Goal: Task Accomplishment & Management: Manage account settings

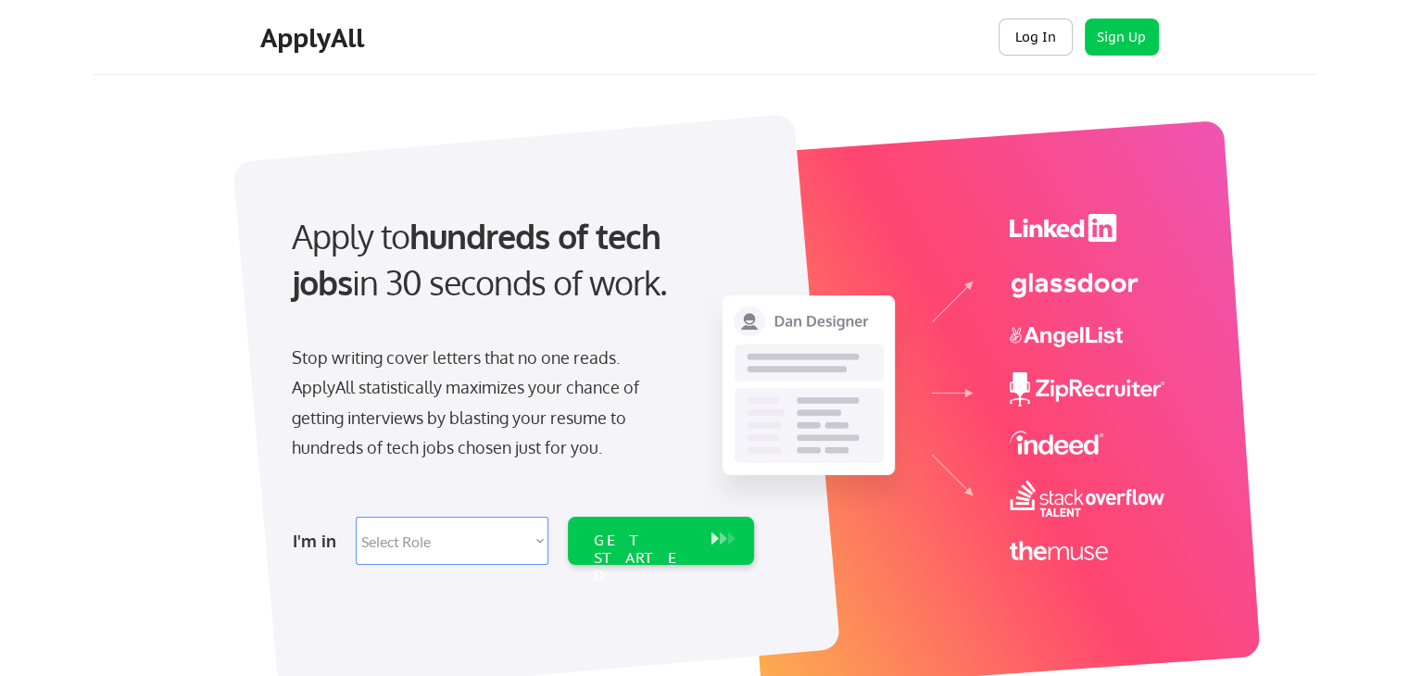
click at [1024, 39] on button "Log In" at bounding box center [1036, 37] width 74 height 37
click at [1038, 43] on button "Log In" at bounding box center [1036, 37] width 74 height 37
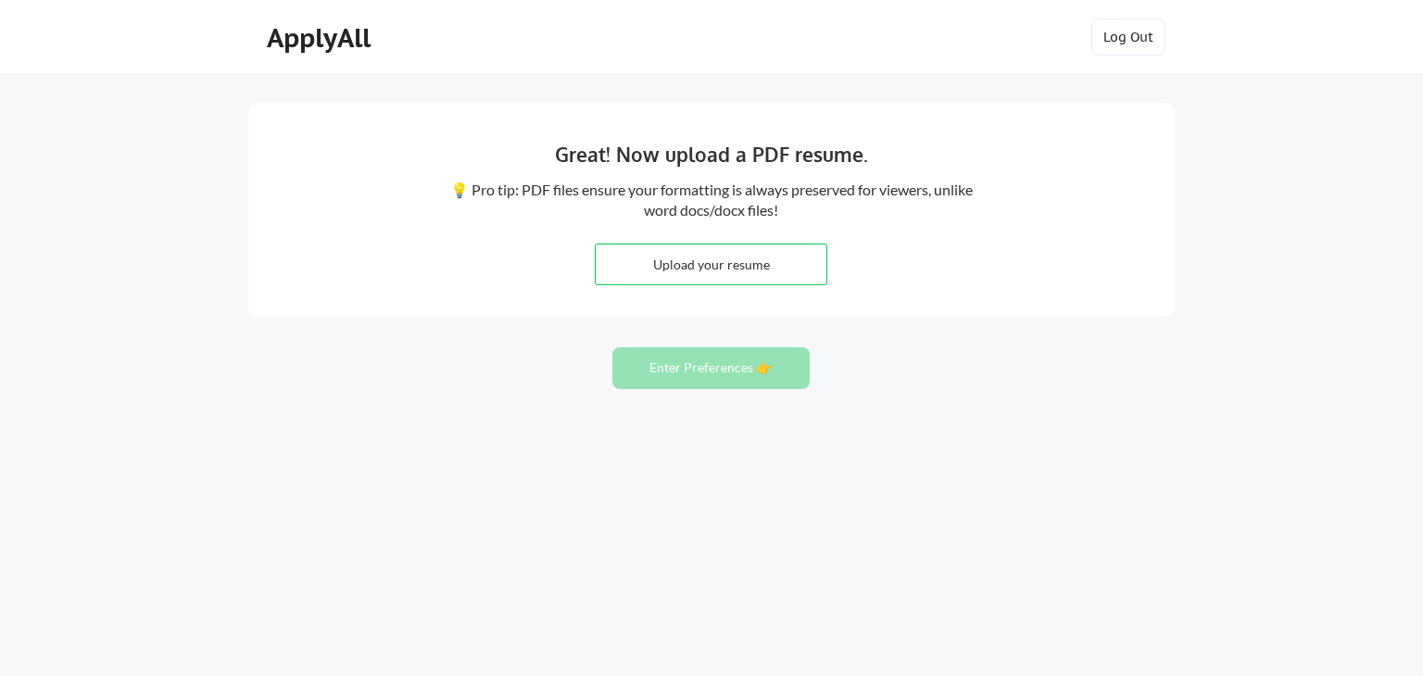
click at [64, 82] on div "Great! Now upload a PDF resume. 💡 Pro tip: PDF files ensure your formatting is …" at bounding box center [711, 338] width 1423 height 676
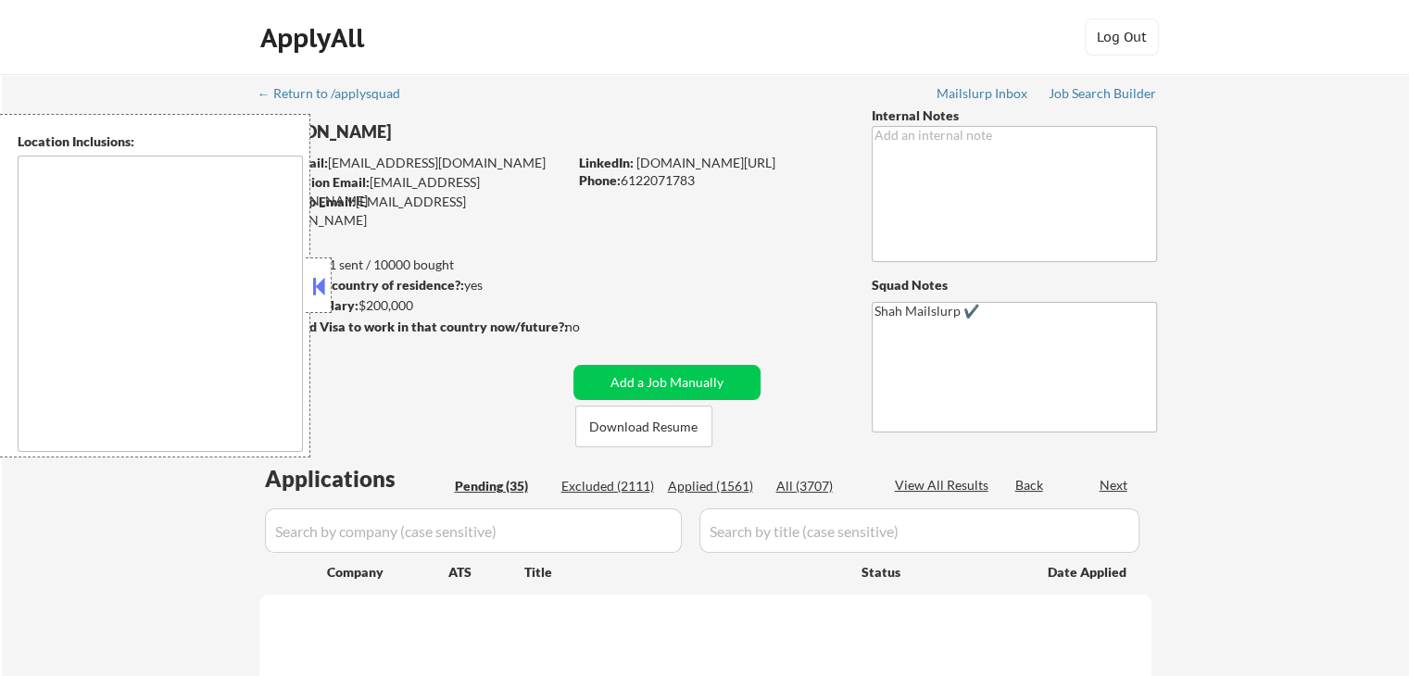
select select ""pending""
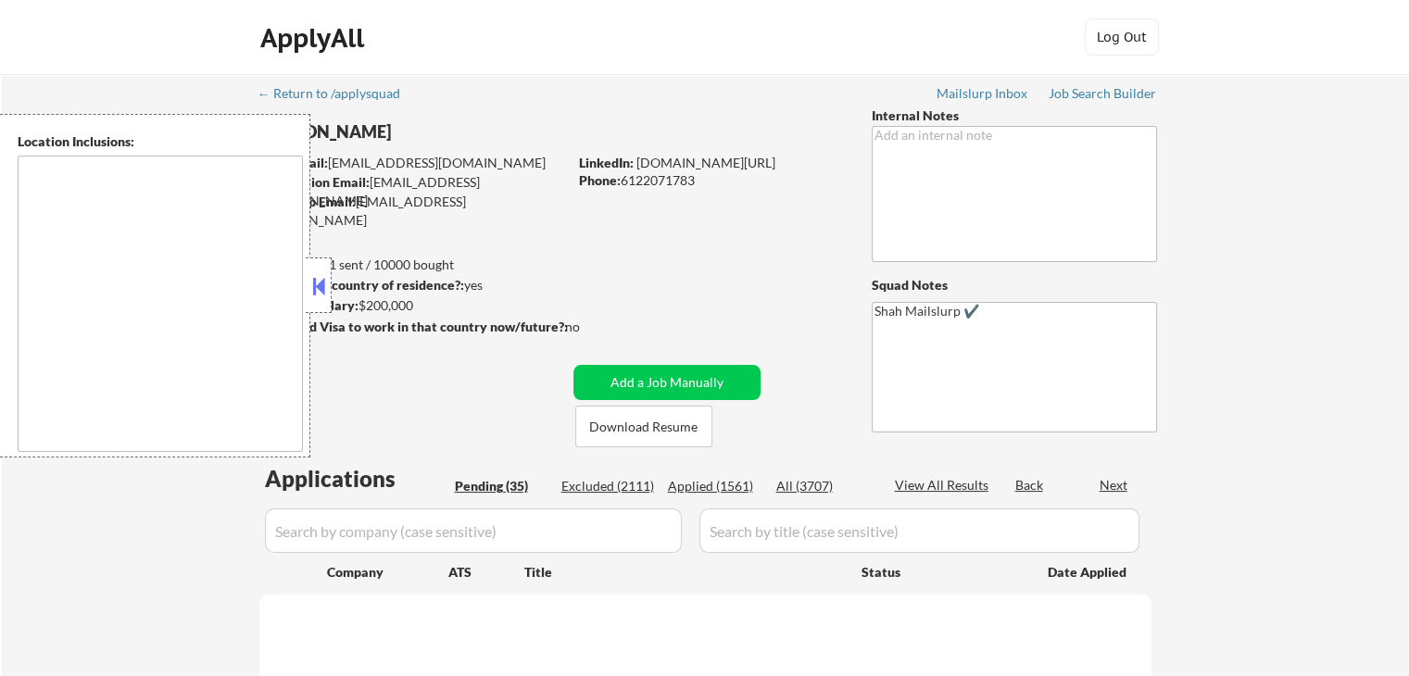
select select ""pending""
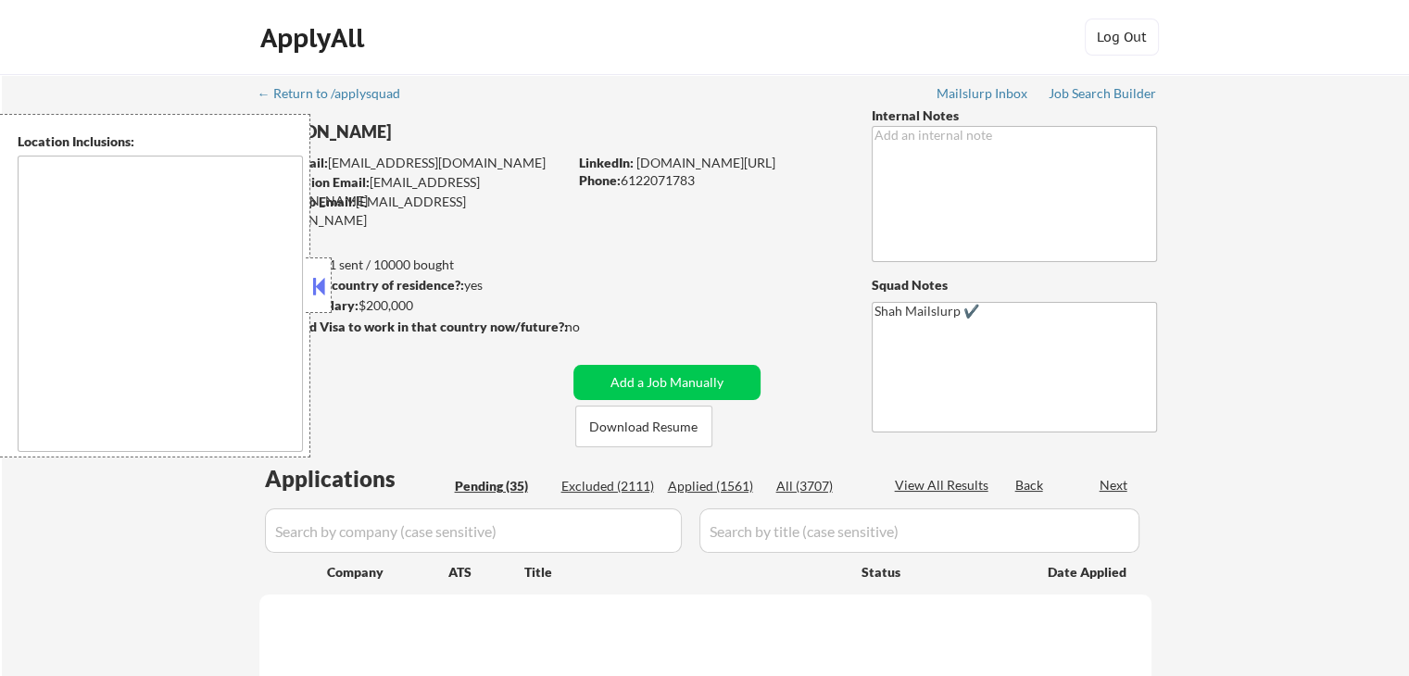
select select ""pending""
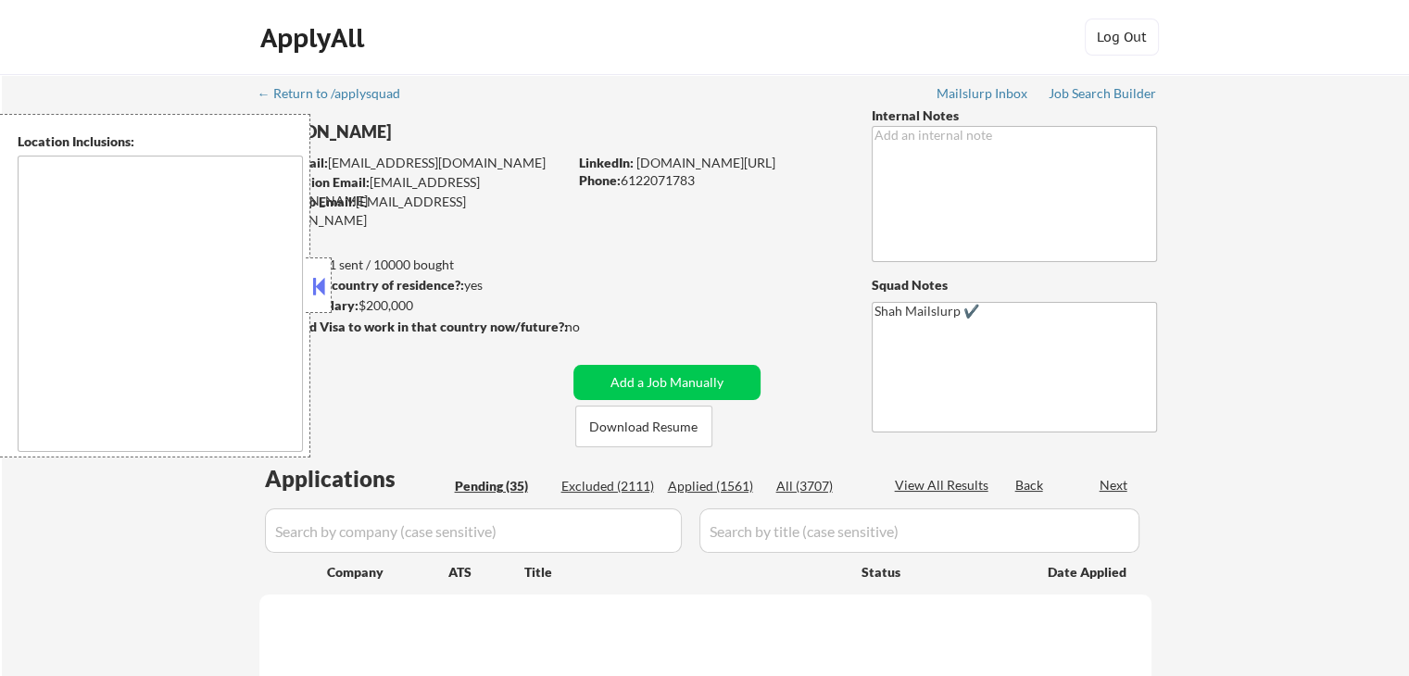
select select ""pending""
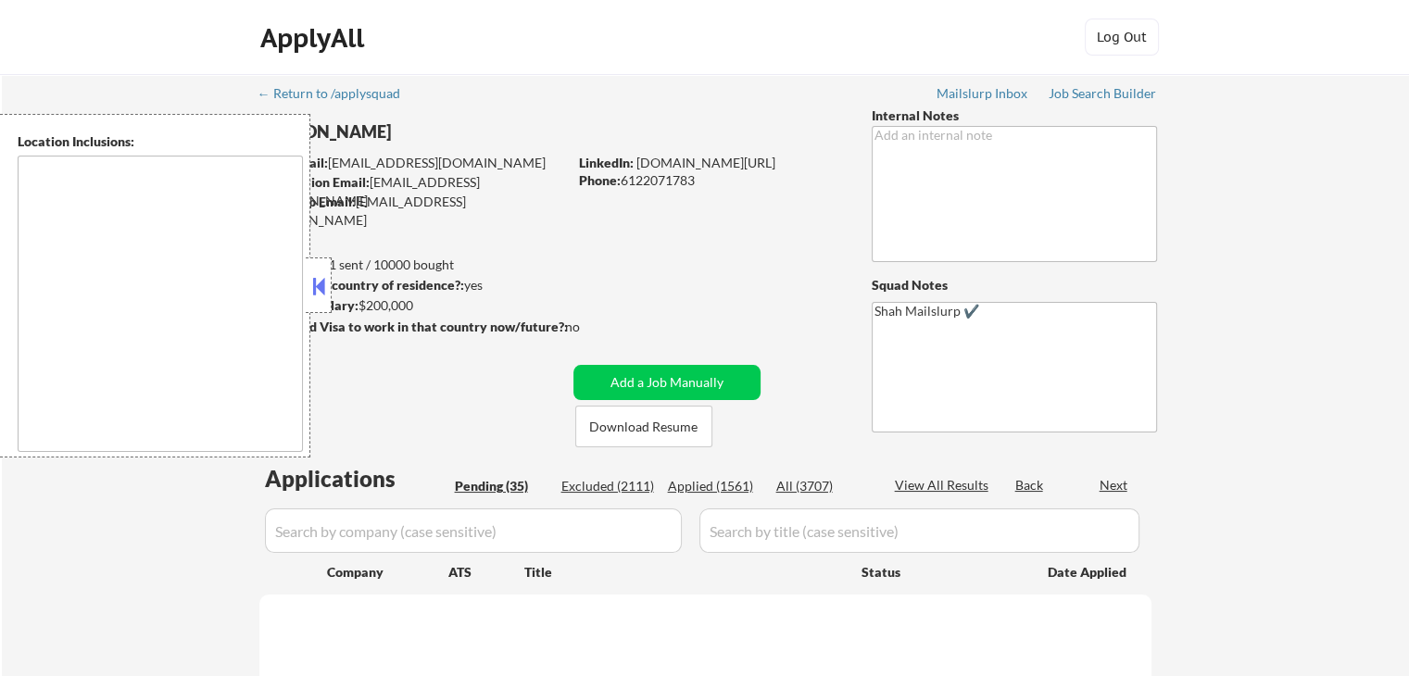
select select ""pending""
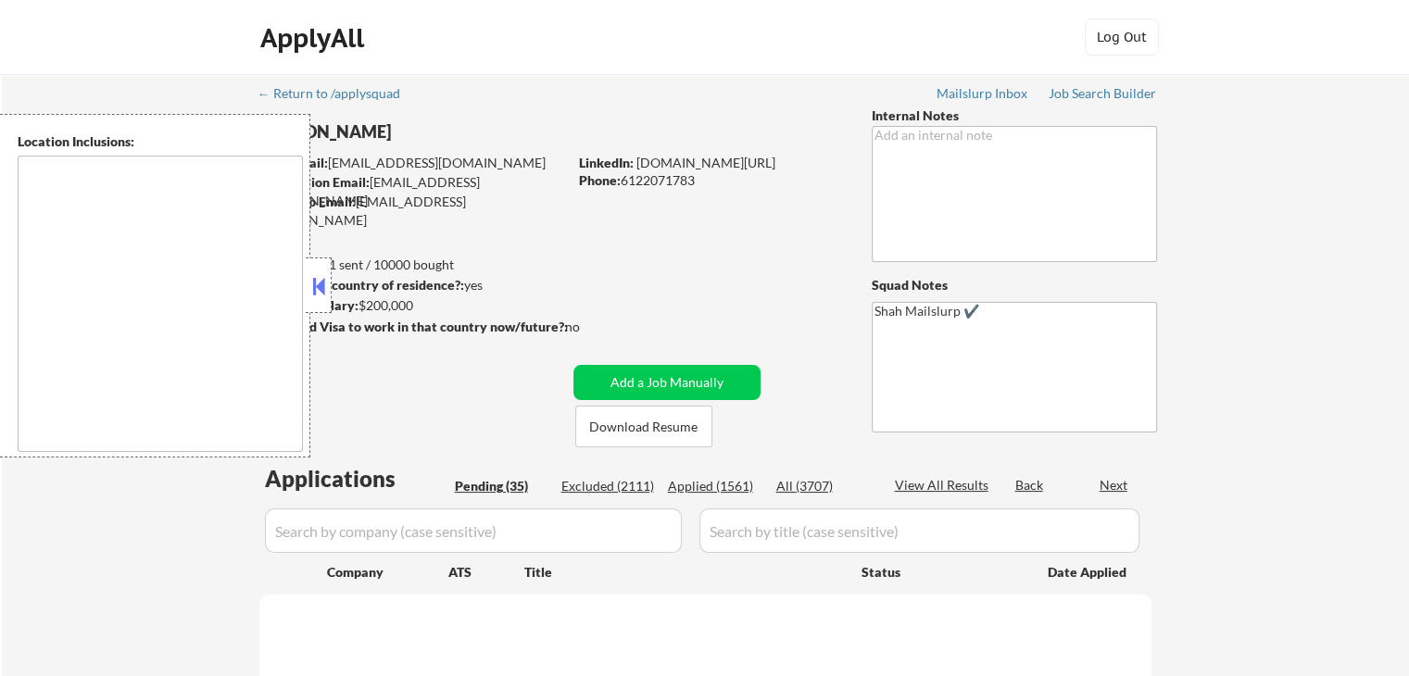
select select ""pending""
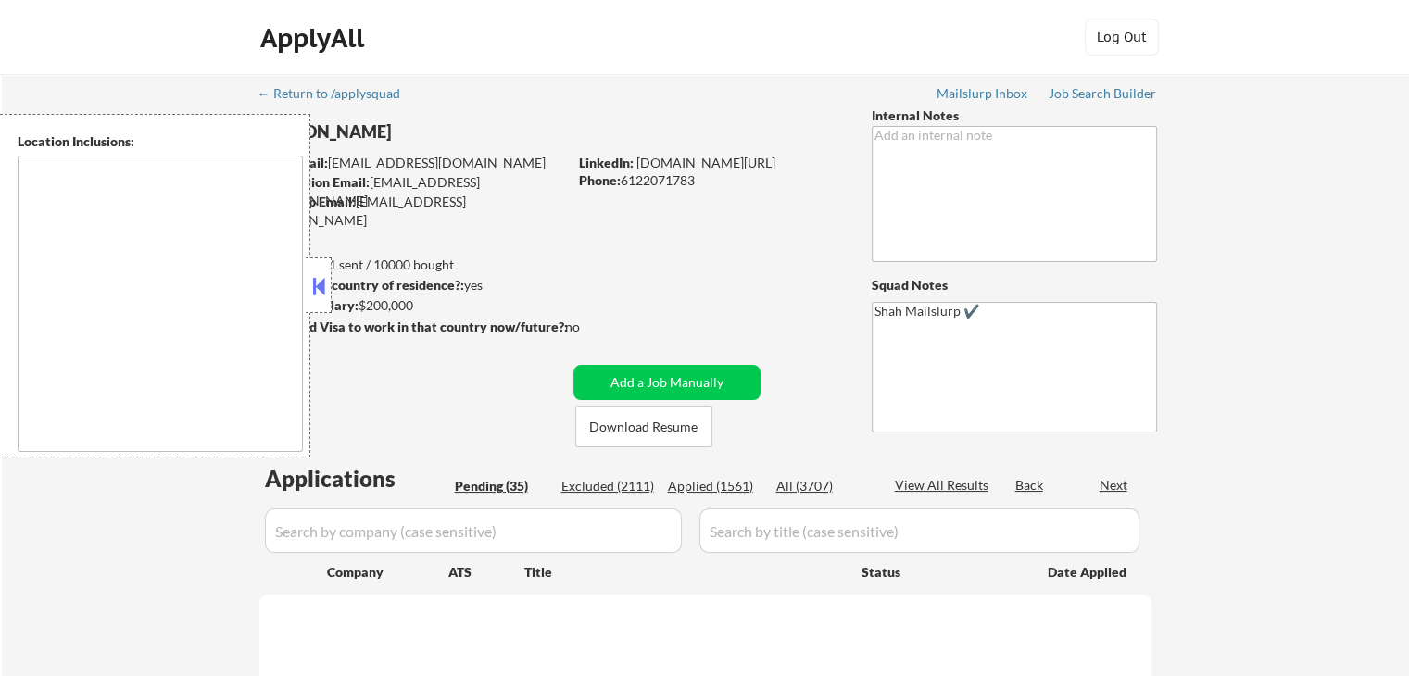
select select ""pending""
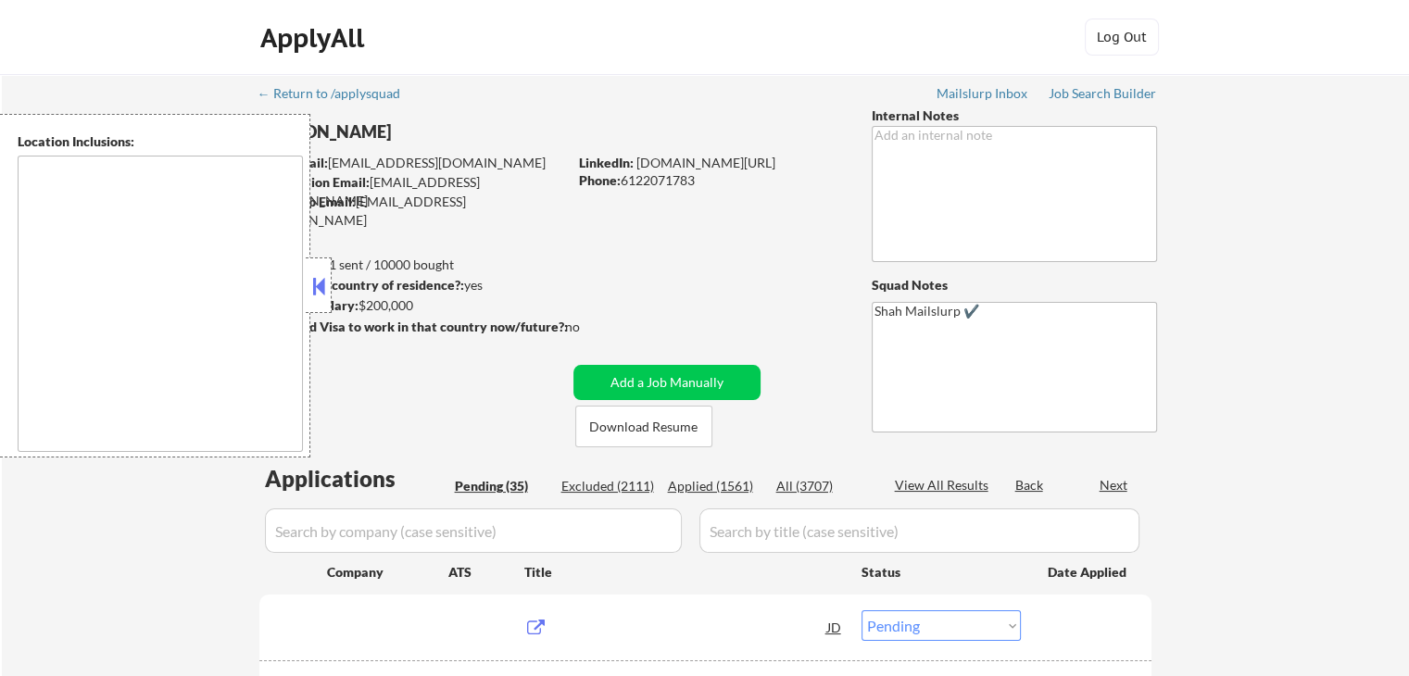
type textarea "Lor Ipsumdo, SI Ametcons, AD Elitsed, DO Eiusmodt, IN Utlaboree, DO Magna Aliqu…"
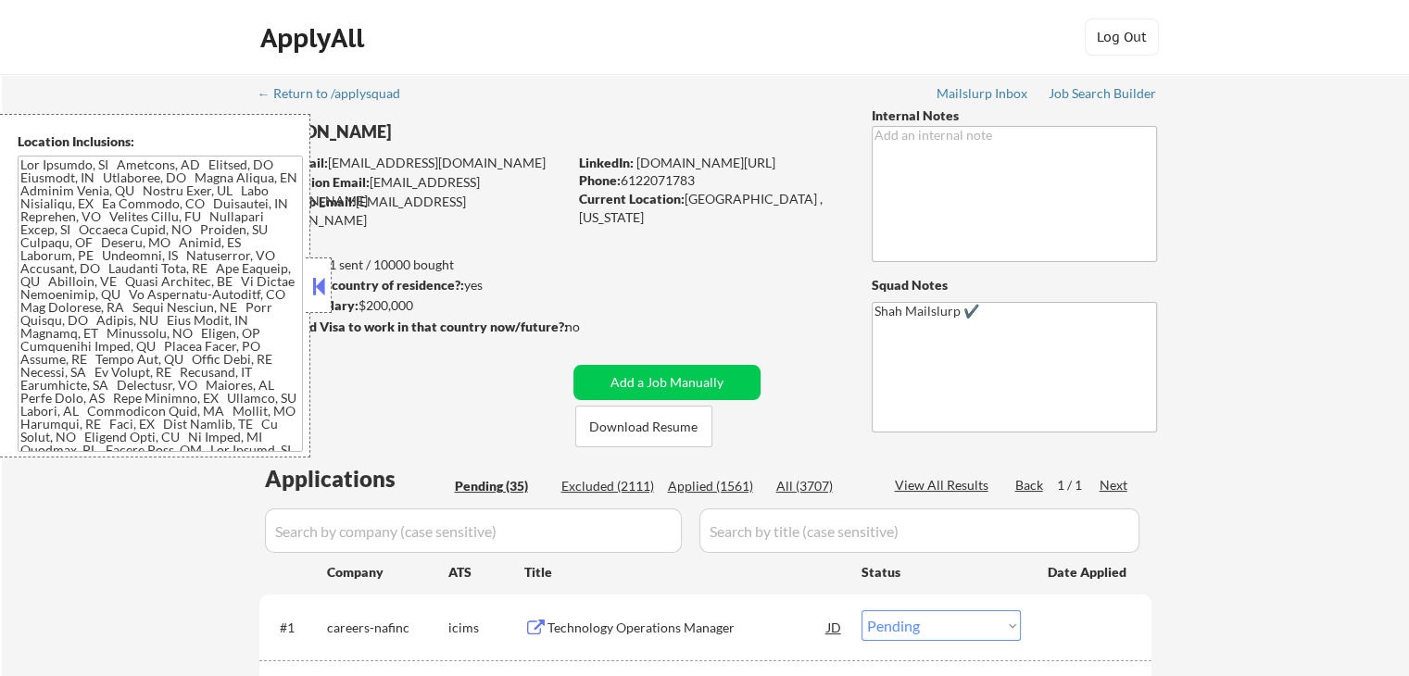
click at [60, 68] on div "ApplyAll Log In Sign Up Log Out" at bounding box center [704, 37] width 1409 height 75
click at [320, 293] on button at bounding box center [318, 286] width 20 height 28
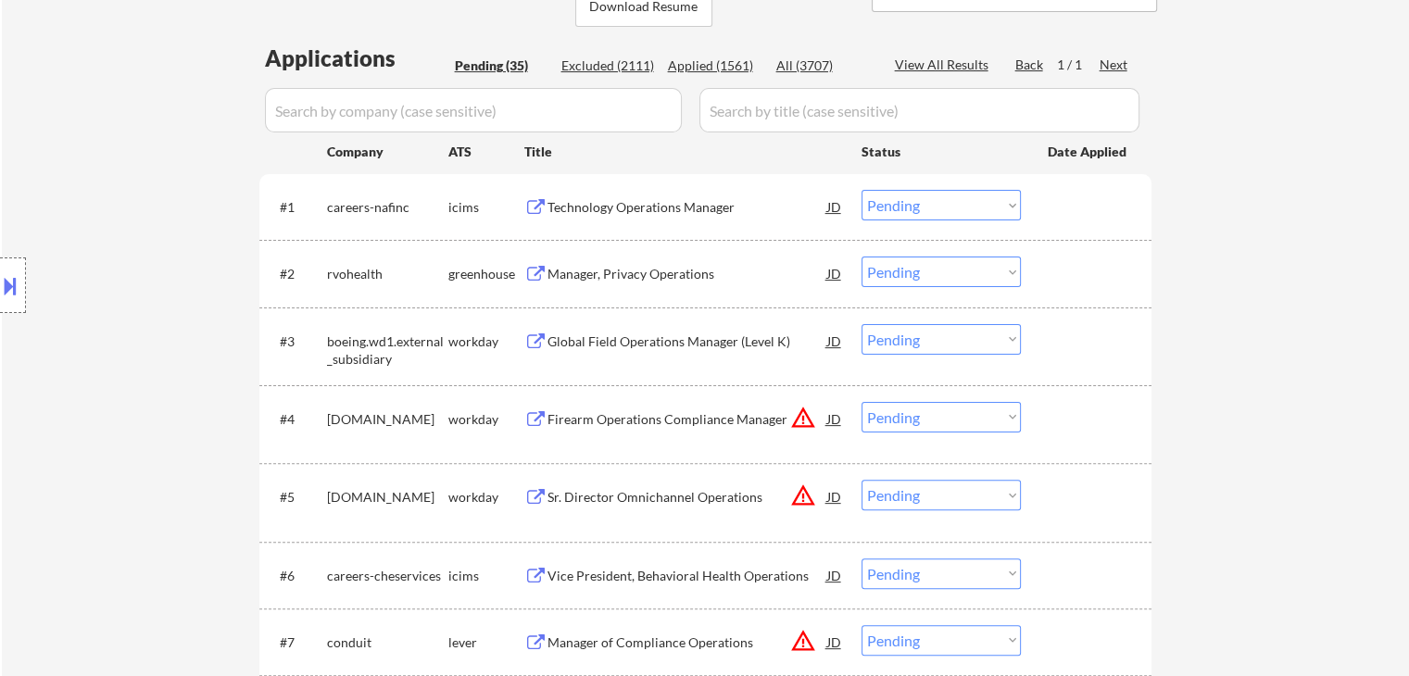
scroll to position [185, 0]
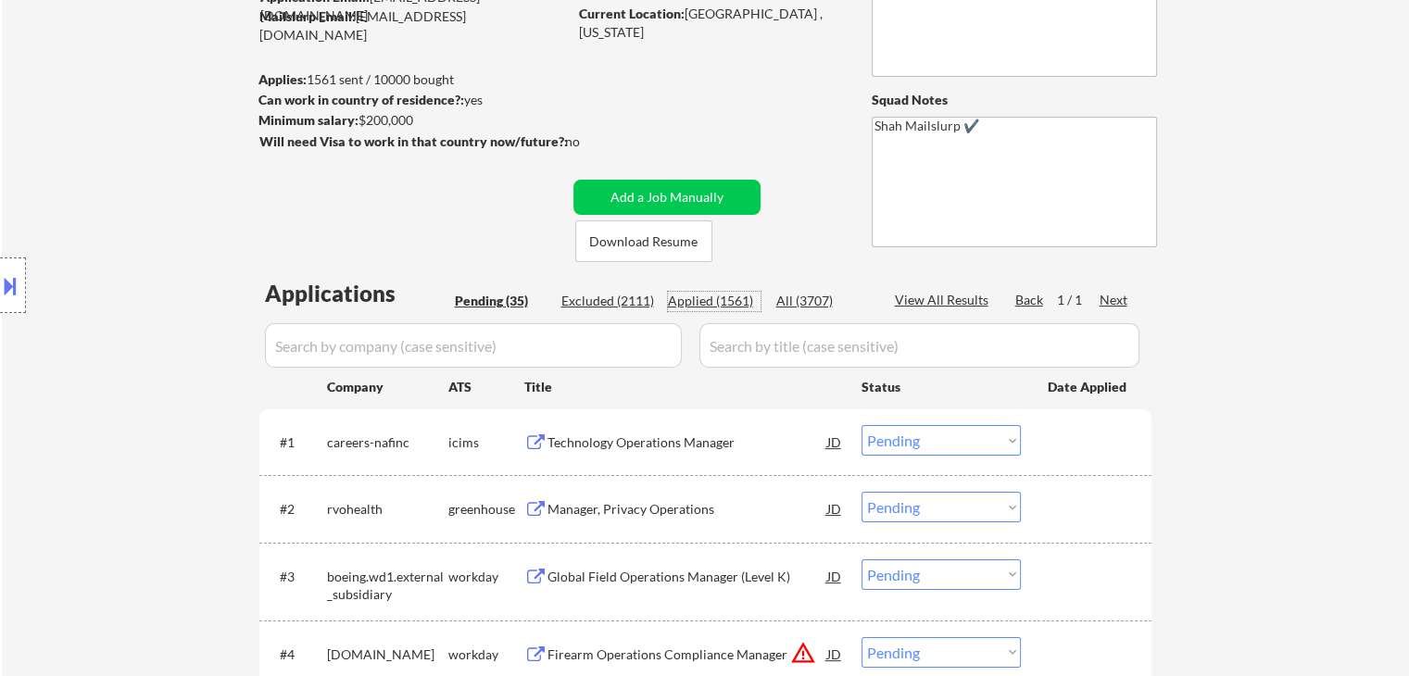
click at [709, 308] on div "Applied (1561)" at bounding box center [714, 301] width 93 height 19
select select ""applied""
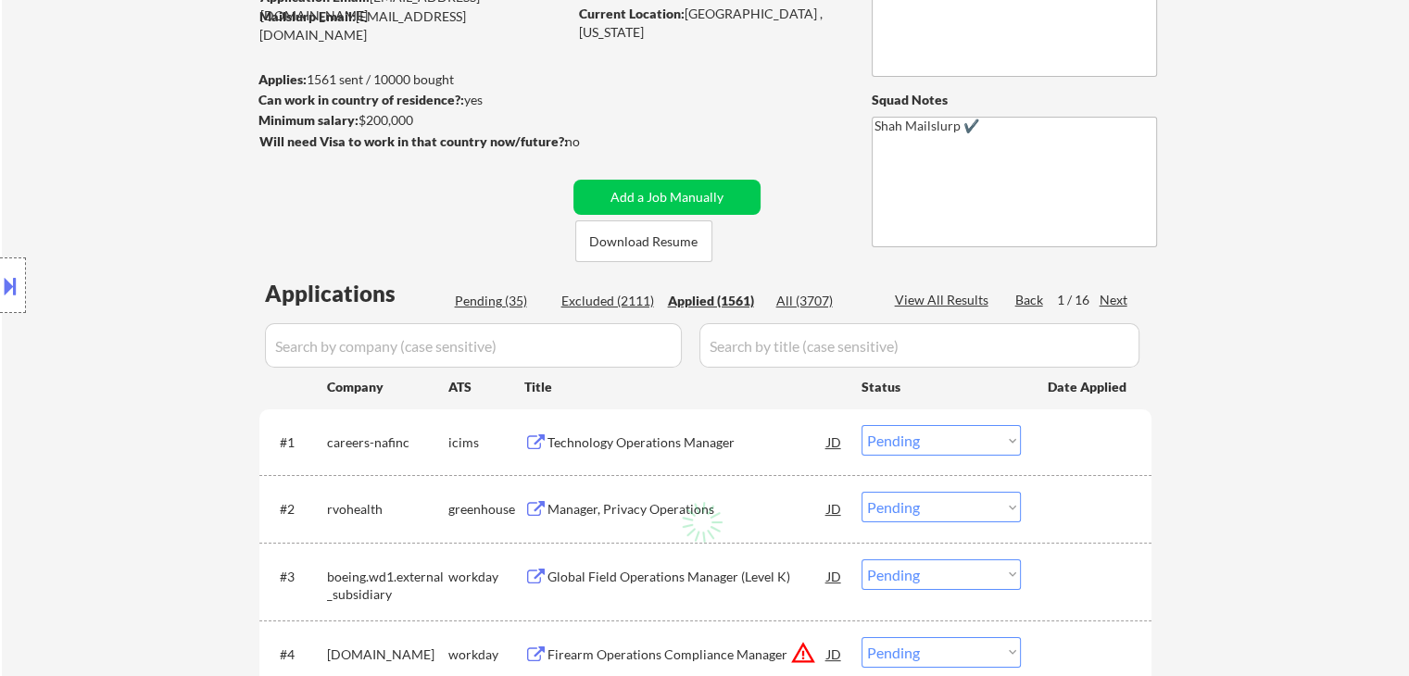
select select ""applied""
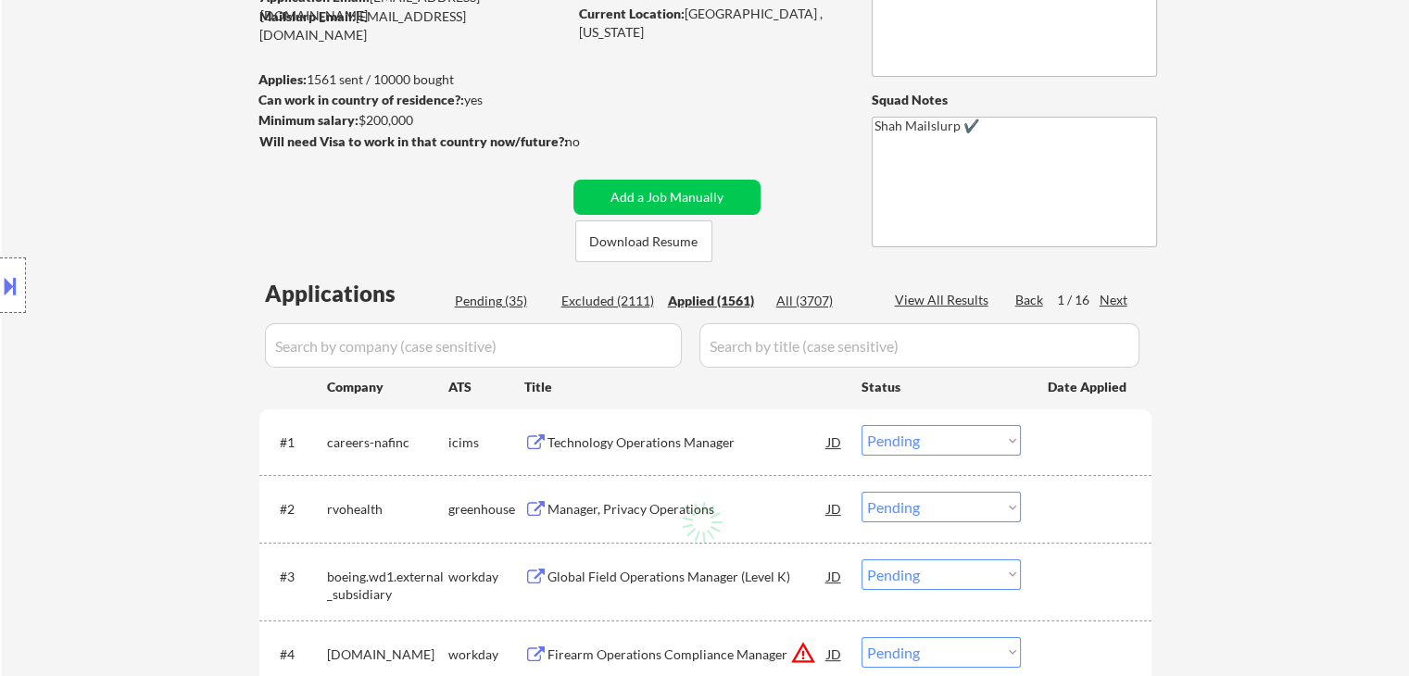
select select ""applied""
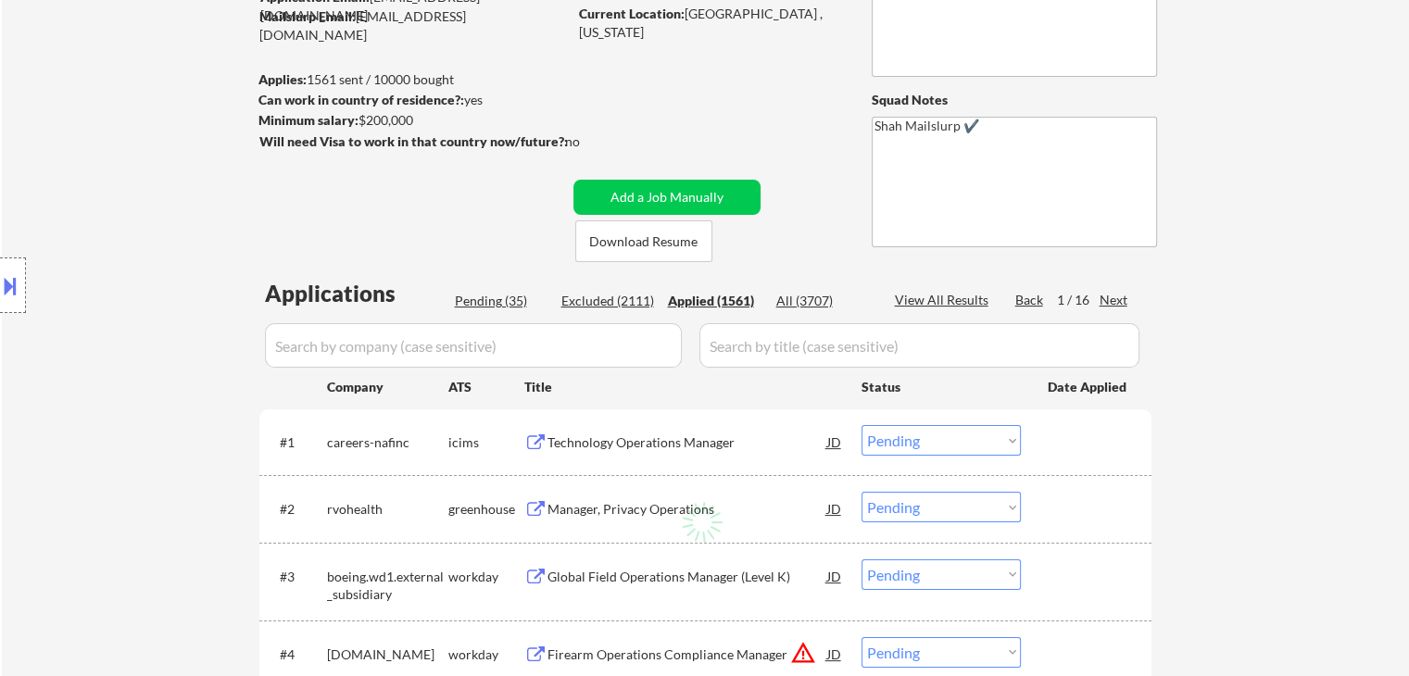
select select ""applied""
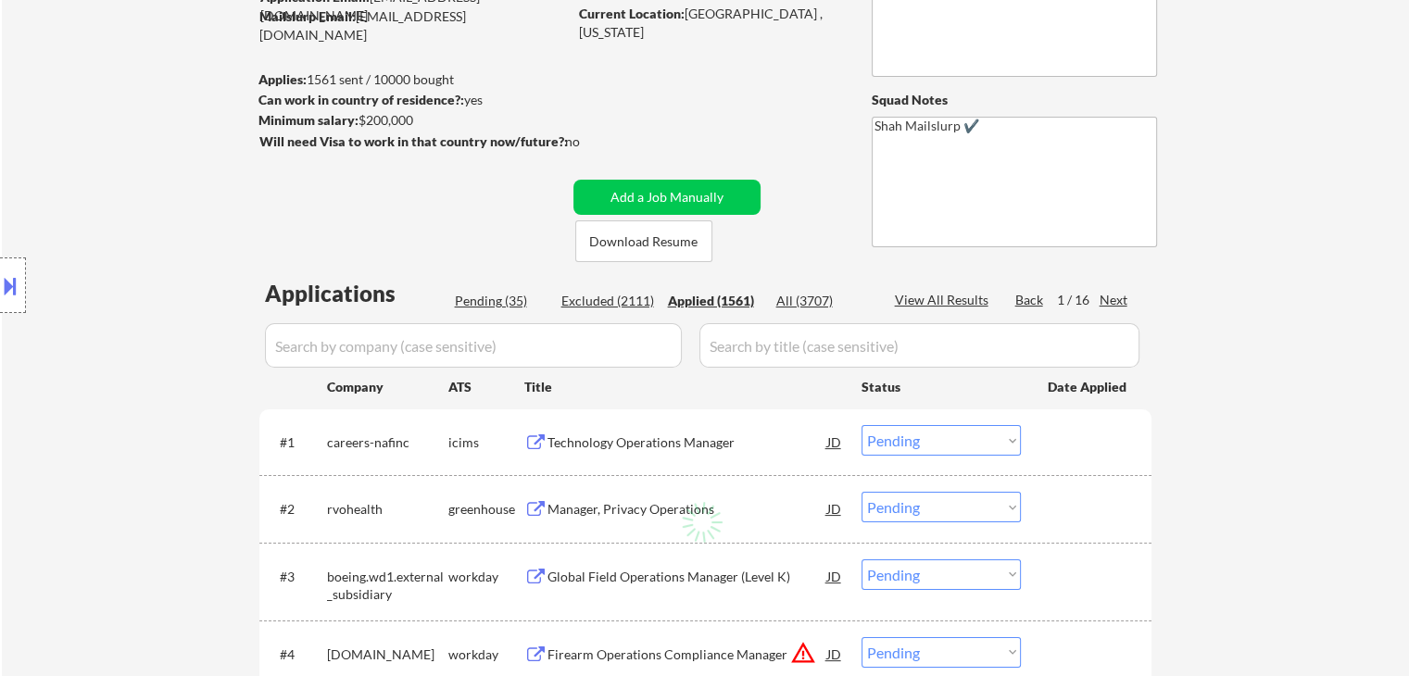
select select ""applied""
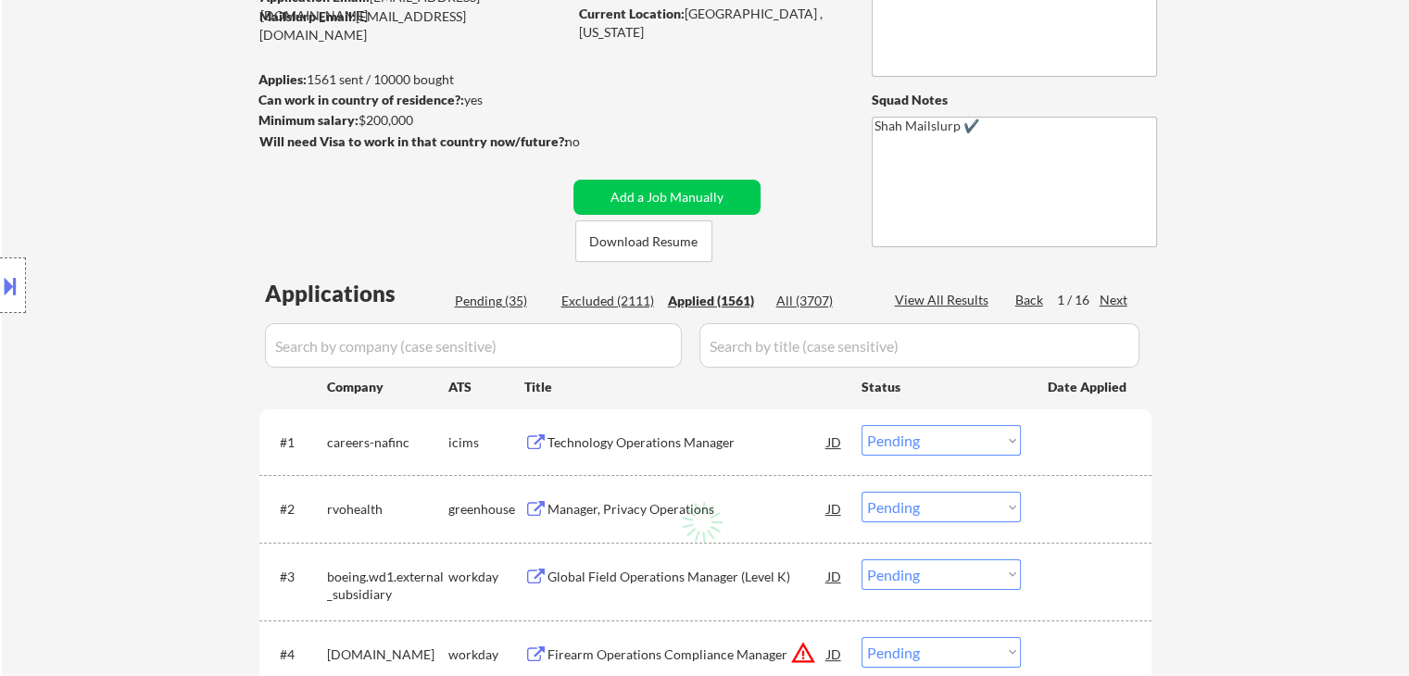
select select ""applied""
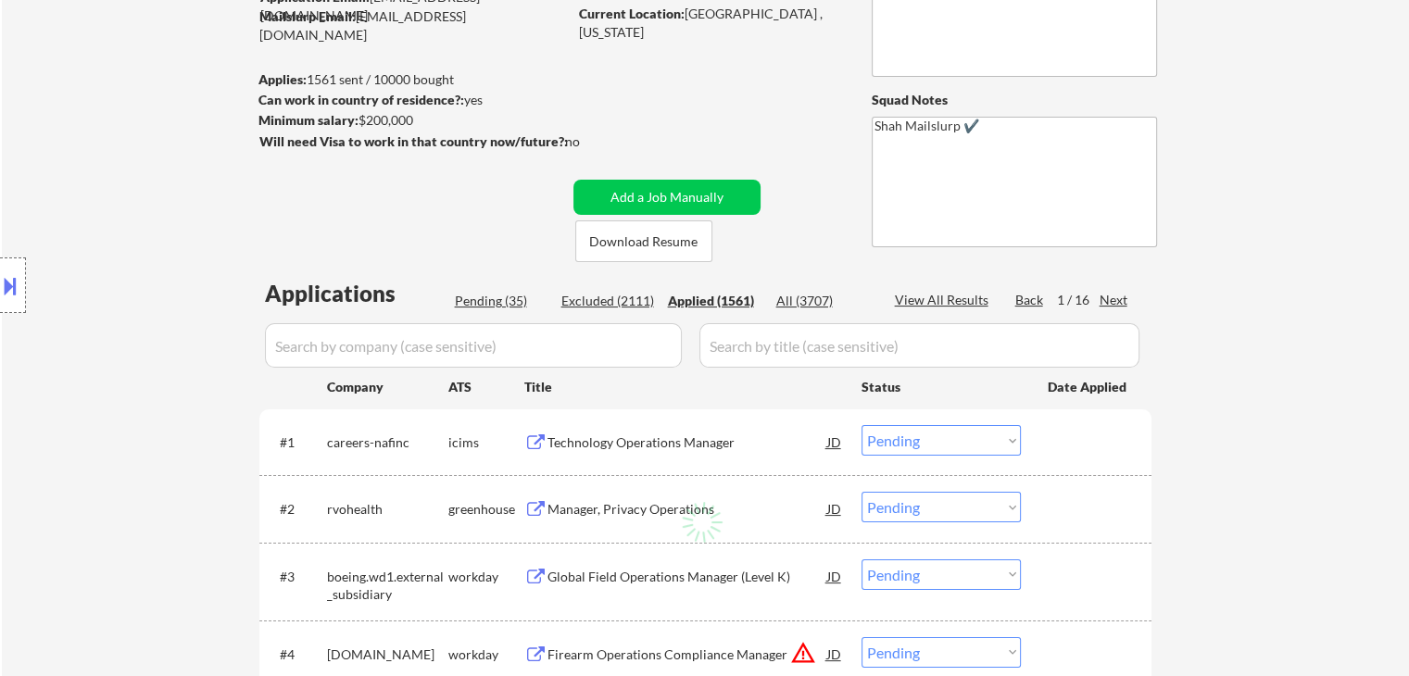
select select ""applied""
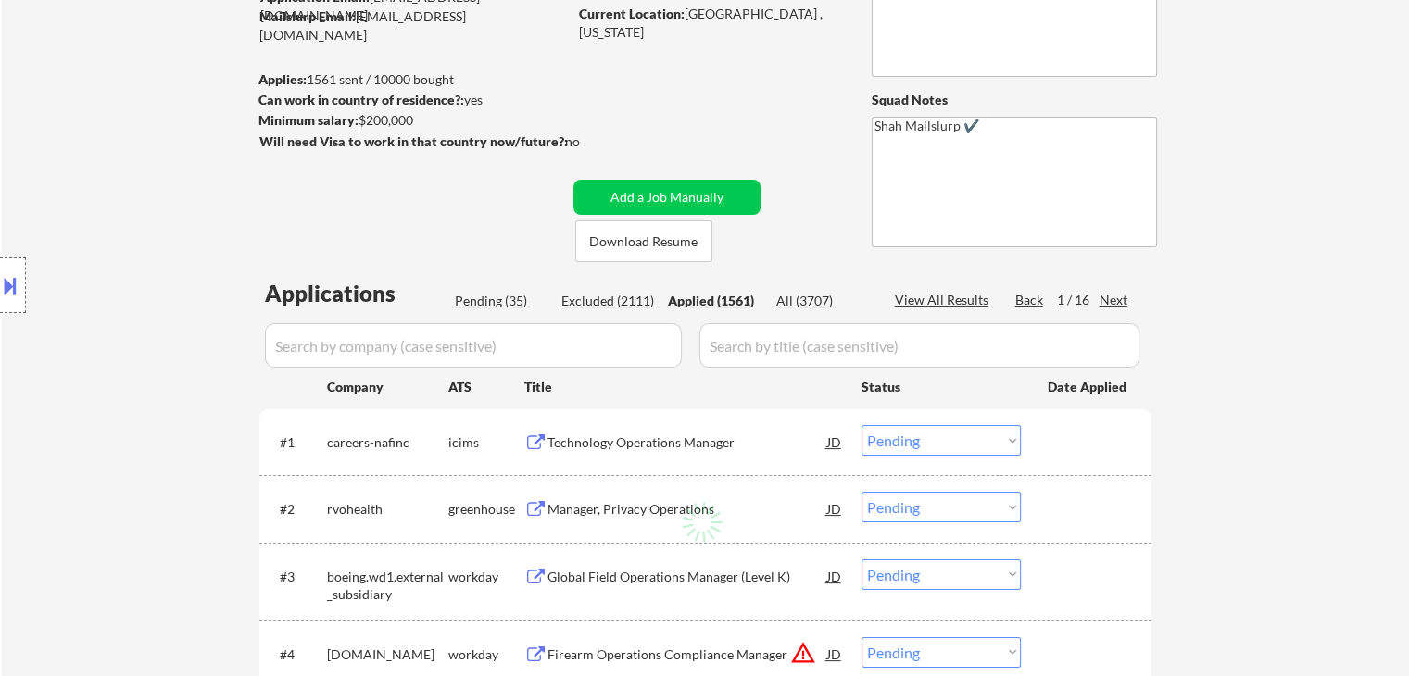
select select ""applied""
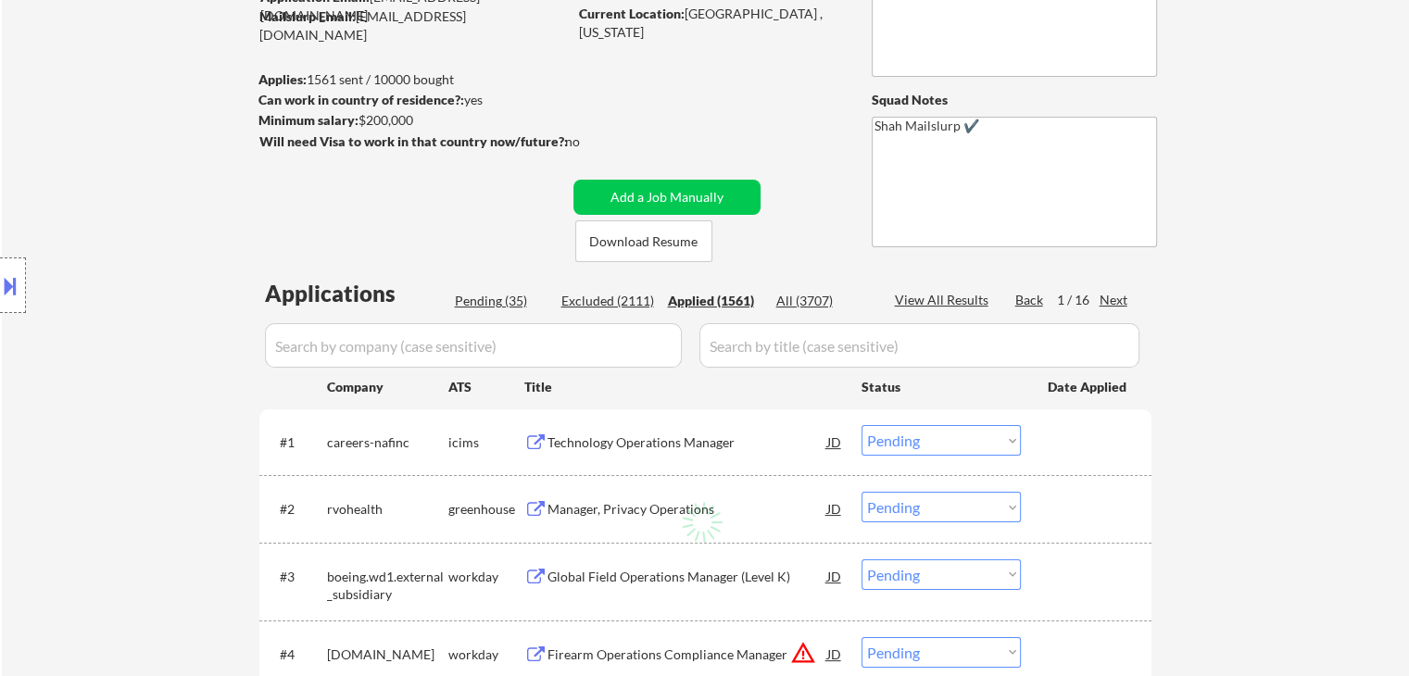
select select ""applied""
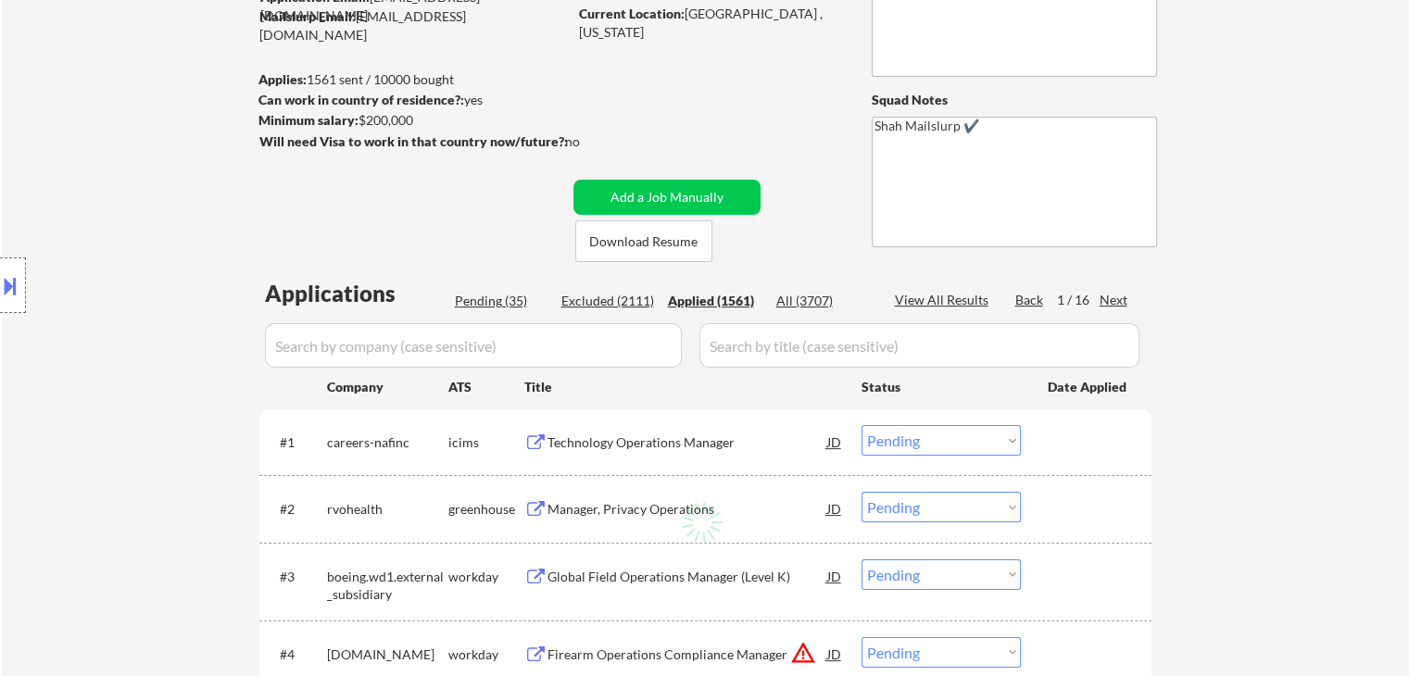
select select ""applied""
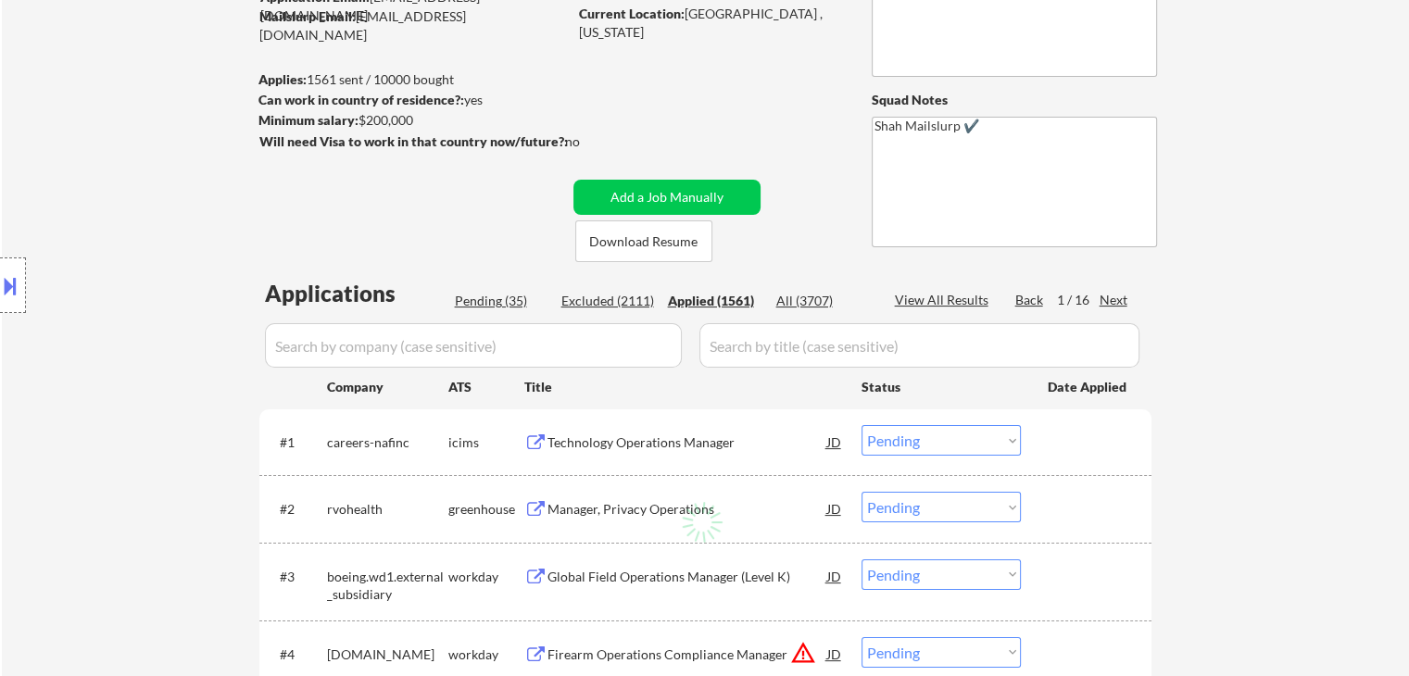
select select ""applied""
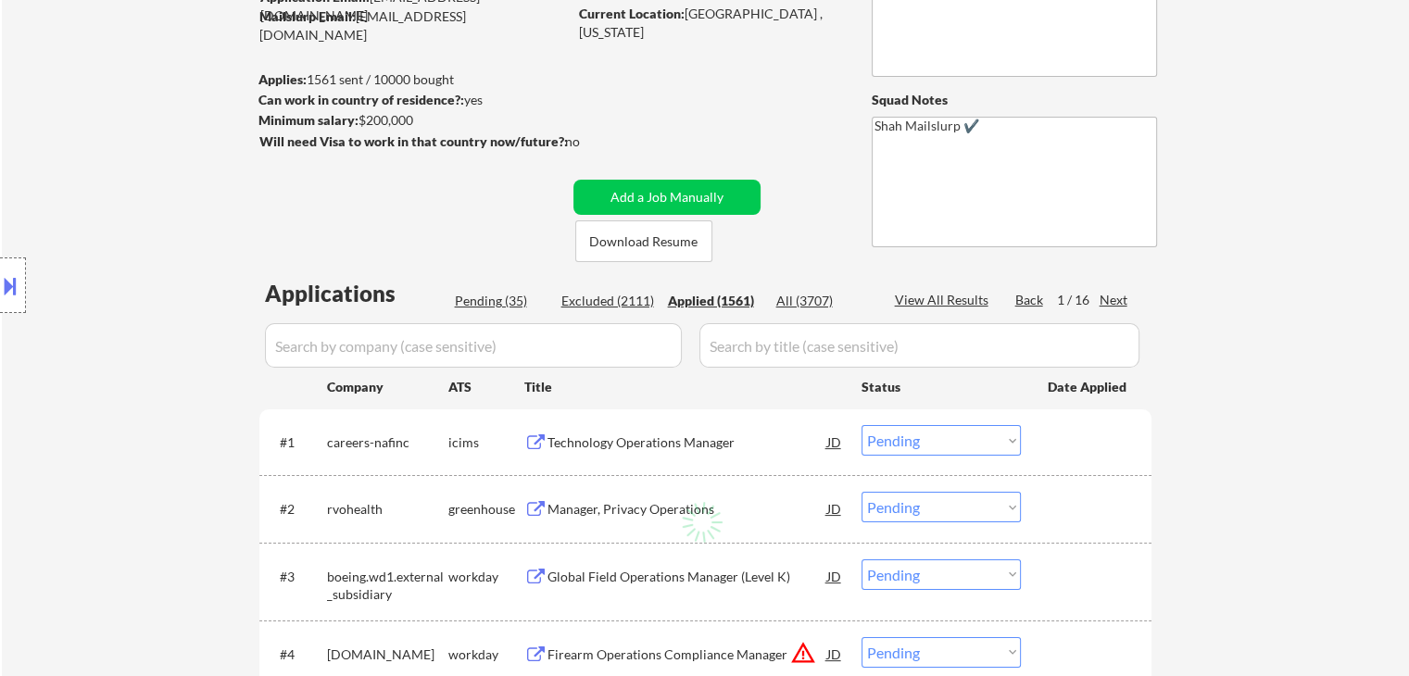
select select ""applied""
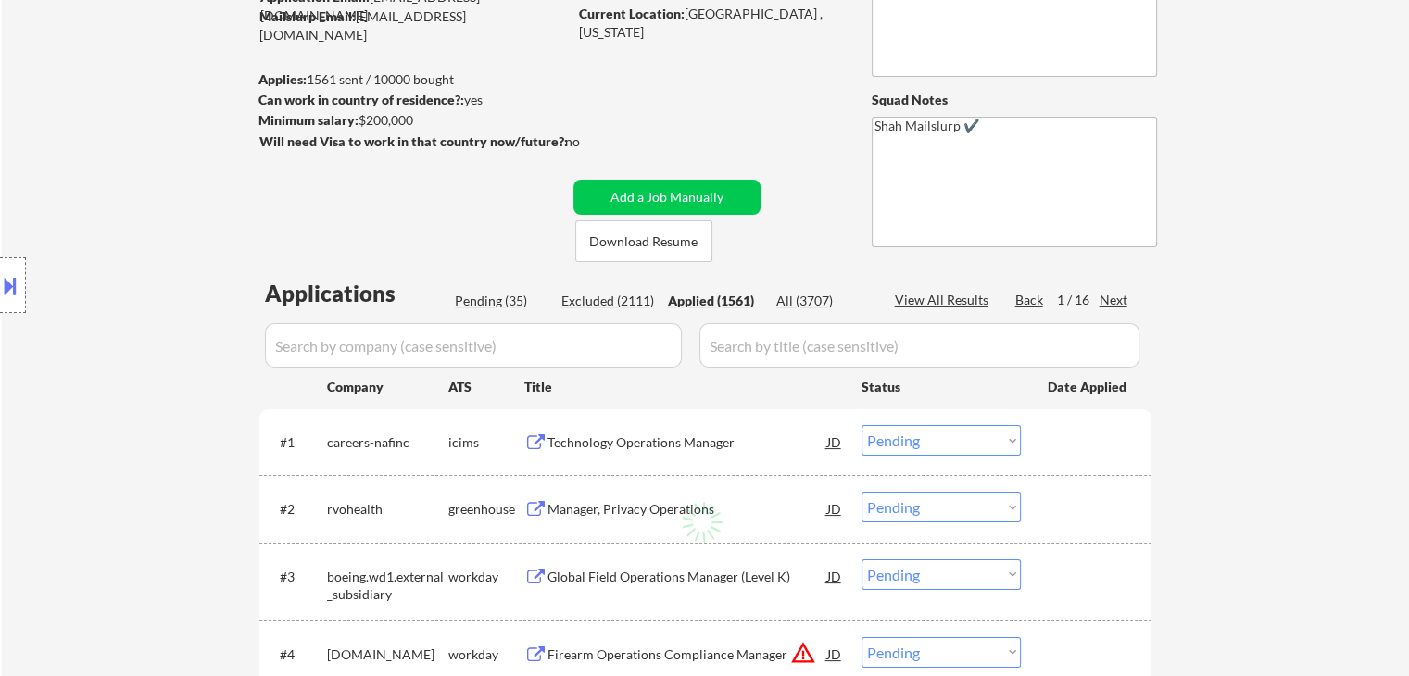
select select ""applied""
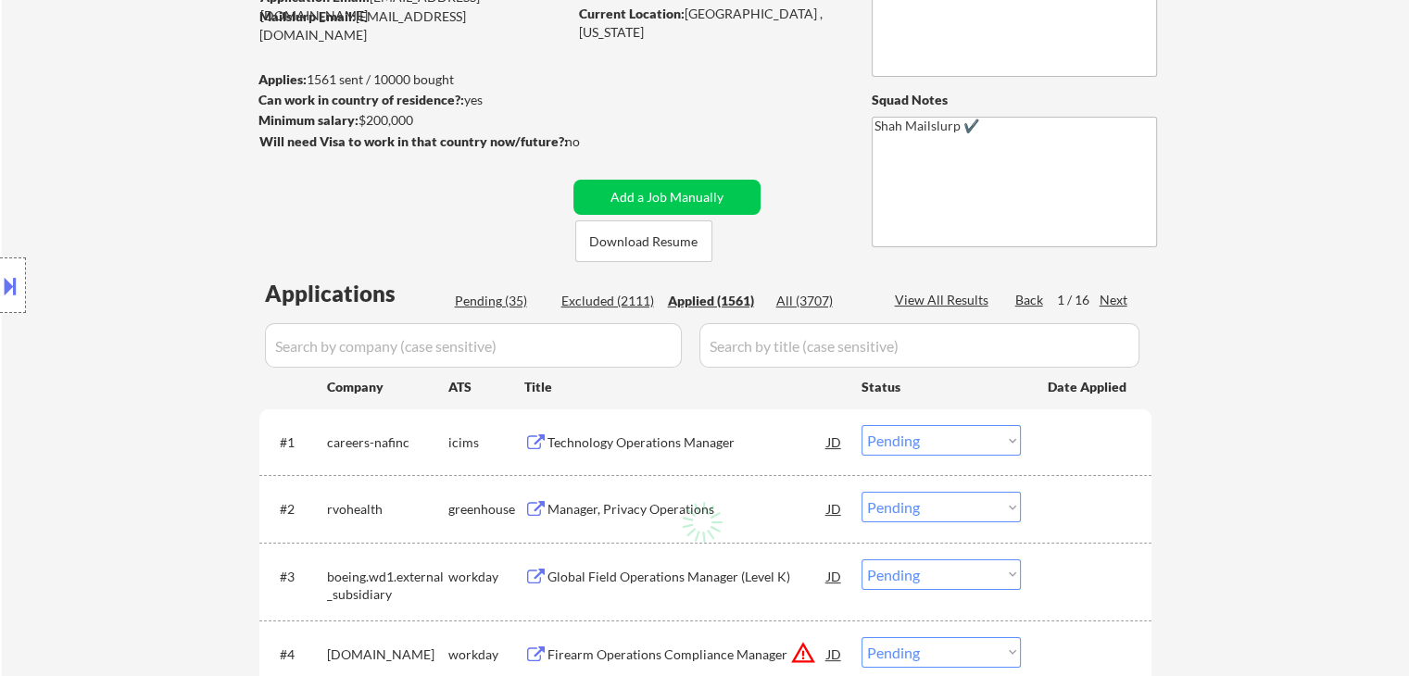
select select ""applied""
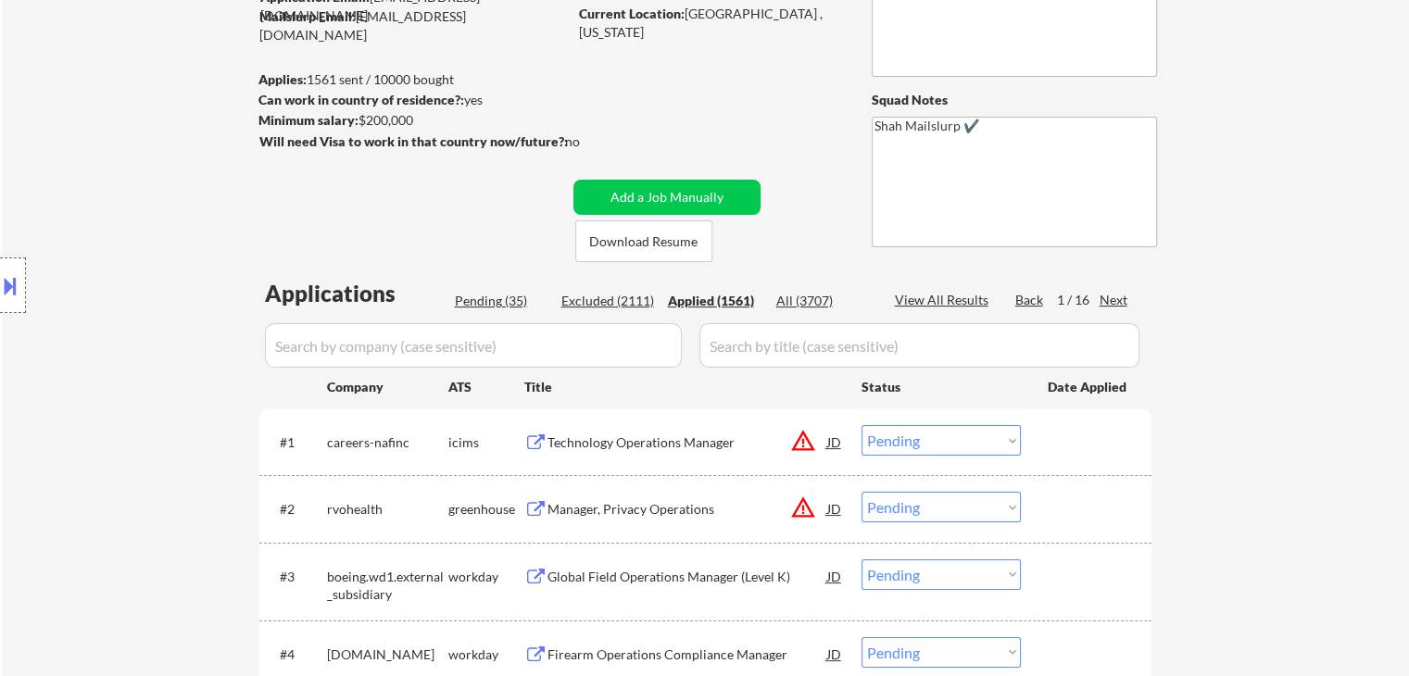
select select ""applied""
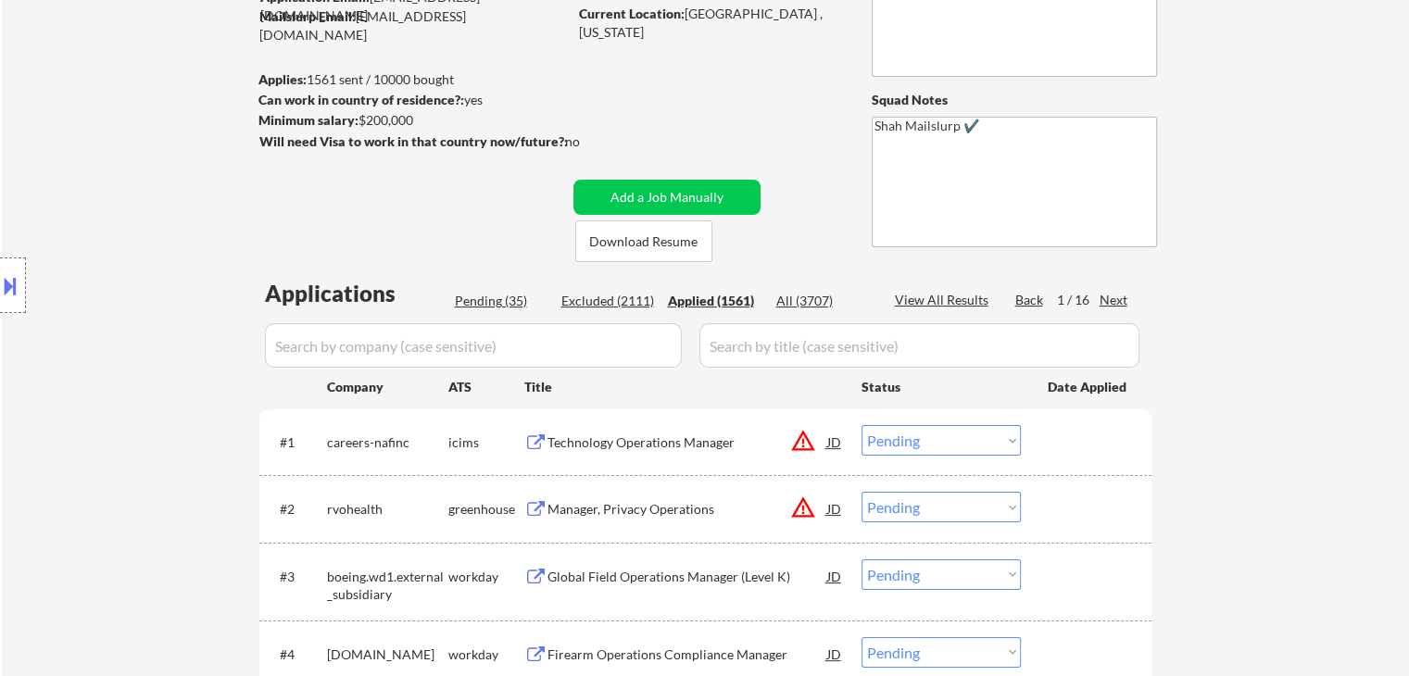
select select ""applied""
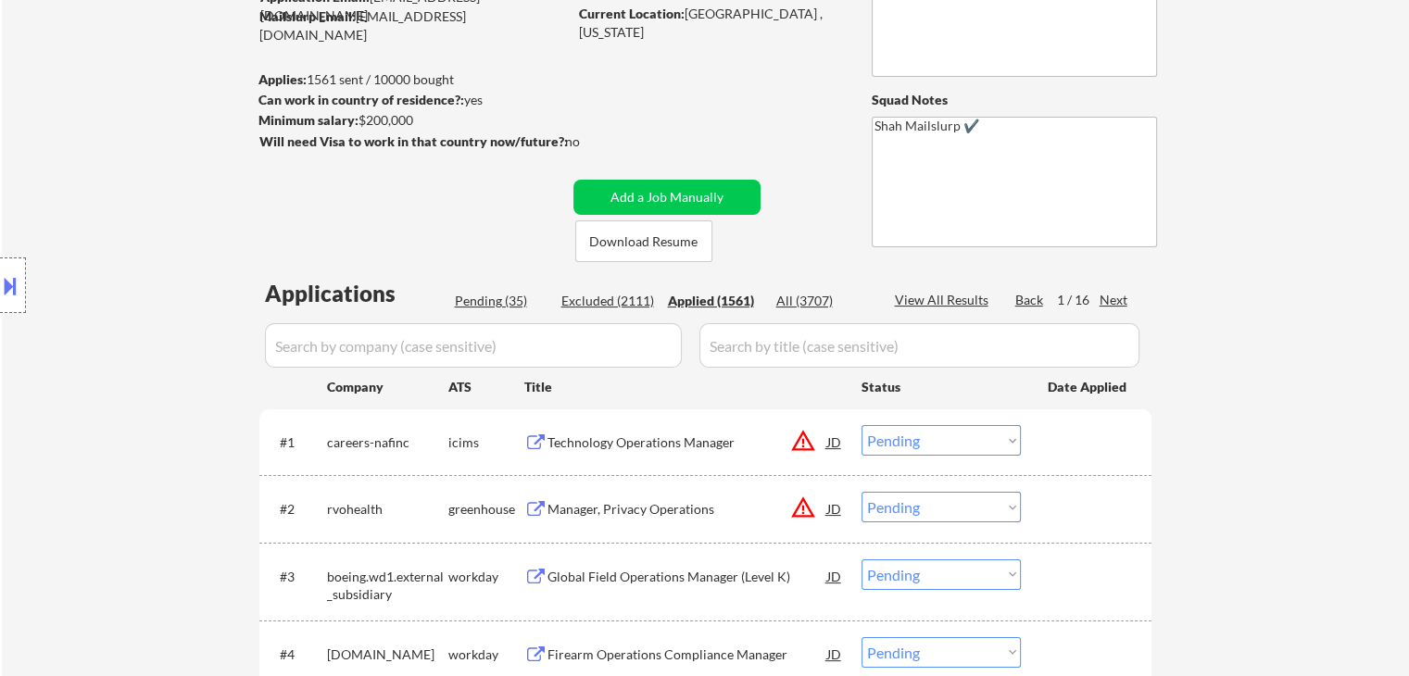
select select ""applied""
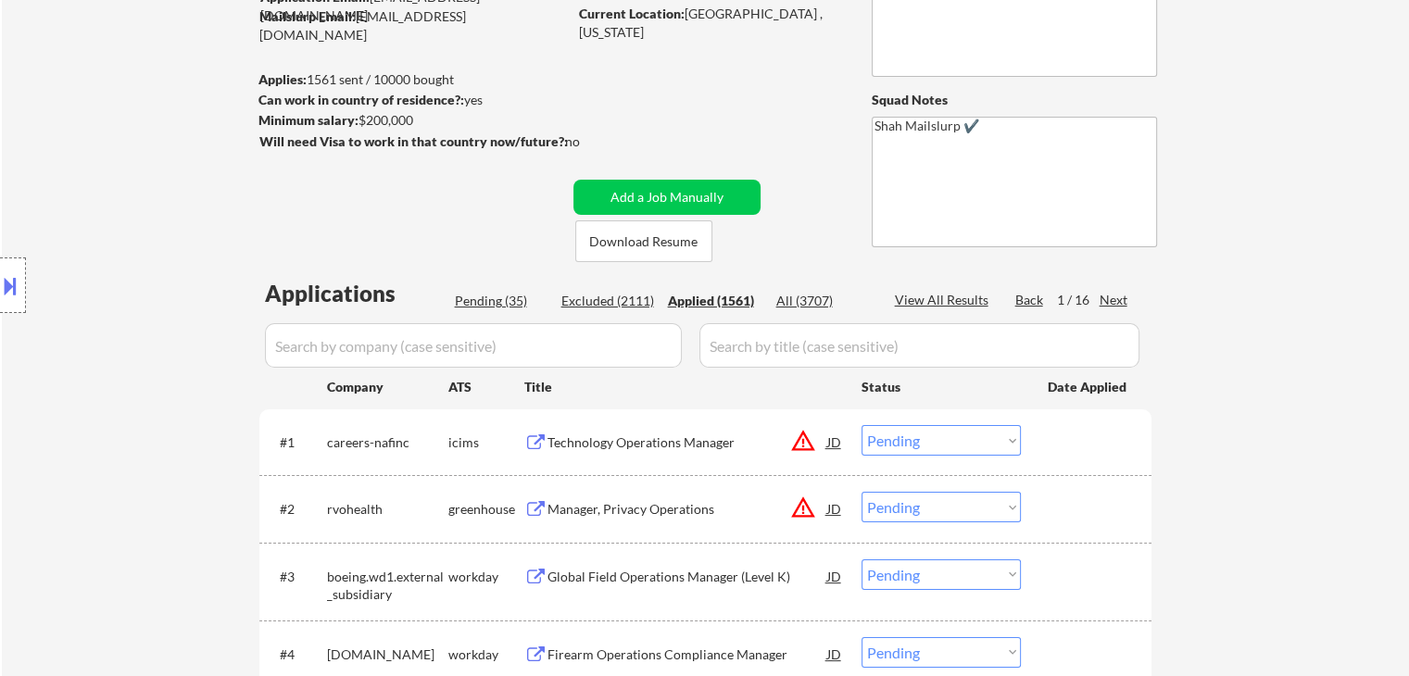
select select ""applied""
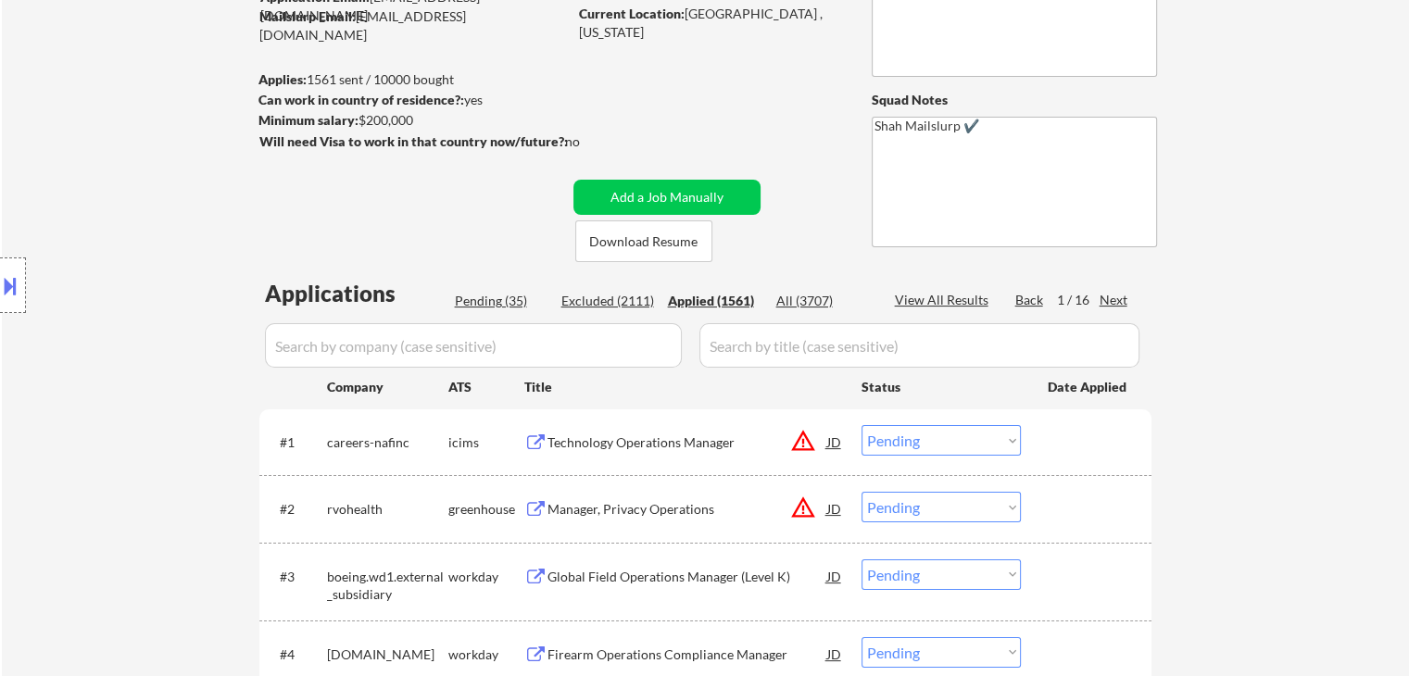
select select ""applied""
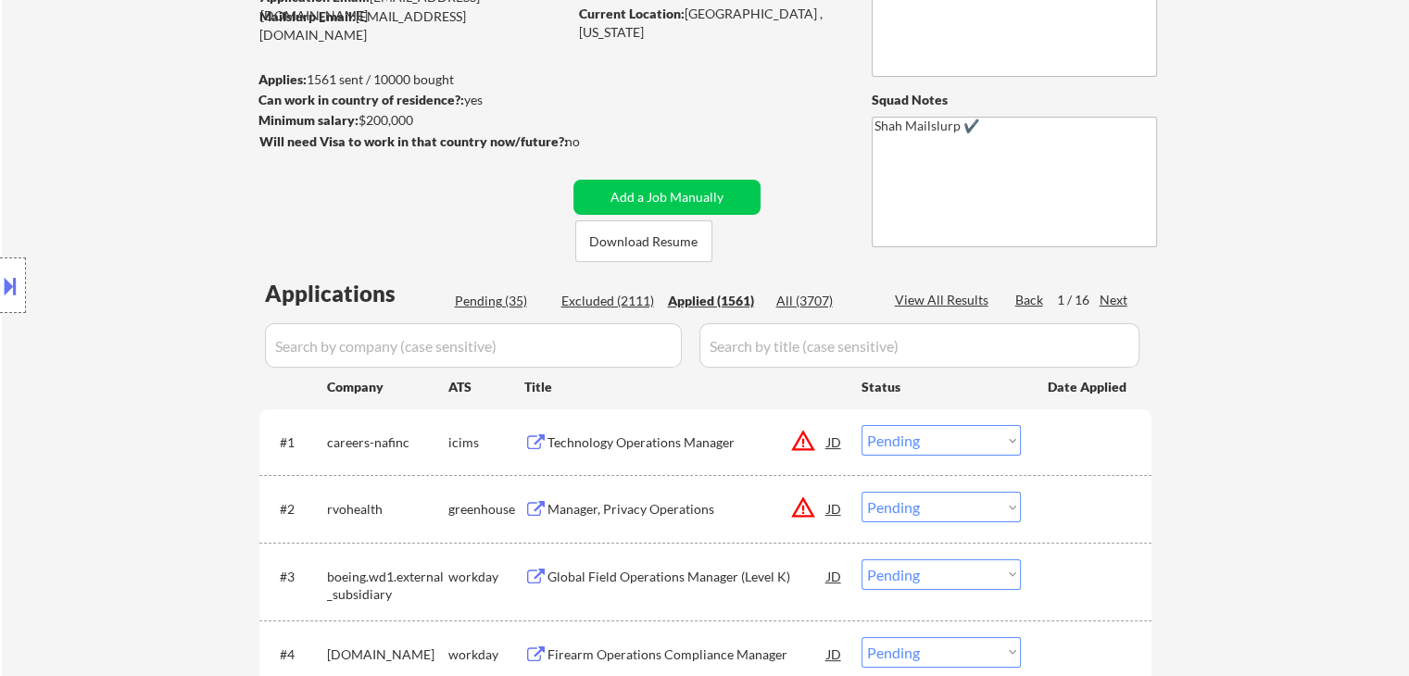
select select ""applied""
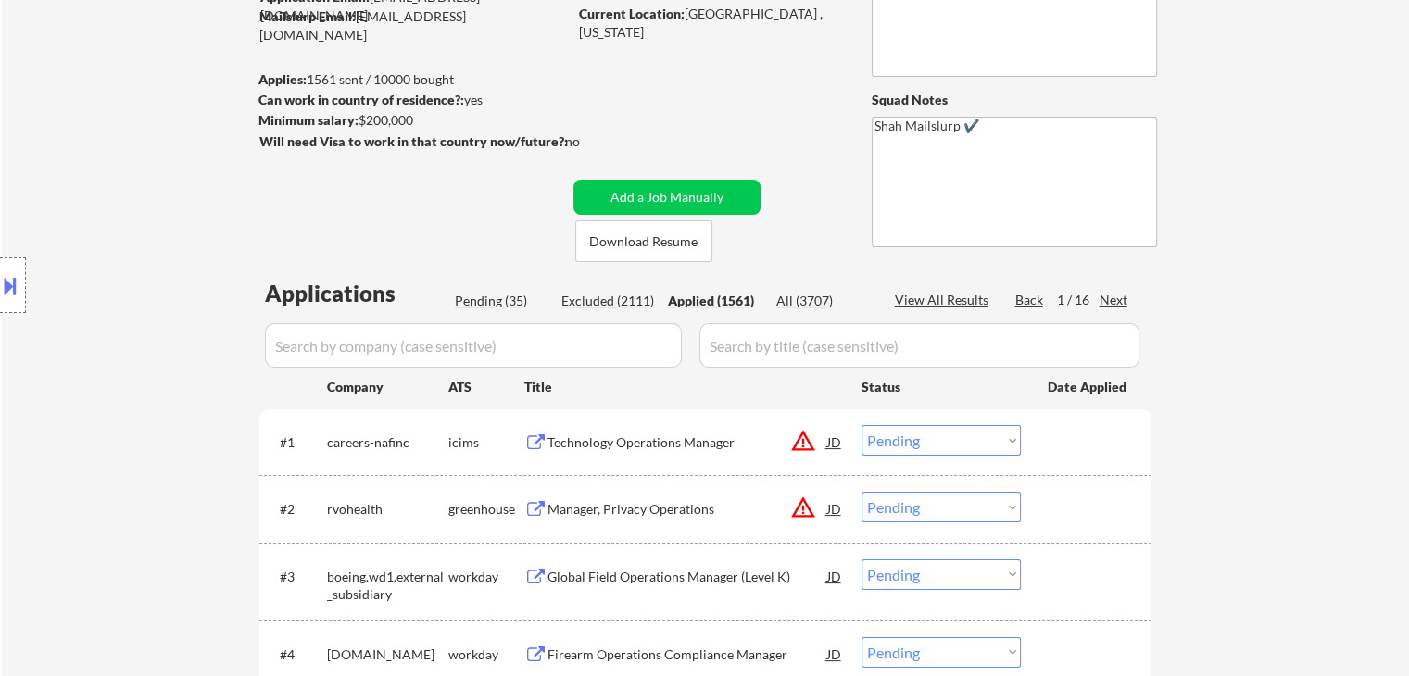
select select ""applied""
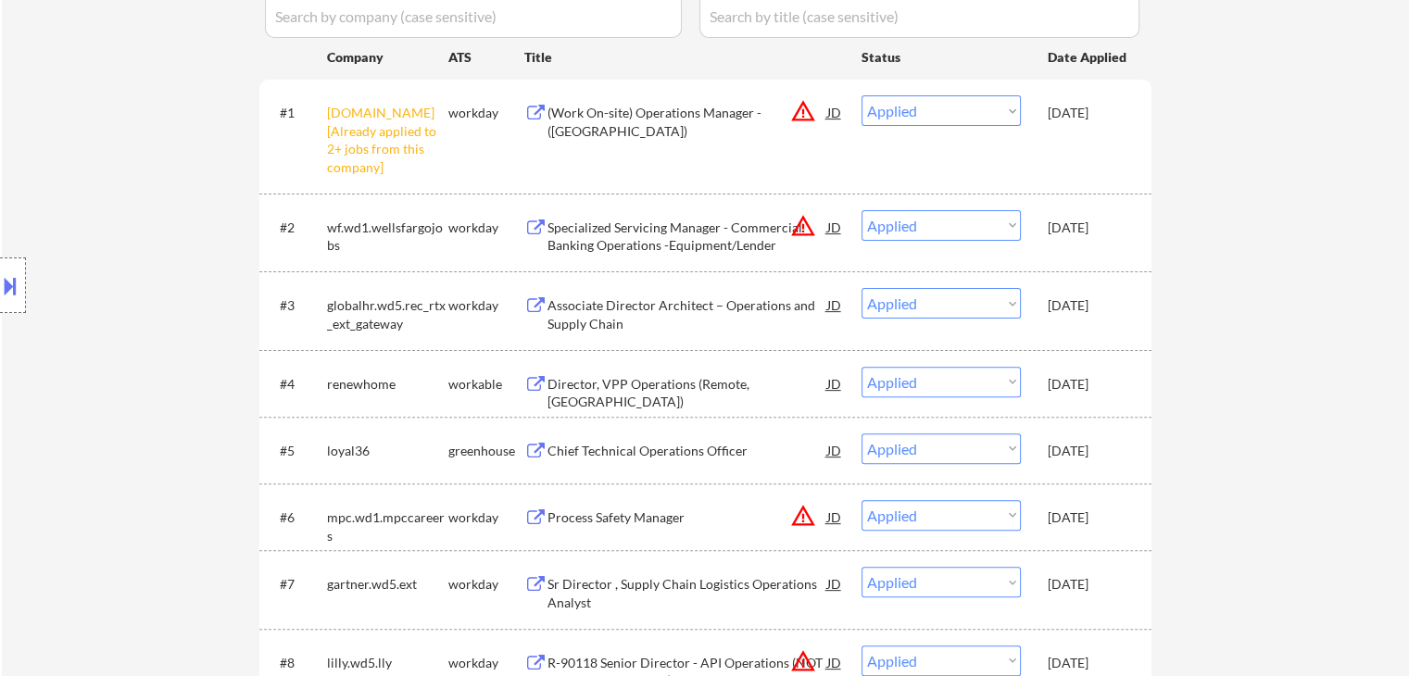
scroll to position [463, 0]
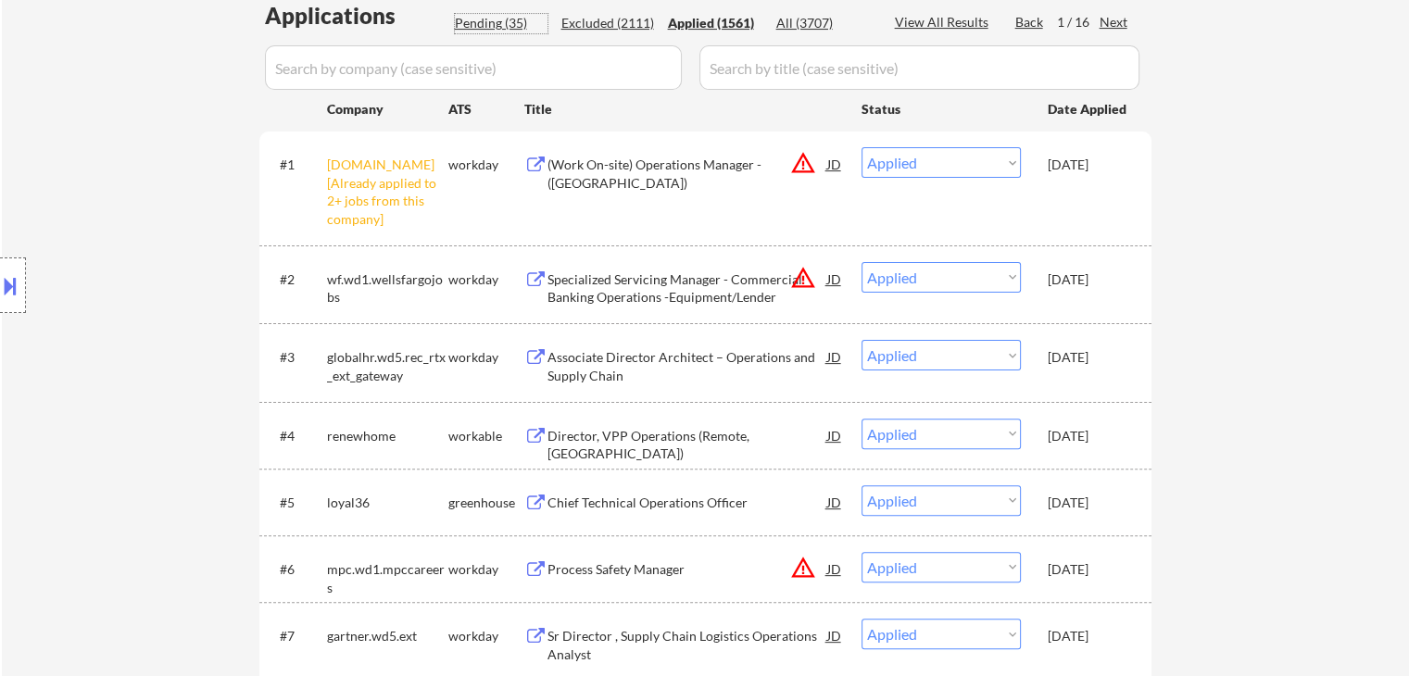
click at [497, 27] on div "Pending (35)" at bounding box center [501, 23] width 93 height 19
select select ""pending""
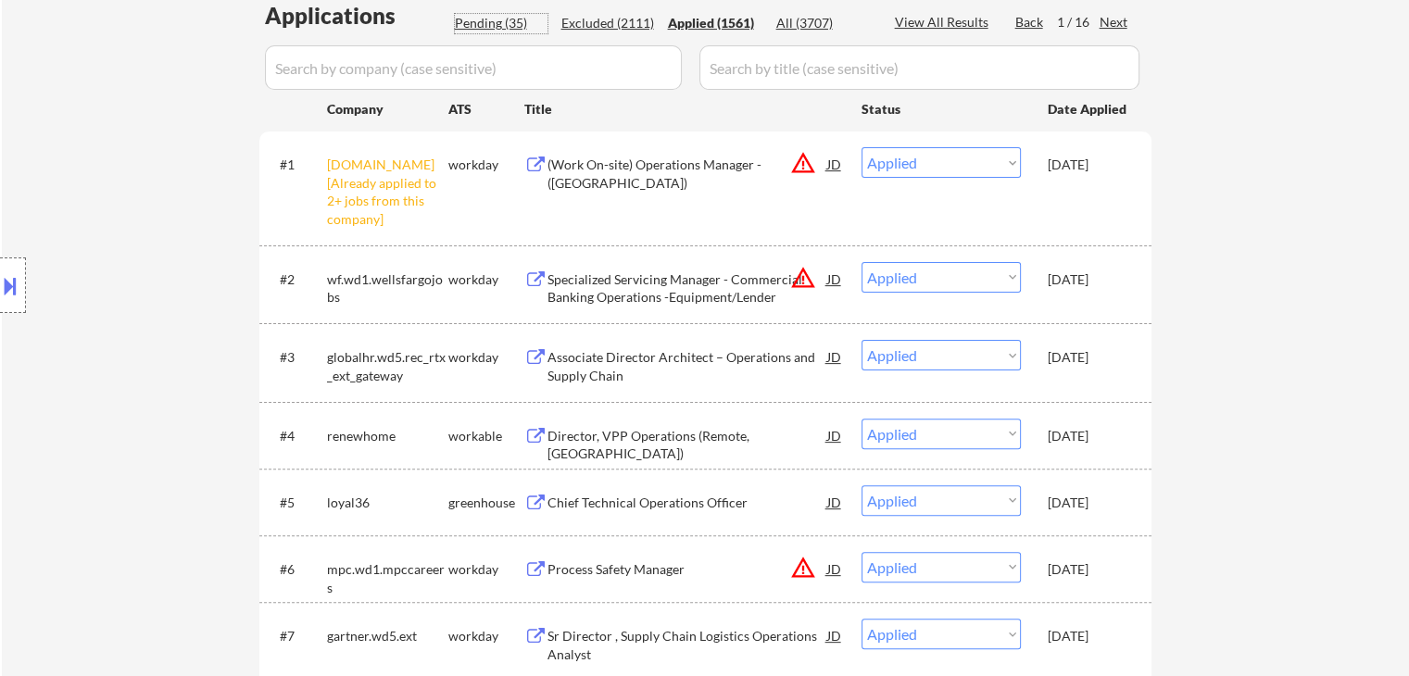
select select ""pending""
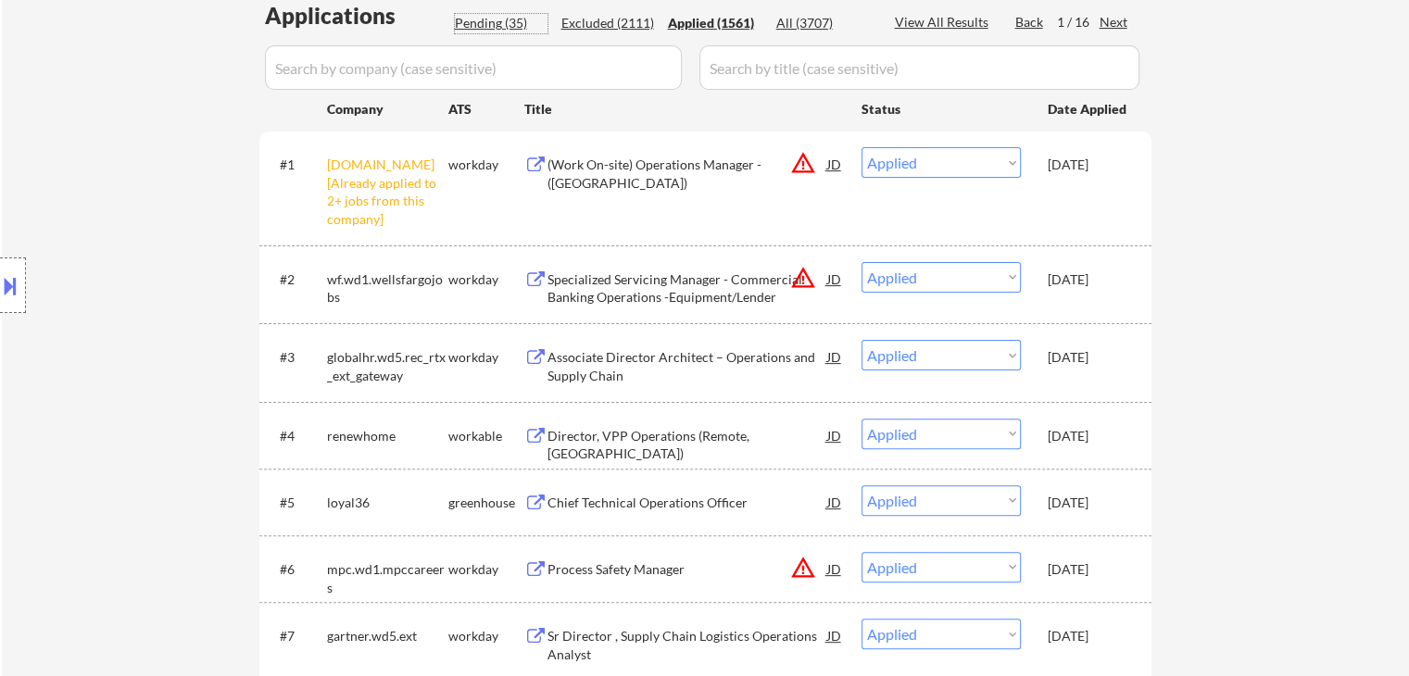
select select ""pending""
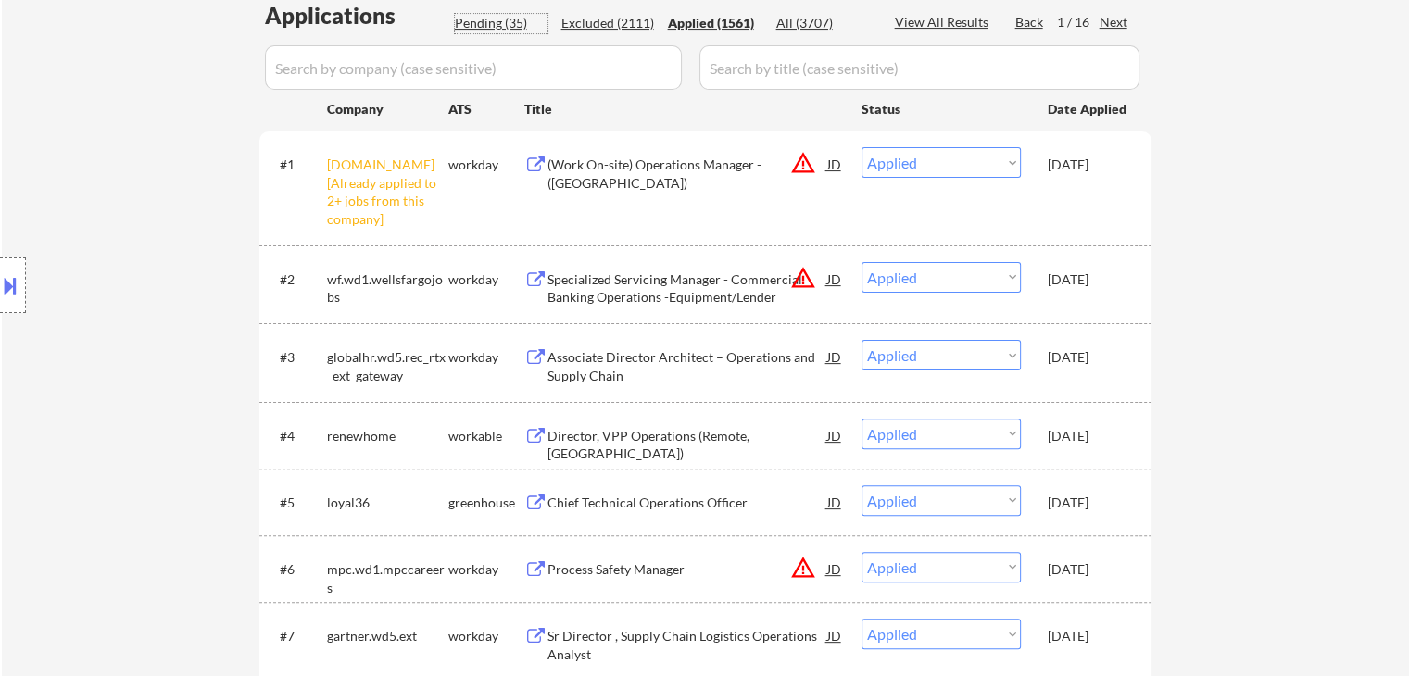
select select ""pending""
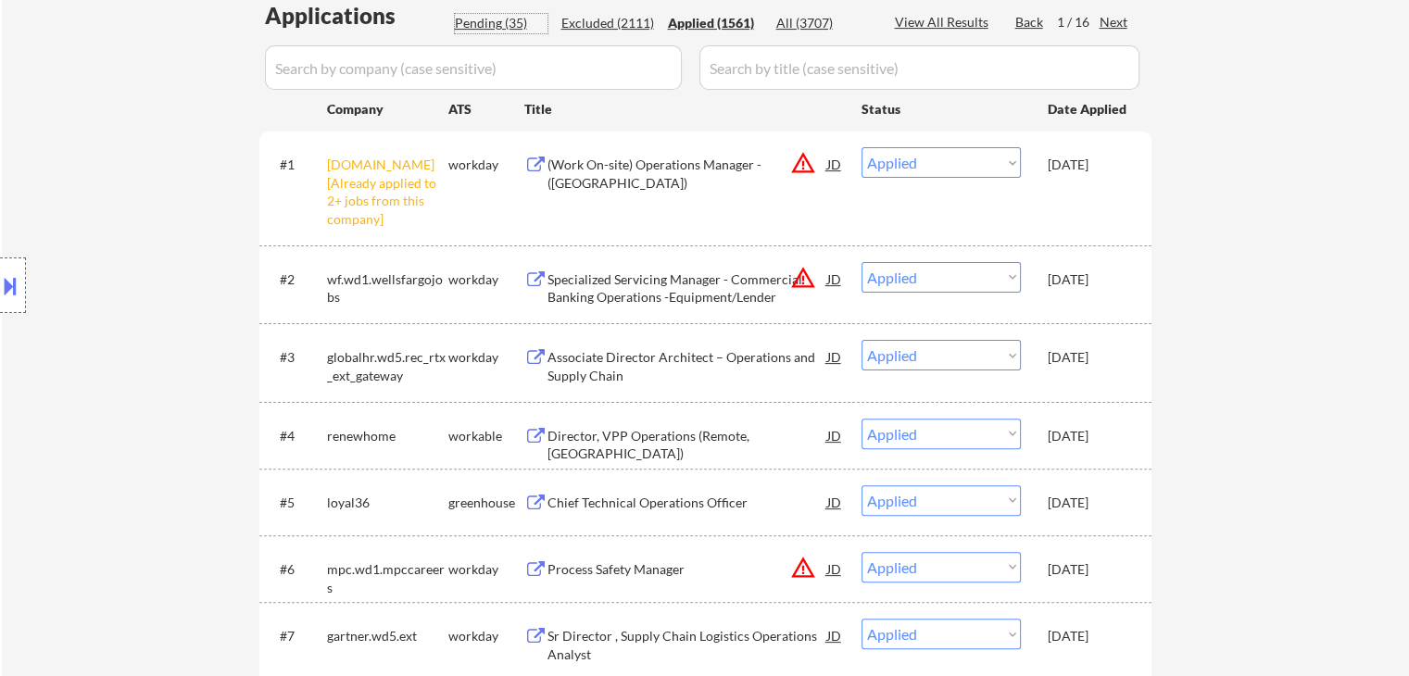
select select ""pending""
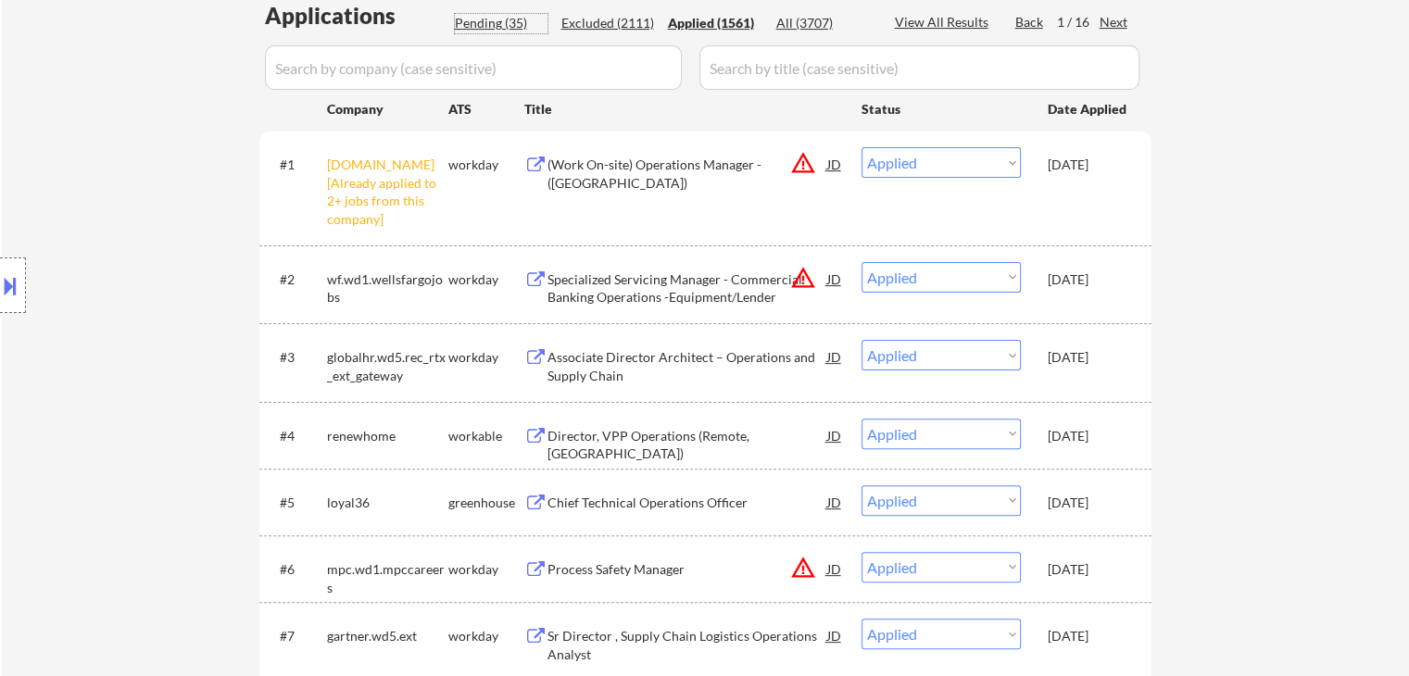
select select ""pending""
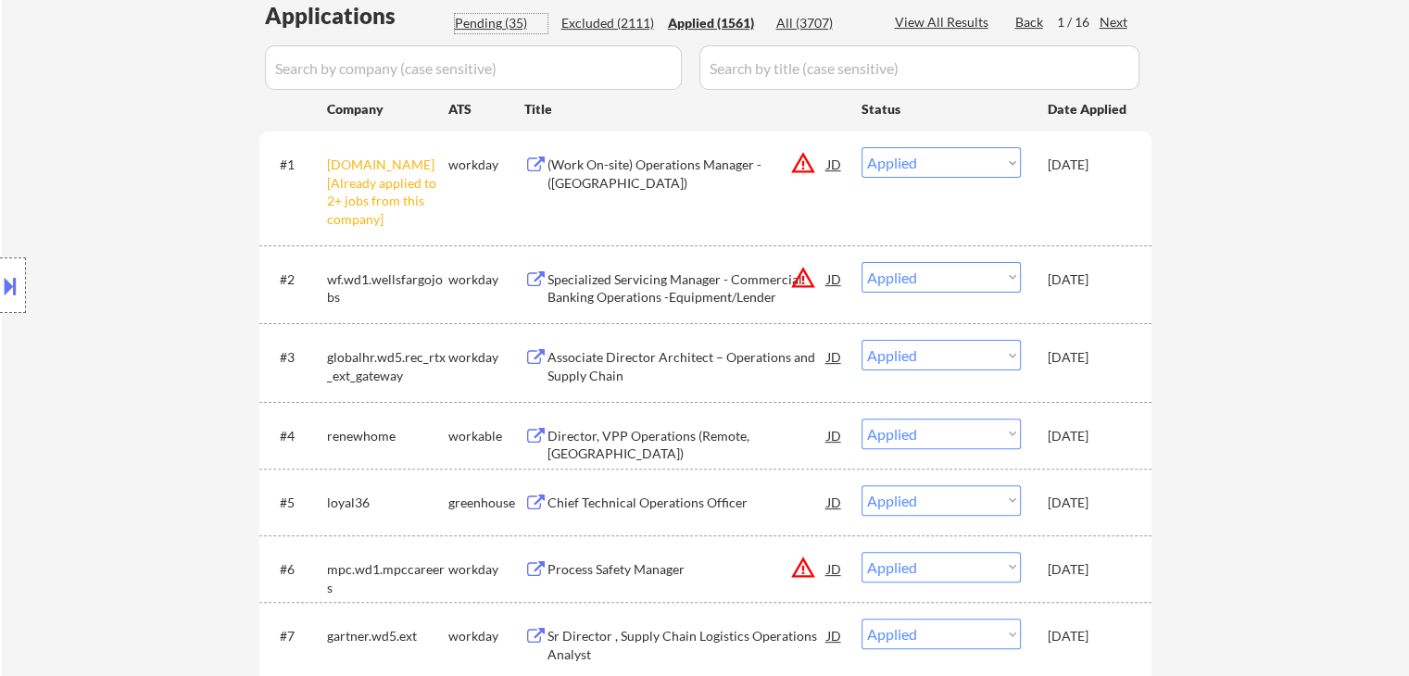
select select ""pending""
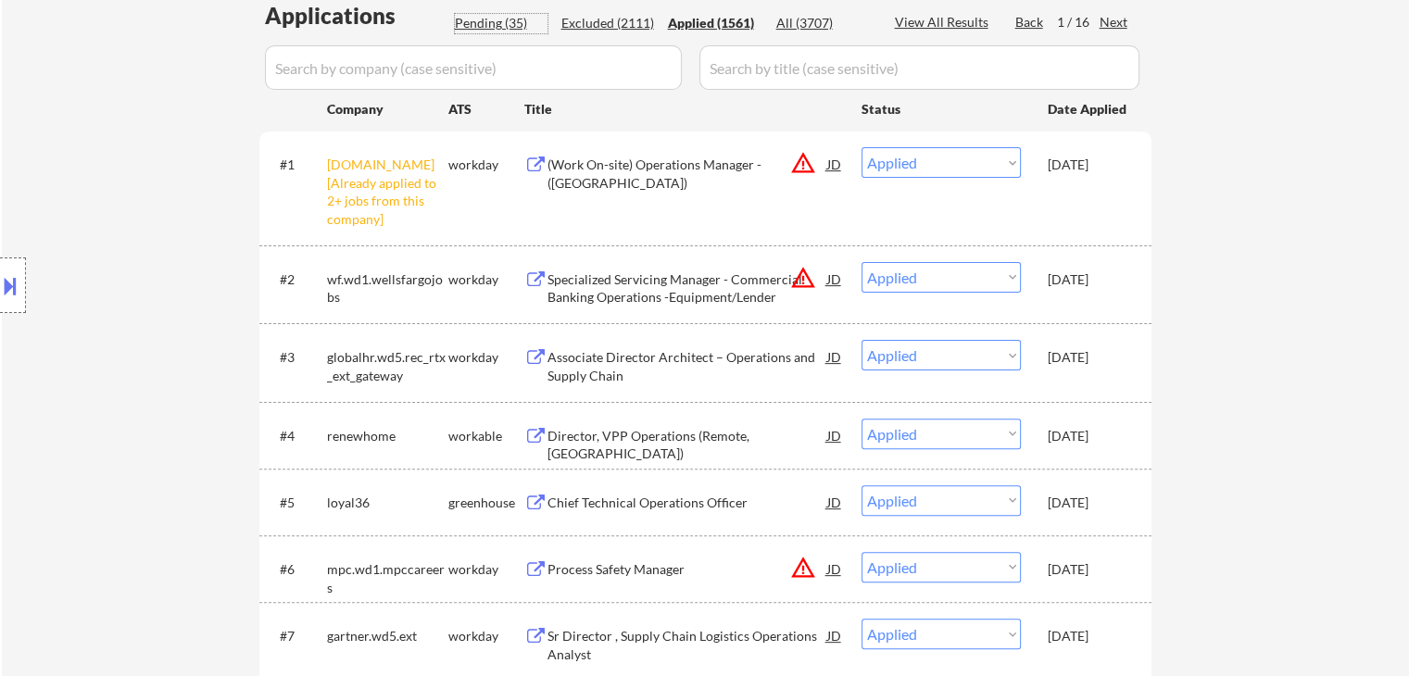
select select ""pending""
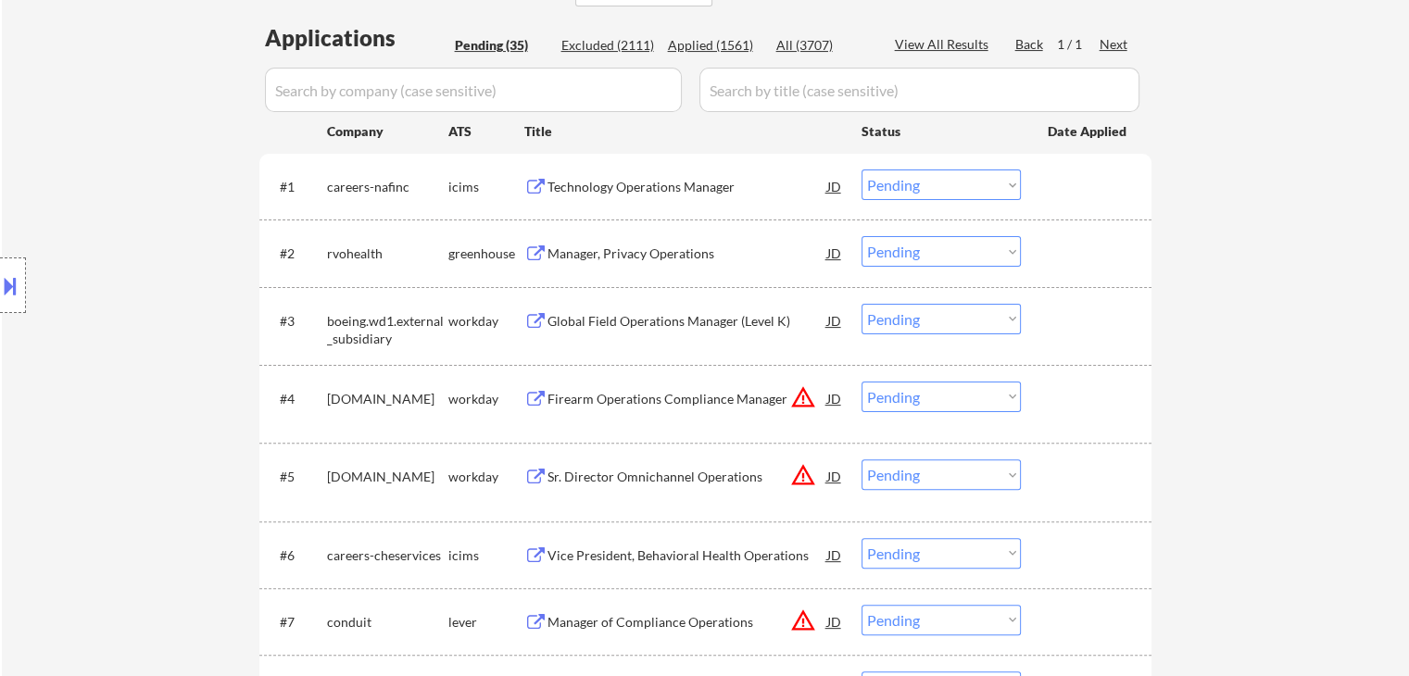
scroll to position [371, 0]
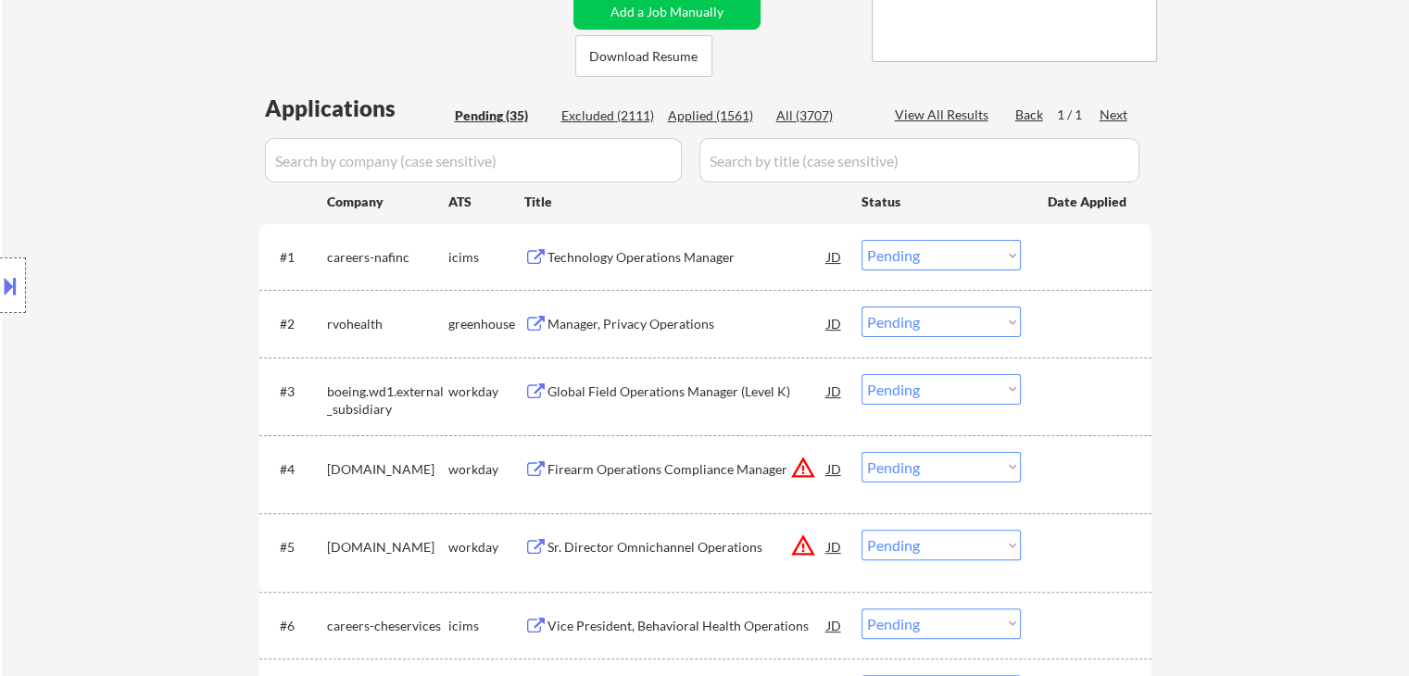
drag, startPoint x: 1388, startPoint y: 241, endPoint x: 919, endPoint y: 258, distance: 469.1
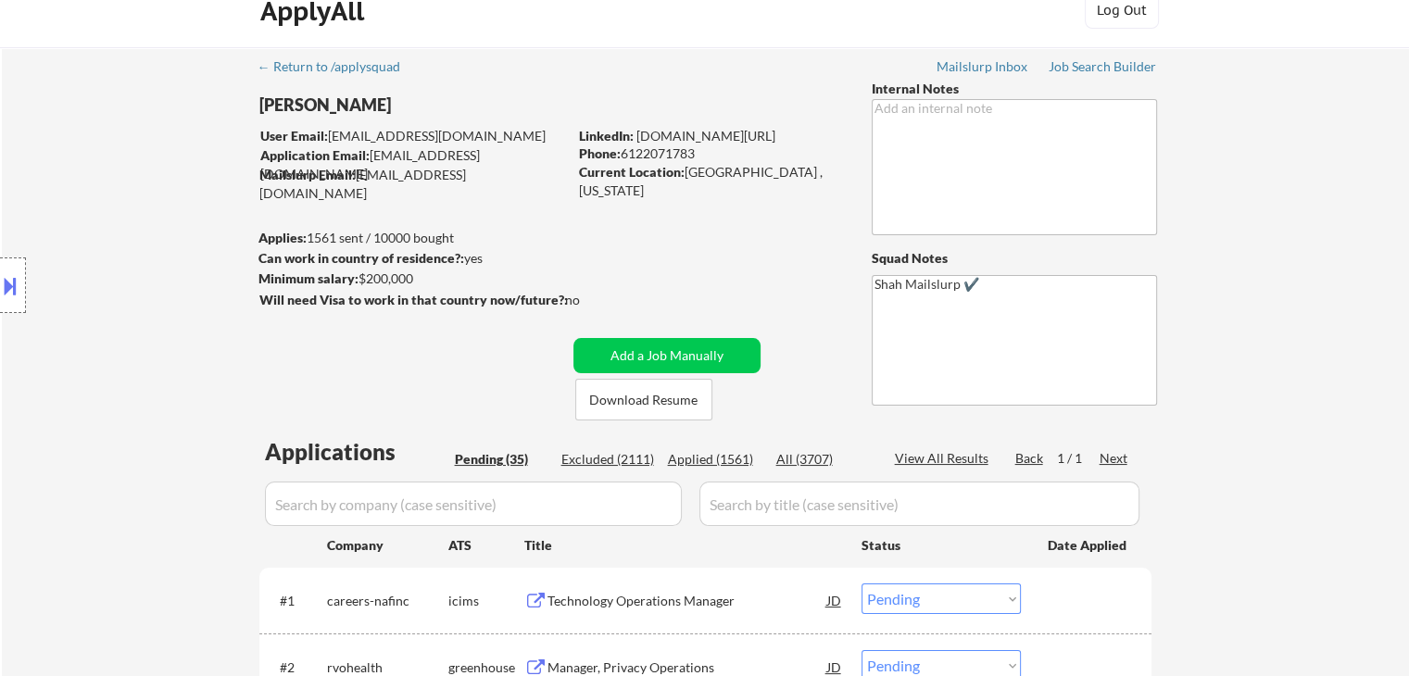
scroll to position [0, 0]
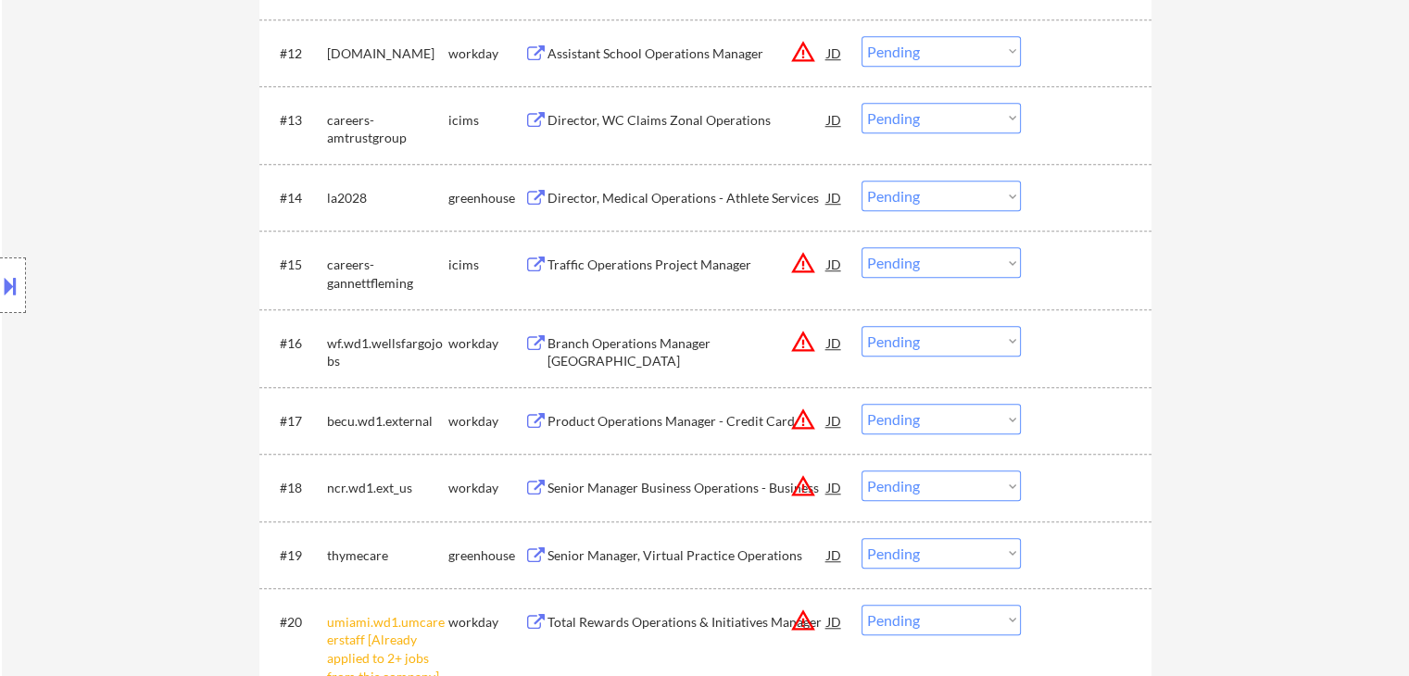
click at [1344, 371] on div "← Return to /applysquad Mailslurp Inbox Job Search Builder [PERSON_NAME] User E…" at bounding box center [705, 327] width 1407 height 3285
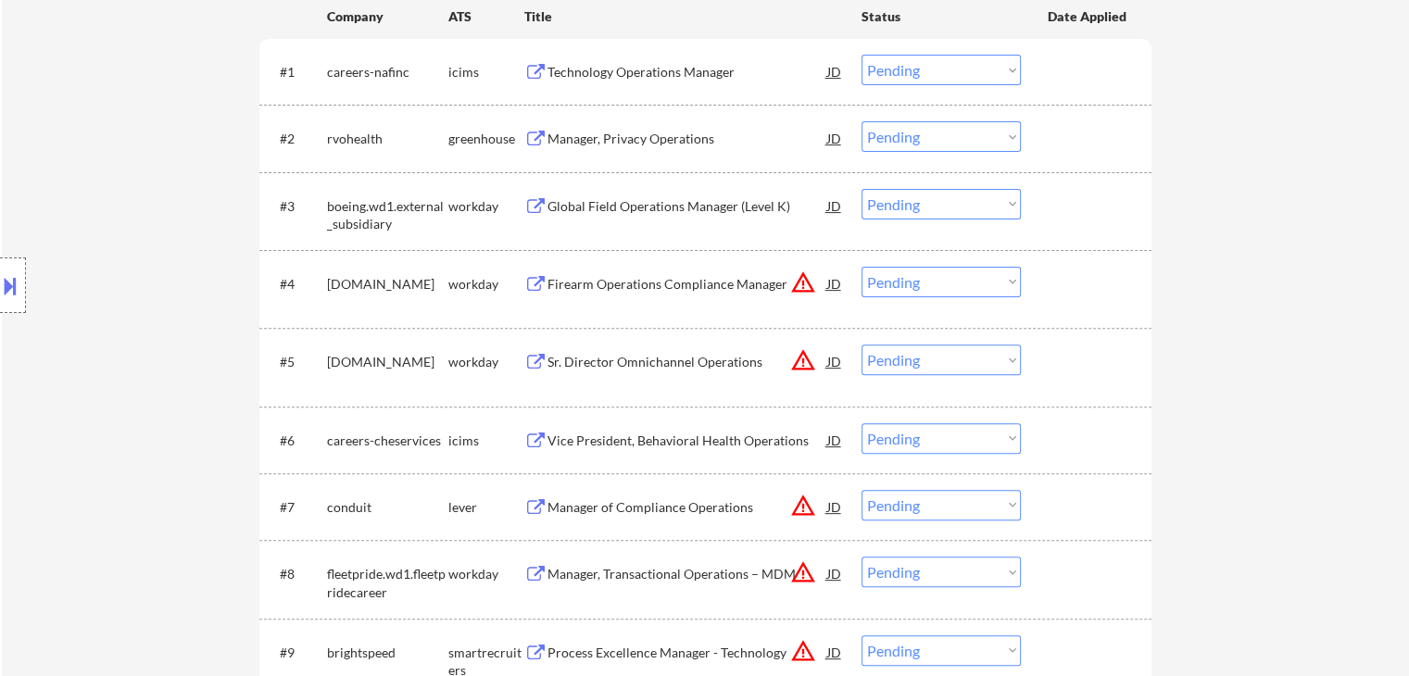
scroll to position [463, 0]
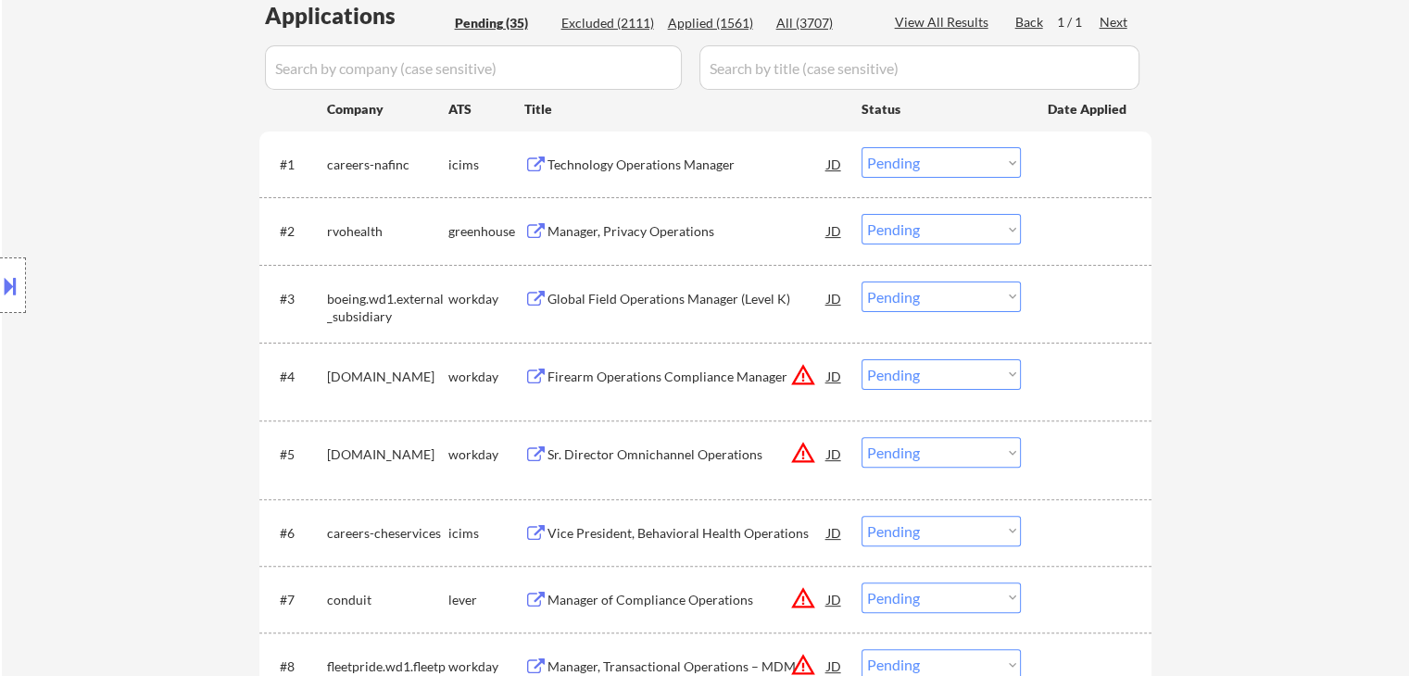
click at [594, 162] on div "Technology Operations Manager" at bounding box center [687, 165] width 280 height 19
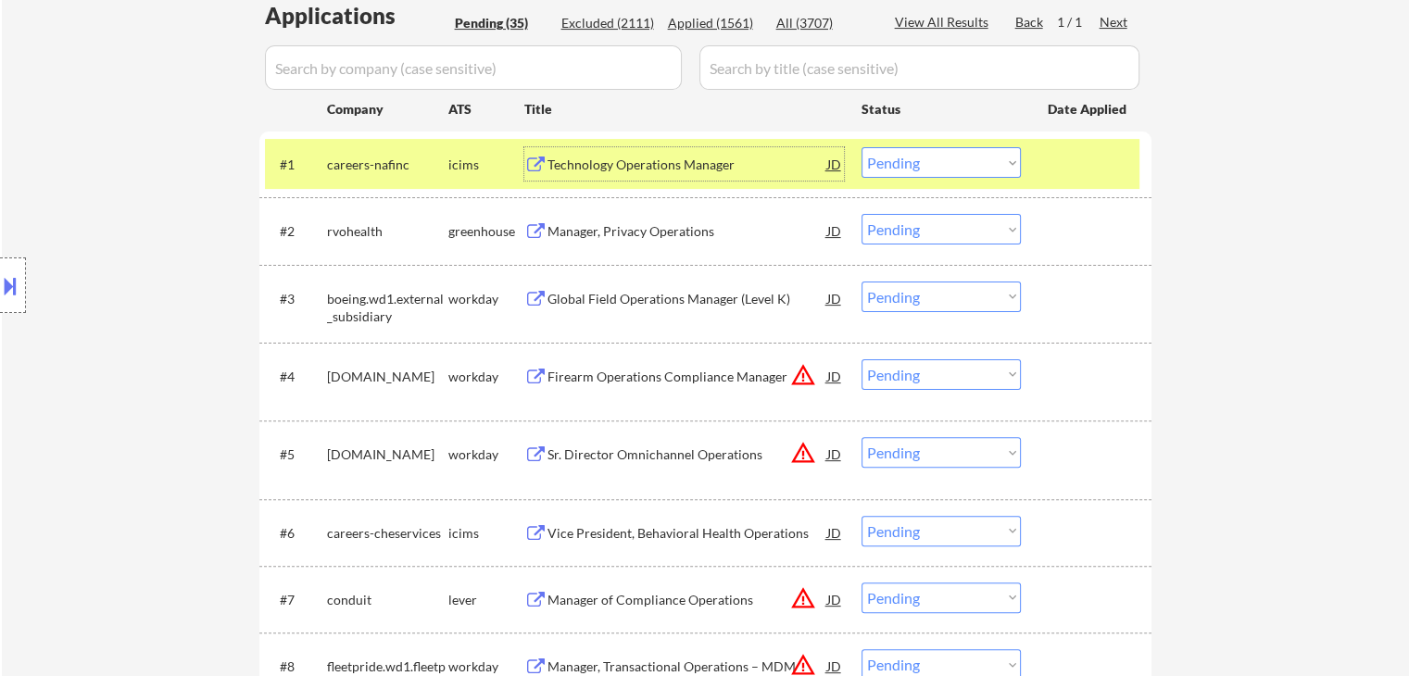
scroll to position [0, 0]
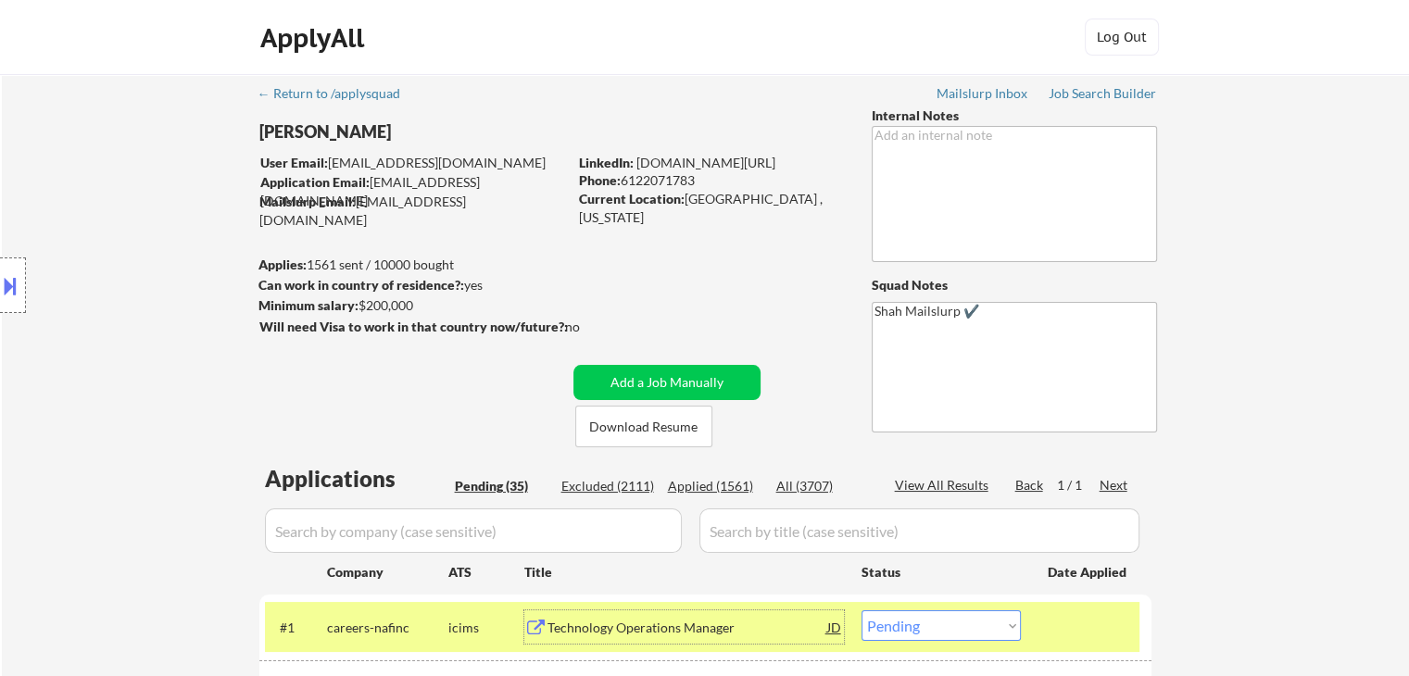
click at [705, 489] on div "Applied (1561)" at bounding box center [714, 486] width 93 height 19
select select ""applied""
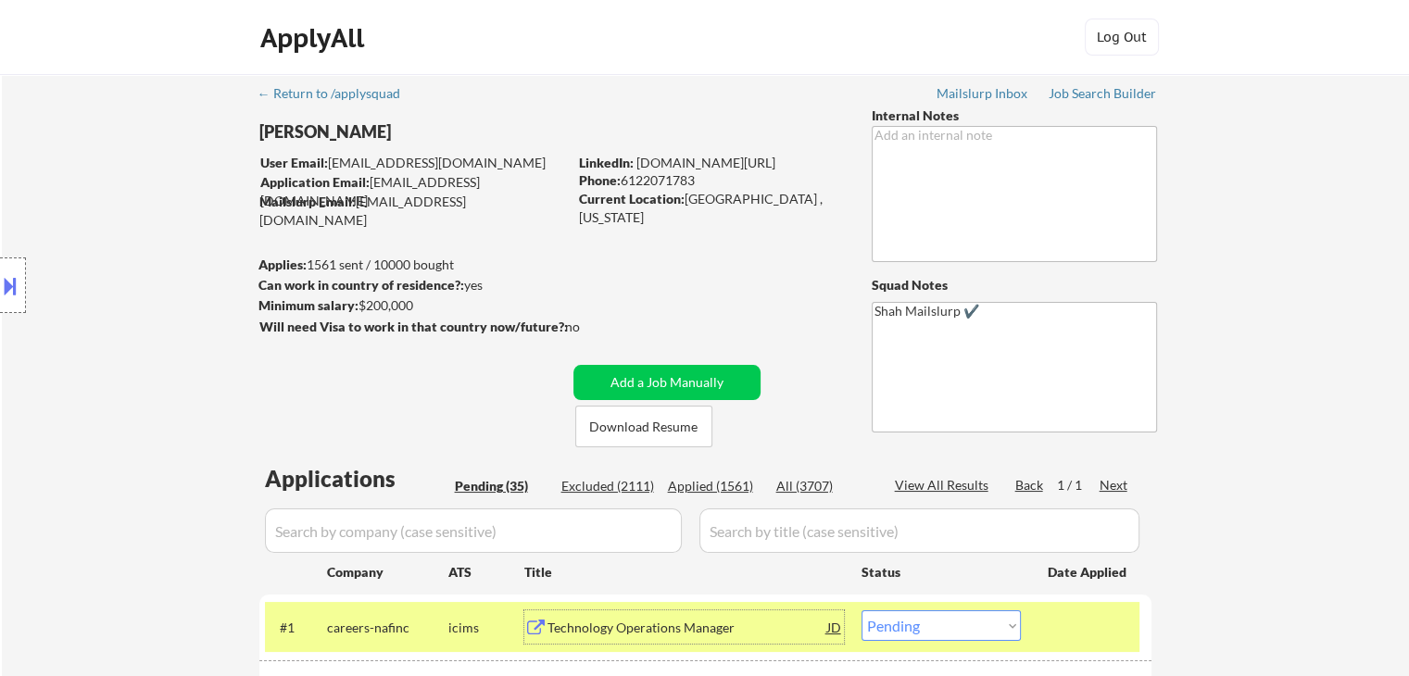
select select ""applied""
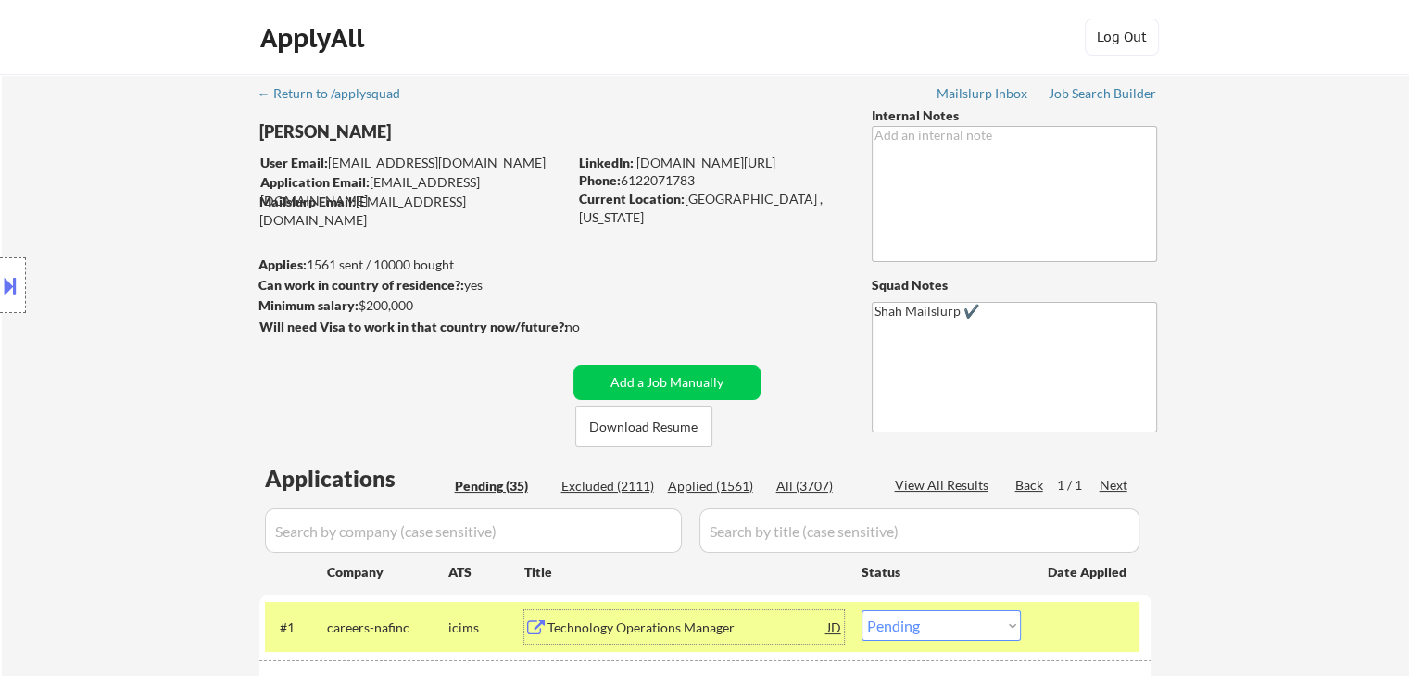
select select ""applied""
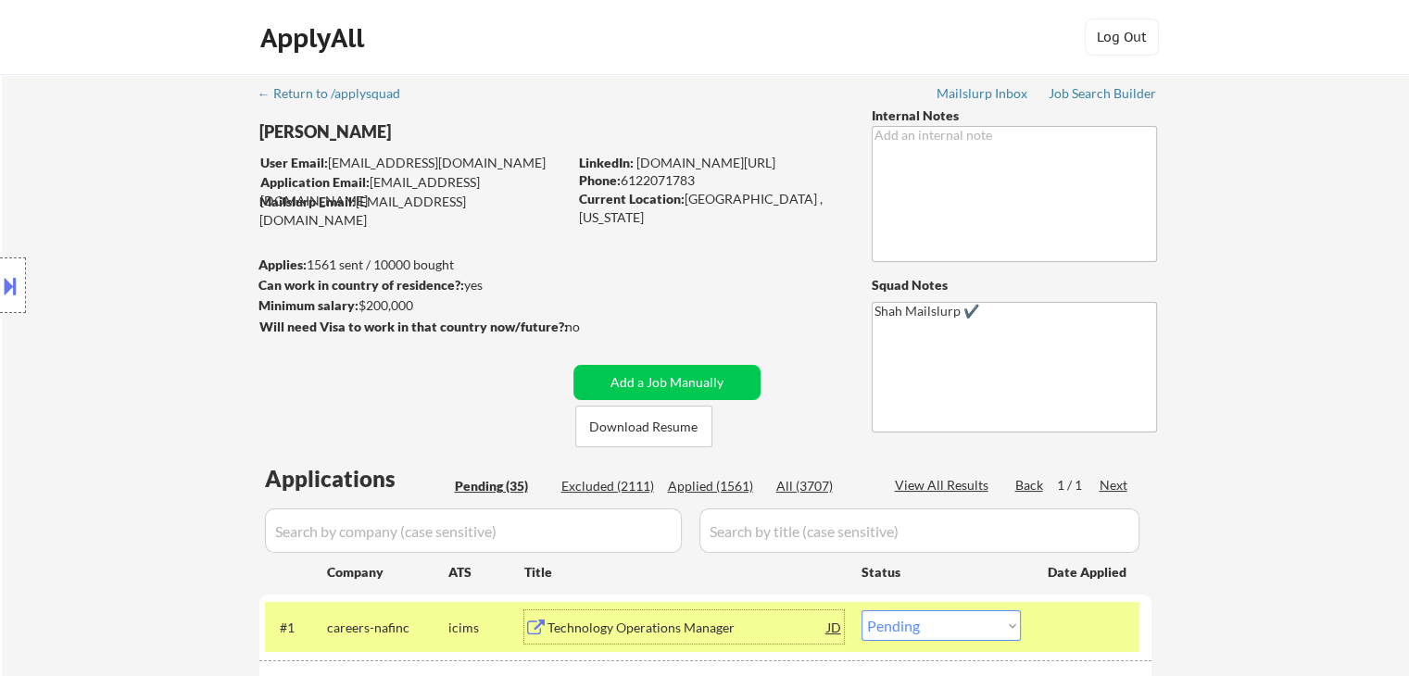
select select ""applied""
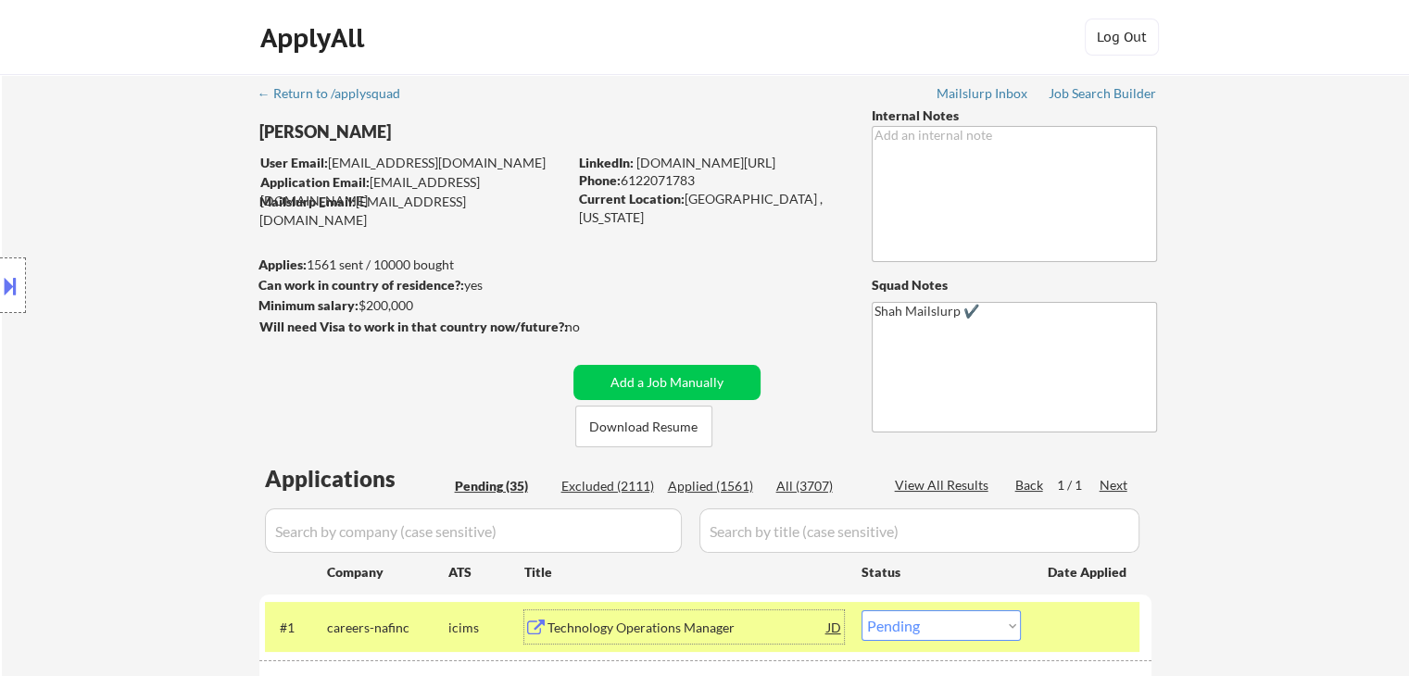
select select ""applied""
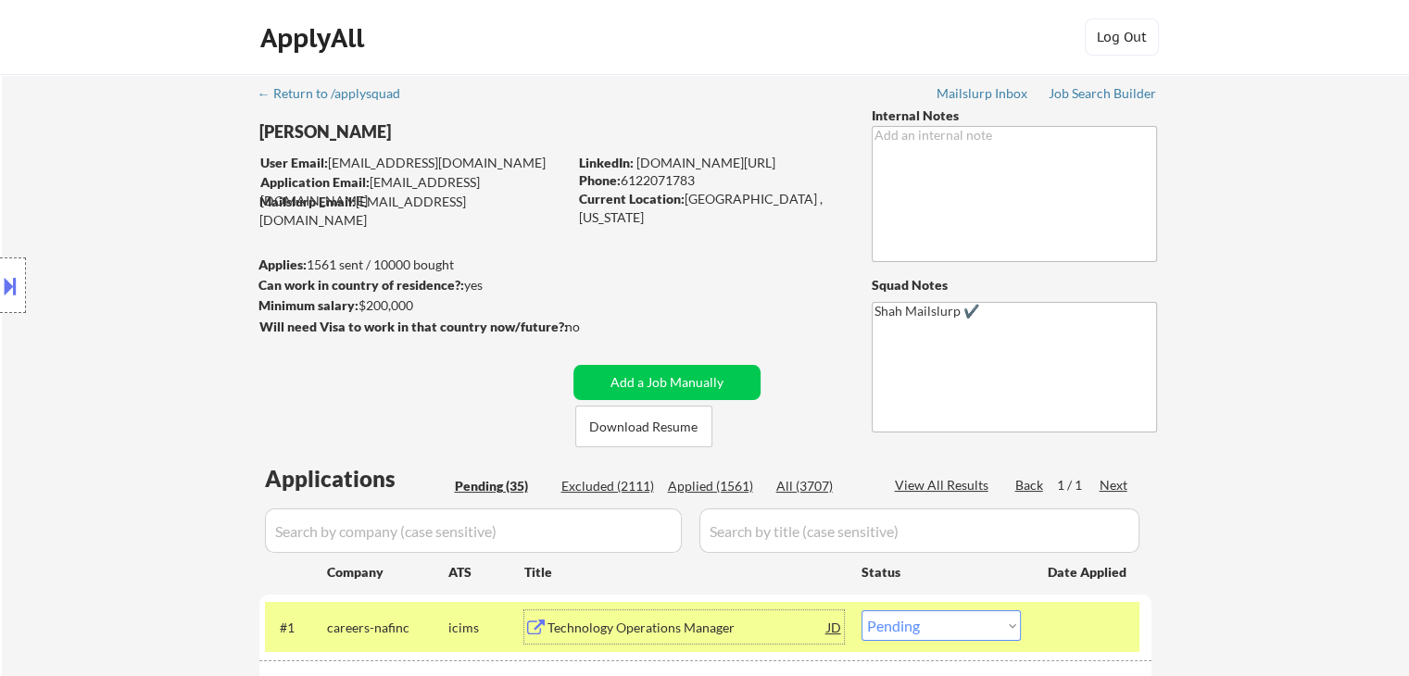
select select ""applied""
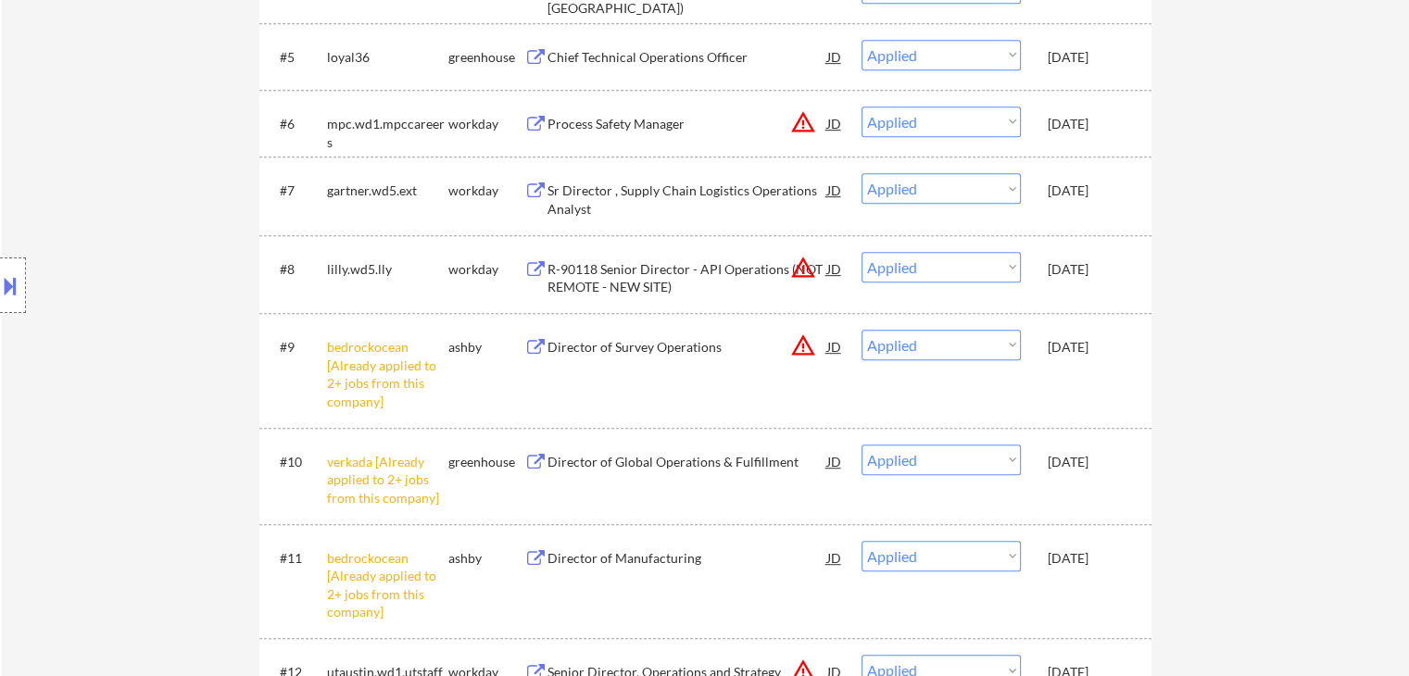
scroll to position [926, 0]
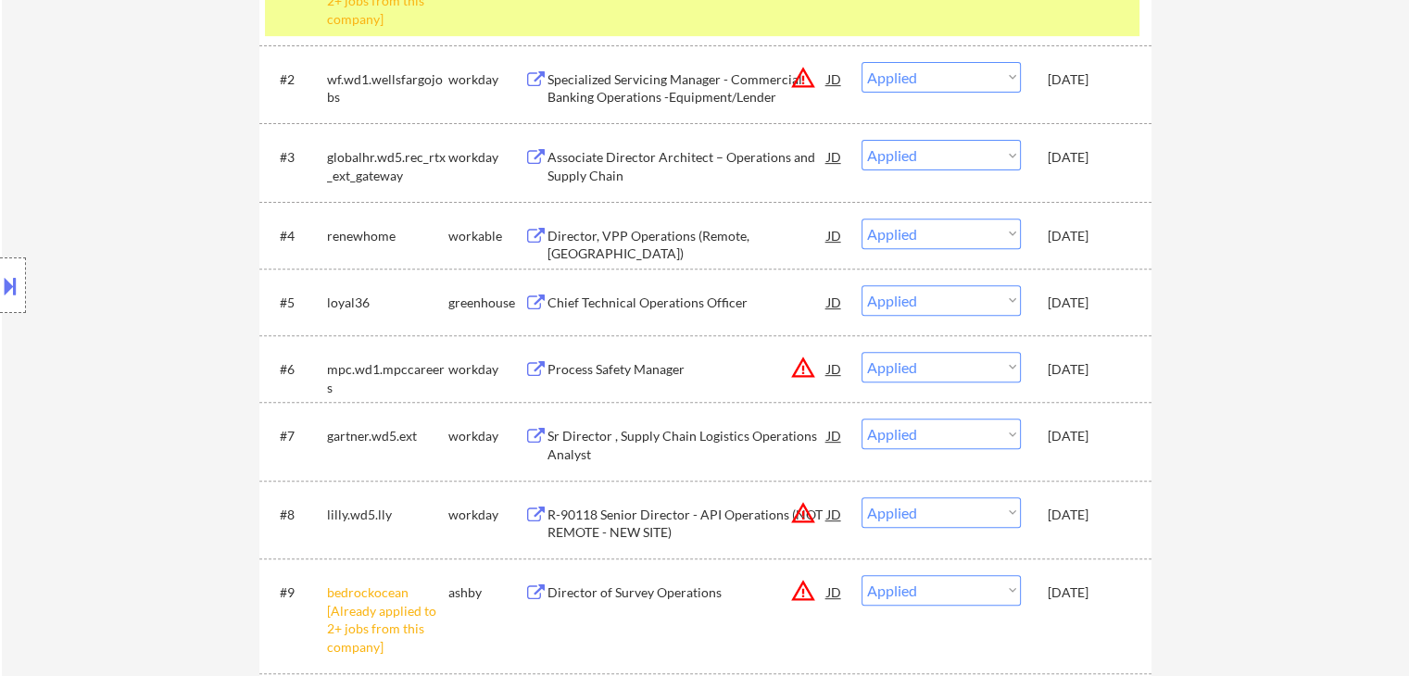
scroll to position [648, 0]
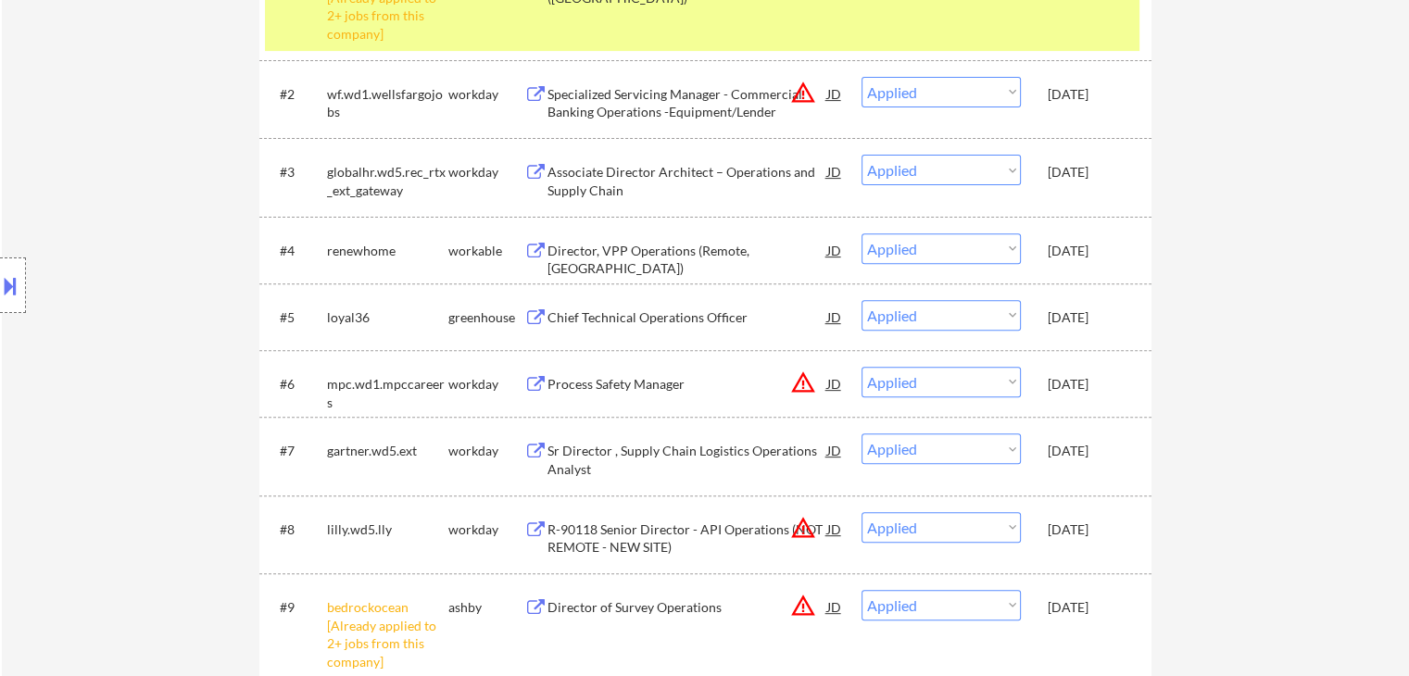
click at [111, 313] on div "Location Inclusions:" at bounding box center [166, 286] width 332 height 344
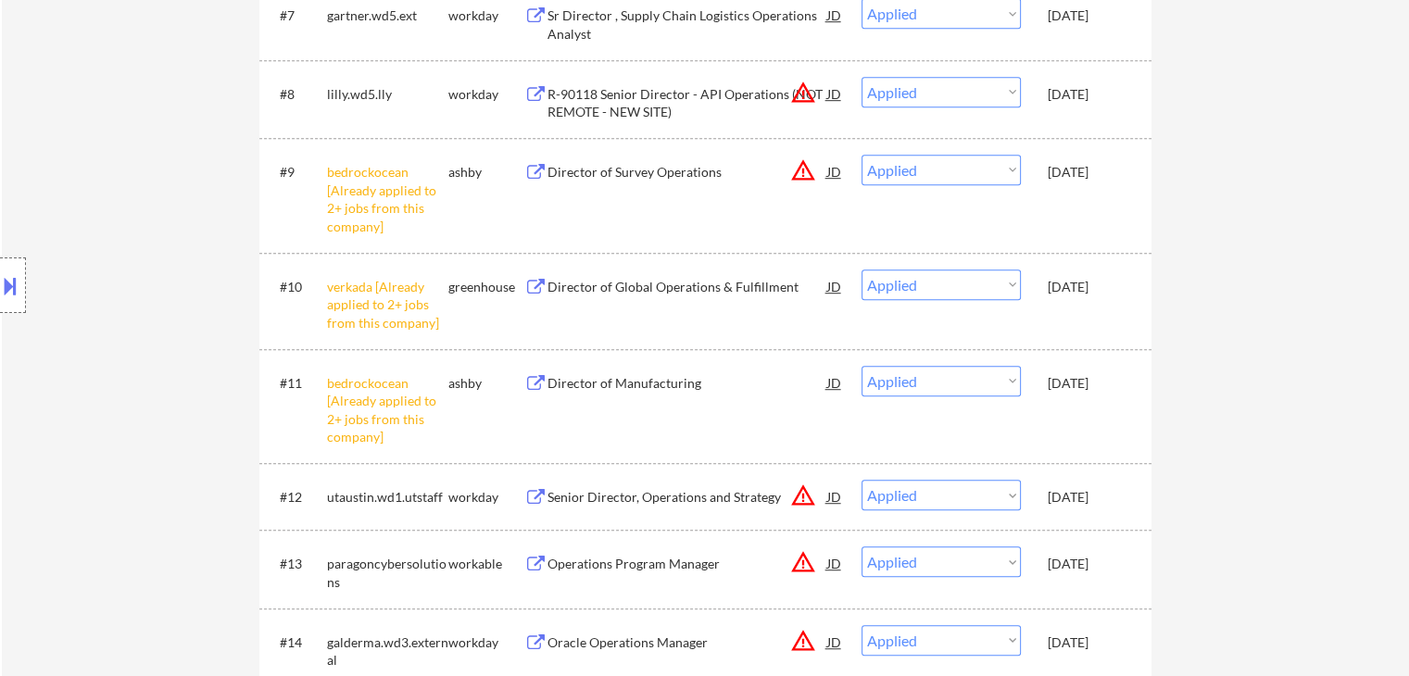
scroll to position [1112, 0]
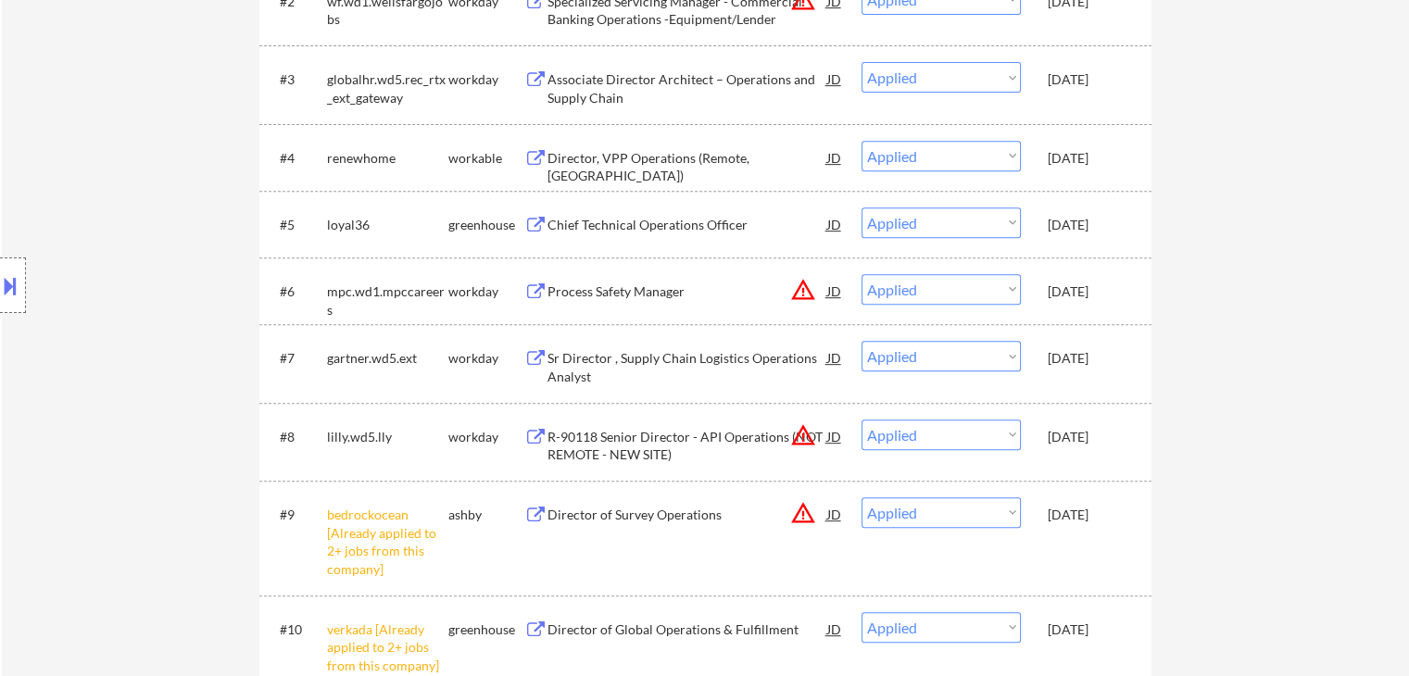
scroll to position [0, 0]
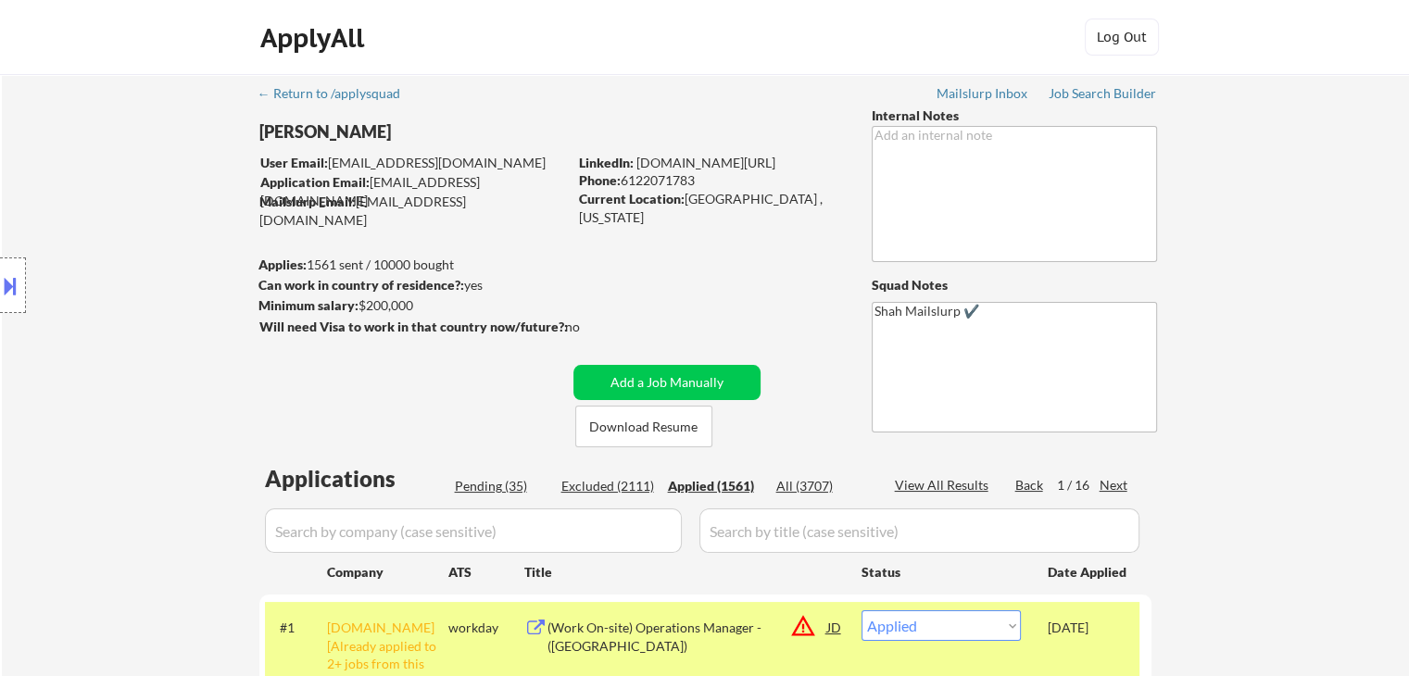
click at [485, 482] on div "Pending (35)" at bounding box center [501, 486] width 93 height 19
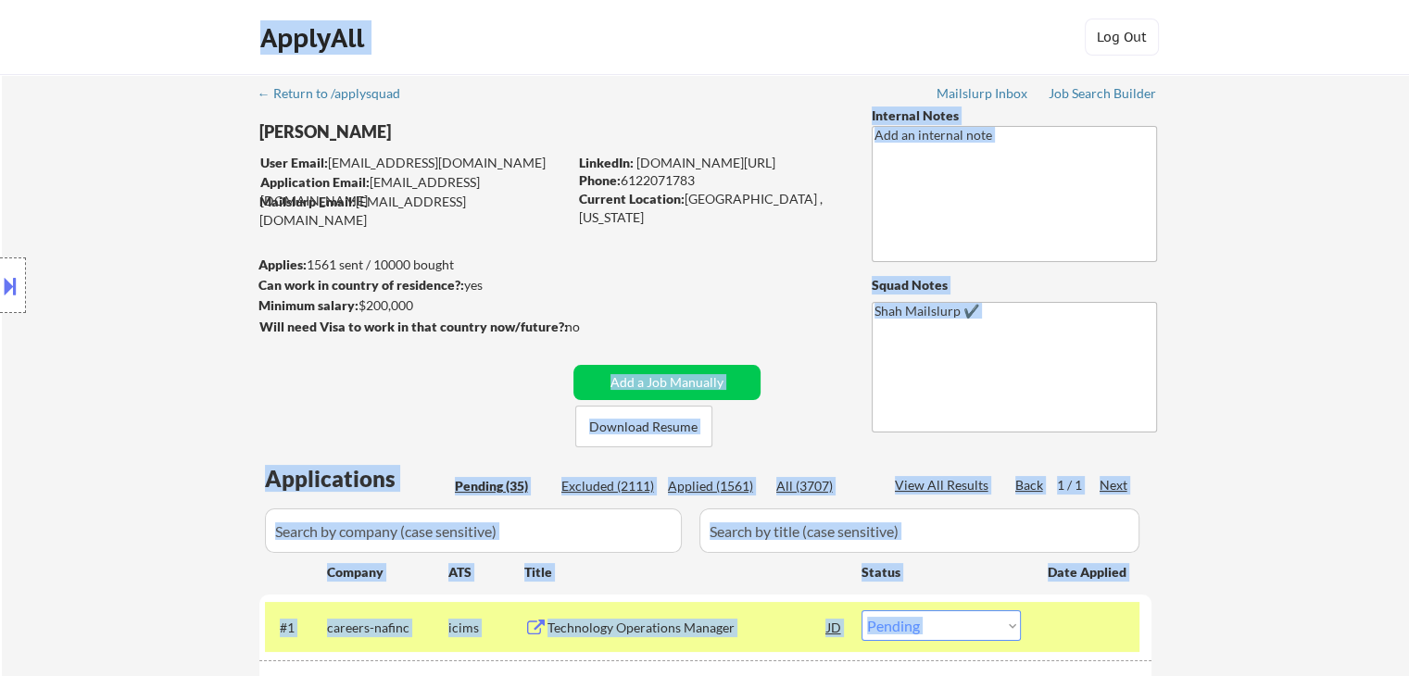
drag, startPoint x: 599, startPoint y: 318, endPoint x: 196, endPoint y: 289, distance: 404.0
click at [196, 289] on body "← Return to /applysquad Mailslurp Inbox Job Search Builder [PERSON_NAME] User E…" at bounding box center [704, 338] width 1409 height 676
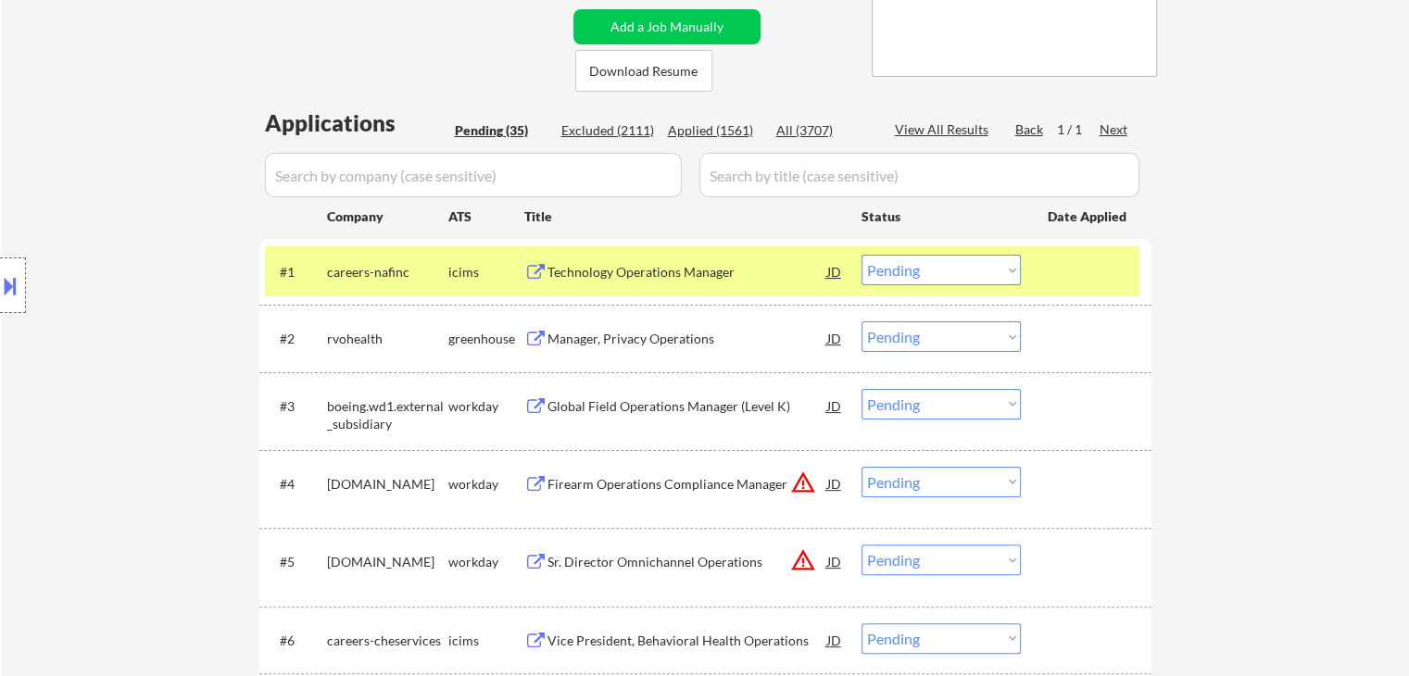
scroll to position [371, 0]
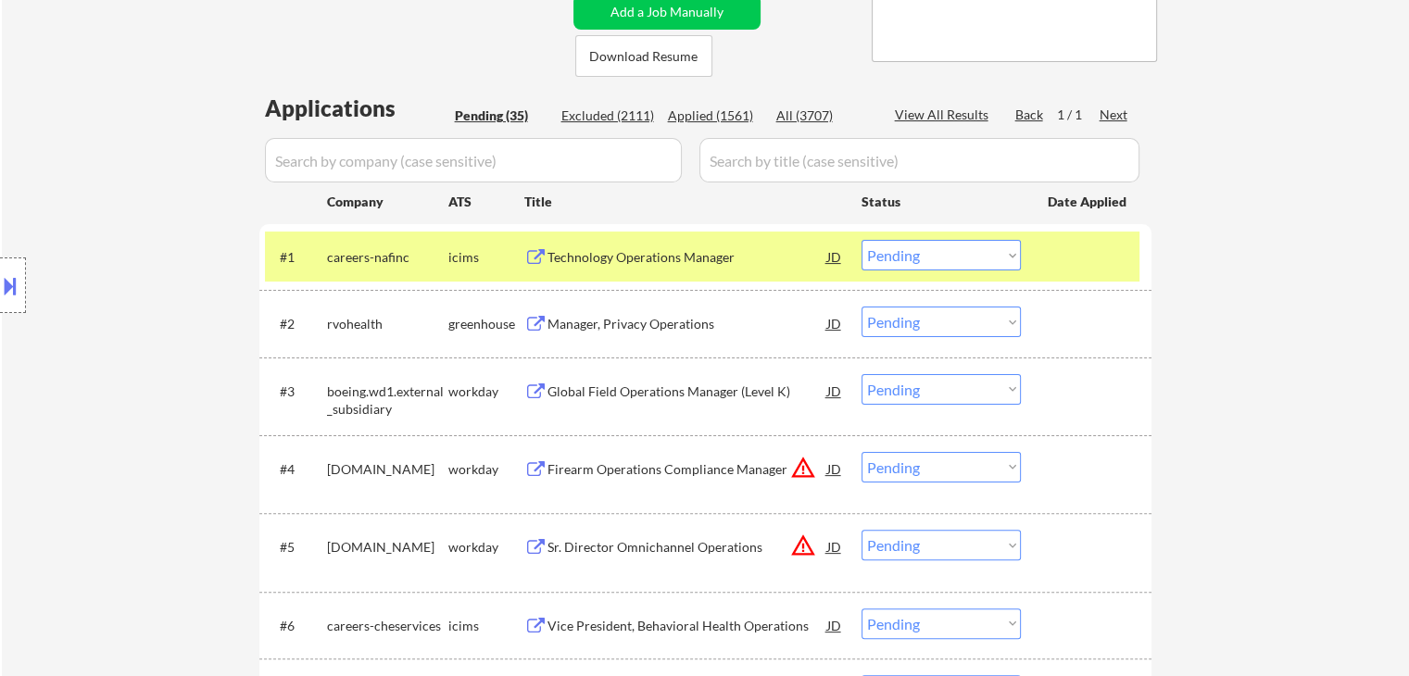
click at [958, 245] on select "Choose an option... Pending Applied Excluded (Questions) Excluded (Expired) Exc…" at bounding box center [940, 255] width 159 height 31
click at [861, 240] on select "Choose an option... Pending Applied Excluded (Questions) Excluded (Expired) Exc…" at bounding box center [940, 255] width 159 height 31
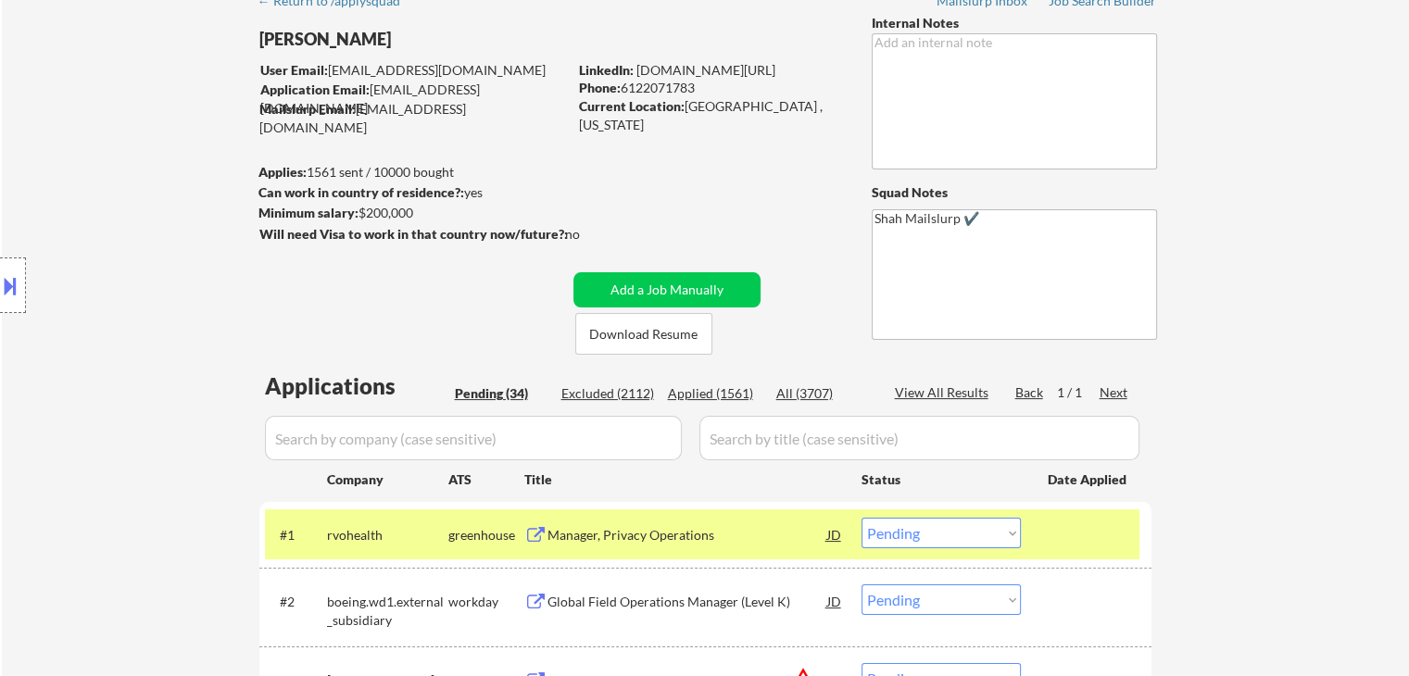
scroll to position [278, 0]
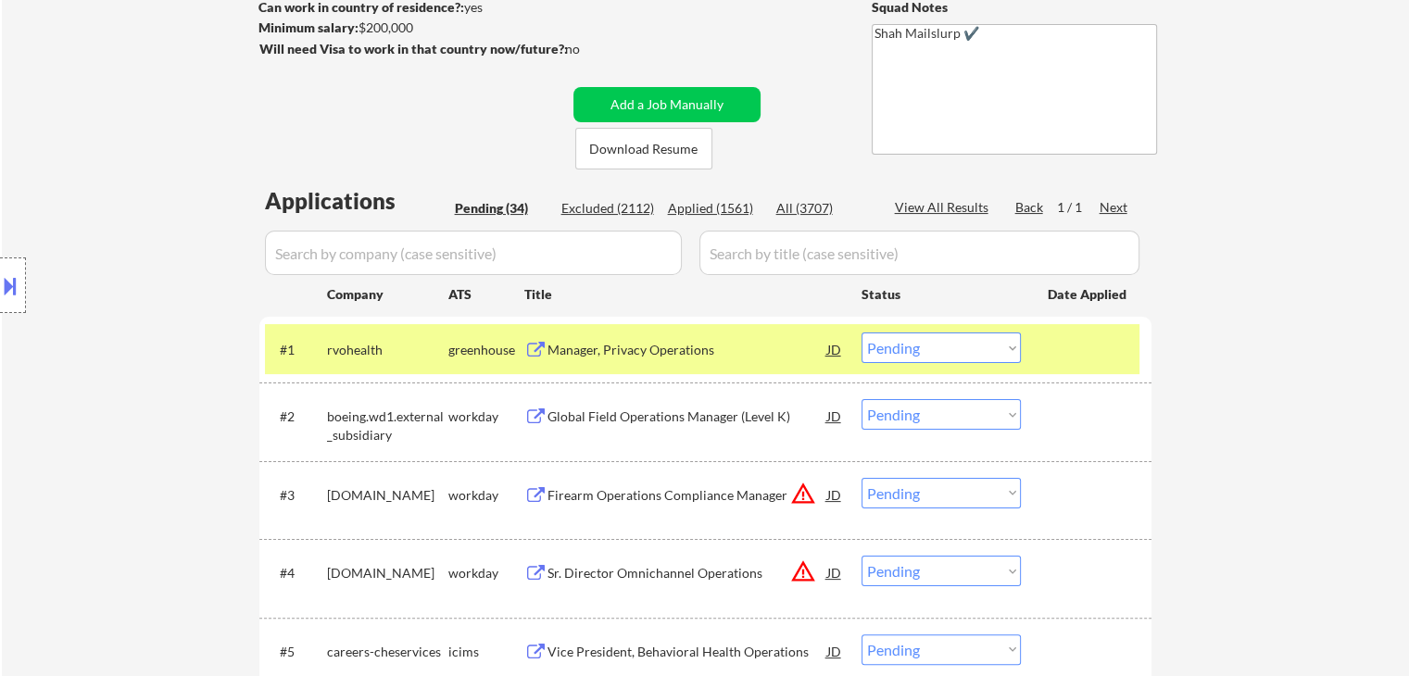
click at [589, 353] on div "Manager, Privacy Operations" at bounding box center [687, 350] width 280 height 19
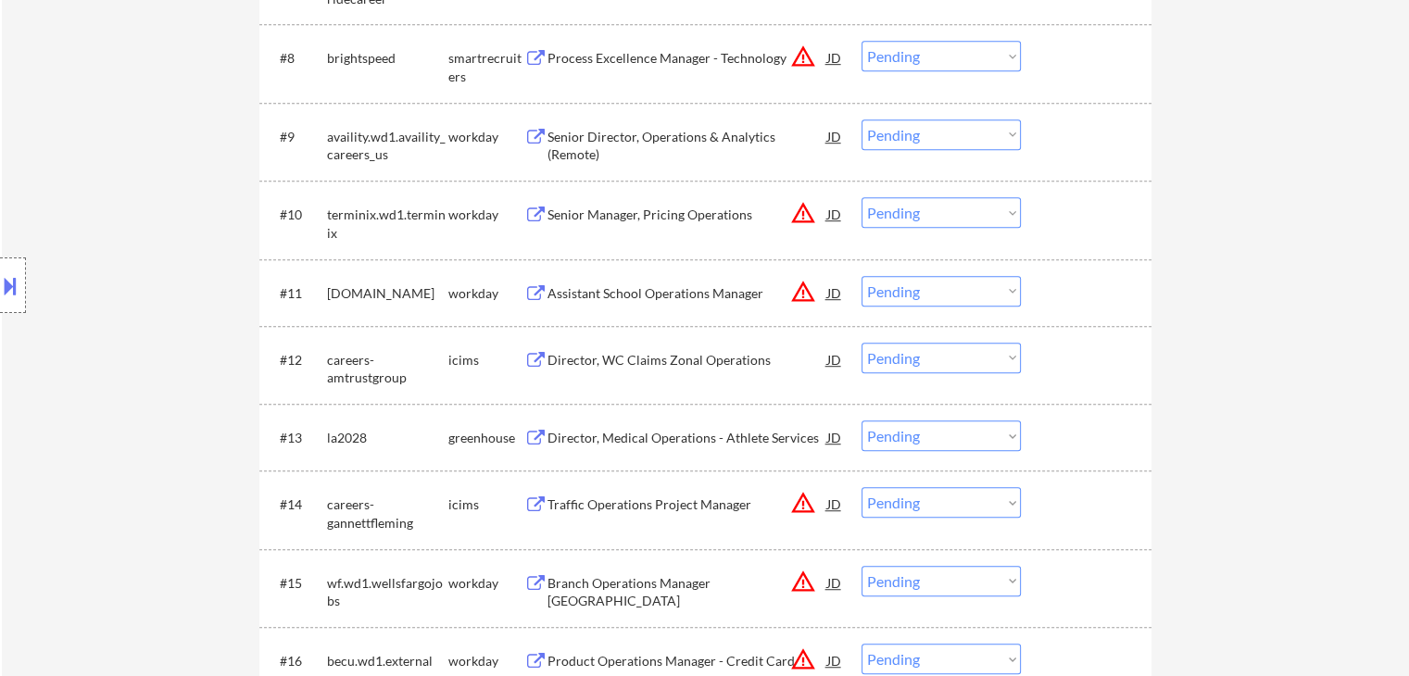
scroll to position [1112, 0]
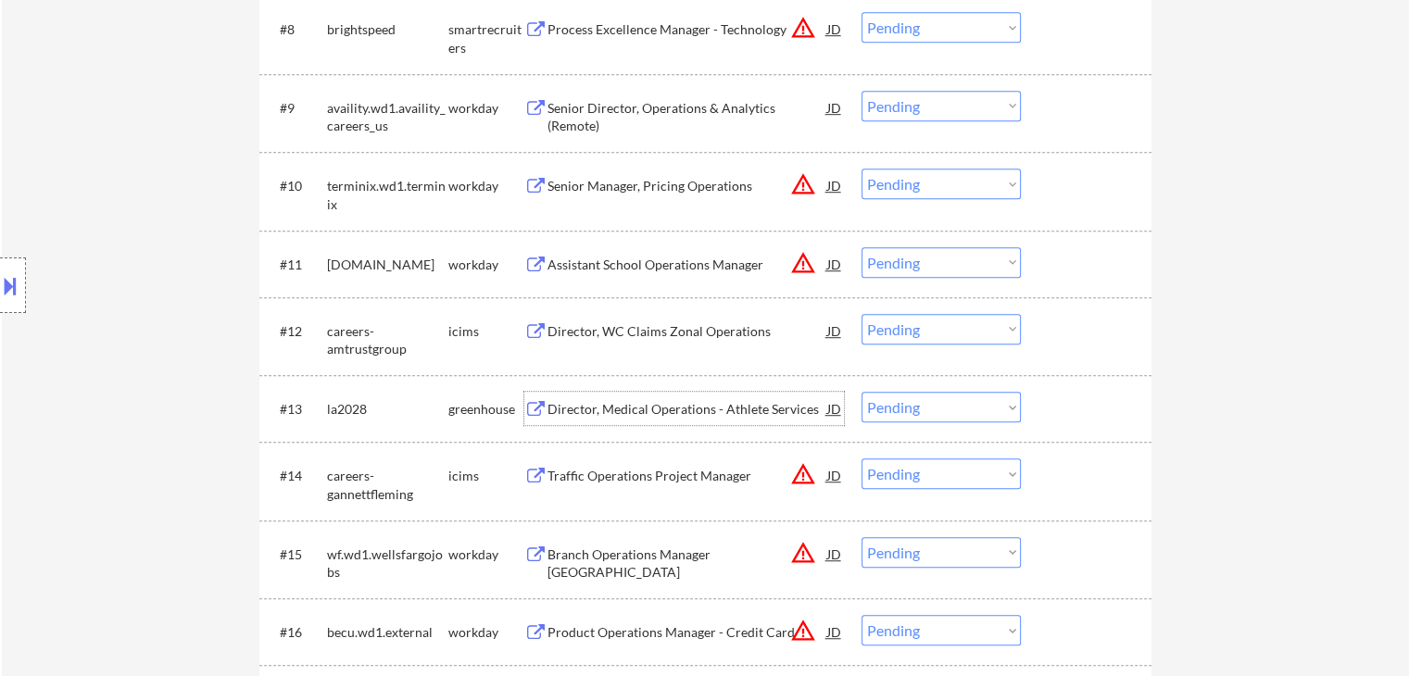
click at [591, 411] on div "Director, Medical Operations - Athlete Services" at bounding box center [687, 409] width 280 height 19
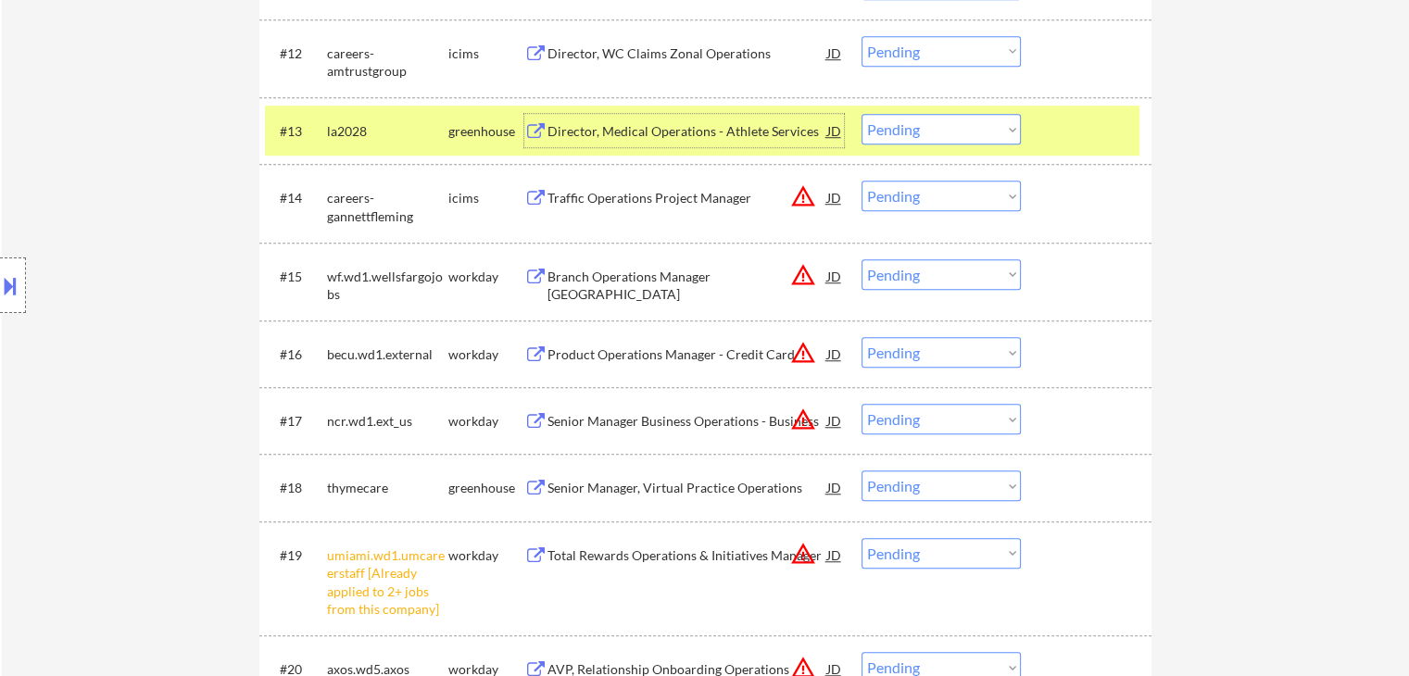
scroll to position [1575, 0]
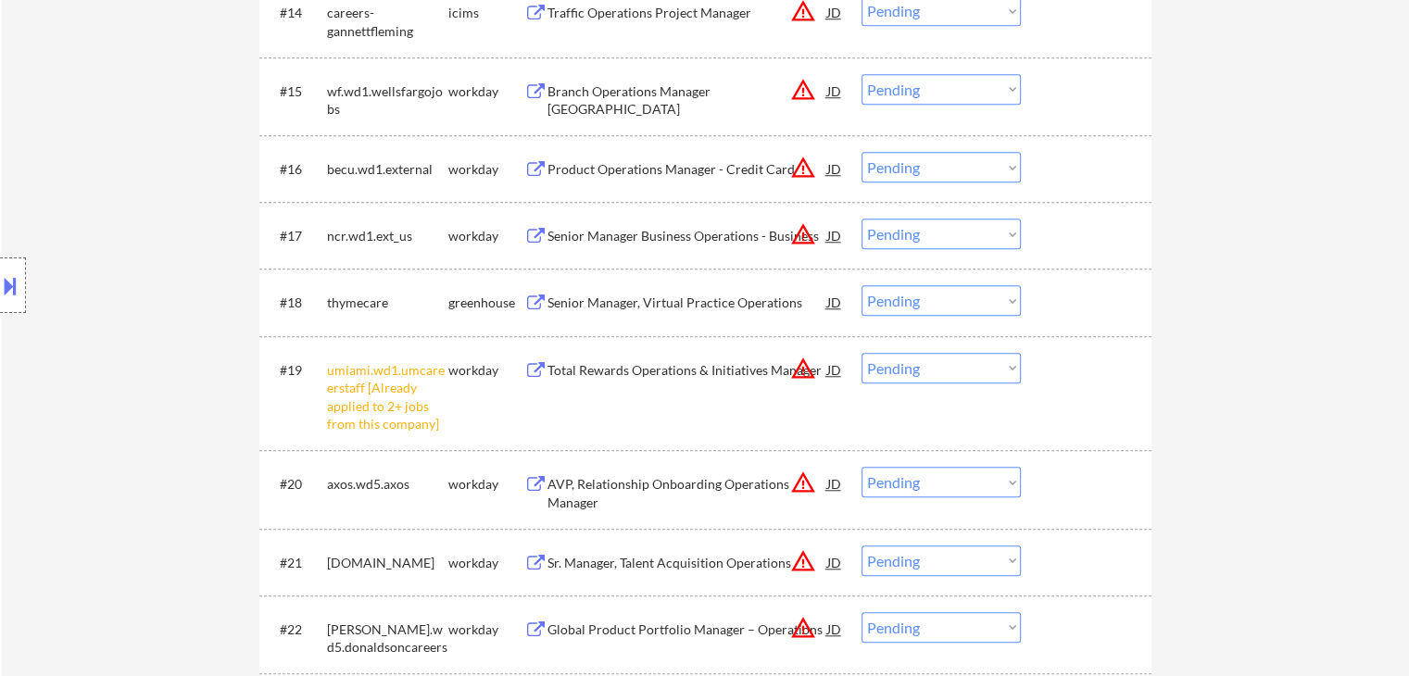
click at [630, 305] on div "Senior Manager, Virtual Practice Operations" at bounding box center [687, 303] width 280 height 19
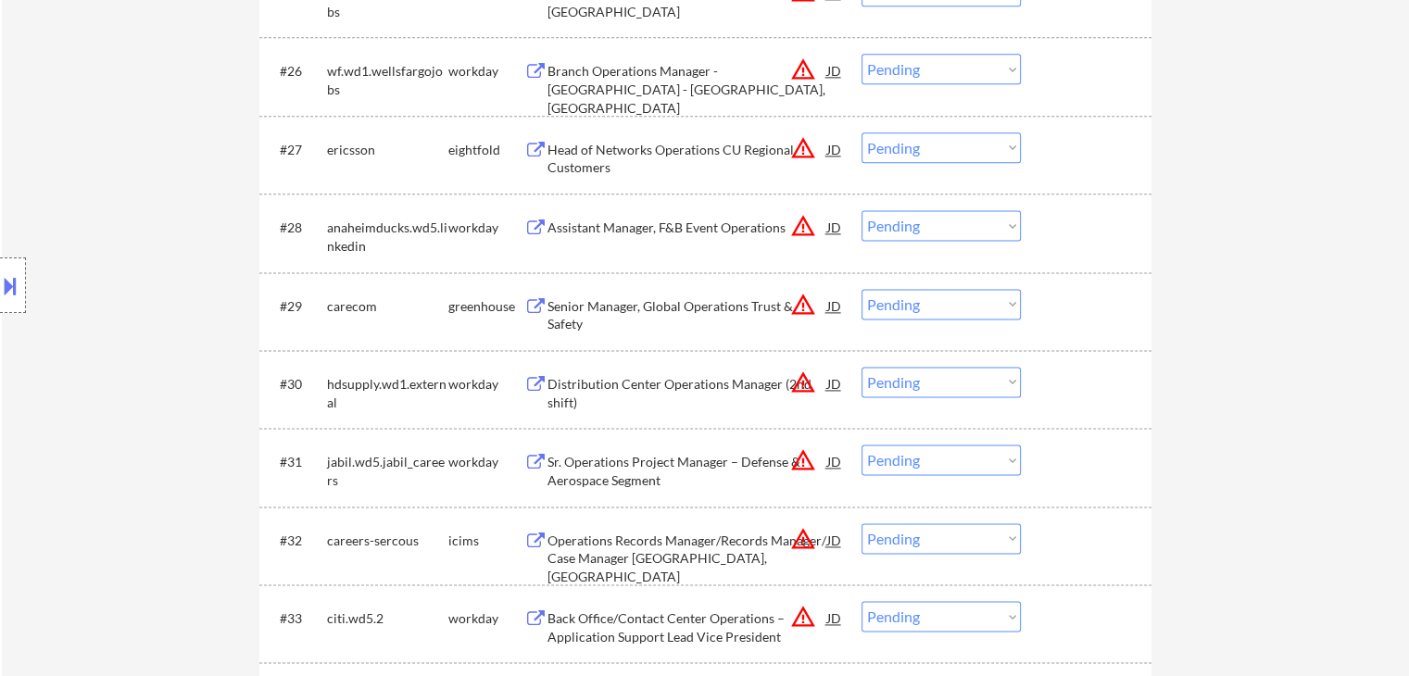
scroll to position [2501, 0]
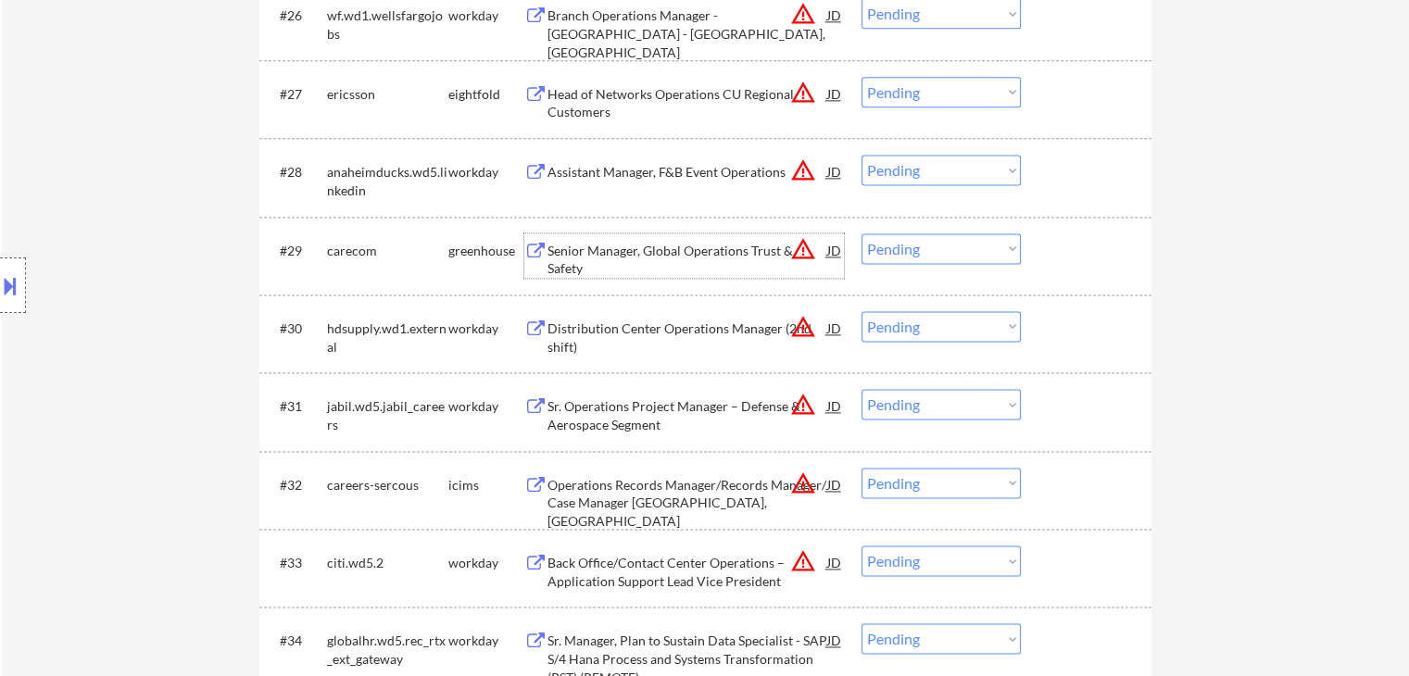
click at [589, 249] on div "Senior Manager, Global Operations Trust & Safety" at bounding box center [687, 260] width 280 height 36
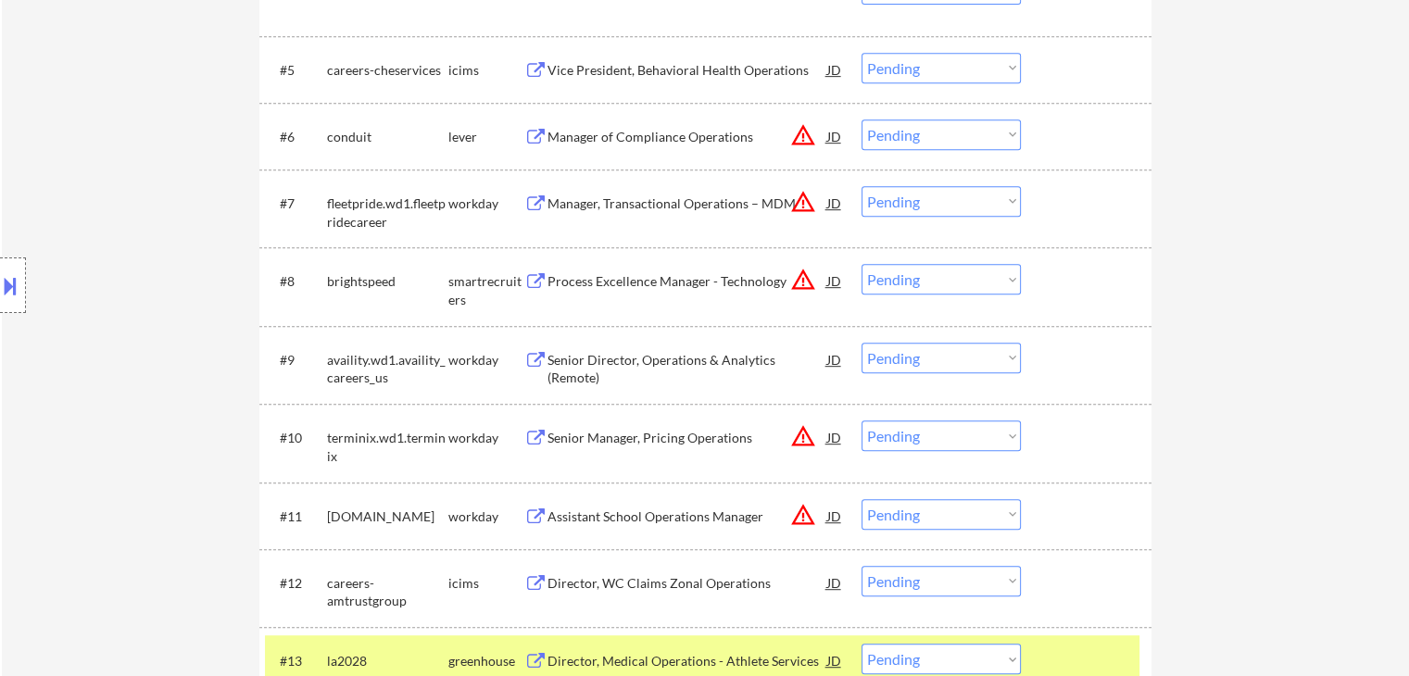
scroll to position [463, 0]
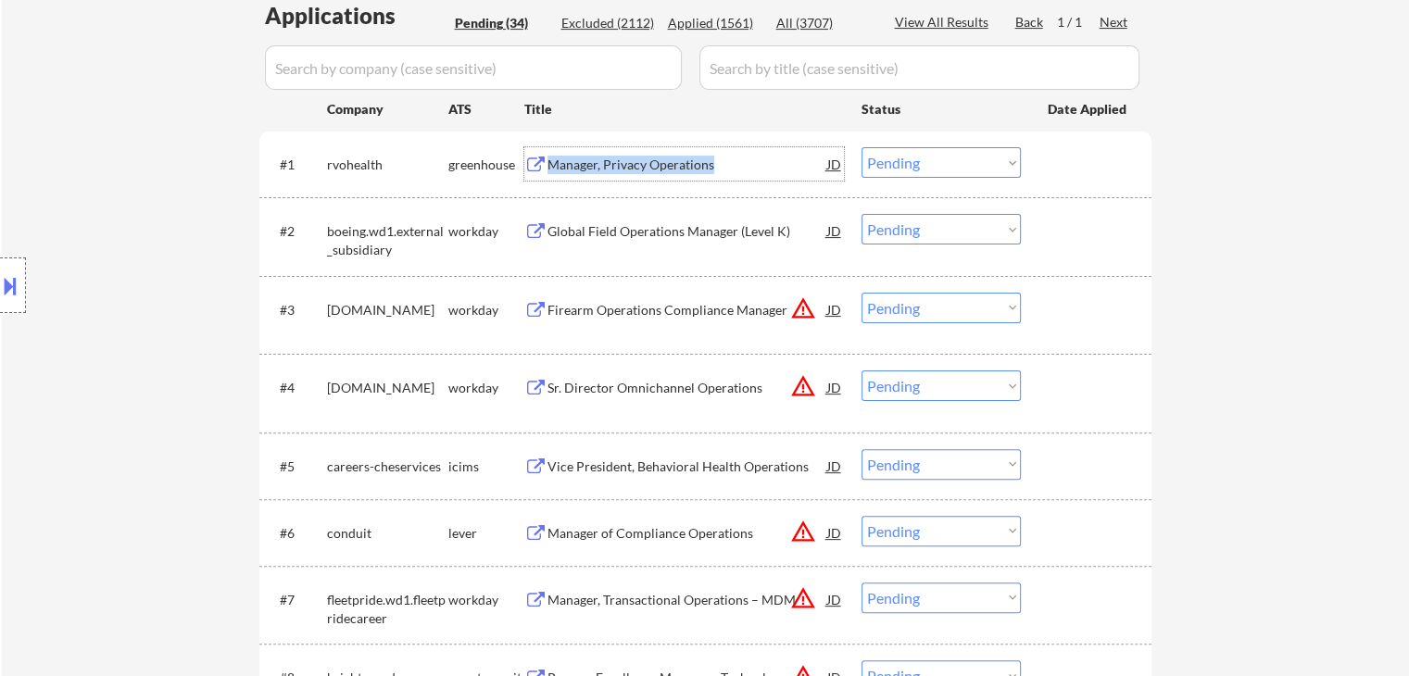
drag, startPoint x: 732, startPoint y: 171, endPoint x: 551, endPoint y: 180, distance: 180.8
click at [551, 180] on div "Manager, Privacy Operations" at bounding box center [687, 163] width 280 height 33
copy div "Manager, Privacy Operations"
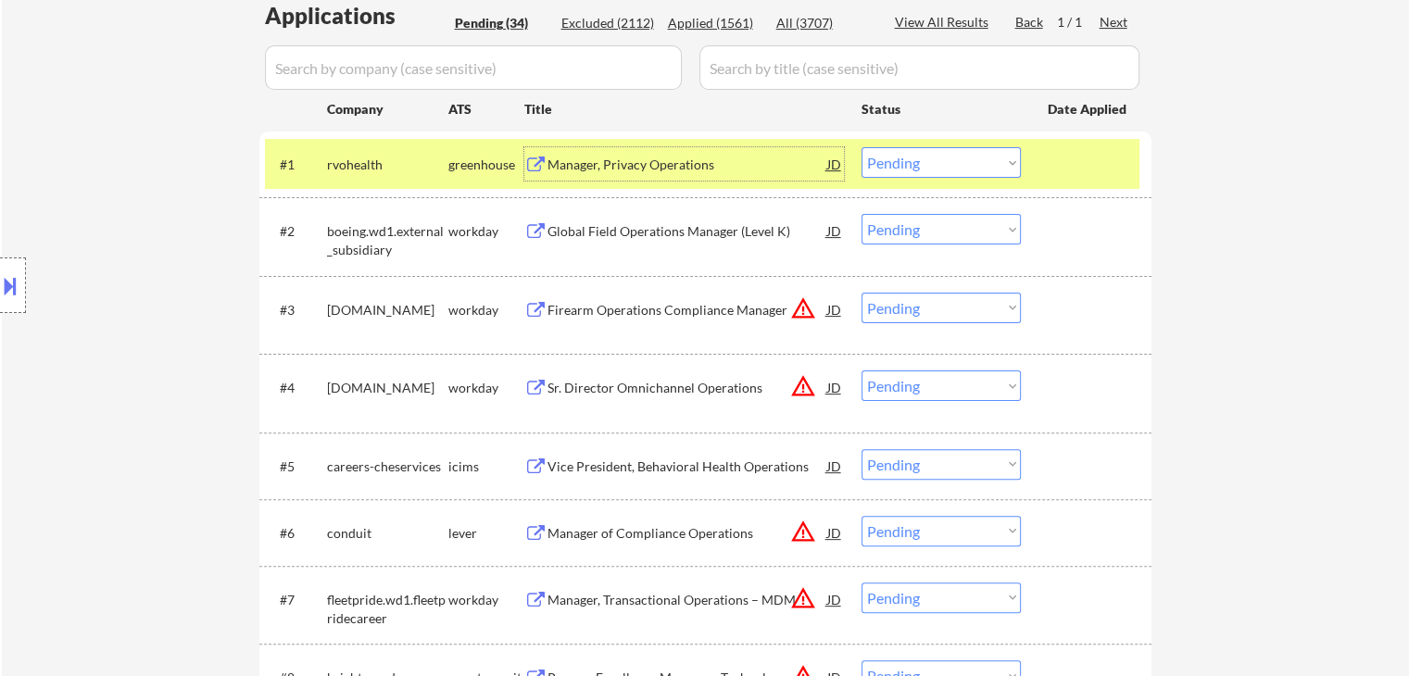
click at [837, 168] on div "JD" at bounding box center [834, 163] width 19 height 33
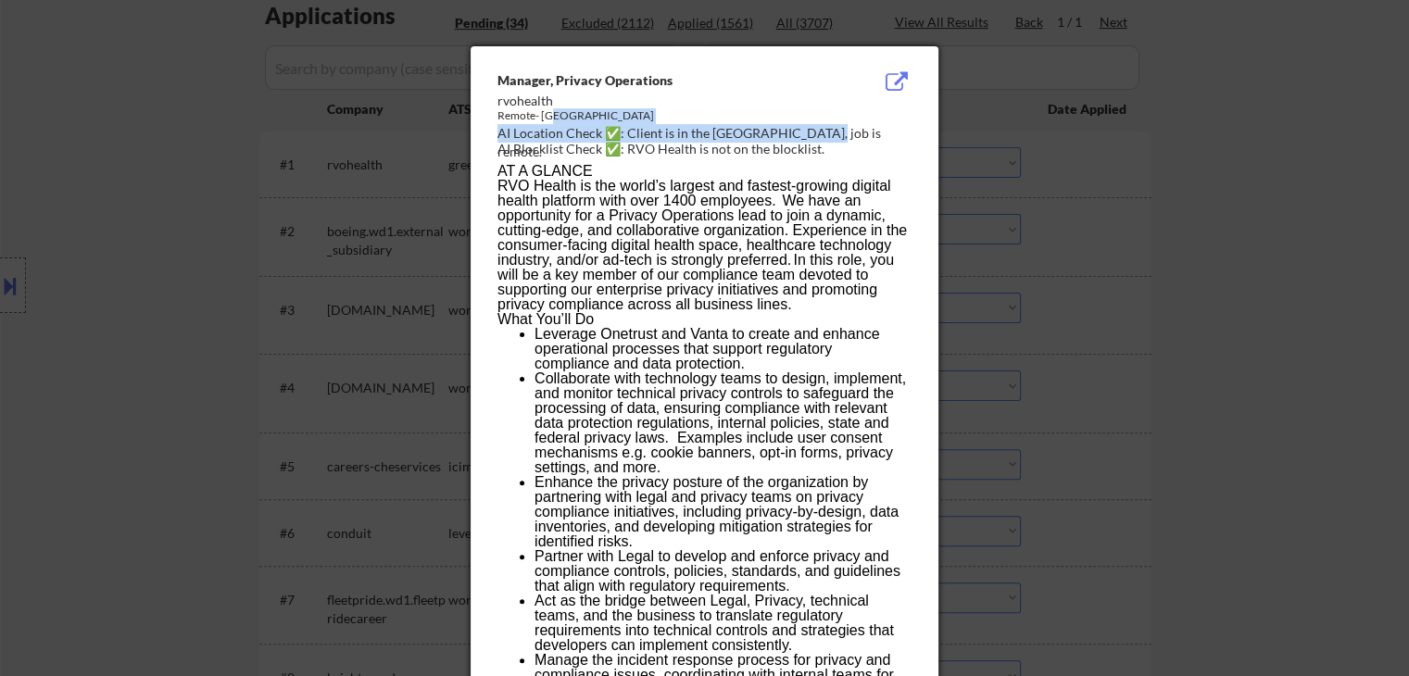
drag, startPoint x: 677, startPoint y: 124, endPoint x: 661, endPoint y: 124, distance: 15.7
click at [661, 124] on div "Manager, Privacy Operations rvohealth Remote- [GEOGRAPHIC_DATA] AI Location Che…" at bounding box center [707, 115] width 421 height 89
drag, startPoint x: 1163, startPoint y: 205, endPoint x: 1103, endPoint y: 199, distance: 60.5
click at [1156, 198] on div at bounding box center [704, 338] width 1409 height 676
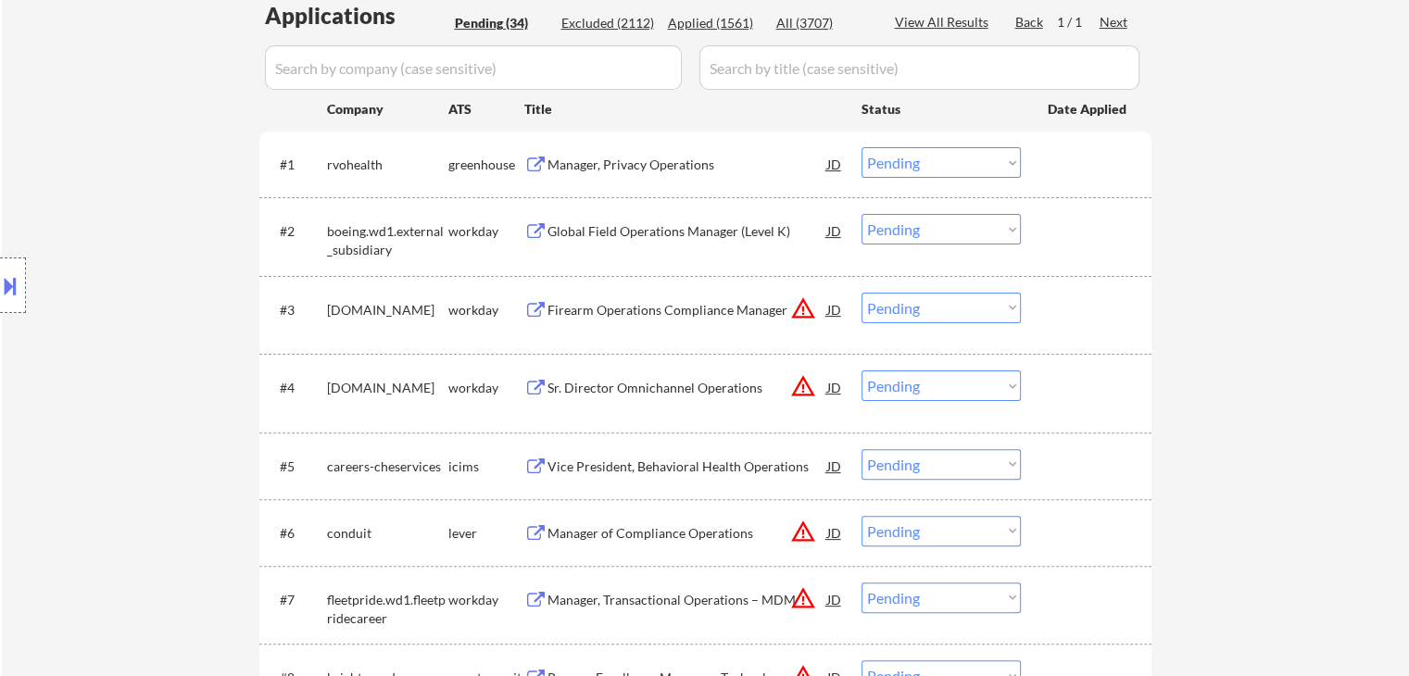
click at [887, 173] on select "Choose an option... Pending Applied Excluded (Questions) Excluded (Expired) Exc…" at bounding box center [940, 162] width 159 height 31
click at [861, 147] on select "Choose an option... Pending Applied Excluded (Questions) Excluded (Expired) Exc…" at bounding box center [940, 162] width 159 height 31
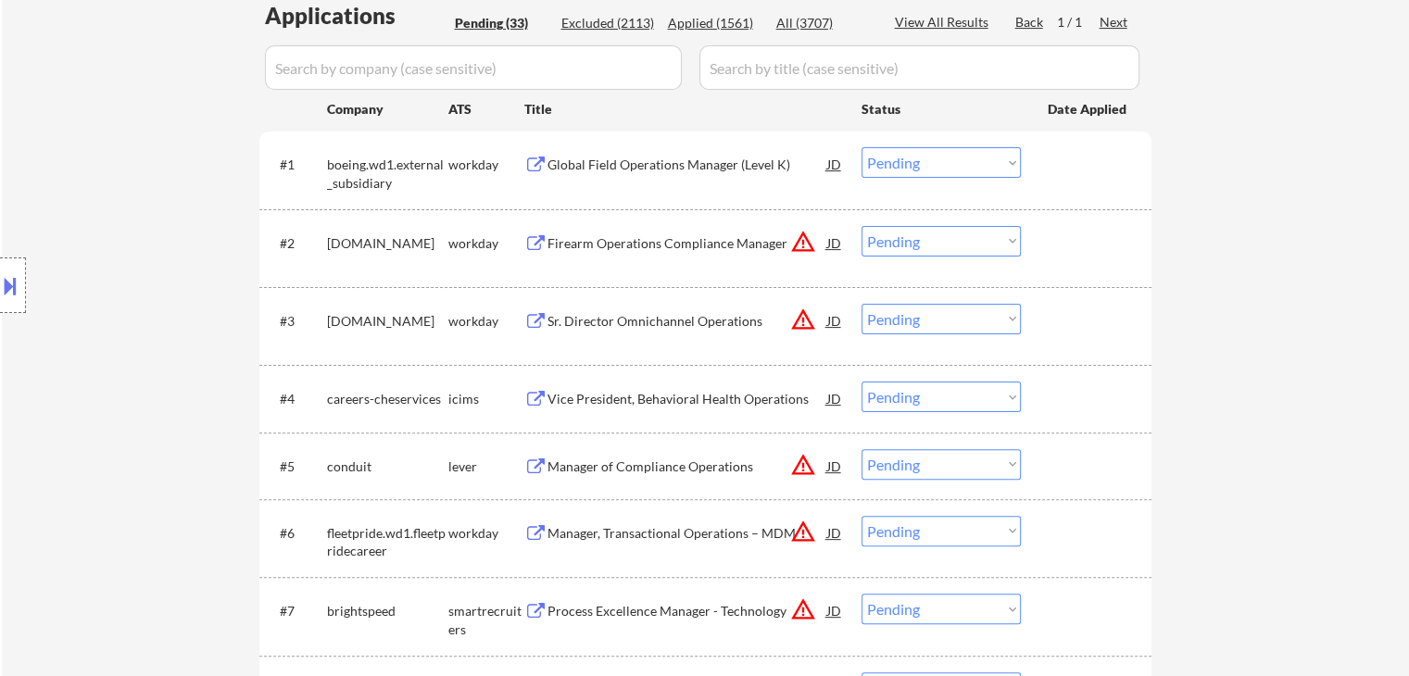
click at [610, 169] on div "Global Field Operations Manager (Level K)" at bounding box center [687, 165] width 280 height 19
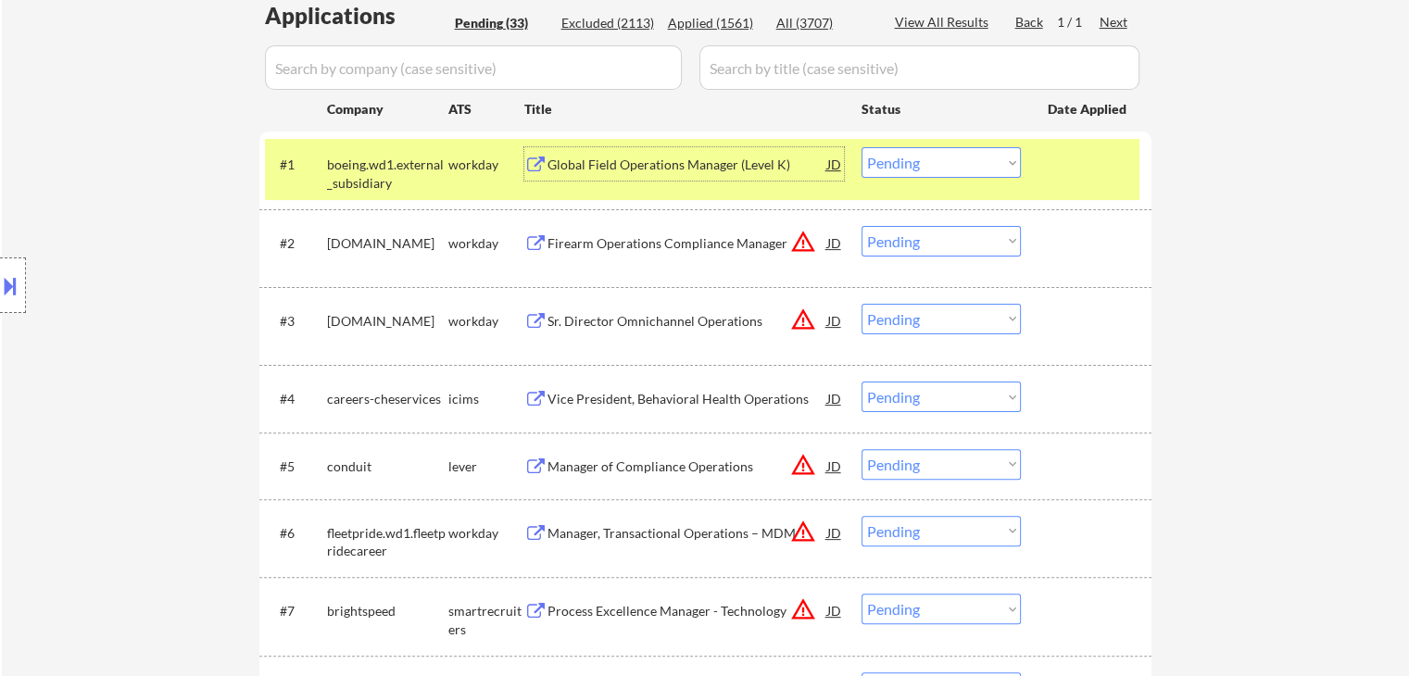
click at [4, 296] on button at bounding box center [10, 285] width 20 height 31
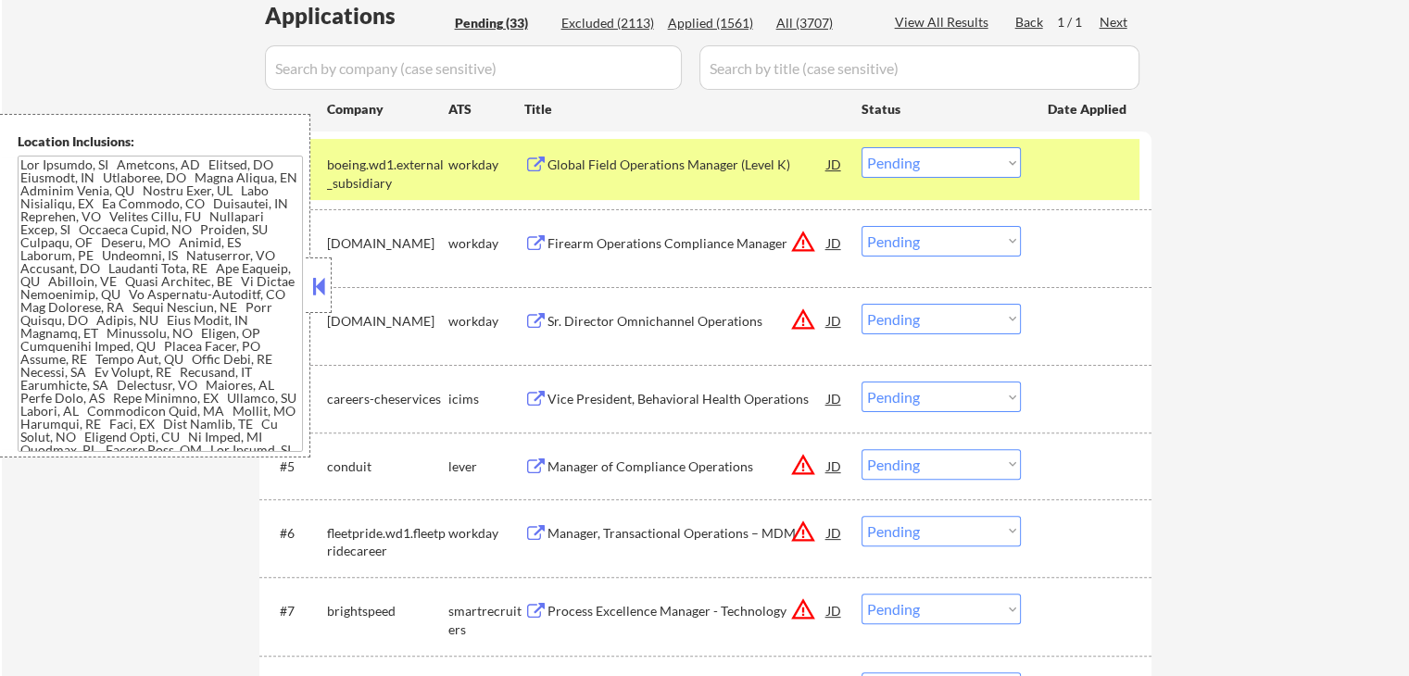
drag, startPoint x: 1250, startPoint y: 188, endPoint x: 1229, endPoint y: 206, distance: 26.9
click at [322, 283] on button at bounding box center [318, 286] width 20 height 28
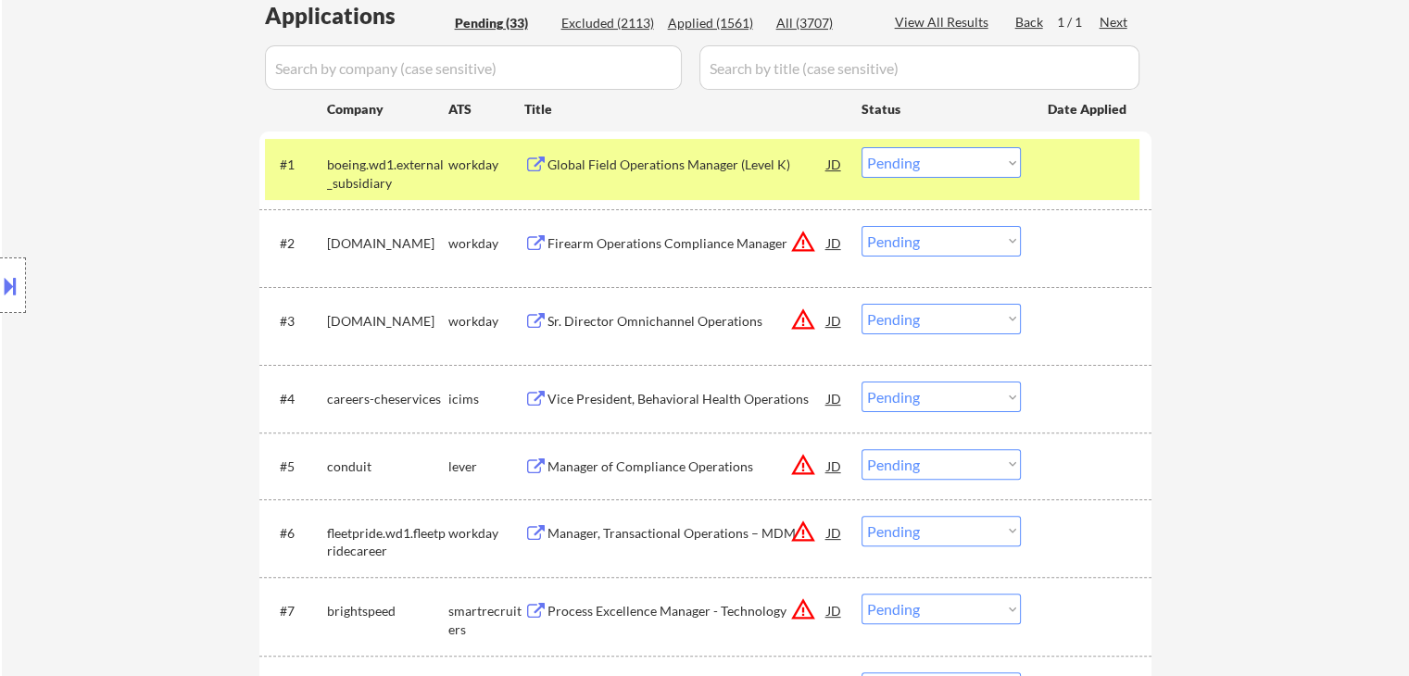
drag, startPoint x: 943, startPoint y: 158, endPoint x: 917, endPoint y: 158, distance: 25.9
click at [943, 158] on select "Choose an option... Pending Applied Excluded (Questions) Excluded (Expired) Exc…" at bounding box center [940, 162] width 159 height 31
click at [861, 147] on select "Choose an option... Pending Applied Excluded (Questions) Excluded (Expired) Exc…" at bounding box center [940, 162] width 159 height 31
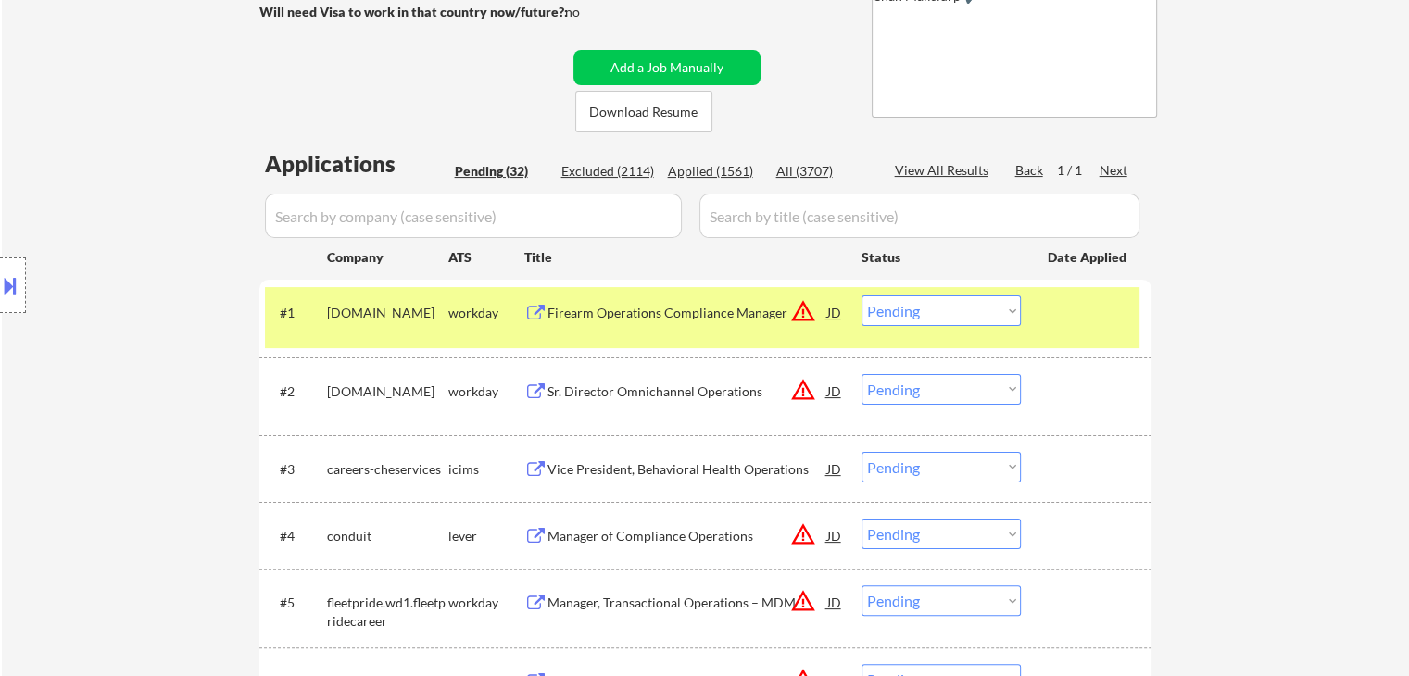
scroll to position [278, 0]
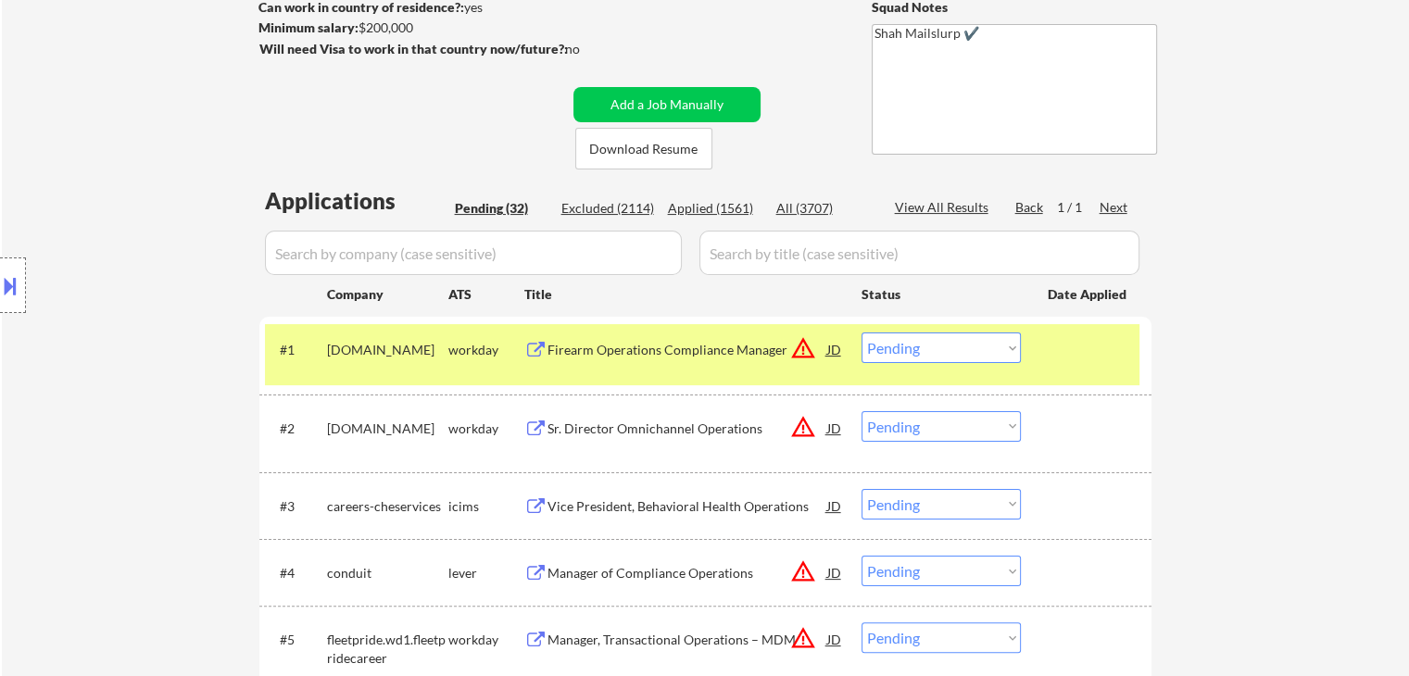
click at [800, 348] on button "warning_amber" at bounding box center [803, 348] width 26 height 26
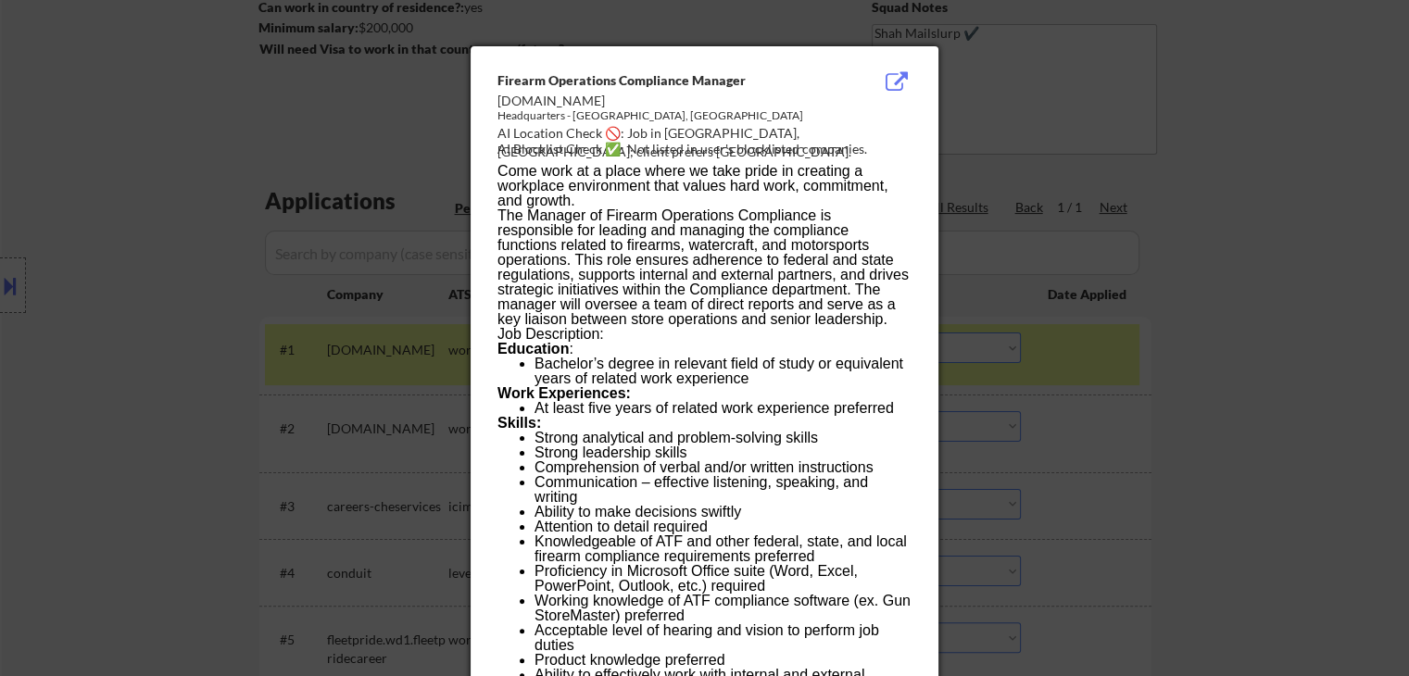
click at [1182, 291] on div at bounding box center [704, 338] width 1409 height 676
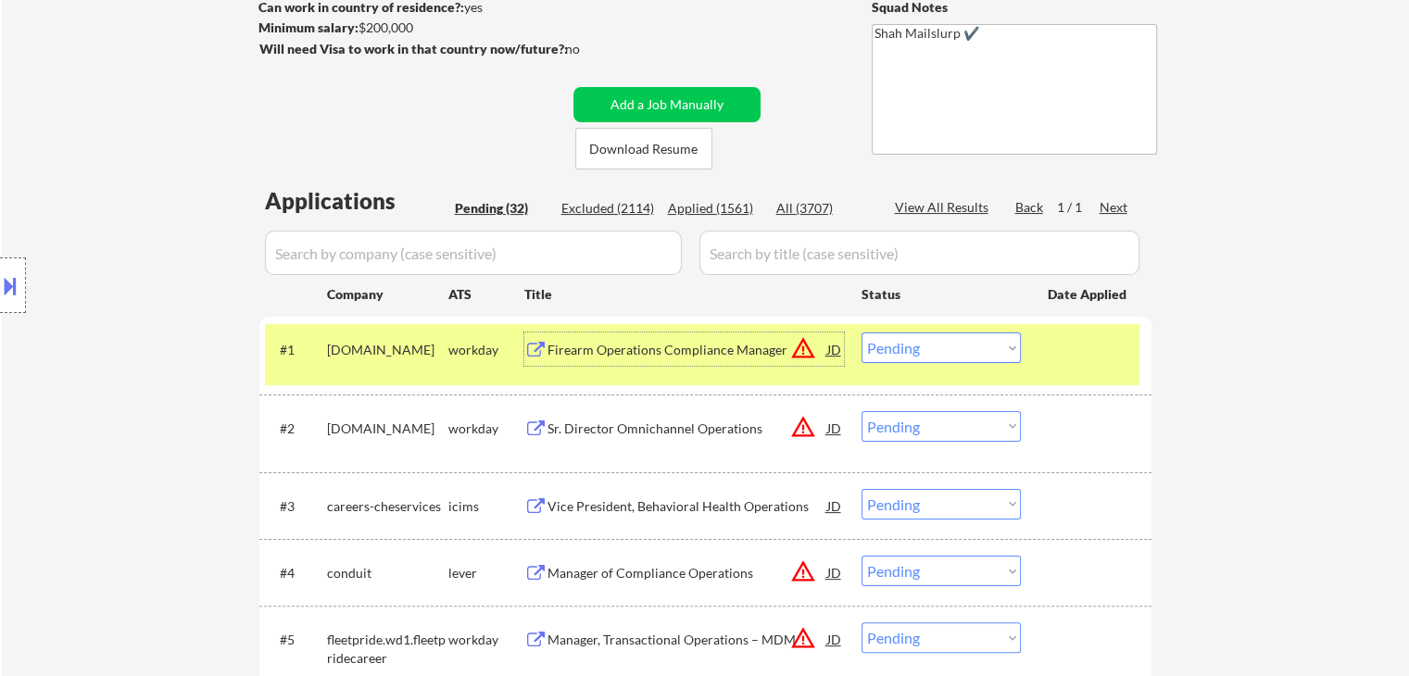
click at [723, 351] on div "Firearm Operations Compliance Manager" at bounding box center [687, 350] width 280 height 19
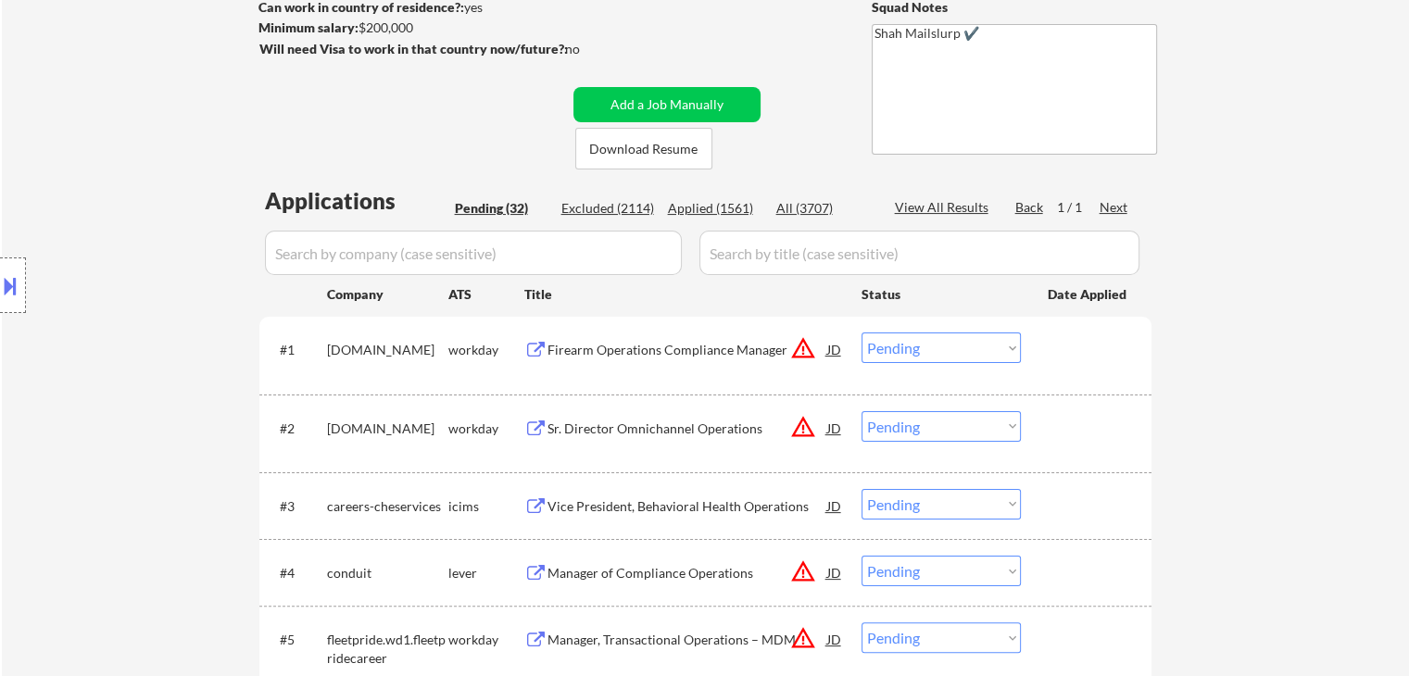
scroll to position [1038, 0]
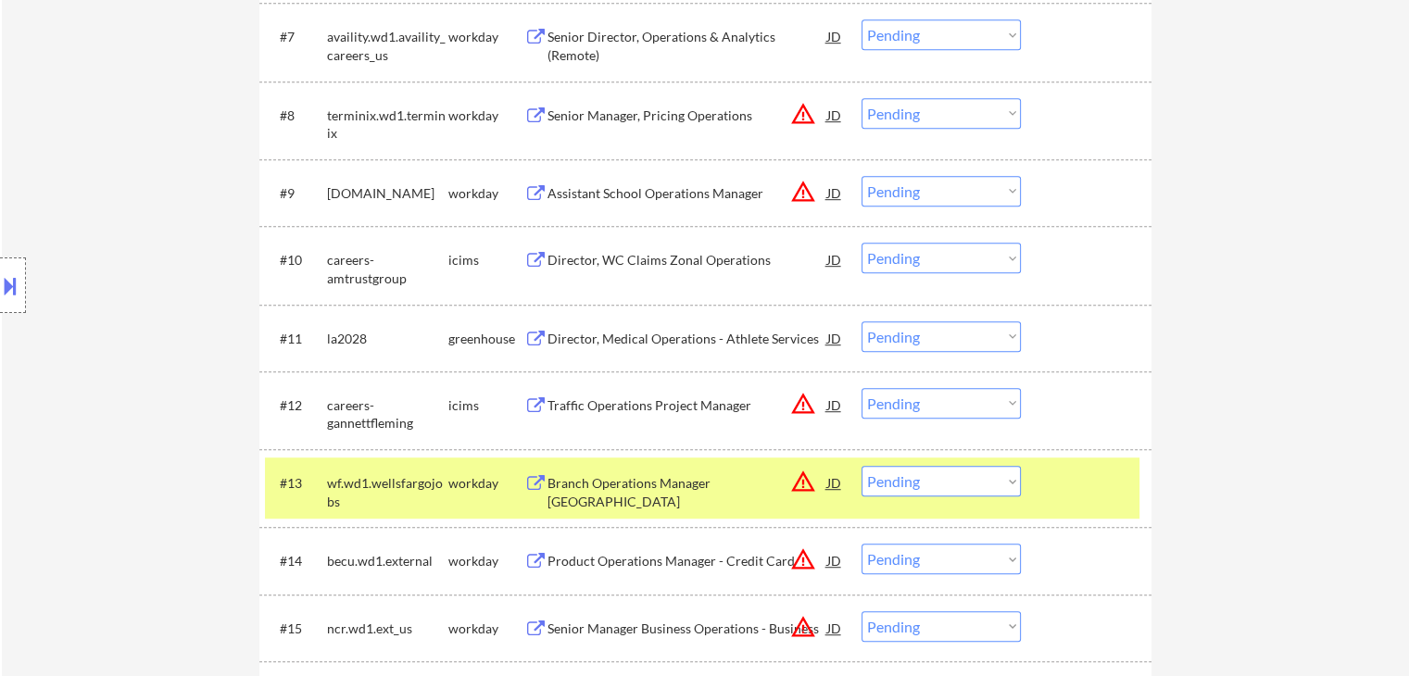
click at [927, 342] on select "Choose an option... Pending Applied Excluded (Questions) Excluded (Expired) Exc…" at bounding box center [940, 336] width 159 height 31
click at [861, 321] on select "Choose an option... Pending Applied Excluded (Questions) Excluded (Expired) Exc…" at bounding box center [940, 336] width 159 height 31
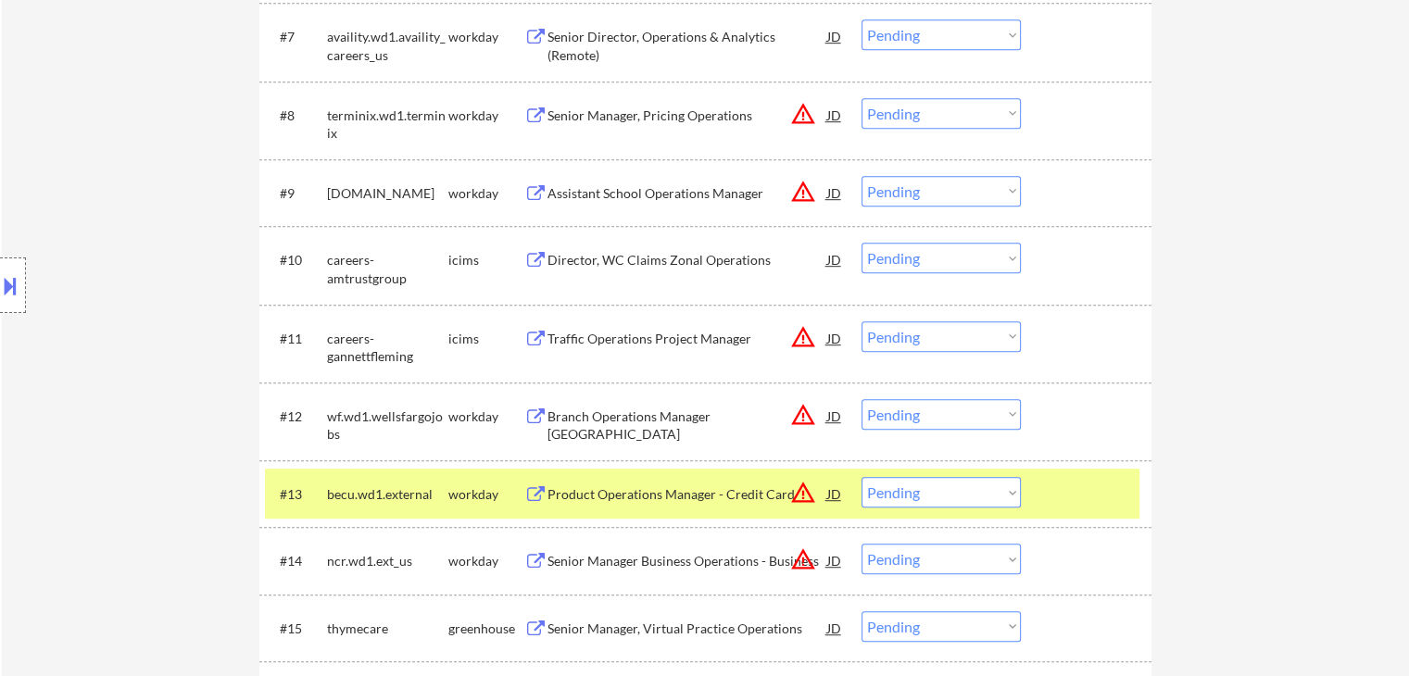
click at [16, 284] on button at bounding box center [10, 285] width 20 height 31
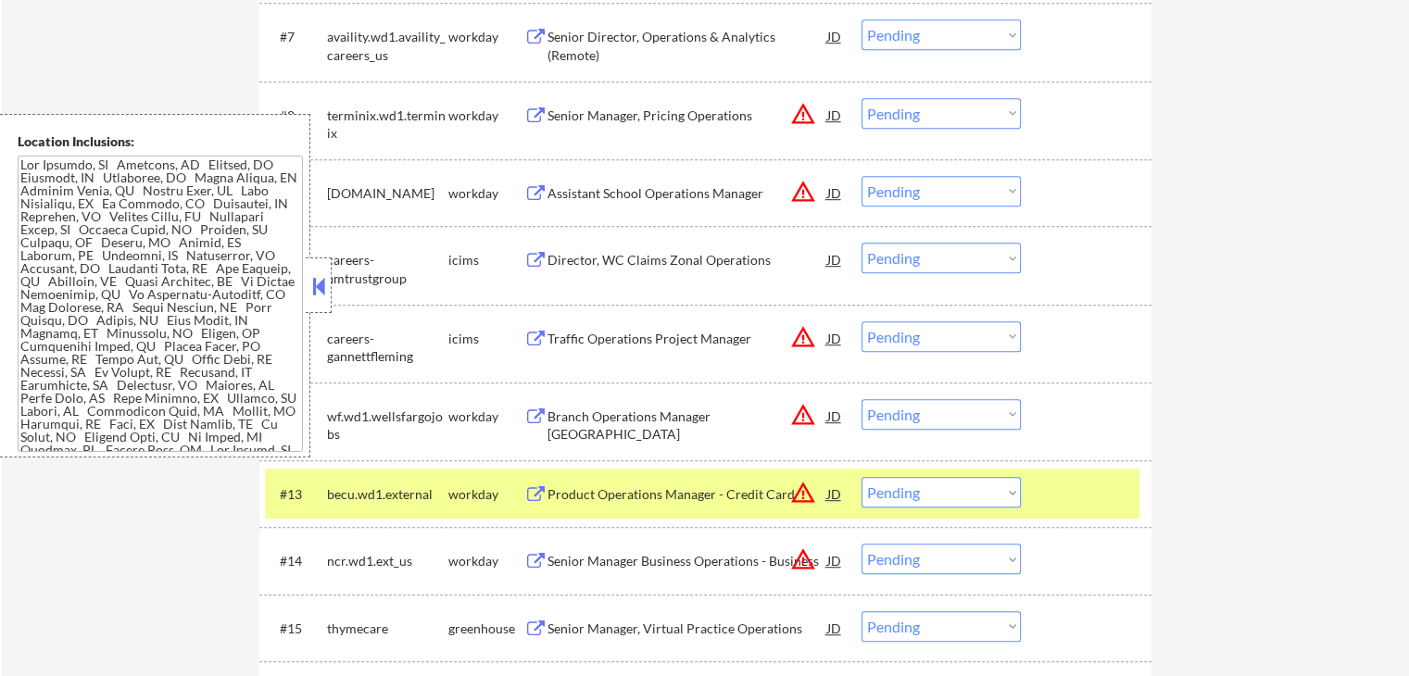
scroll to position [509, 0]
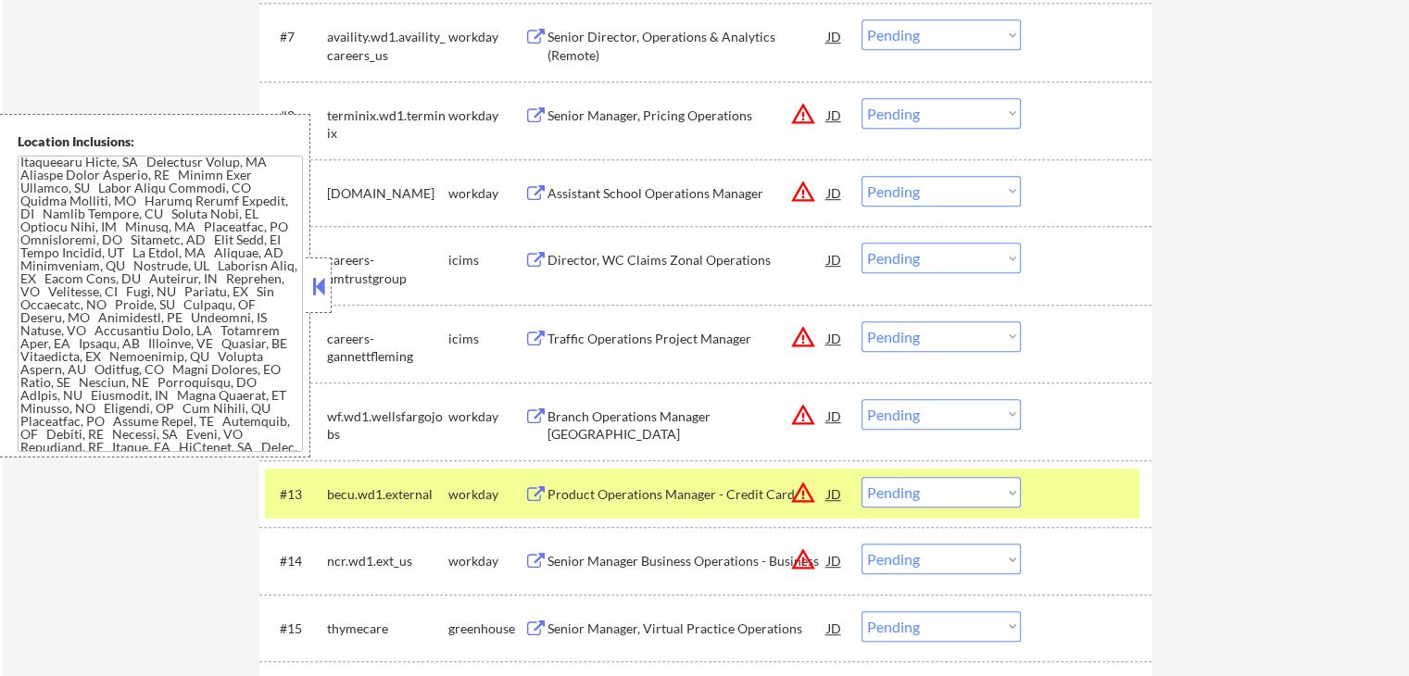
click at [319, 293] on button at bounding box center [318, 286] width 20 height 28
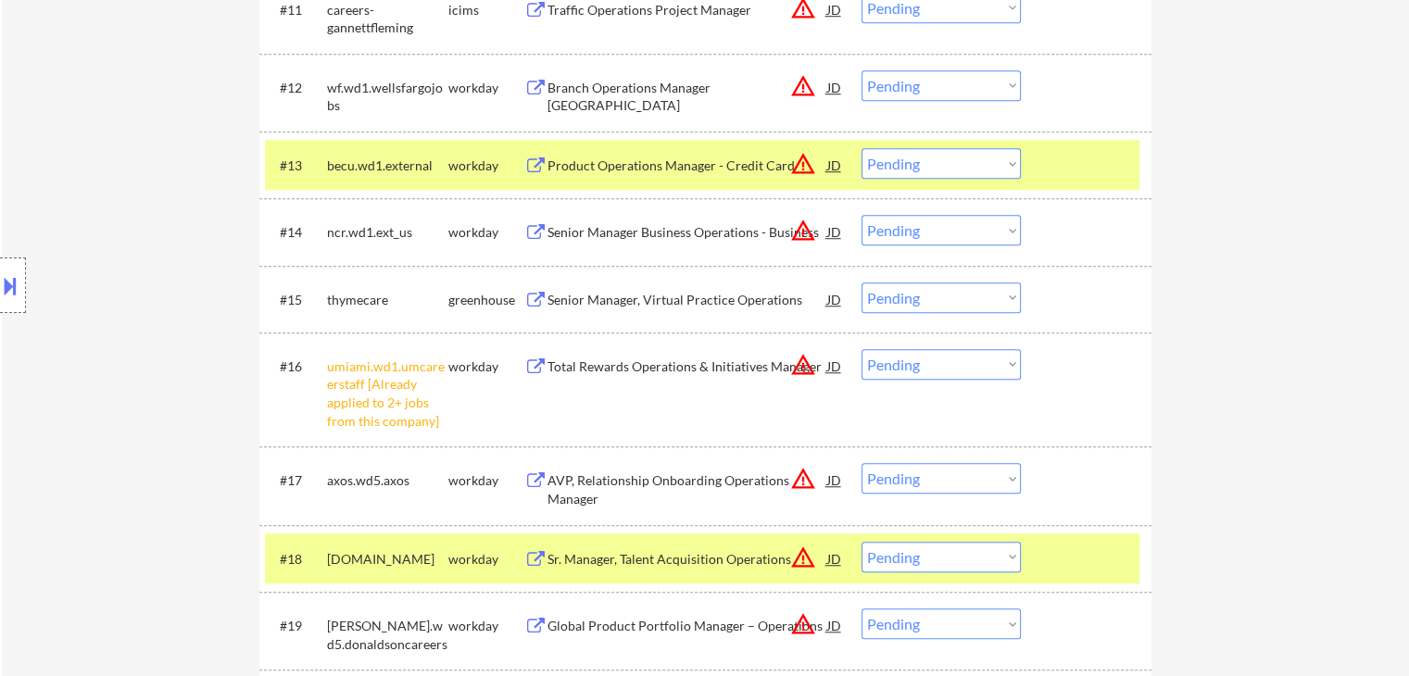
scroll to position [1408, 0]
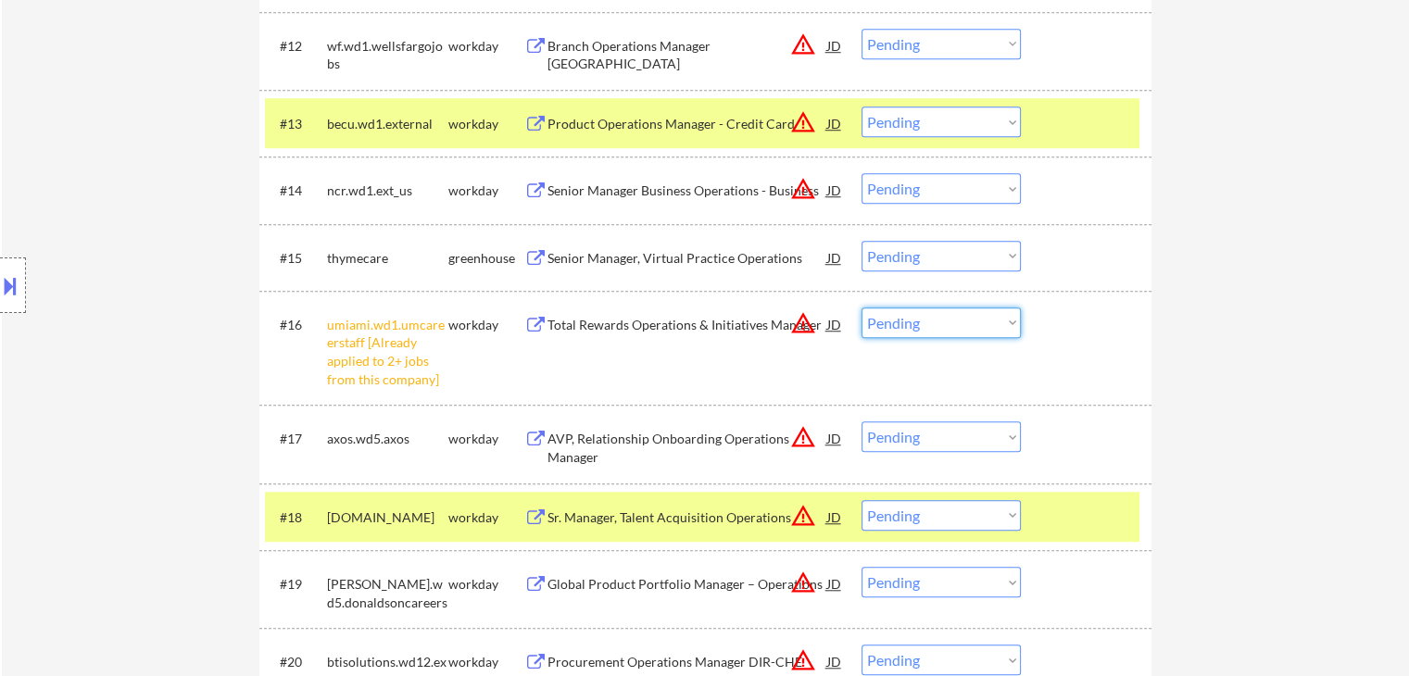
click at [986, 323] on select "Choose an option... Pending Applied Excluded (Questions) Excluded (Expired) Exc…" at bounding box center [940, 323] width 159 height 31
click at [861, 308] on select "Choose an option... Pending Applied Excluded (Questions) Excluded (Expired) Exc…" at bounding box center [940, 323] width 159 height 31
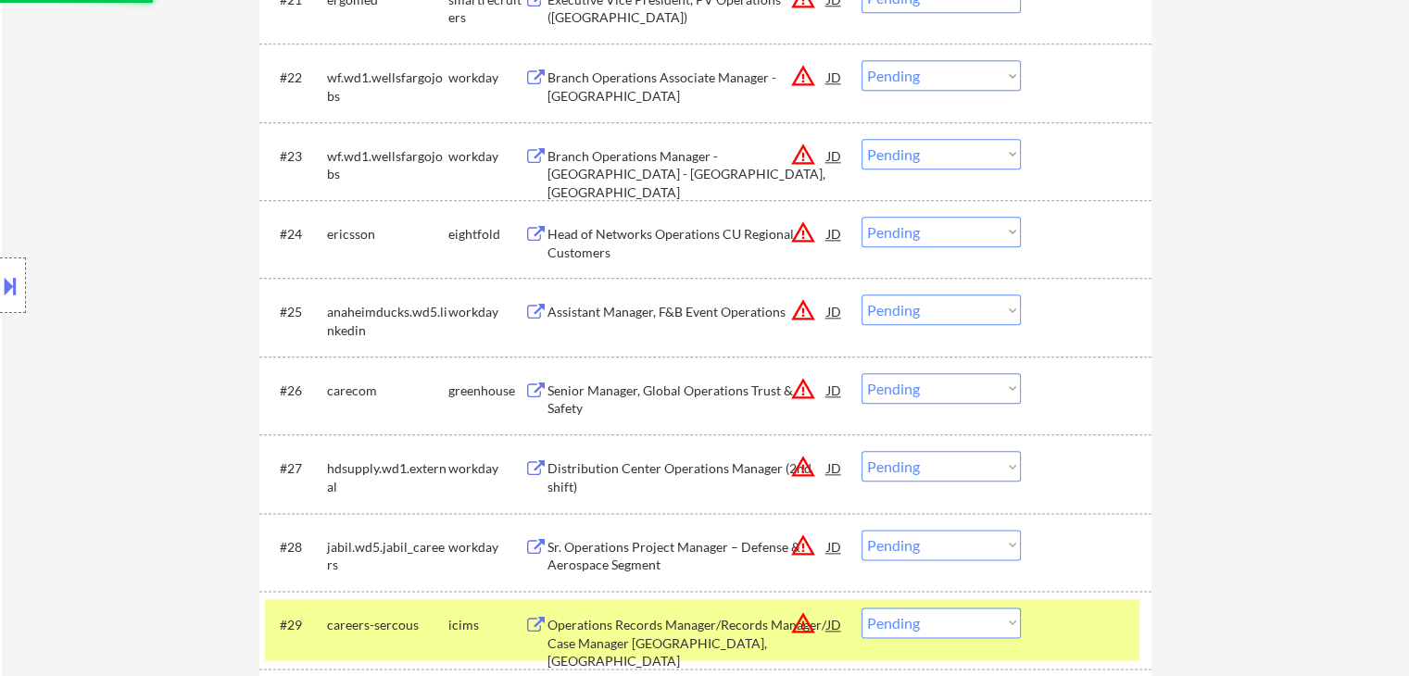
scroll to position [2612, 0]
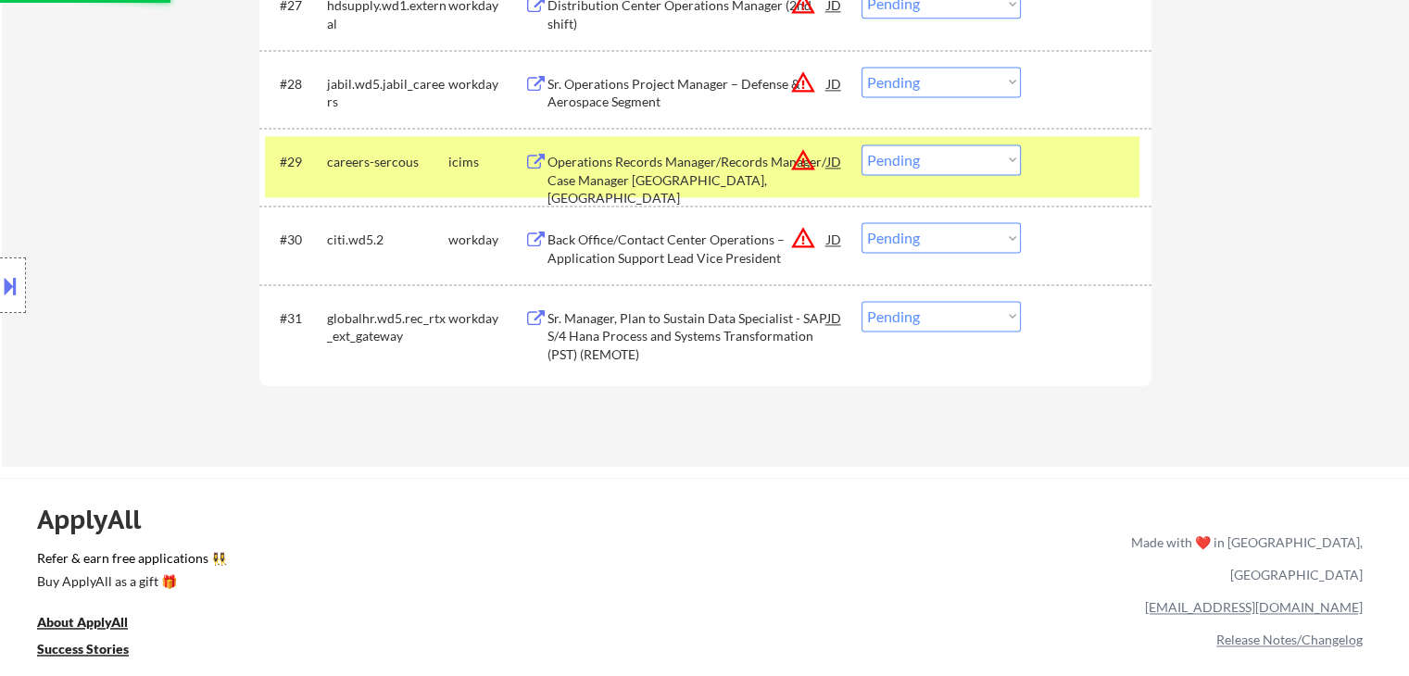
click at [651, 516] on div "ApplyAll Refer & earn free applications 👯‍♀️ Buy ApplyAll as a gift 🎁 About App…" at bounding box center [704, 638] width 1409 height 294
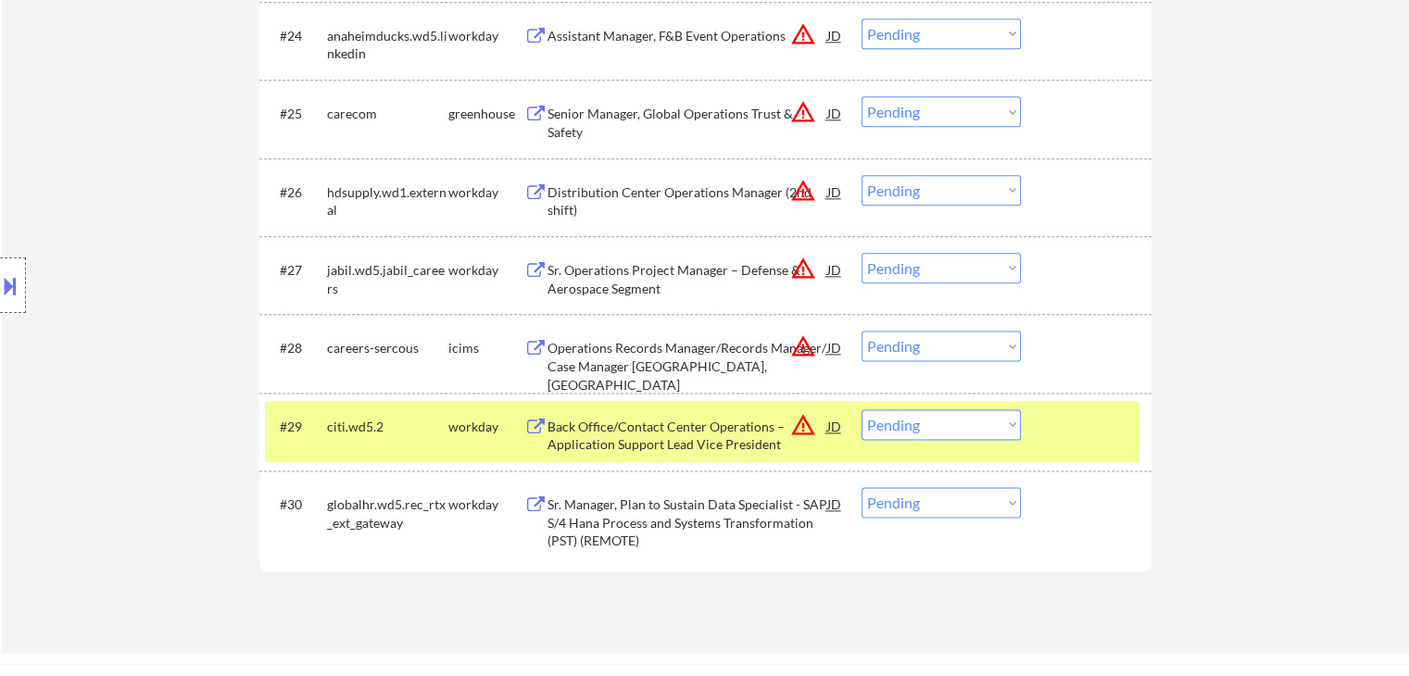
scroll to position [2242, 0]
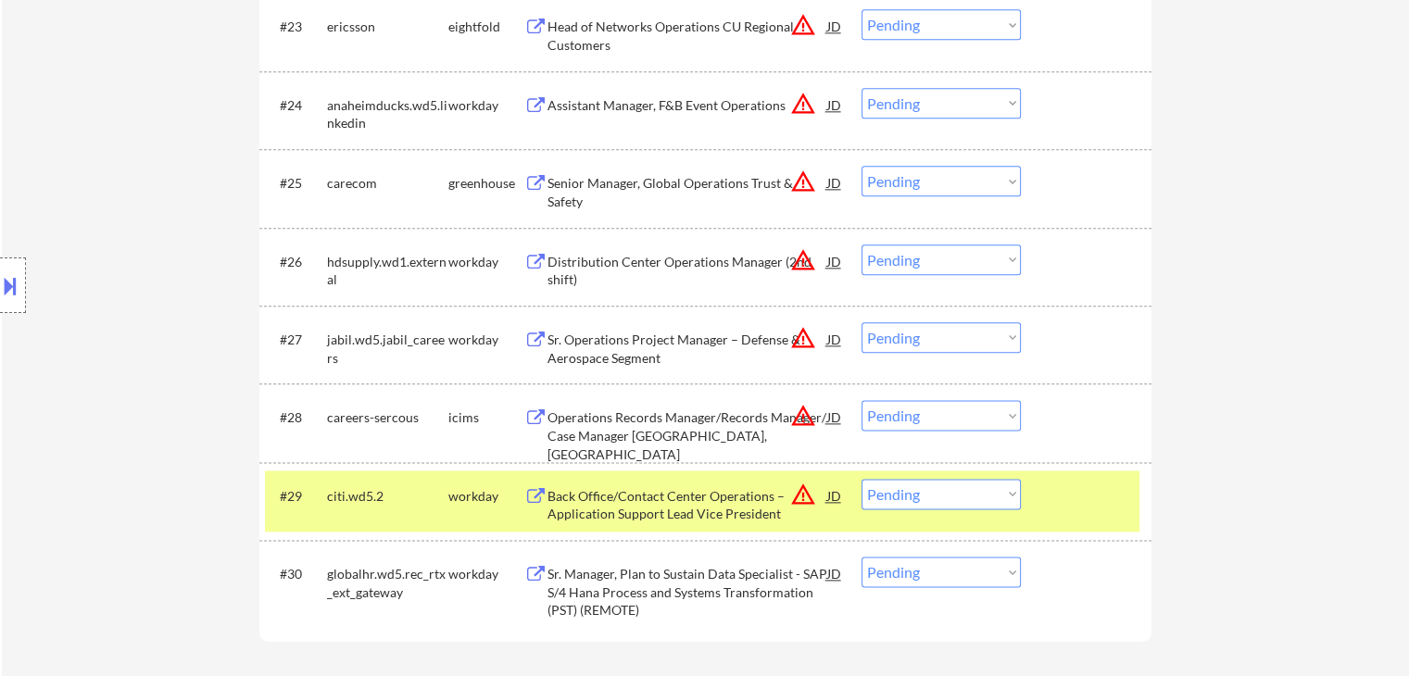
click at [8, 294] on button at bounding box center [10, 285] width 20 height 31
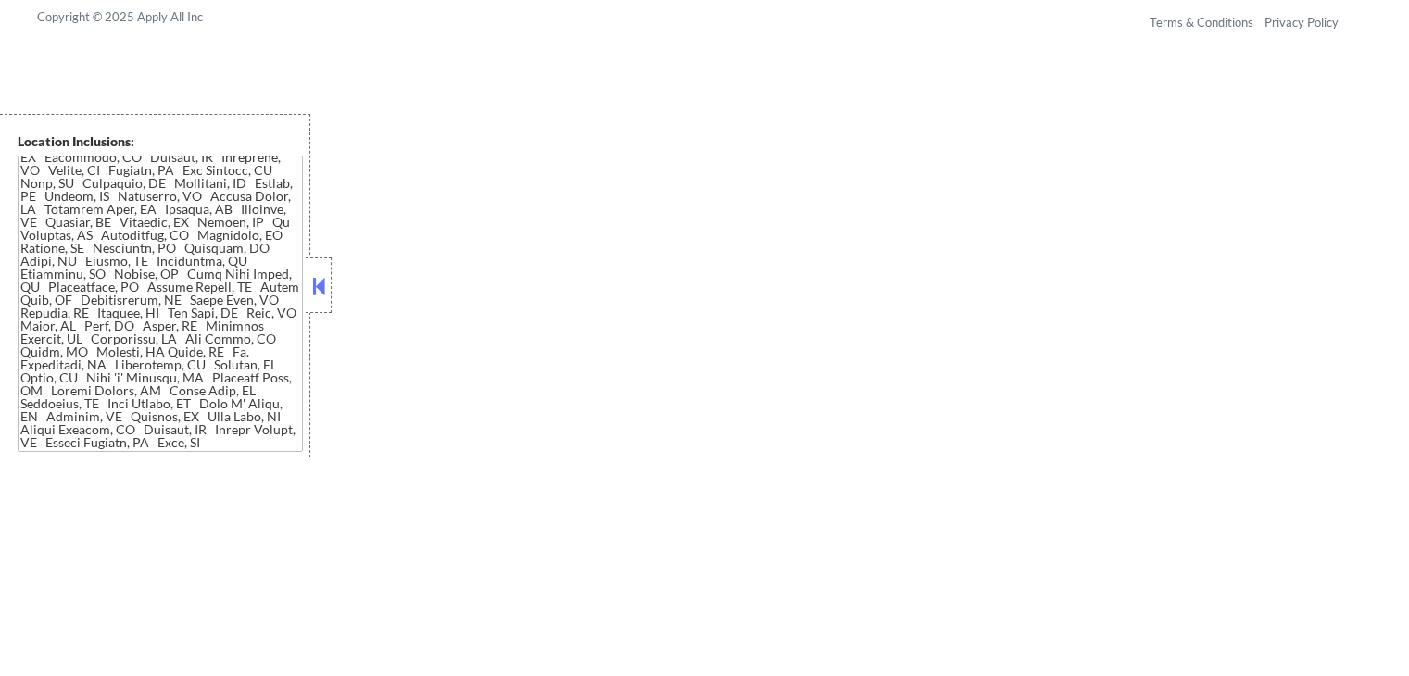
scroll to position [3238, 0]
click at [212, 360] on textarea at bounding box center [160, 304] width 285 height 296
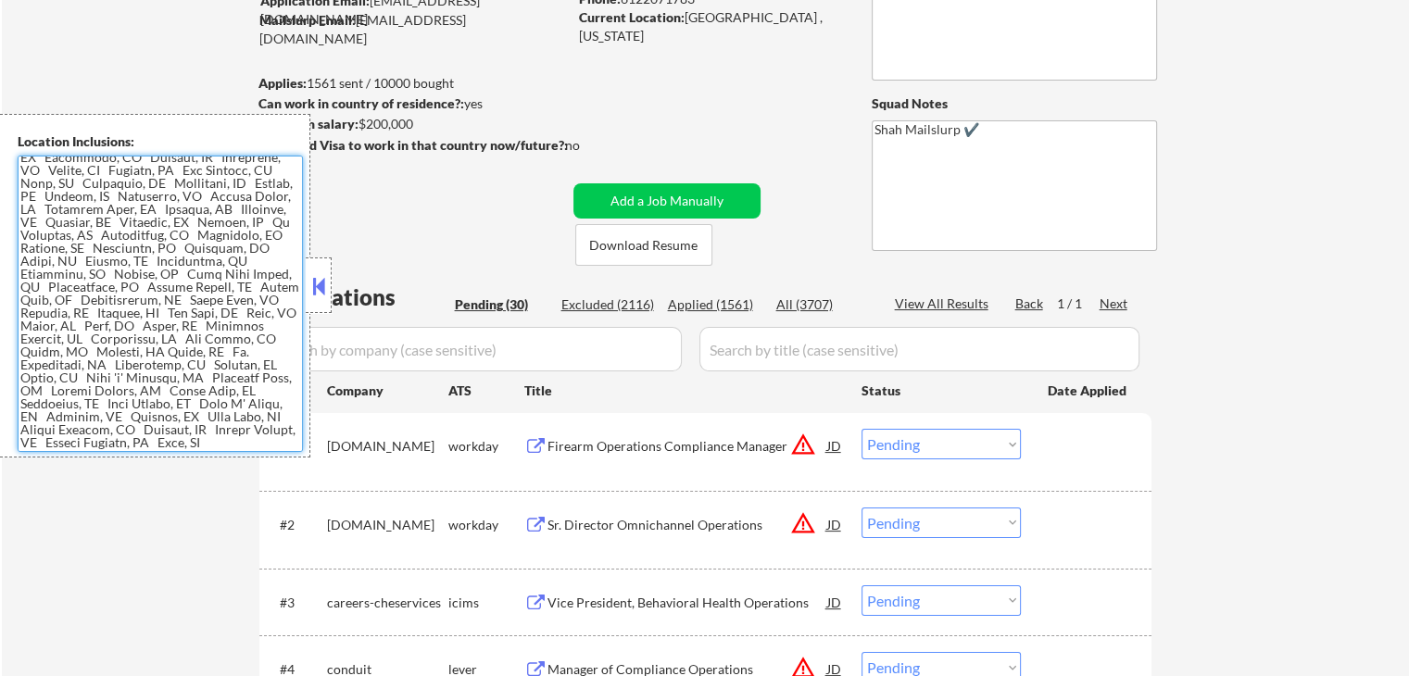
scroll to position [0, 0]
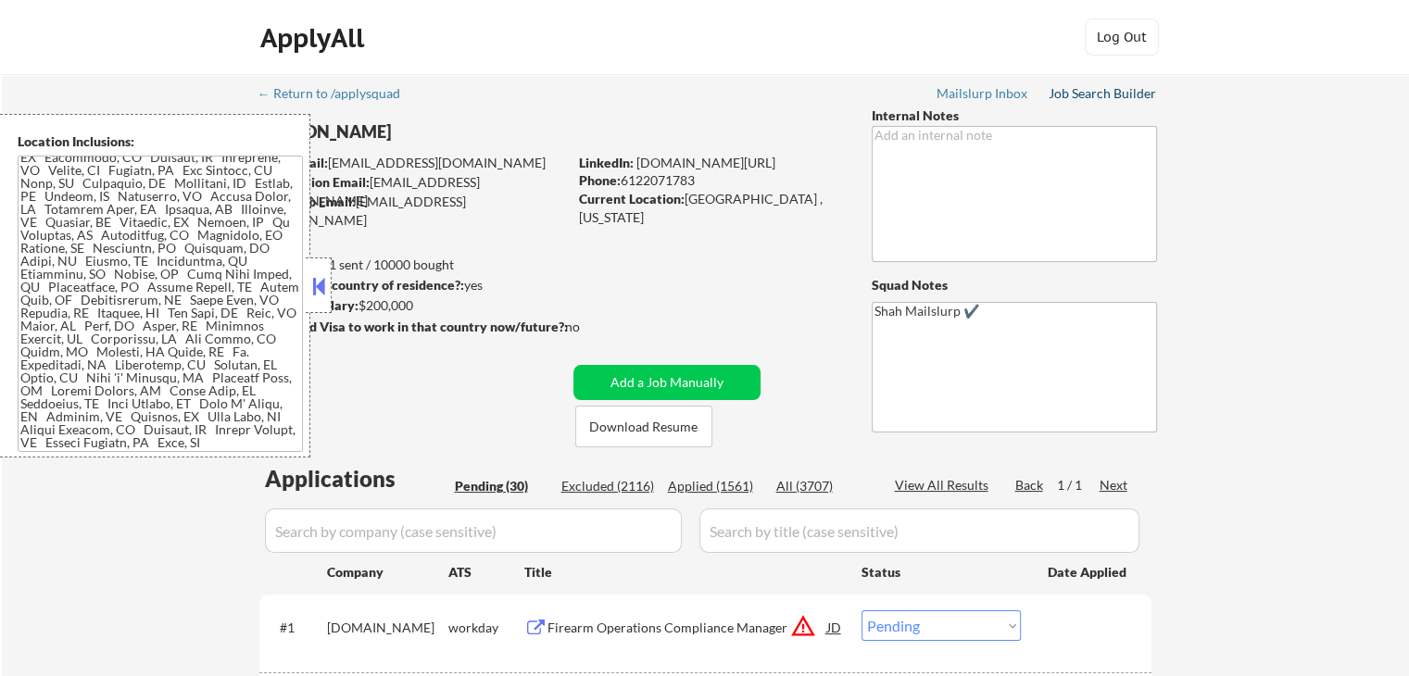
click at [1110, 97] on div "Job Search Builder" at bounding box center [1103, 93] width 108 height 13
drag, startPoint x: 1257, startPoint y: 253, endPoint x: 1214, endPoint y: 267, distance: 45.7
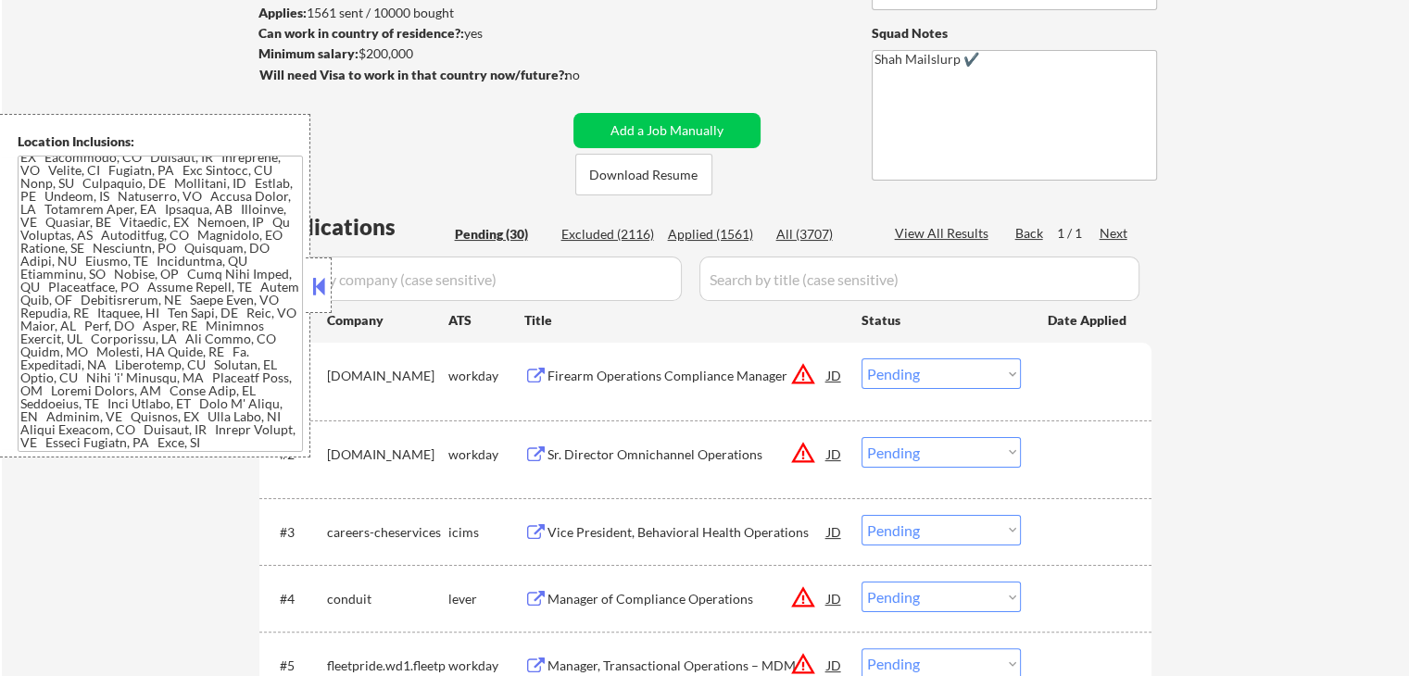
scroll to position [278, 0]
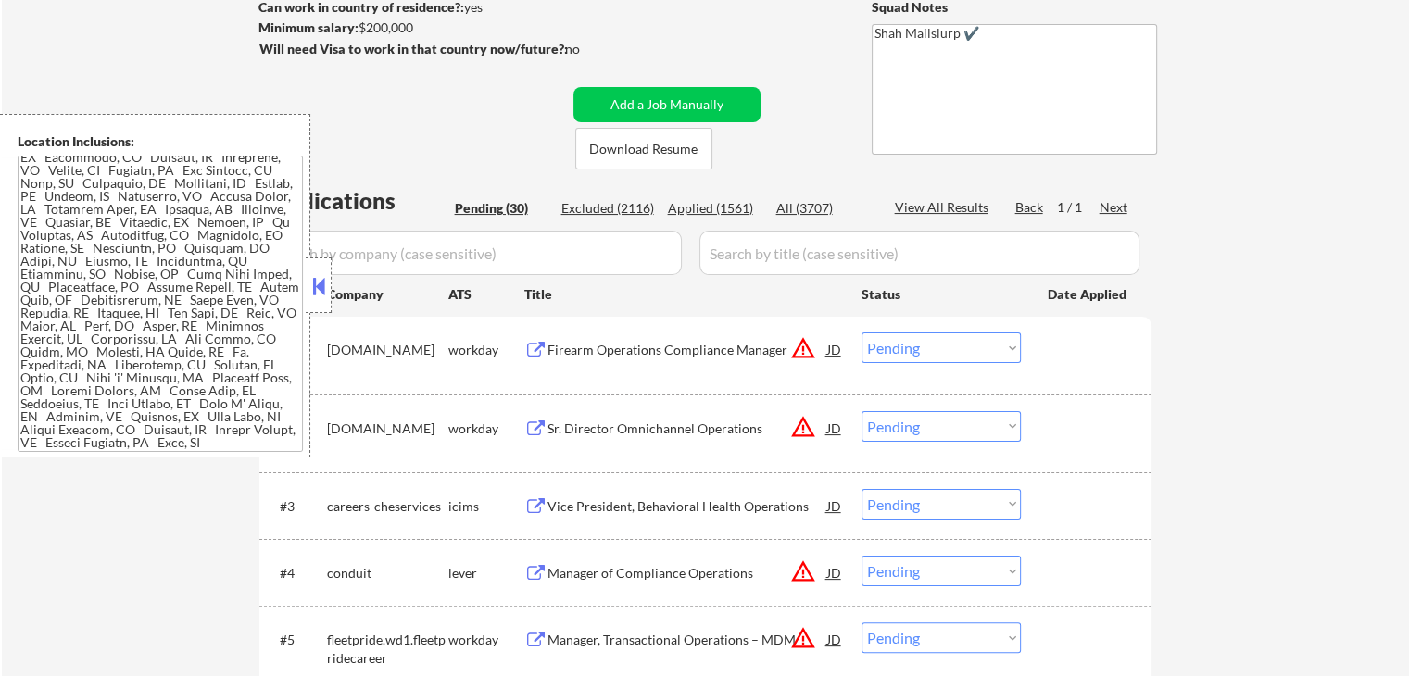
click at [322, 294] on button at bounding box center [318, 286] width 20 height 28
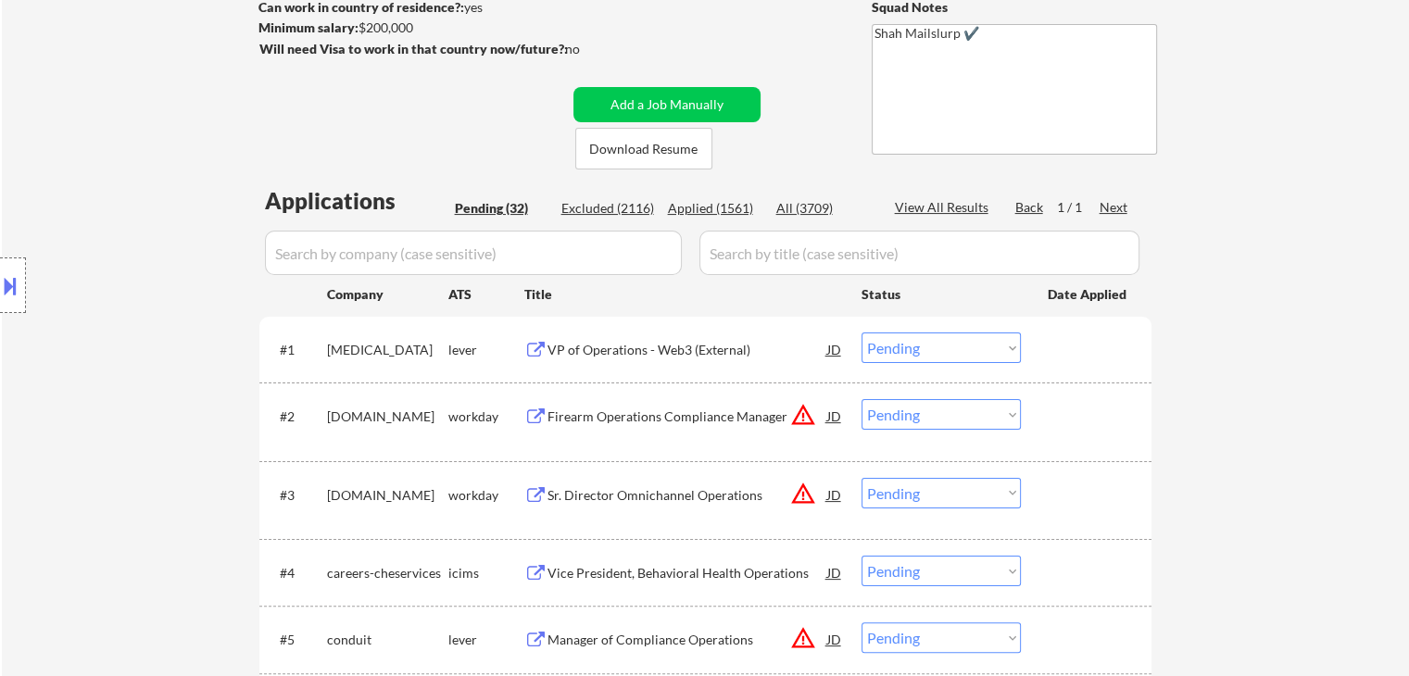
drag, startPoint x: 82, startPoint y: 306, endPoint x: 558, endPoint y: 233, distance: 481.6
click at [82, 304] on div "Location Inclusions:" at bounding box center [166, 286] width 332 height 344
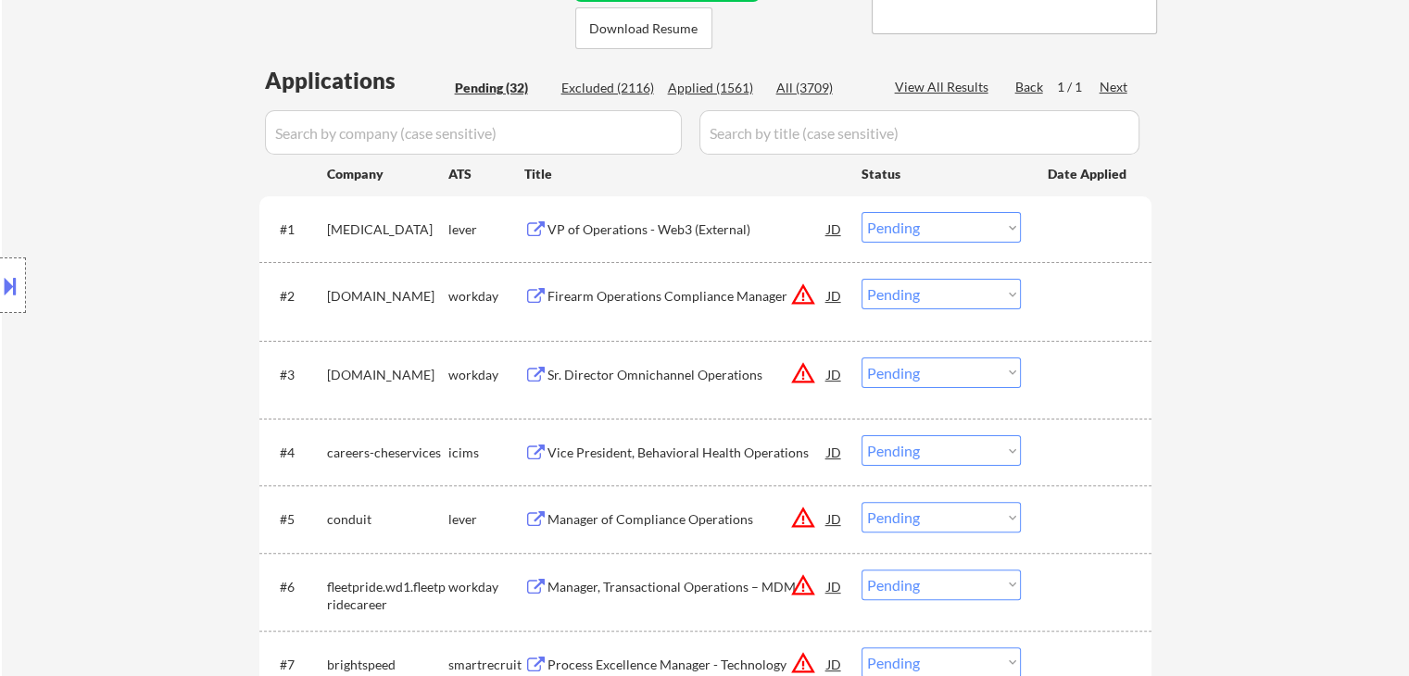
scroll to position [371, 0]
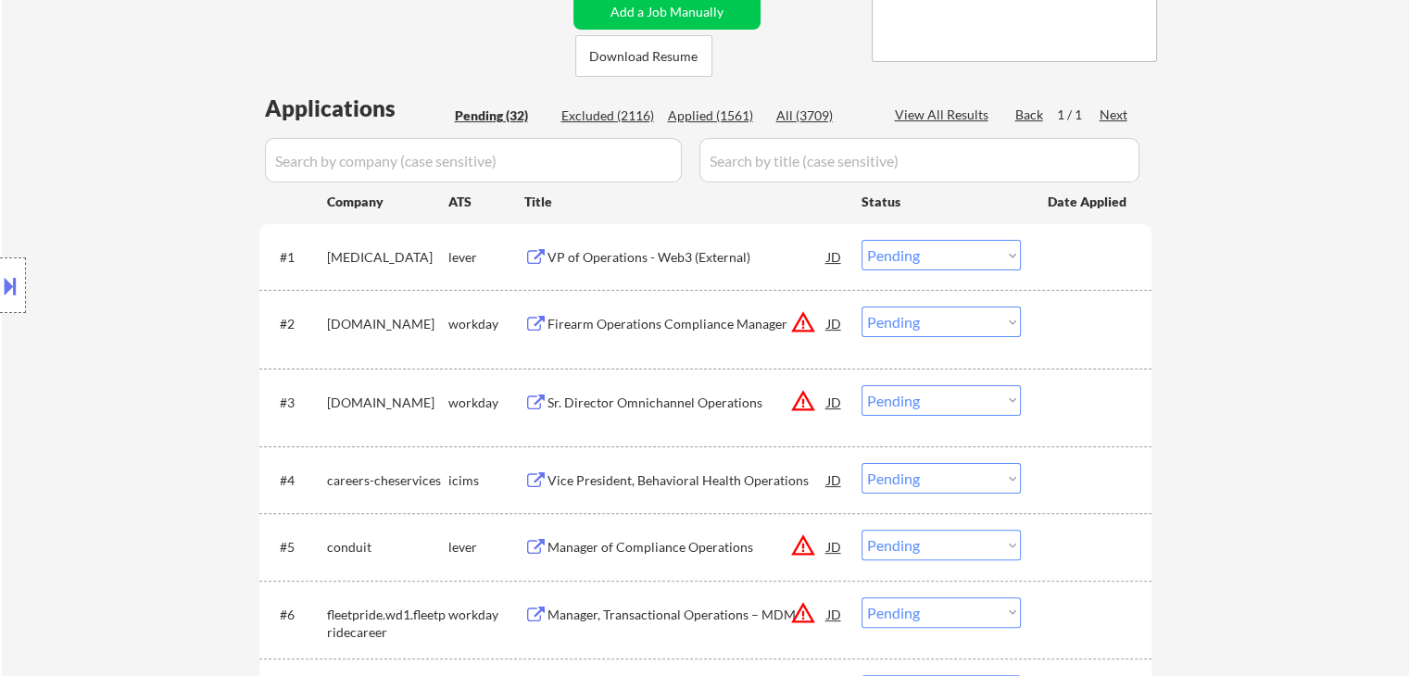
click at [77, 342] on div "Location Inclusions:" at bounding box center [166, 286] width 332 height 344
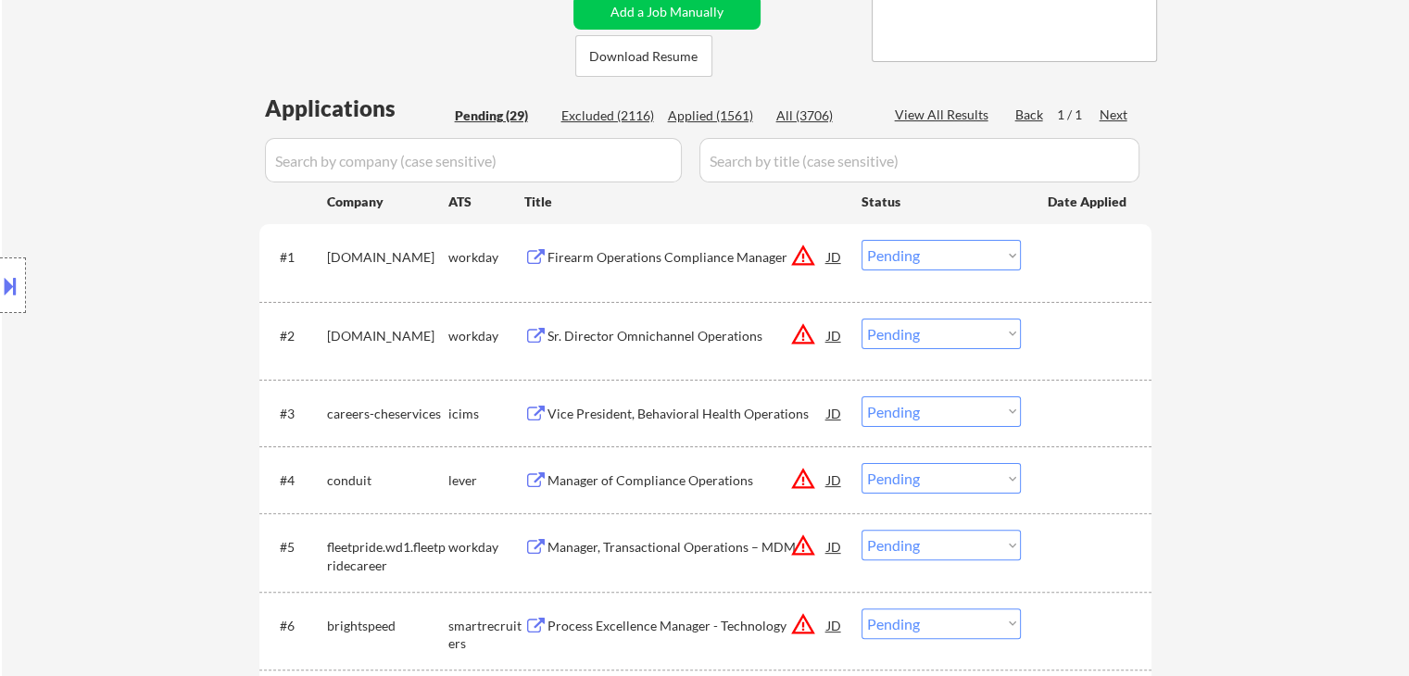
click at [74, 239] on div "Location Inclusions:" at bounding box center [166, 286] width 332 height 344
click at [991, 253] on select "Choose an option... Pending Applied Excluded (Questions) Excluded (Expired) Exc…" at bounding box center [940, 255] width 159 height 31
click at [911, 343] on select "Choose an option... Pending Applied Excluded (Questions) Excluded (Expired) Exc…" at bounding box center [940, 334] width 159 height 31
click at [812, 338] on button "warning_amber" at bounding box center [803, 334] width 26 height 26
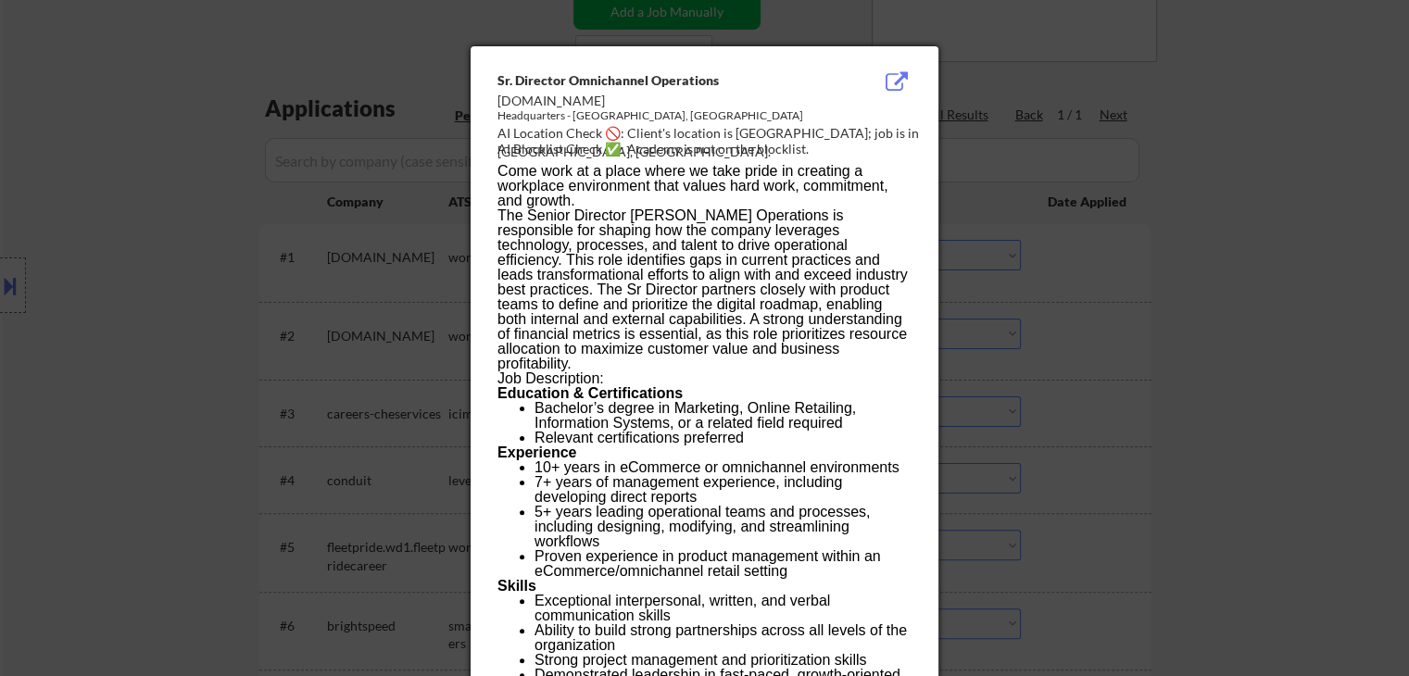
click at [1182, 238] on div at bounding box center [704, 338] width 1409 height 676
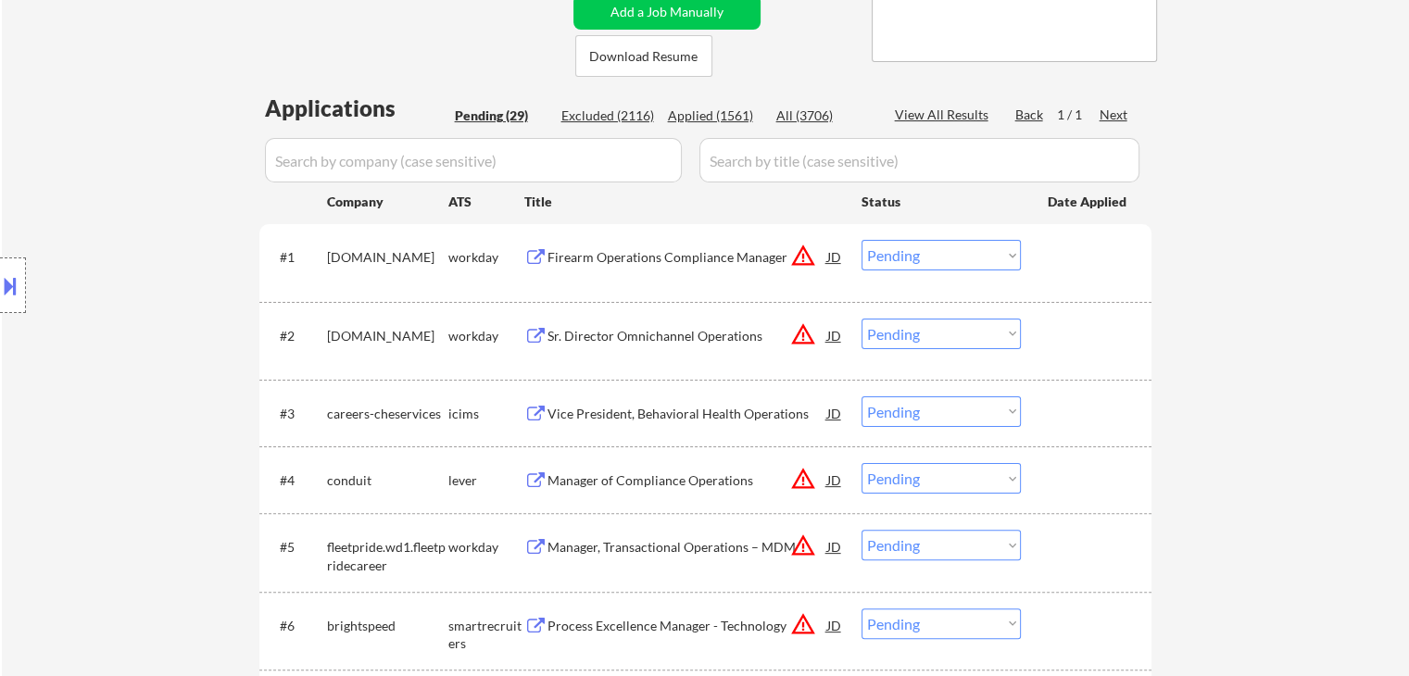
click at [909, 329] on select "Choose an option... Pending Applied Excluded (Questions) Excluded (Expired) Exc…" at bounding box center [940, 334] width 159 height 31
click at [861, 319] on select "Choose an option... Pending Applied Excluded (Questions) Excluded (Expired) Exc…" at bounding box center [940, 334] width 159 height 31
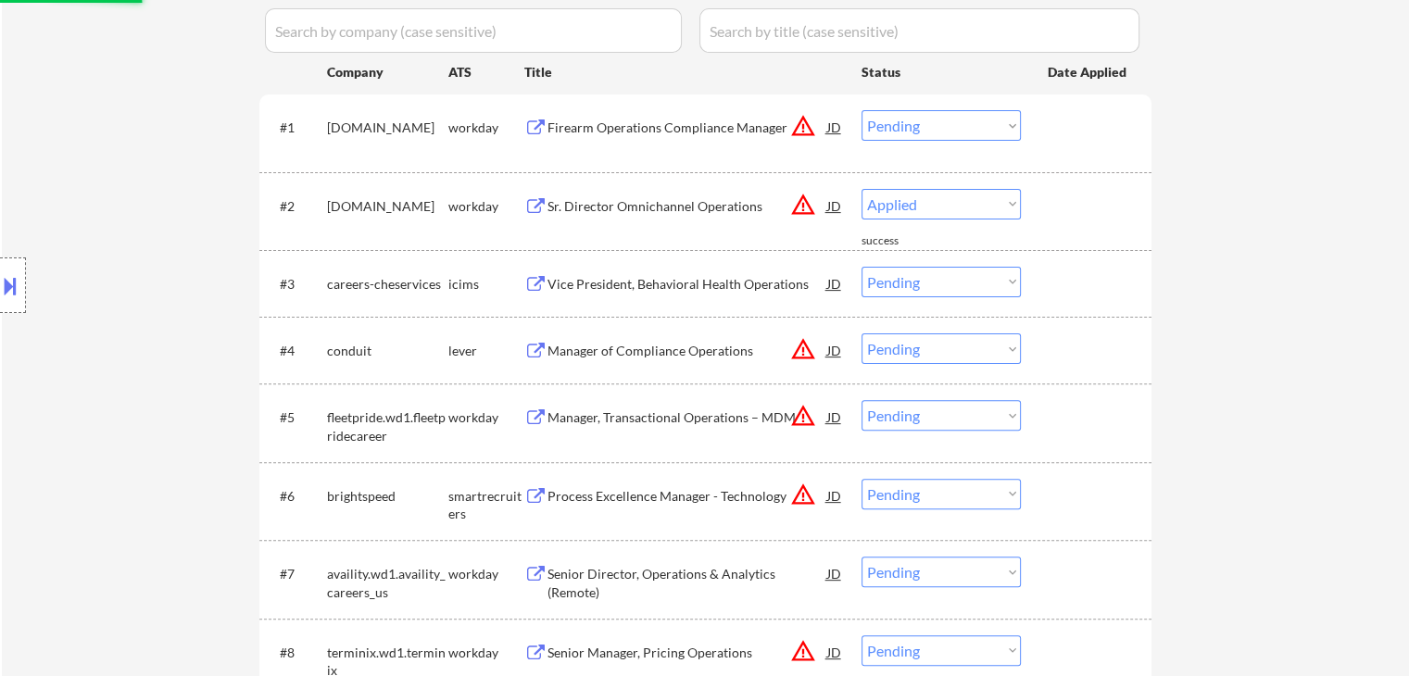
scroll to position [556, 0]
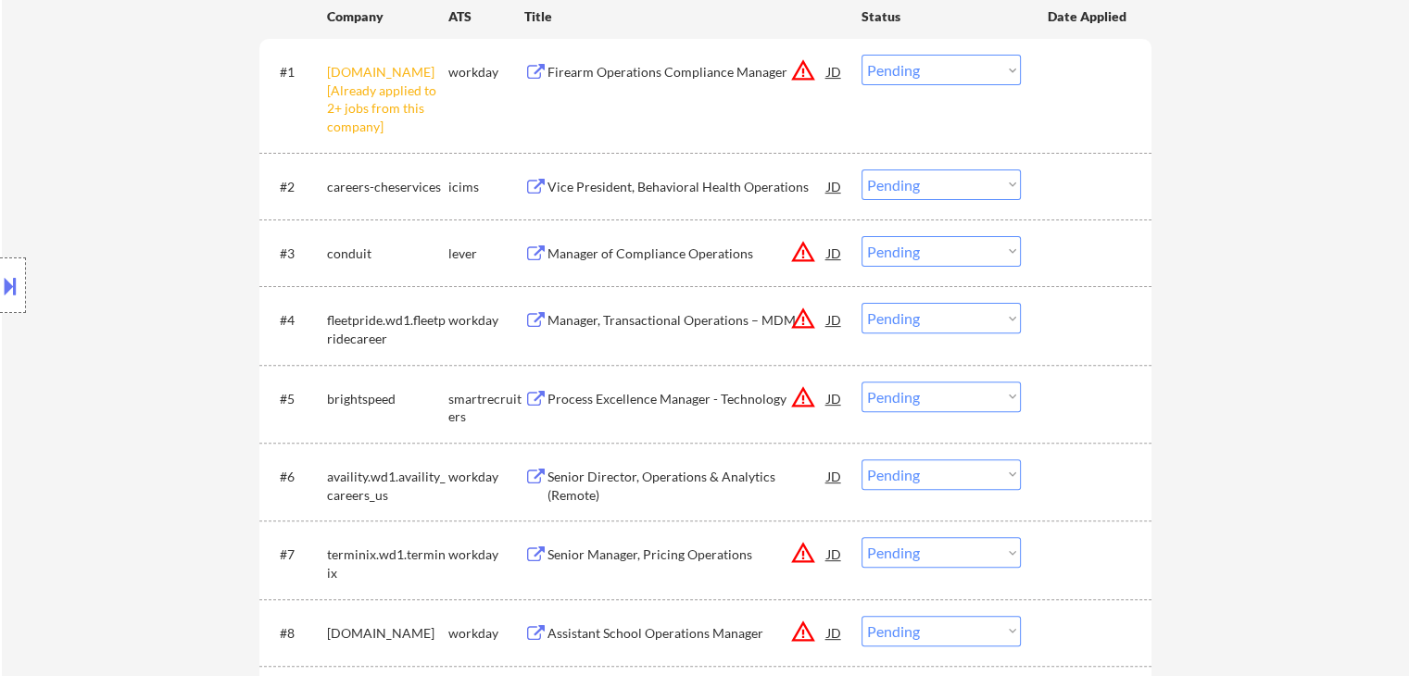
click at [718, 196] on div "Vice President, Behavioral Health Operations" at bounding box center [687, 186] width 280 height 33
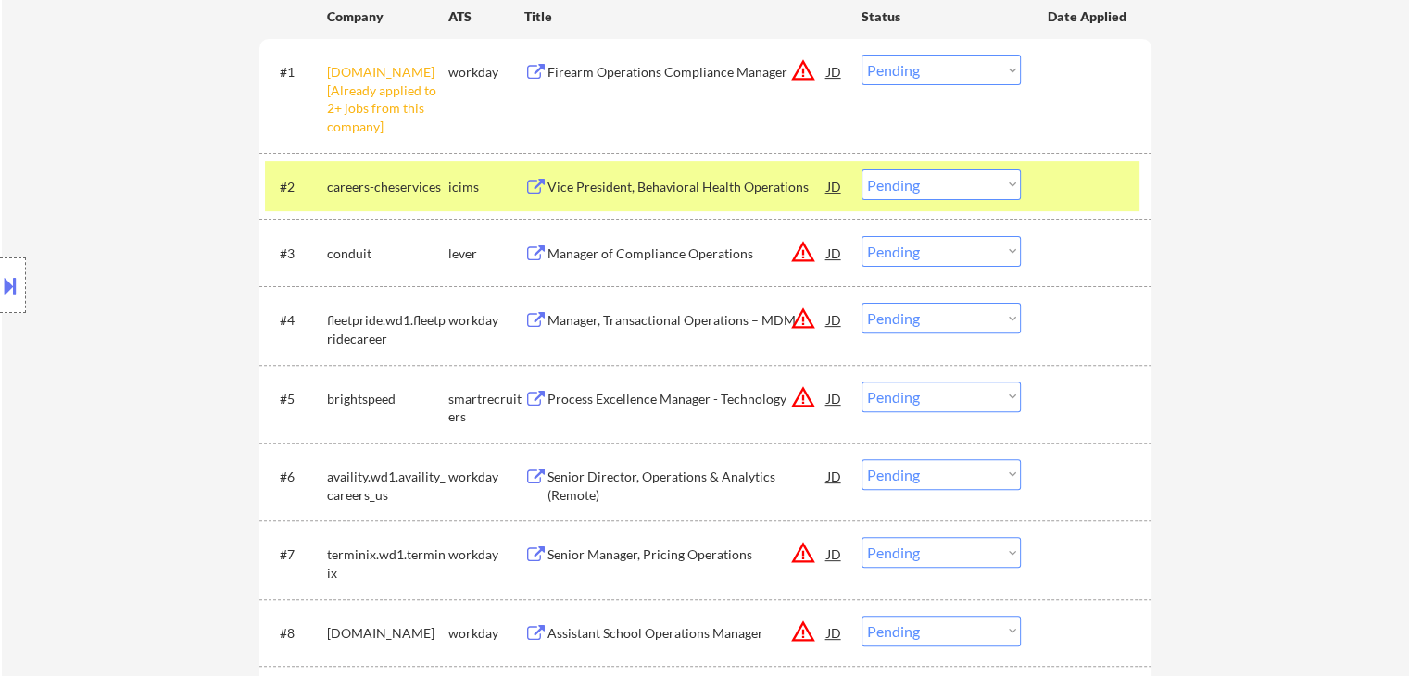
click at [4, 296] on button at bounding box center [10, 285] width 20 height 31
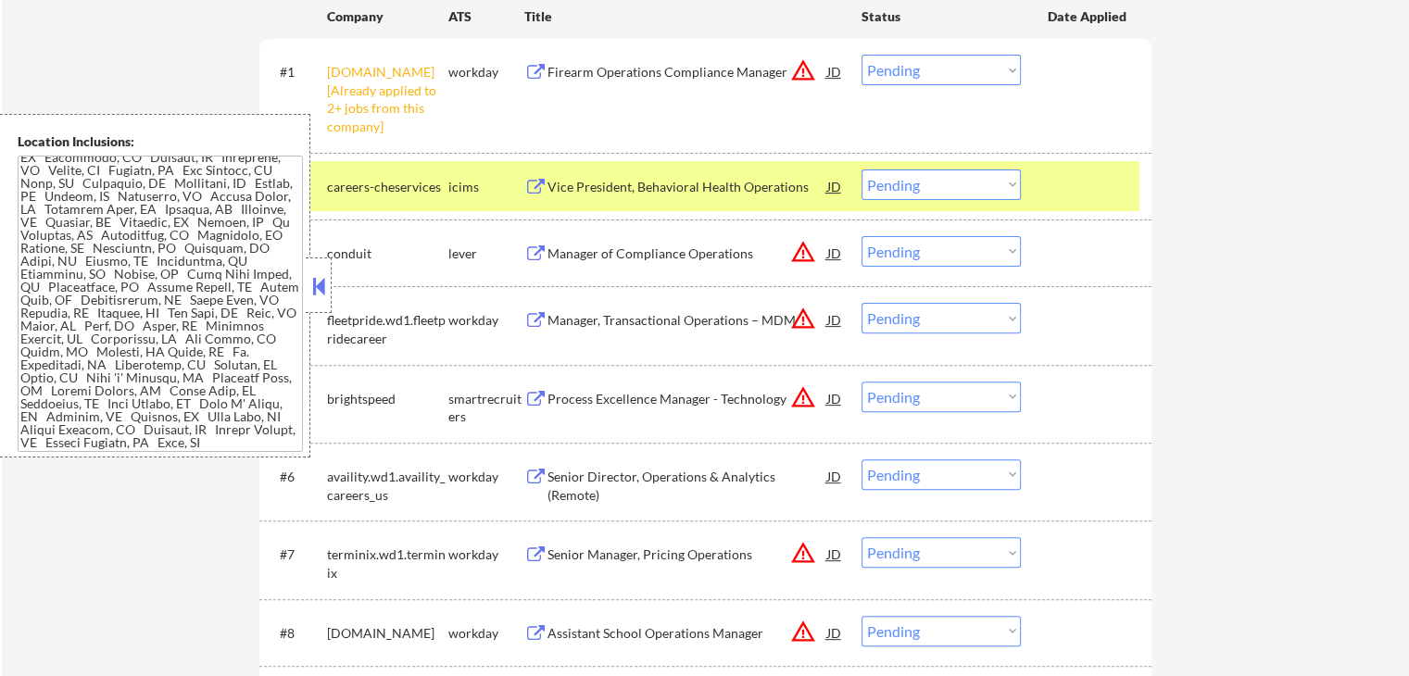
scroll to position [1001, 0]
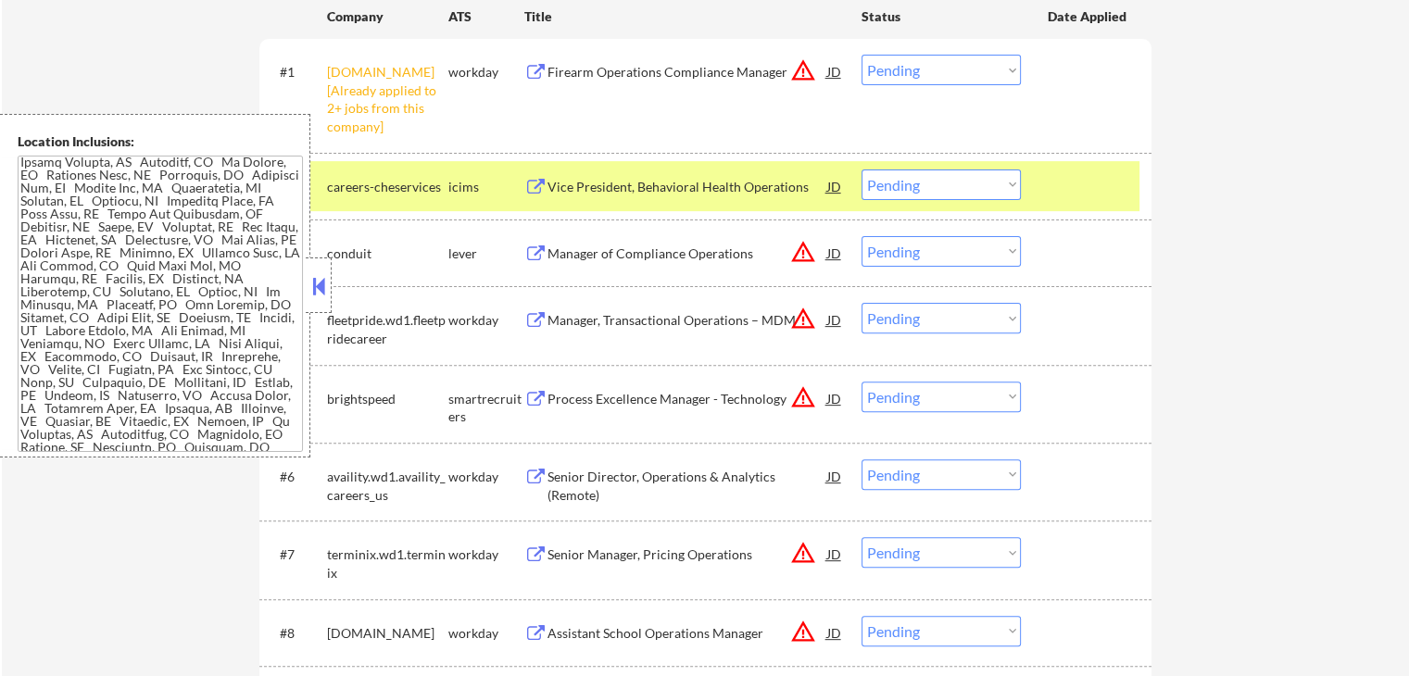
drag, startPoint x: 950, startPoint y: 171, endPoint x: 946, endPoint y: 197, distance: 26.3
click at [954, 170] on select "Choose an option... Pending Applied Excluded (Questions) Excluded (Expired) Exc…" at bounding box center [940, 185] width 159 height 31
click at [861, 170] on select "Choose an option... Pending Applied Excluded (Questions) Excluded (Expired) Exc…" at bounding box center [940, 185] width 159 height 31
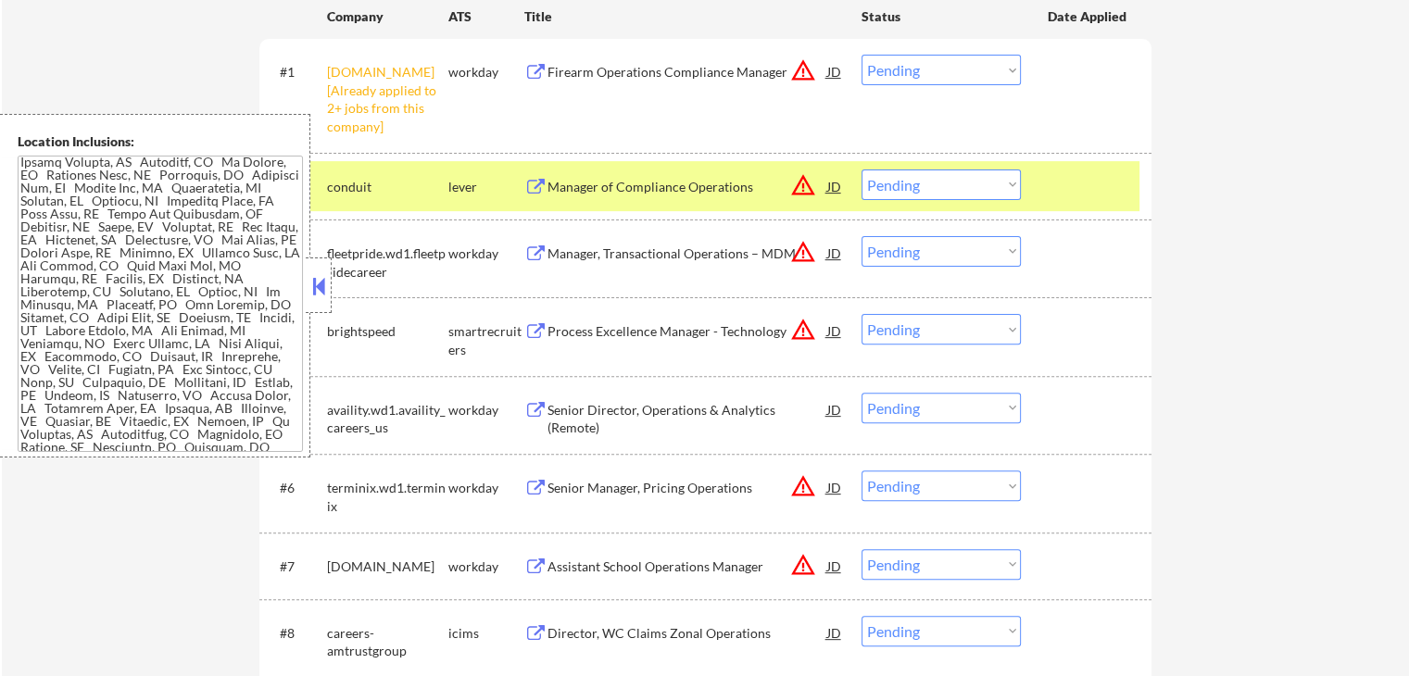
drag, startPoint x: 322, startPoint y: 290, endPoint x: 395, endPoint y: 266, distance: 76.2
click at [328, 281] on button at bounding box center [318, 286] width 20 height 28
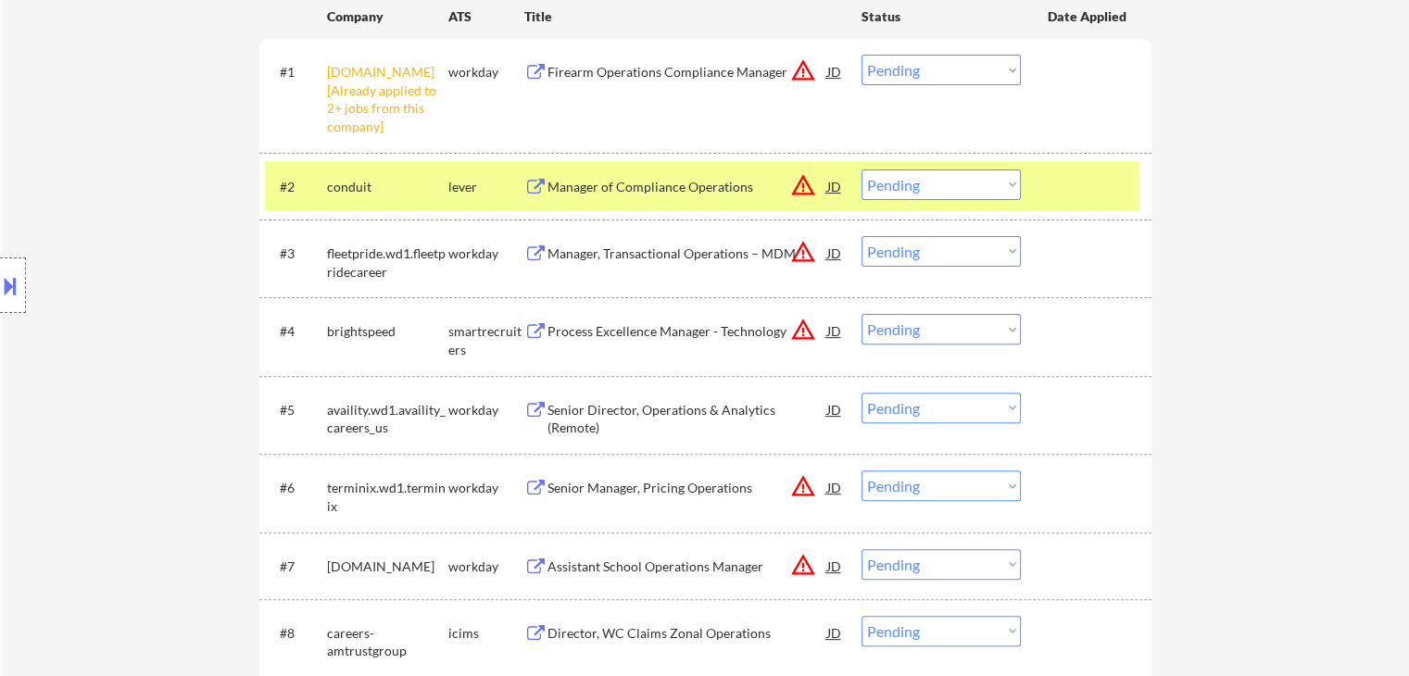
click at [893, 69] on select "Choose an option... Pending Applied Excluded (Questions) Excluded (Expired) Exc…" at bounding box center [940, 70] width 159 height 31
click at [861, 55] on select "Choose an option... Pending Applied Excluded (Questions) Excluded (Expired) Exc…" at bounding box center [940, 70] width 159 height 31
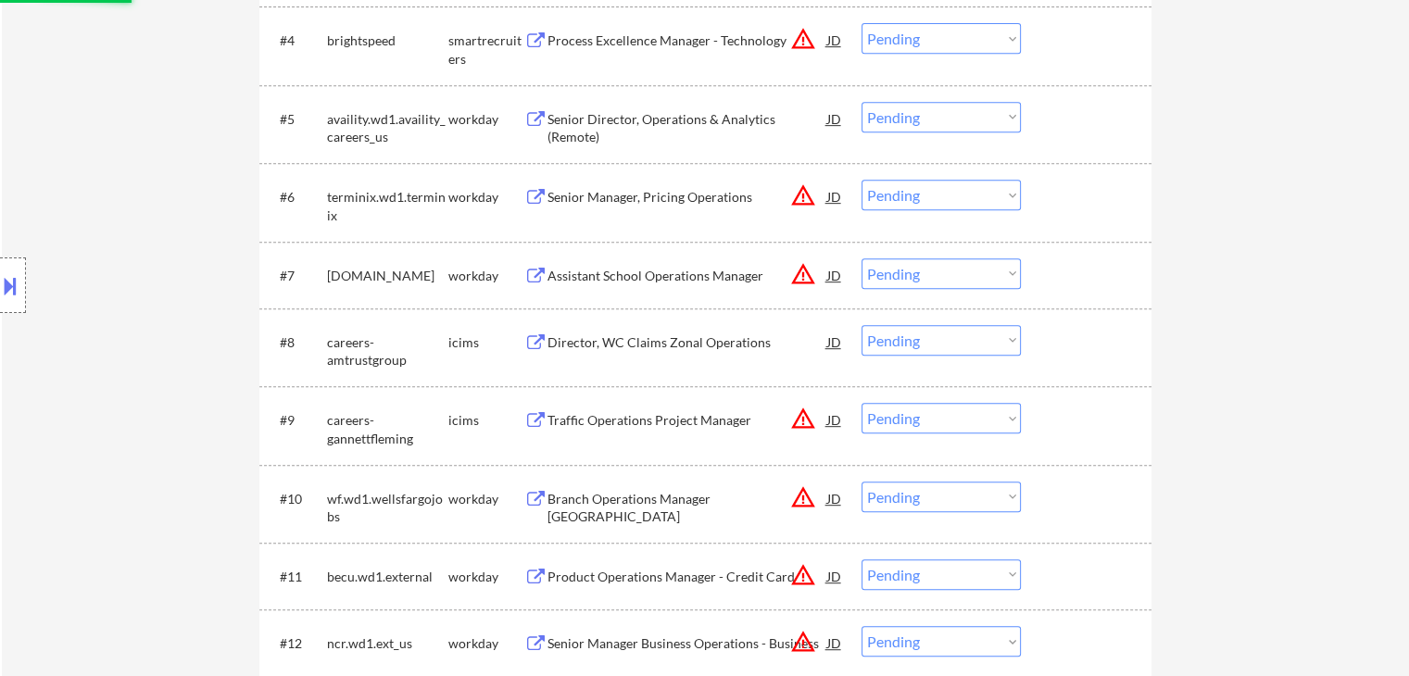
scroll to position [741, 0]
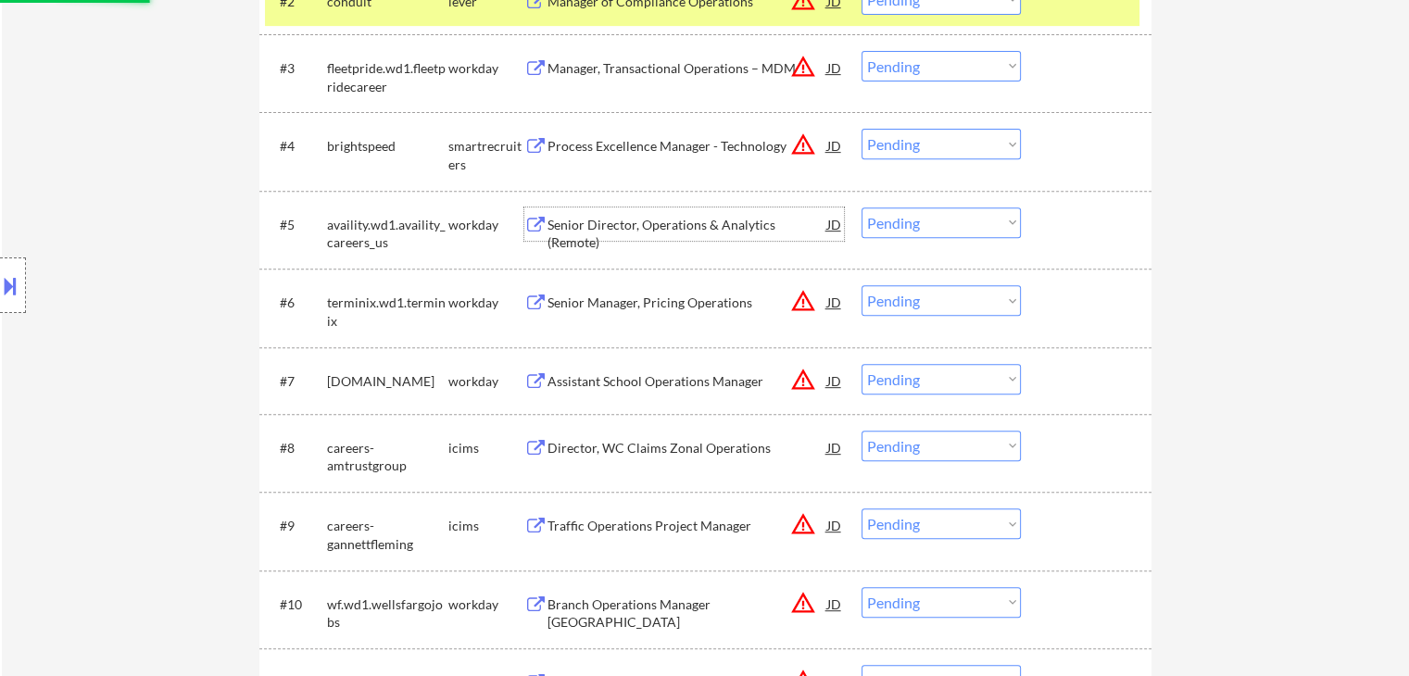
click at [610, 225] on div "Senior Director, Operations & Analytics (Remote)" at bounding box center [687, 234] width 280 height 36
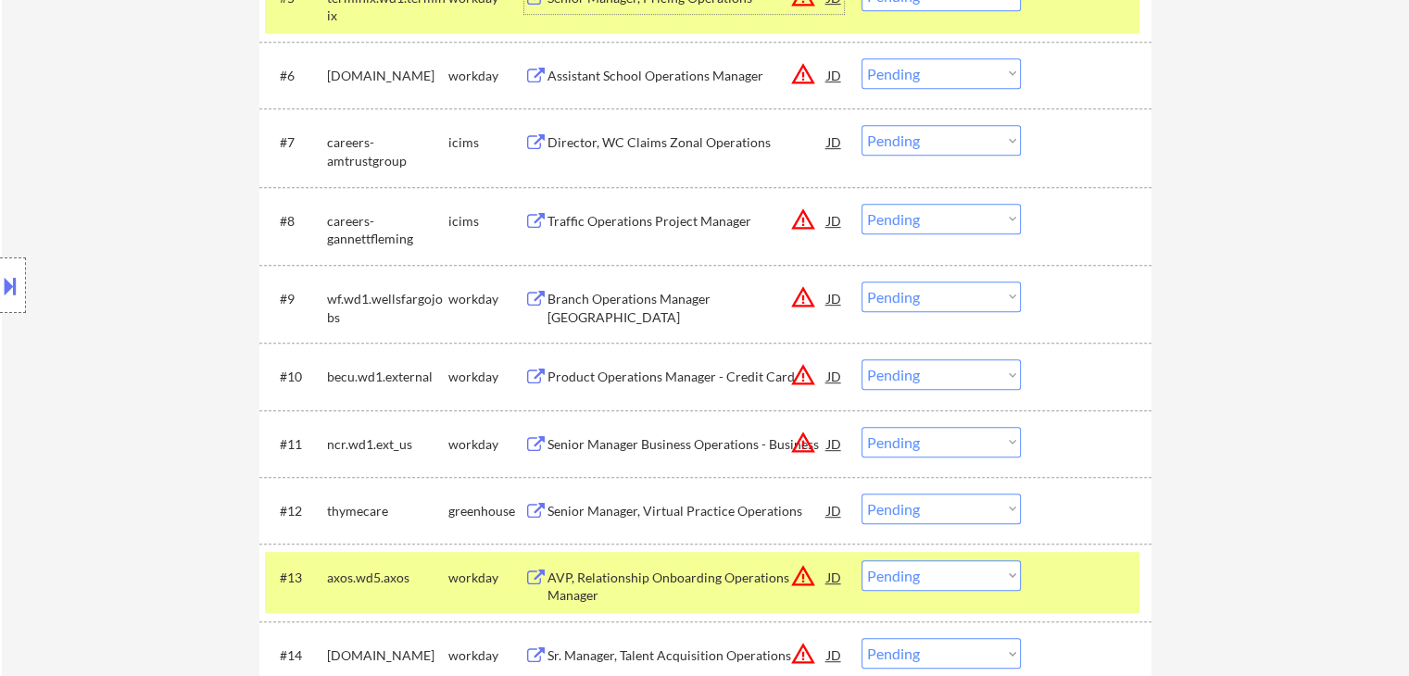
scroll to position [1112, 0]
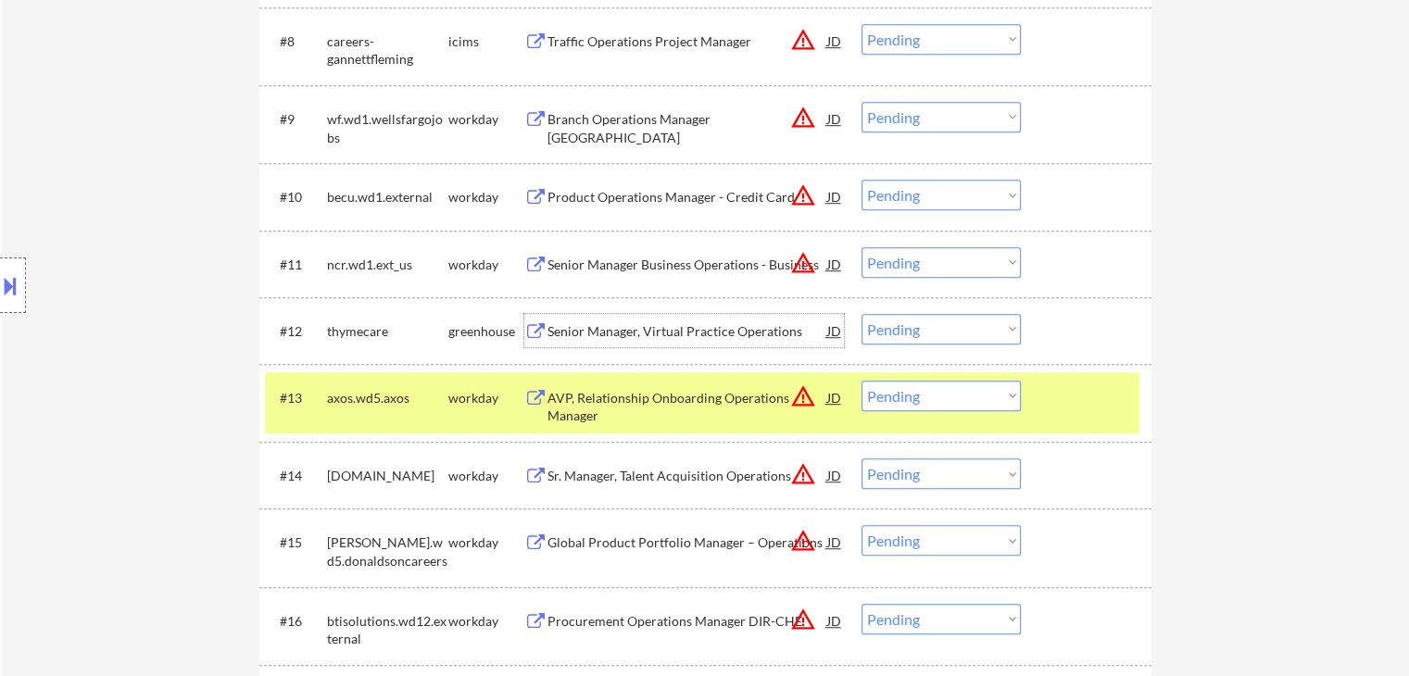
click at [697, 332] on div "Senior Manager, Virtual Practice Operations" at bounding box center [687, 331] width 280 height 19
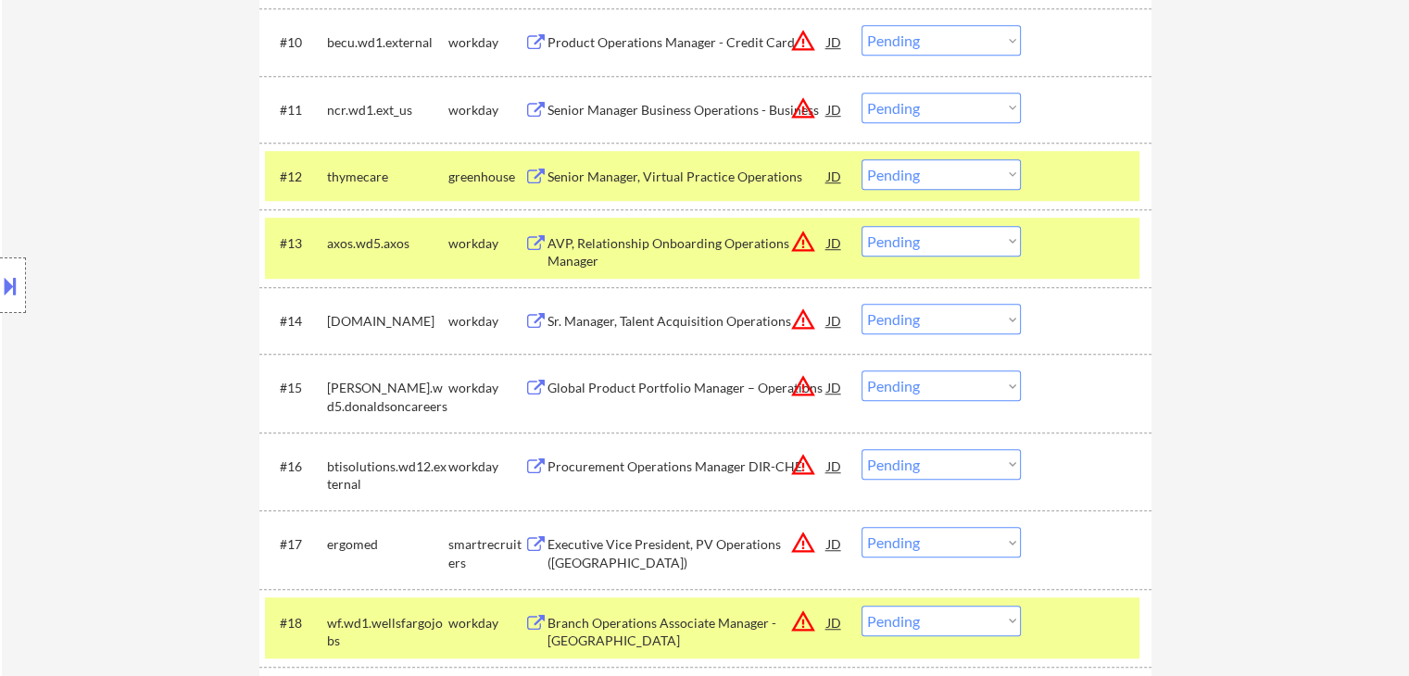
scroll to position [1297, 0]
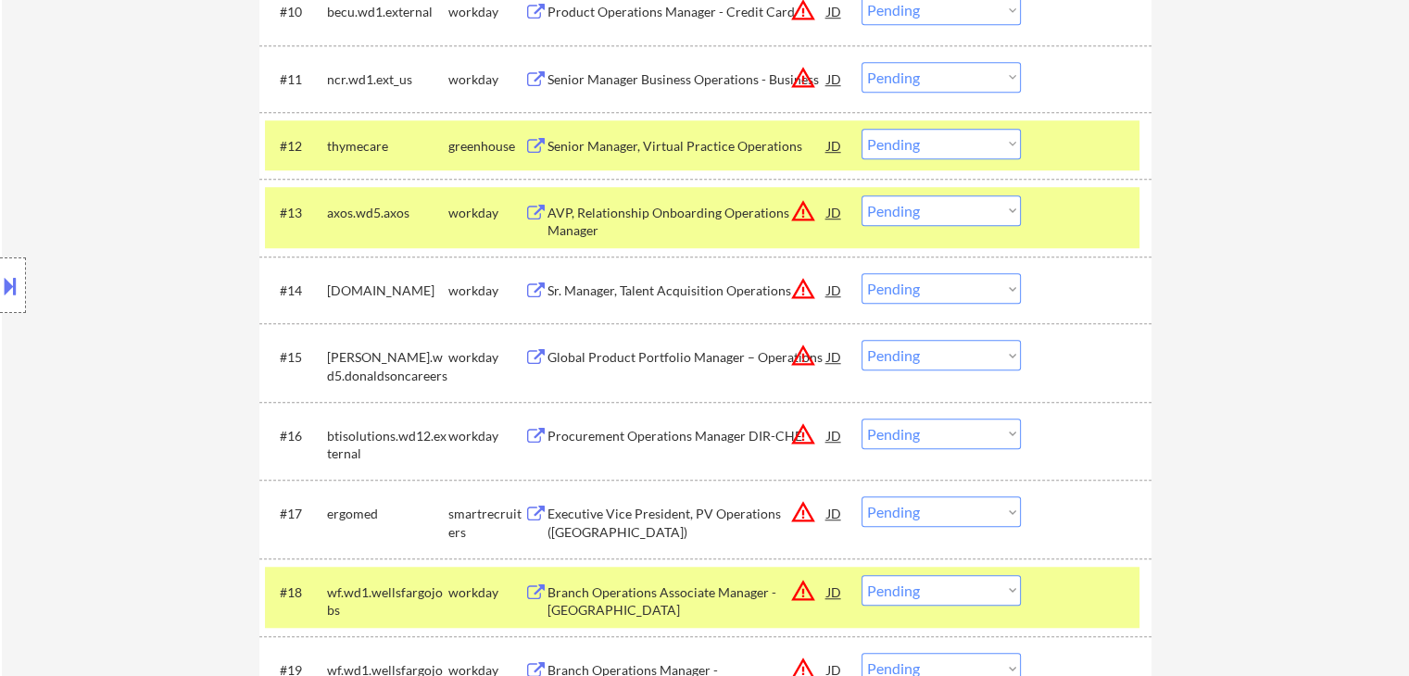
click at [919, 142] on select "Choose an option... Pending Applied Excluded (Questions) Excluded (Expired) Exc…" at bounding box center [940, 144] width 159 height 31
click at [952, 145] on select "Choose an option... Pending Applied Excluded (Questions) Excluded (Expired) Exc…" at bounding box center [940, 144] width 159 height 31
click at [861, 129] on select "Choose an option... Pending Applied Excluded (Questions) Excluded (Expired) Exc…" at bounding box center [940, 144] width 159 height 31
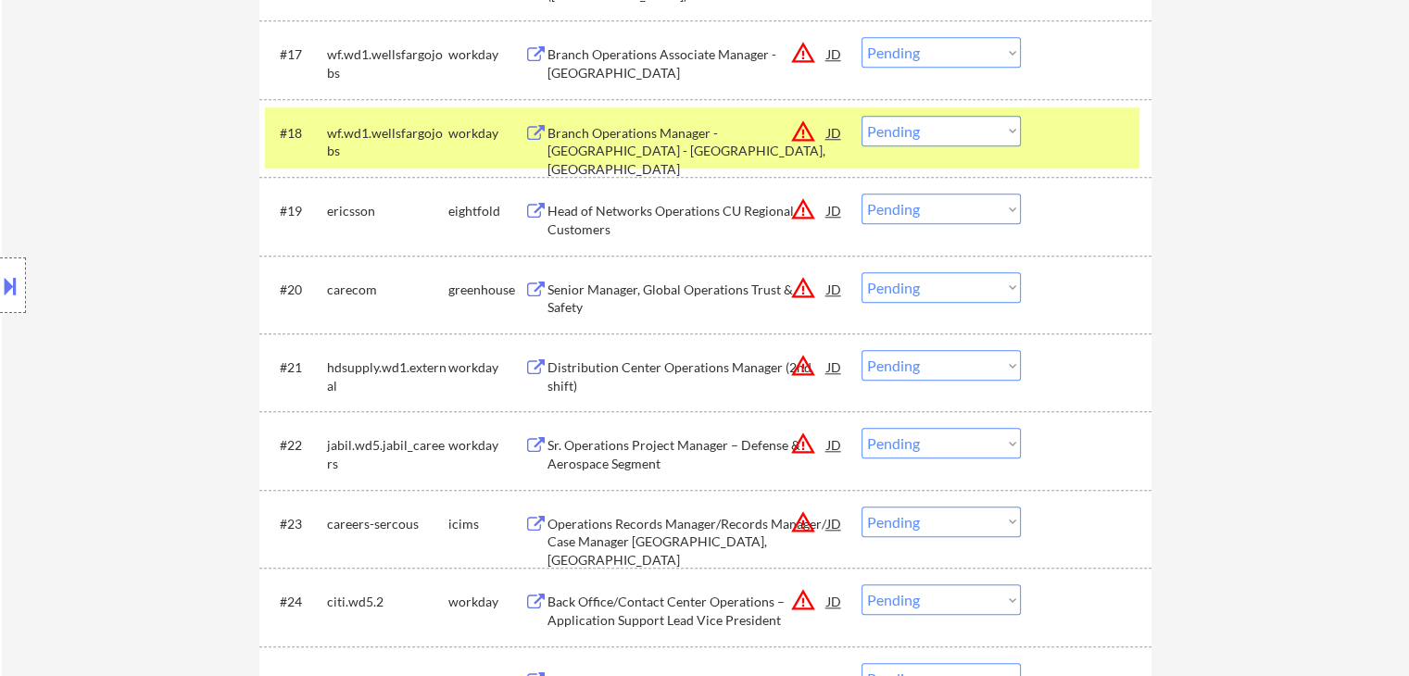
scroll to position [1945, 0]
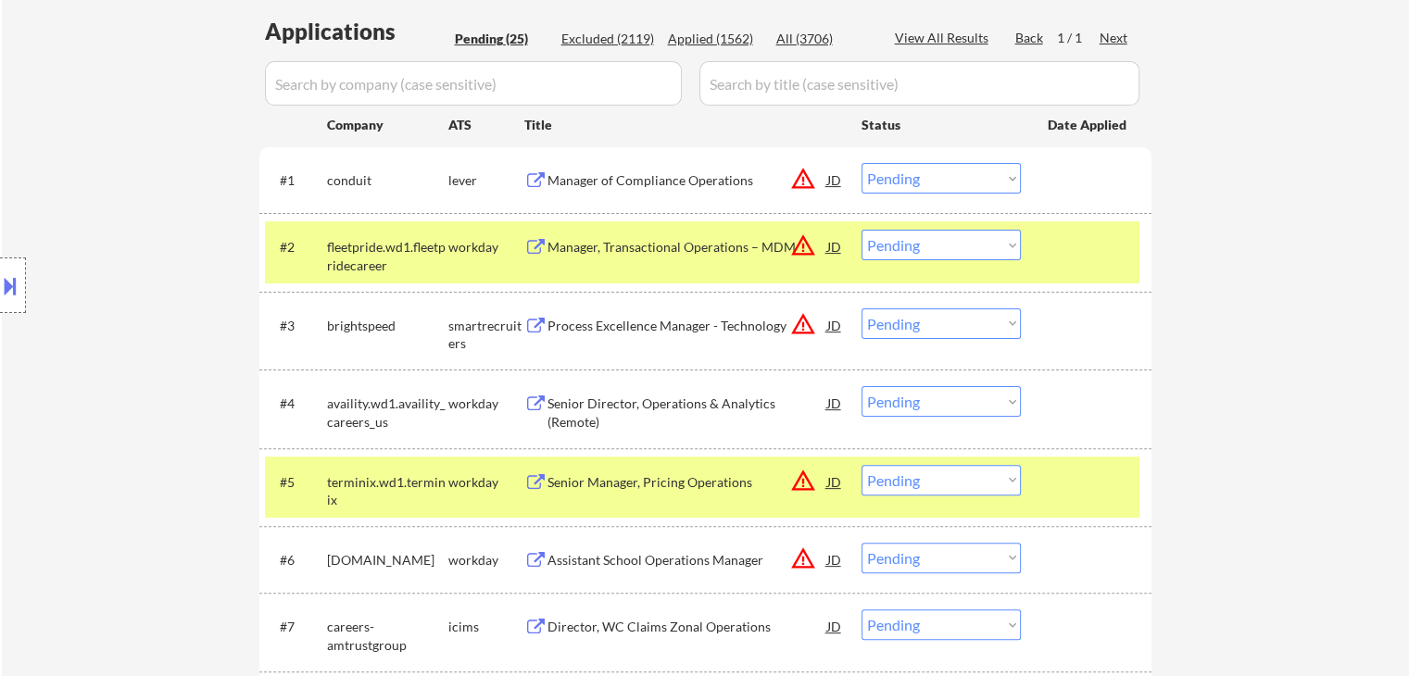
scroll to position [0, 0]
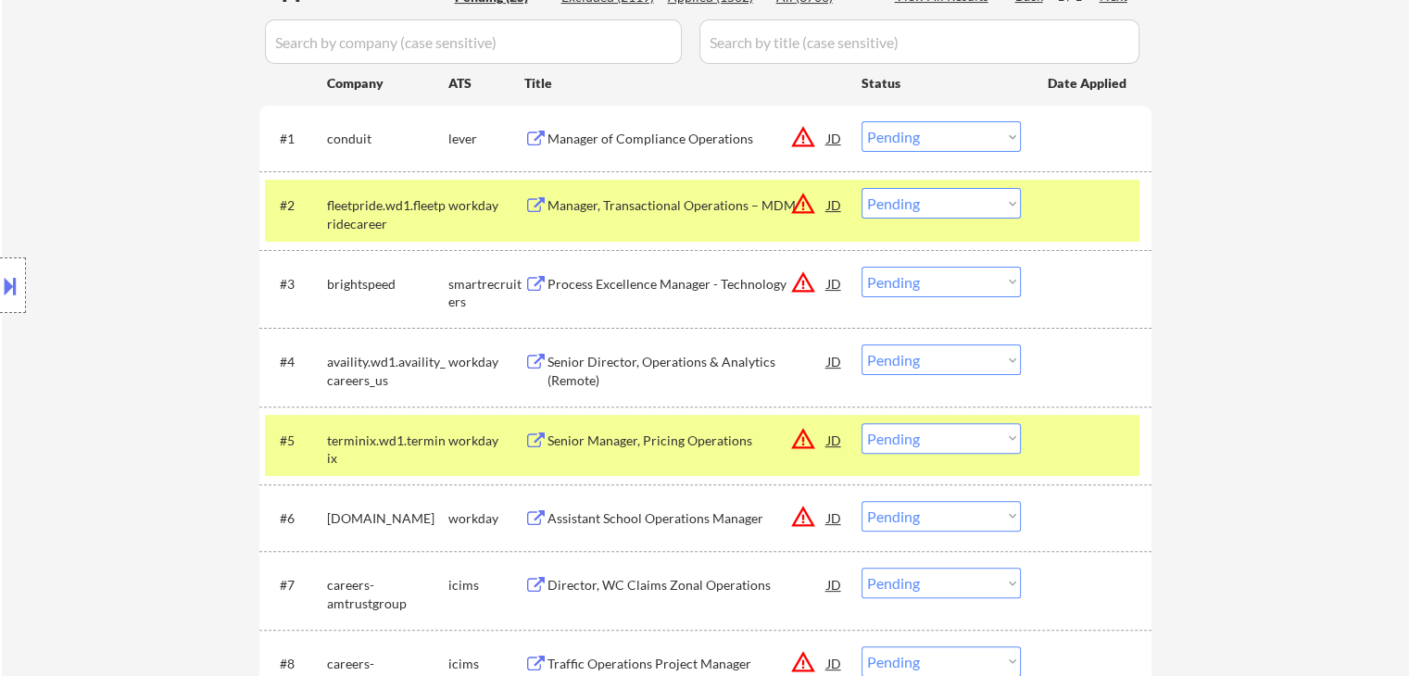
scroll to position [556, 0]
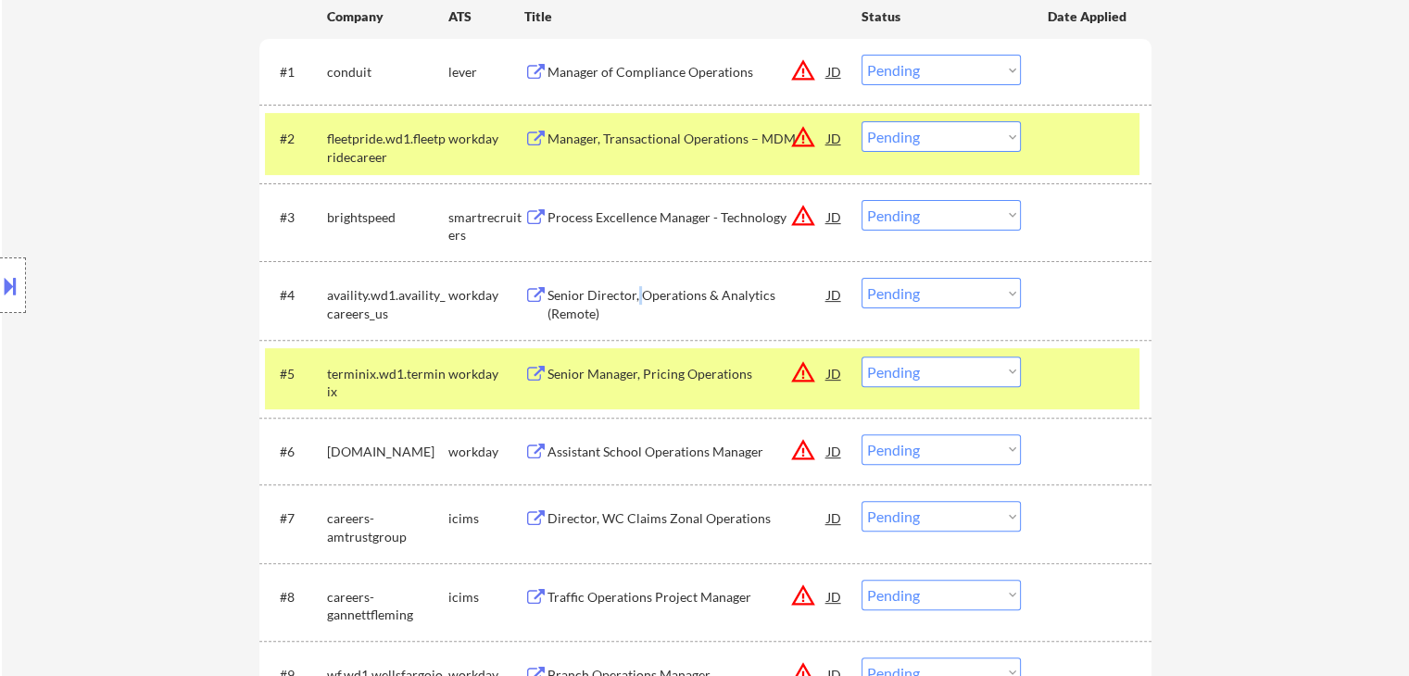
click at [638, 288] on div "Senior Director, Operations & Analytics (Remote)" at bounding box center [687, 304] width 280 height 36
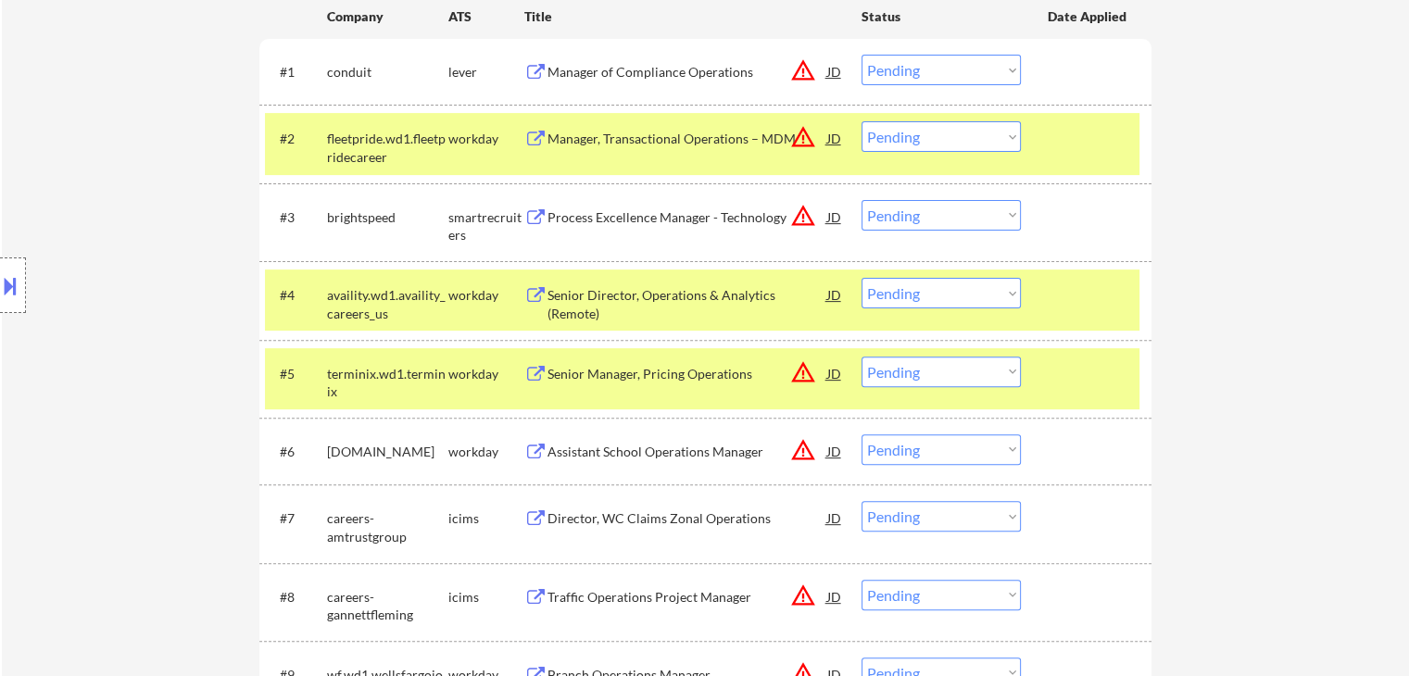
drag, startPoint x: 950, startPoint y: 292, endPoint x: 949, endPoint y: 305, distance: 13.1
click at [950, 292] on select "Choose an option... Pending Applied Excluded (Questions) Excluded (Expired) Exc…" at bounding box center [940, 293] width 159 height 31
click at [861, 278] on select "Choose an option... Pending Applied Excluded (Questions) Excluded (Expired) Exc…" at bounding box center [940, 293] width 159 height 31
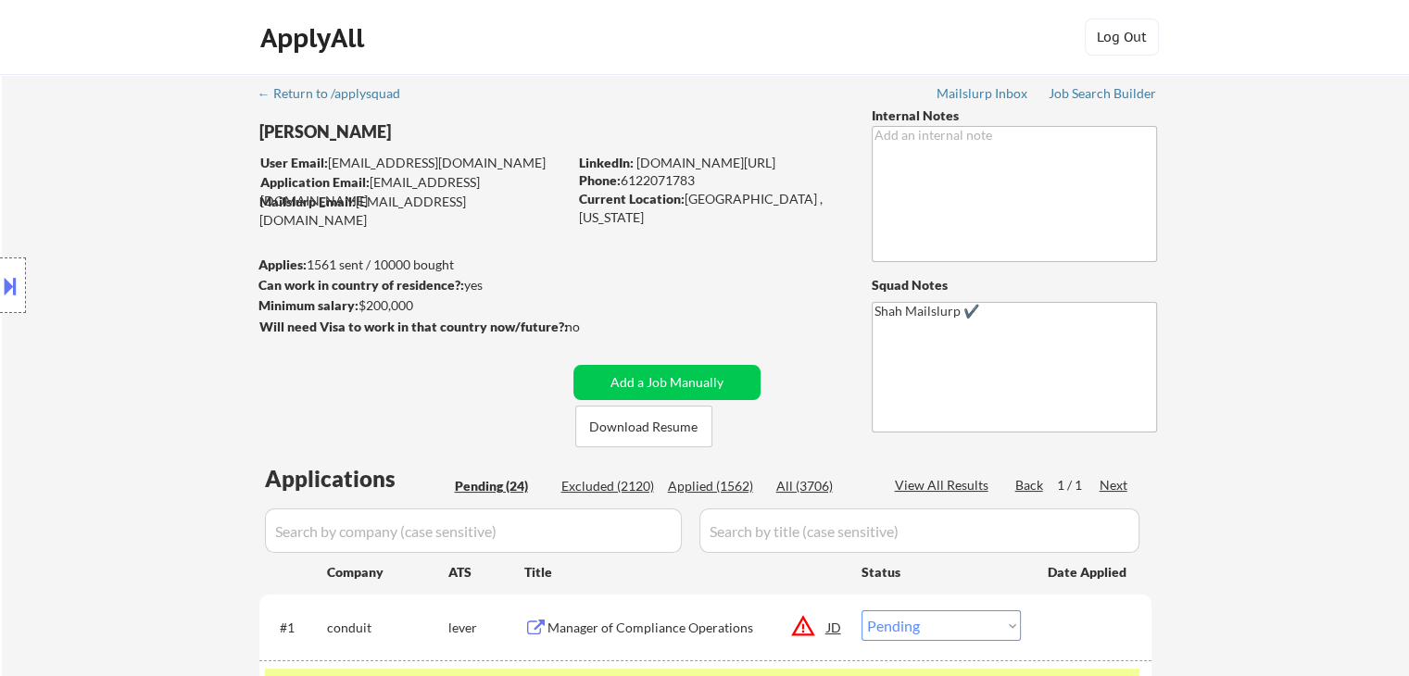
scroll to position [278, 0]
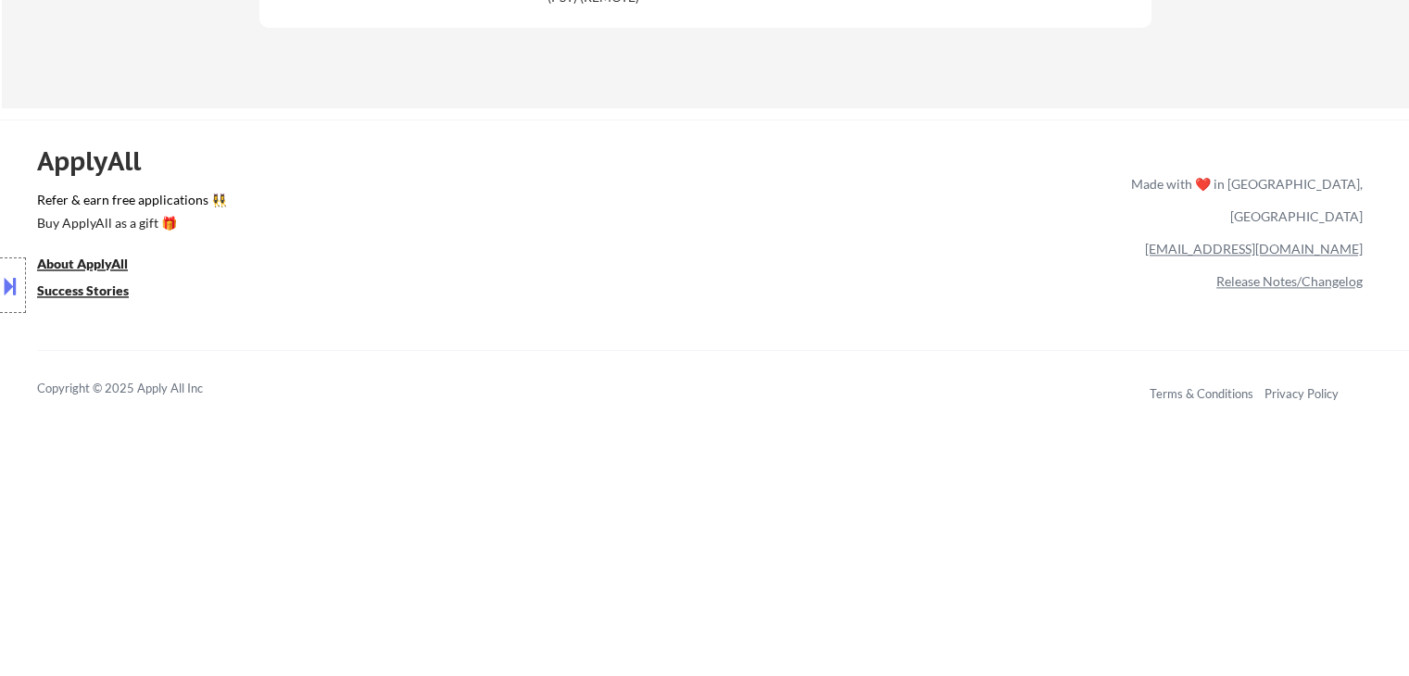
click at [160, 397] on div "Location Inclusions:" at bounding box center [166, 286] width 332 height 344
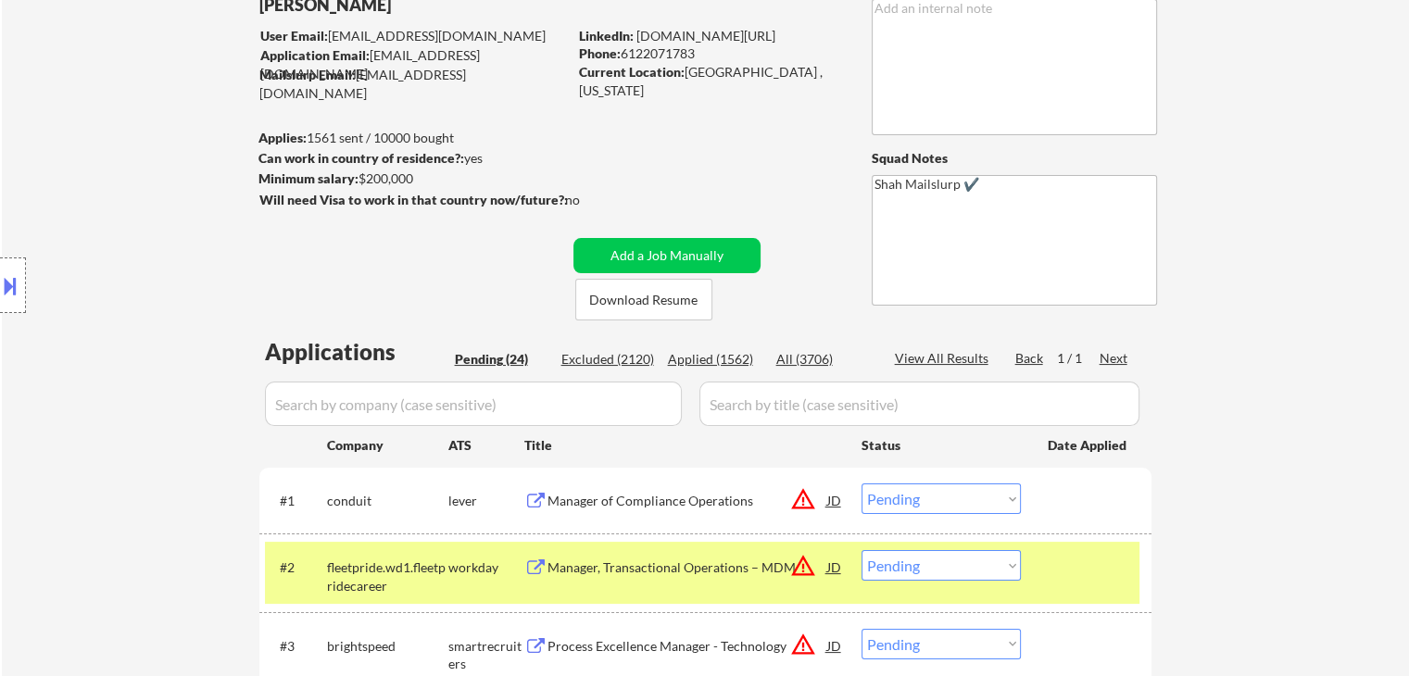
scroll to position [185, 0]
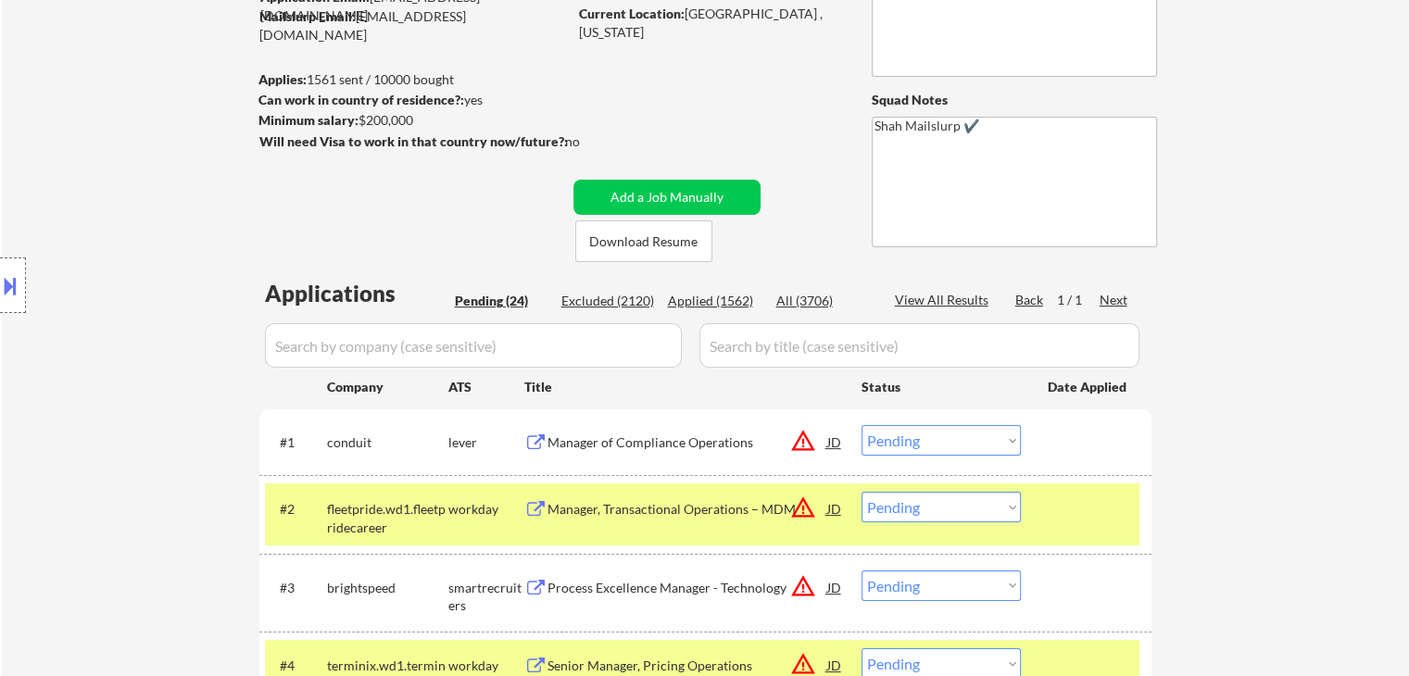
click at [494, 296] on div "Pending (24)" at bounding box center [501, 301] width 93 height 19
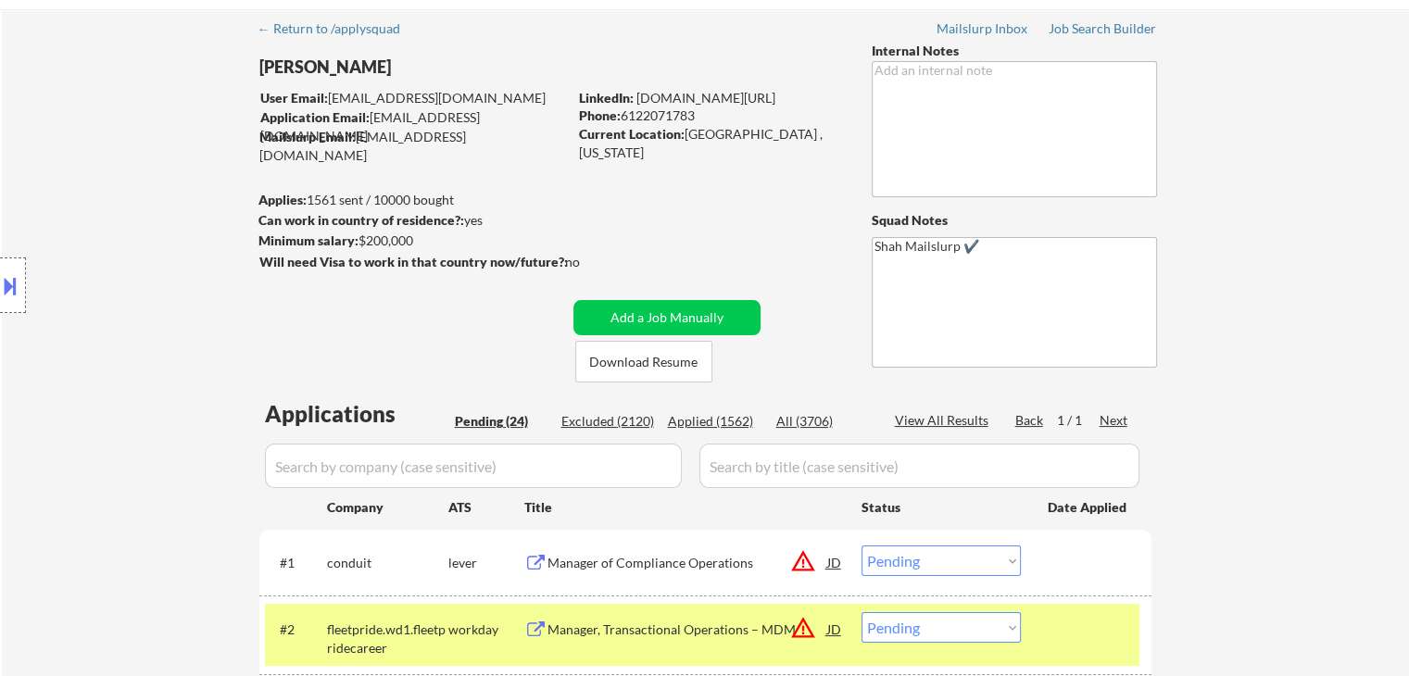
scroll to position [0, 0]
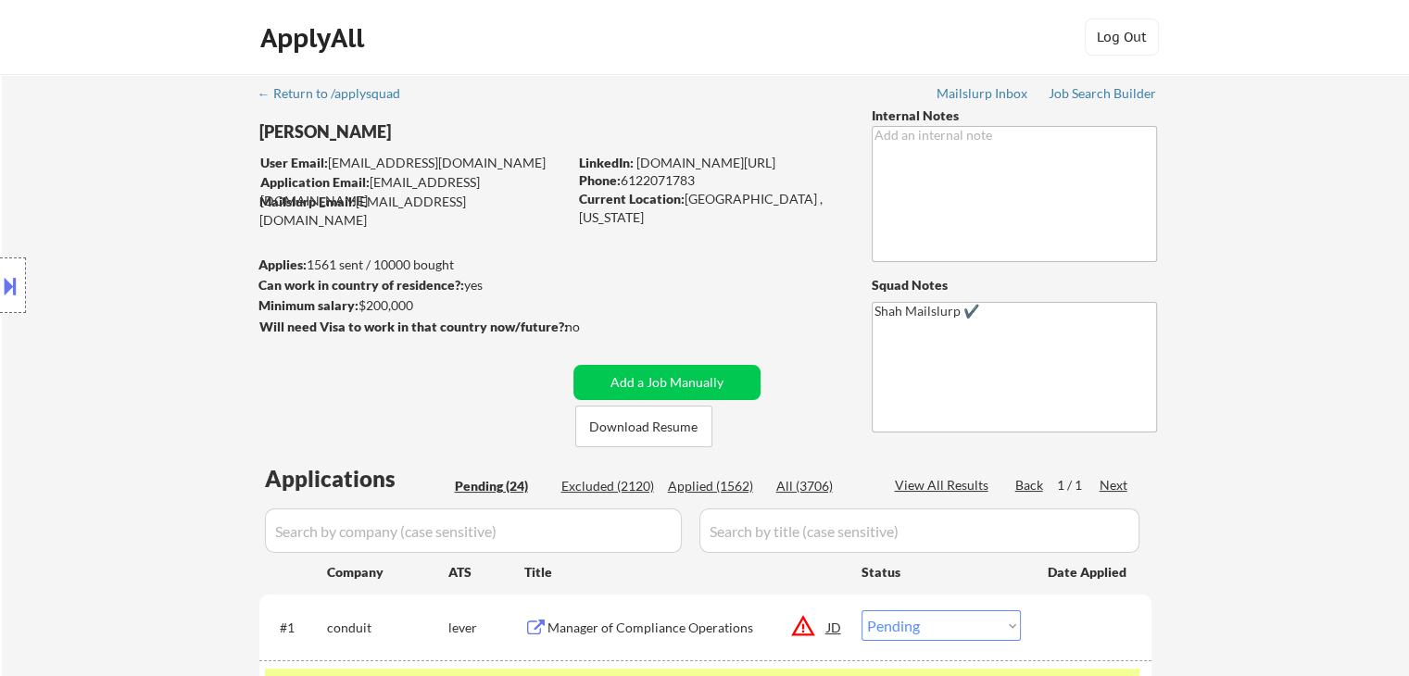
drag, startPoint x: 677, startPoint y: 290, endPoint x: 696, endPoint y: 266, distance: 30.4
drag, startPoint x: 604, startPoint y: 350, endPoint x: 611, endPoint y: 342, distance: 11.2
click at [610, 346] on div "Will need Visa to work in that country now/future?: no" at bounding box center [438, 338] width 358 height 41
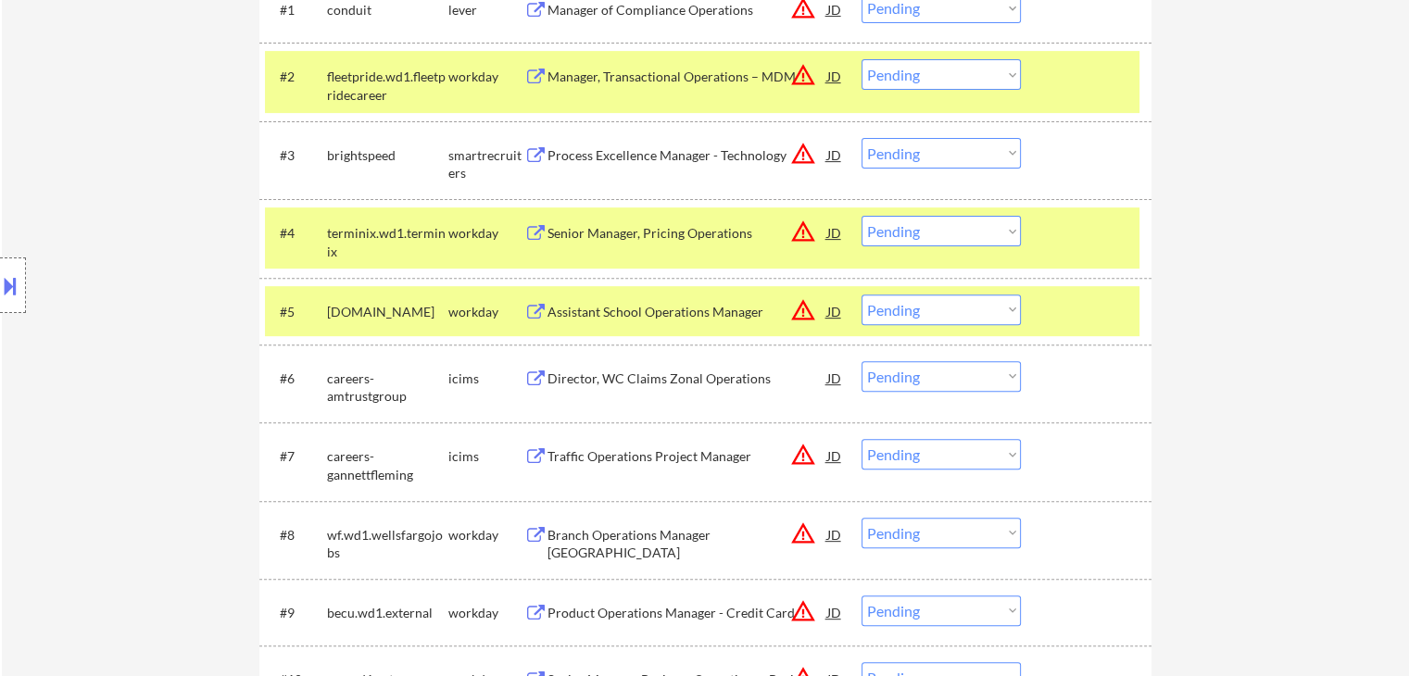
scroll to position [648, 0]
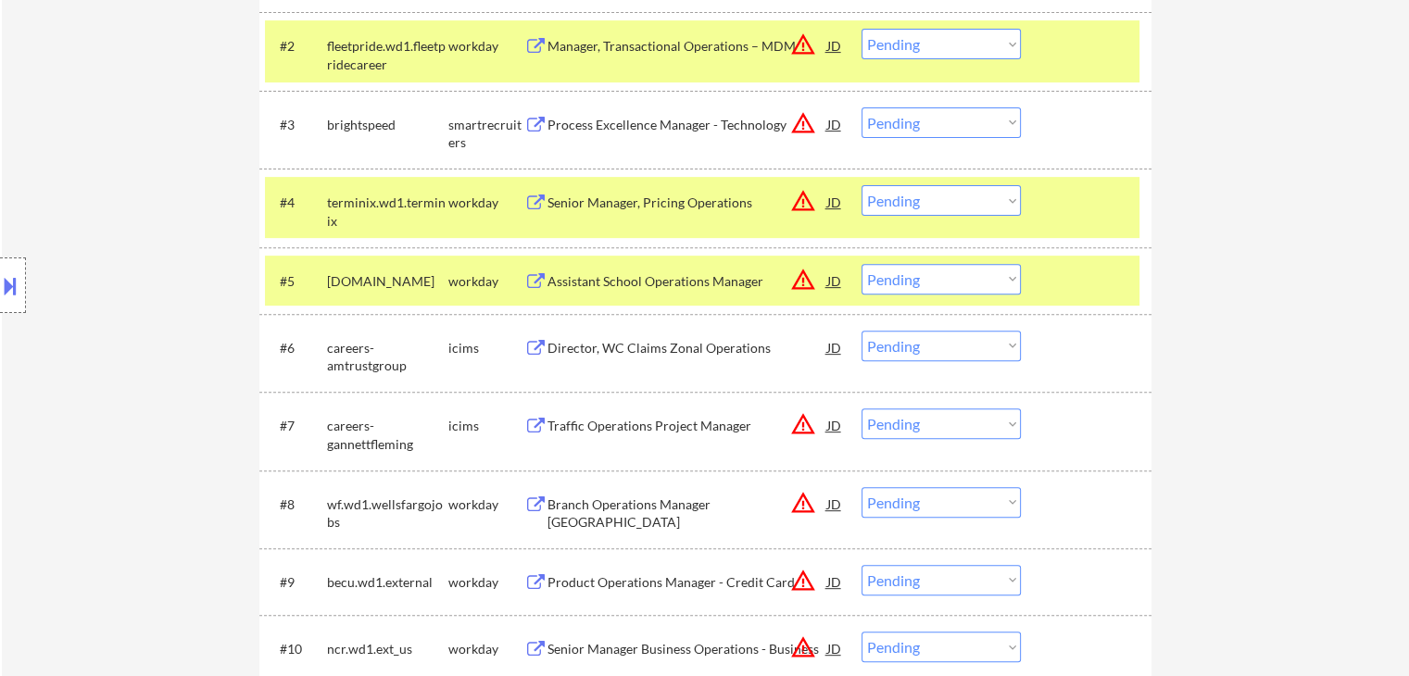
click at [610, 350] on div "Director, WC Claims Zonal Operations" at bounding box center [687, 348] width 280 height 19
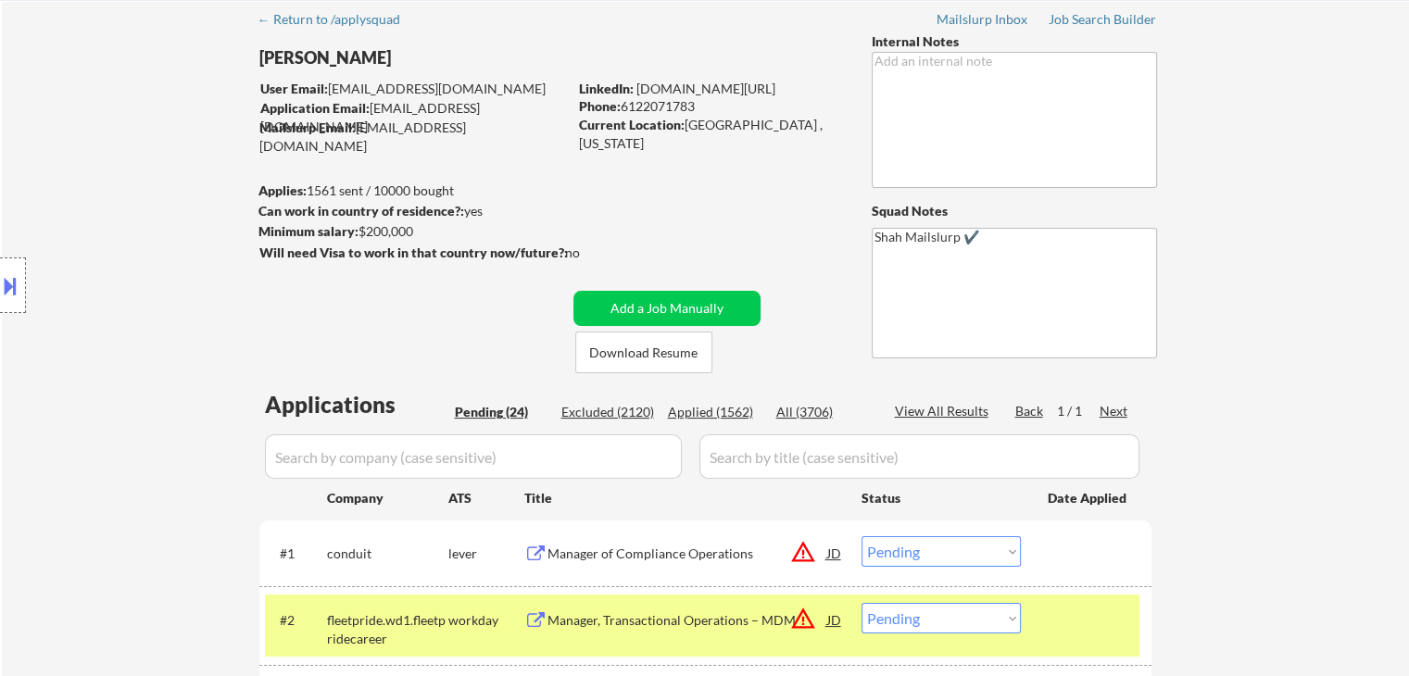
scroll to position [0, 0]
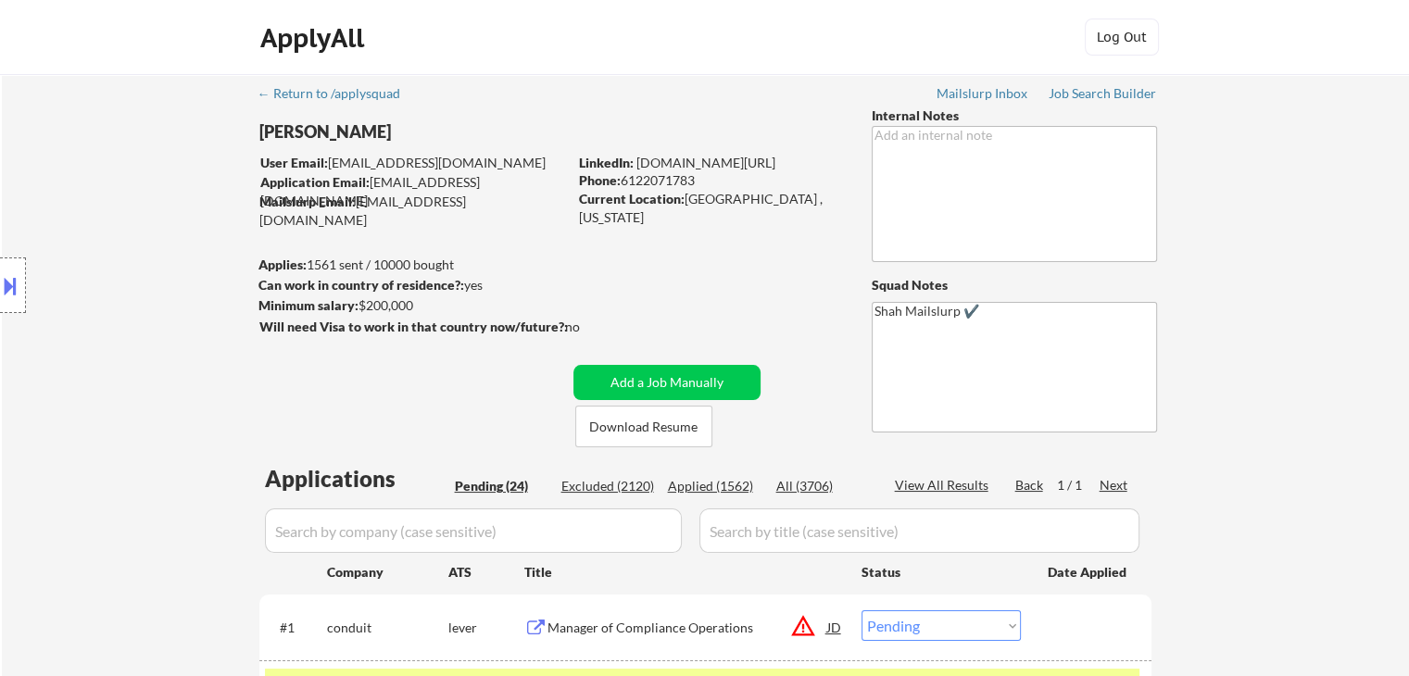
click at [421, 308] on div "Minimum salary: $200,000" at bounding box center [412, 305] width 308 height 19
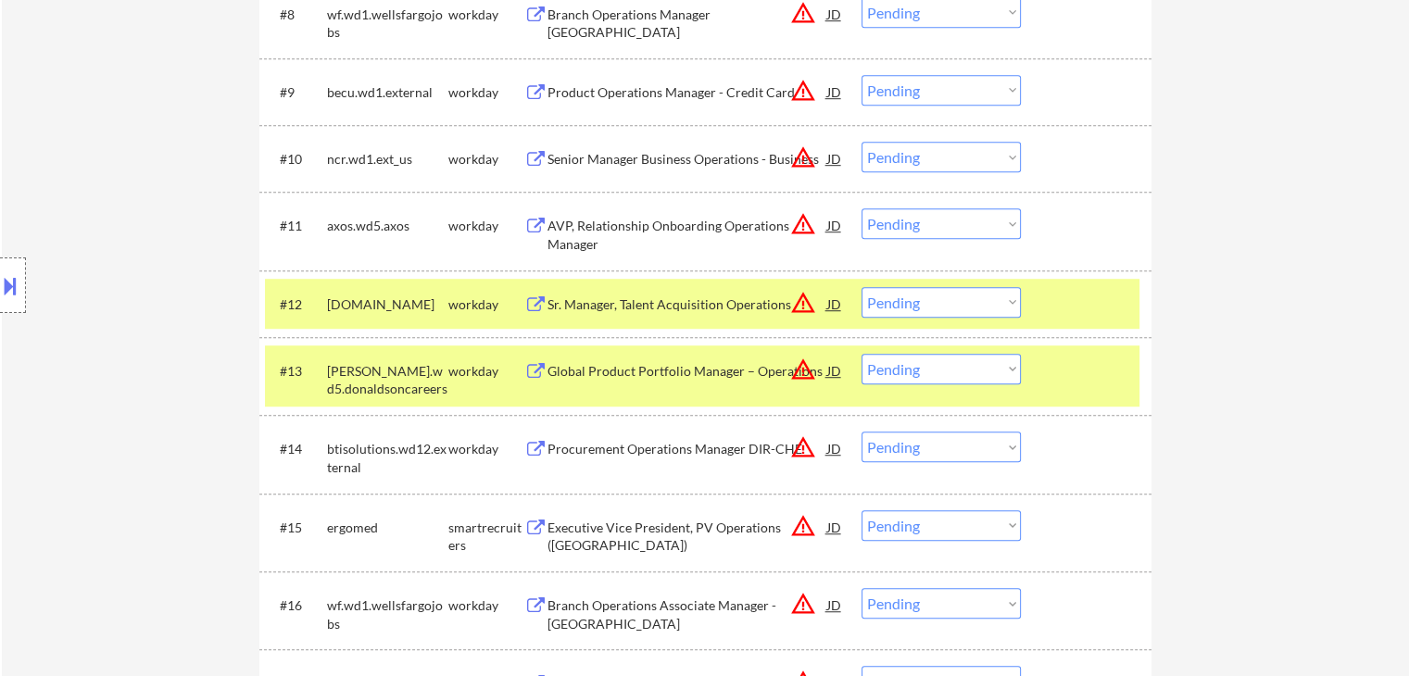
click at [1102, 309] on div at bounding box center [1089, 303] width 82 height 33
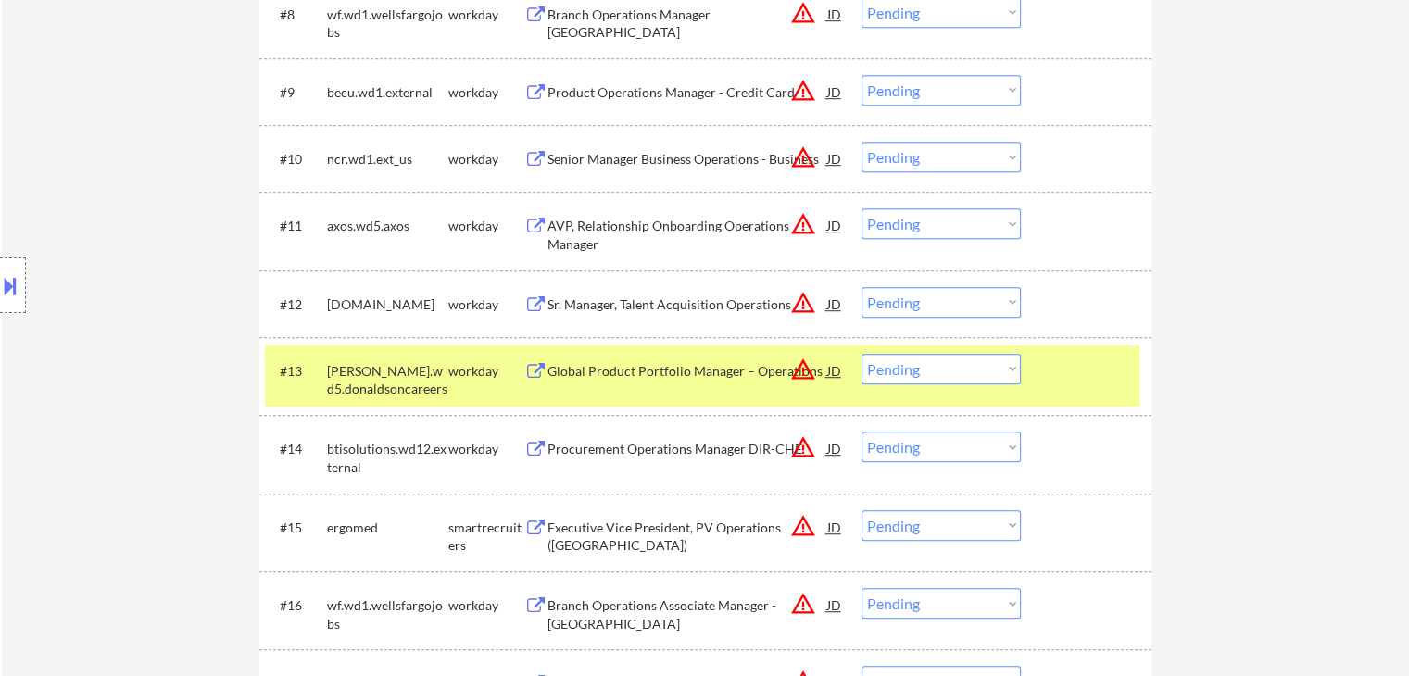
click at [1097, 395] on div "#13 [PERSON_NAME].wd5.donaldsoncareers workday Global Product Portfolio Manager…" at bounding box center [702, 376] width 874 height 61
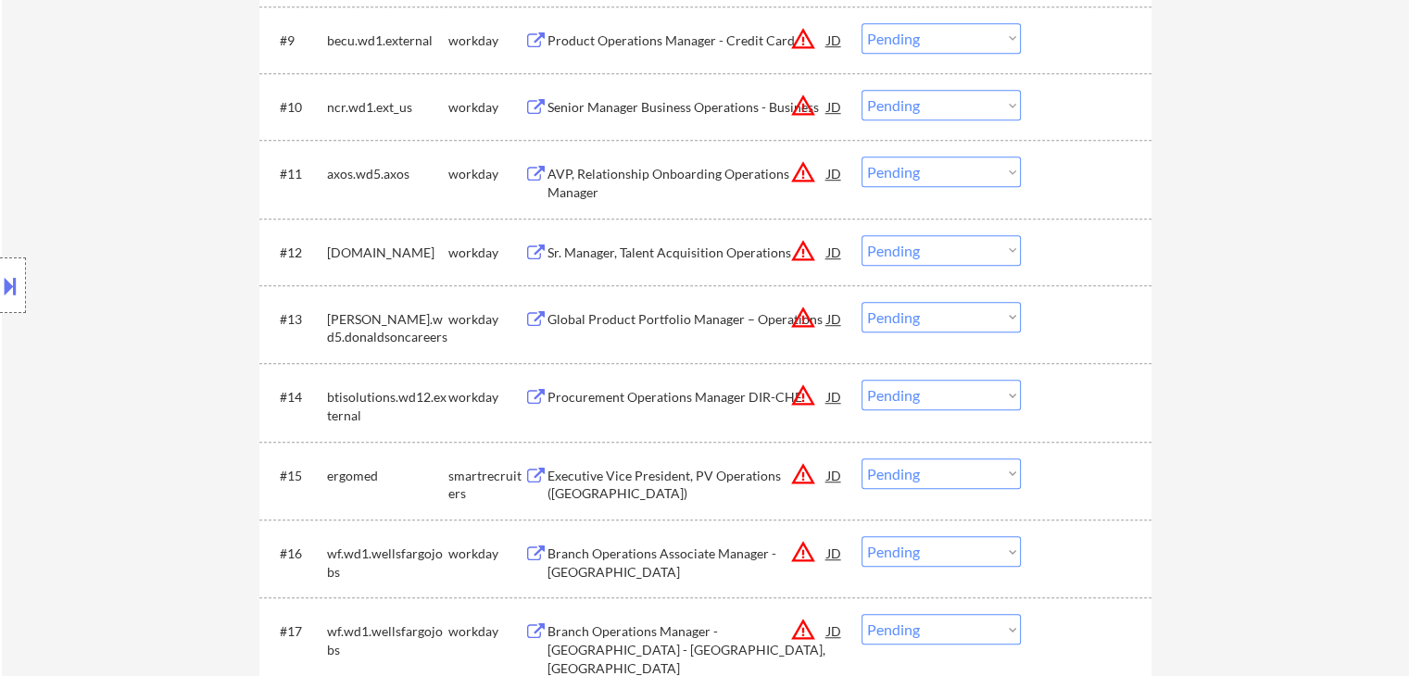
scroll to position [1602, 0]
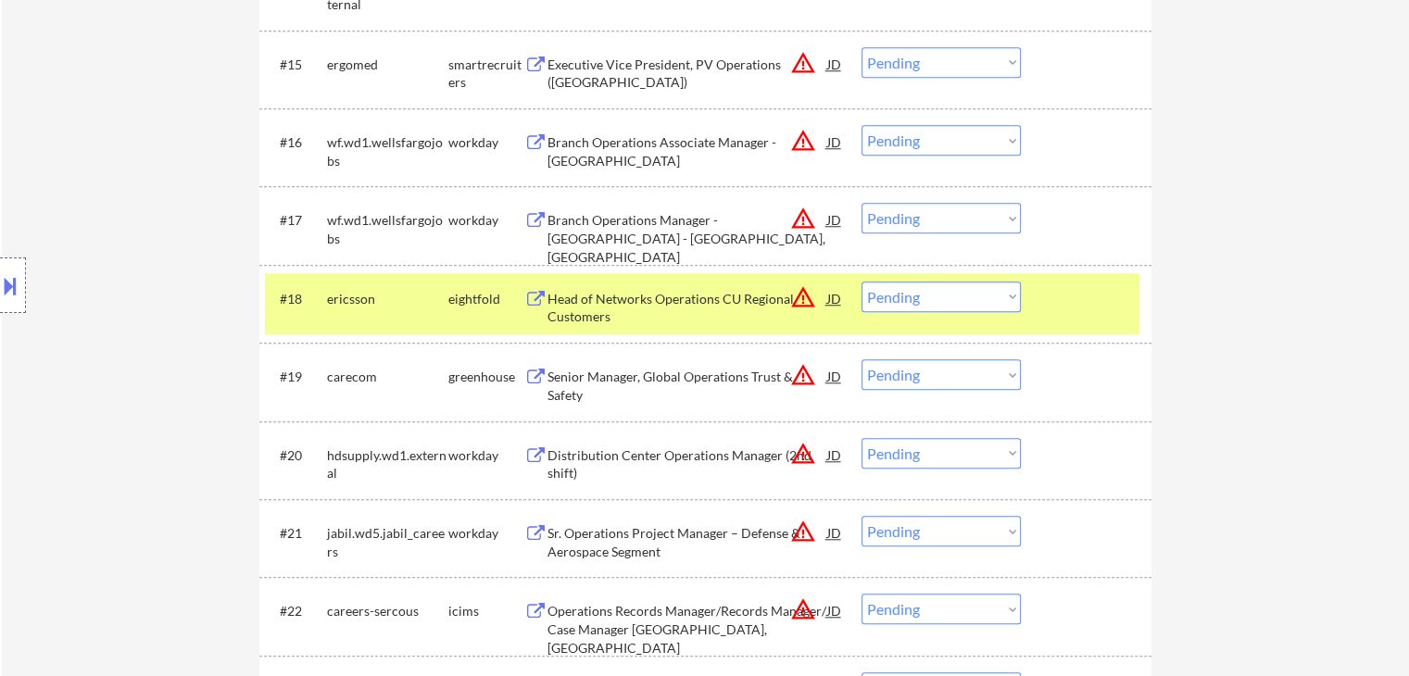
click at [1083, 301] on div at bounding box center [1089, 298] width 82 height 33
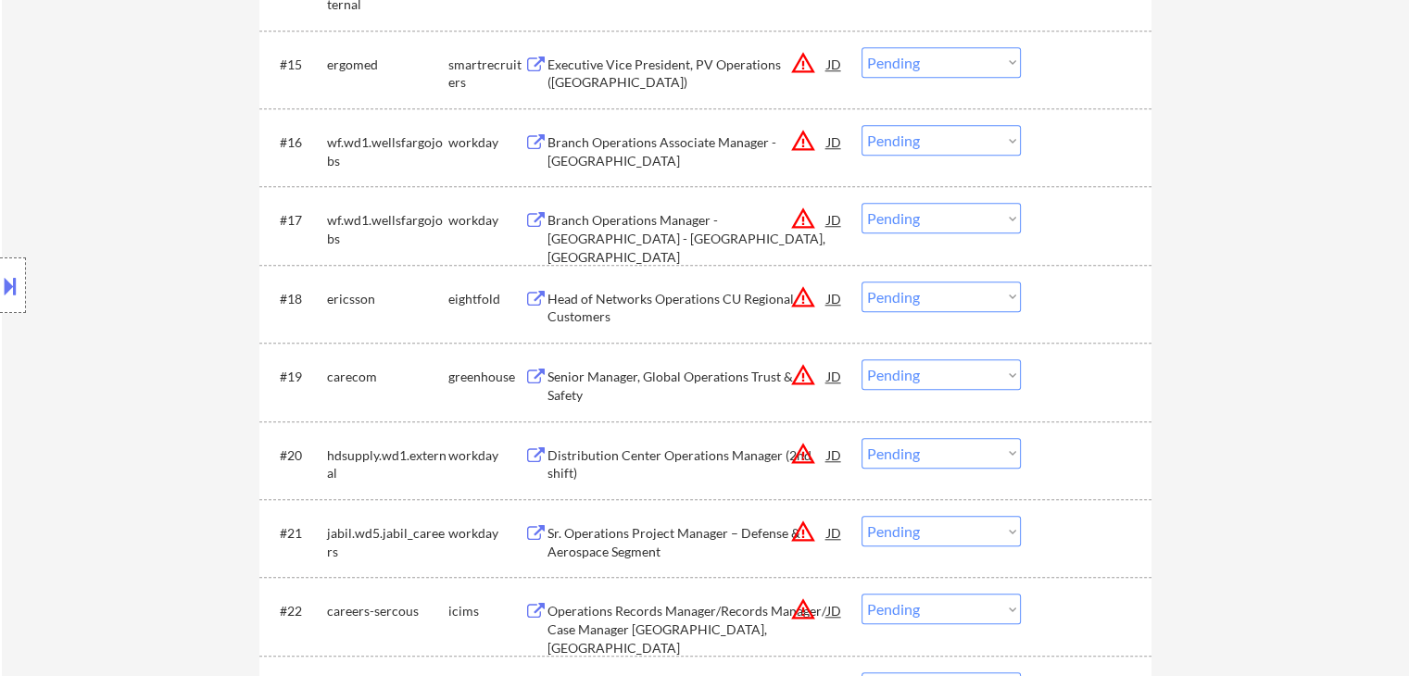
scroll to position [675, 0]
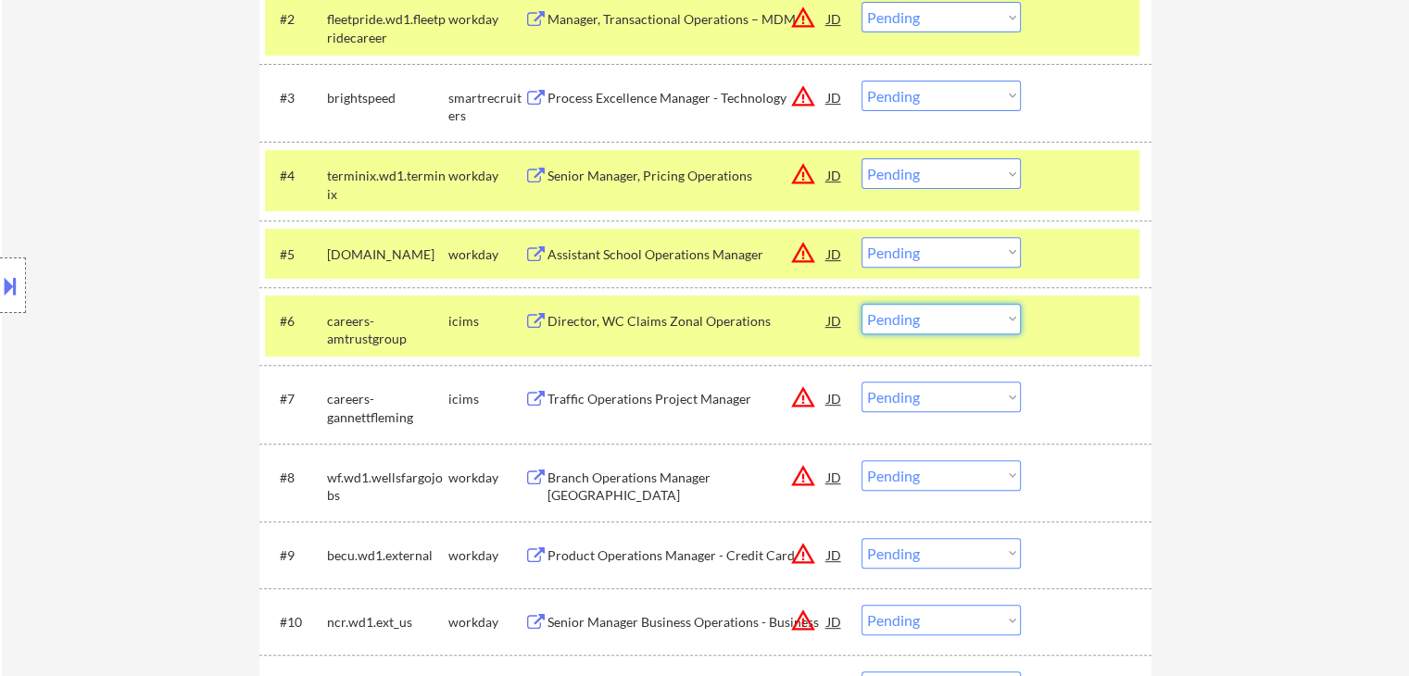
click at [928, 326] on select "Choose an option... Pending Applied Excluded (Questions) Excluded (Expired) Exc…" at bounding box center [940, 319] width 159 height 31
click at [861, 304] on select "Choose an option... Pending Applied Excluded (Questions) Excluded (Expired) Exc…" at bounding box center [940, 319] width 159 height 31
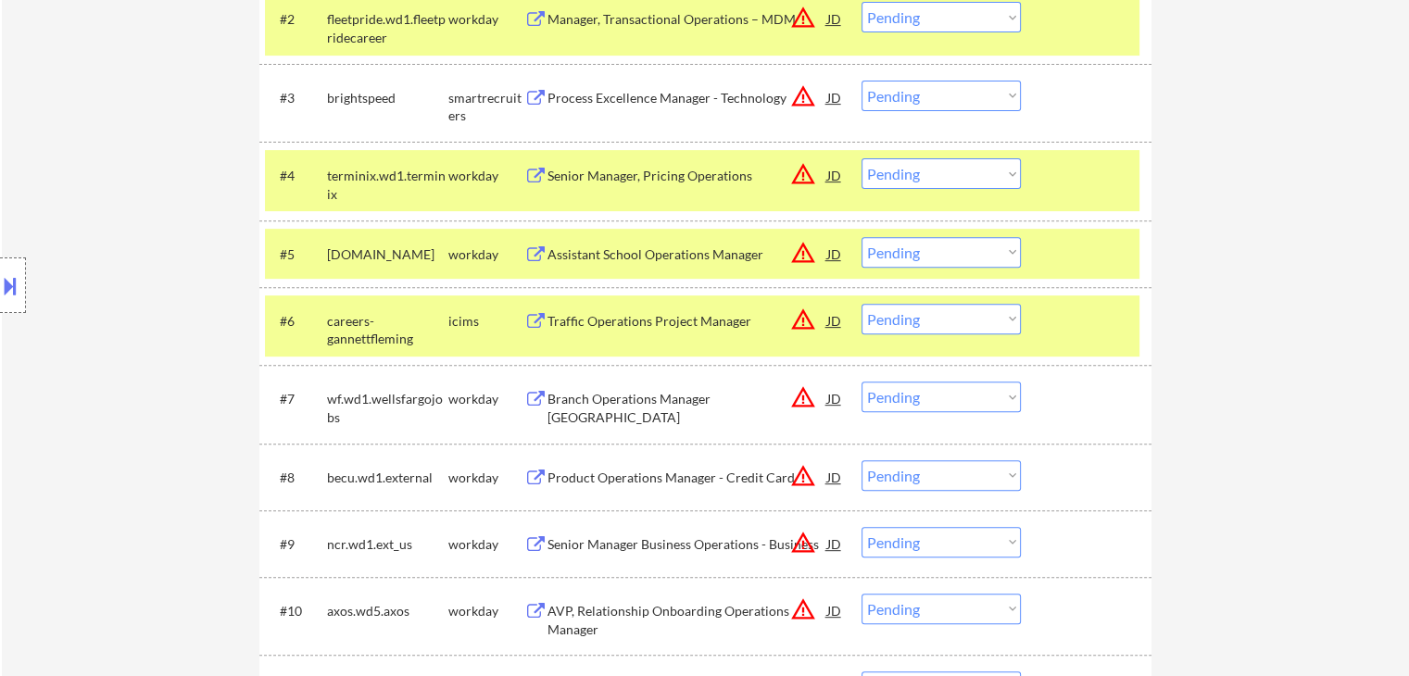
click at [1265, 273] on div "← Return to /applysquad Mailslurp Inbox Job Search Builder [PERSON_NAME] User E…" at bounding box center [705, 581] width 1407 height 2364
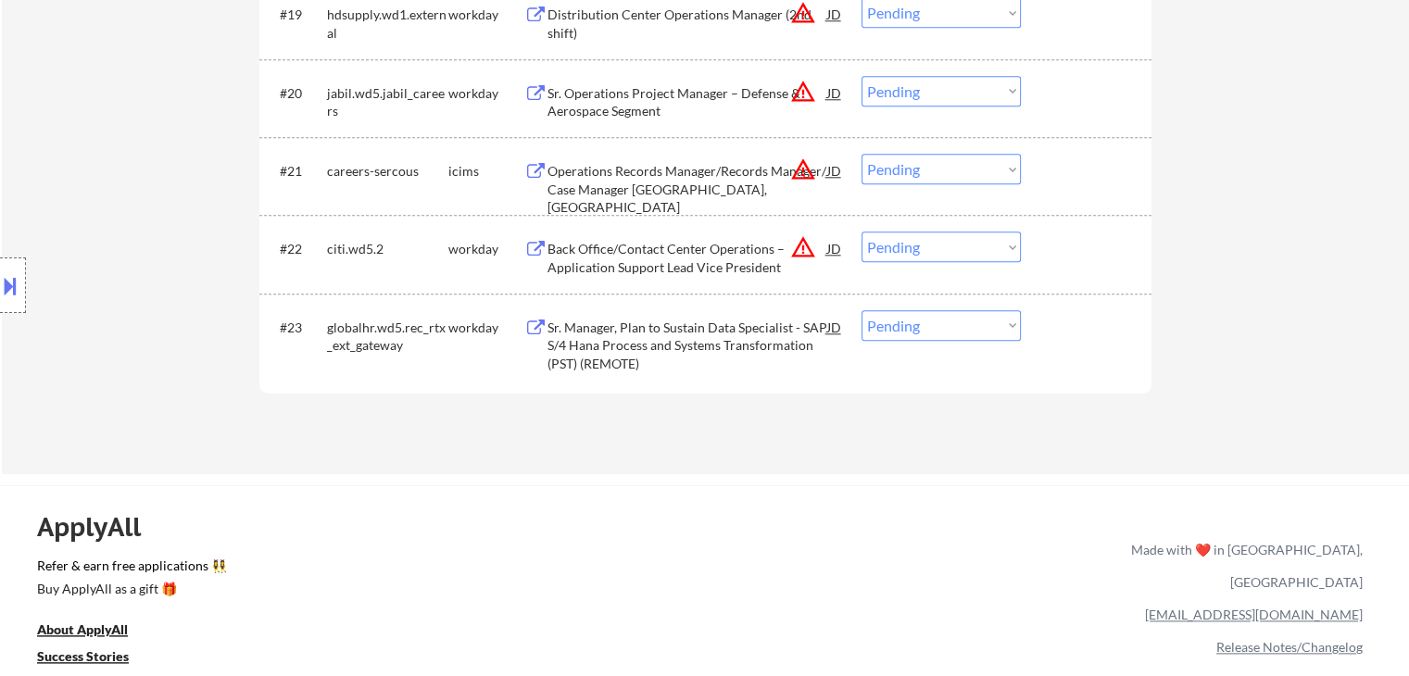
scroll to position [1972, 0]
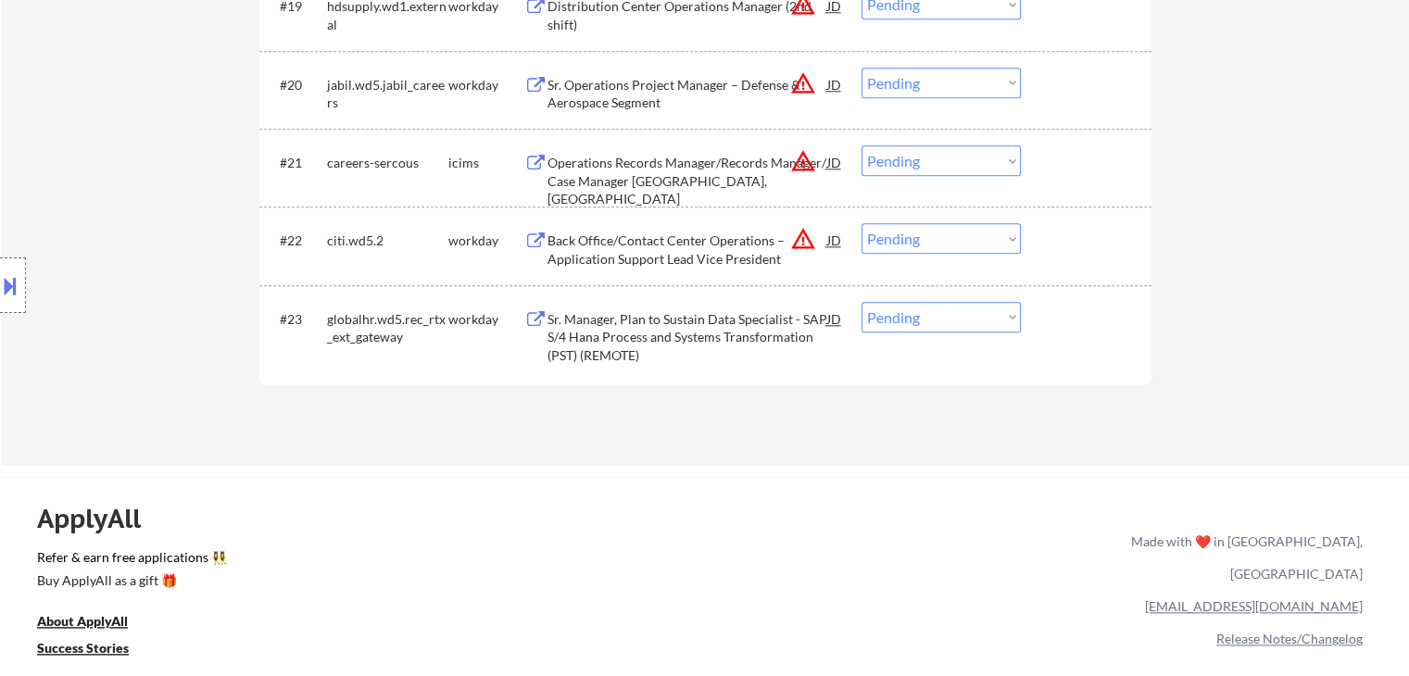
click at [675, 330] on div "Sr. Manager, Plan to Sustain Data Specialist - SAP S/4 Hana Process and Systems…" at bounding box center [687, 337] width 280 height 55
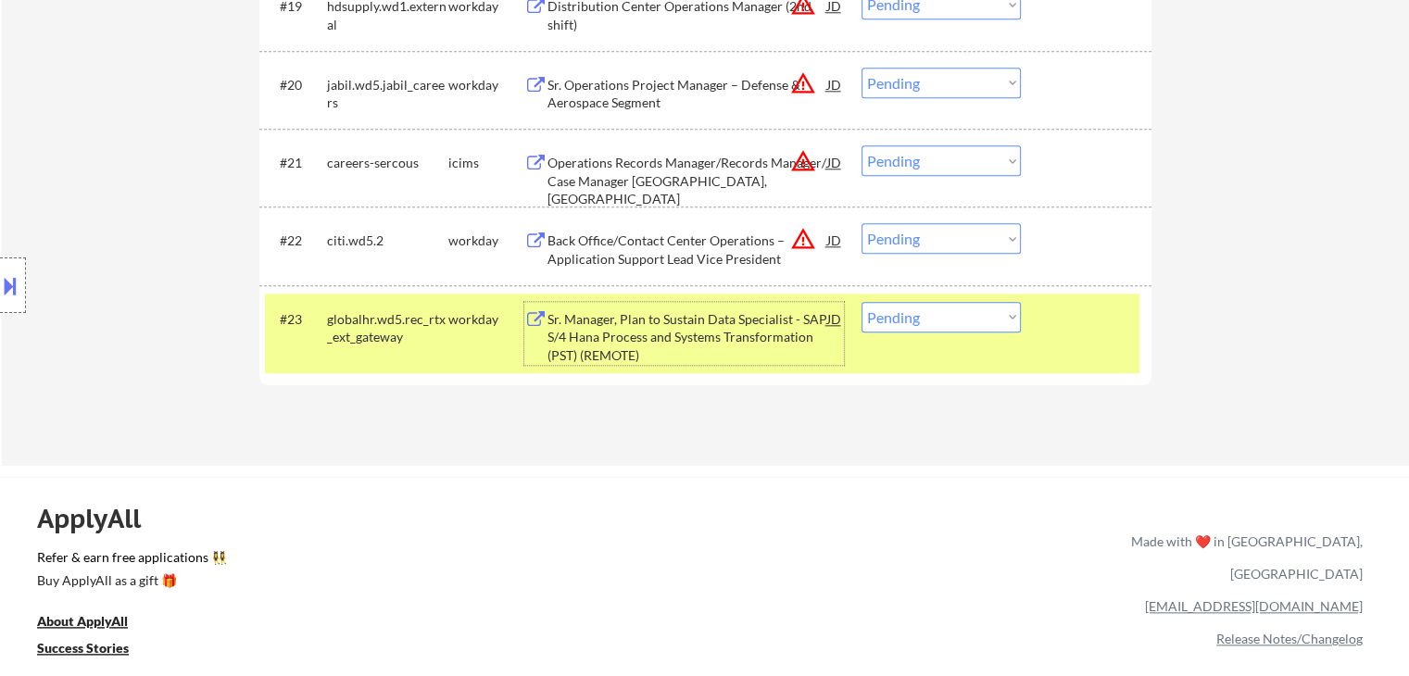
click at [933, 321] on select "Choose an option... Pending Applied Excluded (Questions) Excluded (Expired) Exc…" at bounding box center [940, 317] width 159 height 31
click at [861, 302] on select "Choose an option... Pending Applied Excluded (Questions) Excluded (Expired) Exc…" at bounding box center [940, 317] width 159 height 31
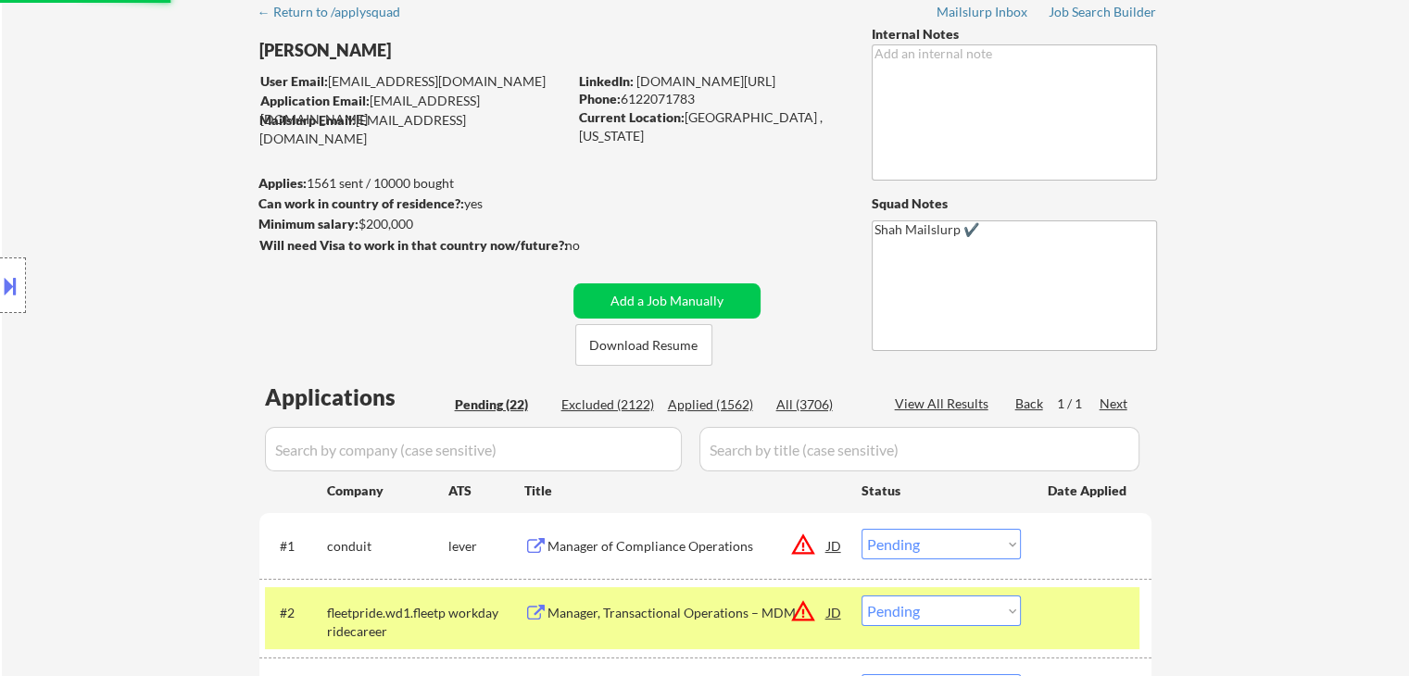
scroll to position [0, 0]
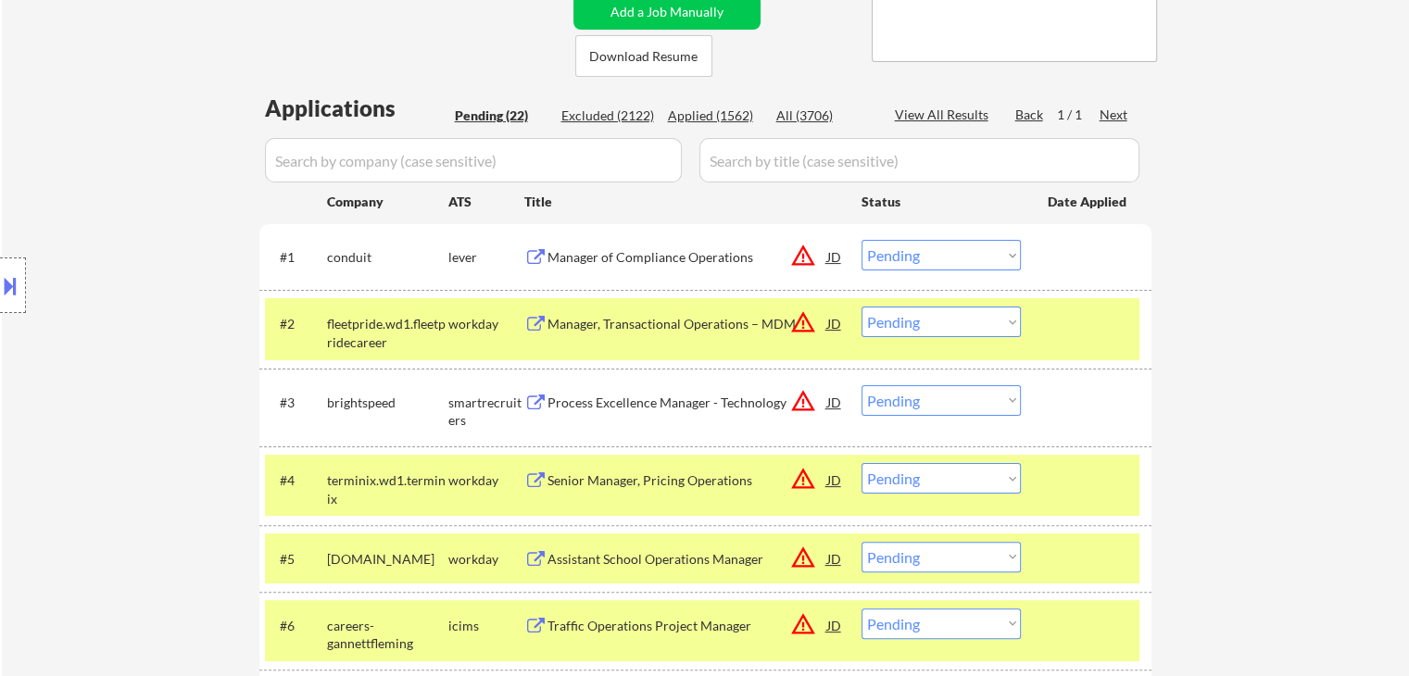
click at [1109, 315] on div at bounding box center [1089, 323] width 82 height 33
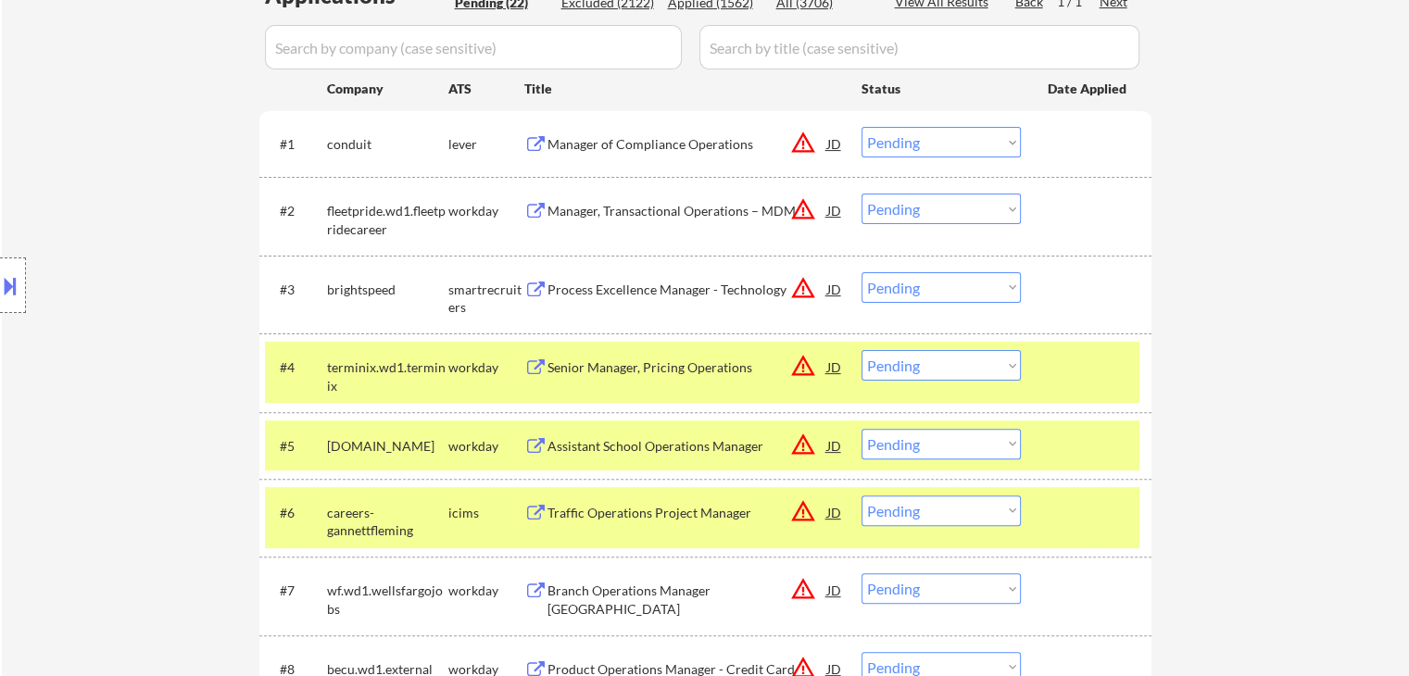
scroll to position [556, 0]
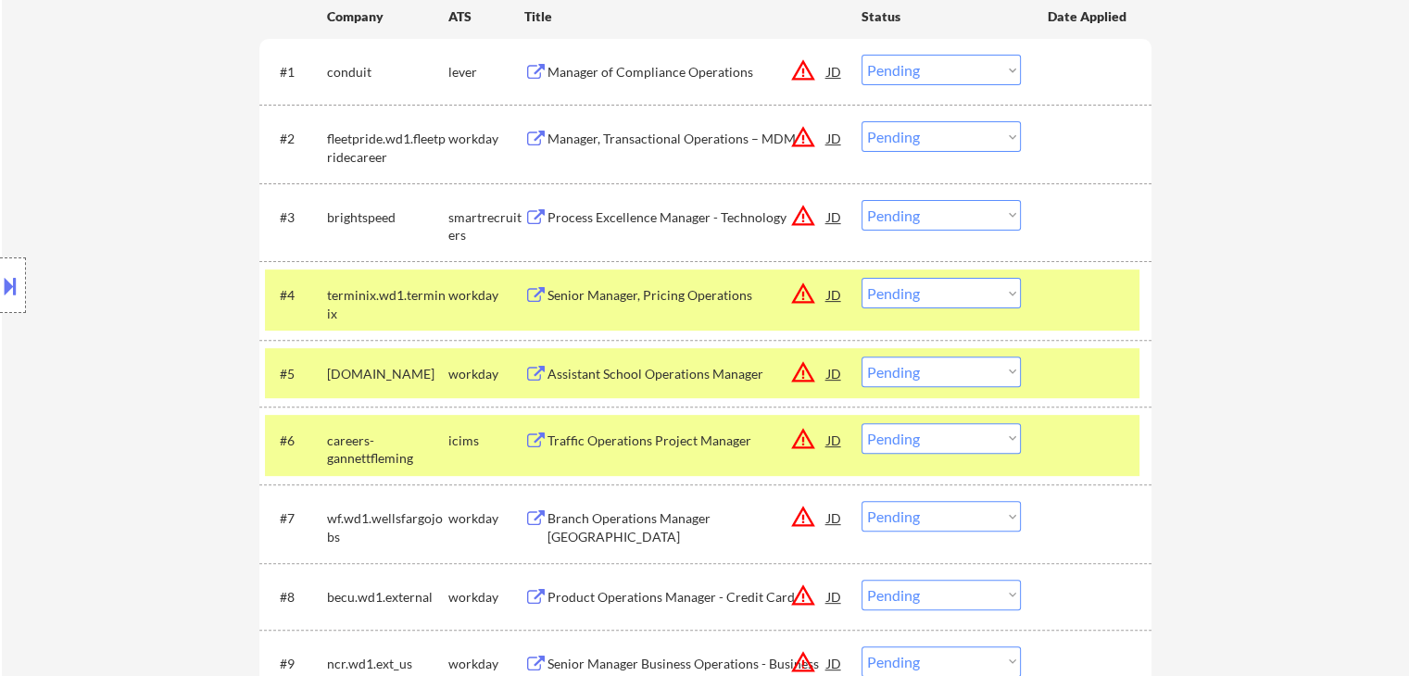
click at [1089, 306] on div at bounding box center [1089, 294] width 82 height 33
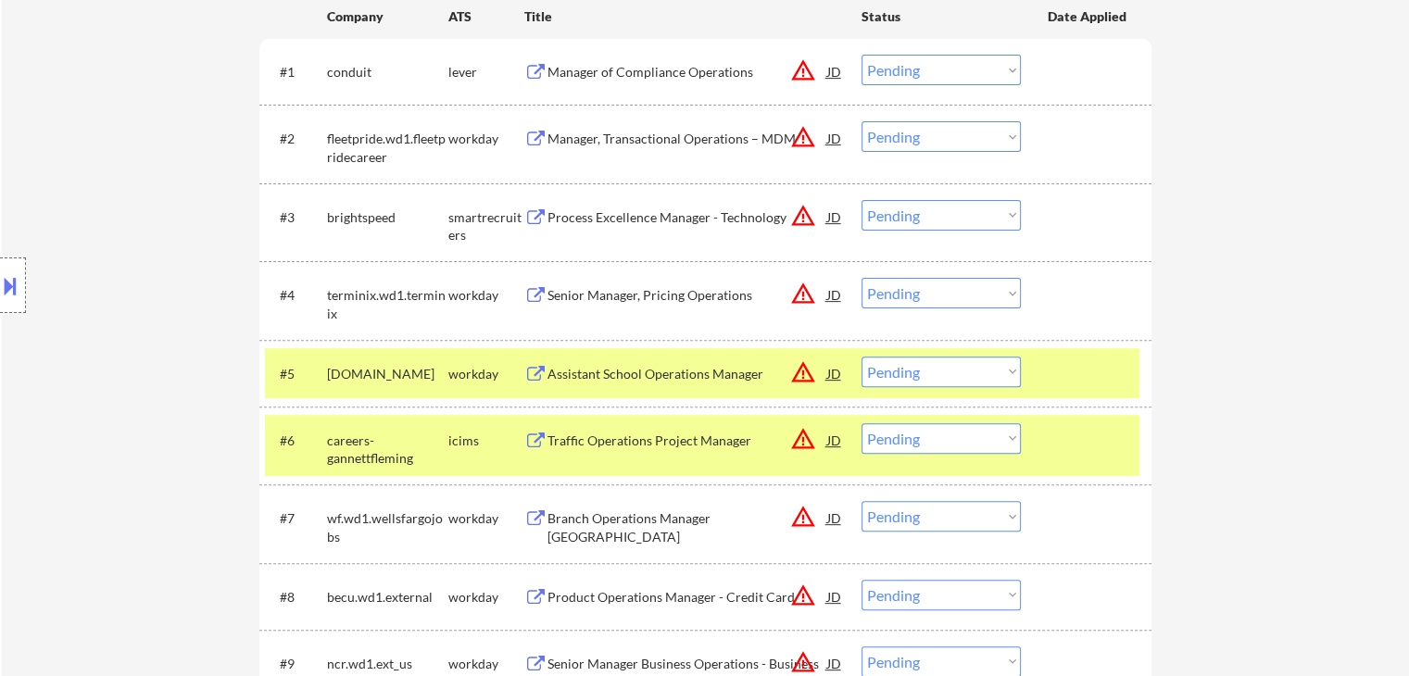
click at [1093, 363] on div at bounding box center [1089, 373] width 82 height 33
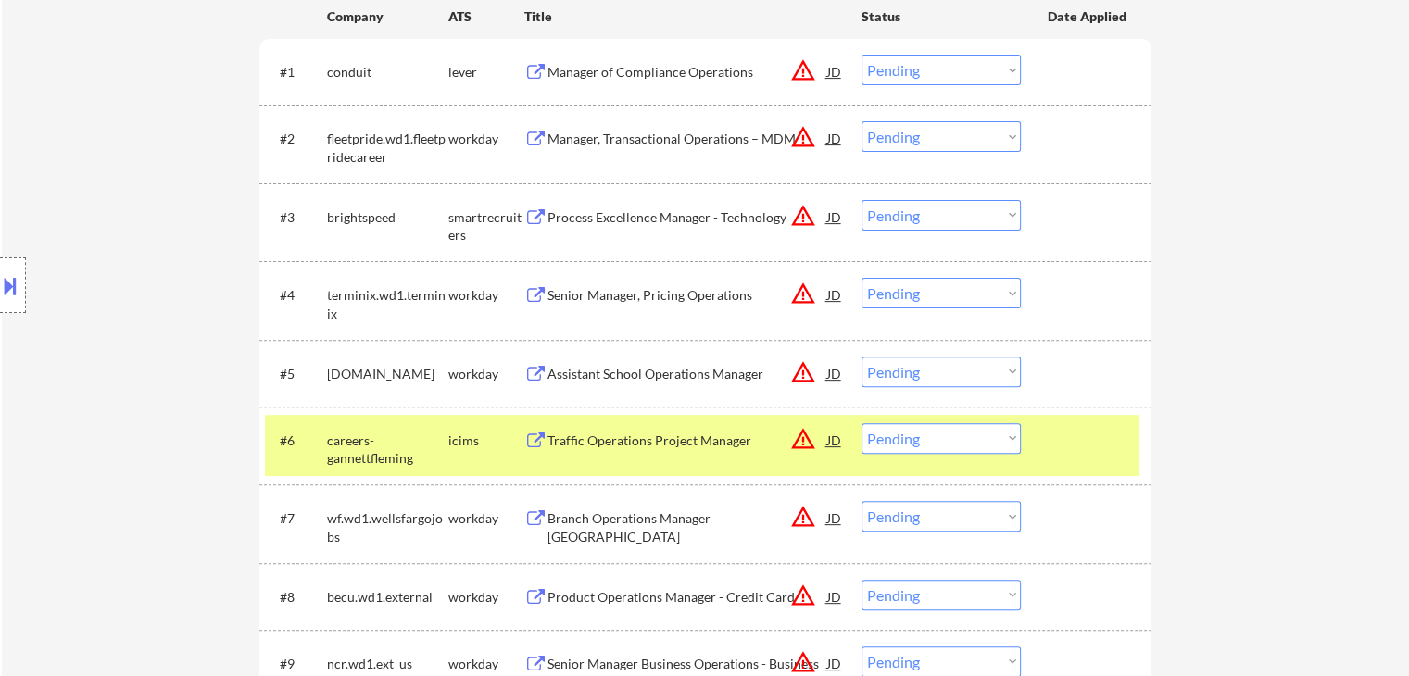
click at [1054, 456] on div "#6 careers-gannettfleming icims Traffic Operations Project Manager JD warning_a…" at bounding box center [702, 445] width 874 height 61
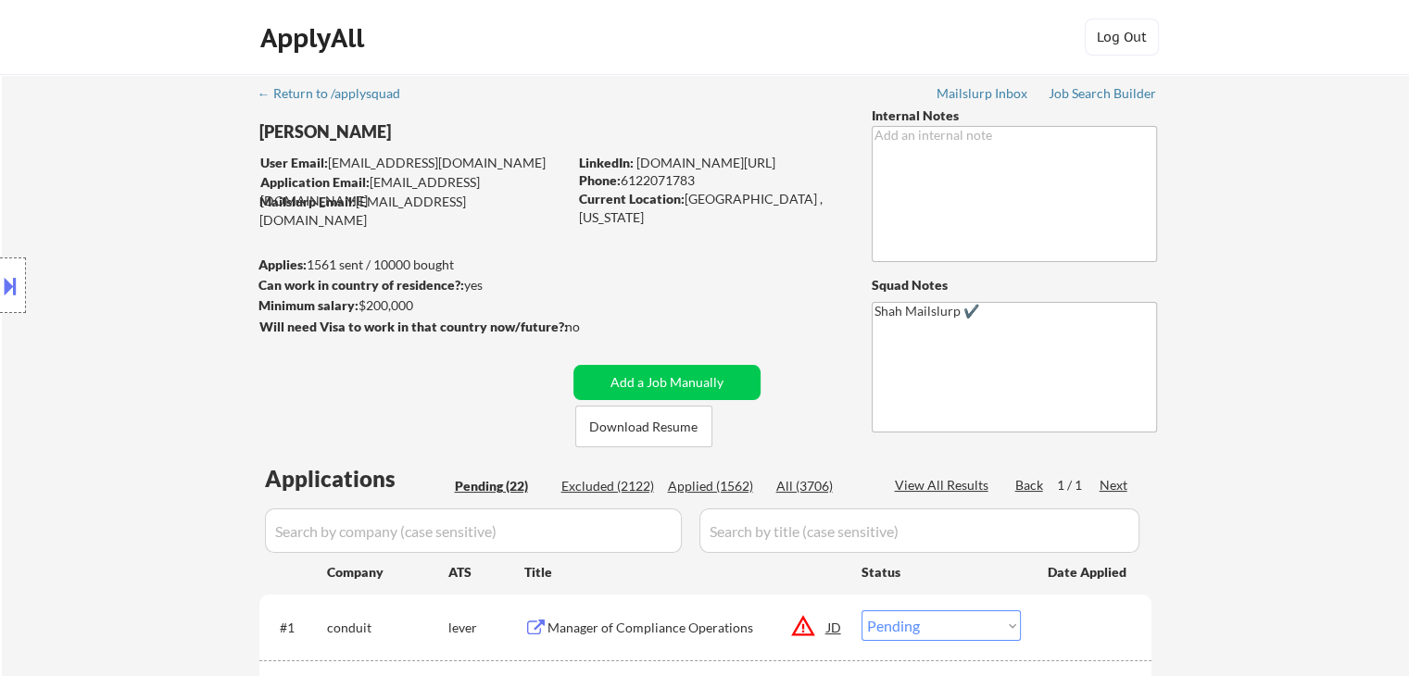
scroll to position [278, 0]
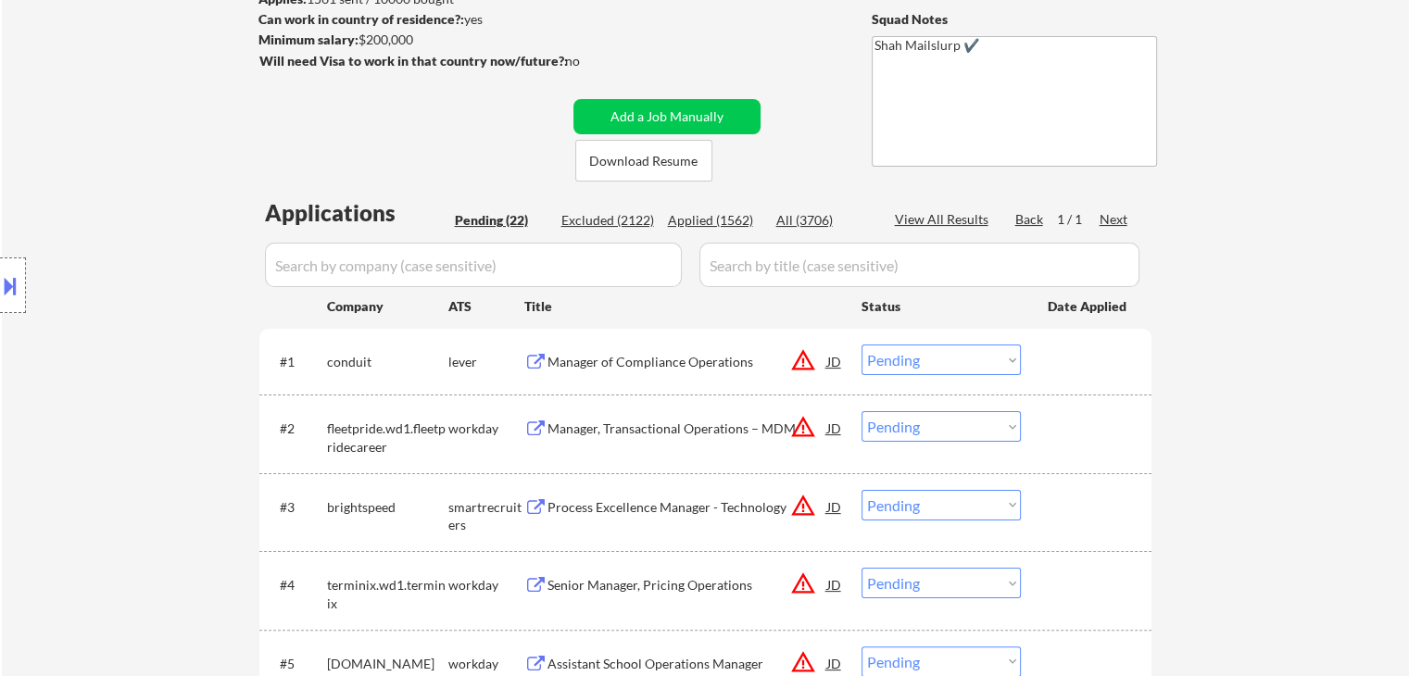
scroll to position [0, 0]
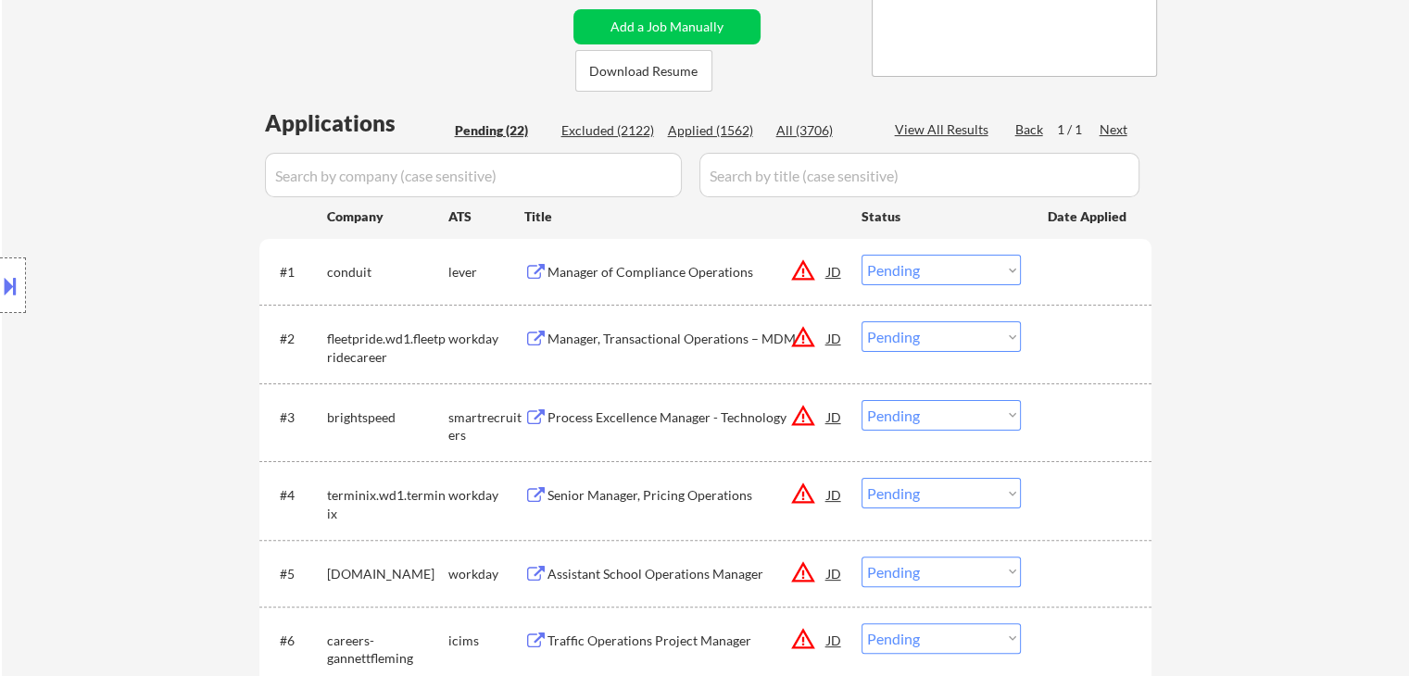
scroll to position [371, 0]
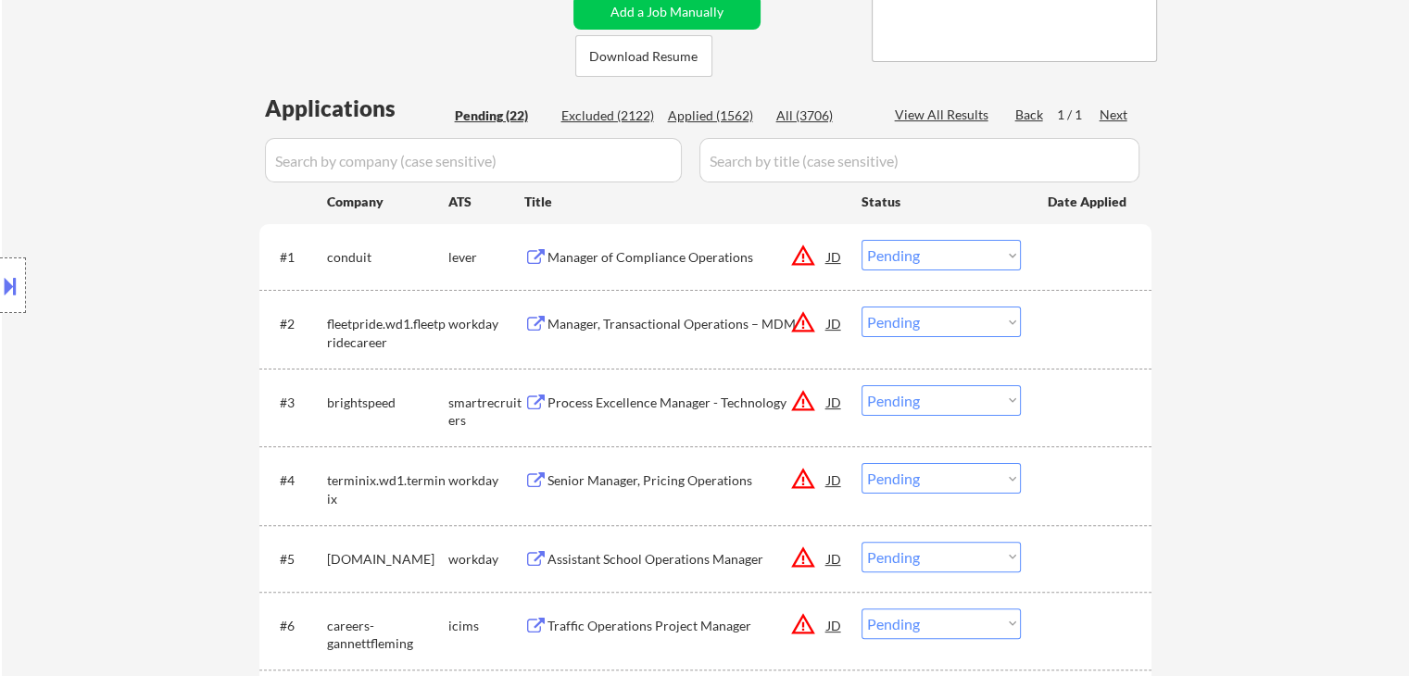
click at [806, 254] on button "warning_amber" at bounding box center [803, 256] width 26 height 26
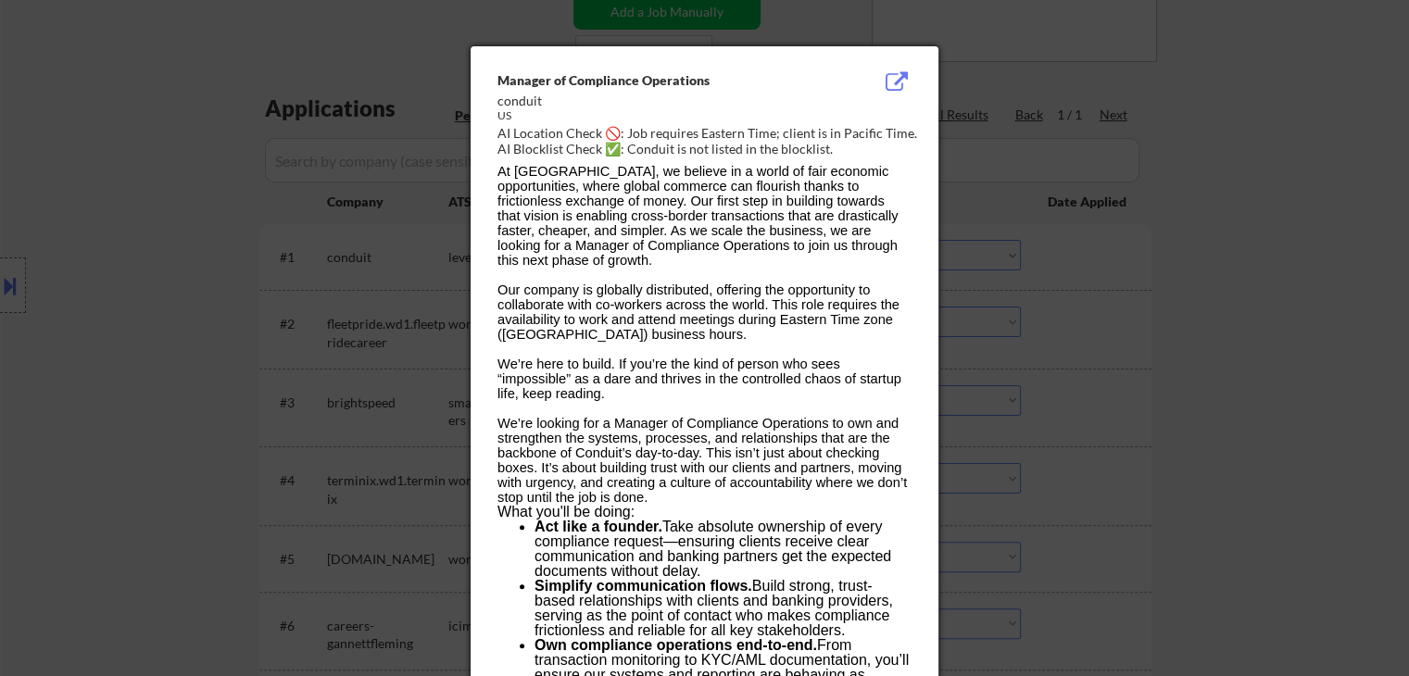
click at [1301, 290] on div at bounding box center [704, 338] width 1409 height 676
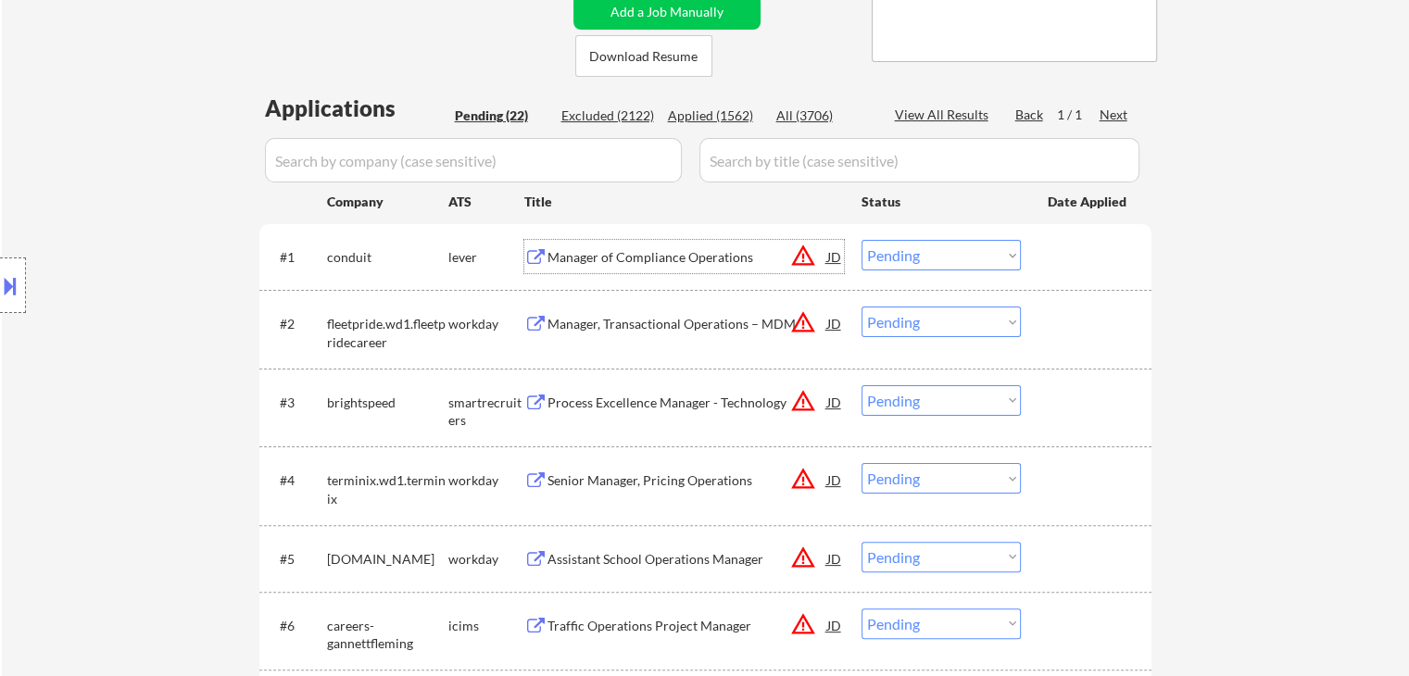
click at [620, 256] on div "Manager of Compliance Operations" at bounding box center [687, 257] width 280 height 19
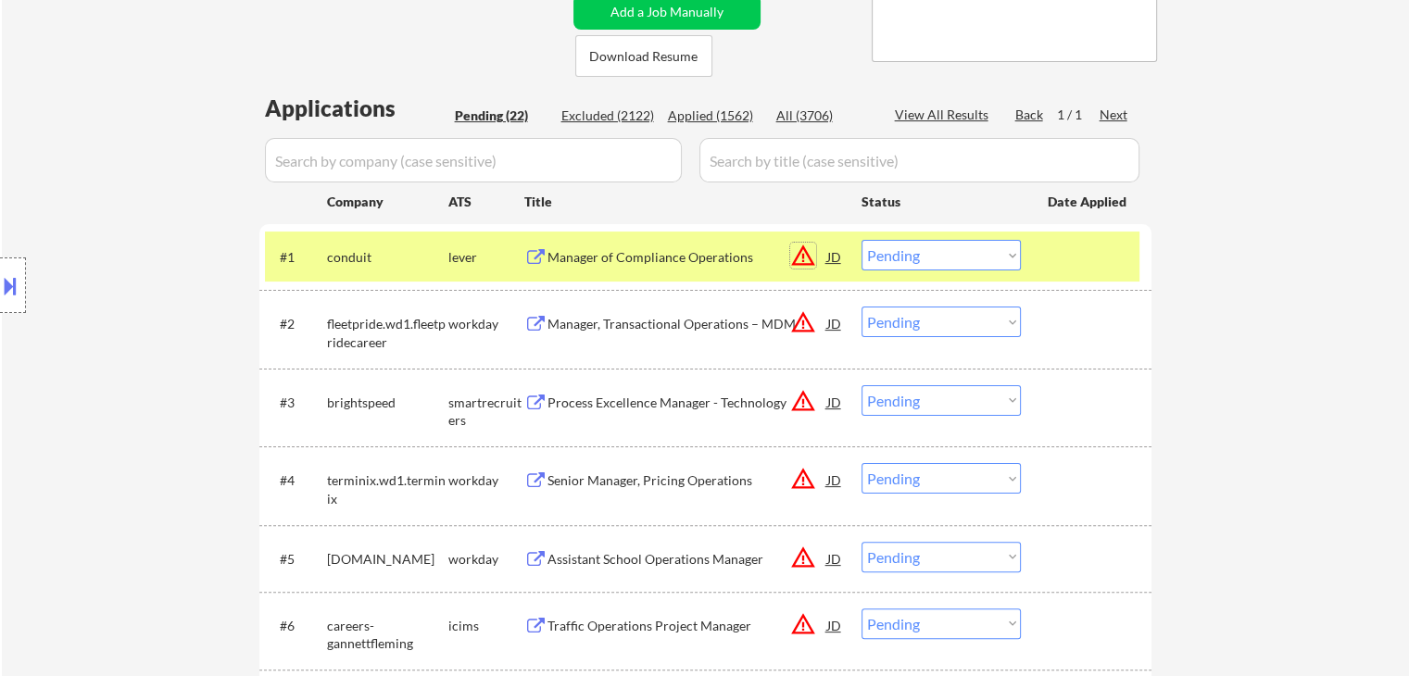
click at [800, 258] on button "warning_amber" at bounding box center [803, 256] width 26 height 26
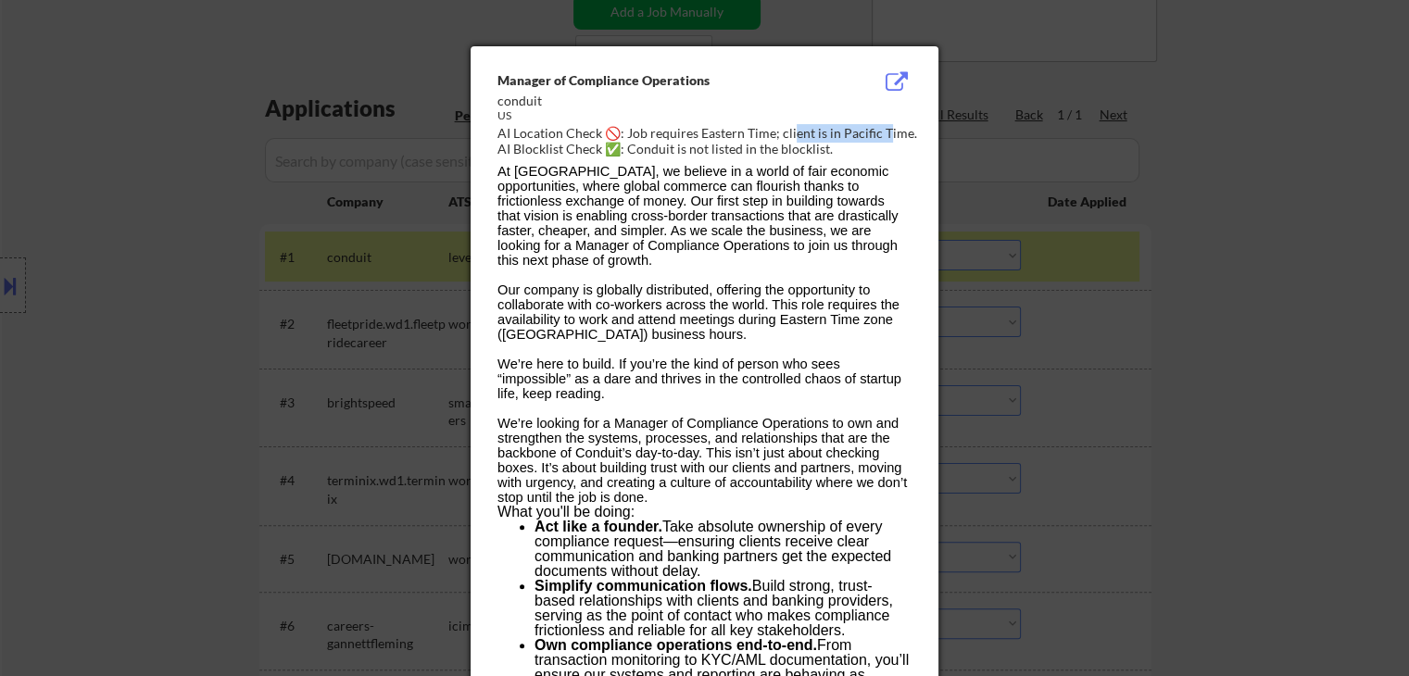
drag, startPoint x: 790, startPoint y: 136, endPoint x: 882, endPoint y: 138, distance: 91.7
click at [882, 138] on div "AI Location Check 🚫: Job requires Eastern Time; client is in Pacific Time." at bounding box center [707, 133] width 421 height 19
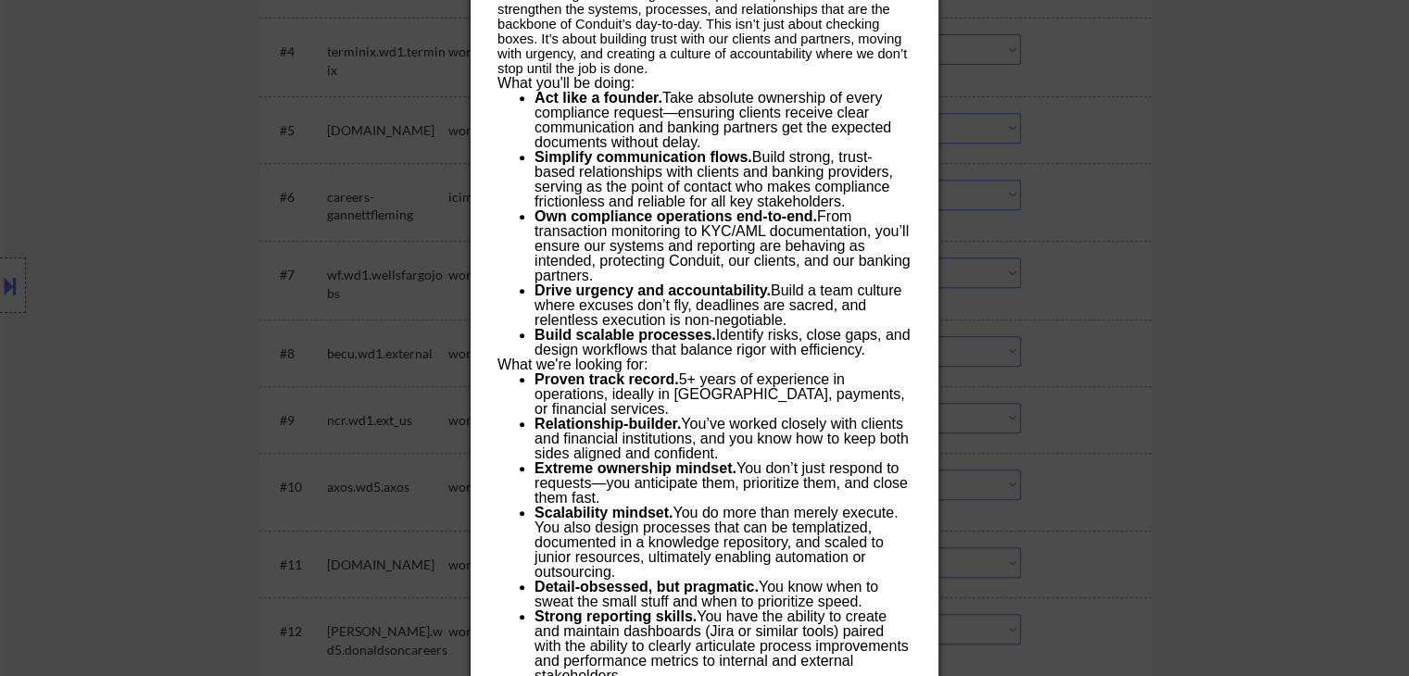
scroll to position [834, 0]
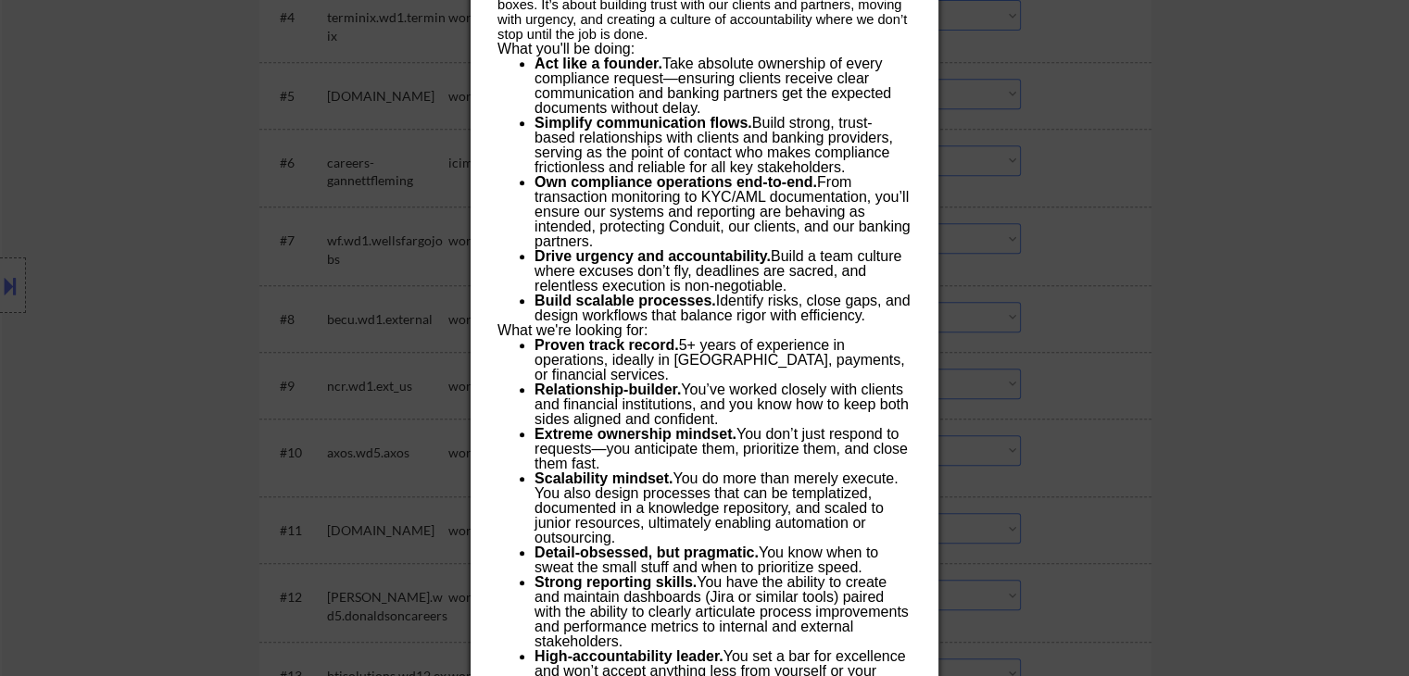
click at [1223, 208] on div at bounding box center [704, 338] width 1409 height 676
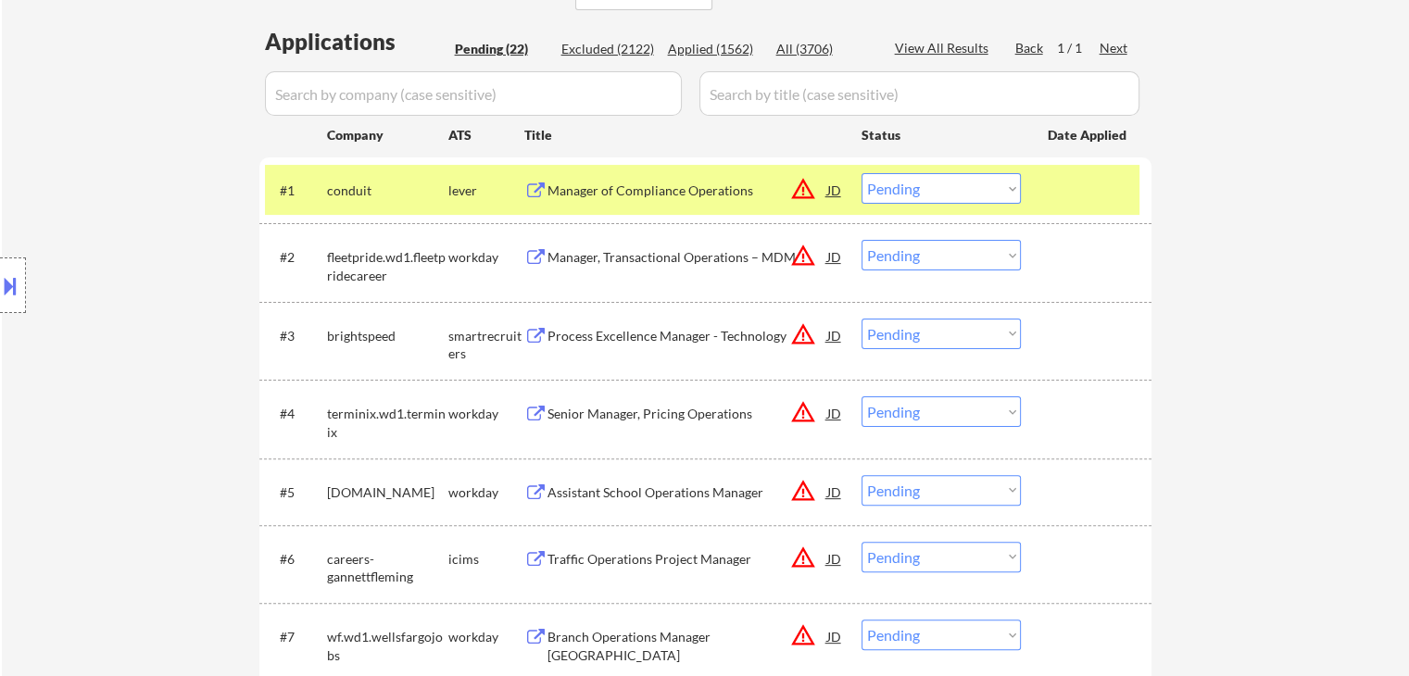
scroll to position [371, 0]
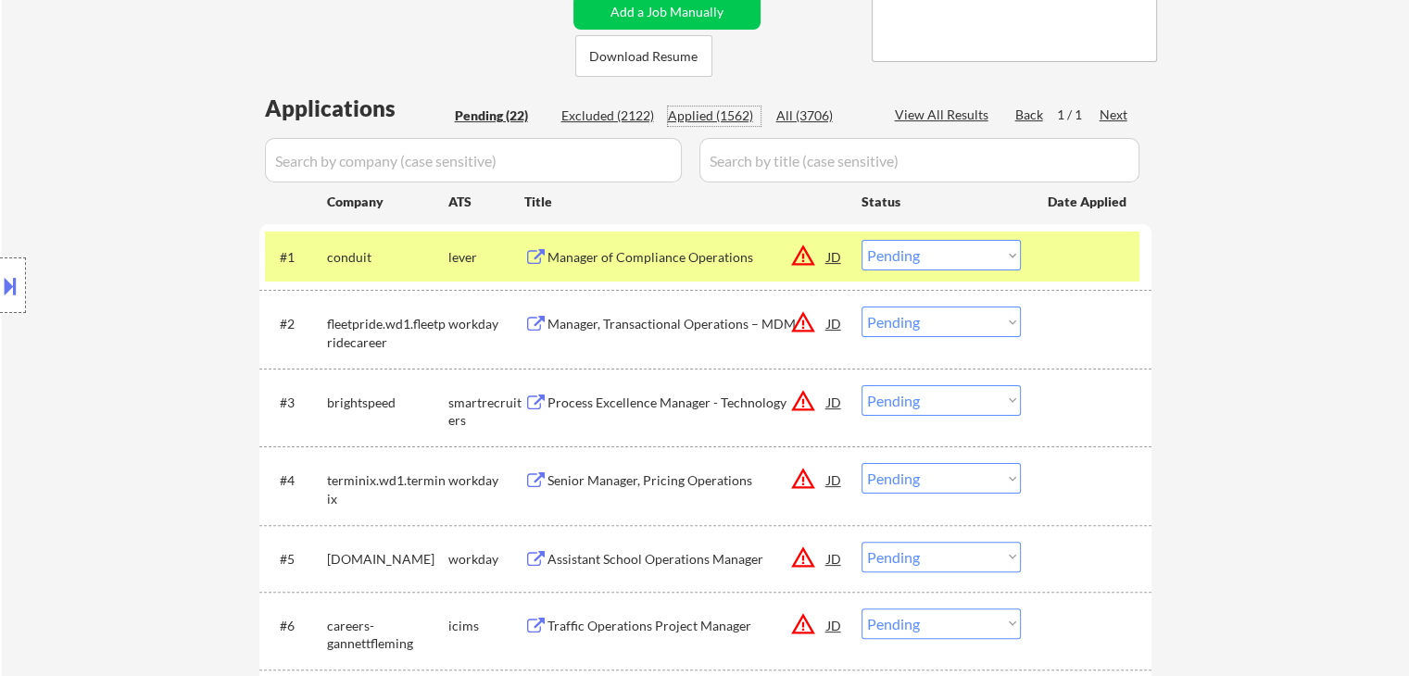
click at [711, 116] on div "Applied (1562)" at bounding box center [714, 116] width 93 height 19
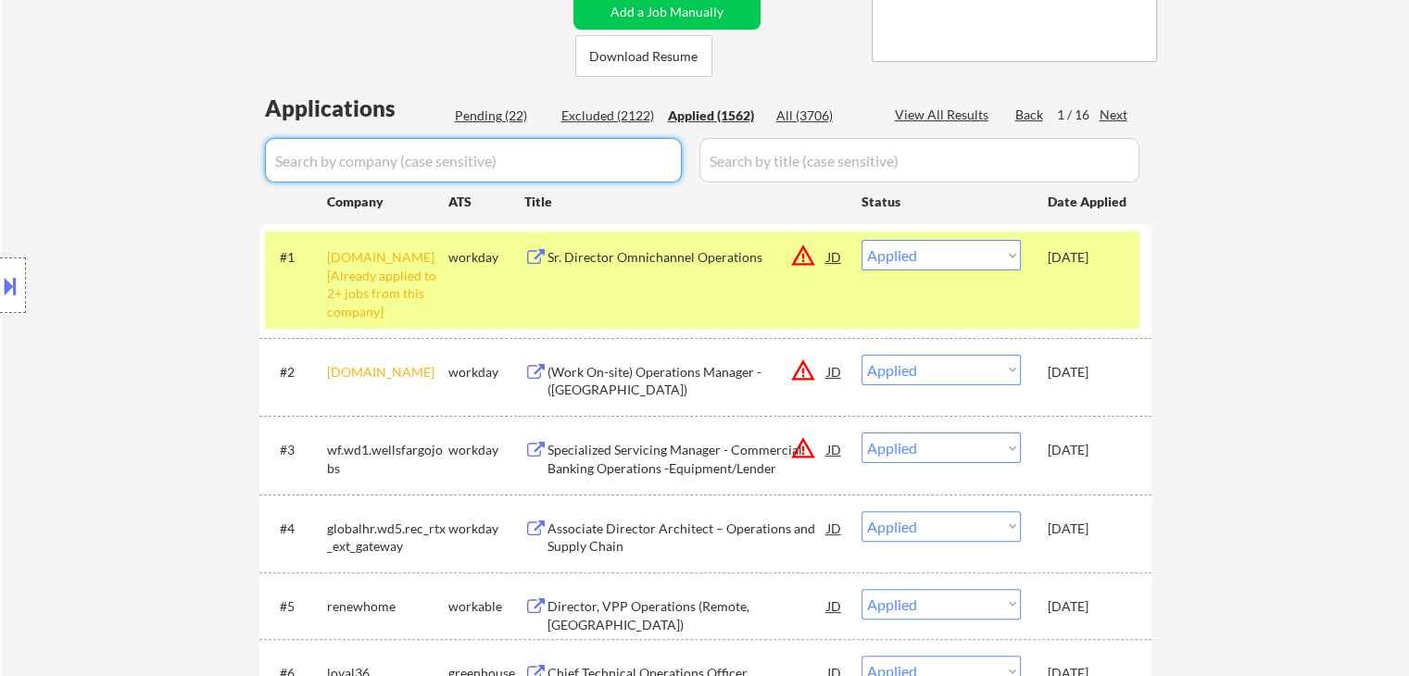
click at [575, 157] on input "input" at bounding box center [473, 160] width 417 height 44
paste input "Conduit"
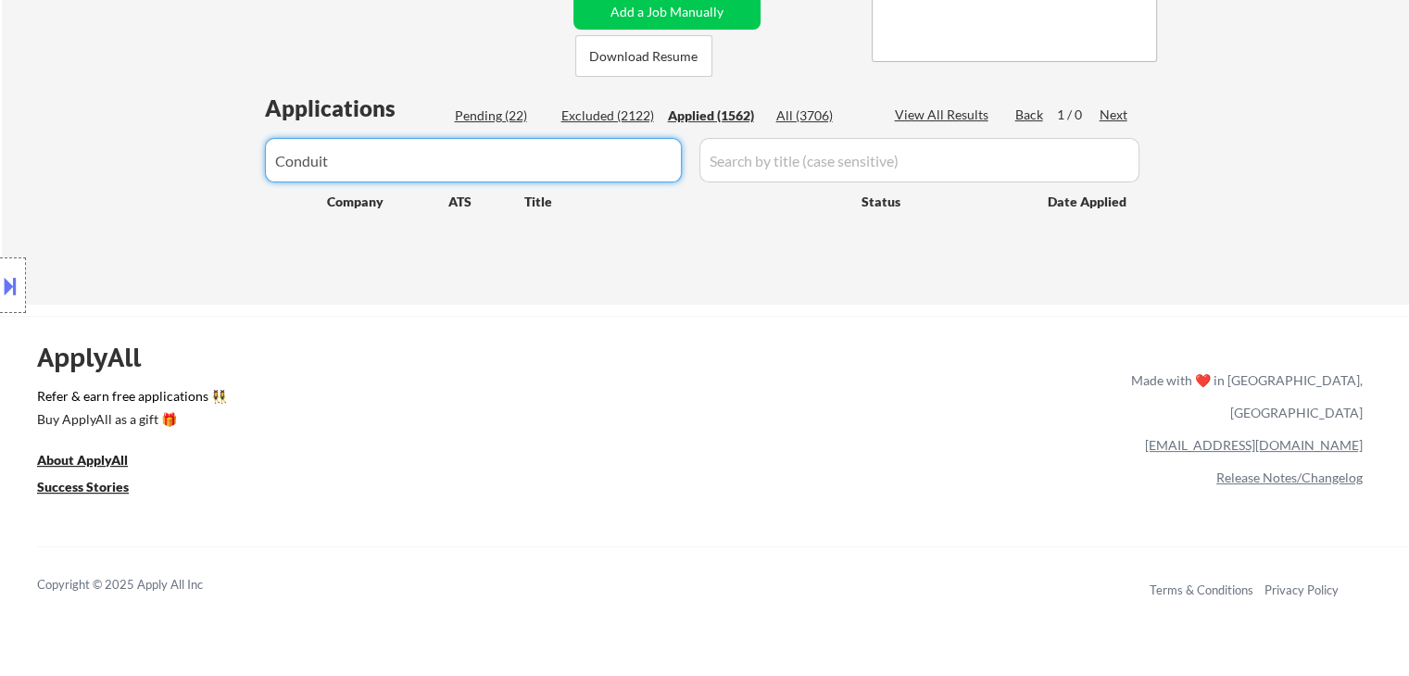
drag, startPoint x: 136, startPoint y: 197, endPoint x: 52, endPoint y: 210, distance: 85.3
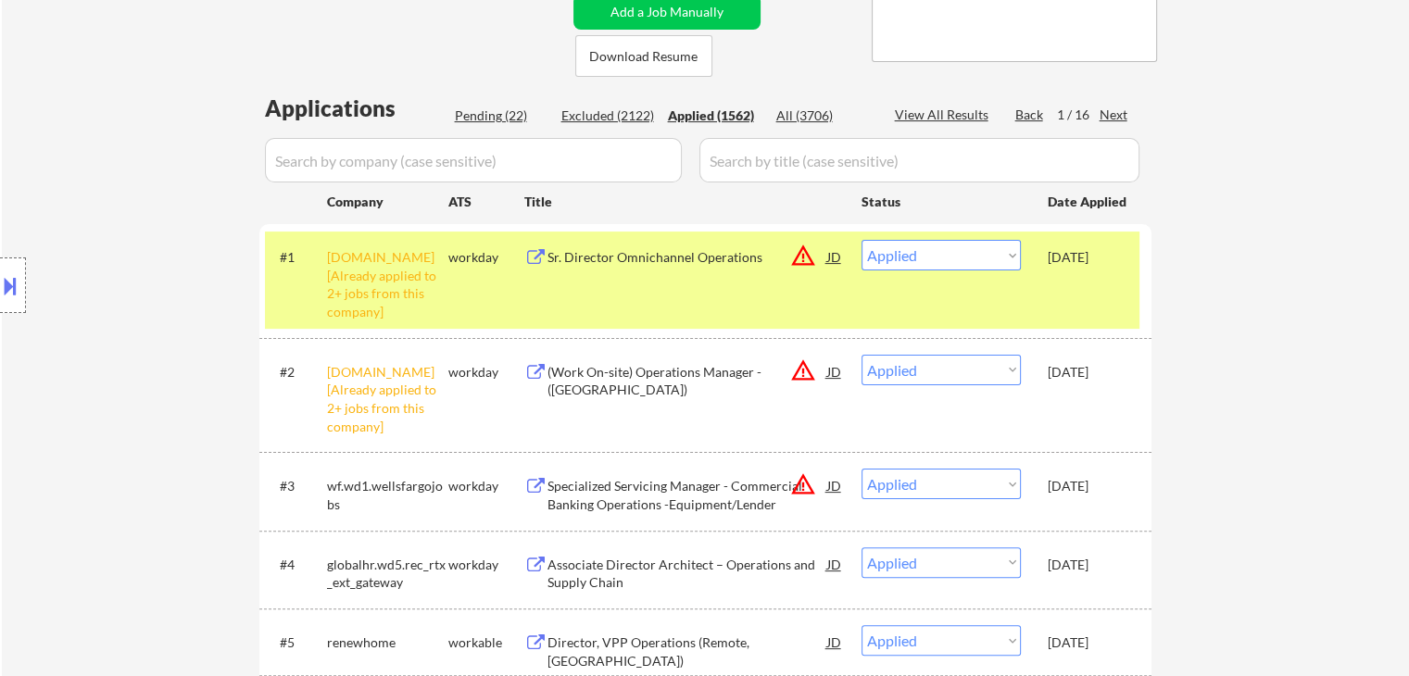
drag, startPoint x: 1206, startPoint y: 359, endPoint x: 1182, endPoint y: 322, distance: 44.2
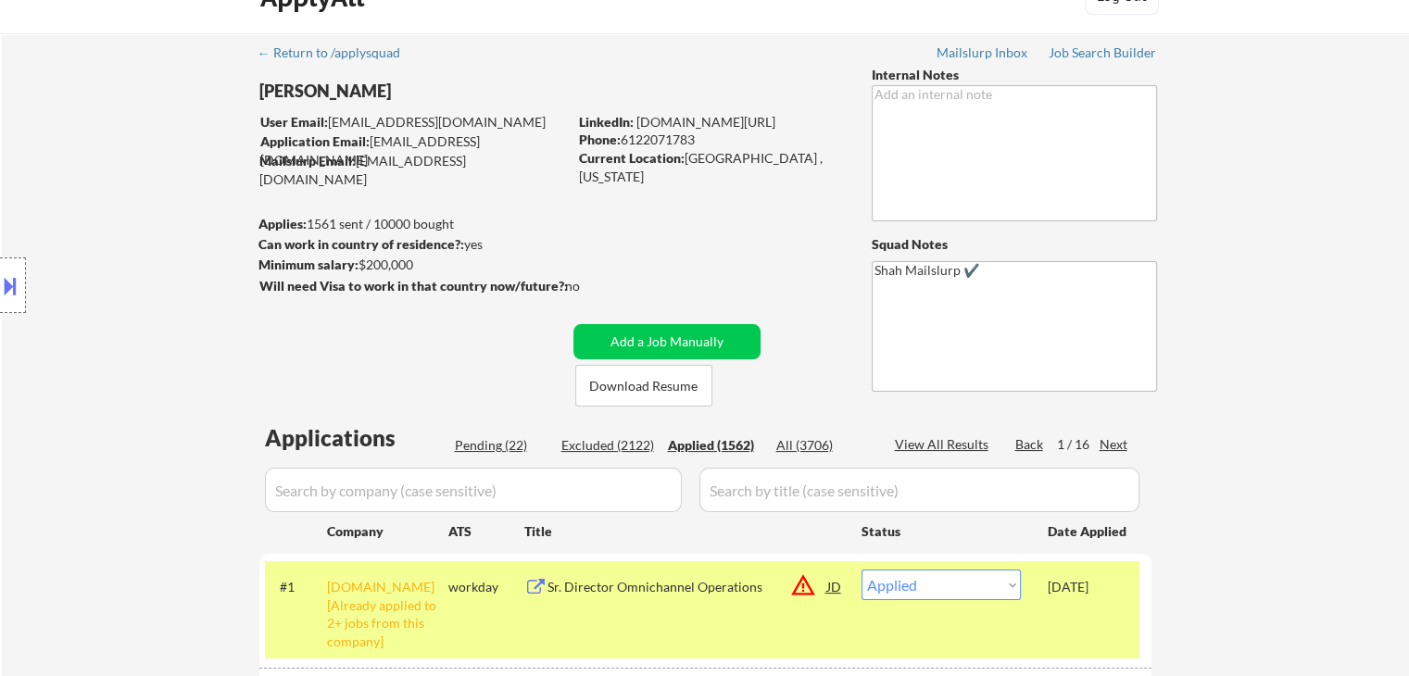
scroll to position [0, 0]
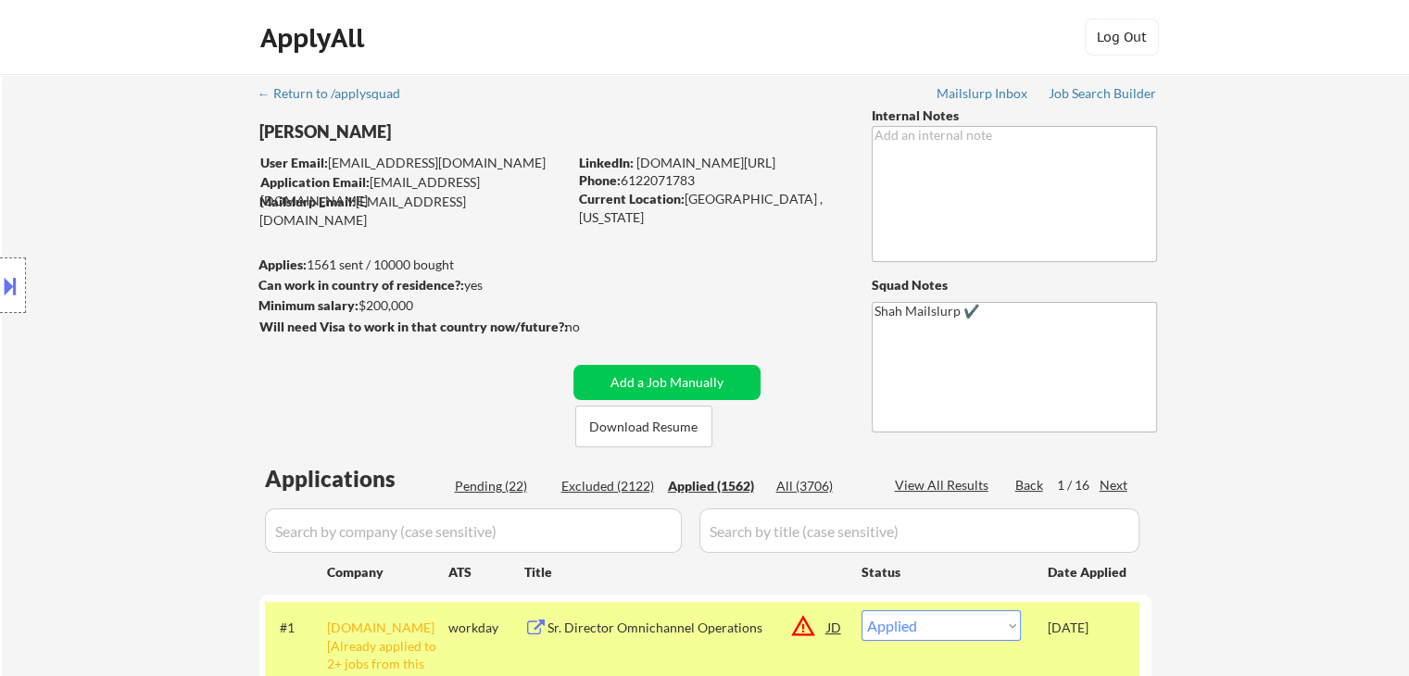
click at [493, 483] on div "Pending (22)" at bounding box center [501, 486] width 93 height 19
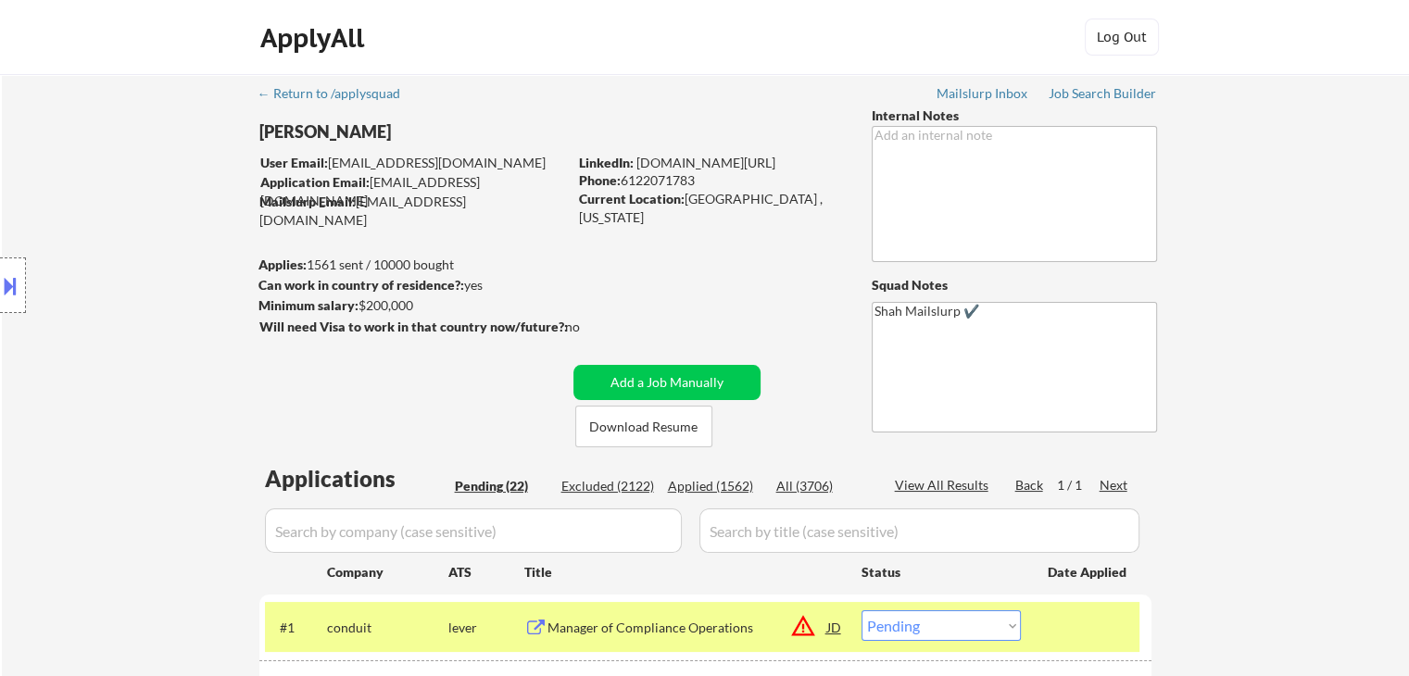
click at [220, 333] on div "Location Inclusions:" at bounding box center [166, 286] width 332 height 344
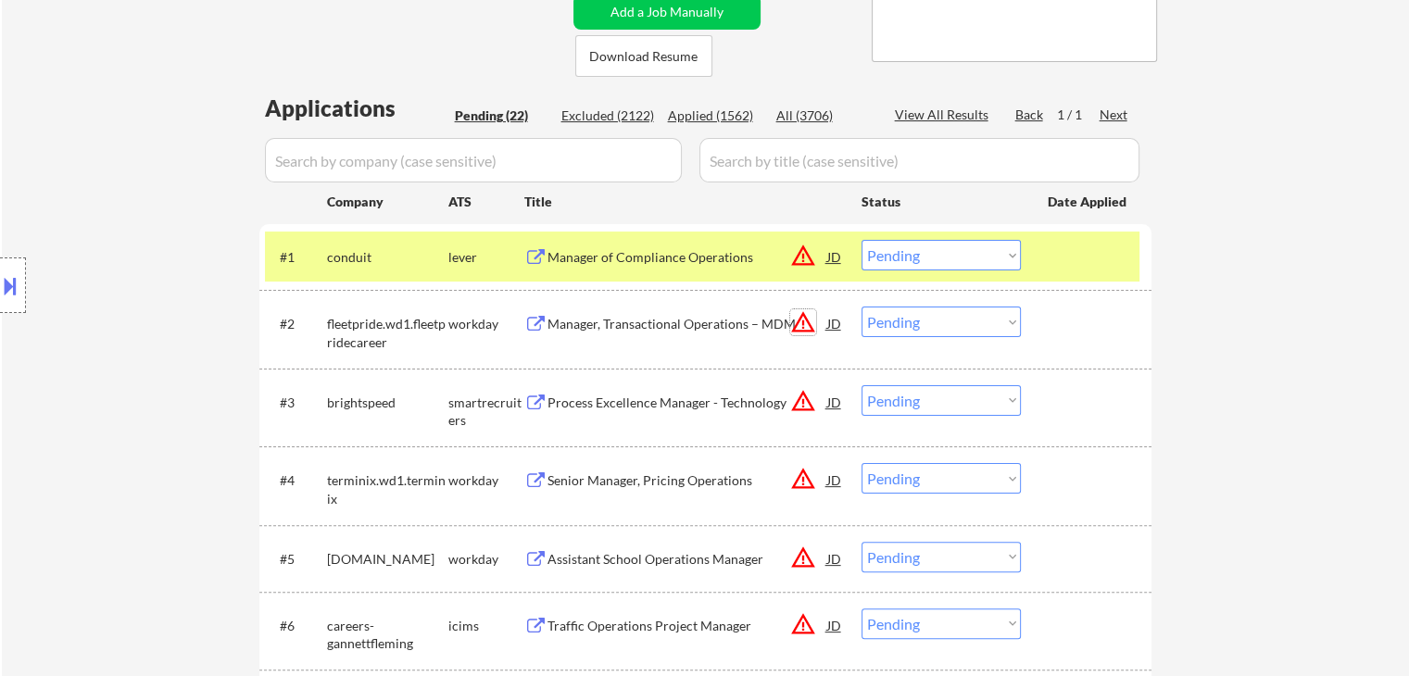
click at [805, 328] on button "warning_amber" at bounding box center [803, 322] width 26 height 26
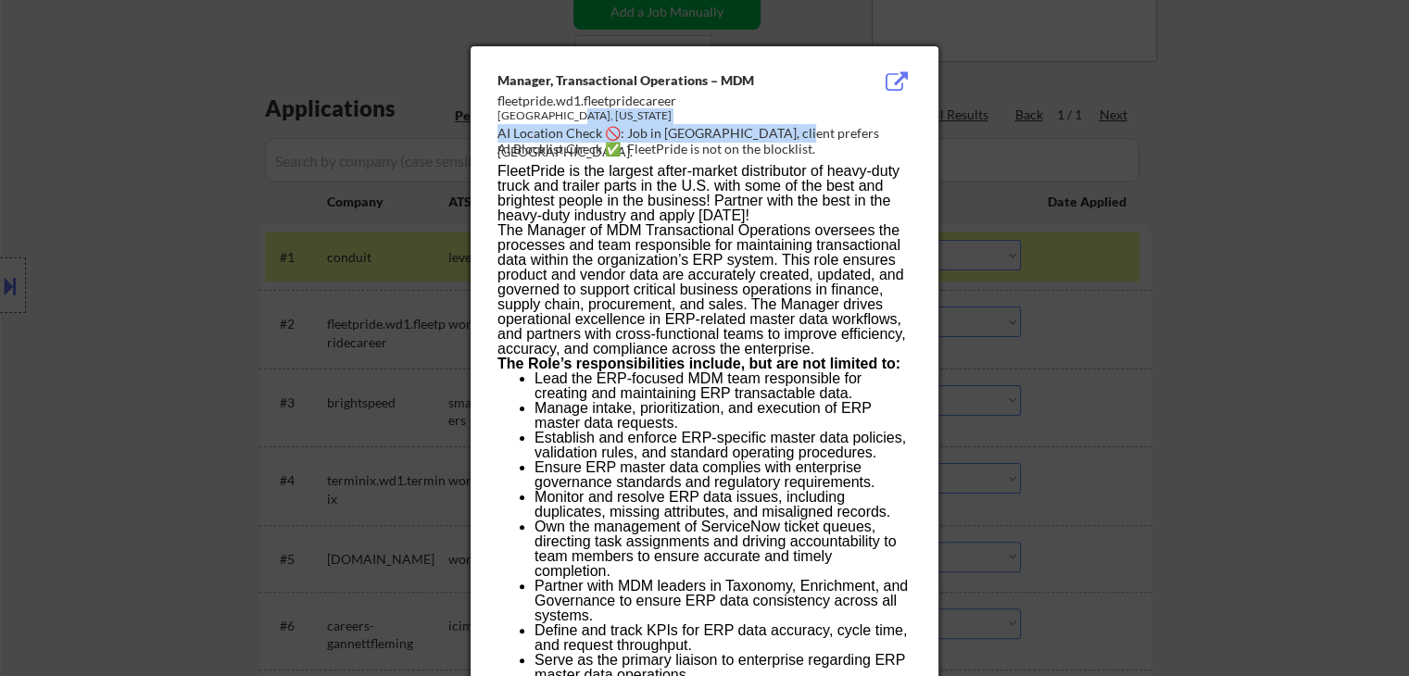
drag, startPoint x: 678, startPoint y: 131, endPoint x: 774, endPoint y: 132, distance: 96.4
click at [774, 132] on div "Manager, Transactional Operations – MDM fleetpride.wd1.fleetpridecareer [GEOGRA…" at bounding box center [707, 115] width 421 height 89
click at [1205, 216] on div at bounding box center [704, 338] width 1409 height 676
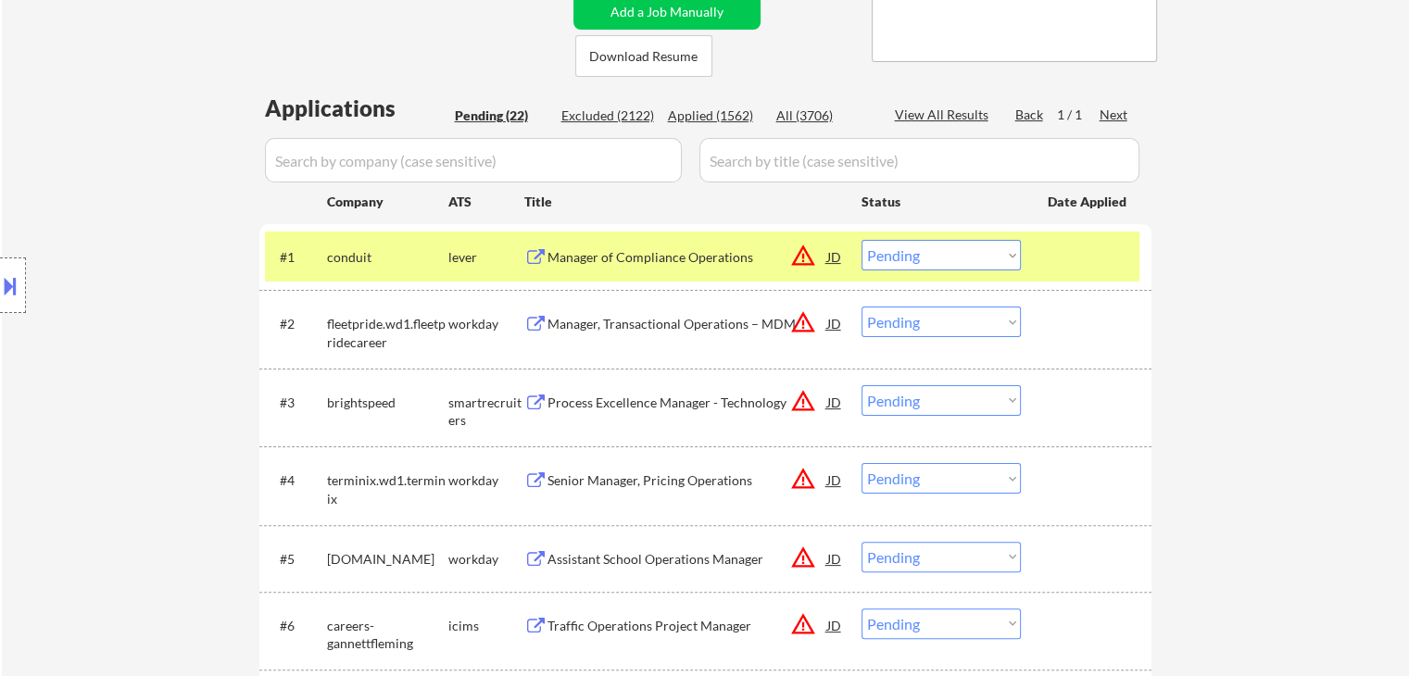
click at [615, 316] on div "Manager, Transactional Operations – MDM" at bounding box center [687, 324] width 280 height 19
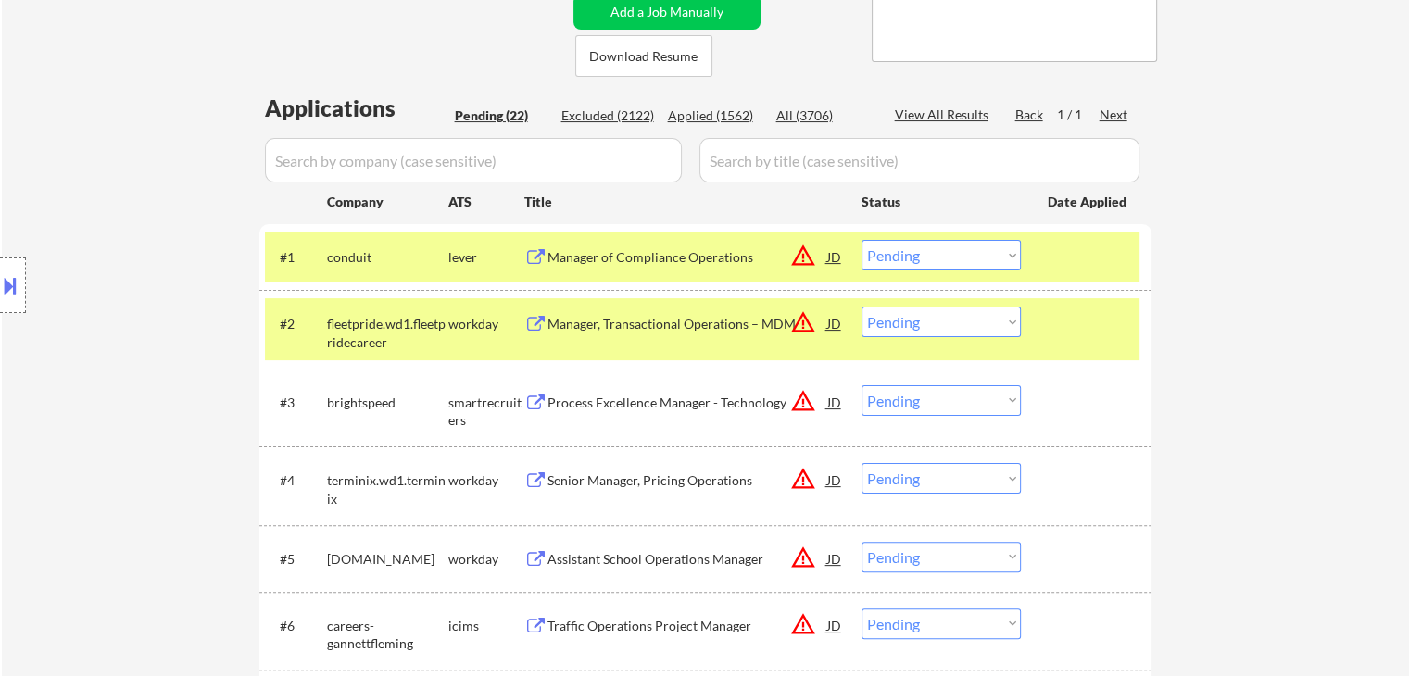
click at [941, 320] on select "Choose an option... Pending Applied Excluded (Questions) Excluded (Expired) Exc…" at bounding box center [940, 322] width 159 height 31
click at [861, 307] on select "Choose an option... Pending Applied Excluded (Questions) Excluded (Expired) Exc…" at bounding box center [940, 322] width 159 height 31
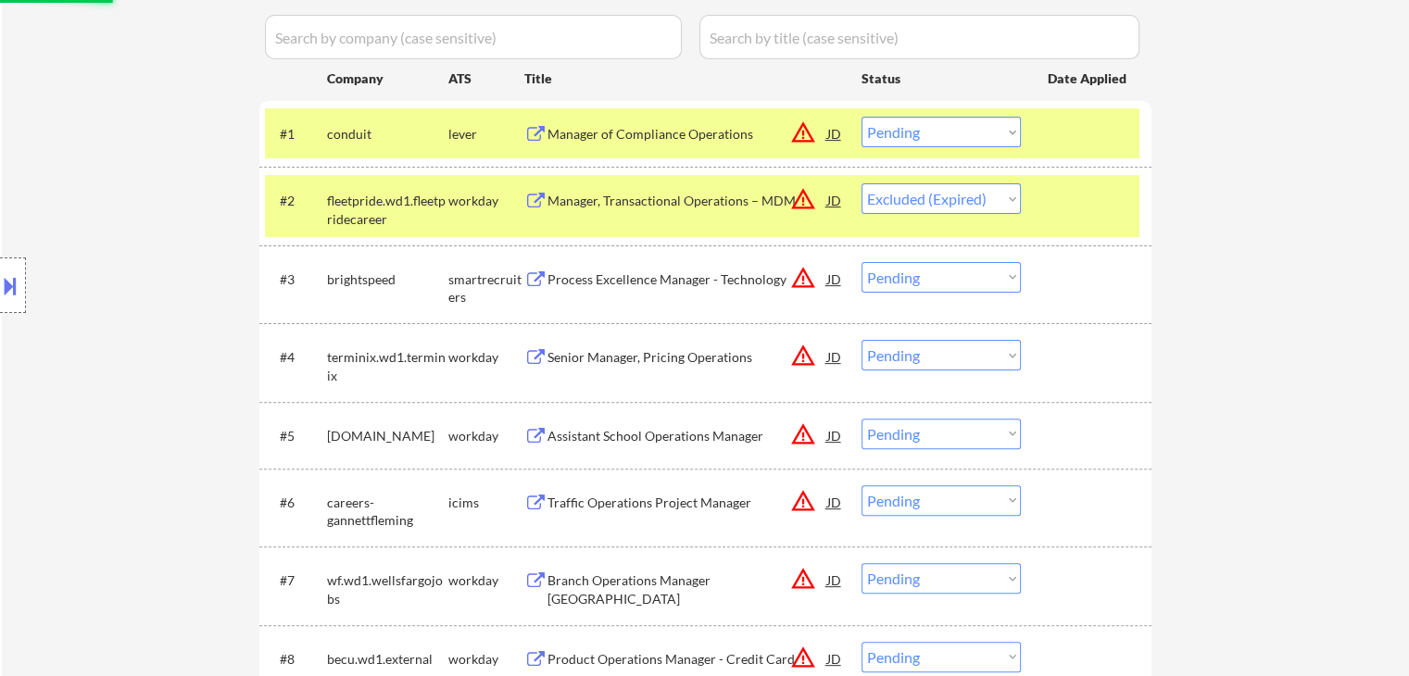
scroll to position [556, 0]
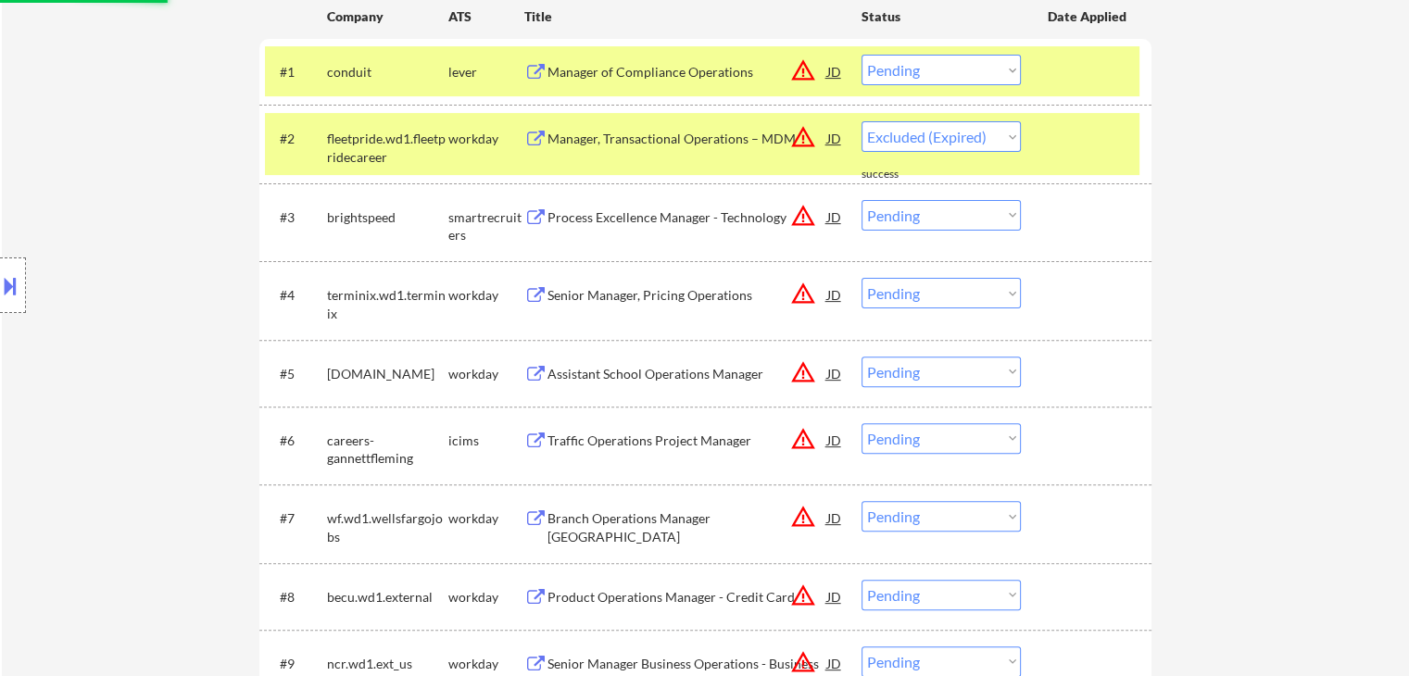
click at [804, 220] on button "warning_amber" at bounding box center [803, 216] width 26 height 26
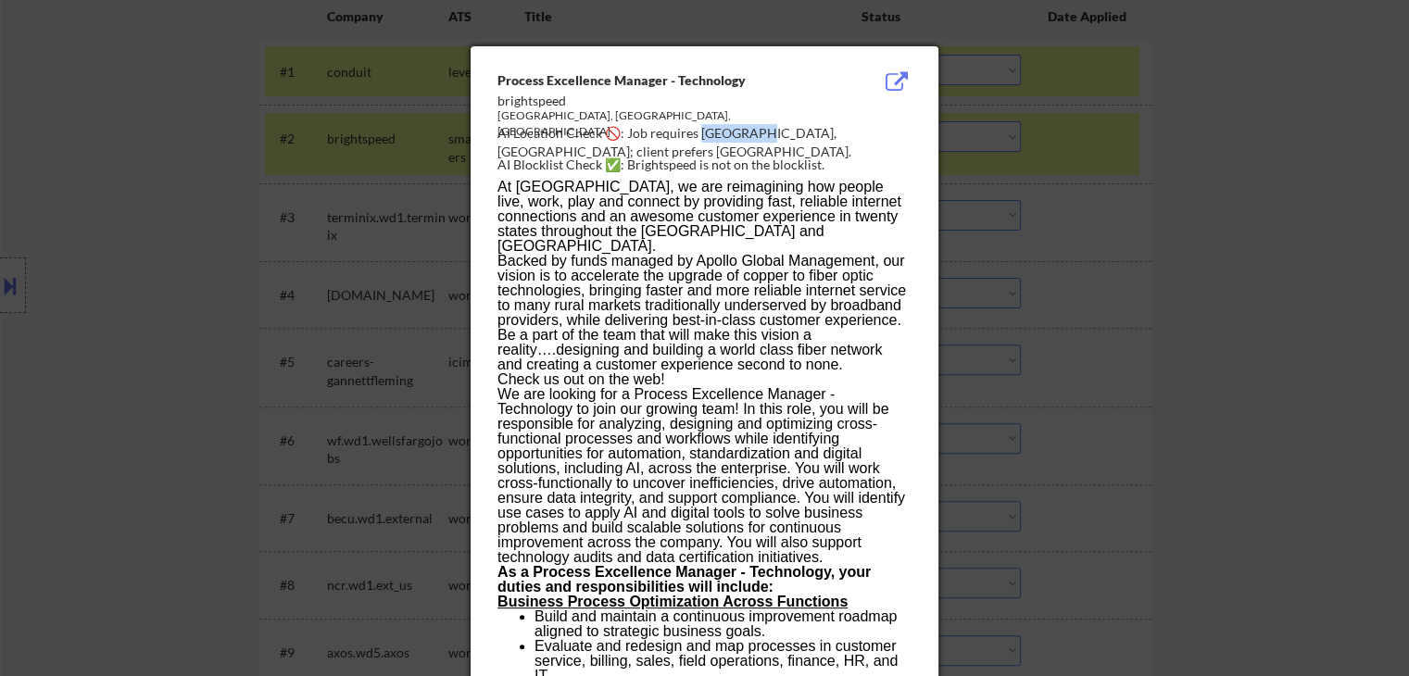
drag, startPoint x: 697, startPoint y: 134, endPoint x: 753, endPoint y: 141, distance: 56.9
click at [753, 141] on div "AI Location Check 🚫: Job requires [GEOGRAPHIC_DATA], [GEOGRAPHIC_DATA]; client …" at bounding box center [707, 142] width 421 height 36
click at [26, 278] on div at bounding box center [704, 338] width 1409 height 676
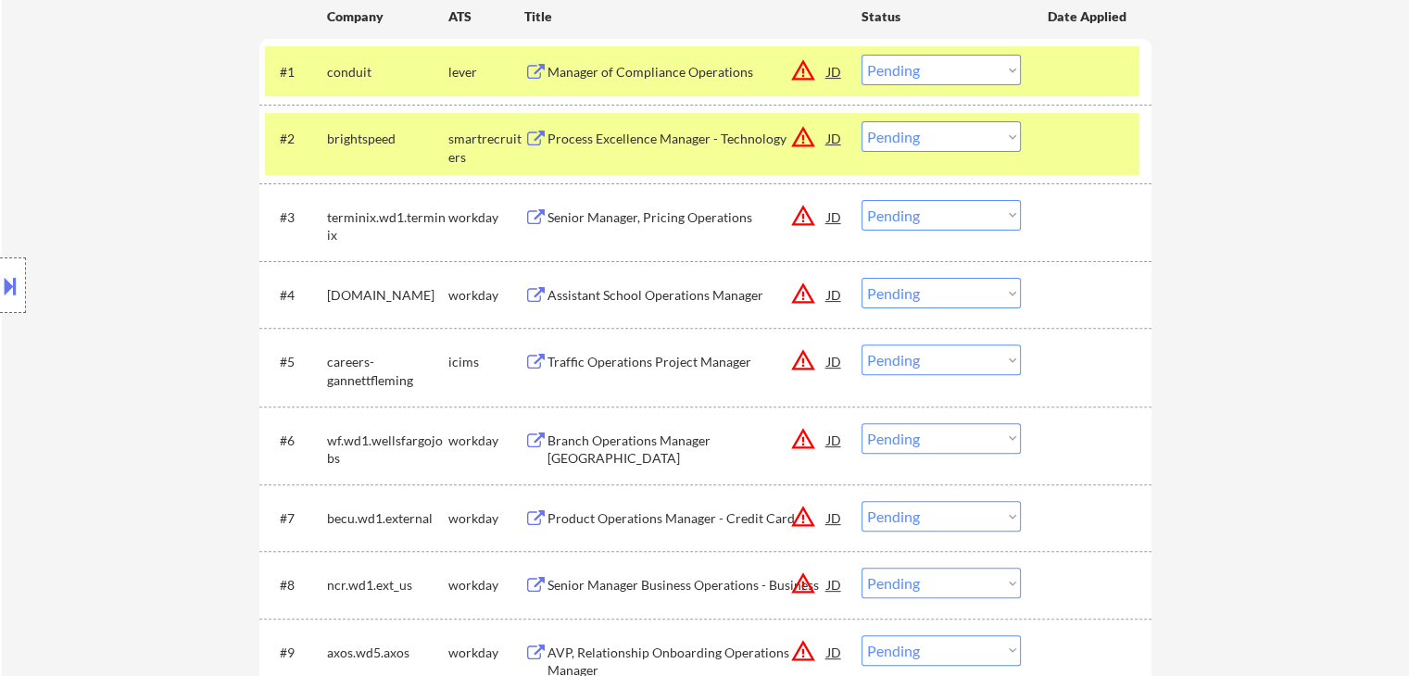
click at [15, 297] on button at bounding box center [10, 285] width 20 height 31
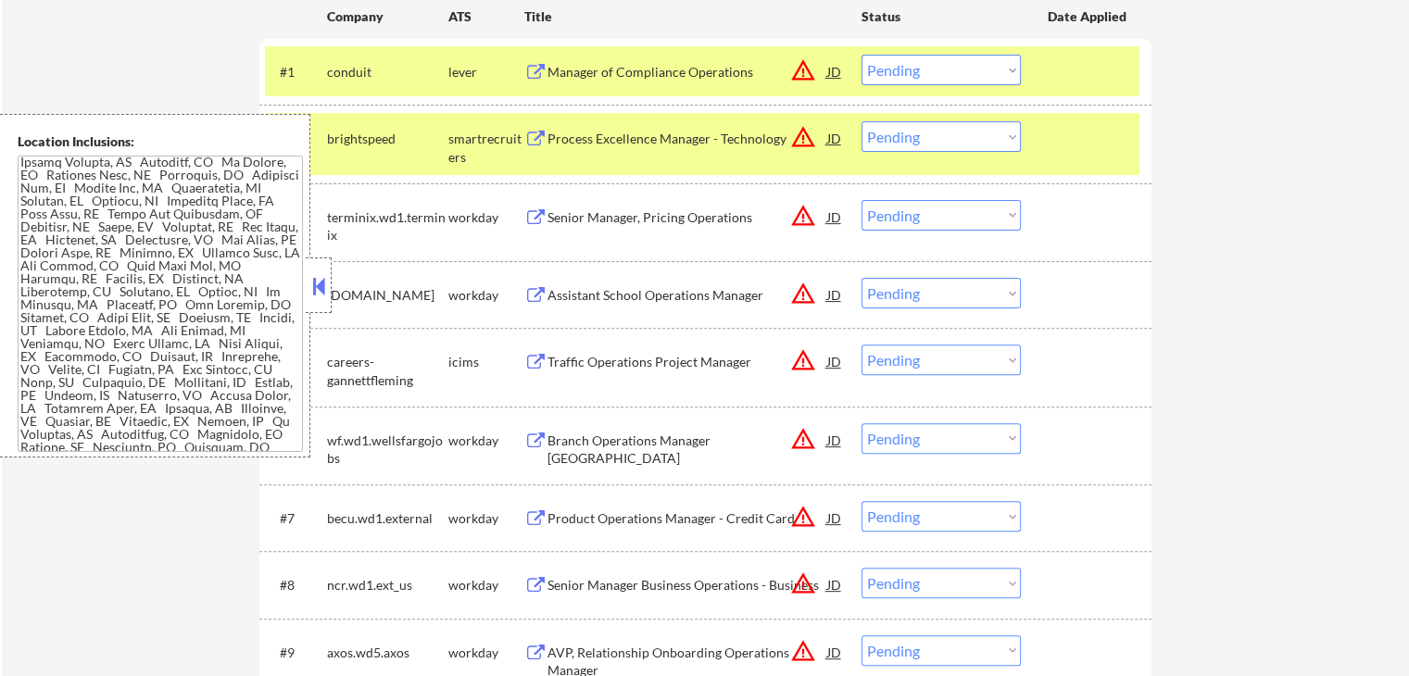
click at [215, 276] on textarea at bounding box center [160, 304] width 285 height 296
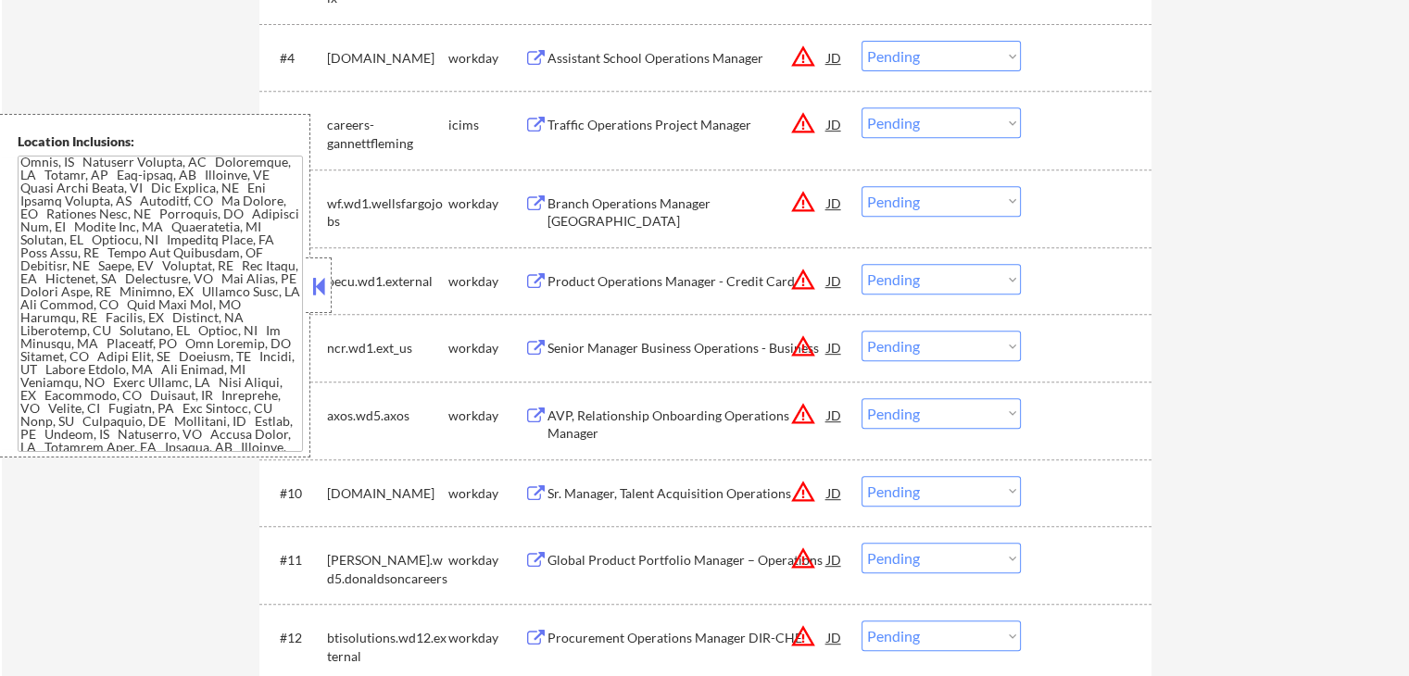
scroll to position [498, 0]
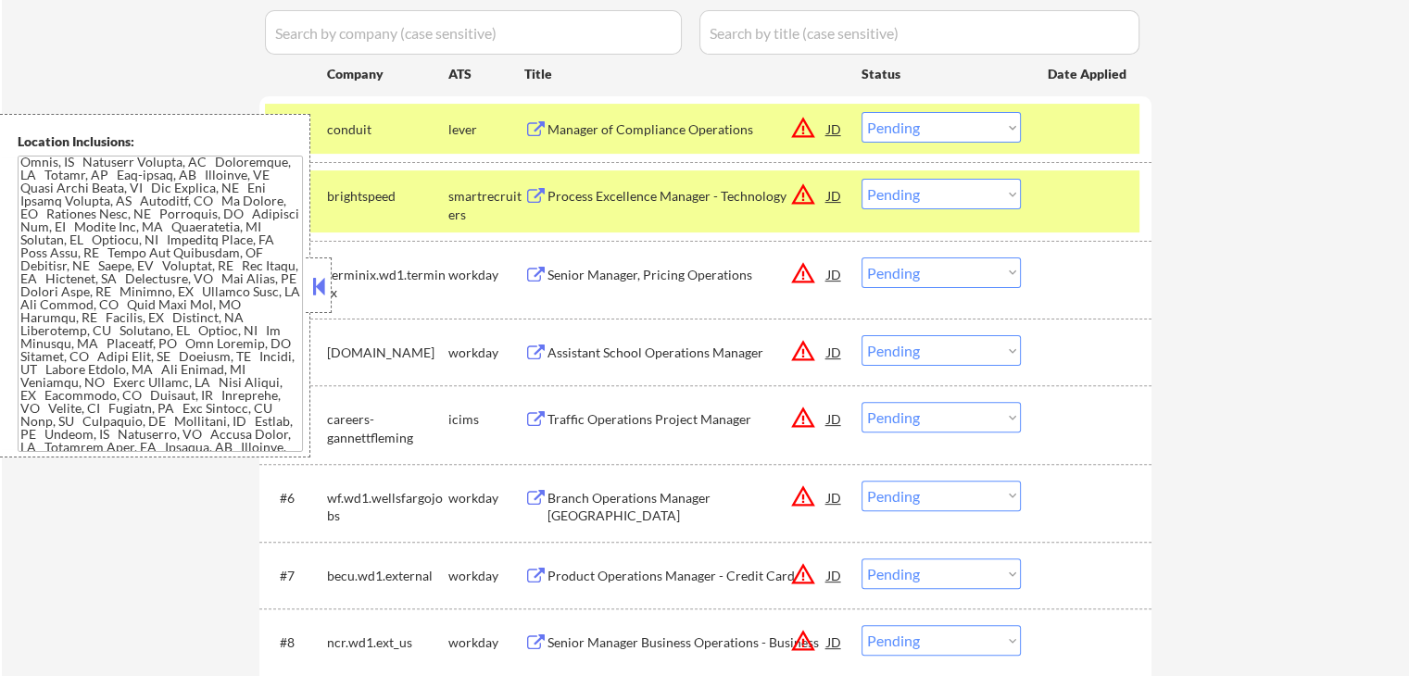
click at [808, 192] on button "warning_amber" at bounding box center [803, 195] width 26 height 26
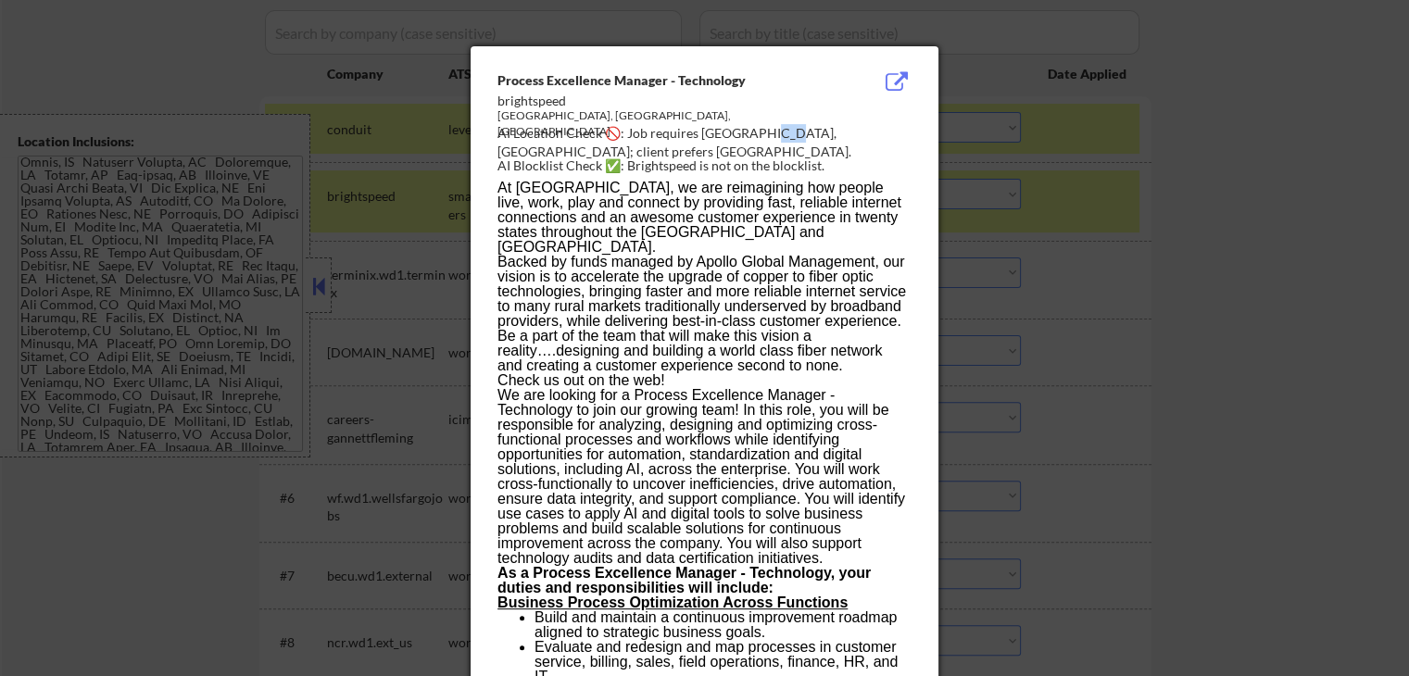
drag, startPoint x: 757, startPoint y: 134, endPoint x: 773, endPoint y: 137, distance: 16.0
click at [777, 137] on div "AI Location Check 🚫: Job requires [GEOGRAPHIC_DATA], [GEOGRAPHIC_DATA]; client …" at bounding box center [707, 142] width 421 height 36
click at [767, 133] on div "AI Location Check 🚫: Job requires [GEOGRAPHIC_DATA], [GEOGRAPHIC_DATA]; client …" at bounding box center [707, 142] width 421 height 36
click at [762, 132] on div "AI Location Check 🚫: Job requires [GEOGRAPHIC_DATA], [GEOGRAPHIC_DATA]; client …" at bounding box center [707, 142] width 421 height 36
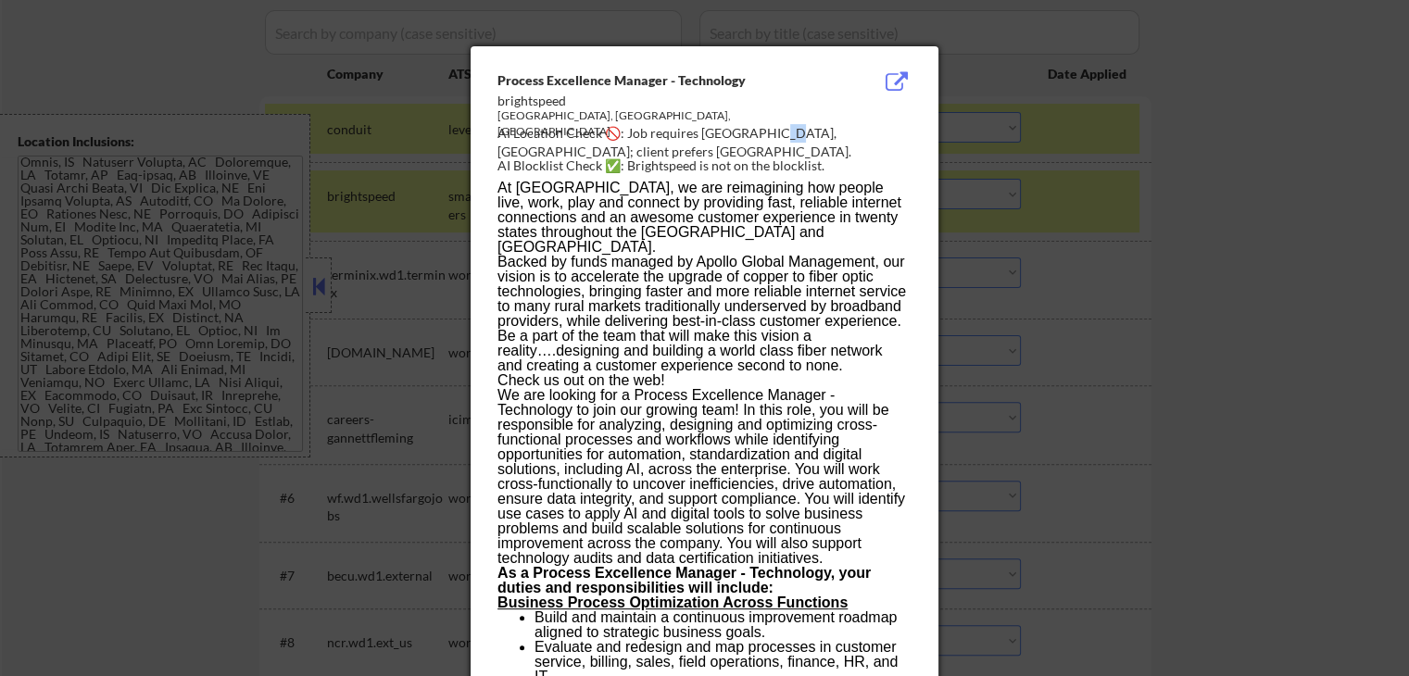
copy div "C;"
click at [234, 293] on div at bounding box center [704, 338] width 1409 height 676
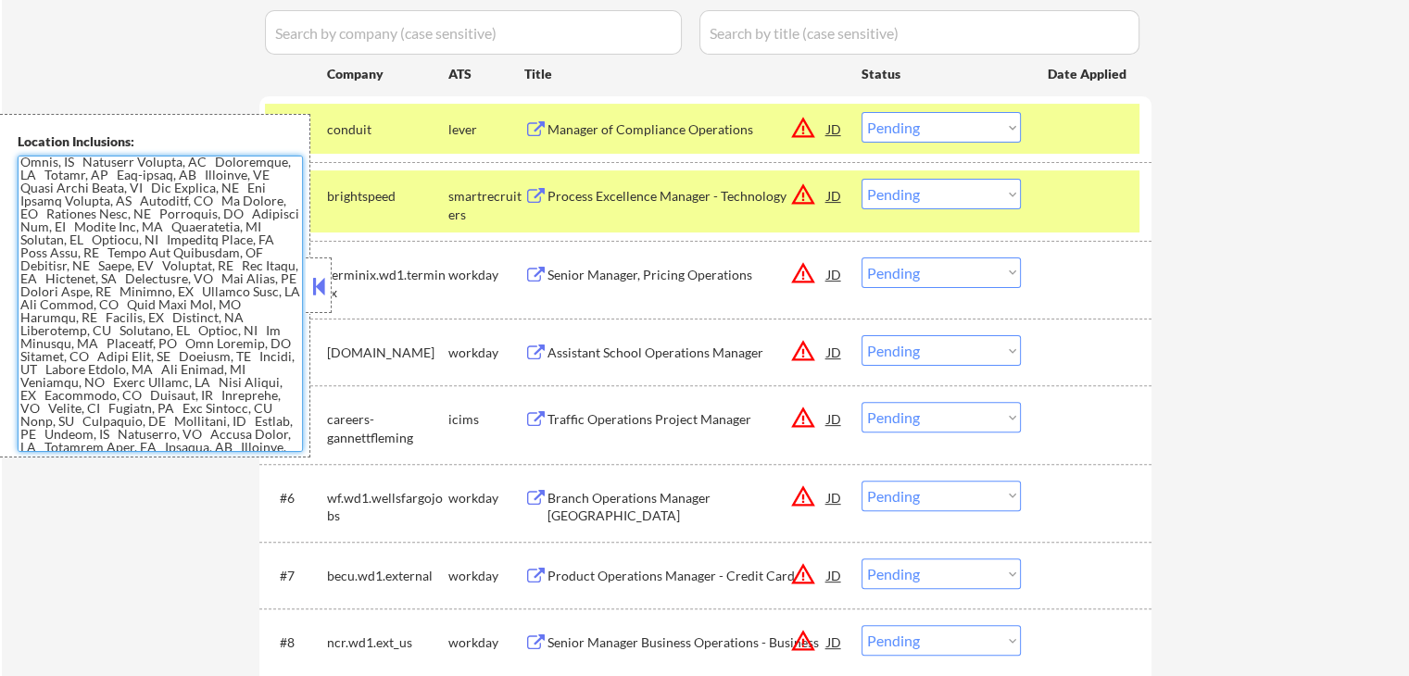
click at [141, 274] on textarea at bounding box center [160, 304] width 285 height 296
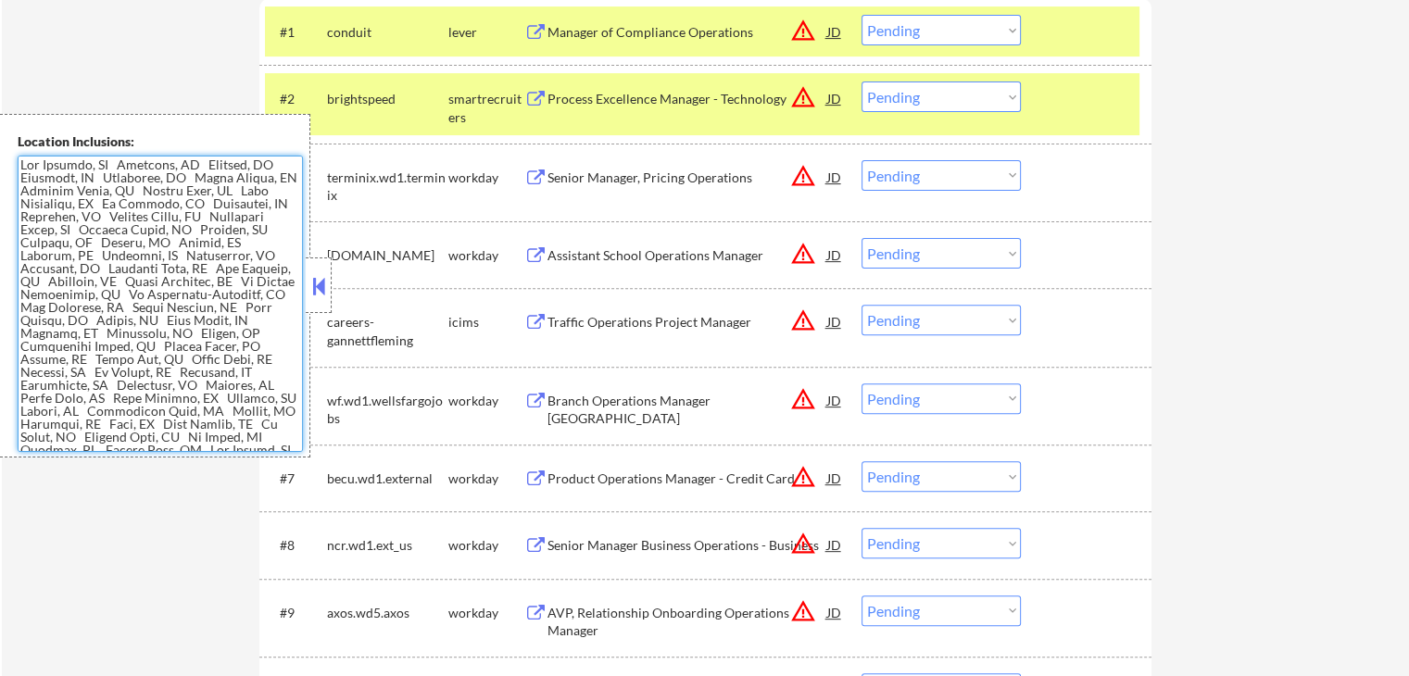
scroll to position [556, 0]
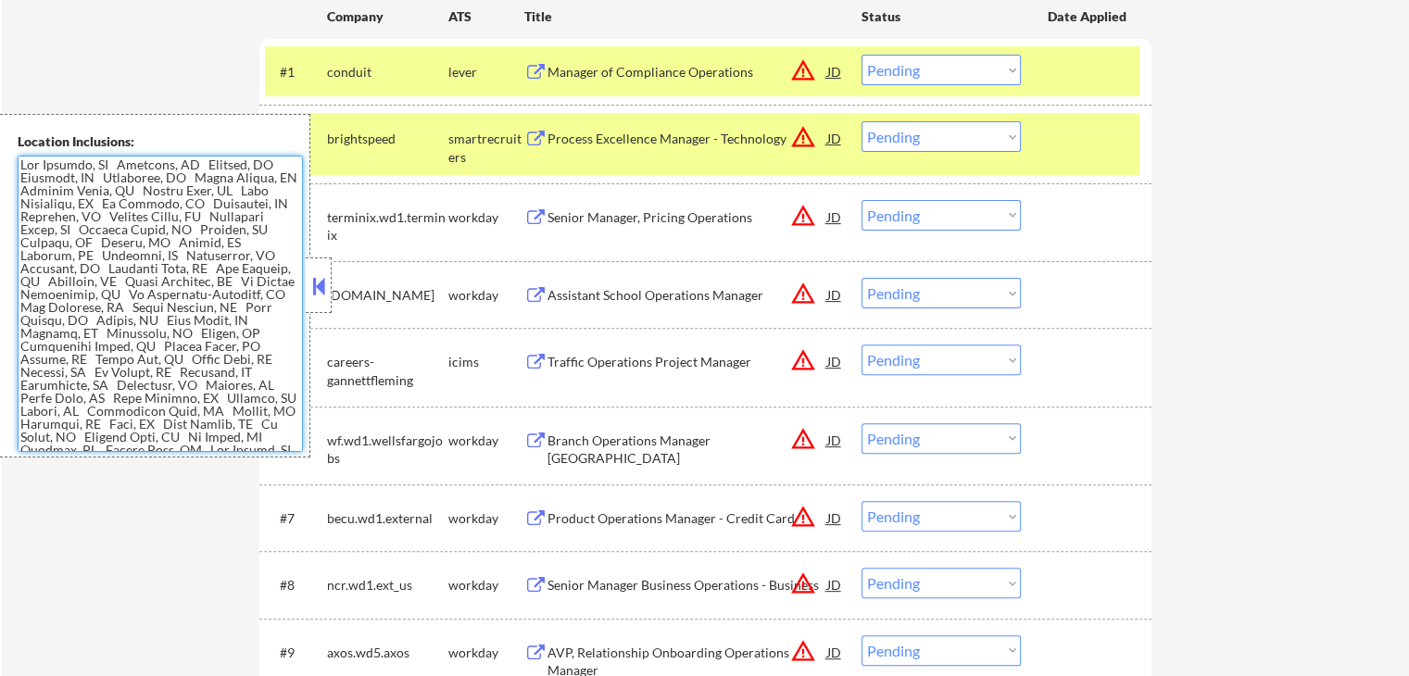
click at [950, 139] on select "Choose an option... Pending Applied Excluded (Questions) Excluded (Expired) Exc…" at bounding box center [940, 136] width 159 height 31
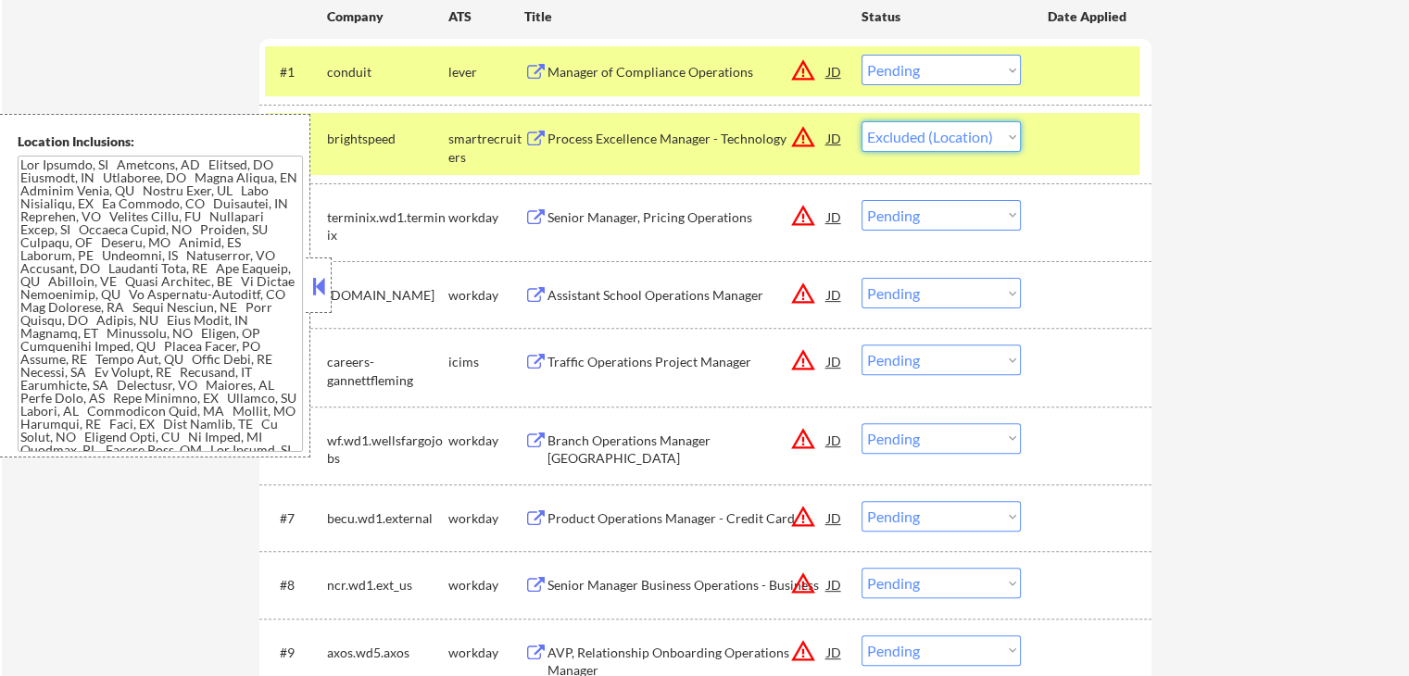
click at [861, 121] on select "Choose an option... Pending Applied Excluded (Questions) Excluded (Expired) Exc…" at bounding box center [940, 136] width 159 height 31
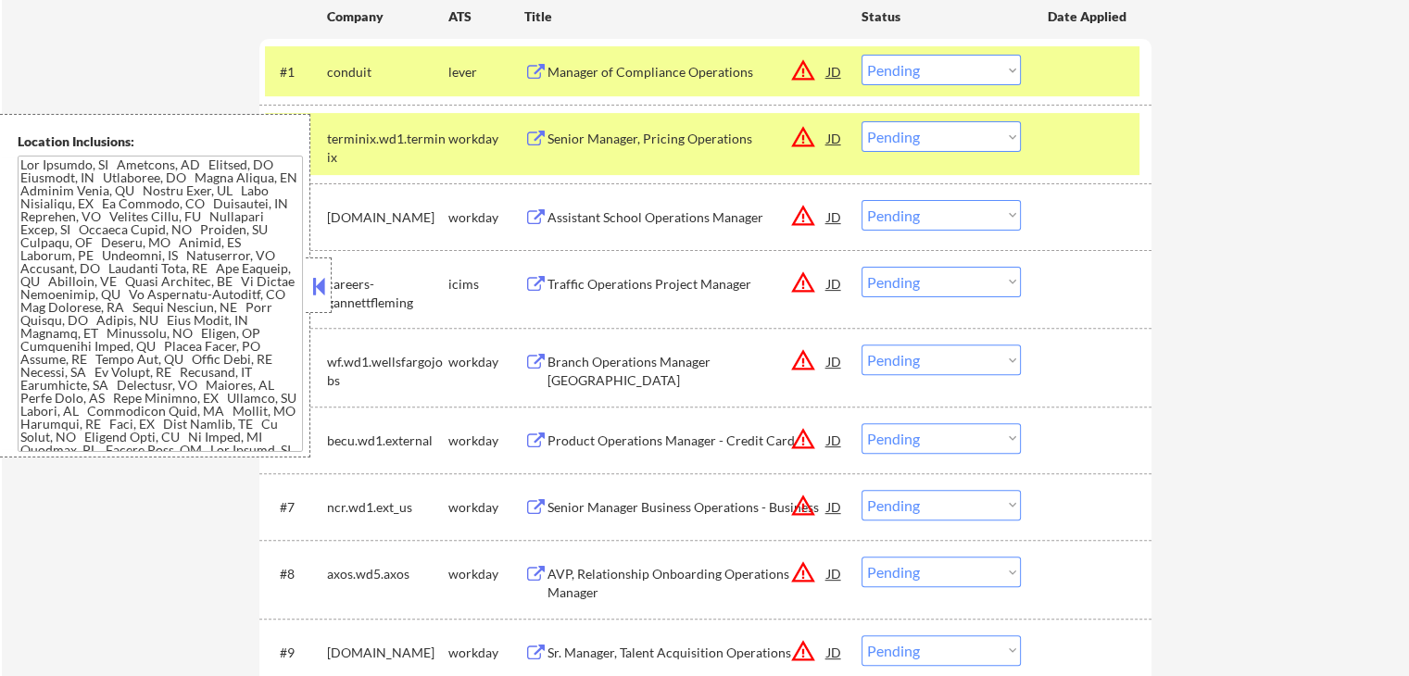
click at [804, 72] on button "warning_amber" at bounding box center [803, 70] width 26 height 26
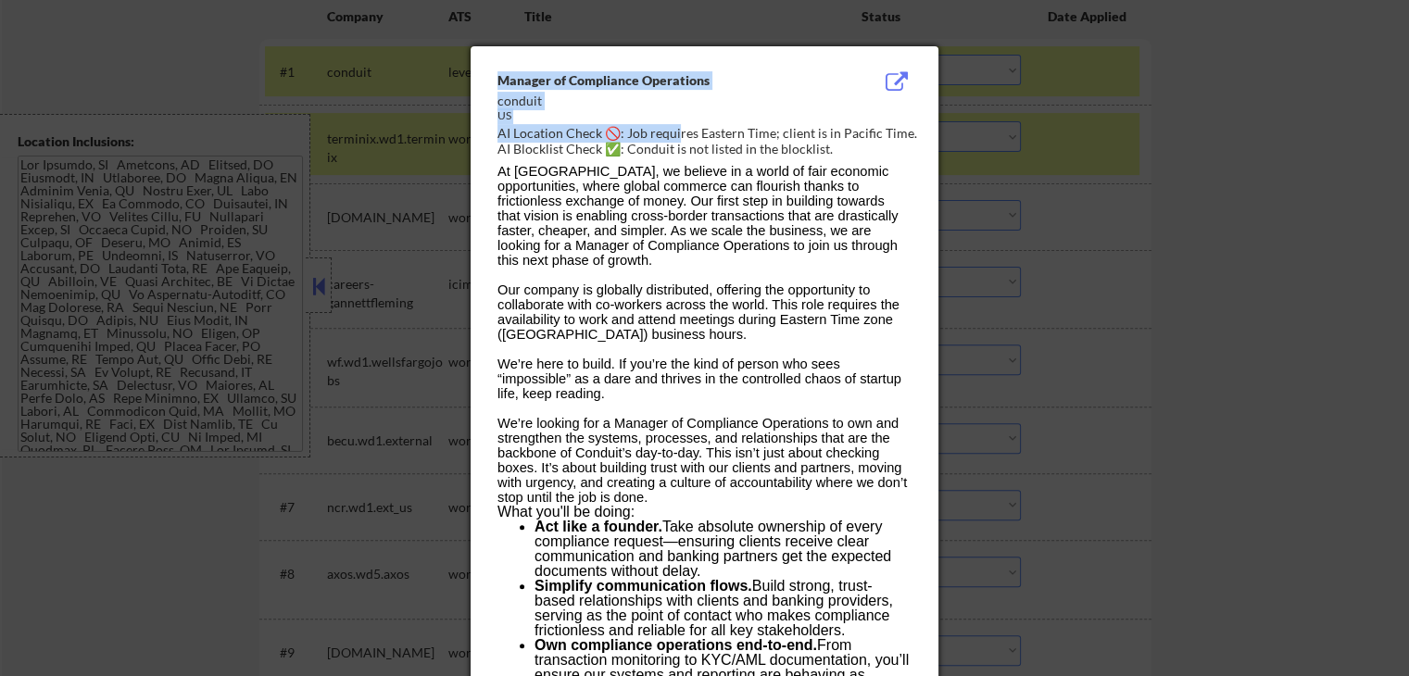
drag, startPoint x: 680, startPoint y: 130, endPoint x: 1012, endPoint y: 115, distance: 332.0
click at [1197, 186] on div at bounding box center [704, 338] width 1409 height 676
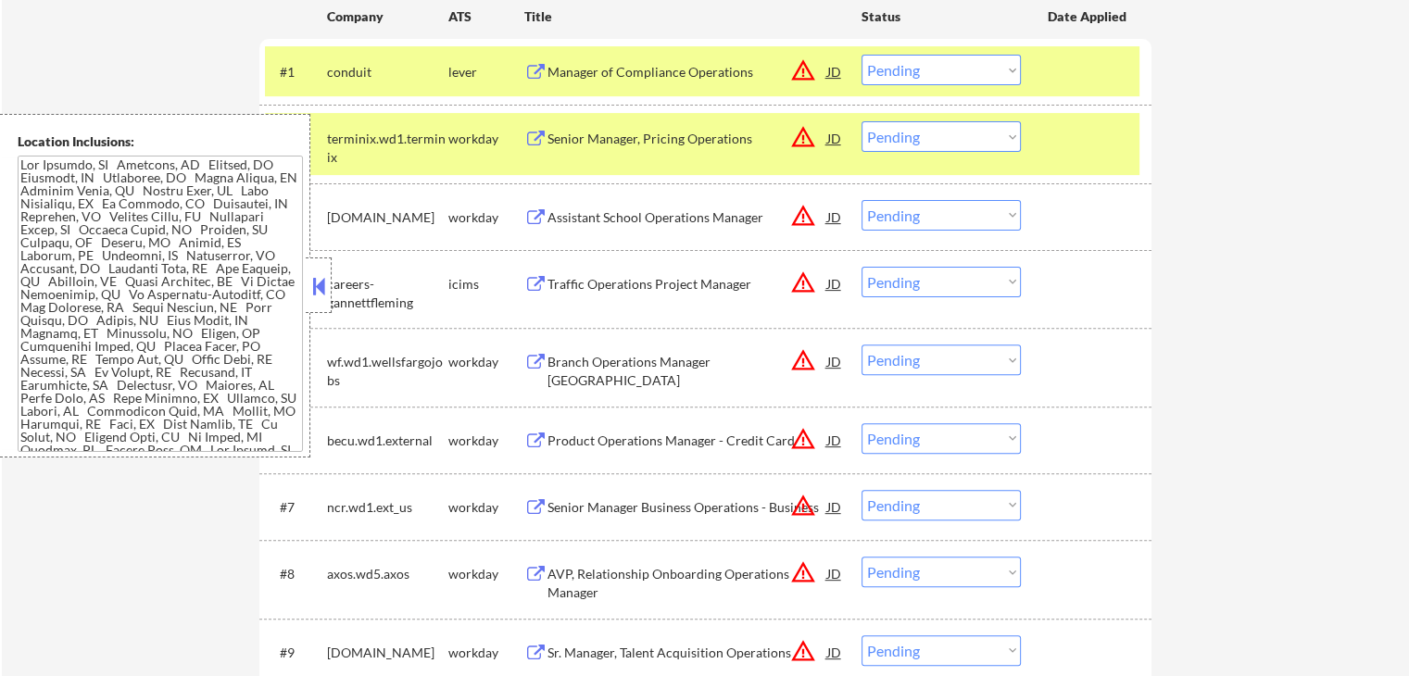
click at [806, 141] on button "warning_amber" at bounding box center [803, 137] width 26 height 26
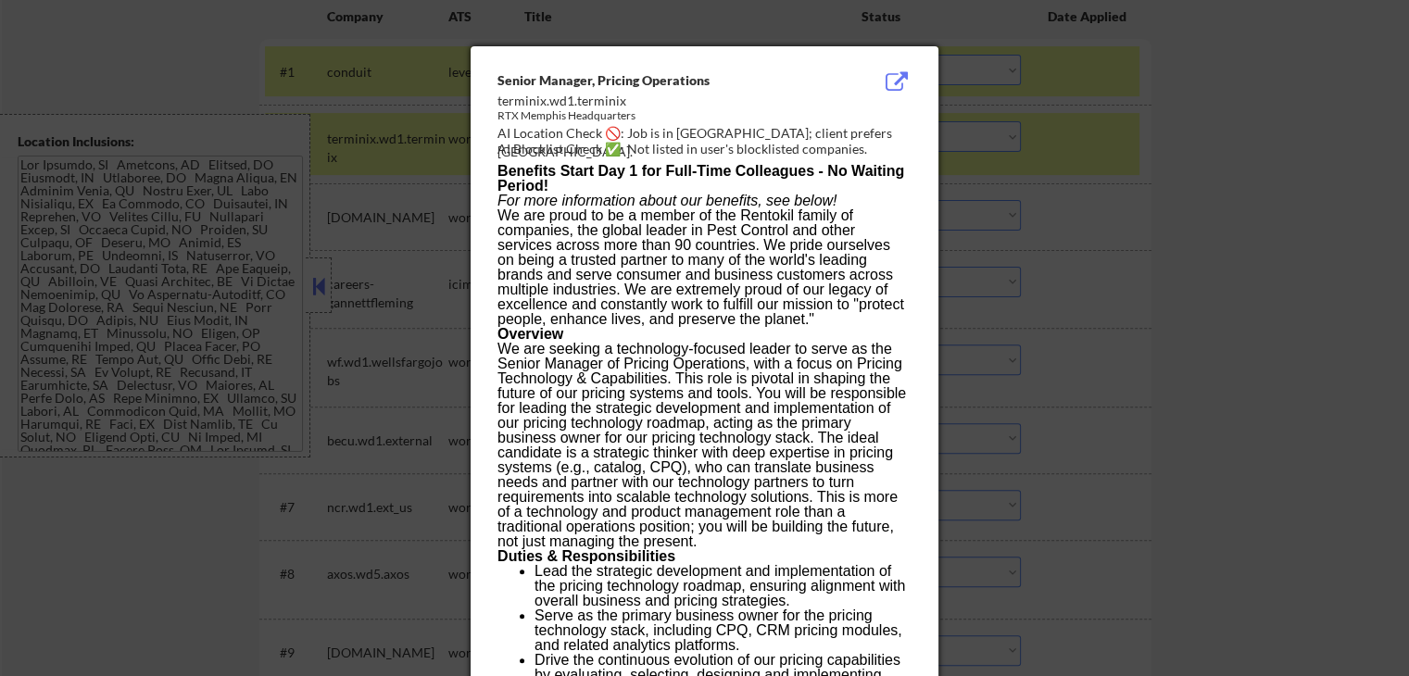
drag, startPoint x: 702, startPoint y: 166, endPoint x: 577, endPoint y: 142, distance: 127.4
click at [701, 166] on b "Benefits Start Day 1 for Full-Time Colleagues - No Waiting Period!" at bounding box center [700, 178] width 407 height 31
drag, startPoint x: 1225, startPoint y: 219, endPoint x: 714, endPoint y: 186, distance: 511.4
click at [1226, 219] on div at bounding box center [704, 338] width 1409 height 676
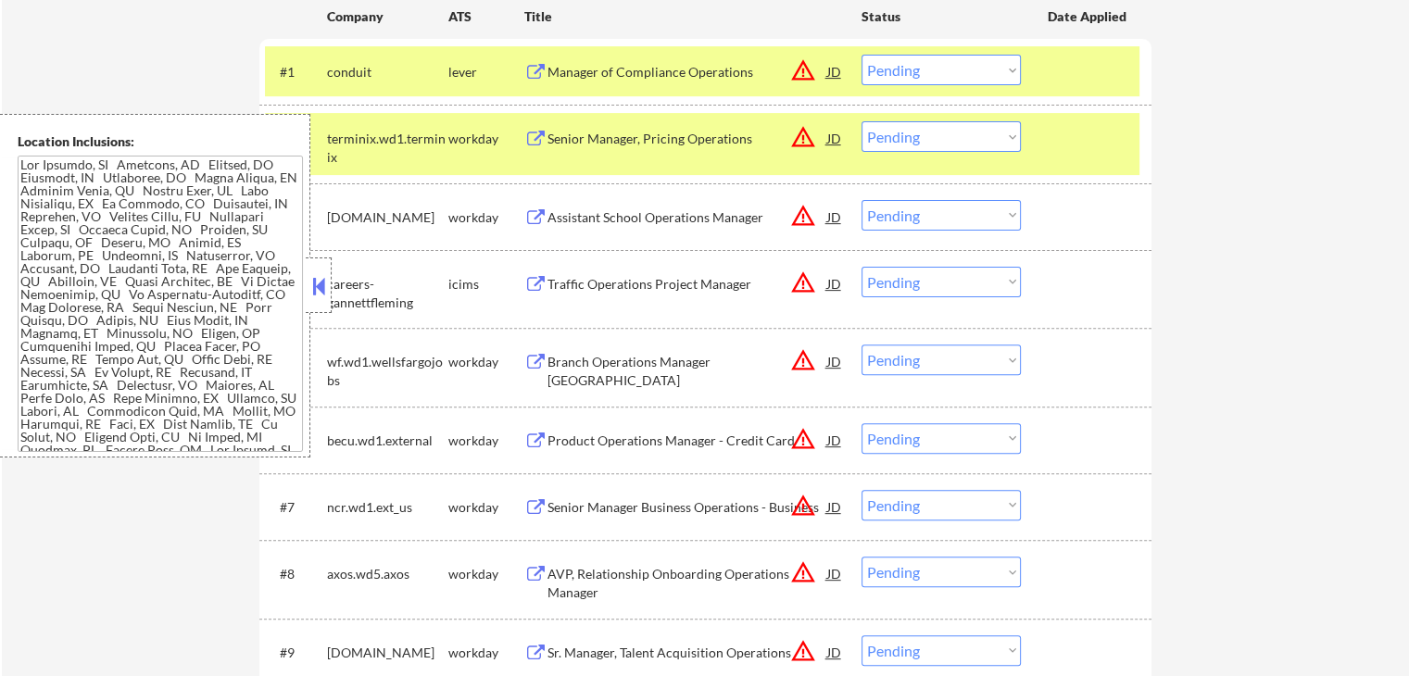
click at [690, 143] on div "Senior Manager, Pricing Operations" at bounding box center [687, 139] width 280 height 19
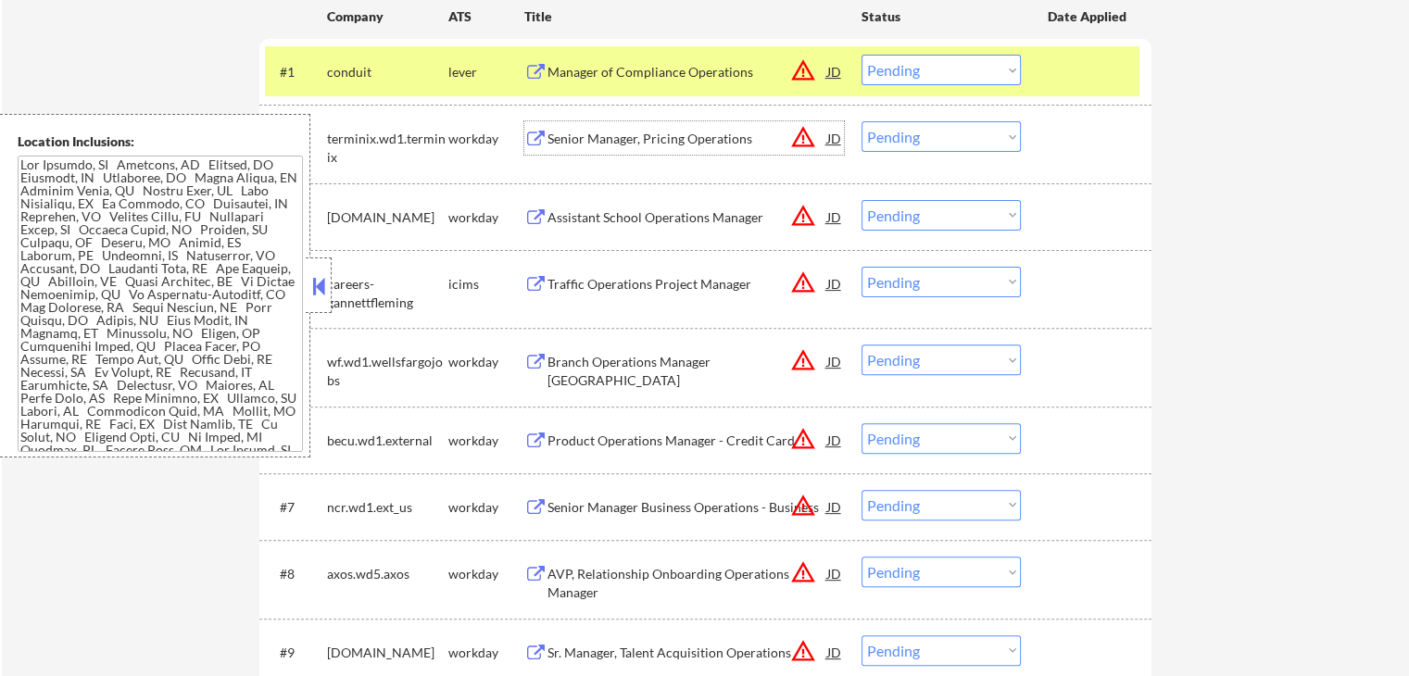
click at [803, 134] on button "warning_amber" at bounding box center [803, 137] width 26 height 26
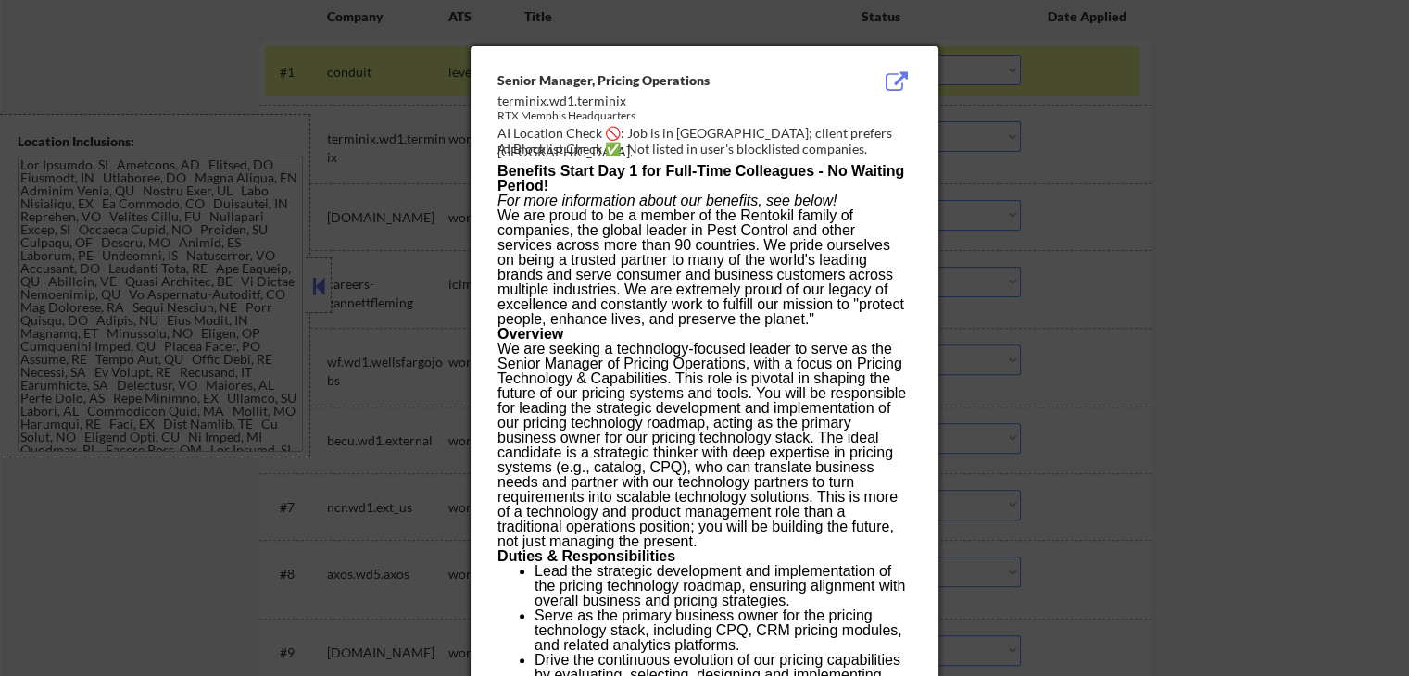
click at [1241, 196] on div at bounding box center [704, 338] width 1409 height 676
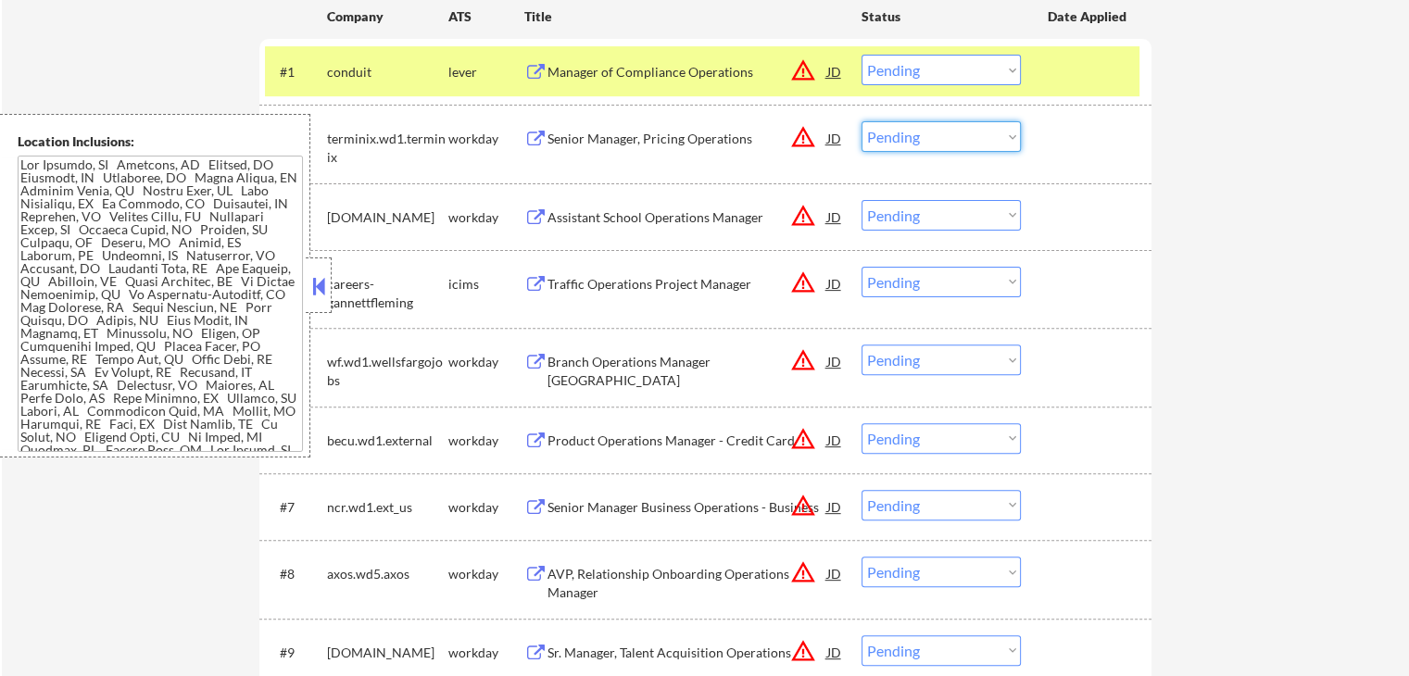
drag, startPoint x: 985, startPoint y: 134, endPoint x: 958, endPoint y: 127, distance: 27.9
click at [987, 134] on select "Choose an option... Pending Applied Excluded (Questions) Excluded (Expired) Exc…" at bounding box center [940, 136] width 159 height 31
click at [861, 121] on select "Choose an option... Pending Applied Excluded (Questions) Excluded (Expired) Exc…" at bounding box center [940, 136] width 159 height 31
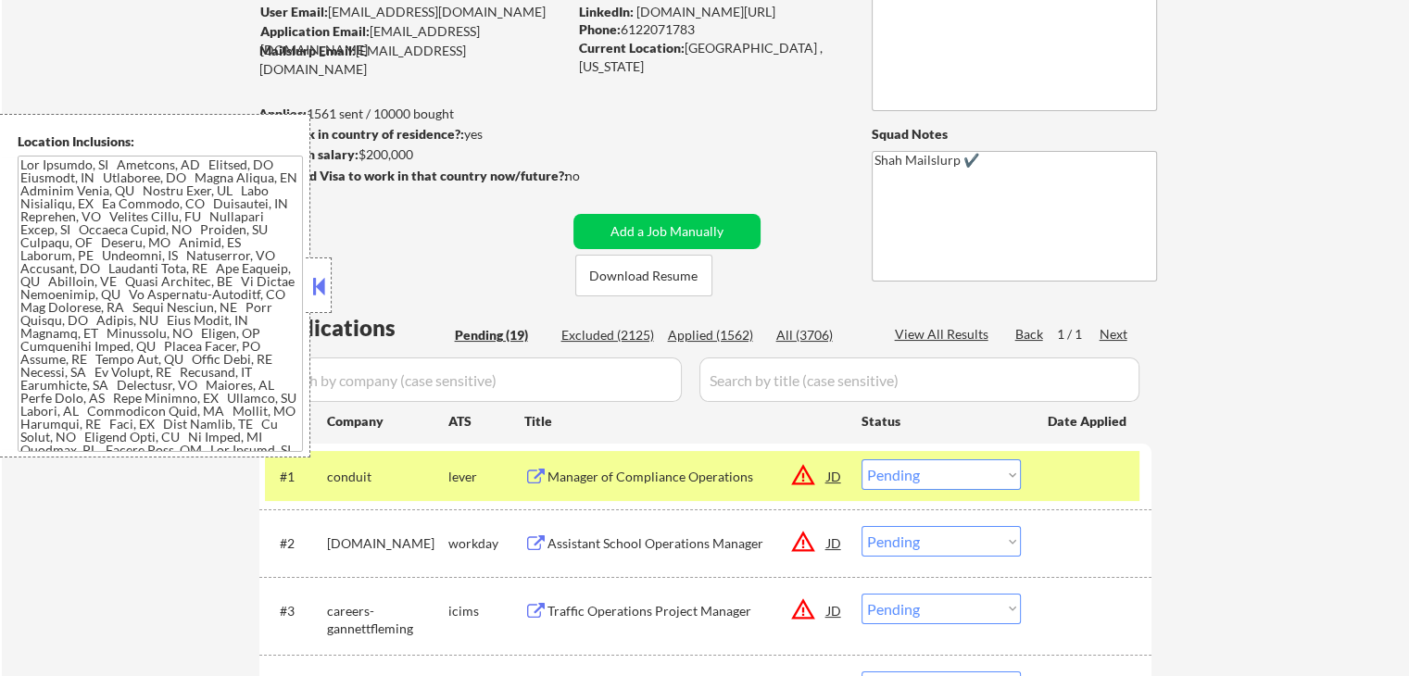
scroll to position [371, 0]
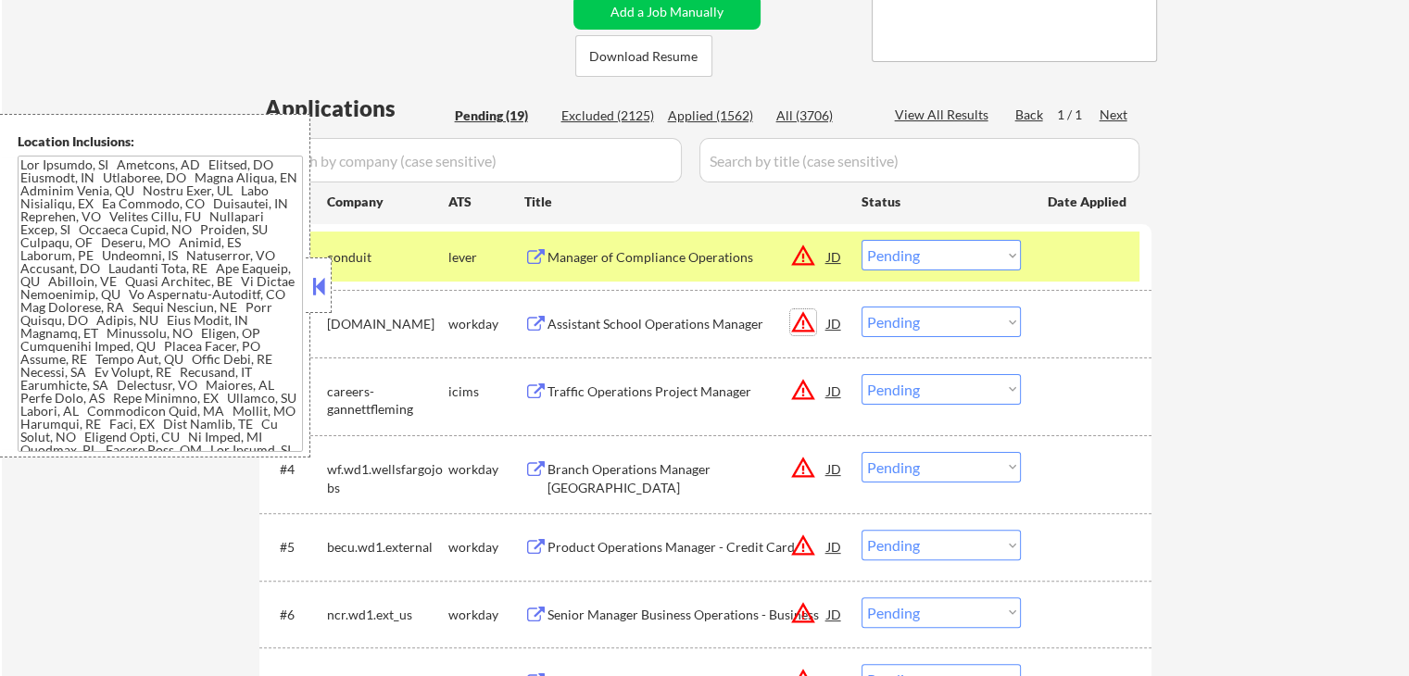
click at [800, 320] on button "warning_amber" at bounding box center [803, 322] width 26 height 26
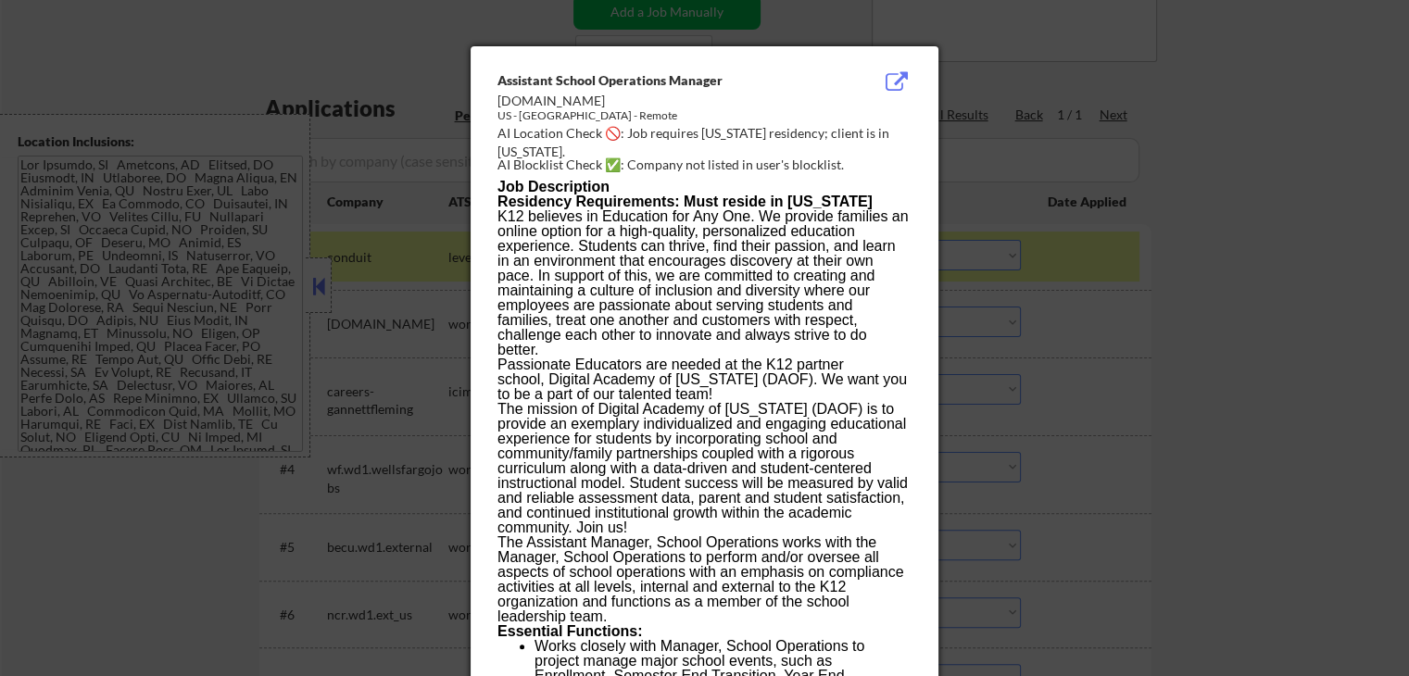
click at [1129, 341] on div at bounding box center [704, 338] width 1409 height 676
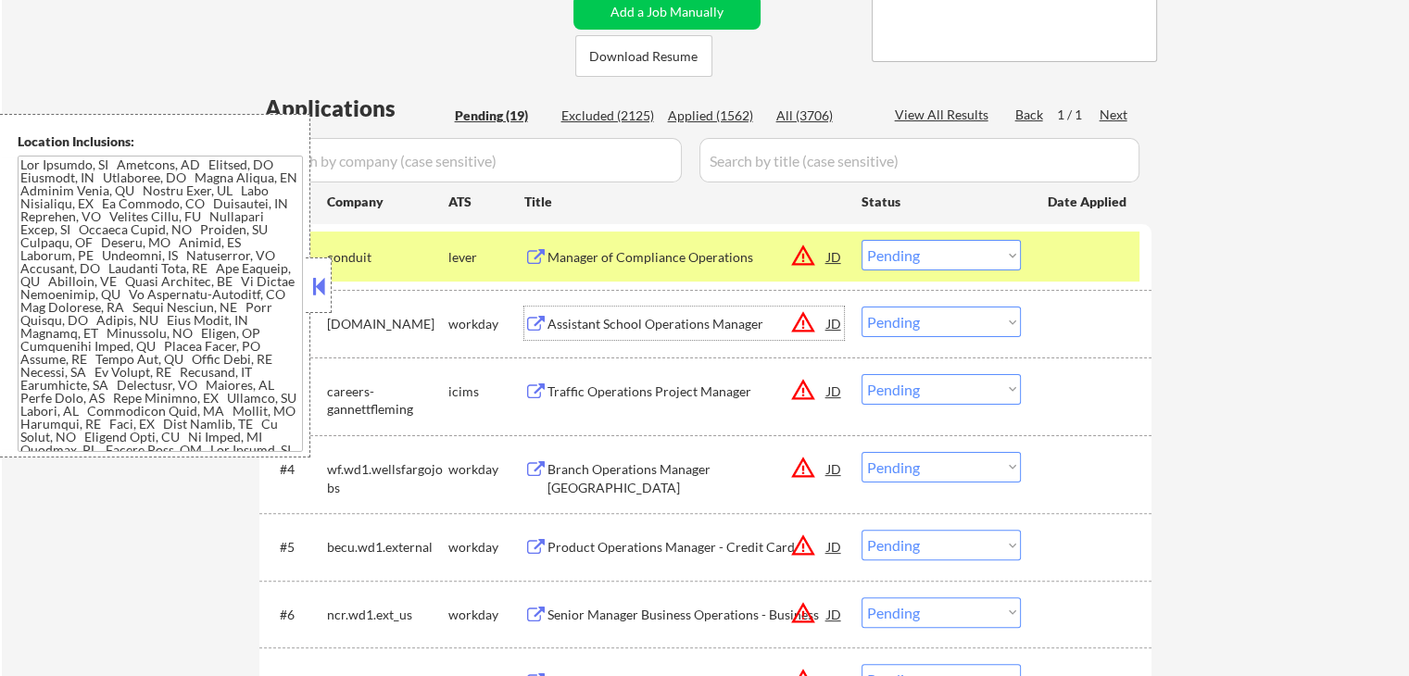
click at [589, 322] on div "Assistant School Operations Manager" at bounding box center [687, 324] width 280 height 19
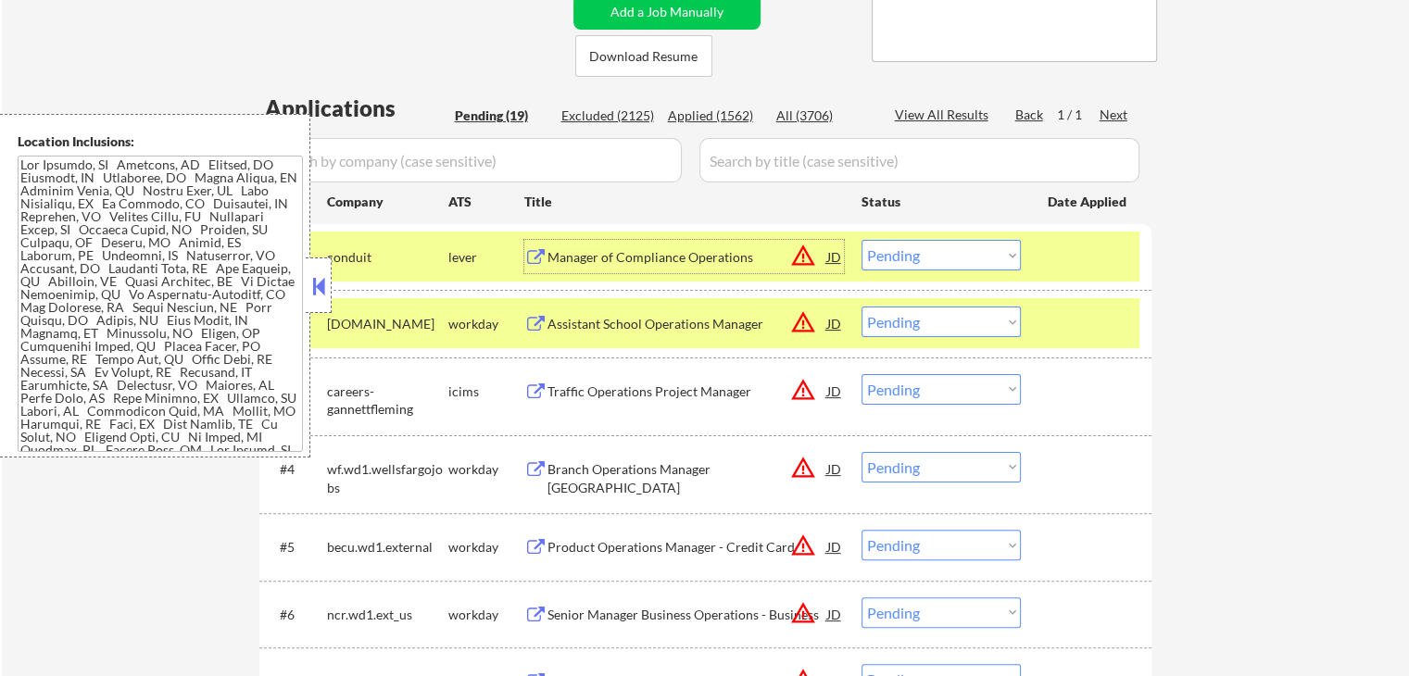
click at [689, 253] on div "Manager of Compliance Operations" at bounding box center [687, 257] width 280 height 19
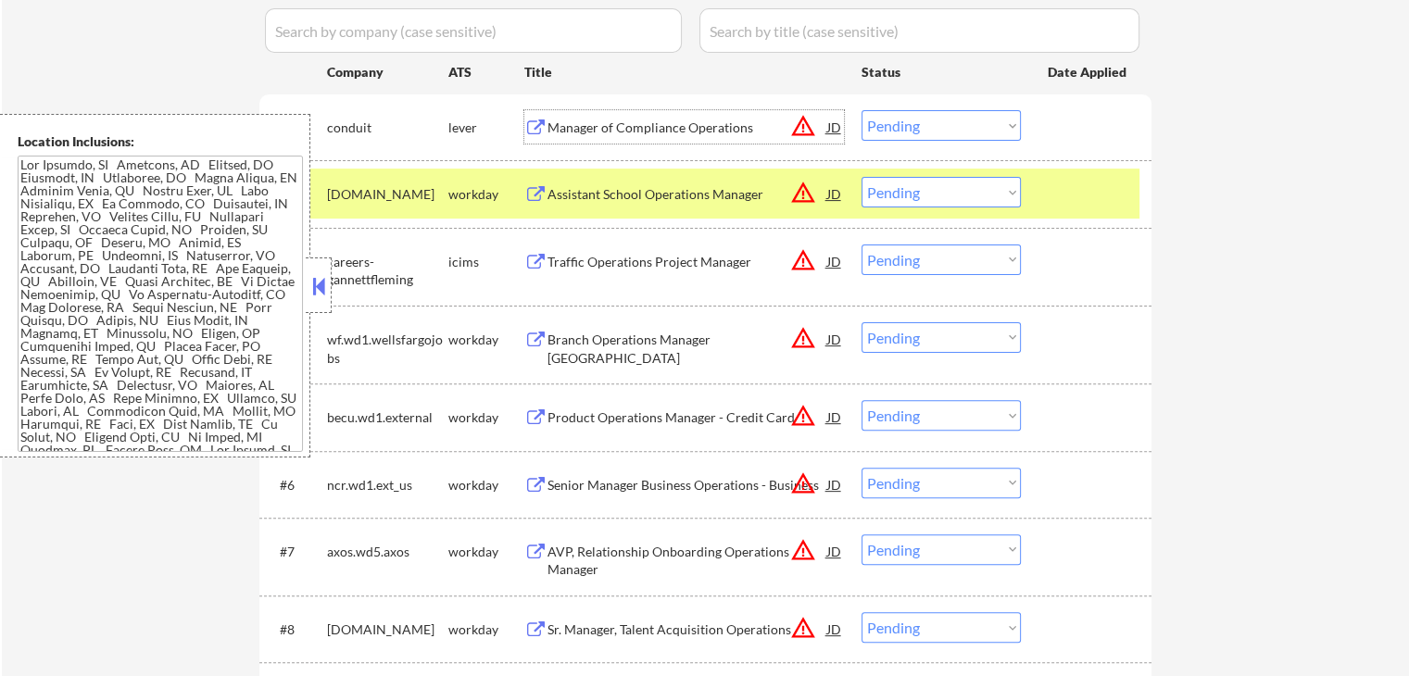
scroll to position [556, 0]
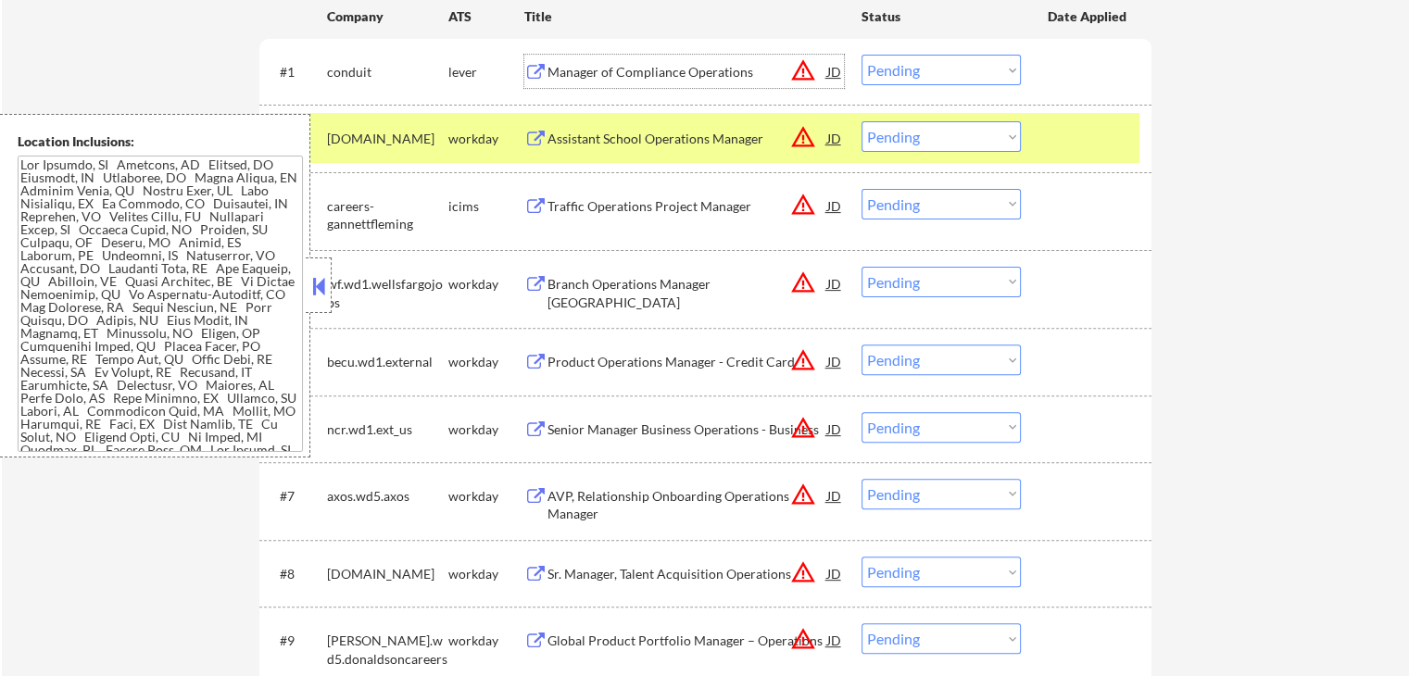
click at [325, 290] on button at bounding box center [318, 286] width 20 height 28
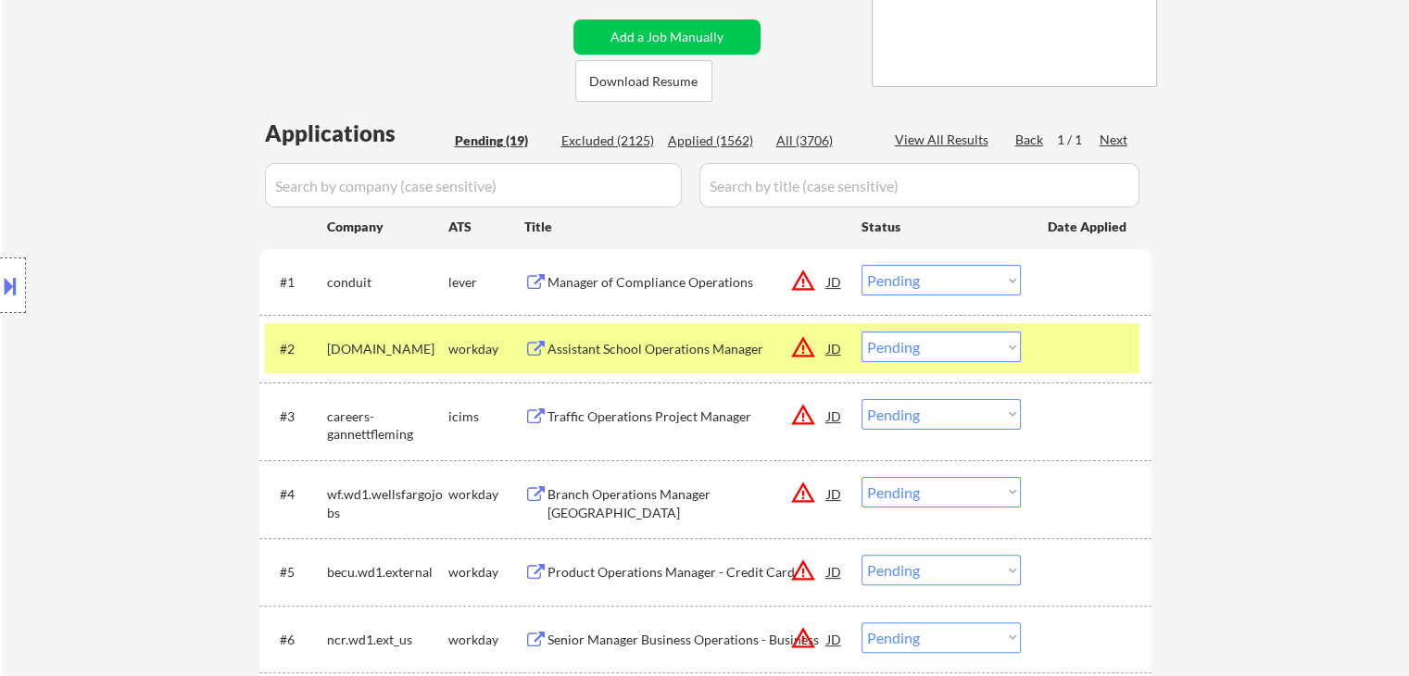
scroll to position [371, 0]
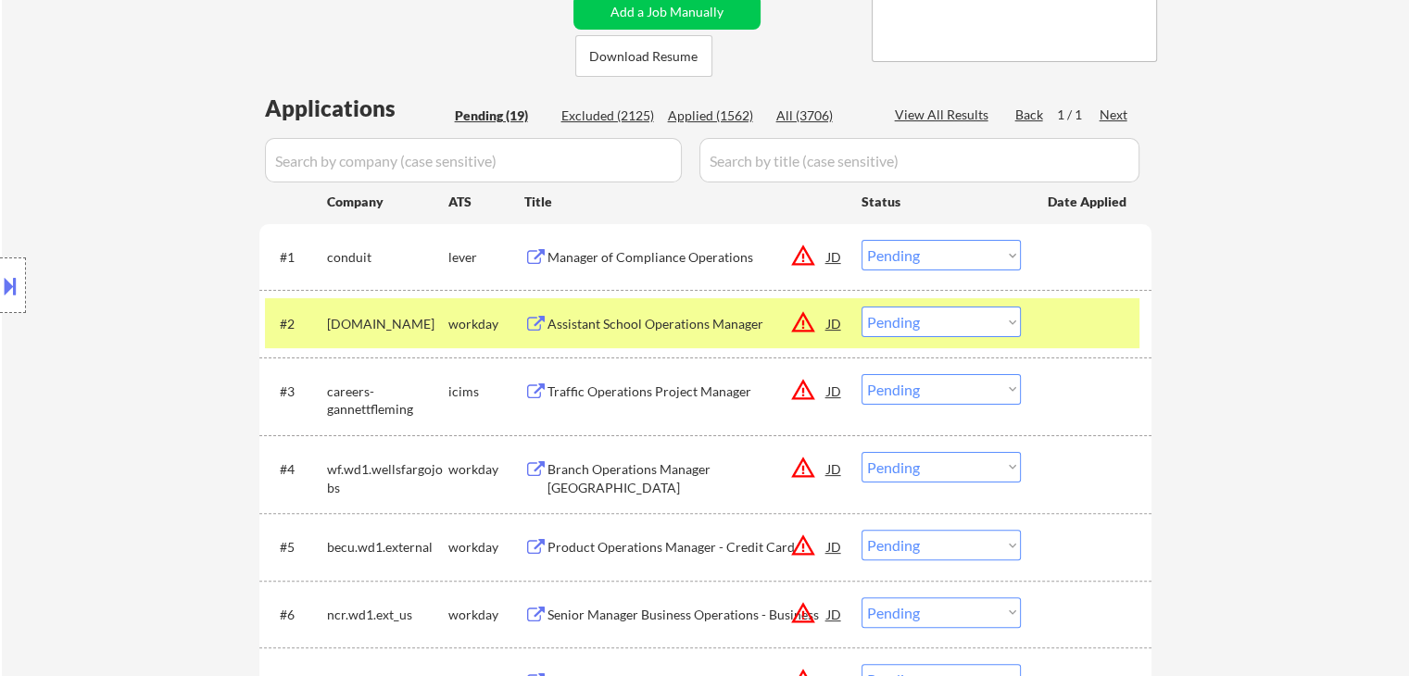
click at [810, 392] on button "warning_amber" at bounding box center [803, 390] width 26 height 26
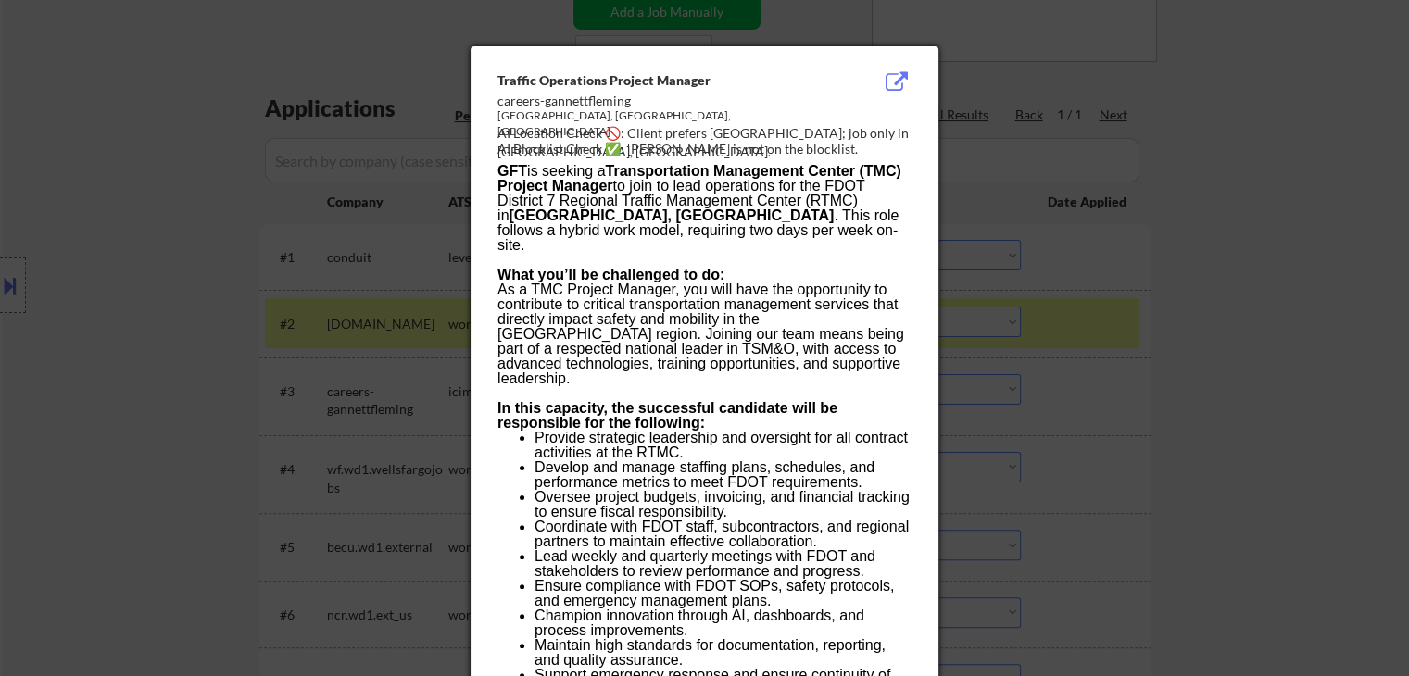
click at [1195, 270] on div at bounding box center [704, 338] width 1409 height 676
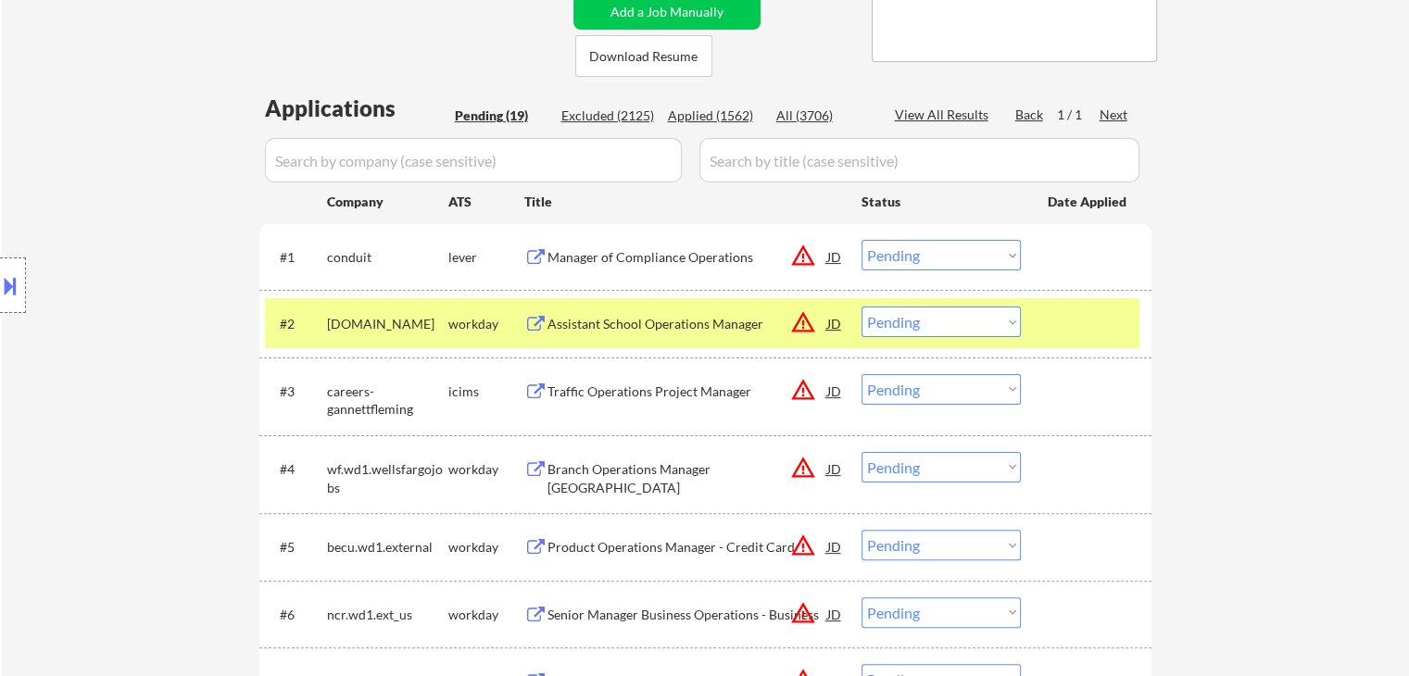
click at [703, 321] on div "Assistant School Operations Manager" at bounding box center [687, 324] width 280 height 19
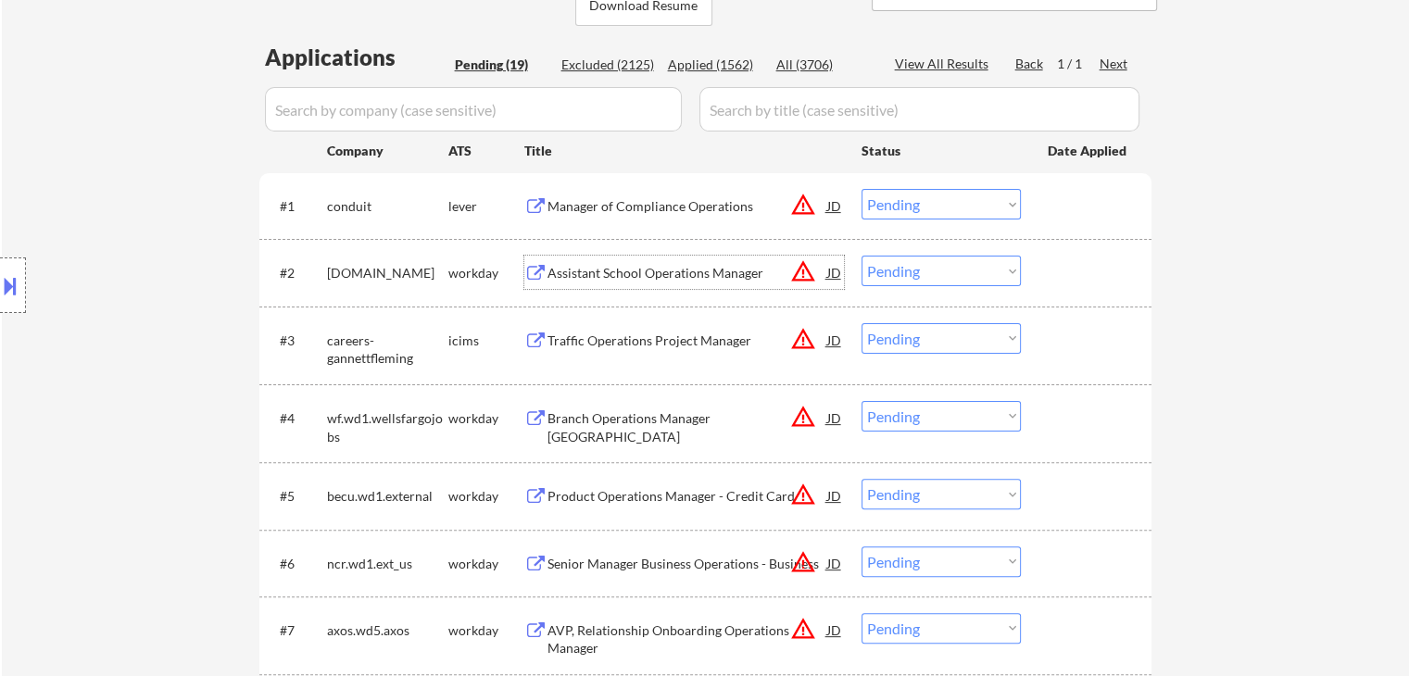
scroll to position [463, 0]
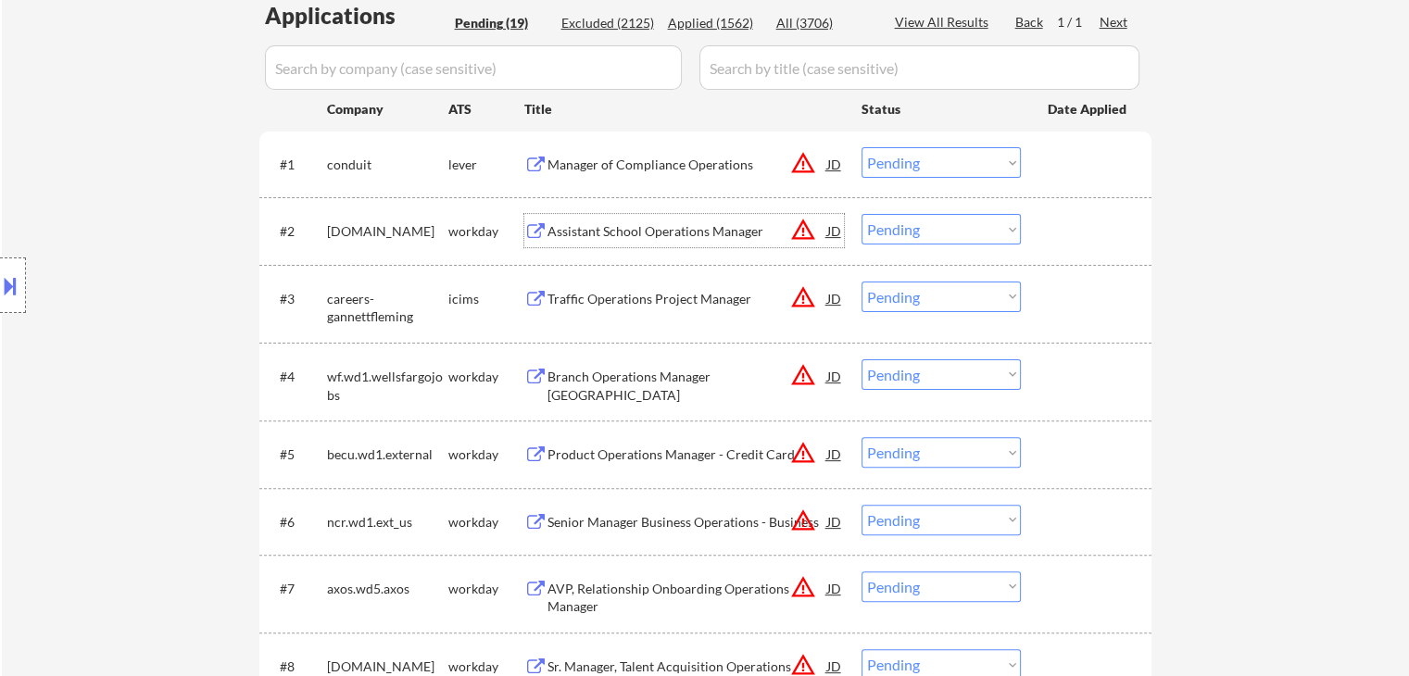
click at [711, 296] on div "Traffic Operations Project Manager" at bounding box center [687, 299] width 280 height 19
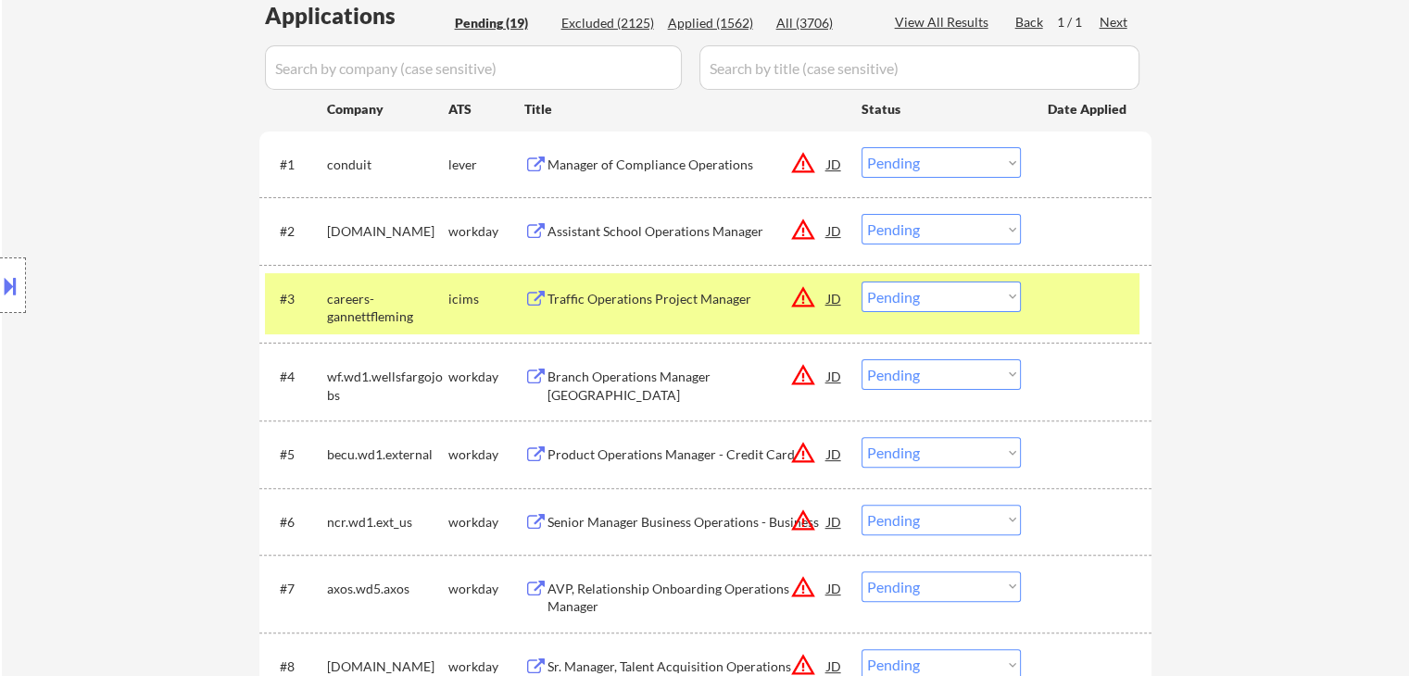
click at [945, 301] on select "Choose an option... Pending Applied Excluded (Questions) Excluded (Expired) Exc…" at bounding box center [940, 297] width 159 height 31
click at [861, 282] on select "Choose an option... Pending Applied Excluded (Questions) Excluded (Expired) Exc…" at bounding box center [940, 297] width 159 height 31
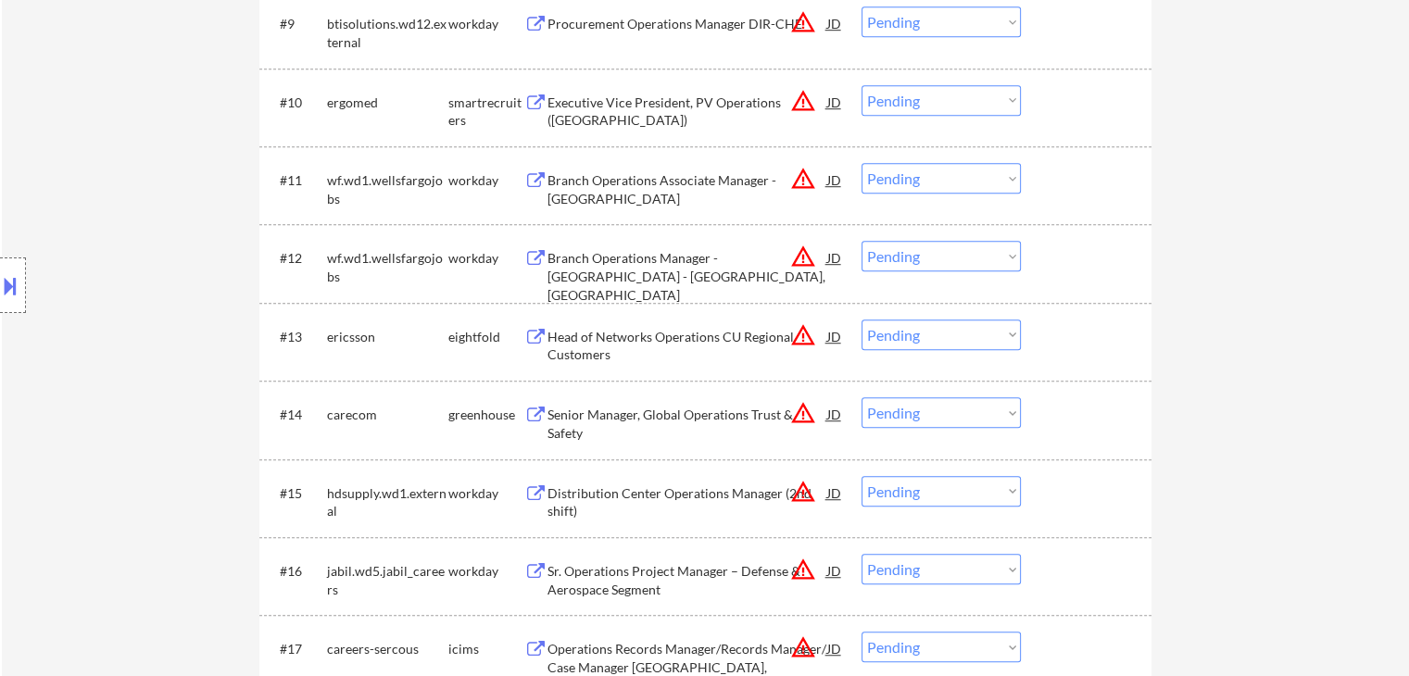
scroll to position [1297, 0]
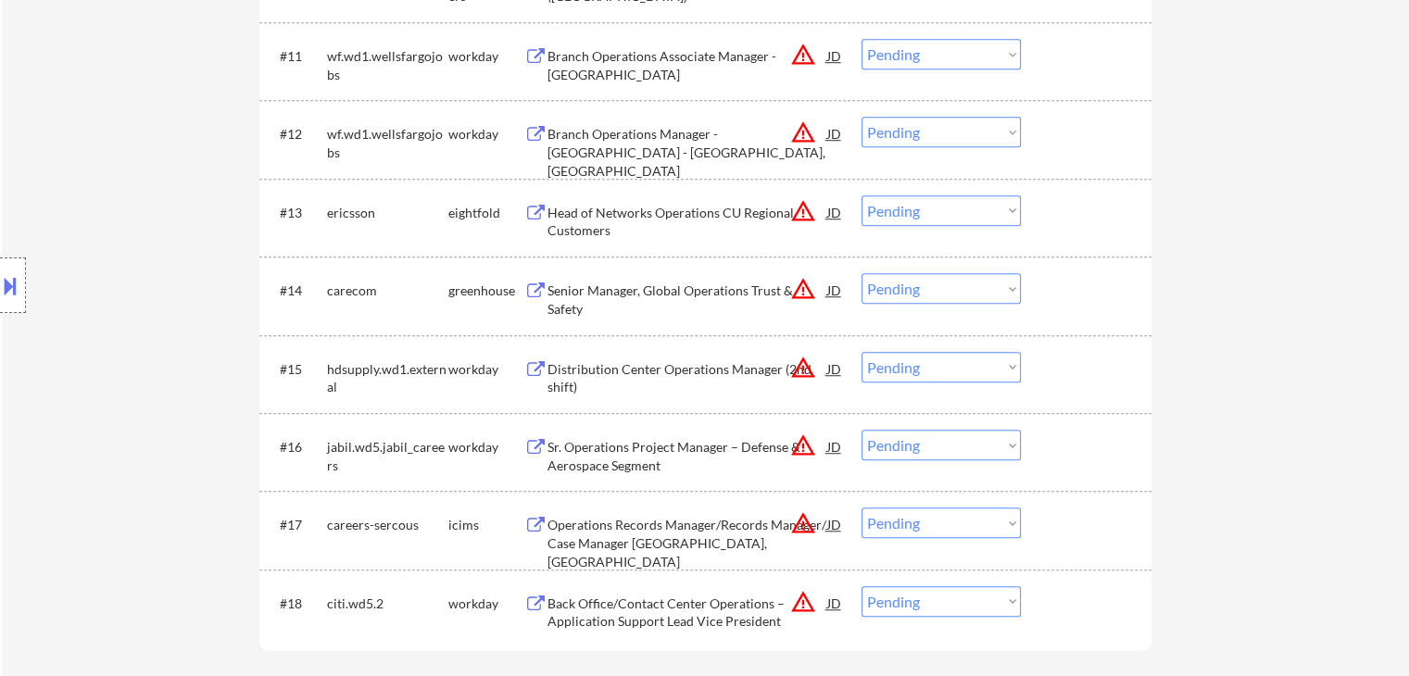
click at [813, 370] on button "warning_amber" at bounding box center [803, 368] width 26 height 26
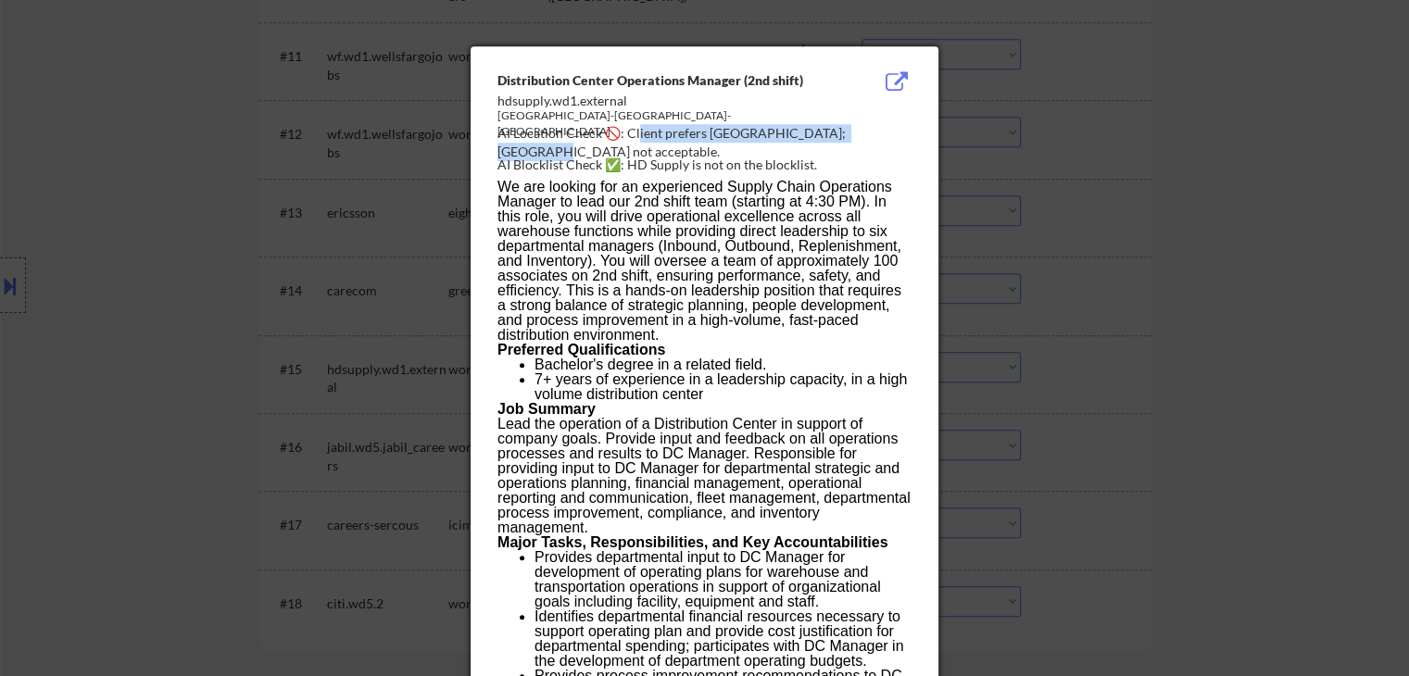
drag, startPoint x: 715, startPoint y: 134, endPoint x: 875, endPoint y: 132, distance: 160.3
click at [875, 132] on div "AI Location Check 🚫: Client prefers [GEOGRAPHIC_DATA]; [GEOGRAPHIC_DATA] not ac…" at bounding box center [707, 142] width 421 height 36
drag, startPoint x: 1099, startPoint y: 225, endPoint x: 522, endPoint y: 418, distance: 607.5
click at [1098, 224] on div at bounding box center [704, 338] width 1409 height 676
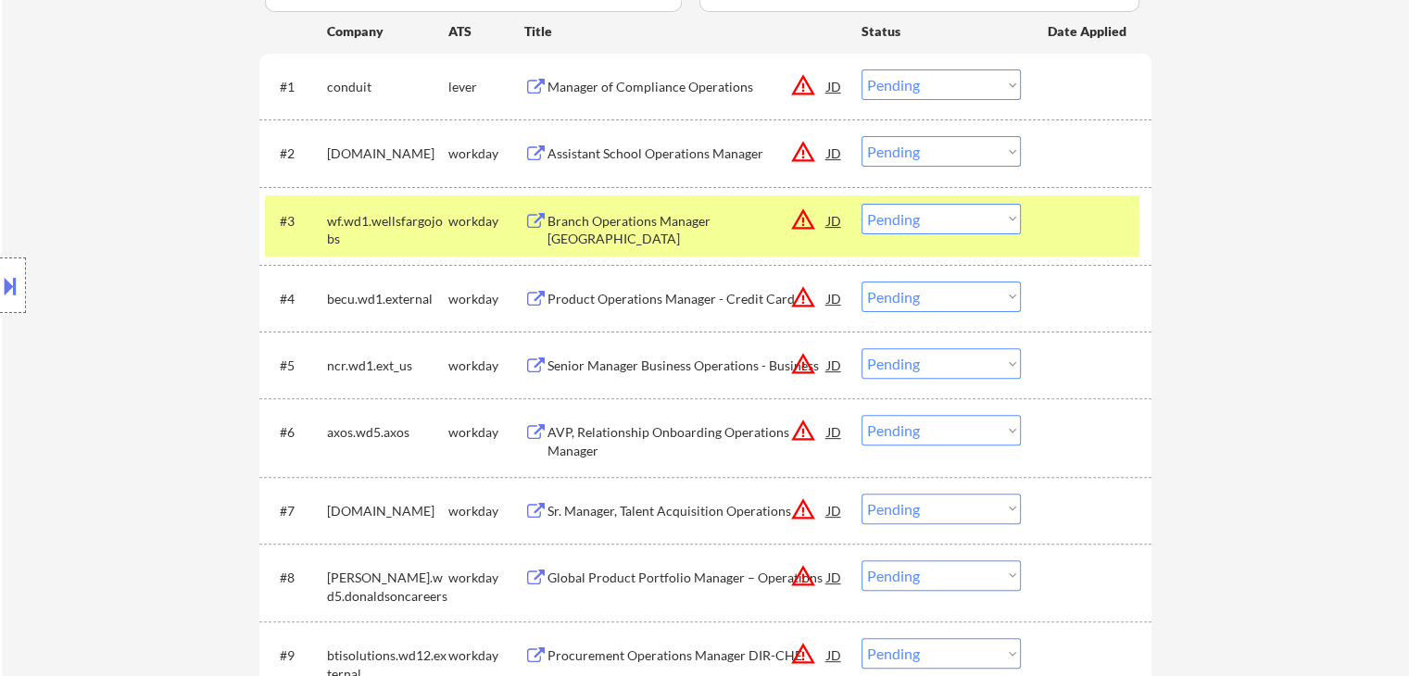
scroll to position [556, 0]
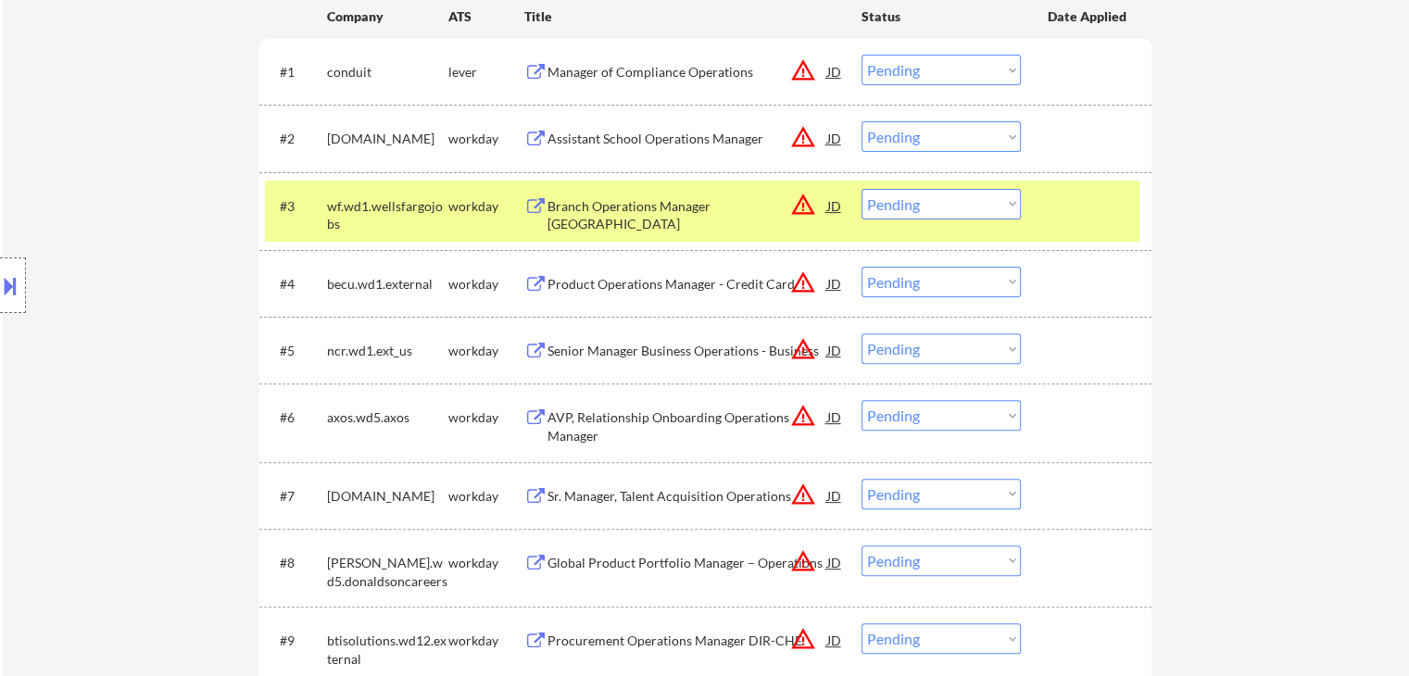
click at [799, 288] on button "warning_amber" at bounding box center [803, 283] width 26 height 26
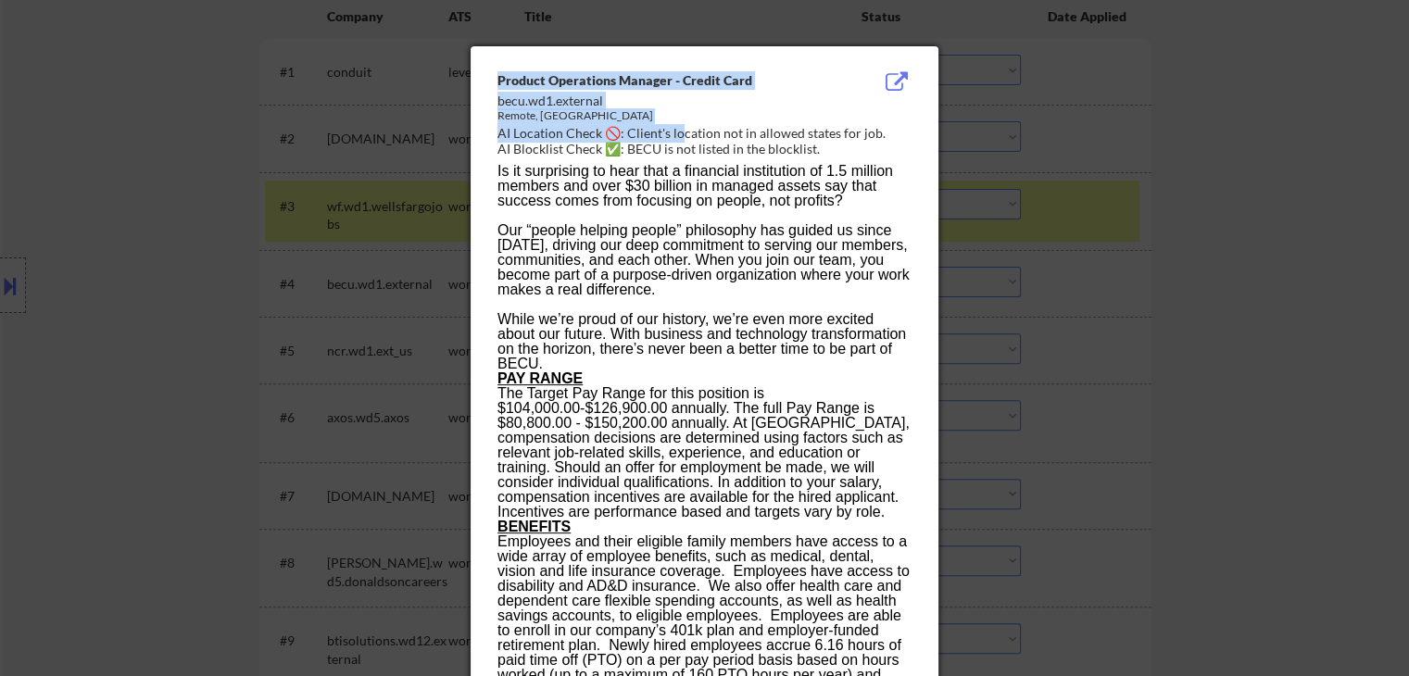
drag, startPoint x: 678, startPoint y: 134, endPoint x: 953, endPoint y: 132, distance: 275.1
click at [1019, 157] on div at bounding box center [704, 338] width 1409 height 676
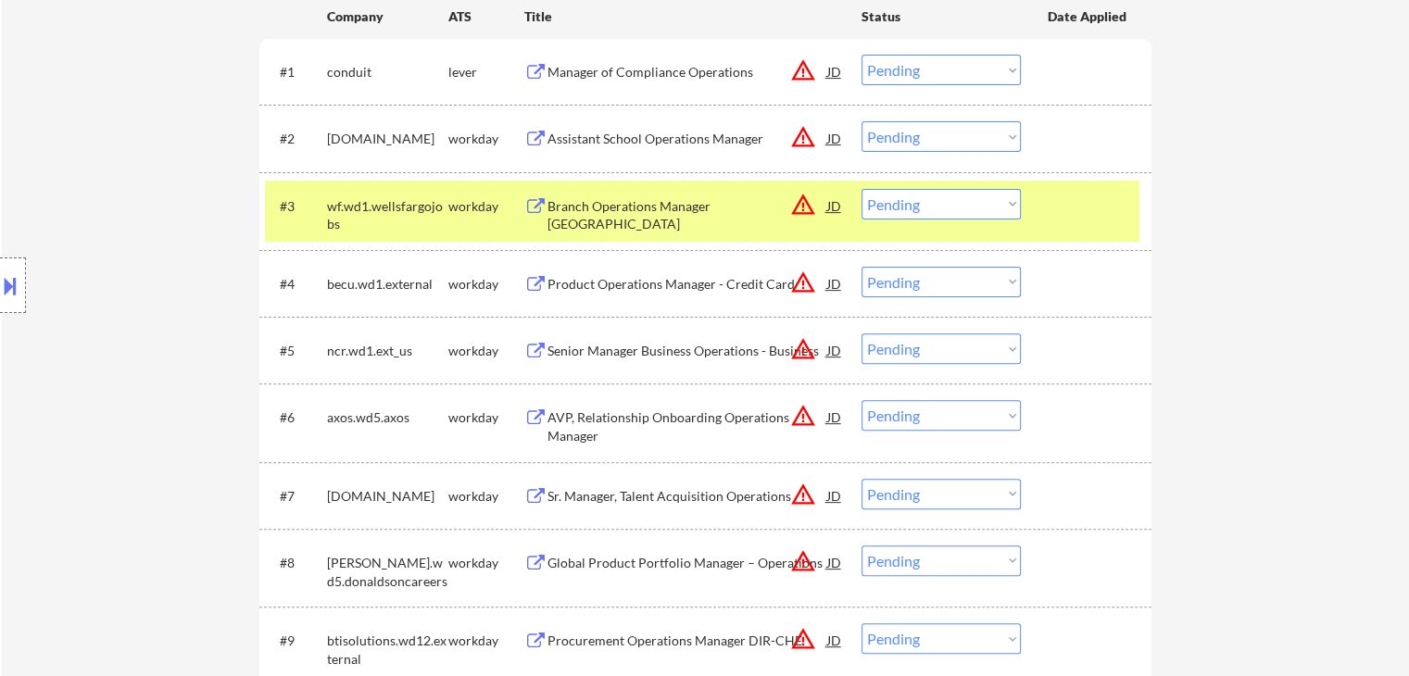
click at [720, 197] on div "Branch Operations Manager [GEOGRAPHIC_DATA]" at bounding box center [687, 215] width 280 height 36
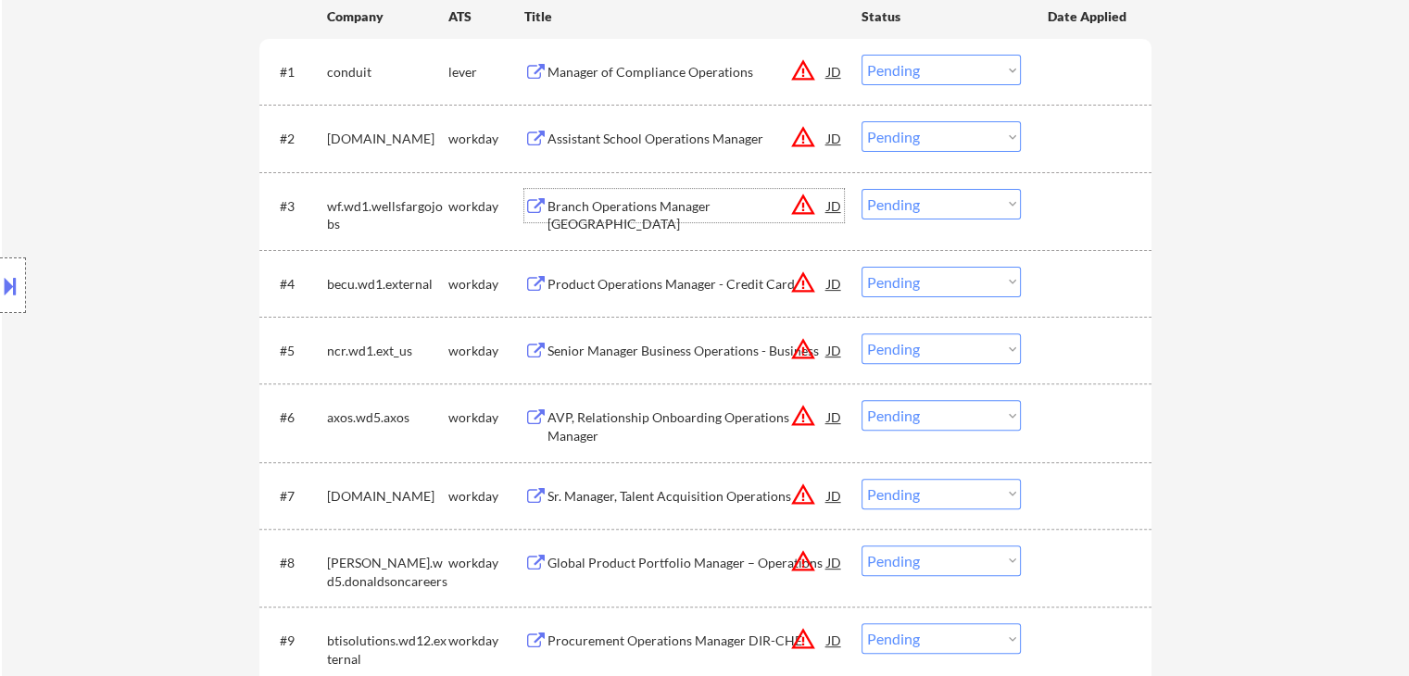
click at [801, 213] on button "warning_amber" at bounding box center [803, 205] width 26 height 26
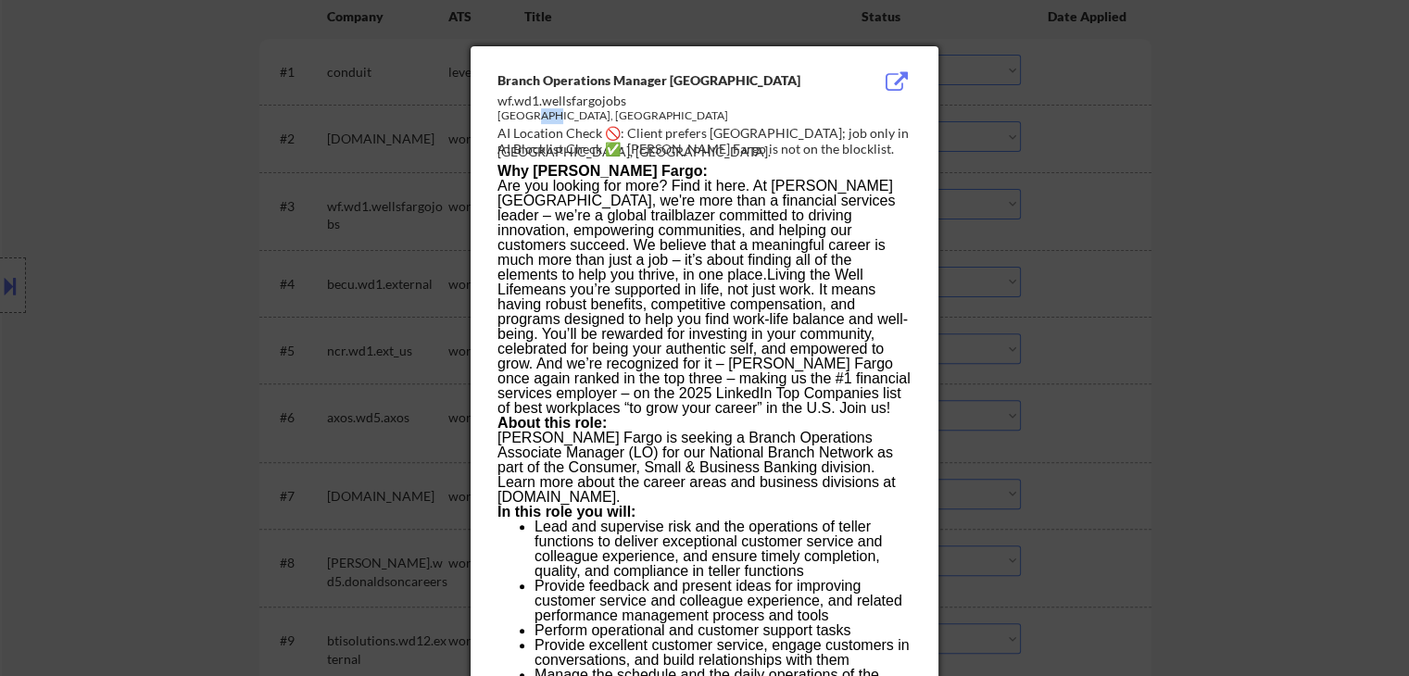
drag, startPoint x: 563, startPoint y: 116, endPoint x: 536, endPoint y: 119, distance: 27.1
click at [536, 119] on div "[GEOGRAPHIC_DATA], [GEOGRAPHIC_DATA]" at bounding box center [657, 116] width 321 height 16
drag, startPoint x: 620, startPoint y: 250, endPoint x: 798, endPoint y: 29, distance: 284.0
click at [634, 240] on p "Are you looking for more? Find it here. At [PERSON_NAME][GEOGRAPHIC_DATA], we'r…" at bounding box center [703, 297] width 413 height 237
click at [633, 266] on p "Are you looking for more? Find it here. At [PERSON_NAME][GEOGRAPHIC_DATA], we'r…" at bounding box center [703, 297] width 413 height 237
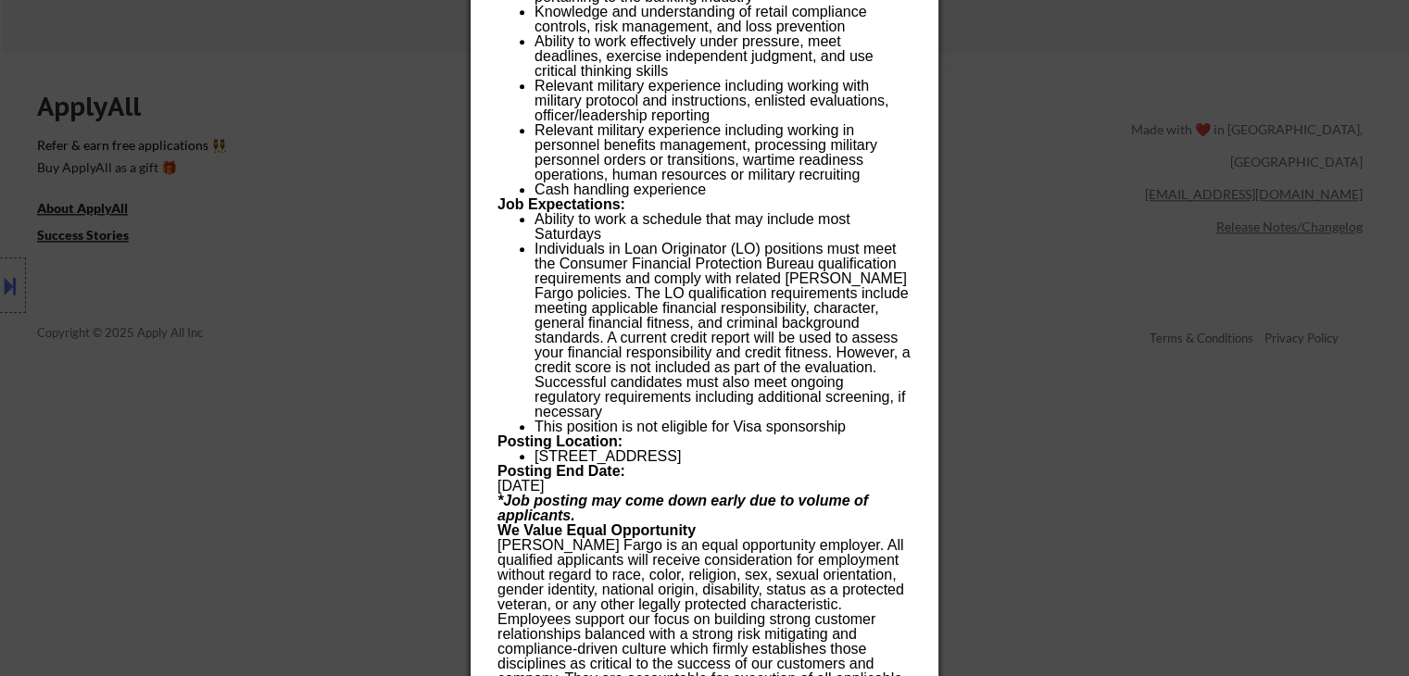
scroll to position [2316, 0]
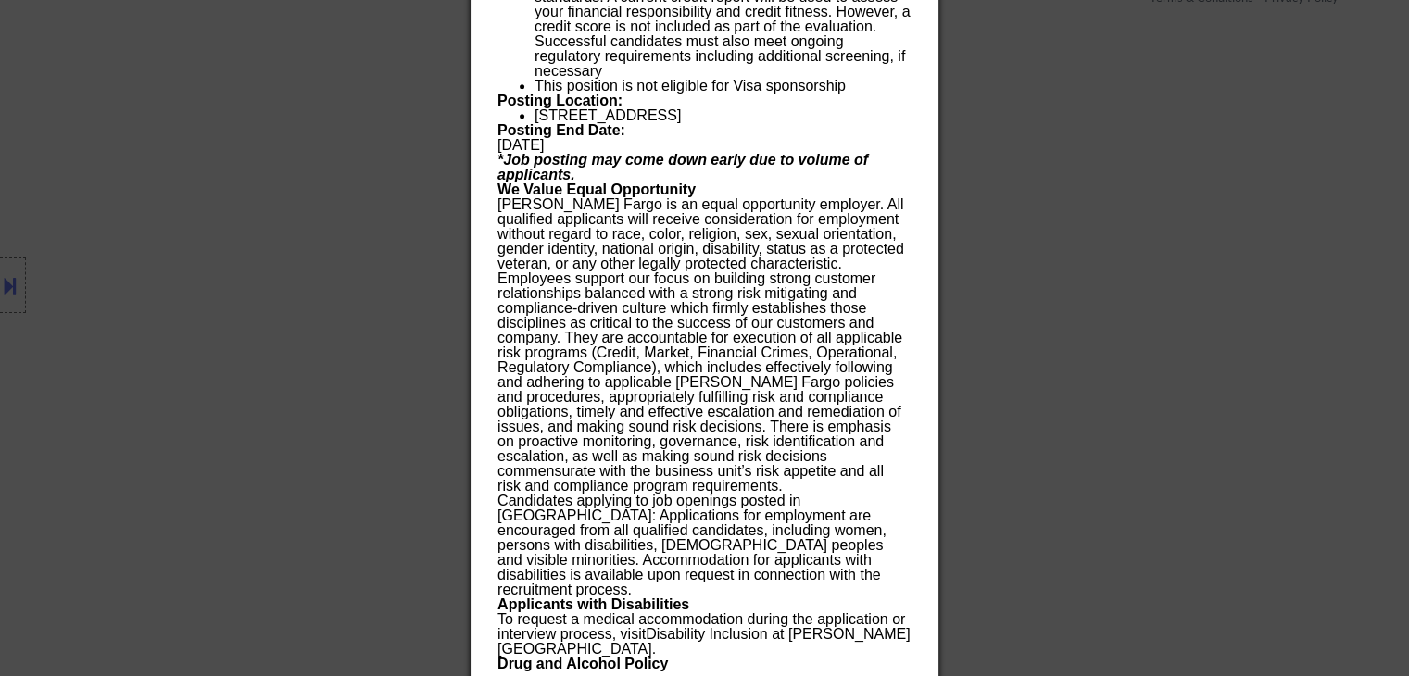
drag, startPoint x: 530, startPoint y: 110, endPoint x: 719, endPoint y: 97, distance: 189.4
drag, startPoint x: 600, startPoint y: 157, endPoint x: 660, endPoint y: 205, distance: 76.4
click at [601, 156] on p "*Job posting may come down early due to volume of applicants." at bounding box center [703, 168] width 413 height 30
click at [567, 246] on span "[PERSON_NAME] Fargo is an equal opportunity employer. All qualified applicants …" at bounding box center [700, 233] width 407 height 75
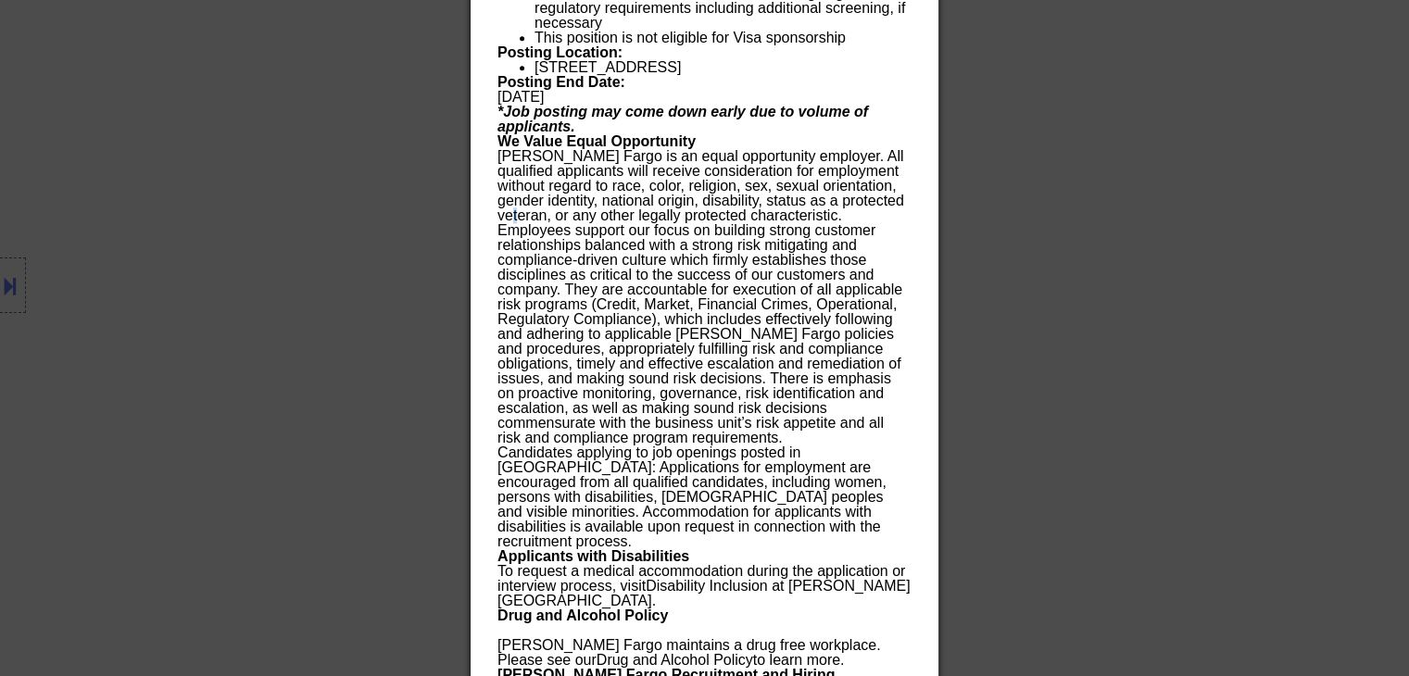
scroll to position [2389, 0]
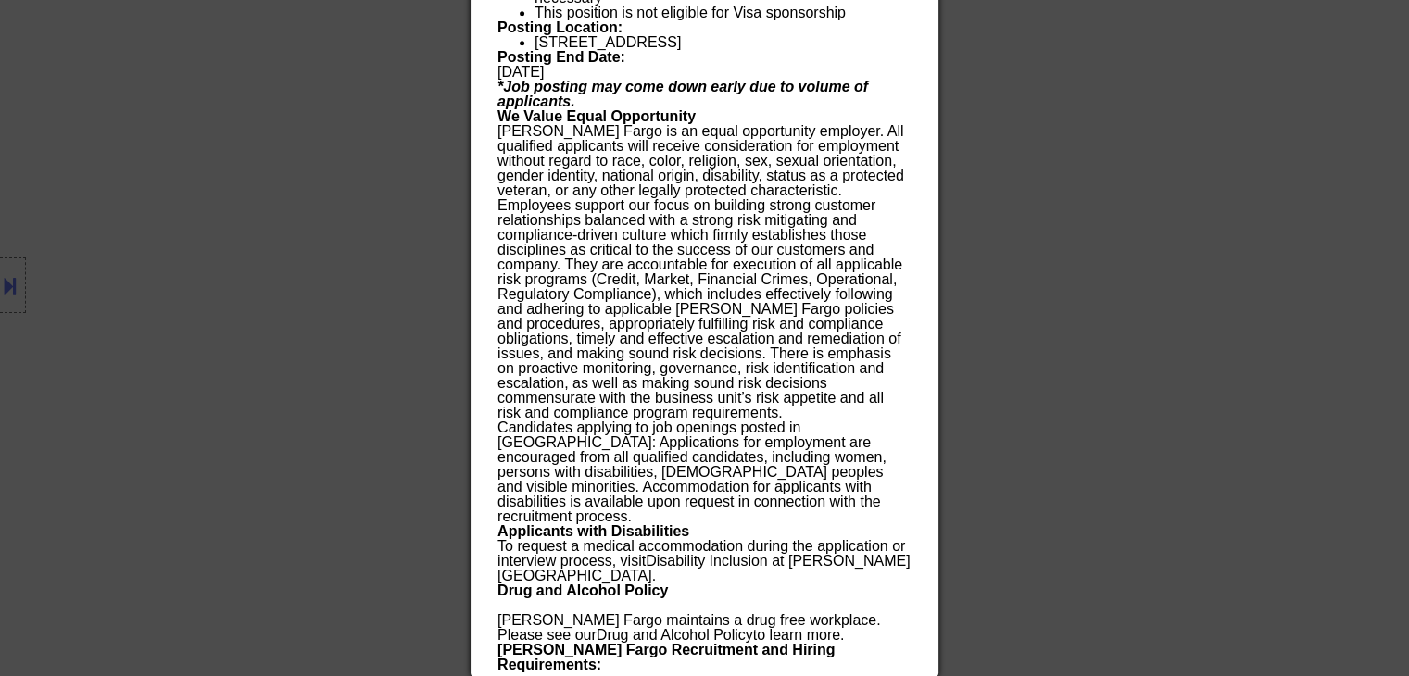
drag, startPoint x: 1079, startPoint y: 387, endPoint x: 1000, endPoint y: 395, distance: 79.1
click at [1079, 386] on div at bounding box center [704, 338] width 1409 height 676
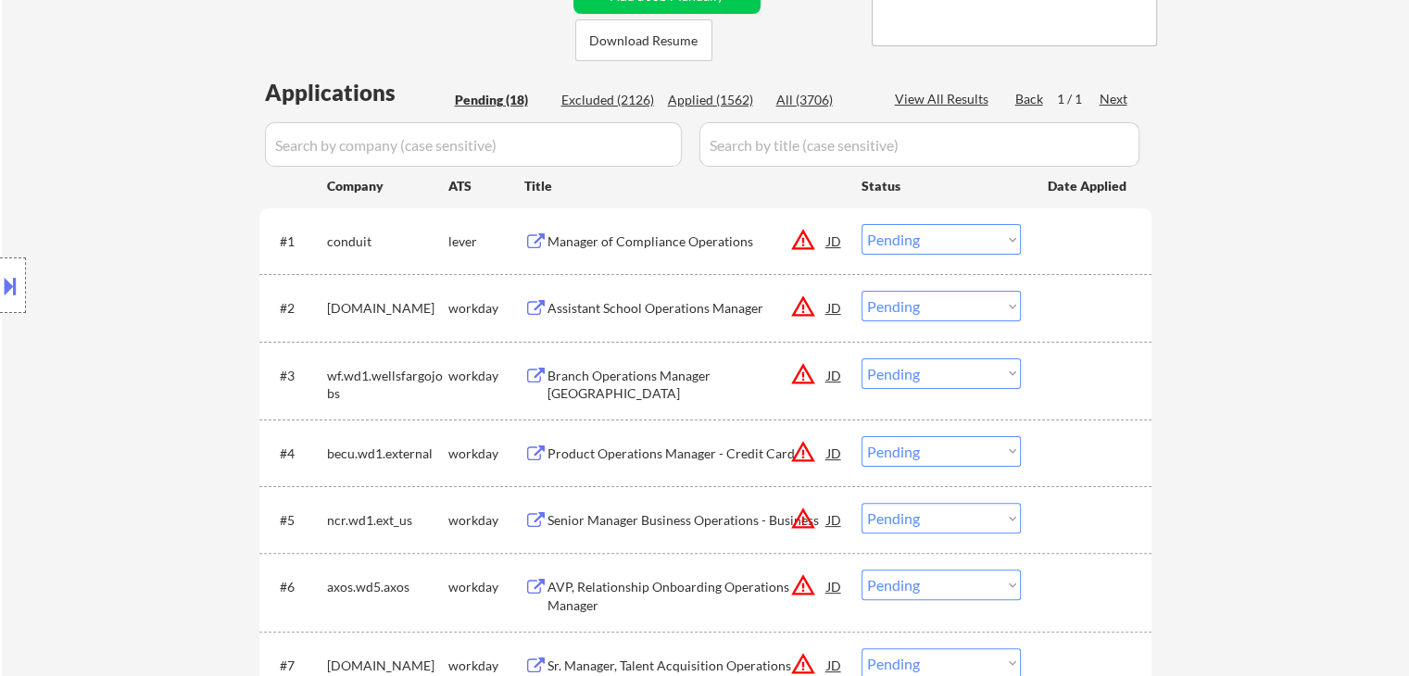
scroll to position [449, 0]
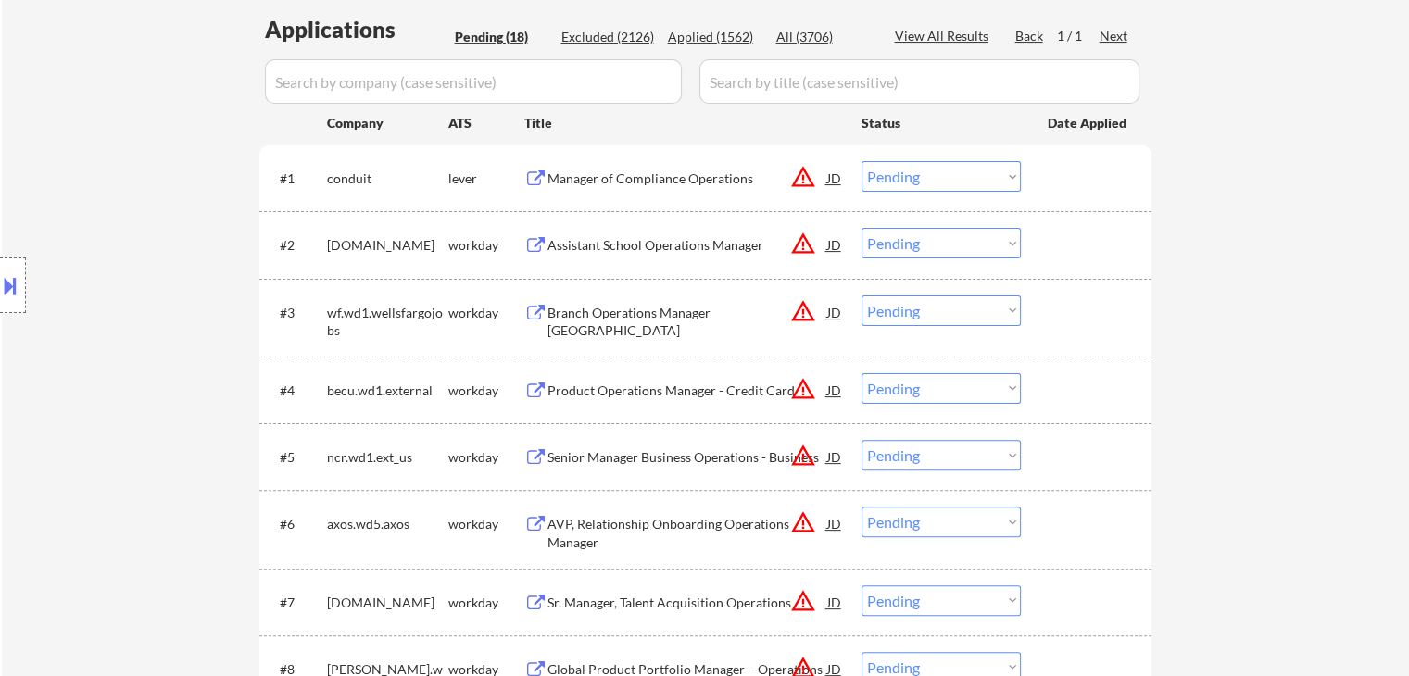
click at [688, 241] on div "Assistant School Operations Manager" at bounding box center [687, 245] width 280 height 19
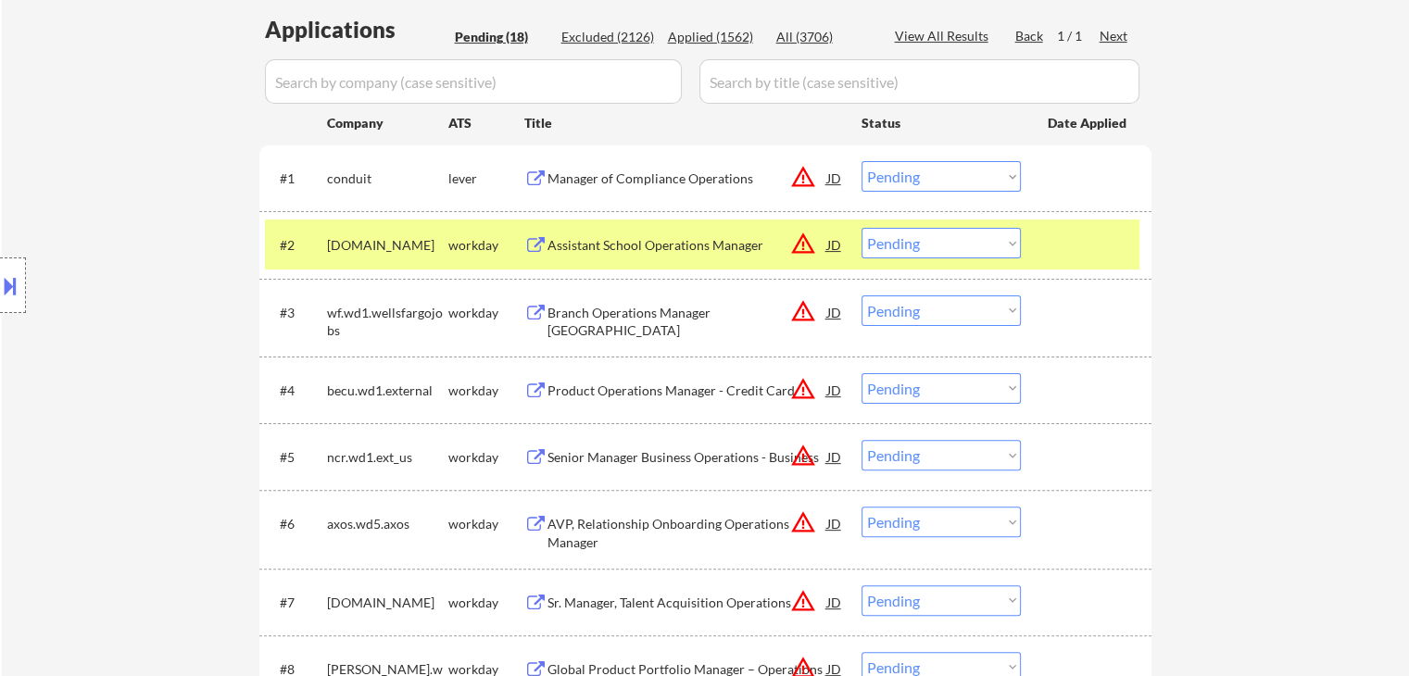
click at [929, 245] on select "Choose an option... Pending Applied Excluded (Questions) Excluded (Expired) Exc…" at bounding box center [940, 243] width 159 height 31
click at [861, 228] on select "Choose an option... Pending Applied Excluded (Questions) Excluded (Expired) Exc…" at bounding box center [940, 243] width 159 height 31
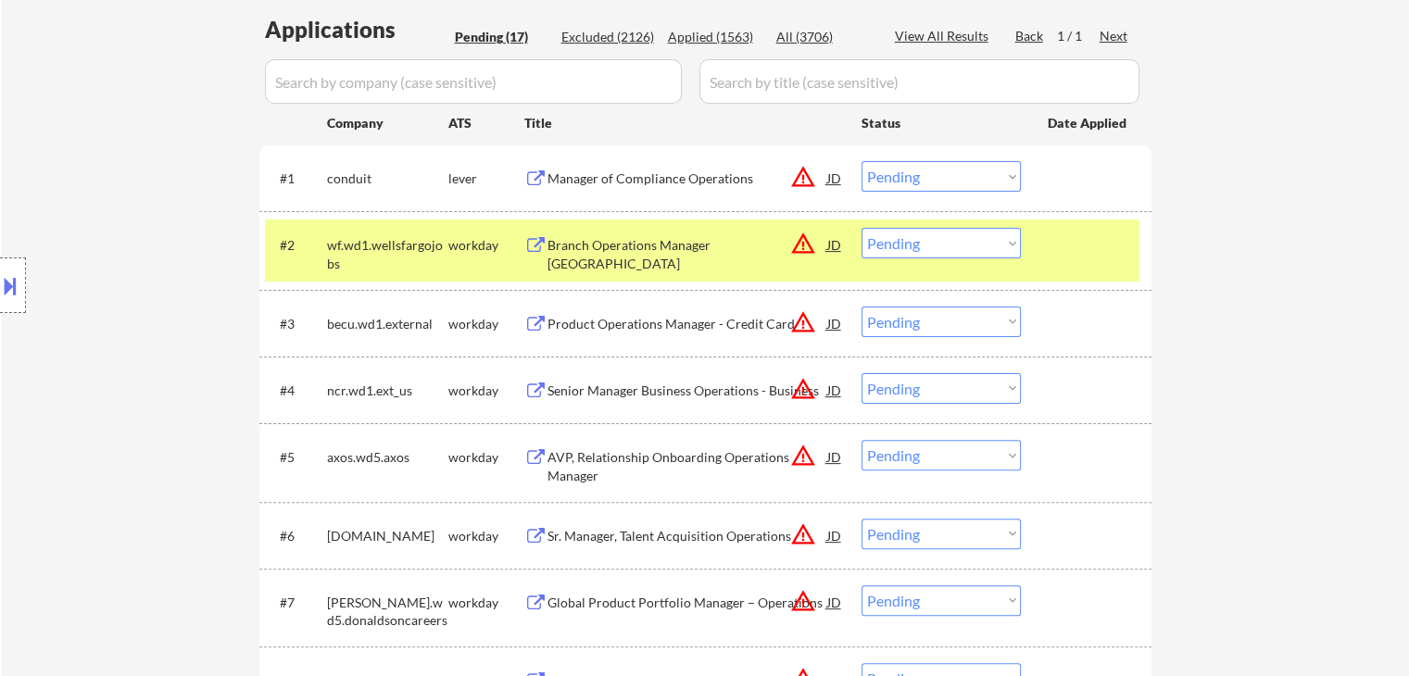
click at [176, 219] on div "Location Inclusions:" at bounding box center [166, 286] width 332 height 344
drag, startPoint x: 924, startPoint y: 174, endPoint x: 926, endPoint y: 184, distance: 10.4
click at [926, 175] on select "Choose an option... Pending Applied Excluded (Questions) Excluded (Expired) Exc…" at bounding box center [940, 176] width 159 height 31
click at [861, 161] on select "Choose an option... Pending Applied Excluded (Questions) Excluded (Expired) Exc…" at bounding box center [940, 176] width 159 height 31
click at [704, 249] on div "Branch Operations Manager [GEOGRAPHIC_DATA]" at bounding box center [687, 254] width 280 height 36
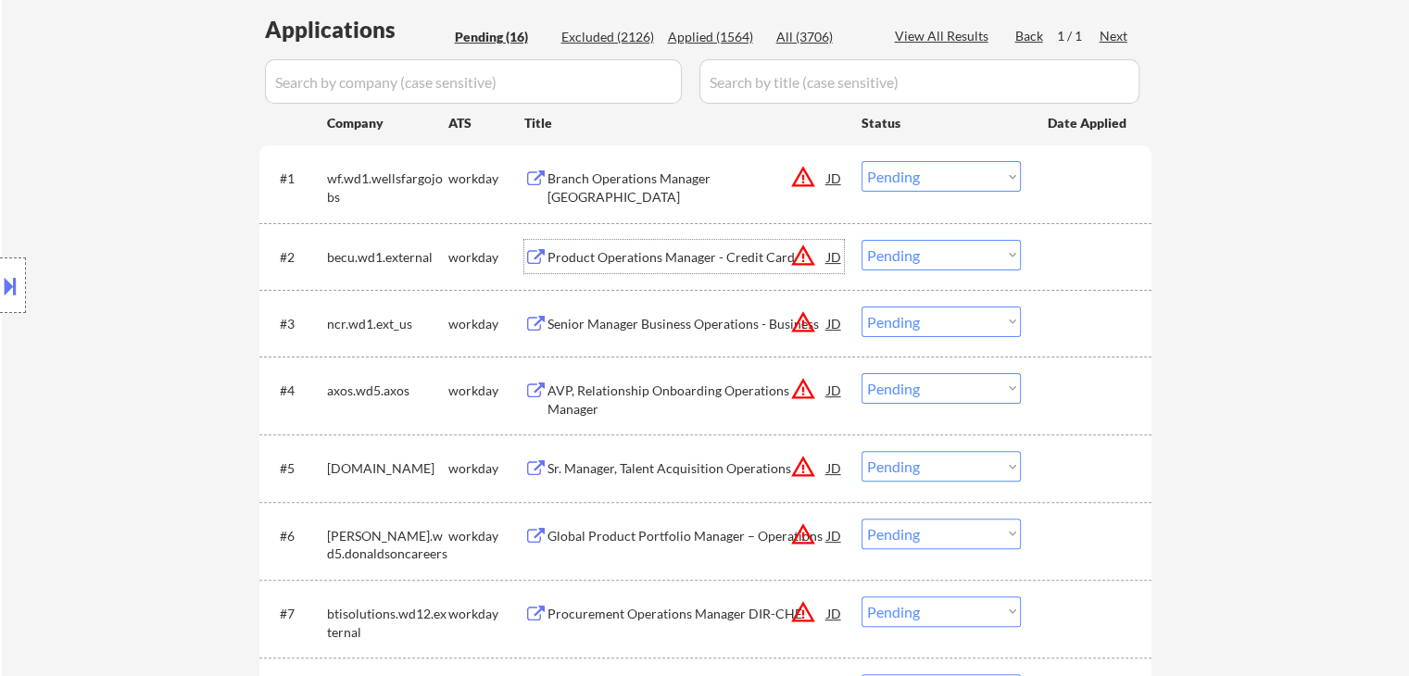
click at [811, 324] on button "warning_amber" at bounding box center [803, 322] width 26 height 26
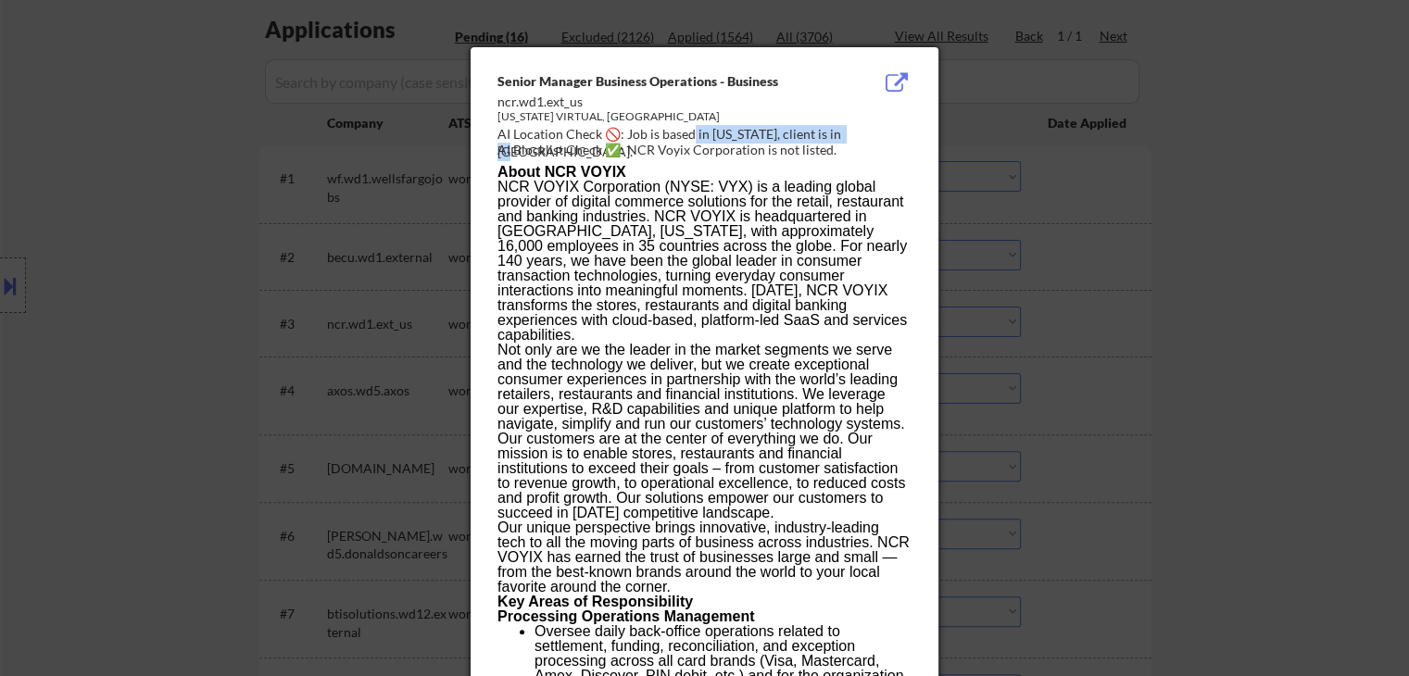
drag, startPoint x: 741, startPoint y: 132, endPoint x: 692, endPoint y: 132, distance: 49.1
click at [692, 132] on div "AI Location Check 🚫: Job is based in [US_STATE], client is in [GEOGRAPHIC_DATA]." at bounding box center [707, 143] width 421 height 36
drag, startPoint x: 803, startPoint y: 168, endPoint x: 783, endPoint y: 153, distance: 25.2
click at [801, 167] on p "About NCR VOYIX" at bounding box center [703, 172] width 413 height 15
drag, startPoint x: 708, startPoint y: 134, endPoint x: 772, endPoint y: 136, distance: 63.9
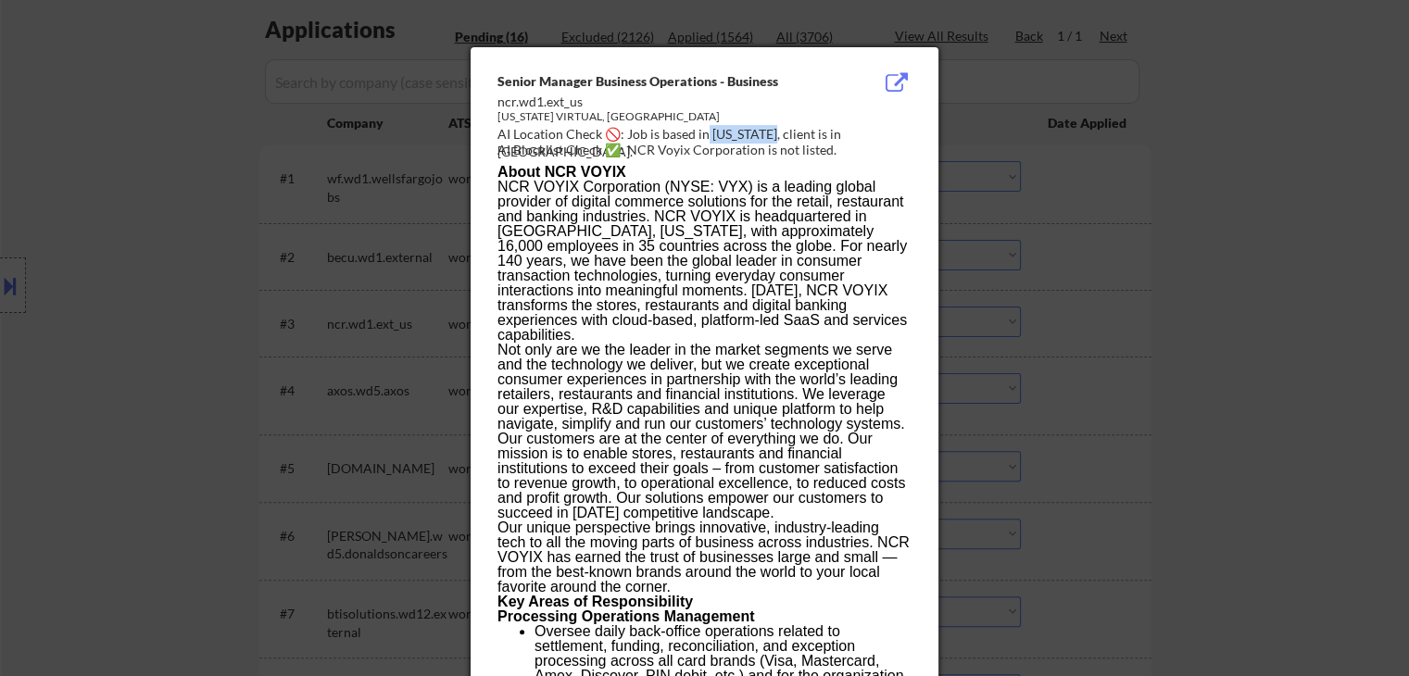
click at [772, 136] on div "AI Location Check 🚫: Job is based in [US_STATE], client is in [GEOGRAPHIC_DATA]." at bounding box center [707, 143] width 421 height 36
copy div "[US_STATE],"
click at [267, 220] on div at bounding box center [704, 338] width 1409 height 676
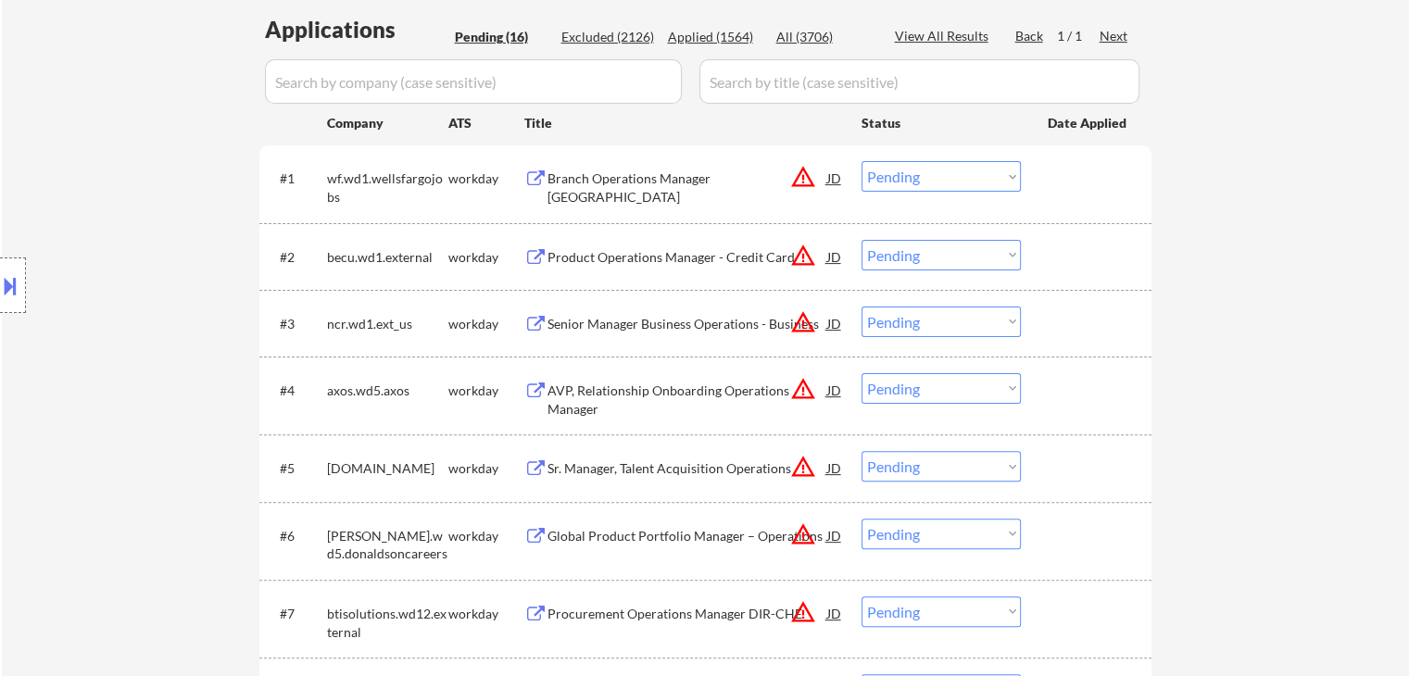
click at [18, 287] on button at bounding box center [10, 285] width 20 height 31
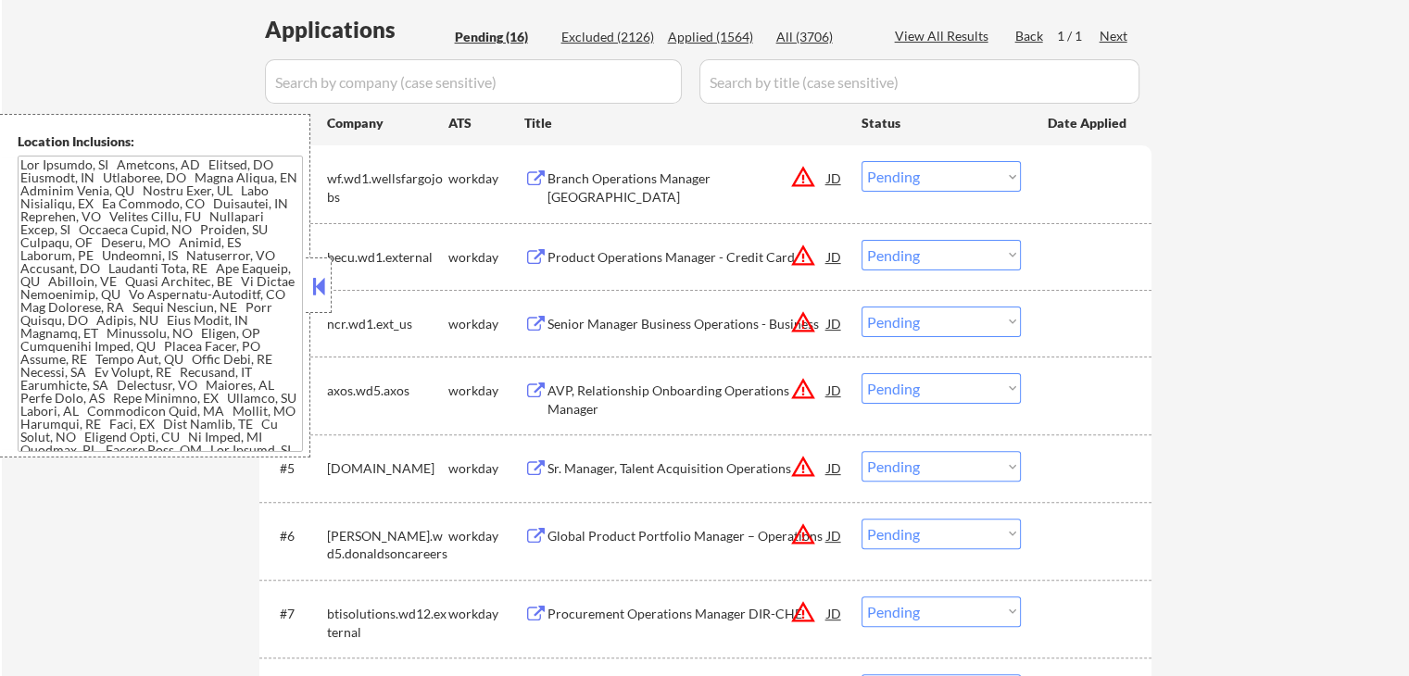
scroll to position [625, 0]
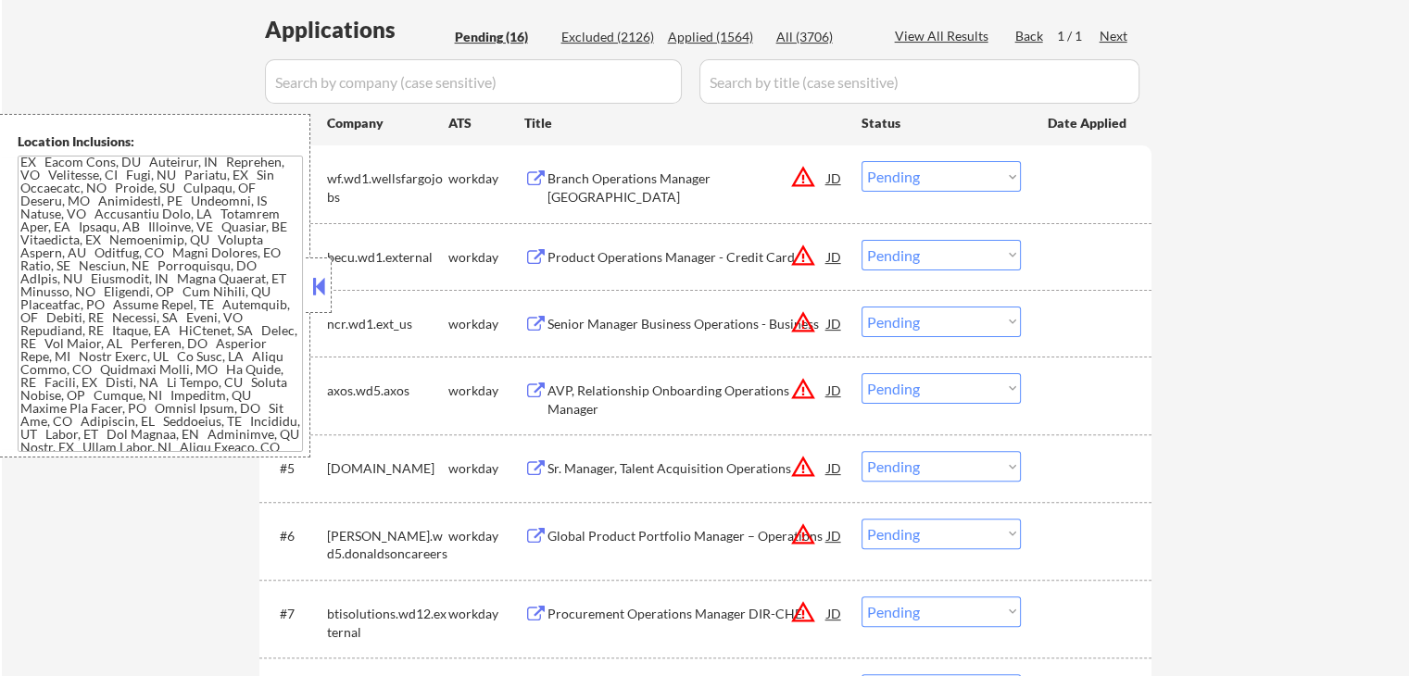
click at [200, 316] on textarea at bounding box center [160, 304] width 285 height 296
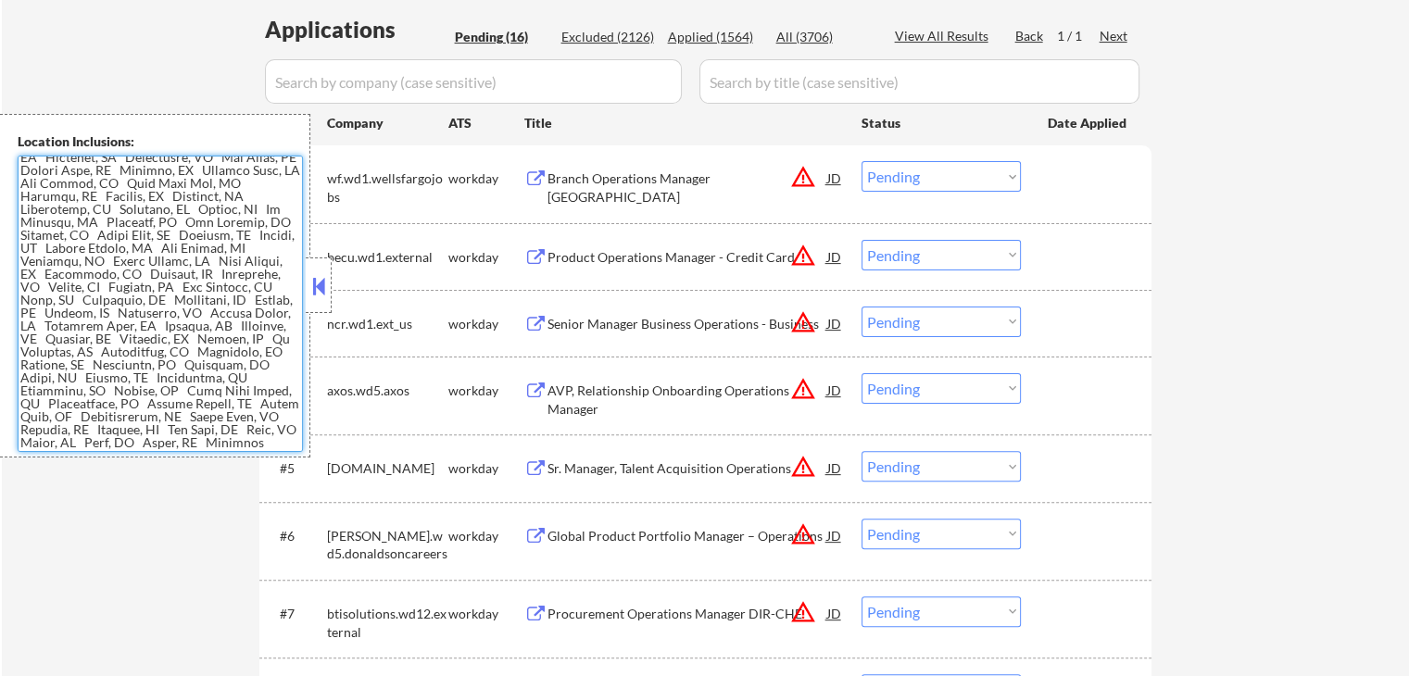
scroll to position [1088, 0]
drag, startPoint x: 321, startPoint y: 290, endPoint x: 375, endPoint y: 304, distance: 55.5
click at [324, 288] on button at bounding box center [318, 286] width 20 height 28
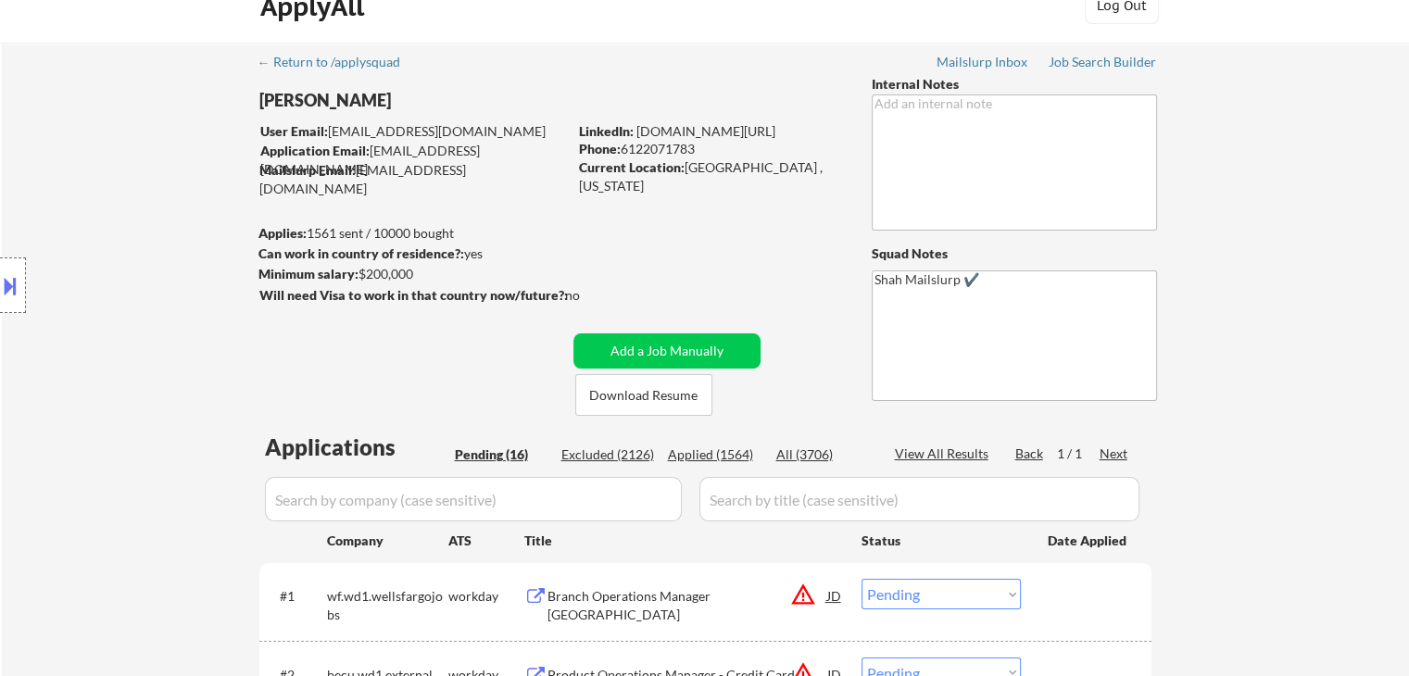
scroll to position [0, 0]
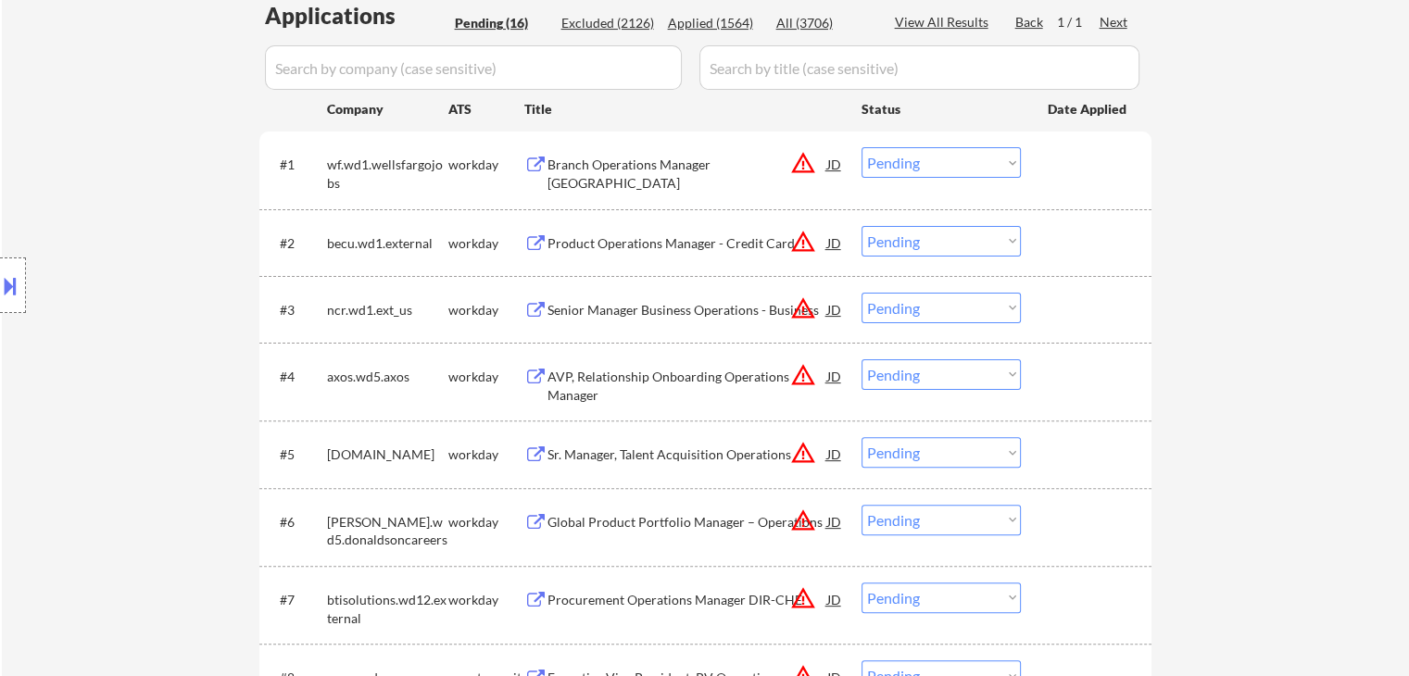
click at [153, 349] on div "Location Inclusions:" at bounding box center [166, 286] width 332 height 344
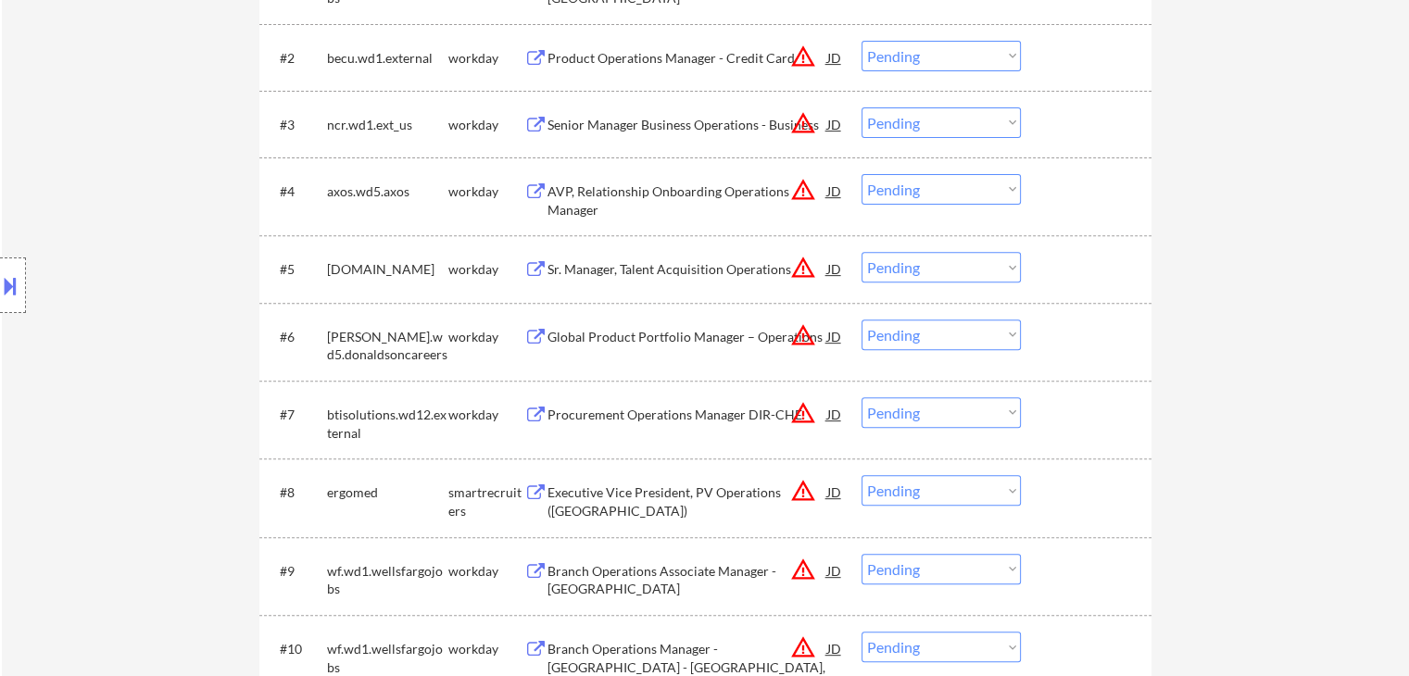
click at [271, 472] on div "#8 ergomed smartrecruiters Executive Vice President, PV Operations ([GEOGRAPHIC…" at bounding box center [702, 497] width 874 height 61
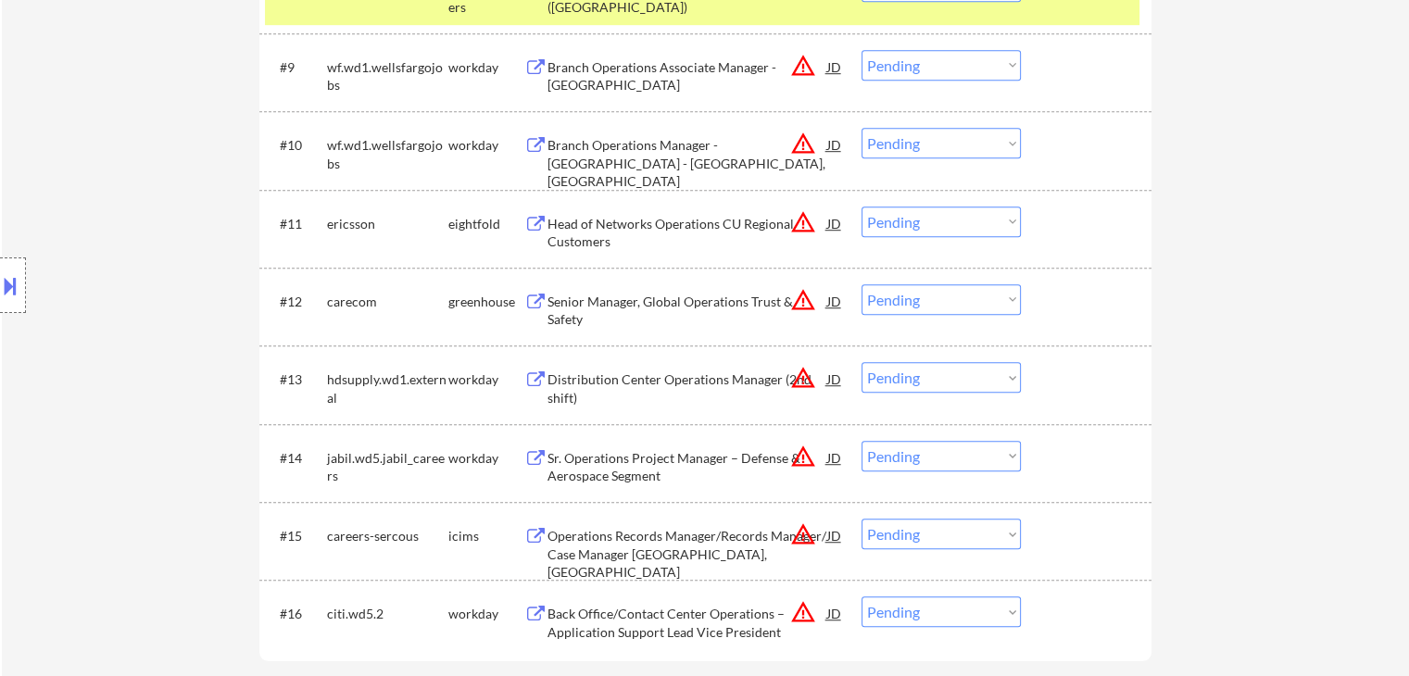
scroll to position [1204, 0]
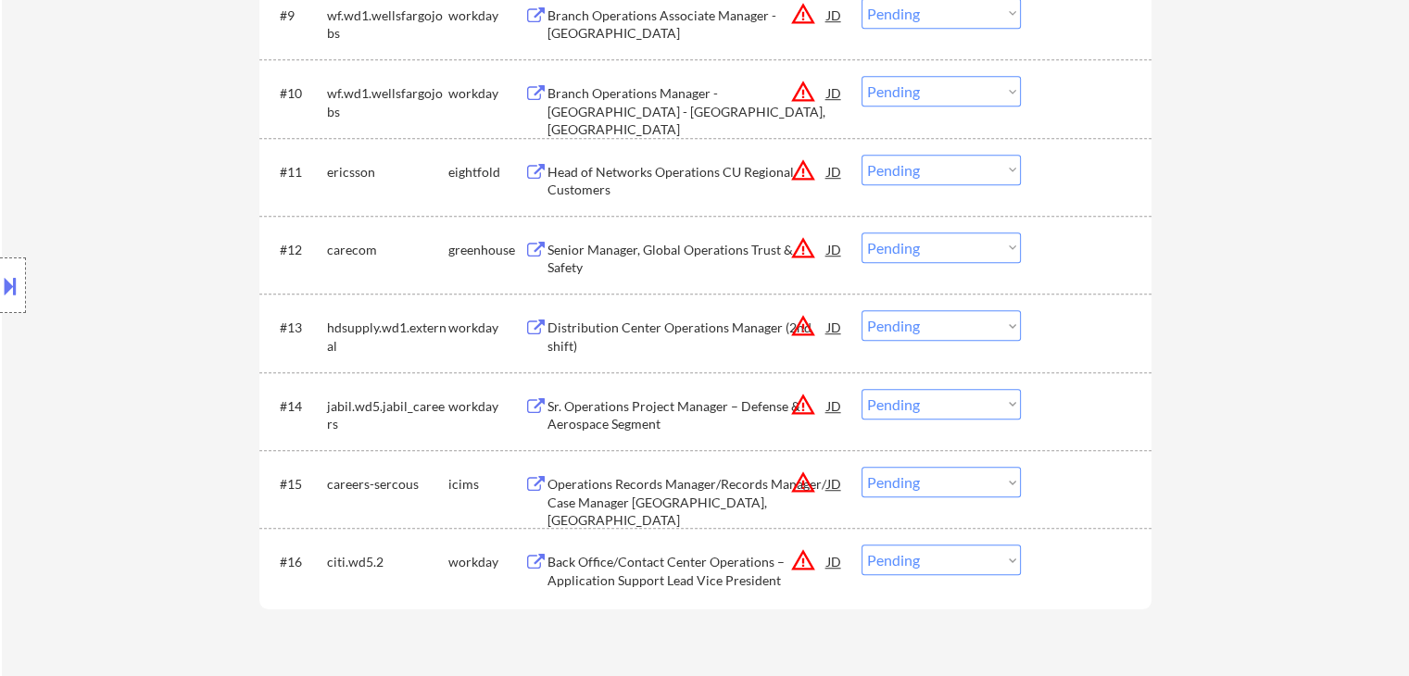
click at [793, 246] on button "warning_amber" at bounding box center [803, 248] width 26 height 26
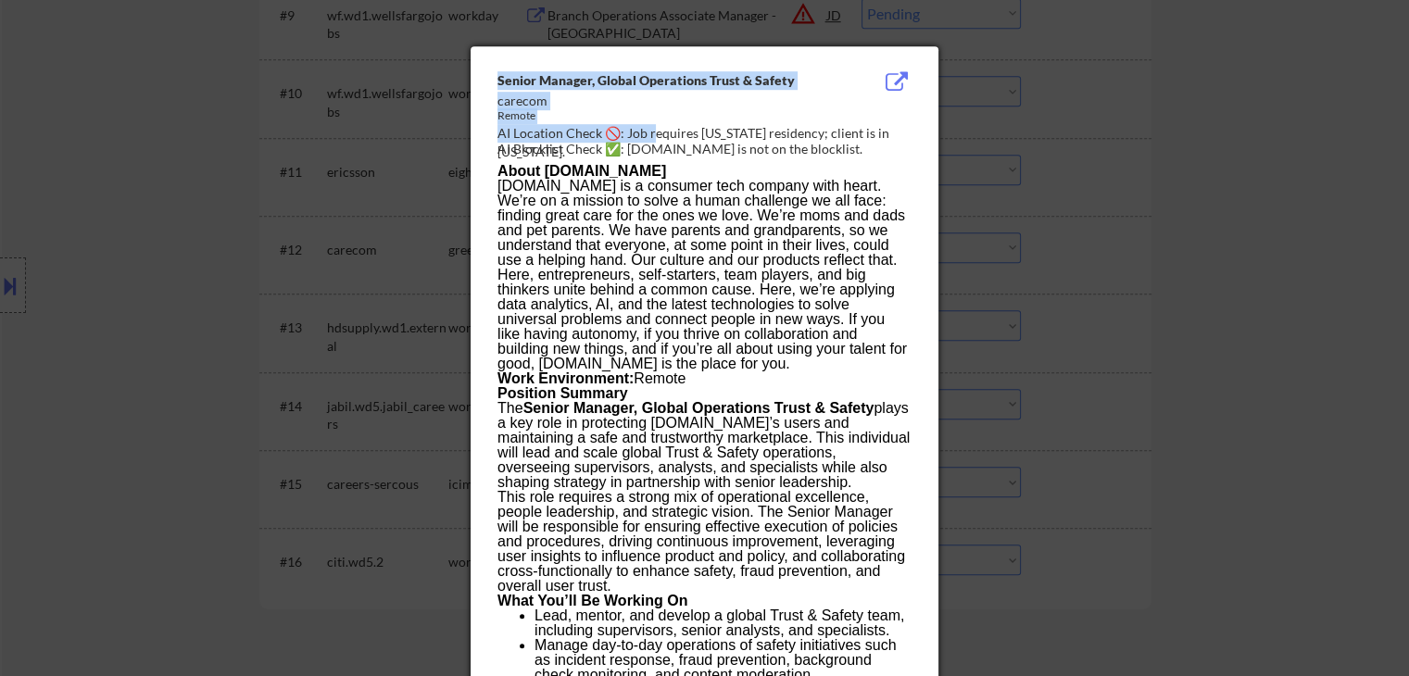
drag, startPoint x: 654, startPoint y: 132, endPoint x: 963, endPoint y: 138, distance: 309.5
click at [1116, 199] on div at bounding box center [704, 338] width 1409 height 676
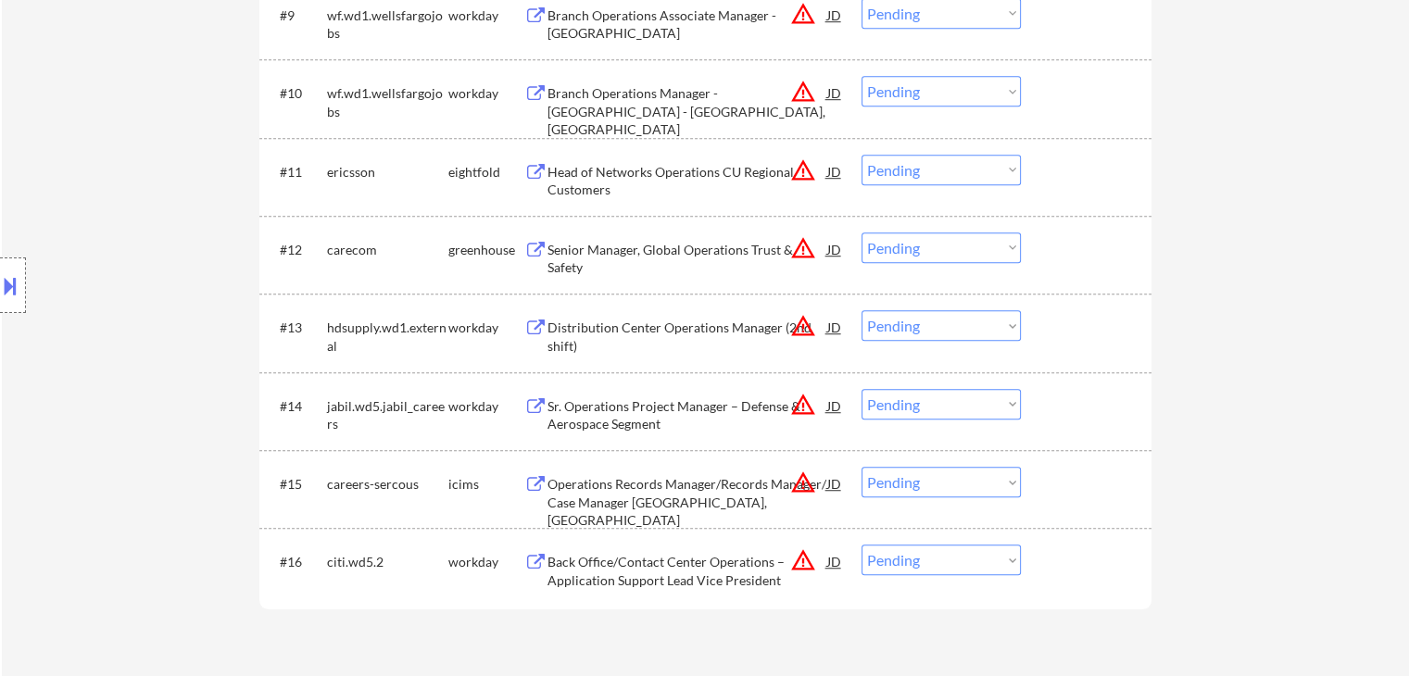
click at [602, 253] on div "Senior Manager, Global Operations Trust & Safety" at bounding box center [687, 259] width 280 height 36
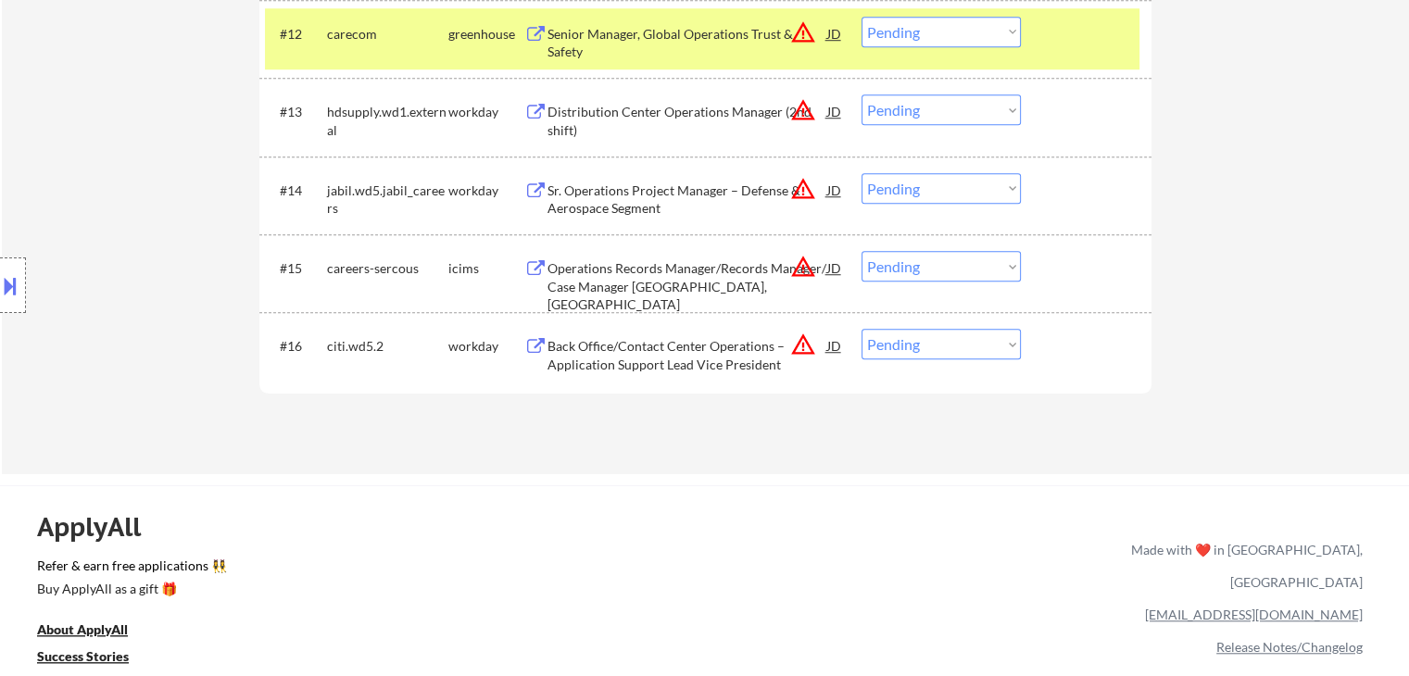
scroll to position [1320, 0]
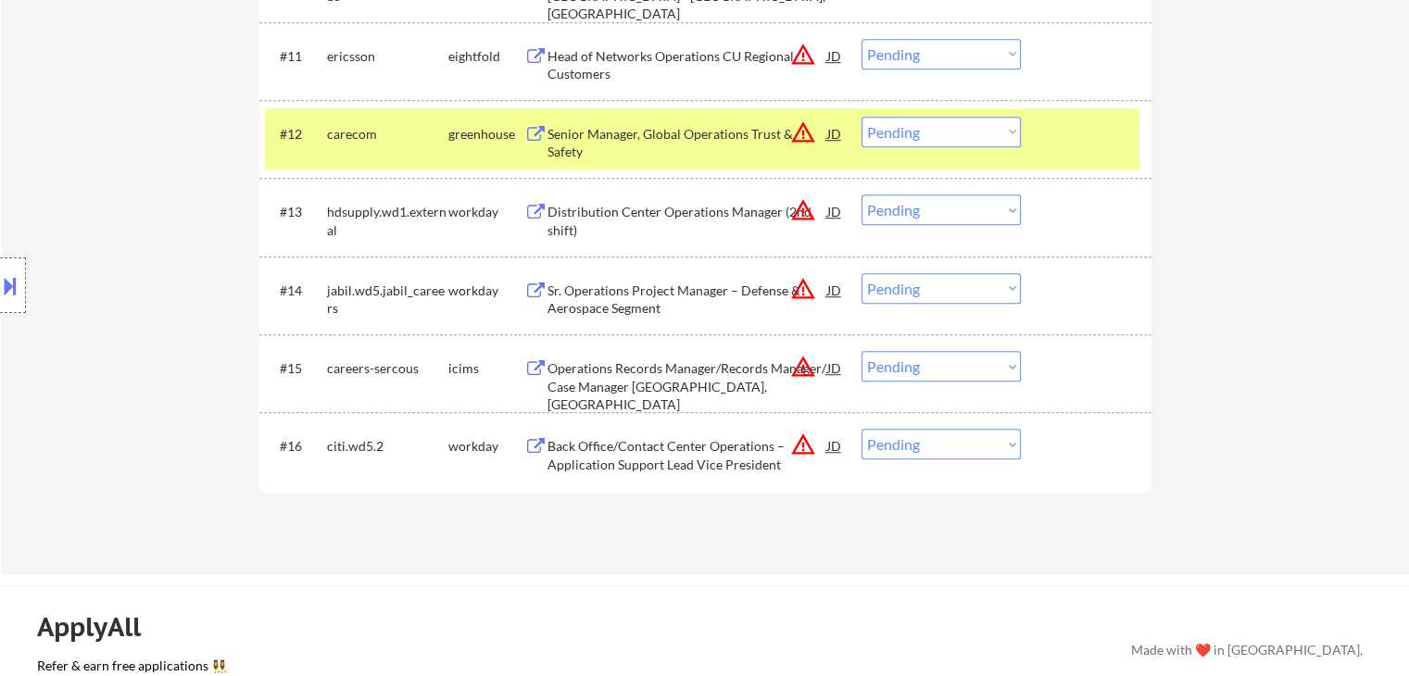
click at [965, 138] on select "Choose an option... Pending Applied Excluded (Questions) Excluded (Expired) Exc…" at bounding box center [940, 132] width 159 height 31
click at [861, 117] on select "Choose an option... Pending Applied Excluded (Questions) Excluded (Expired) Exc…" at bounding box center [940, 132] width 159 height 31
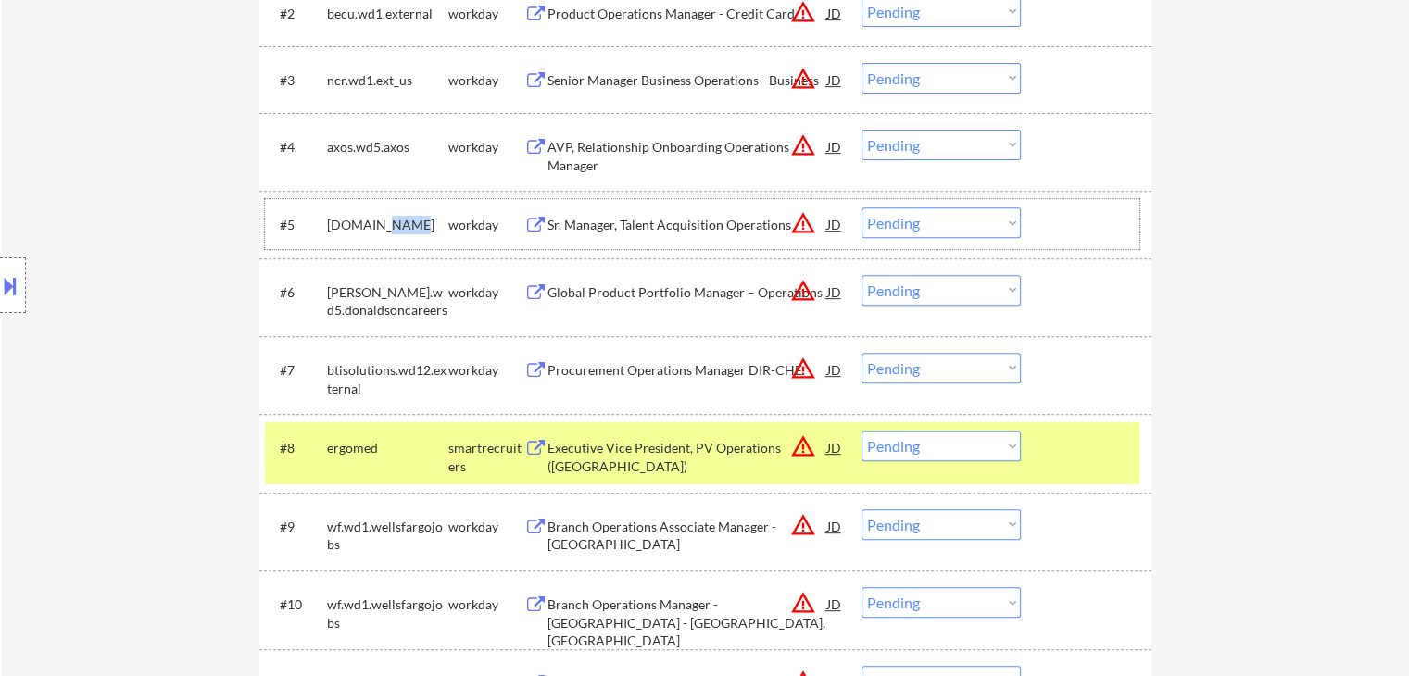
scroll to position [486, 0]
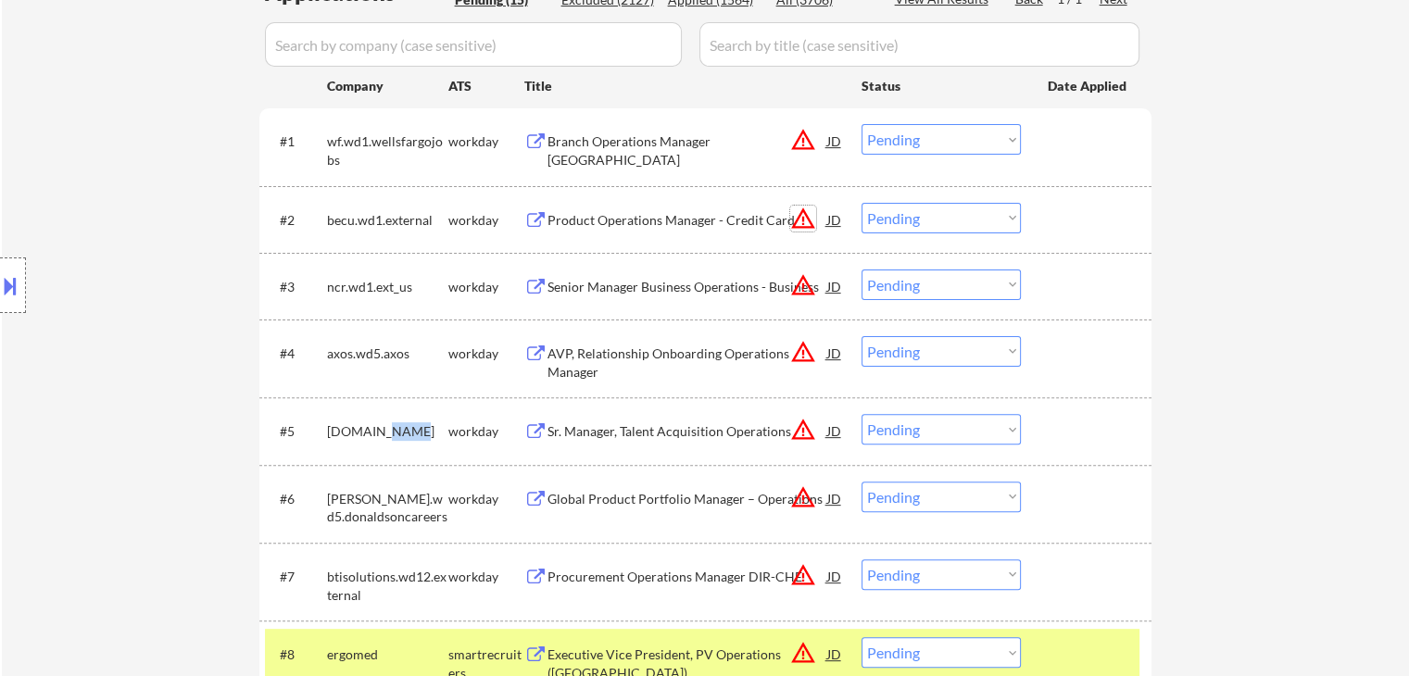
click at [795, 216] on button "warning_amber" at bounding box center [803, 219] width 26 height 26
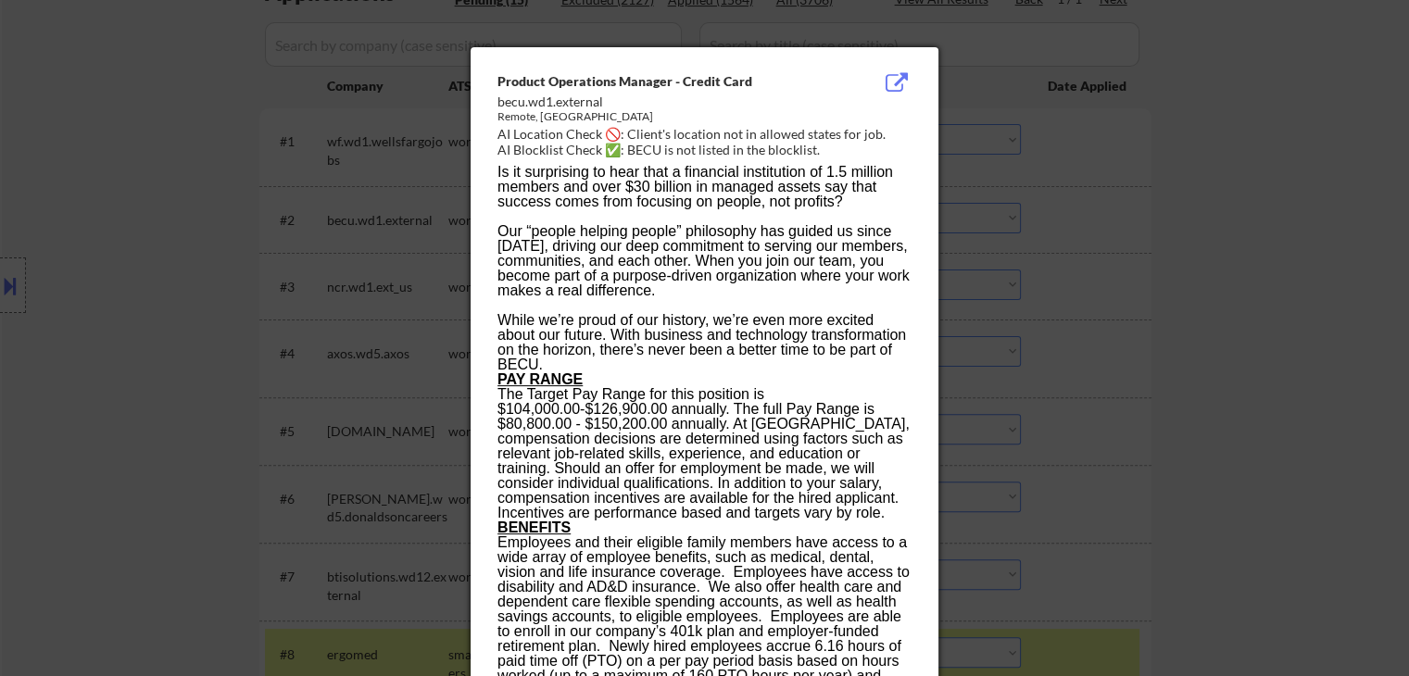
click at [1095, 188] on div at bounding box center [704, 338] width 1409 height 676
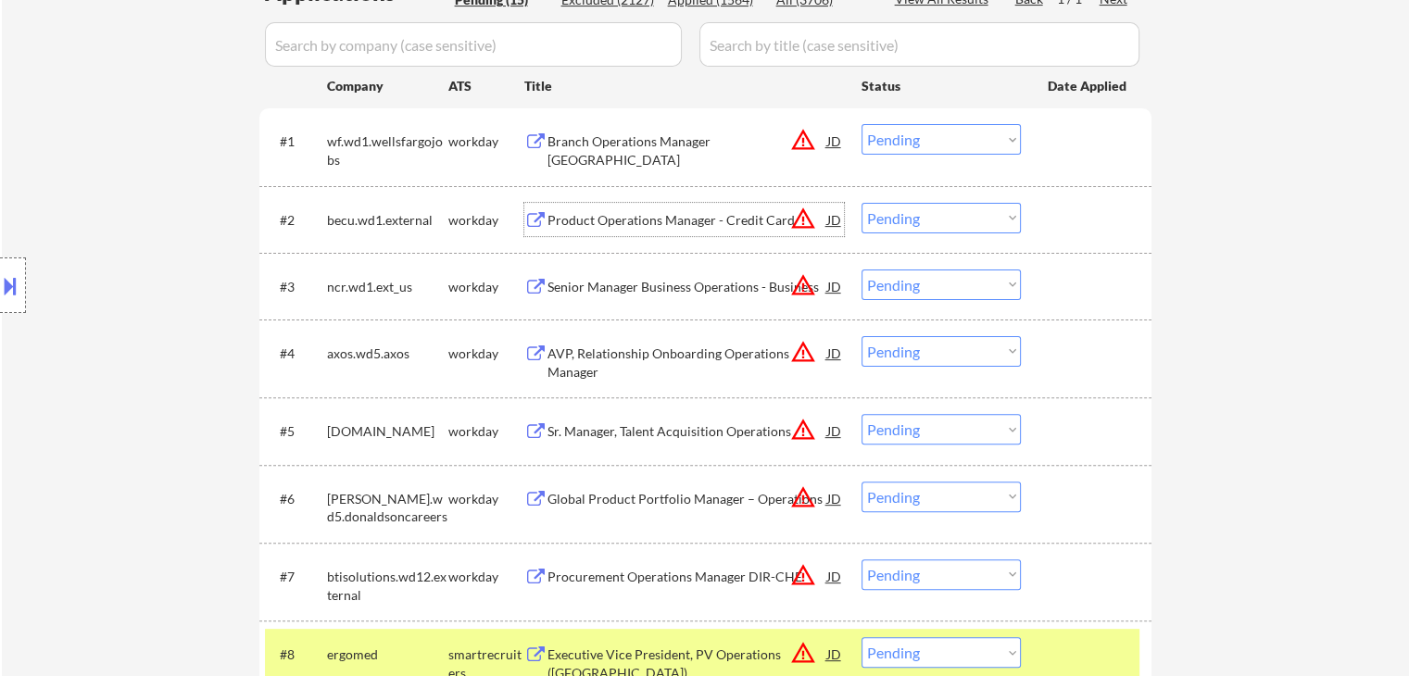
click at [697, 216] on div "Product Operations Manager - Credit Card" at bounding box center [687, 220] width 280 height 19
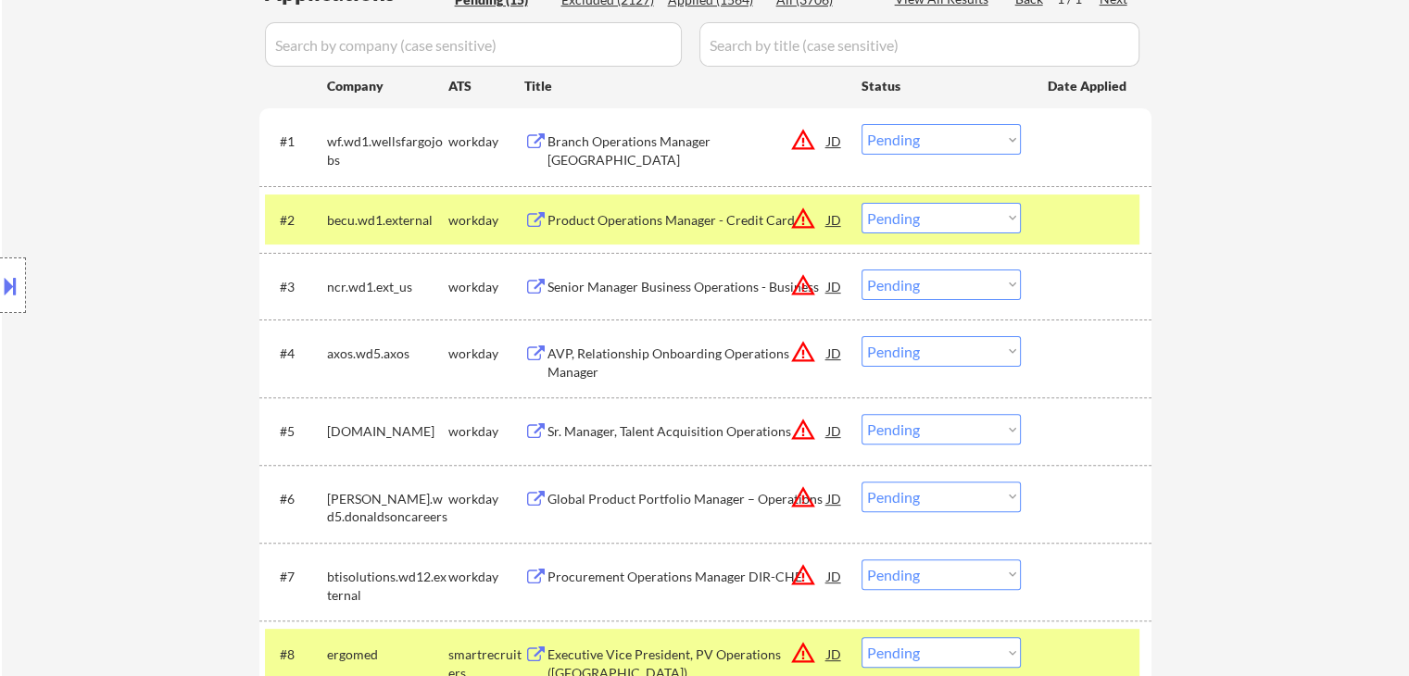
click at [940, 223] on select "Choose an option... Pending Applied Excluded (Questions) Excluded (Expired) Exc…" at bounding box center [940, 218] width 159 height 31
click at [861, 203] on select "Choose an option... Pending Applied Excluded (Questions) Excluded (Expired) Exc…" at bounding box center [940, 218] width 159 height 31
drag, startPoint x: 1286, startPoint y: 344, endPoint x: 990, endPoint y: 379, distance: 297.6
click at [1290, 341] on div "← Return to /applysquad Mailslurp Inbox Job Search Builder [PERSON_NAME] User E…" at bounding box center [705, 459] width 1407 height 1742
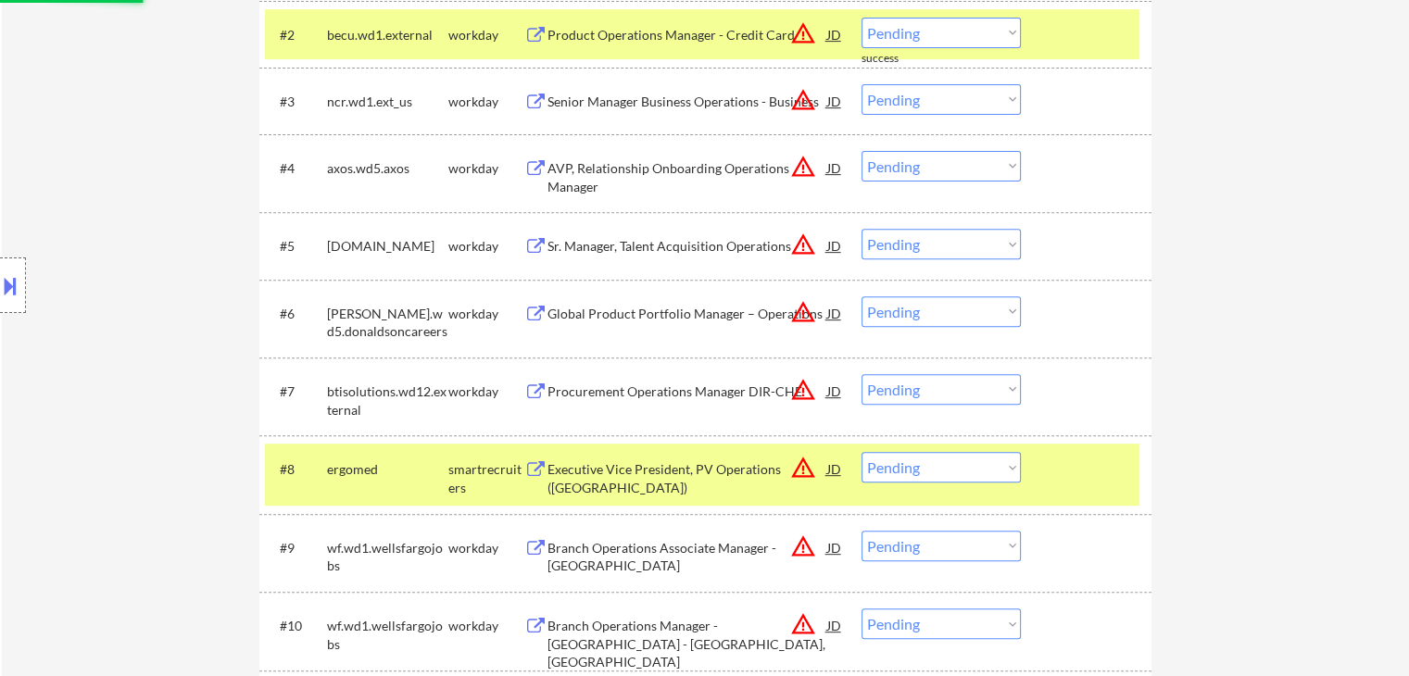
click at [75, 381] on div "Location Inclusions:" at bounding box center [166, 286] width 332 height 344
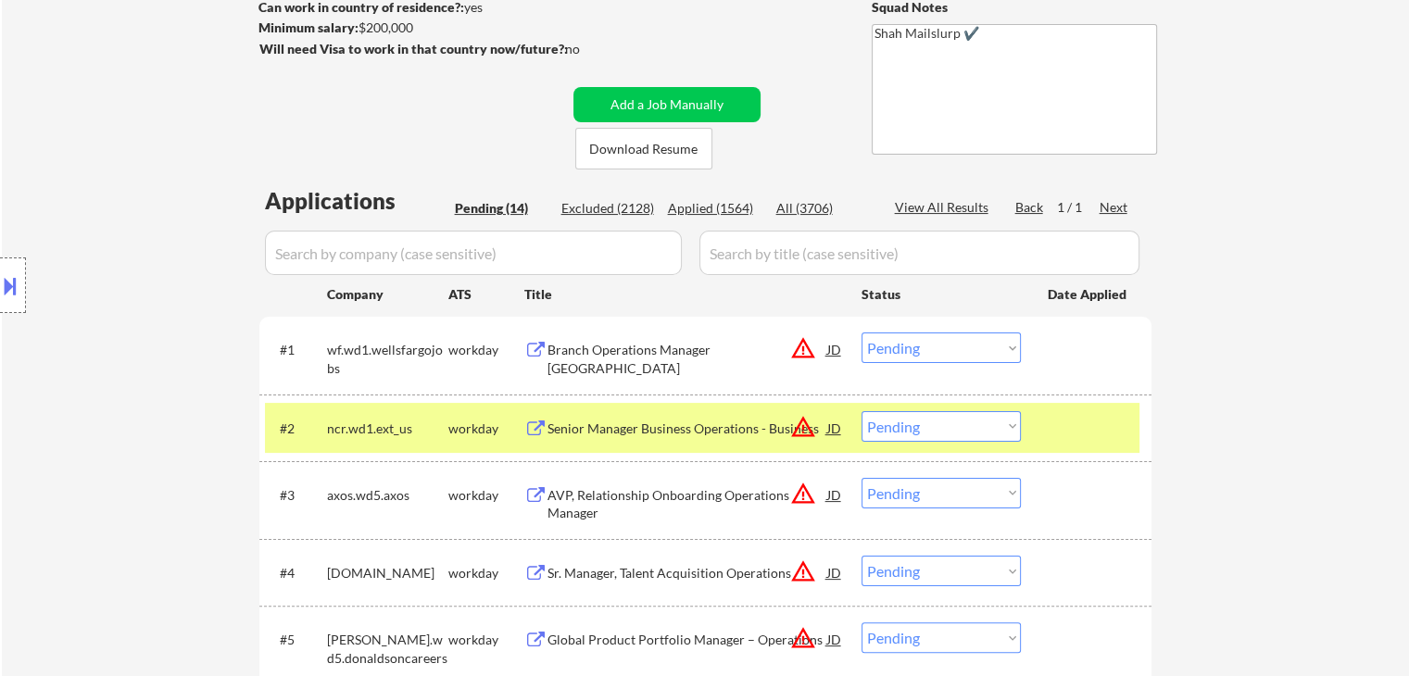
scroll to position [301, 0]
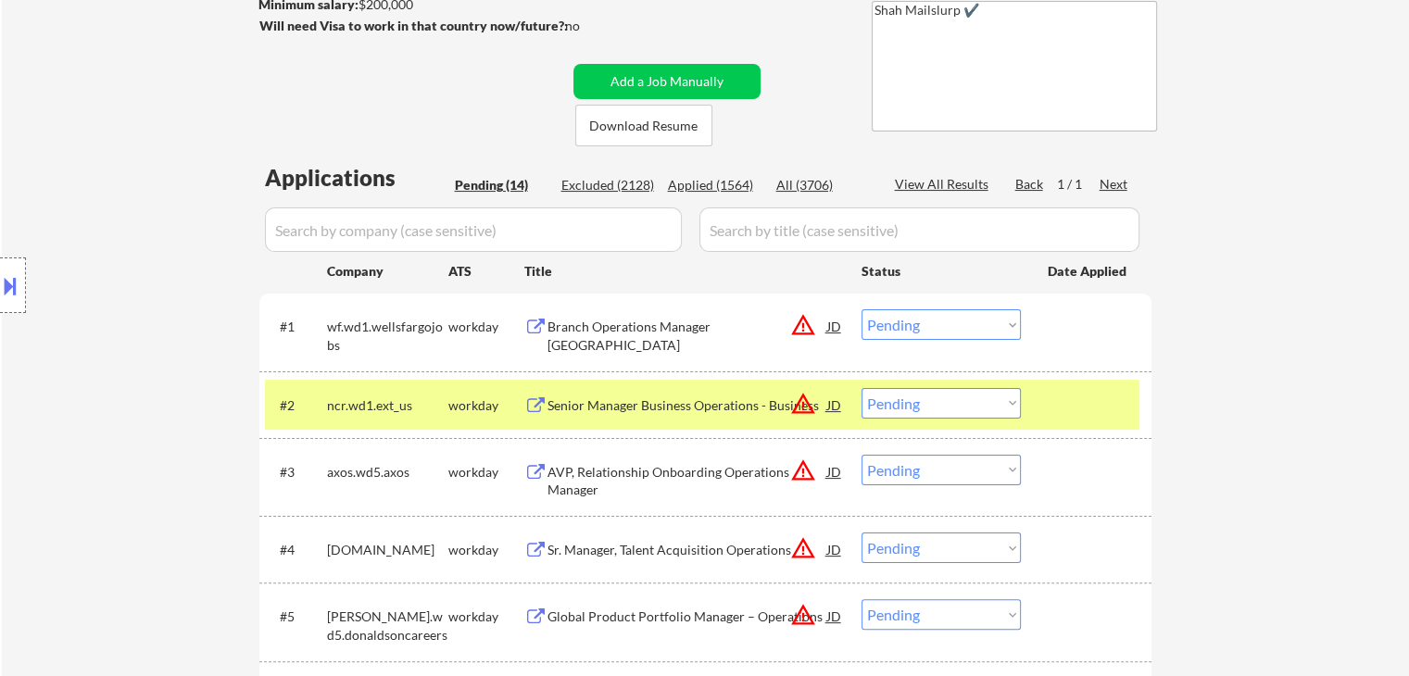
click at [804, 404] on button "warning_amber" at bounding box center [803, 404] width 26 height 26
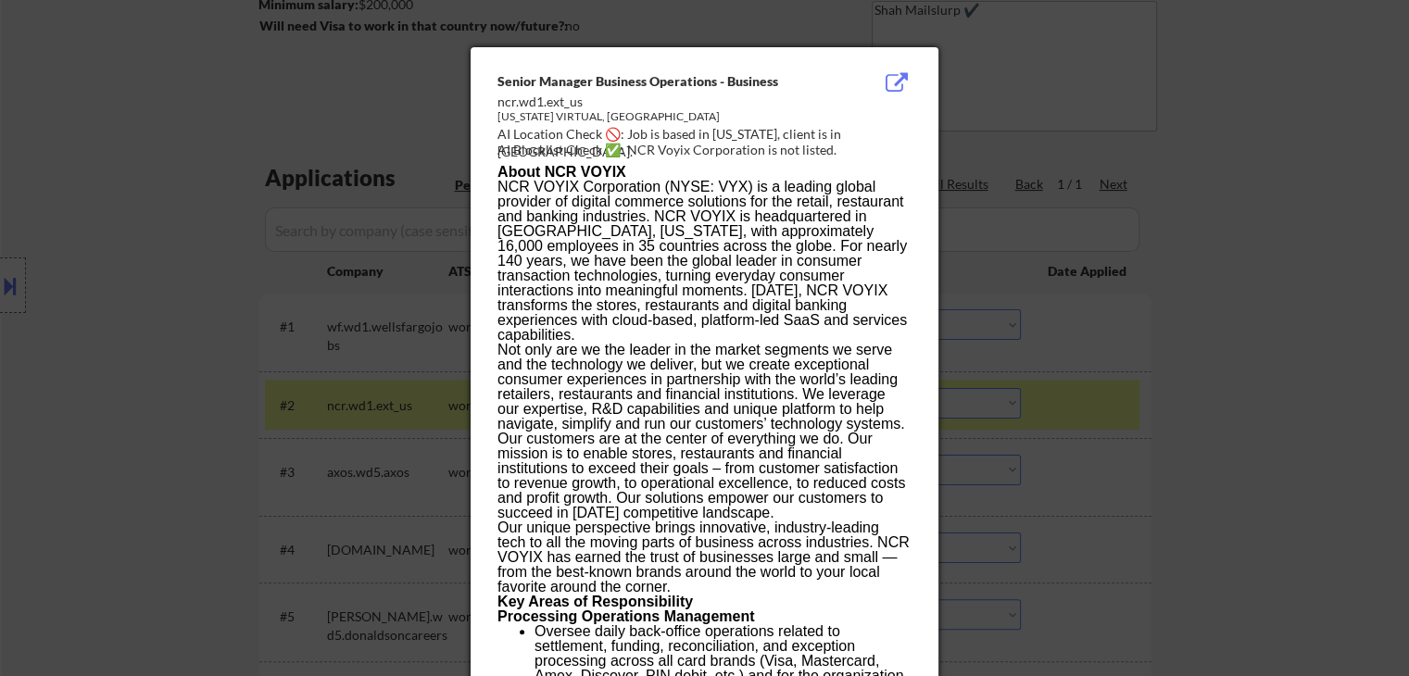
click at [1210, 292] on div at bounding box center [704, 338] width 1409 height 676
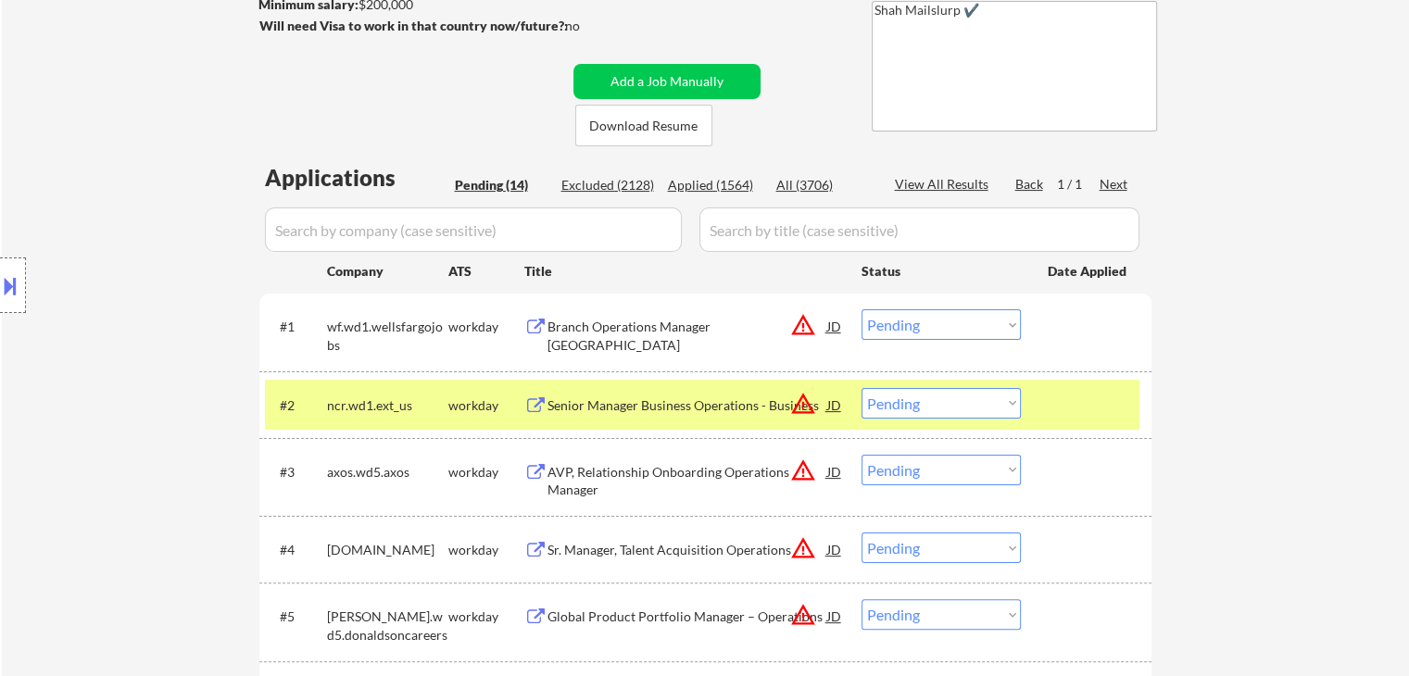
drag, startPoint x: 985, startPoint y: 404, endPoint x: 977, endPoint y: 413, distance: 11.9
click at [984, 403] on select "Choose an option... Pending Applied Excluded (Questions) Excluded (Expired) Exc…" at bounding box center [940, 403] width 159 height 31
click at [861, 388] on select "Choose an option... Pending Applied Excluded (Questions) Excluded (Expired) Exc…" at bounding box center [940, 403] width 159 height 31
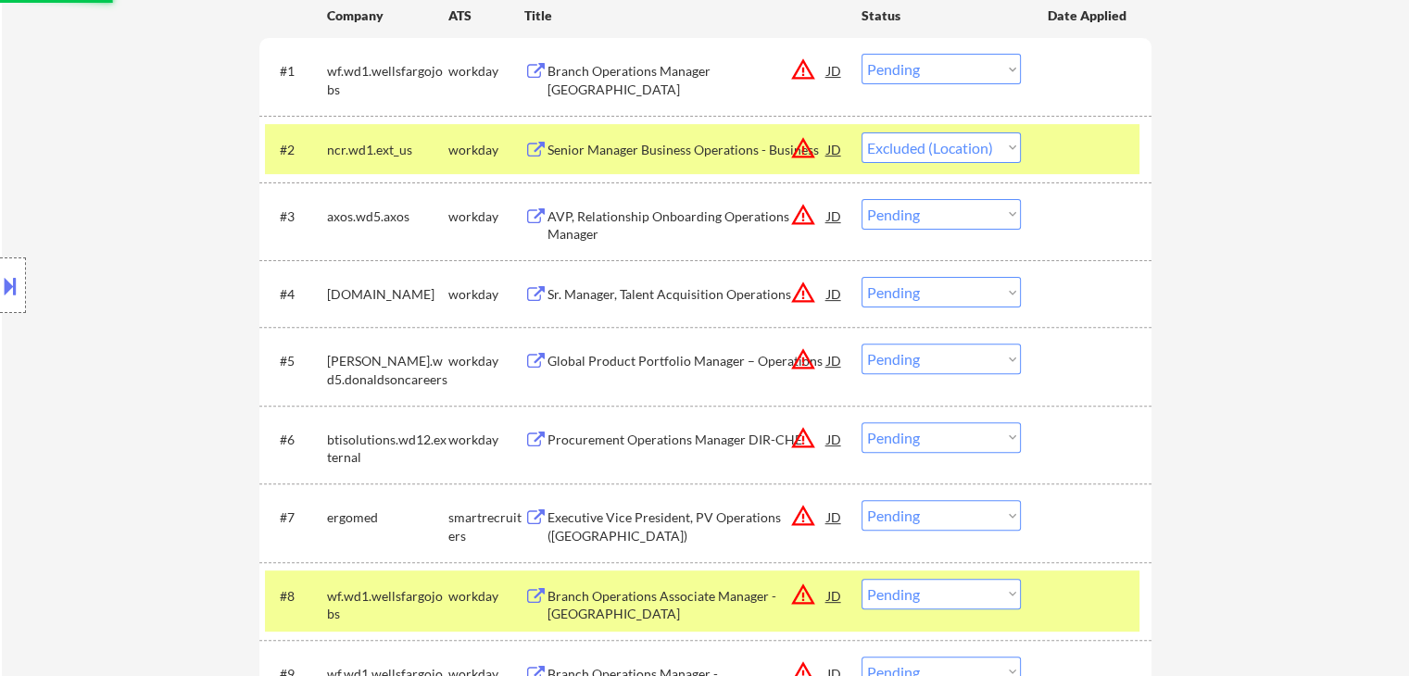
scroll to position [579, 0]
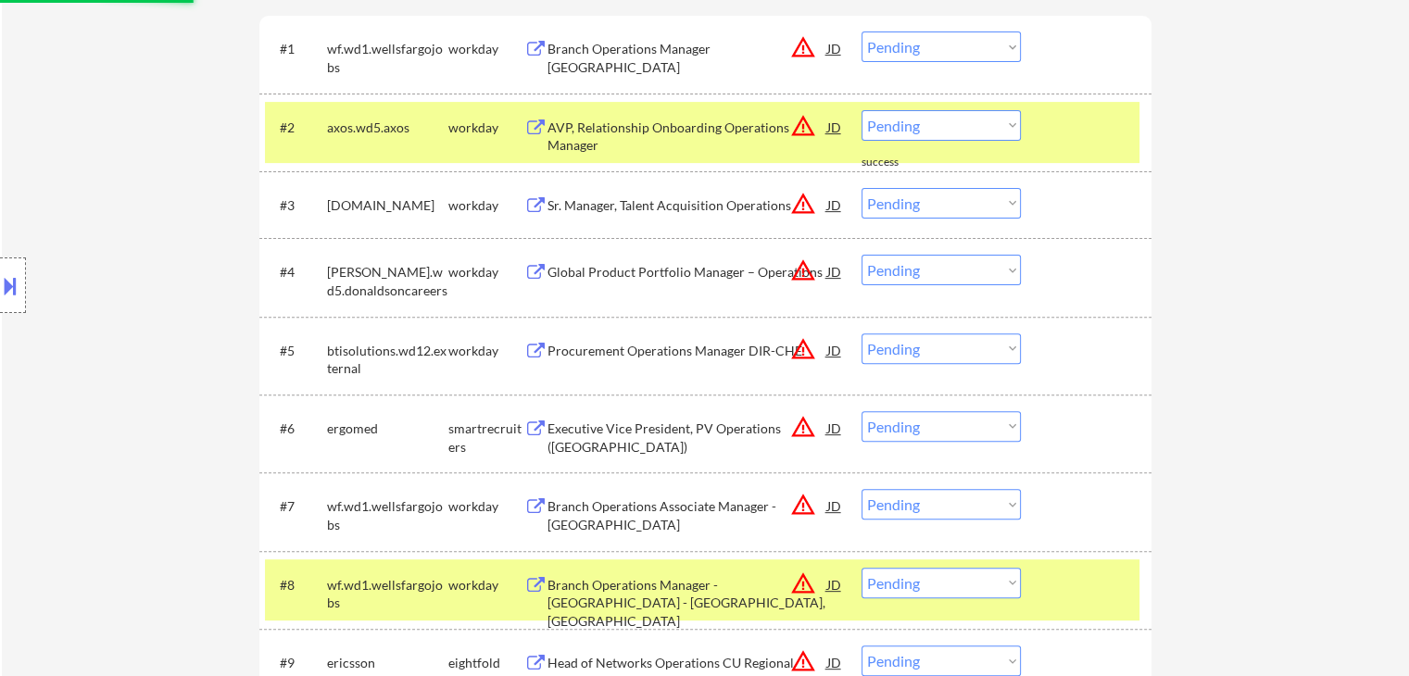
click at [795, 208] on button "warning_amber" at bounding box center [803, 204] width 26 height 26
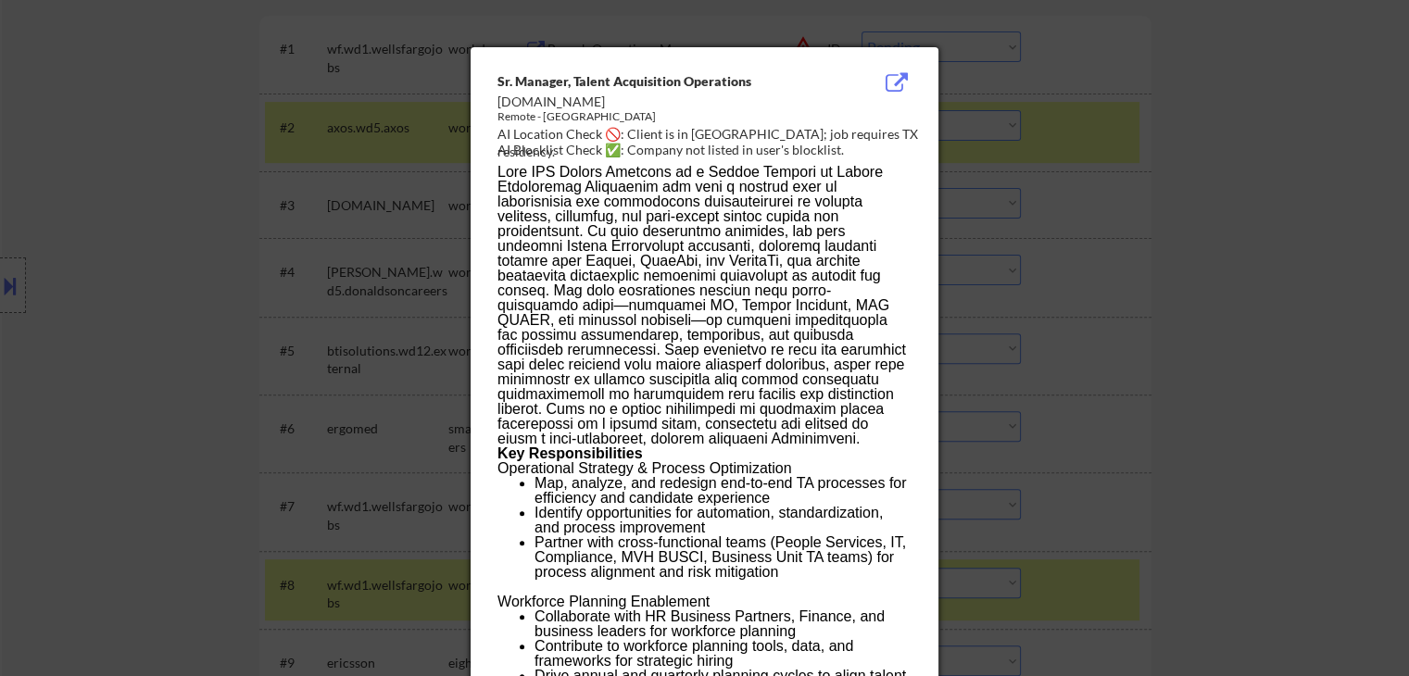
click at [1071, 189] on div at bounding box center [704, 338] width 1409 height 676
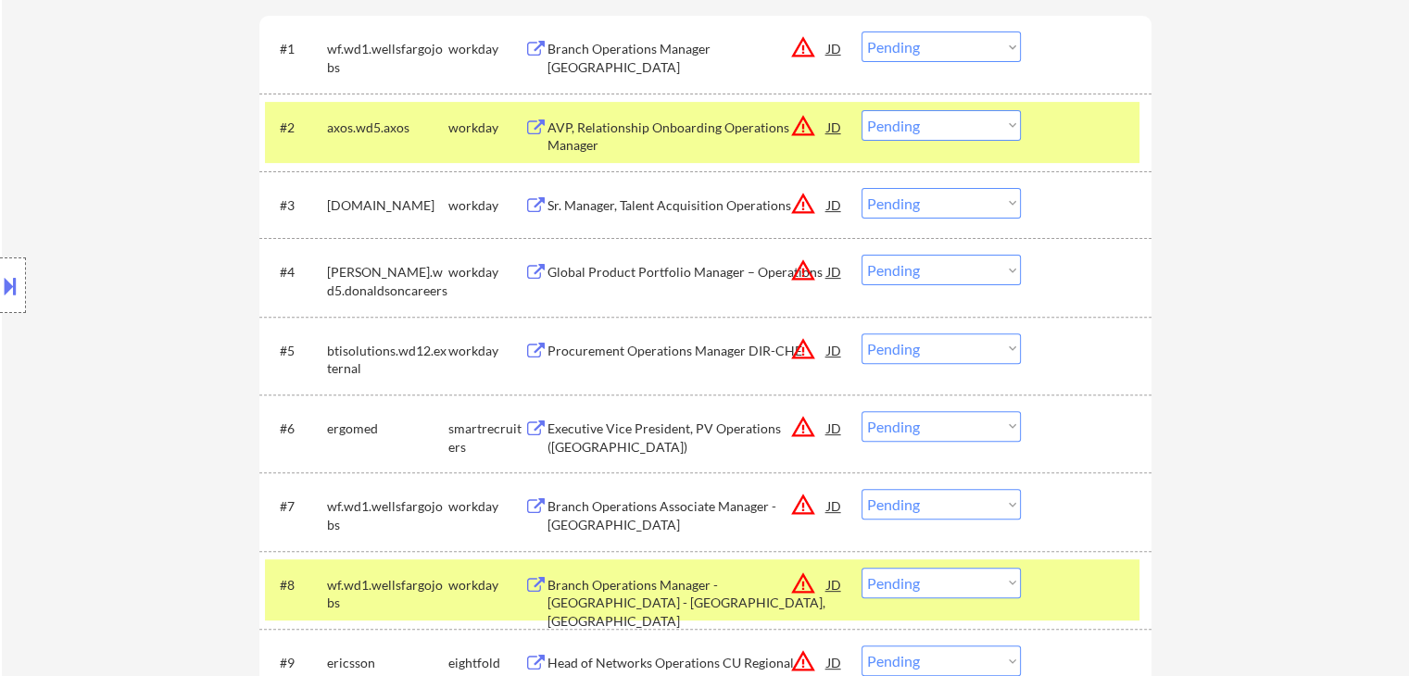
click at [634, 126] on div "AVP, Relationship Onboarding Operations Manager" at bounding box center [687, 137] width 280 height 36
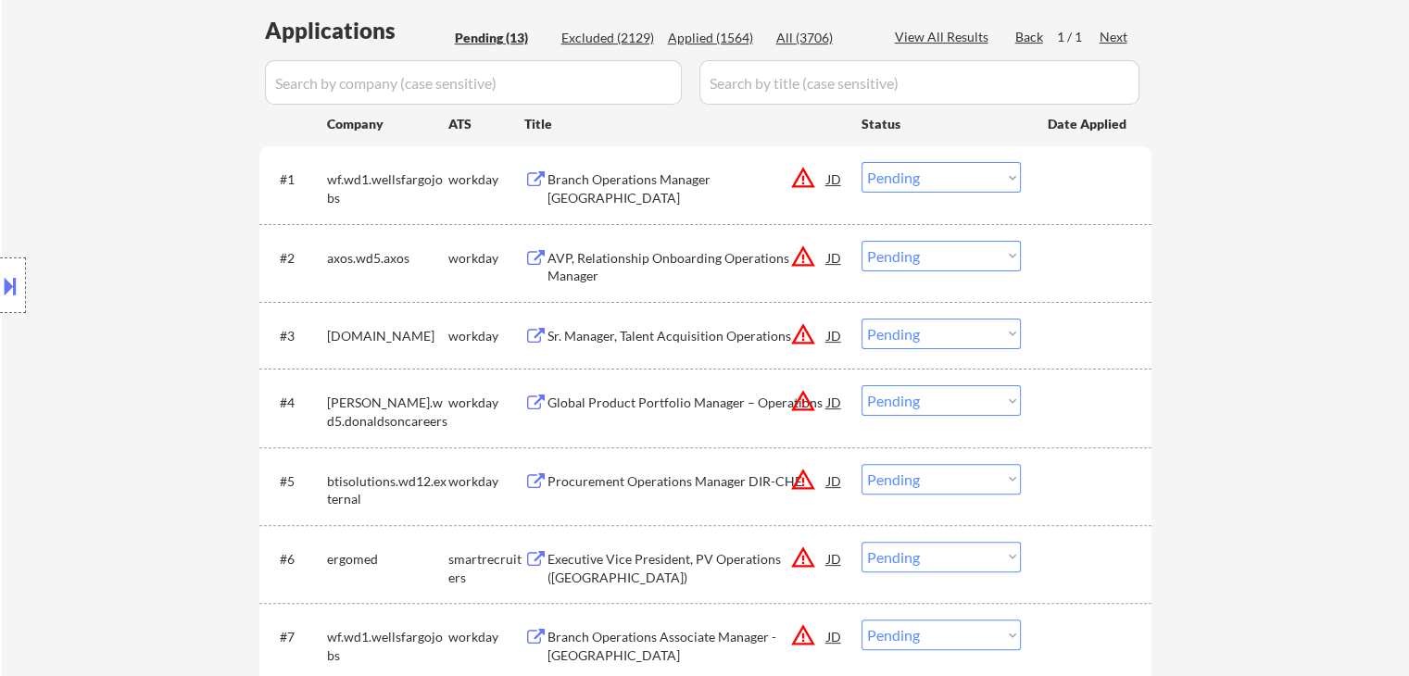
scroll to position [394, 0]
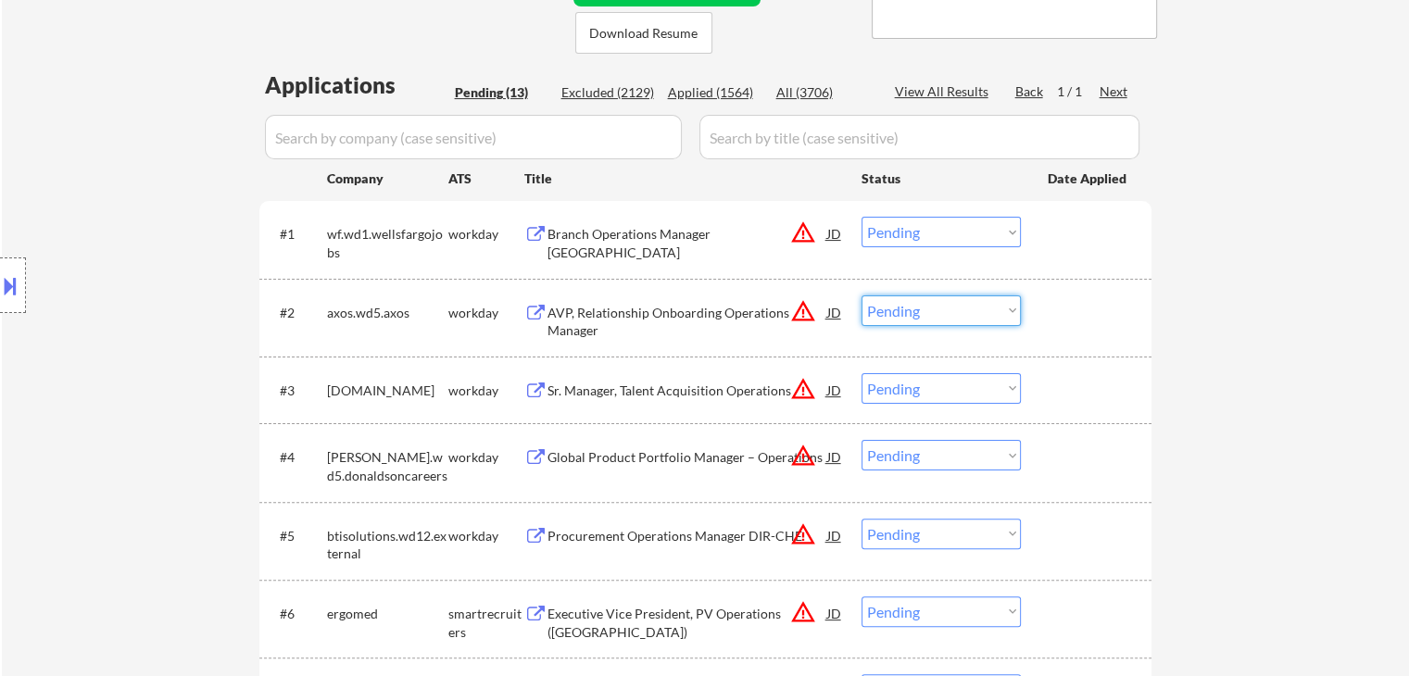
click at [937, 309] on select "Choose an option... Pending Applied Excluded (Questions) Excluded (Expired) Exc…" at bounding box center [940, 311] width 159 height 31
click at [861, 296] on select "Choose an option... Pending Applied Excluded (Questions) Excluded (Expired) Exc…" at bounding box center [940, 311] width 159 height 31
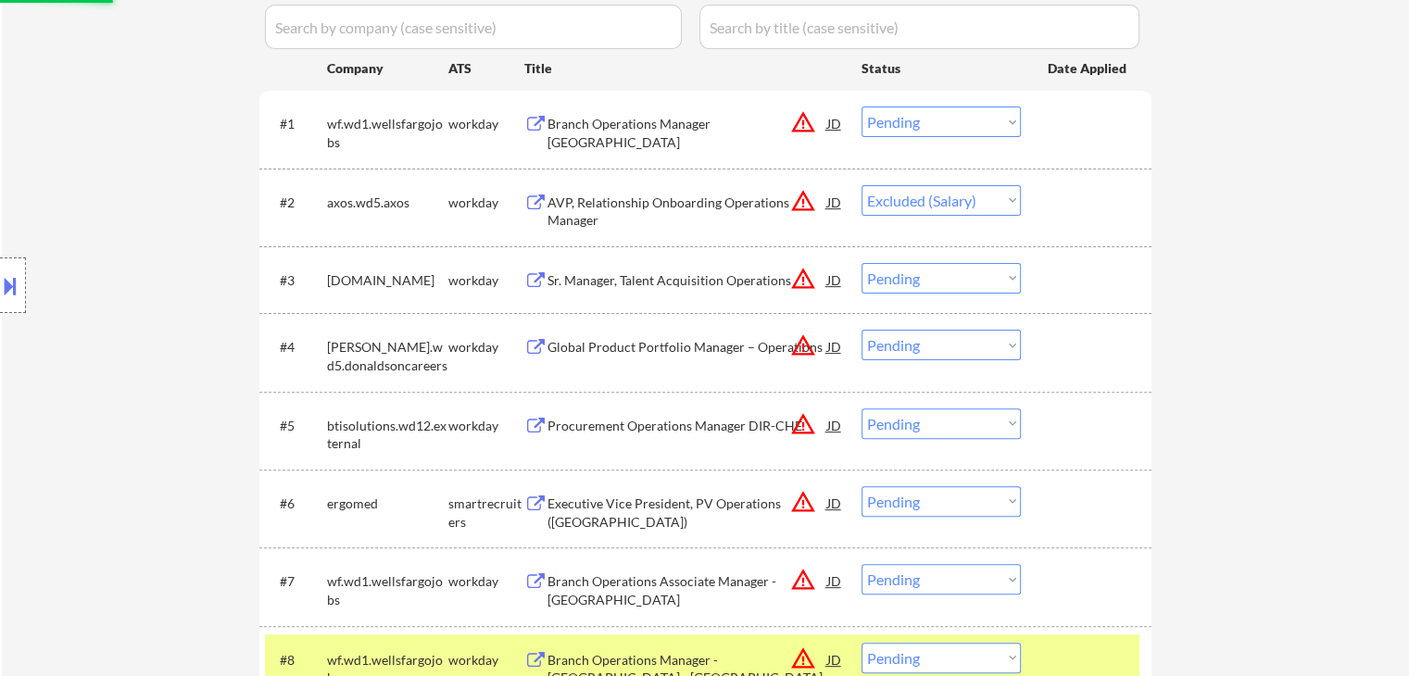
scroll to position [579, 0]
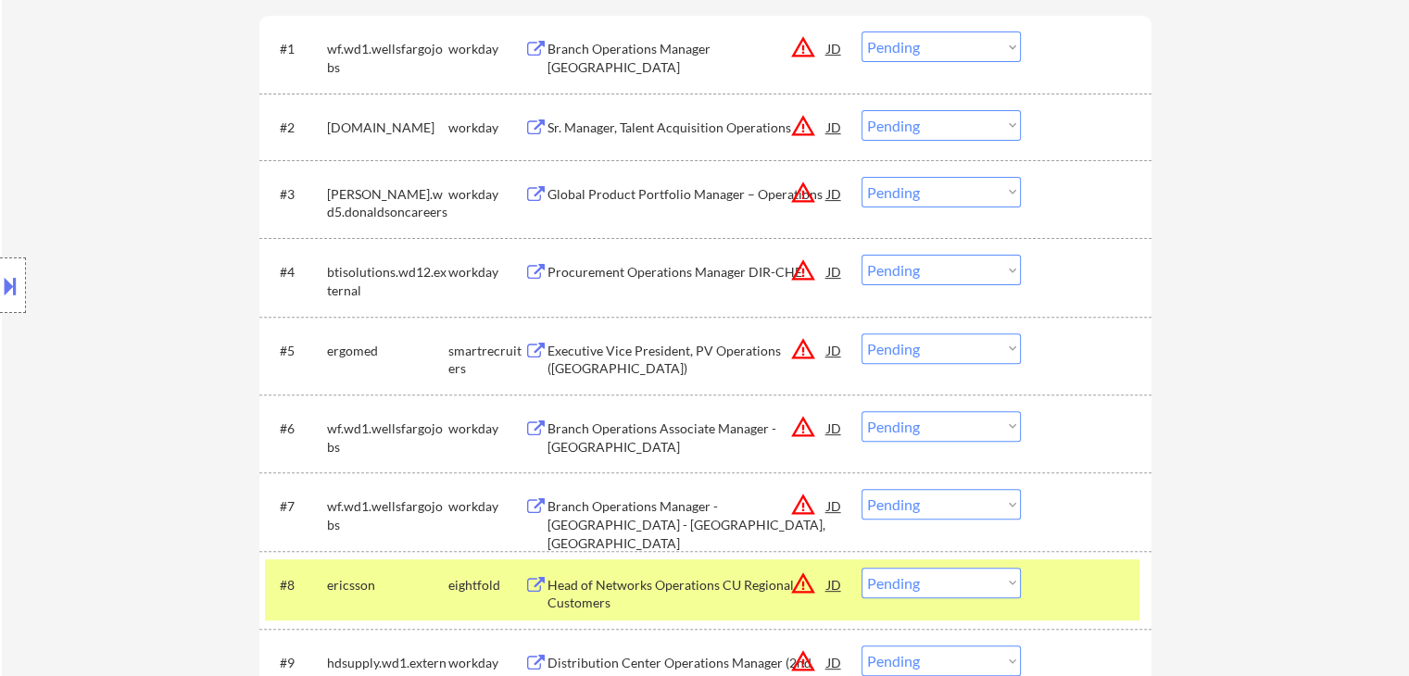
click at [797, 128] on button "warning_amber" at bounding box center [803, 126] width 26 height 26
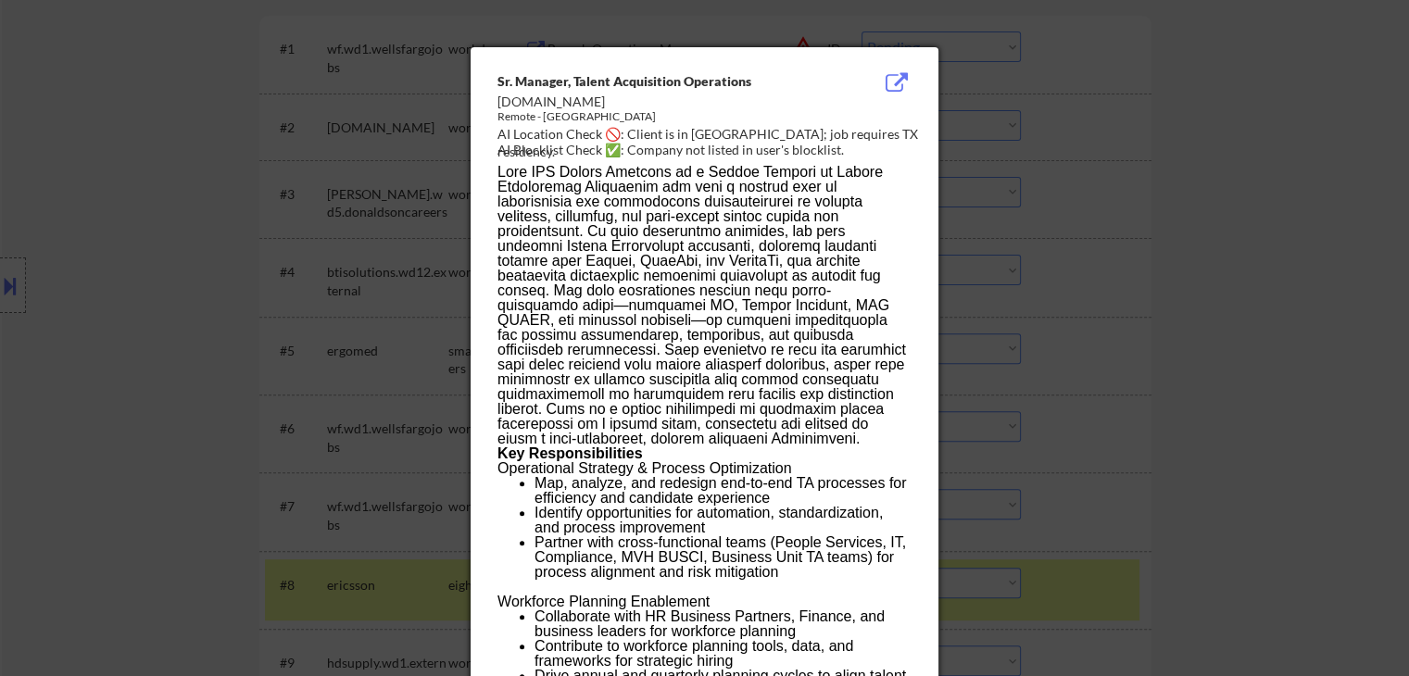
click at [1151, 184] on div at bounding box center [704, 338] width 1409 height 676
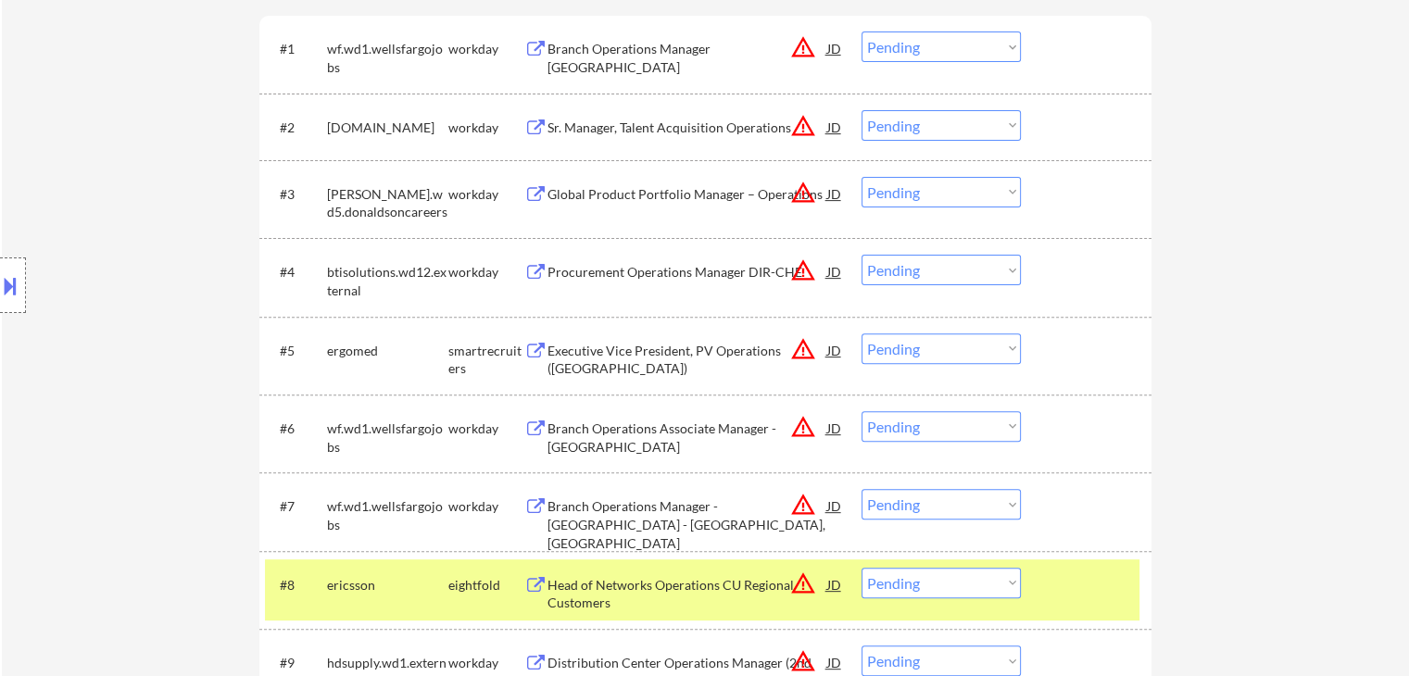
click at [671, 125] on div "Sr. Manager, Talent Acquisition Operations" at bounding box center [687, 128] width 280 height 19
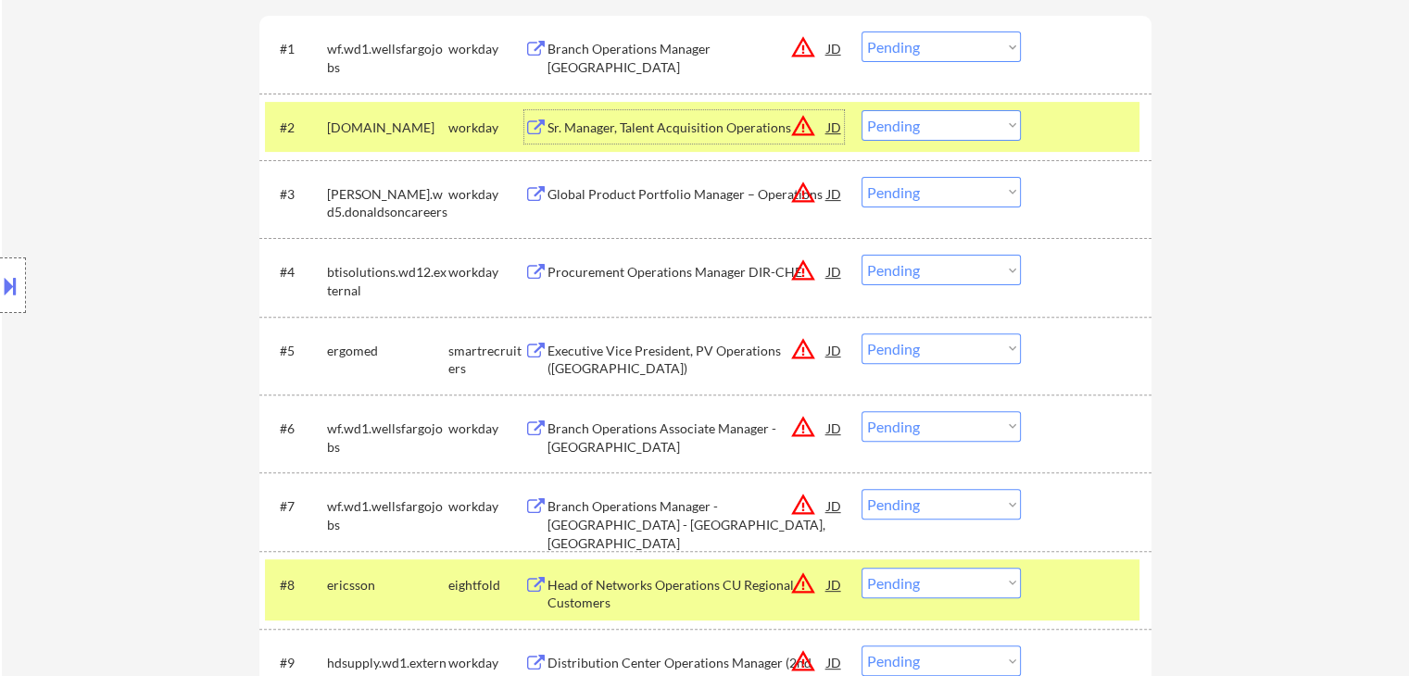
click at [798, 195] on button "warning_amber" at bounding box center [803, 193] width 26 height 26
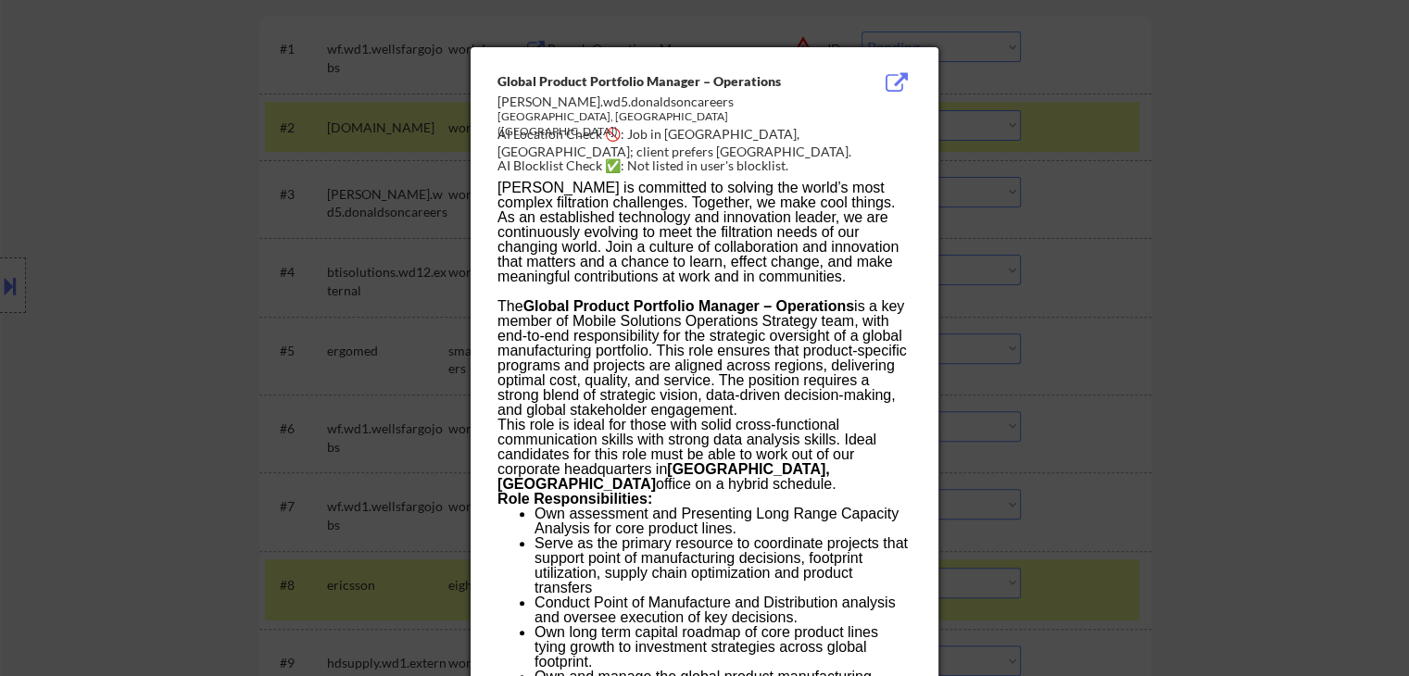
click at [1064, 157] on div at bounding box center [704, 338] width 1409 height 676
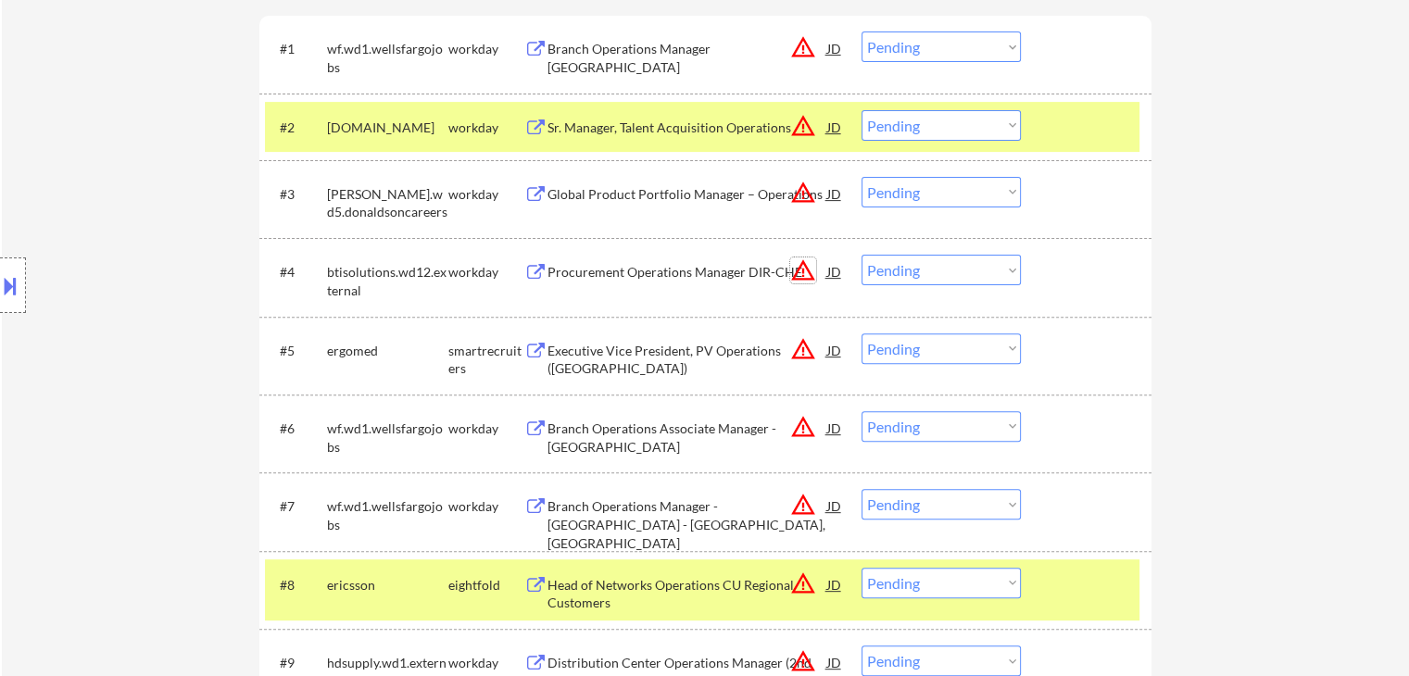
click at [808, 272] on button "warning_amber" at bounding box center [803, 271] width 26 height 26
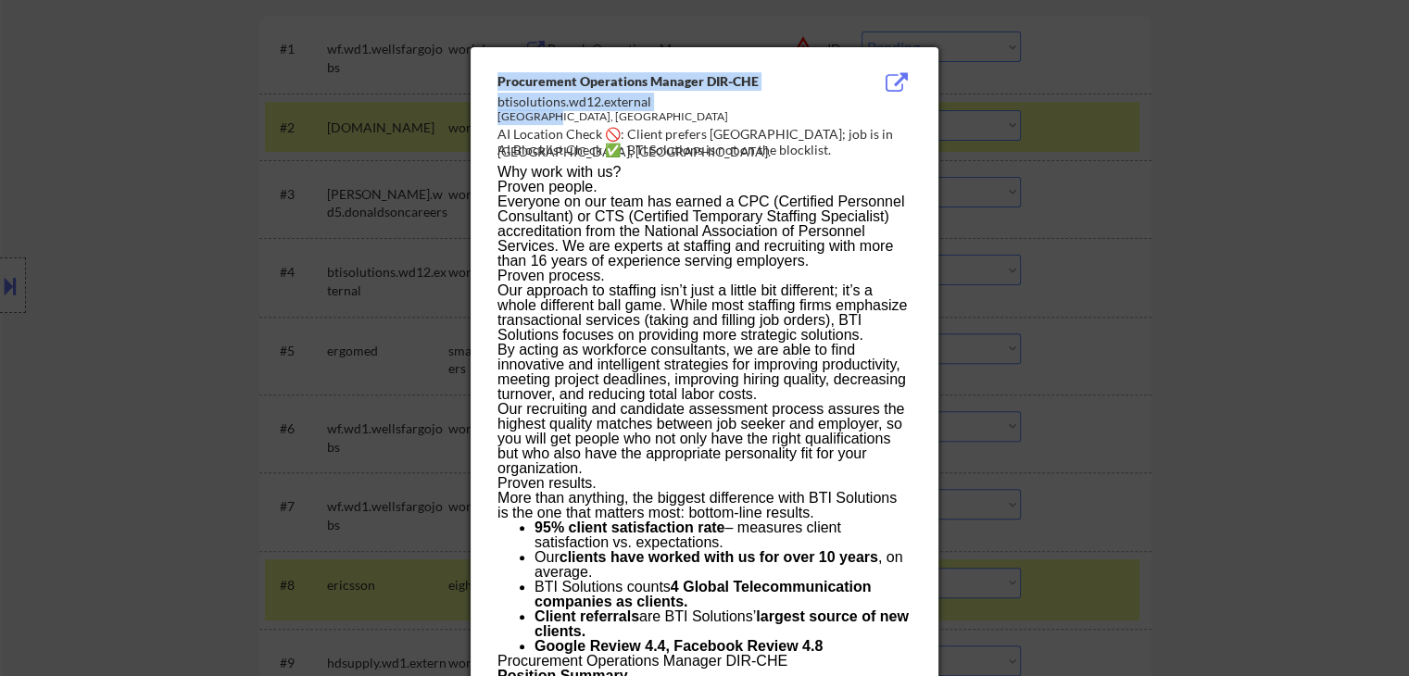
drag, startPoint x: 886, startPoint y: 128, endPoint x: 1015, endPoint y: 122, distance: 129.8
drag, startPoint x: 1113, startPoint y: 182, endPoint x: 997, endPoint y: 220, distance: 122.5
click at [1114, 182] on div at bounding box center [704, 338] width 1409 height 676
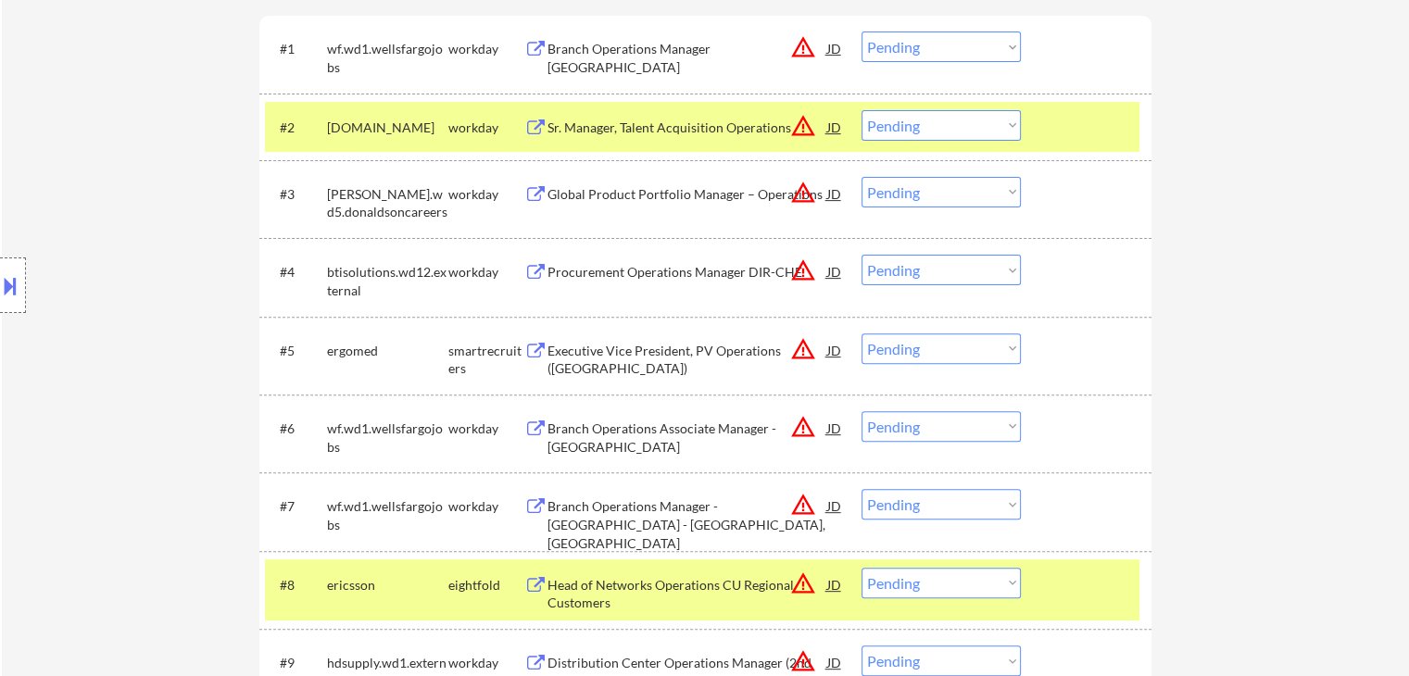
click at [622, 271] on div "Procurement Operations Manager DIR-CHE" at bounding box center [687, 272] width 280 height 19
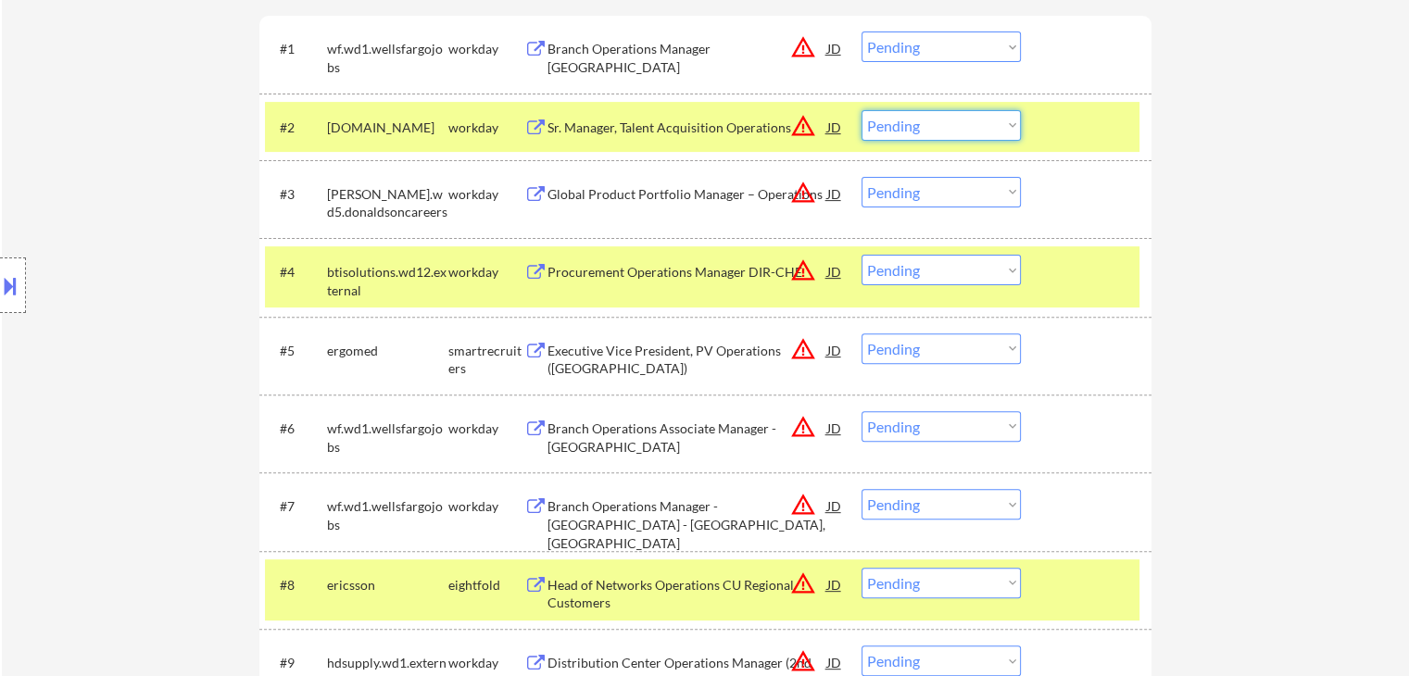
drag, startPoint x: 882, startPoint y: 129, endPoint x: 968, endPoint y: 475, distance: 357.0
click at [884, 129] on select "Choose an option... Pending Applied Excluded (Questions) Excluded (Expired) Exc…" at bounding box center [940, 125] width 159 height 31
click at [861, 110] on select "Choose an option... Pending Applied Excluded (Questions) Excluded (Expired) Exc…" at bounding box center [940, 125] width 159 height 31
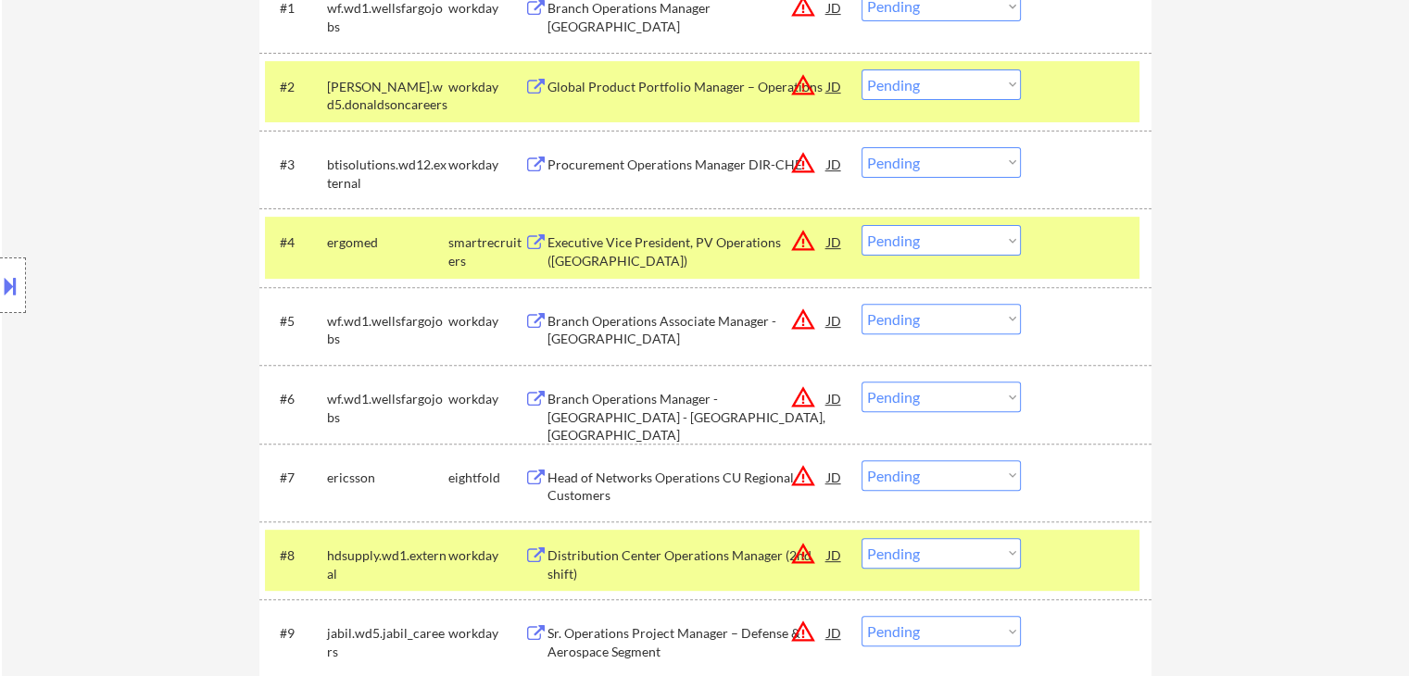
scroll to position [648, 0]
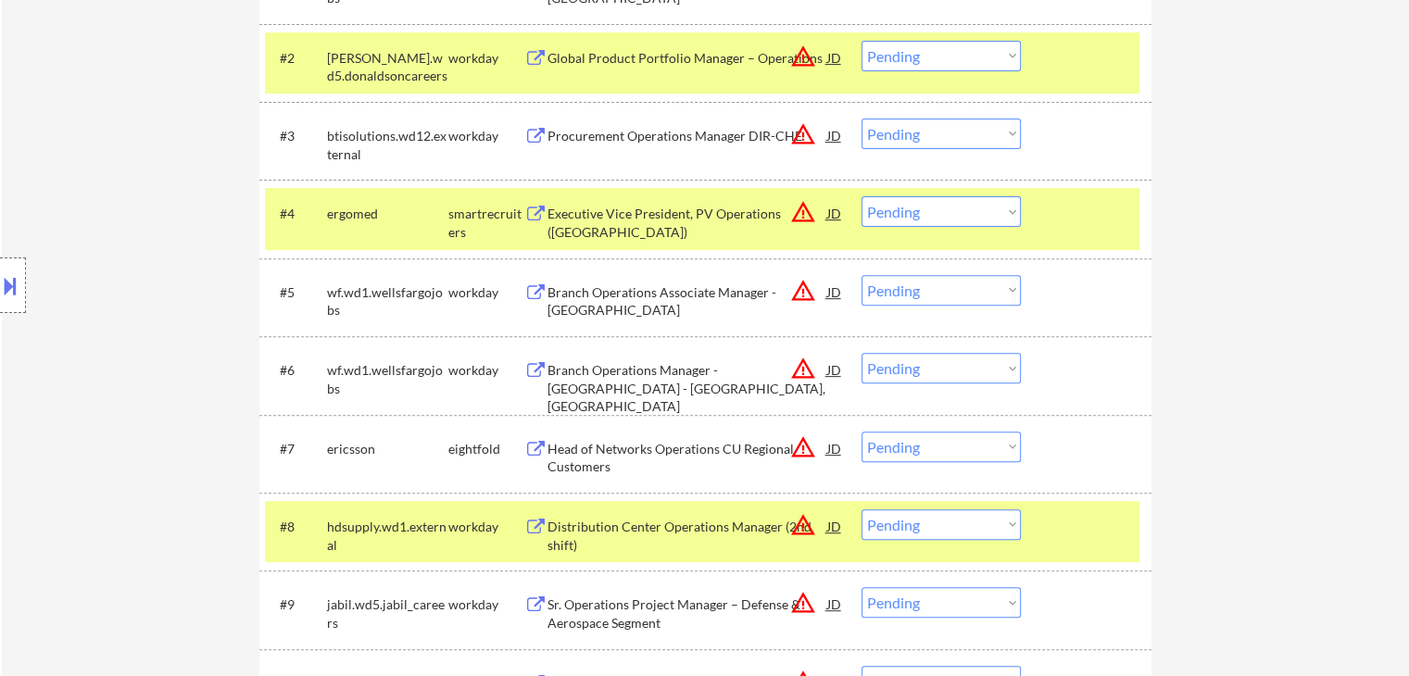
click at [801, 292] on button "warning_amber" at bounding box center [803, 291] width 26 height 26
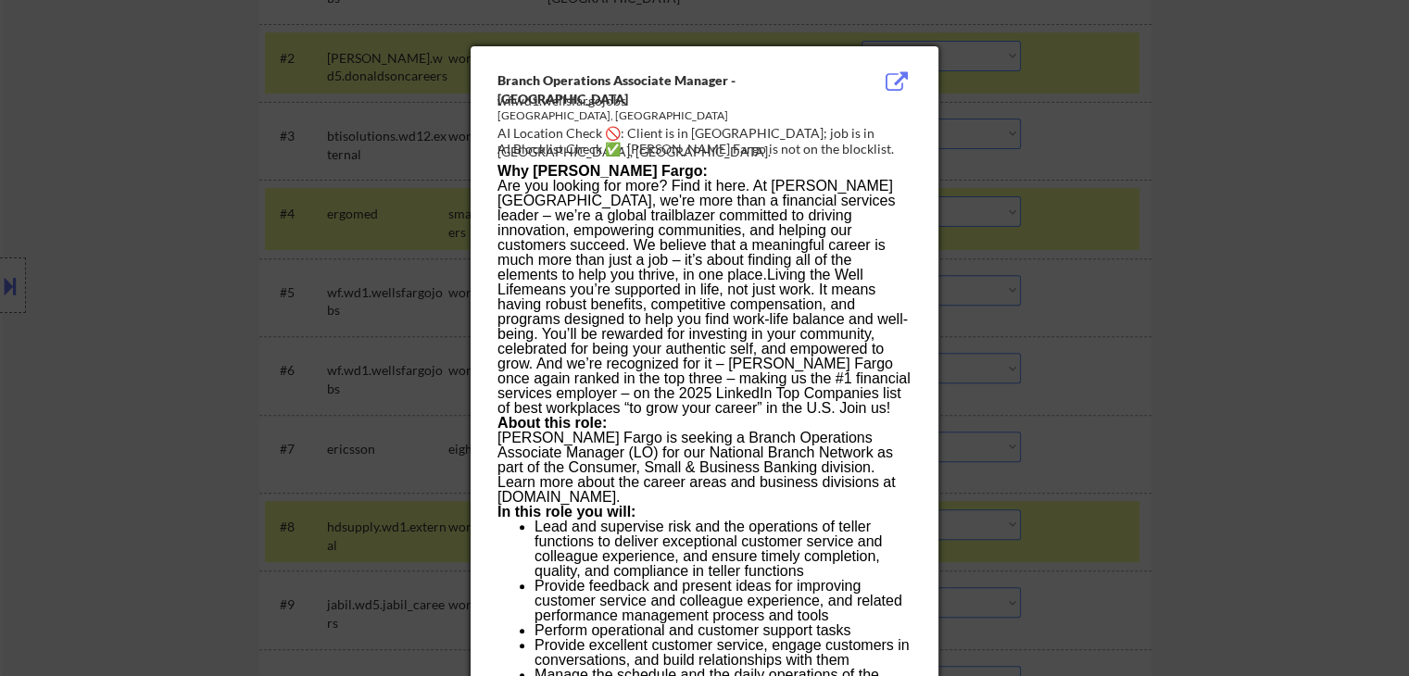
click at [522, 112] on div "[GEOGRAPHIC_DATA], [GEOGRAPHIC_DATA]" at bounding box center [657, 116] width 321 height 16
copy div "FREMONT"
click at [20, 346] on div at bounding box center [704, 338] width 1409 height 676
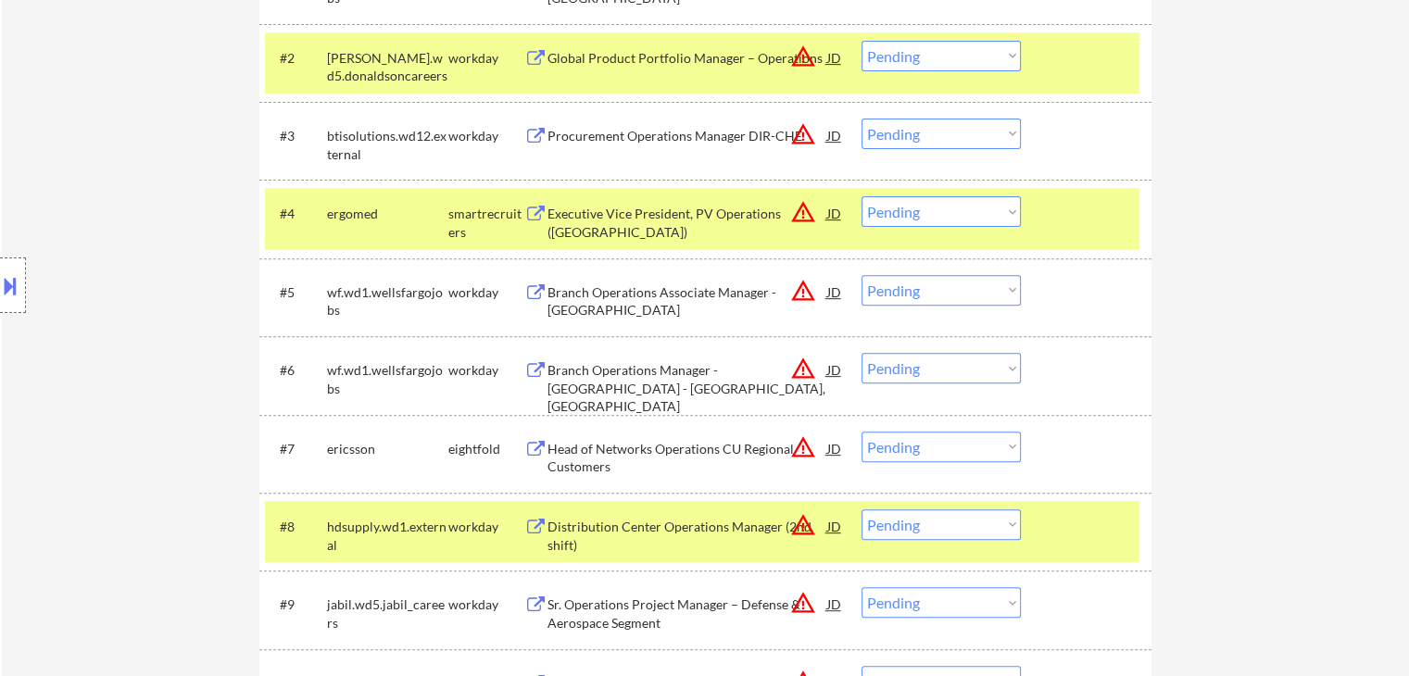
click at [0, 292] on button at bounding box center [10, 285] width 20 height 31
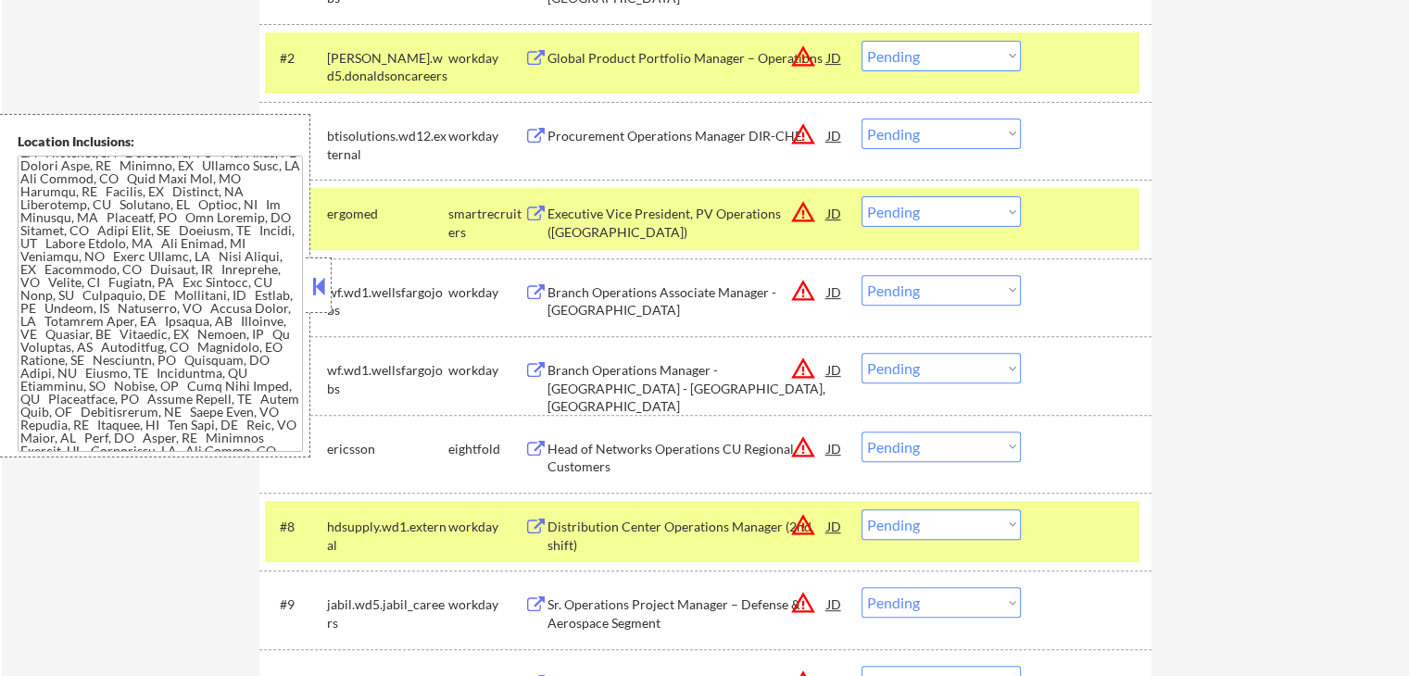
click at [683, 293] on div "Branch Operations Associate Manager - [GEOGRAPHIC_DATA]" at bounding box center [687, 301] width 280 height 36
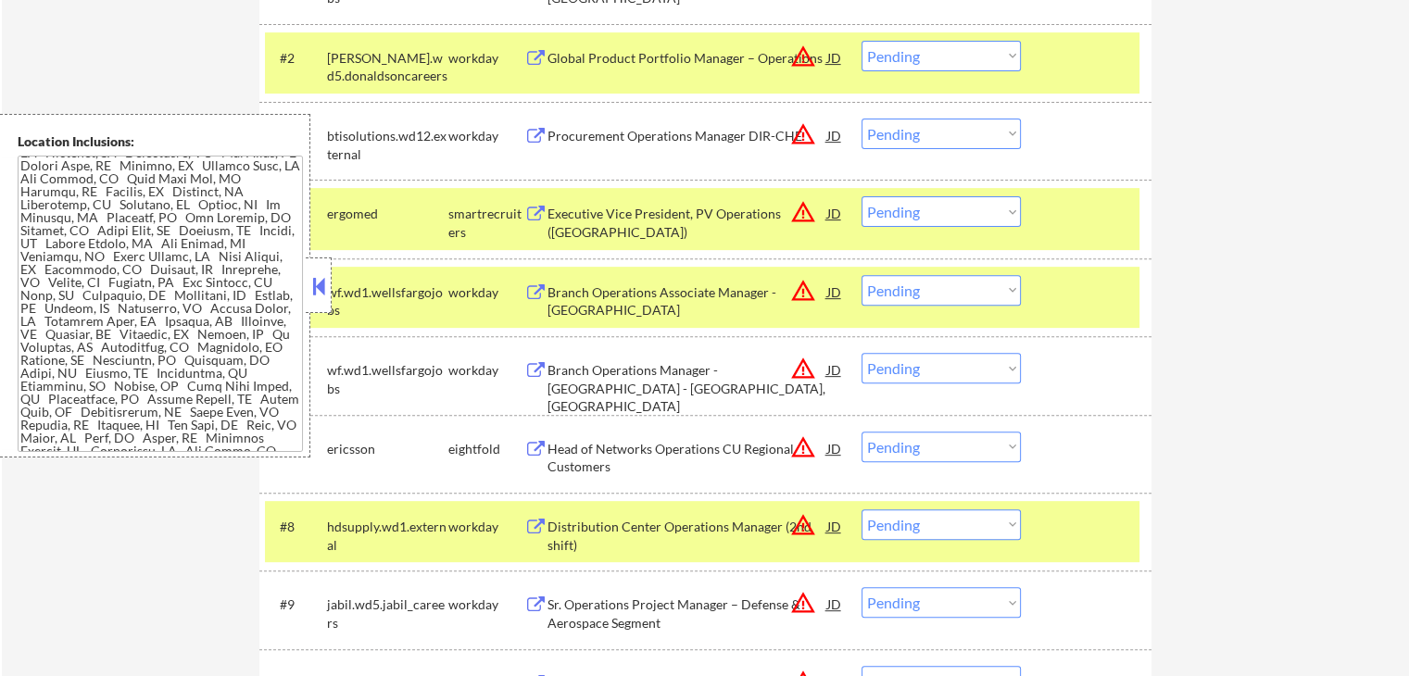
click at [326, 279] on button at bounding box center [318, 286] width 20 height 28
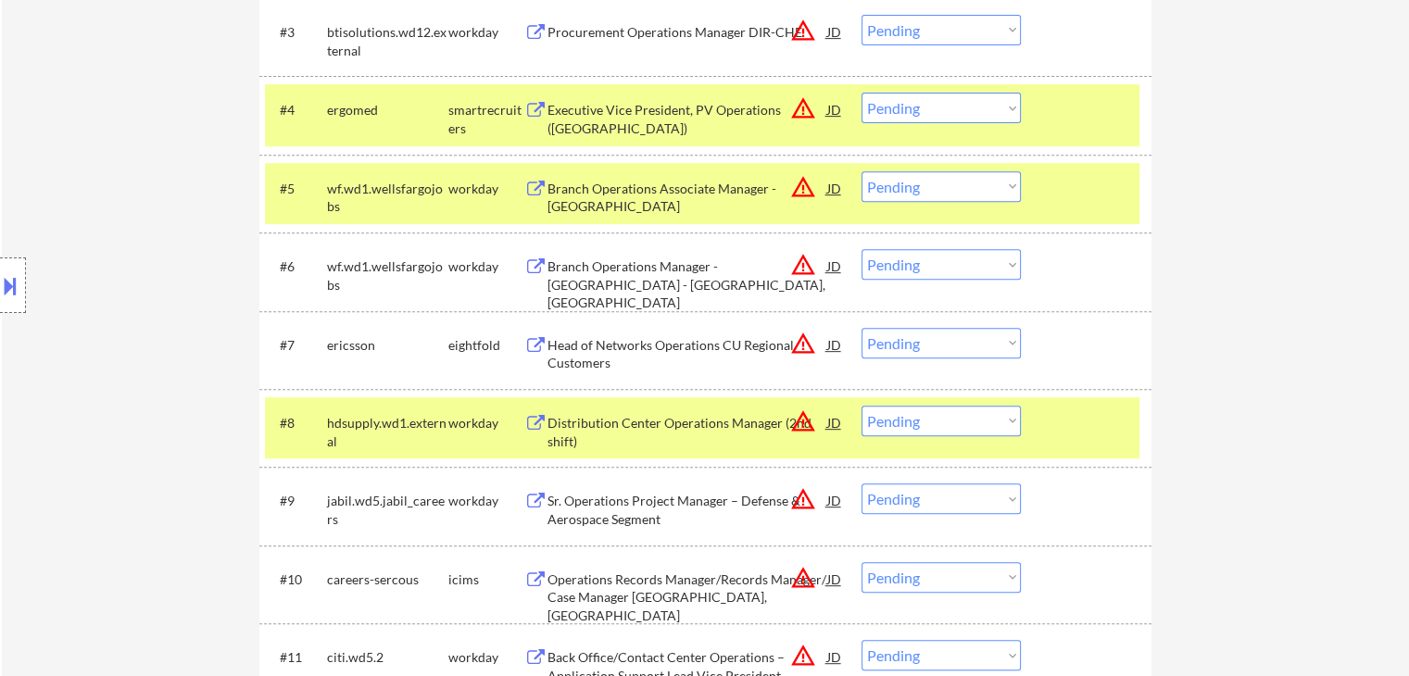
scroll to position [834, 0]
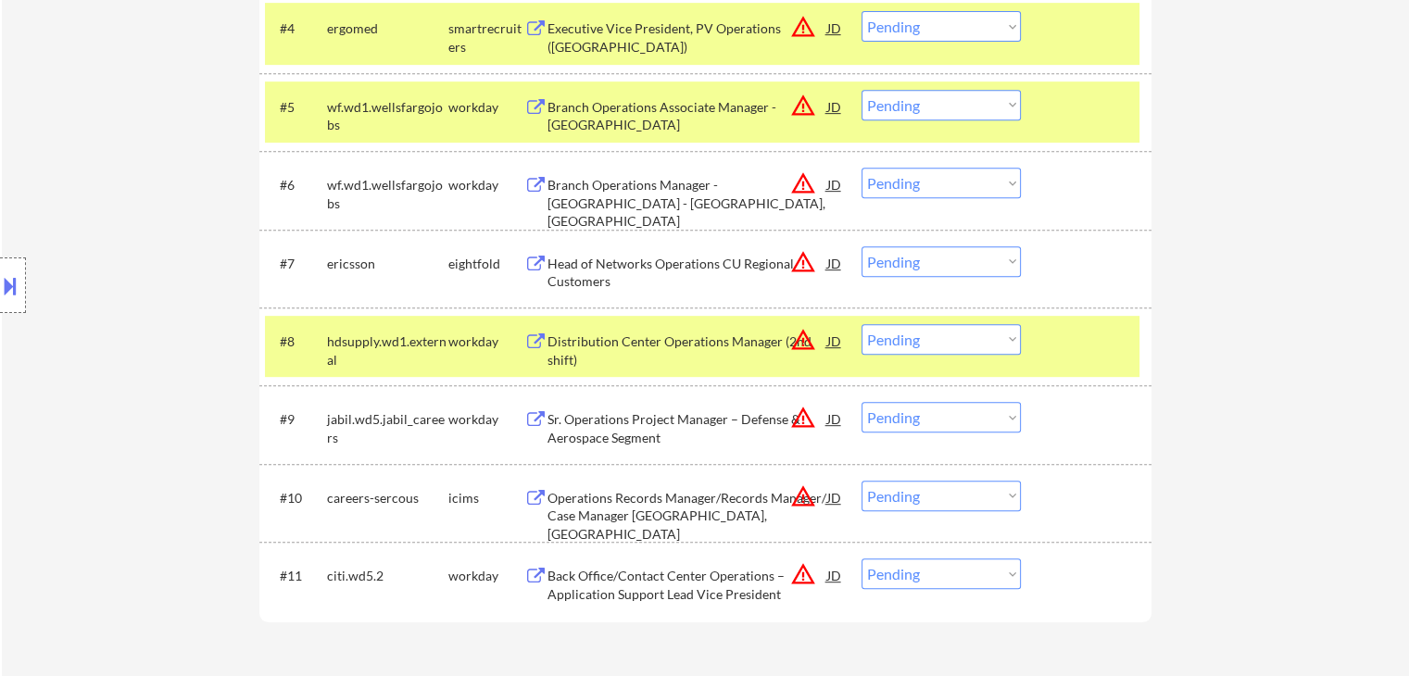
click at [917, 182] on select "Choose an option... Pending Applied Excluded (Questions) Excluded (Expired) Exc…" at bounding box center [940, 183] width 159 height 31
click at [861, 168] on select "Choose an option... Pending Applied Excluded (Questions) Excluded (Expired) Exc…" at bounding box center [940, 183] width 159 height 31
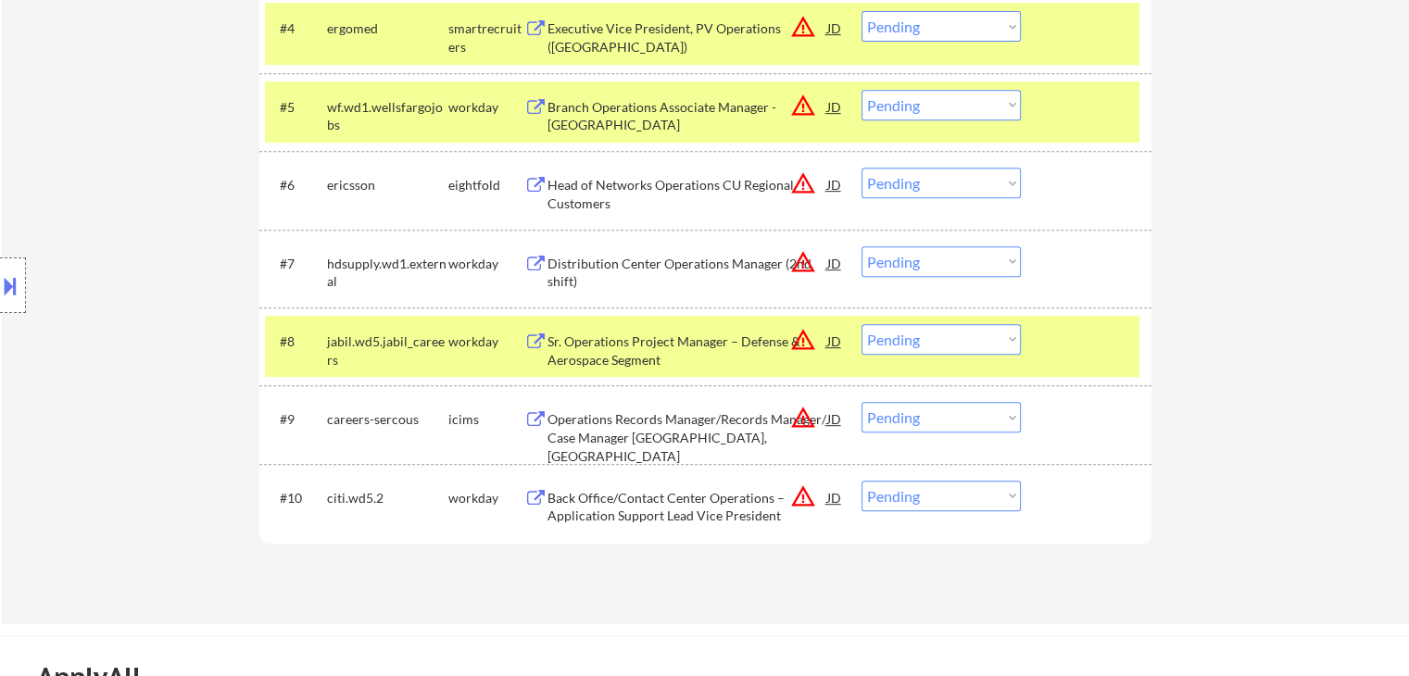
scroll to position [289, 0]
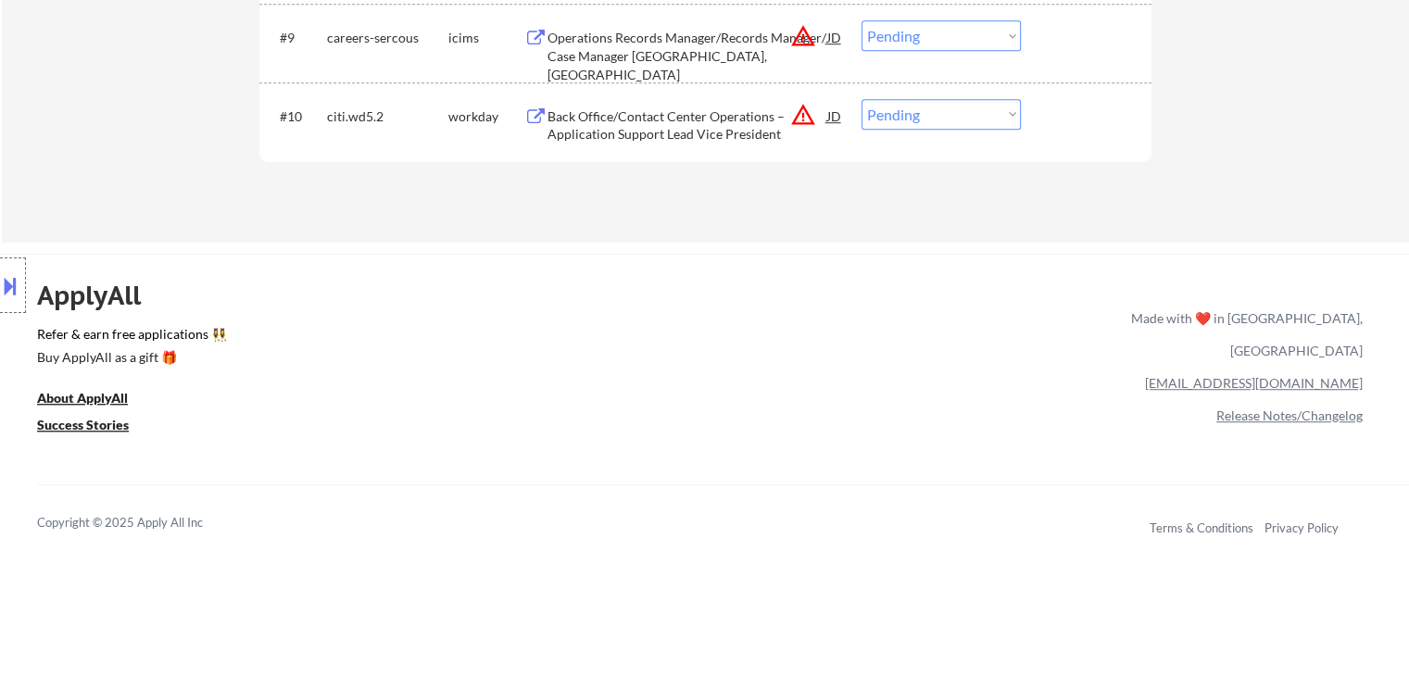
click at [293, 329] on div "Location Inclusions:" at bounding box center [166, 286] width 332 height 344
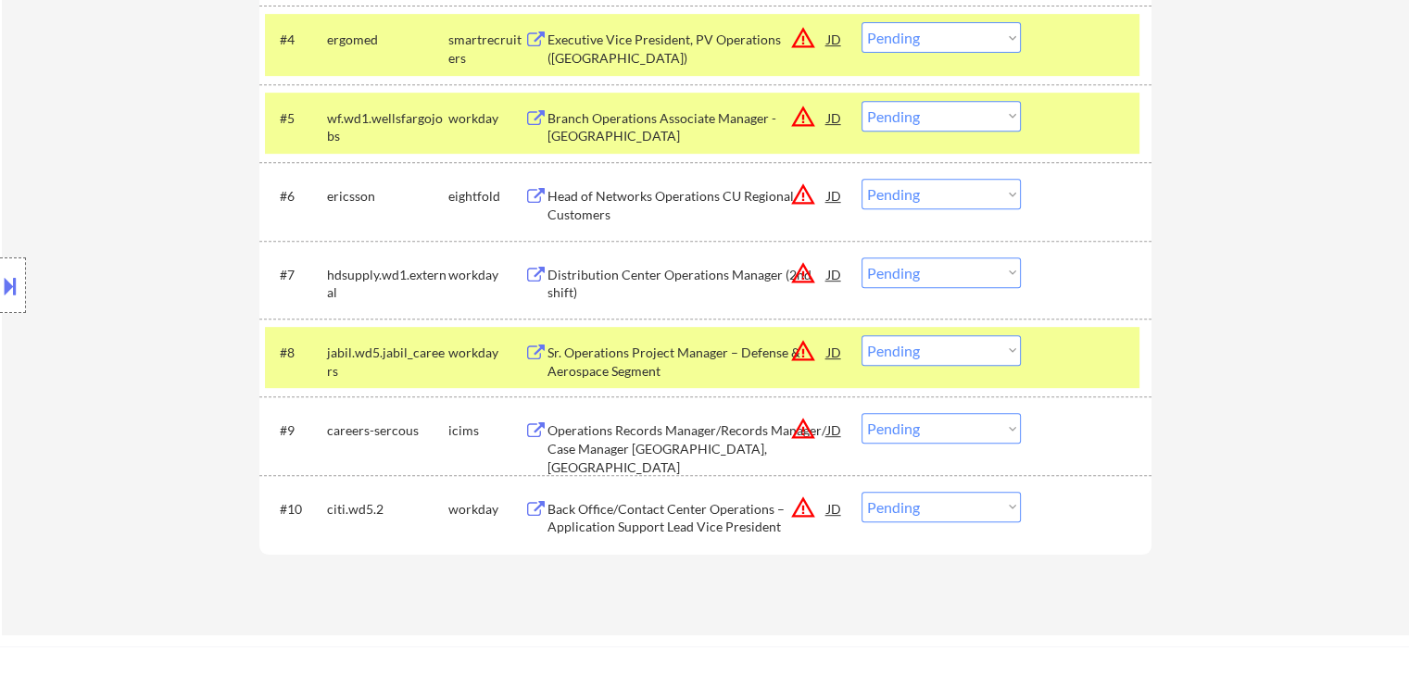
scroll to position [752, 0]
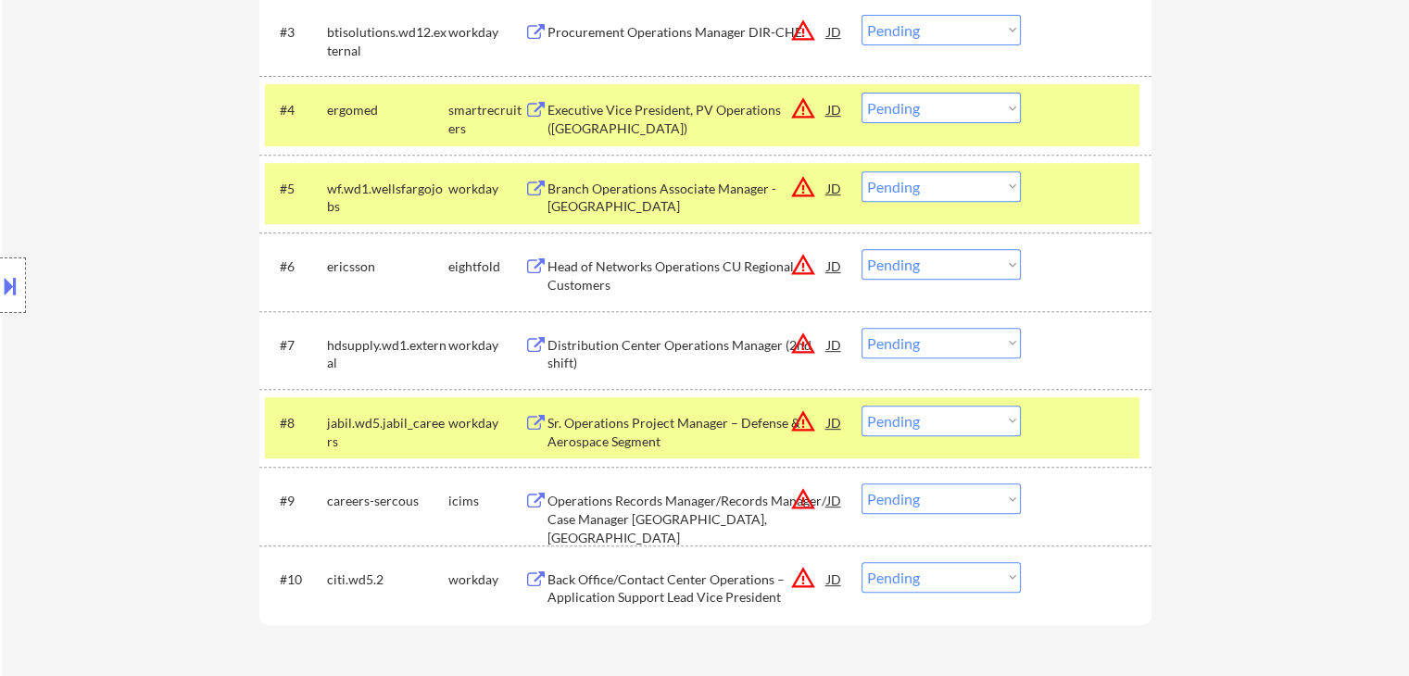
click at [805, 506] on button "warning_amber" at bounding box center [803, 499] width 26 height 26
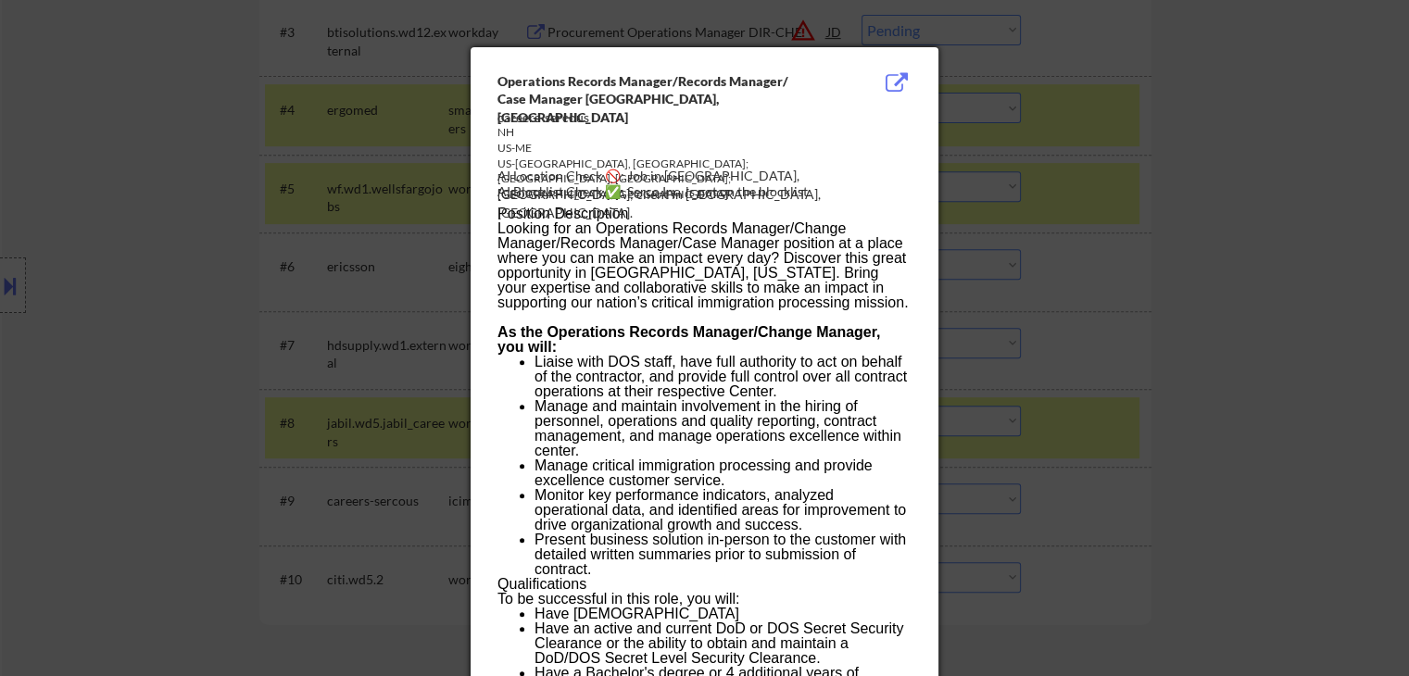
click at [733, 172] on div "AI Location Check 🚫: Job in [GEOGRAPHIC_DATA], [GEOGRAPHIC_DATA]; client in [GE…" at bounding box center [707, 194] width 421 height 55
drag, startPoint x: 1060, startPoint y: 368, endPoint x: 717, endPoint y: 472, distance: 358.1
click at [1058, 367] on div at bounding box center [704, 338] width 1409 height 676
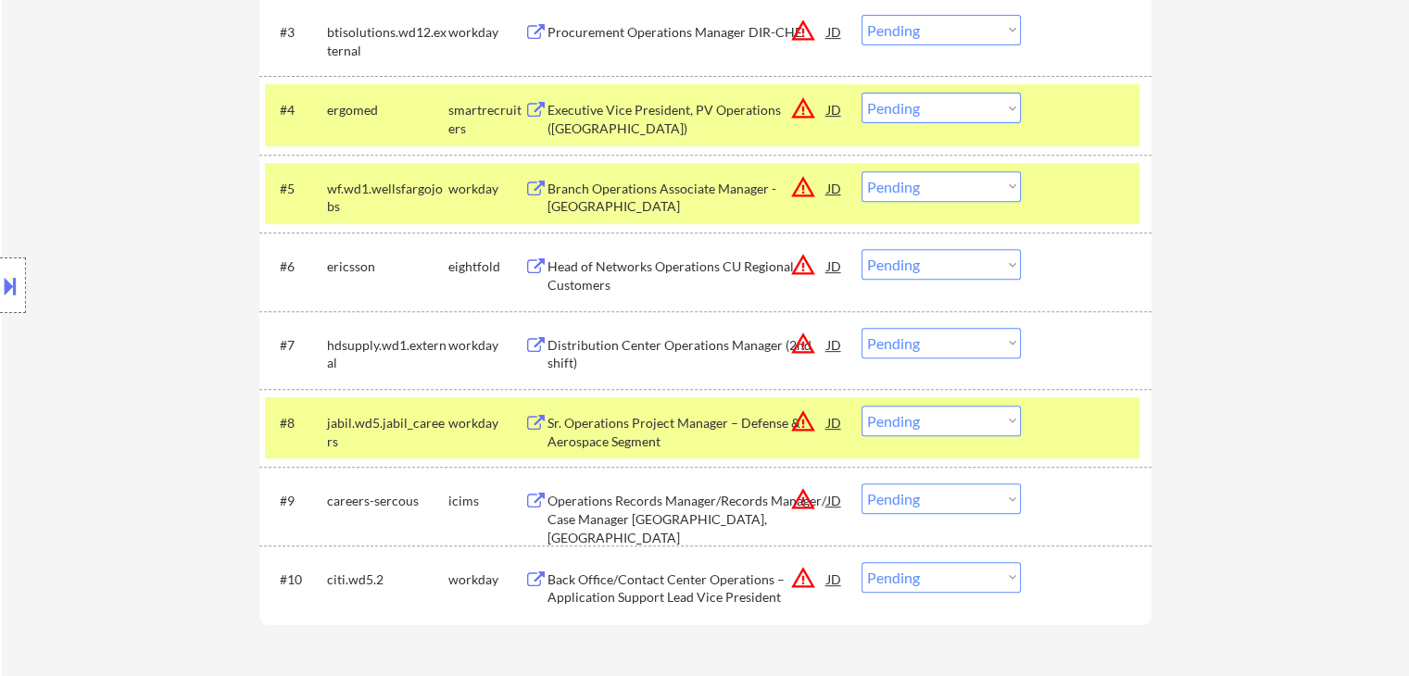
click at [593, 427] on div "Sr. Operations Project Manager – Defense & Aerospace Segment" at bounding box center [687, 432] width 280 height 36
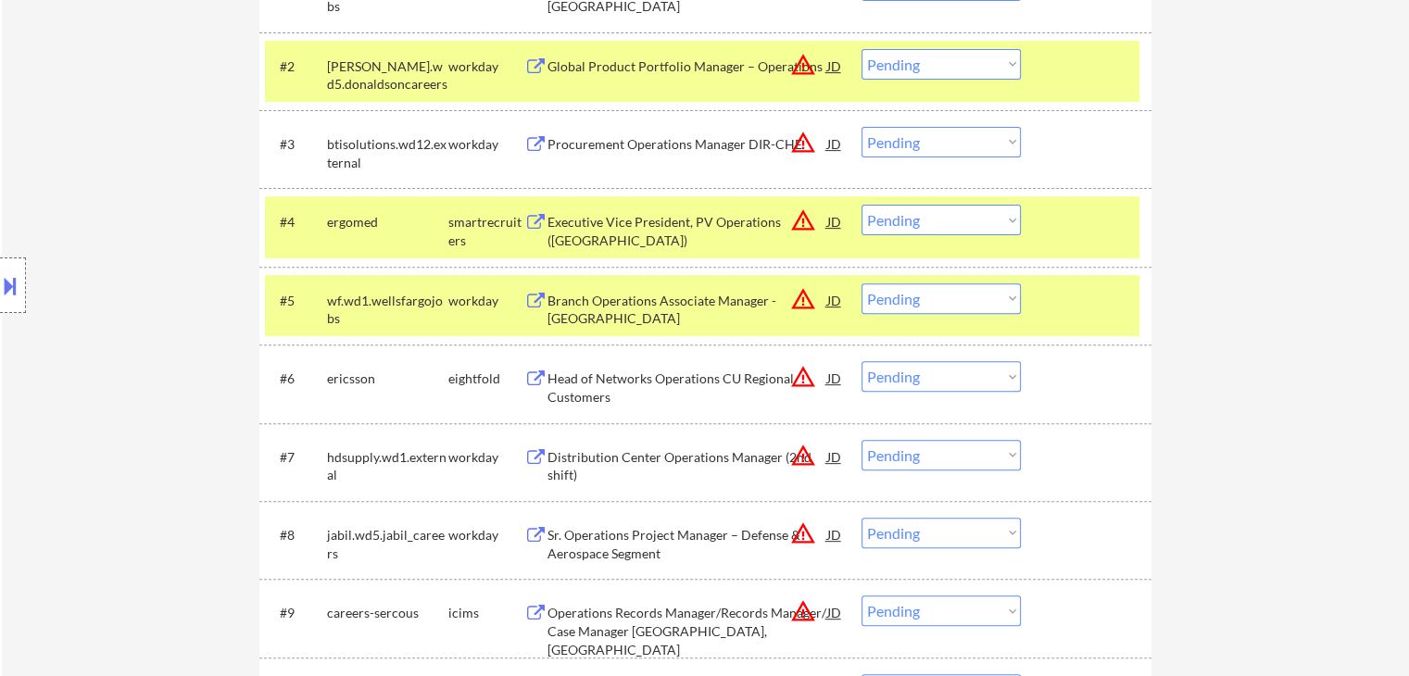
scroll to position [567, 0]
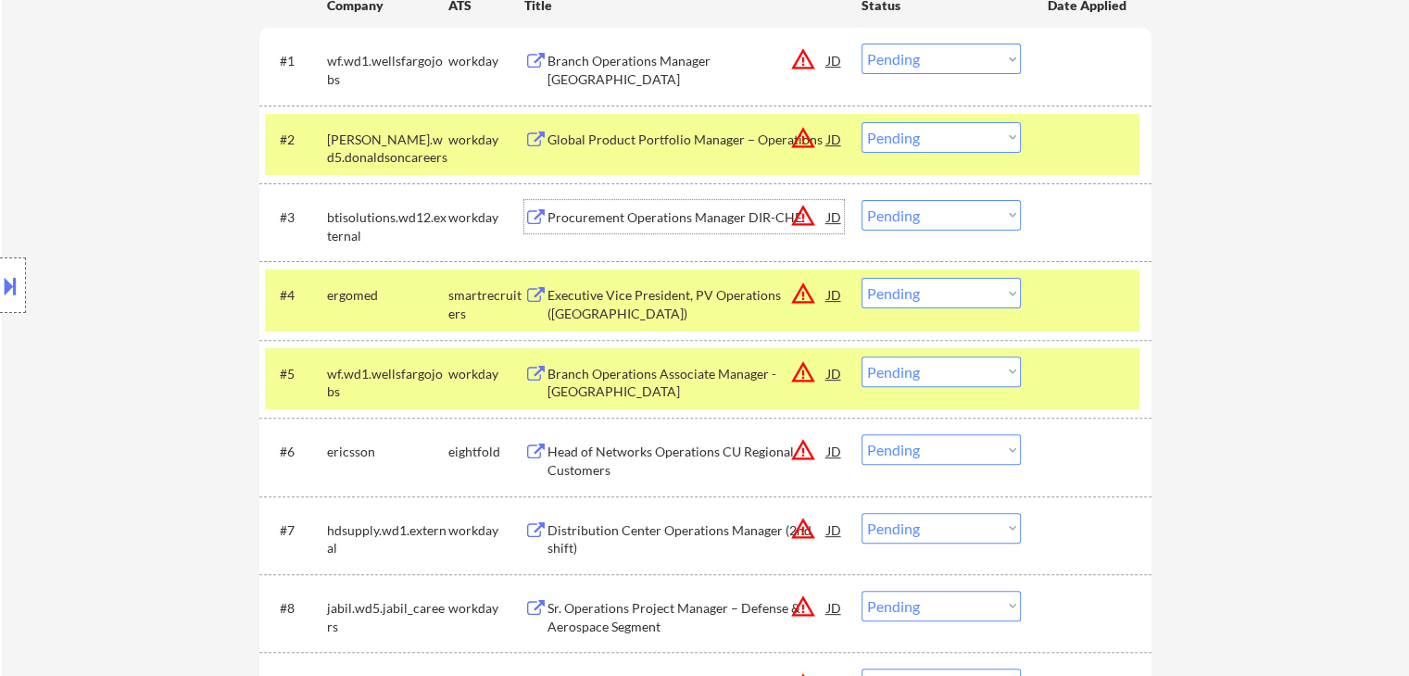
click at [711, 210] on div "Procurement Operations Manager DIR-CHE" at bounding box center [687, 217] width 280 height 19
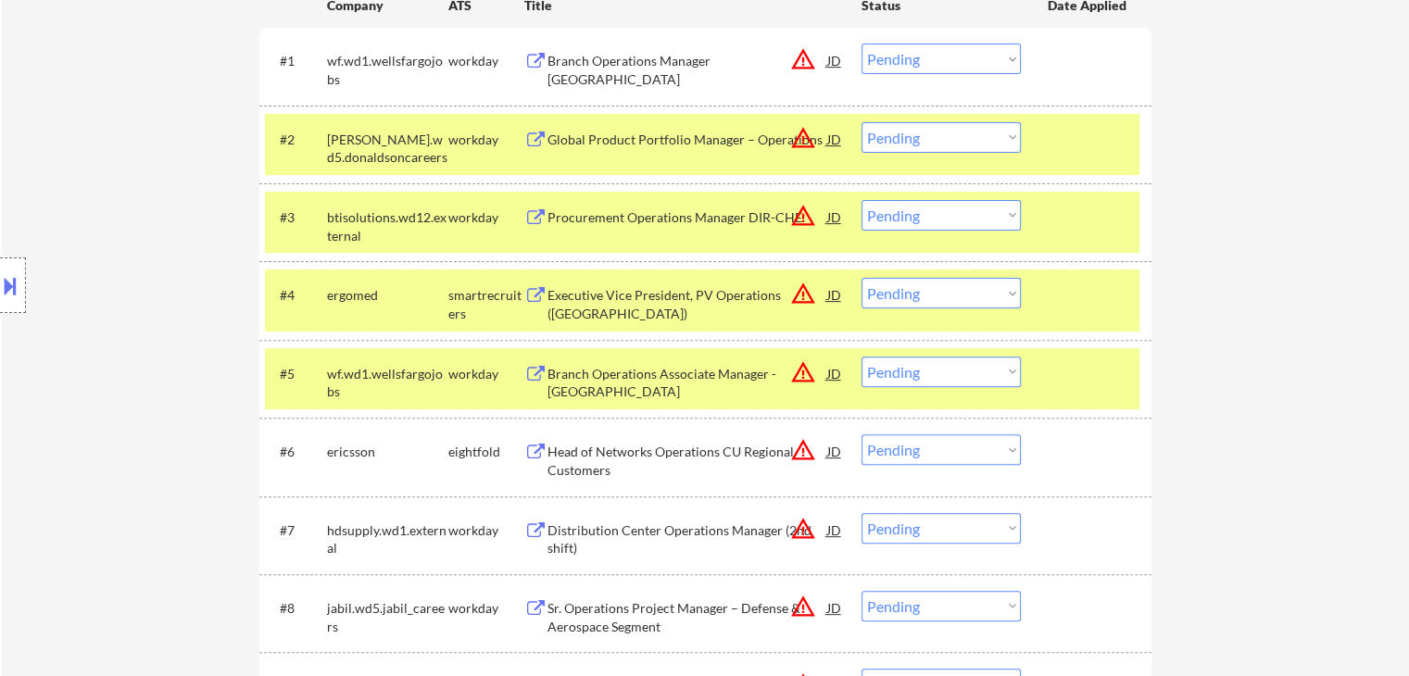
click at [945, 217] on select "Choose an option... Pending Applied Excluded (Questions) Excluded (Expired) Exc…" at bounding box center [940, 215] width 159 height 31
click at [861, 200] on select "Choose an option... Pending Applied Excluded (Questions) Excluded (Expired) Exc…" at bounding box center [940, 215] width 159 height 31
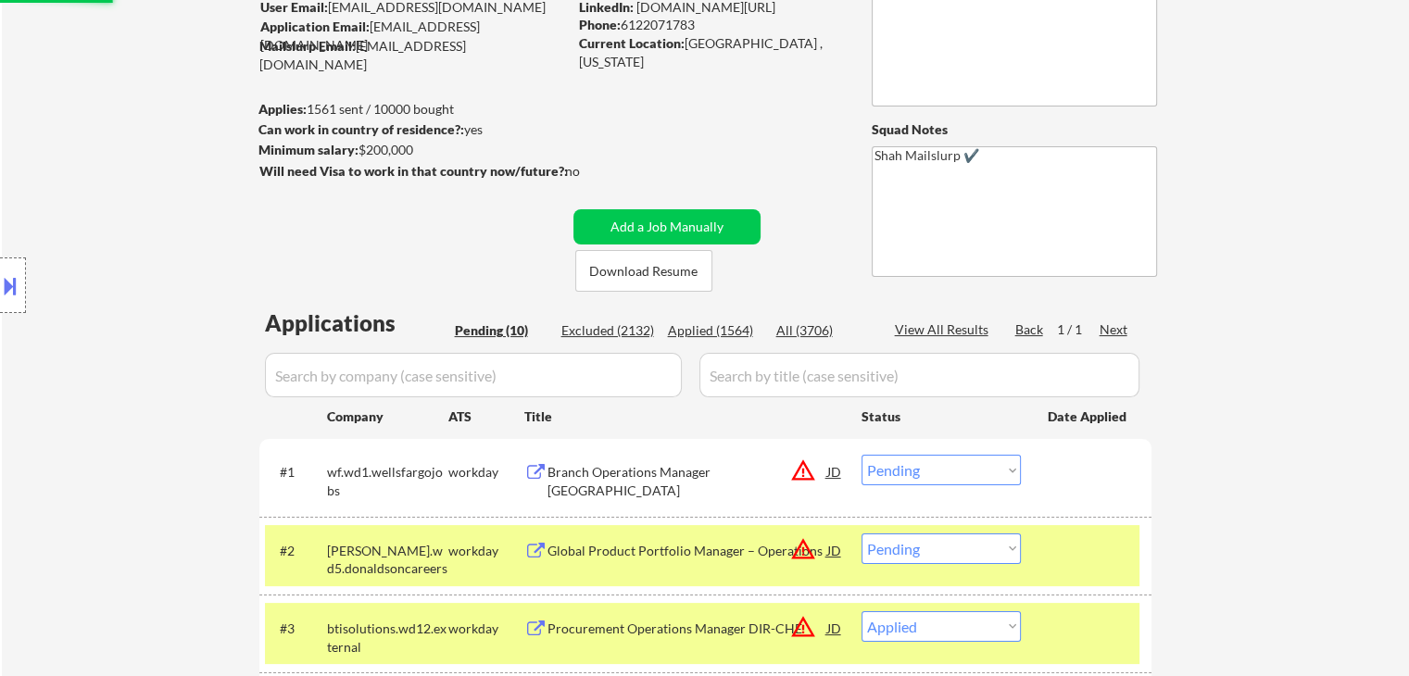
scroll to position [0, 0]
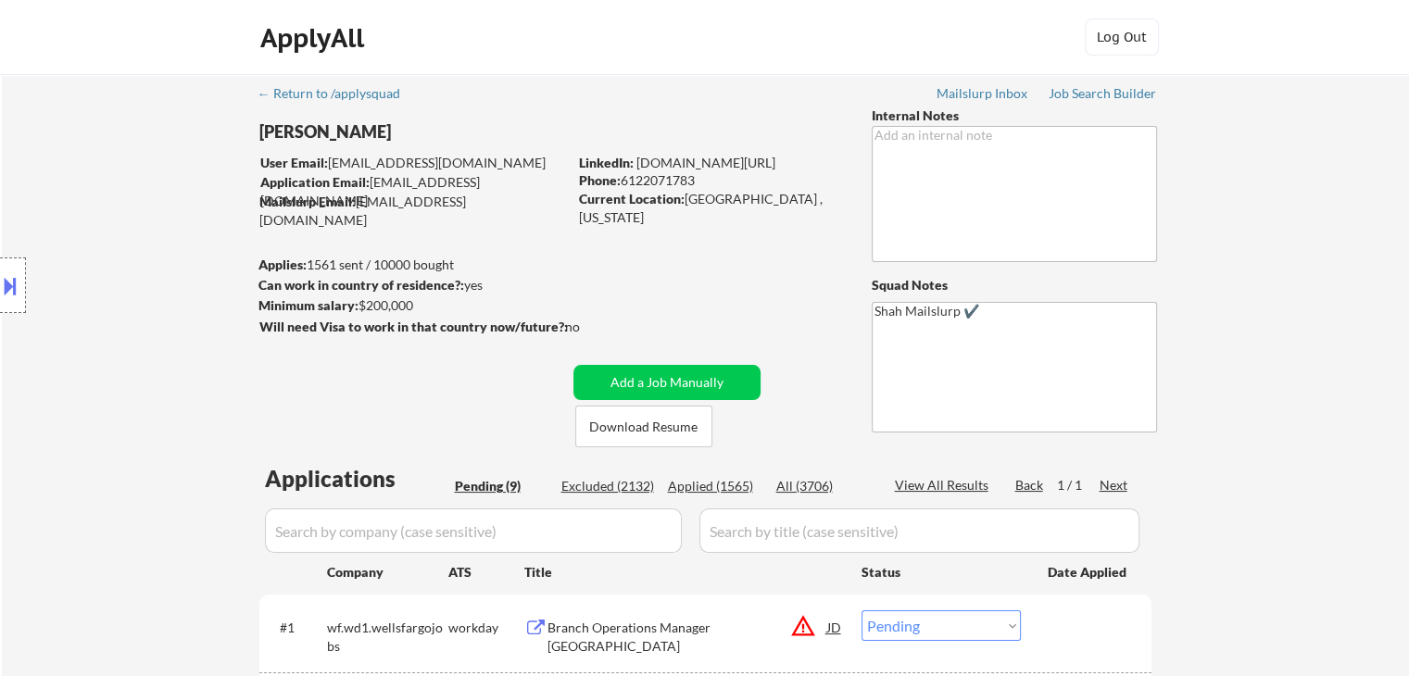
click at [11, 283] on button at bounding box center [10, 285] width 20 height 31
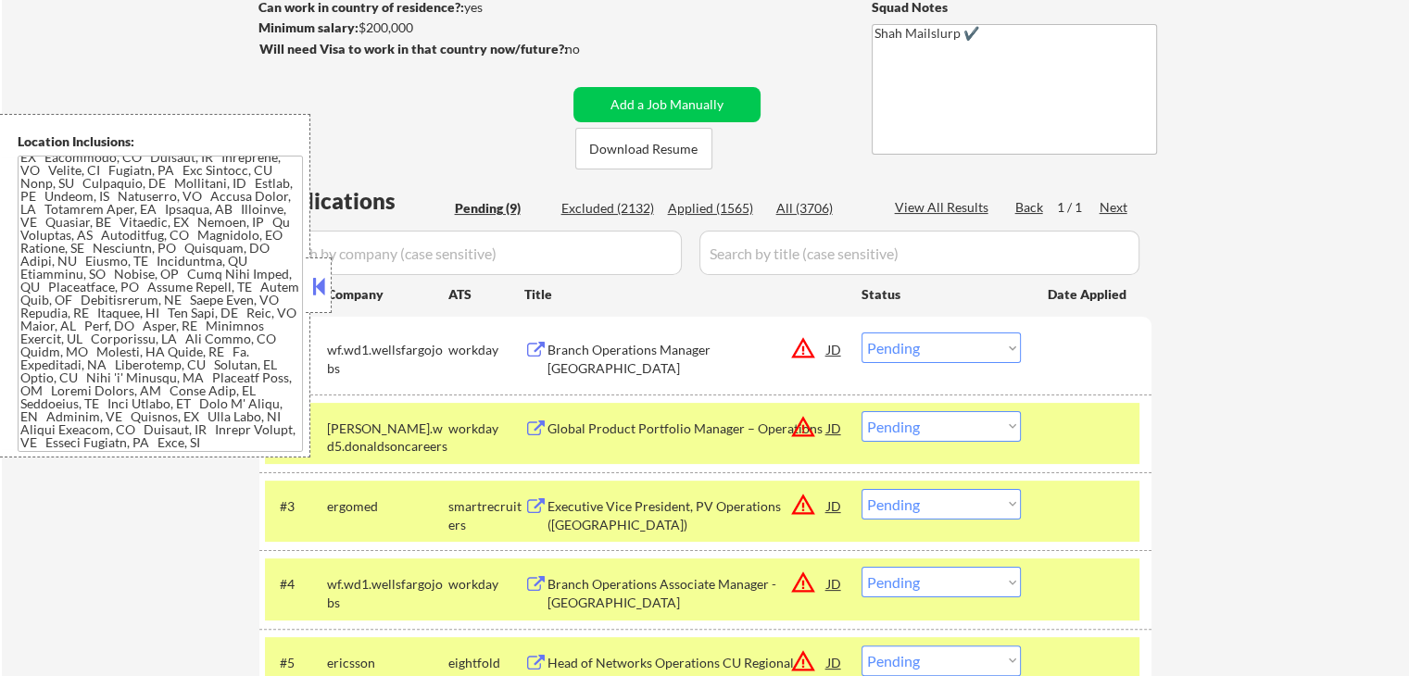
scroll to position [759, 0]
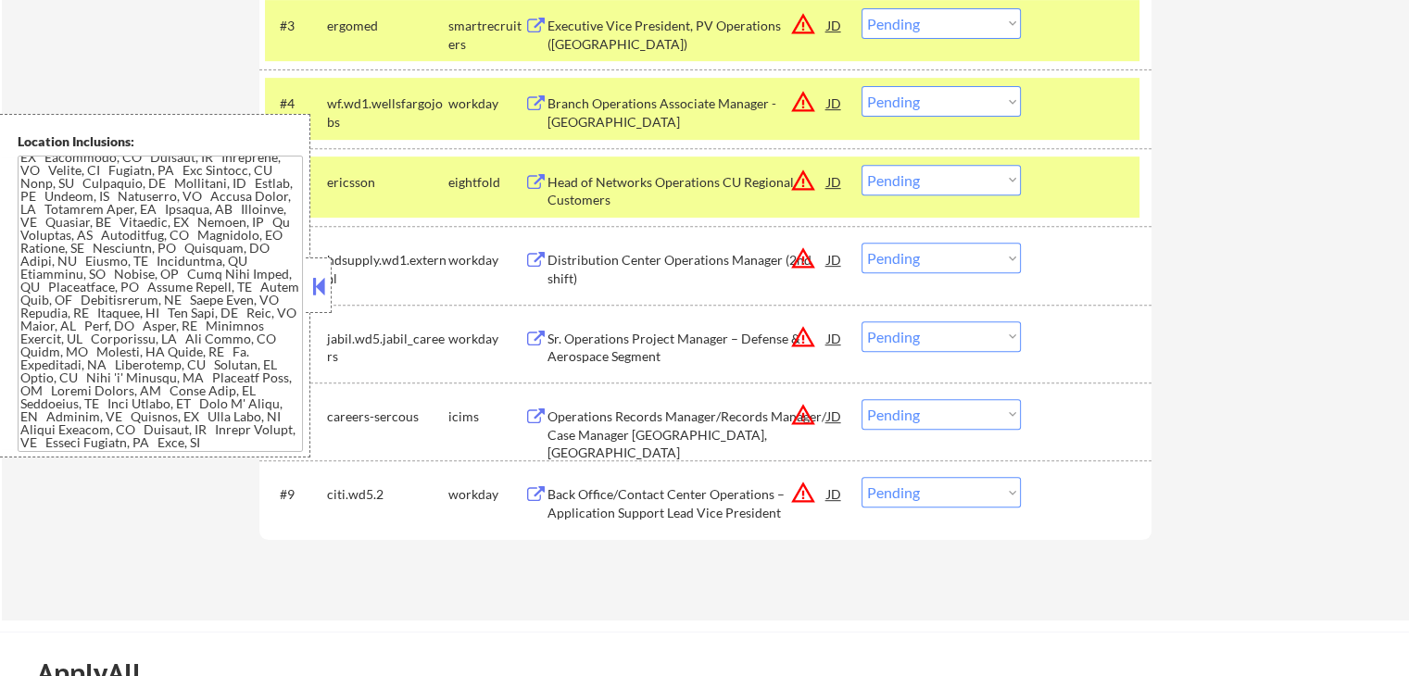
click at [930, 344] on select "Choose an option... Pending Applied Excluded (Questions) Excluded (Expired) Exc…" at bounding box center [940, 336] width 159 height 31
click at [861, 321] on select "Choose an option... Pending Applied Excluded (Questions) Excluded (Expired) Exc…" at bounding box center [940, 336] width 159 height 31
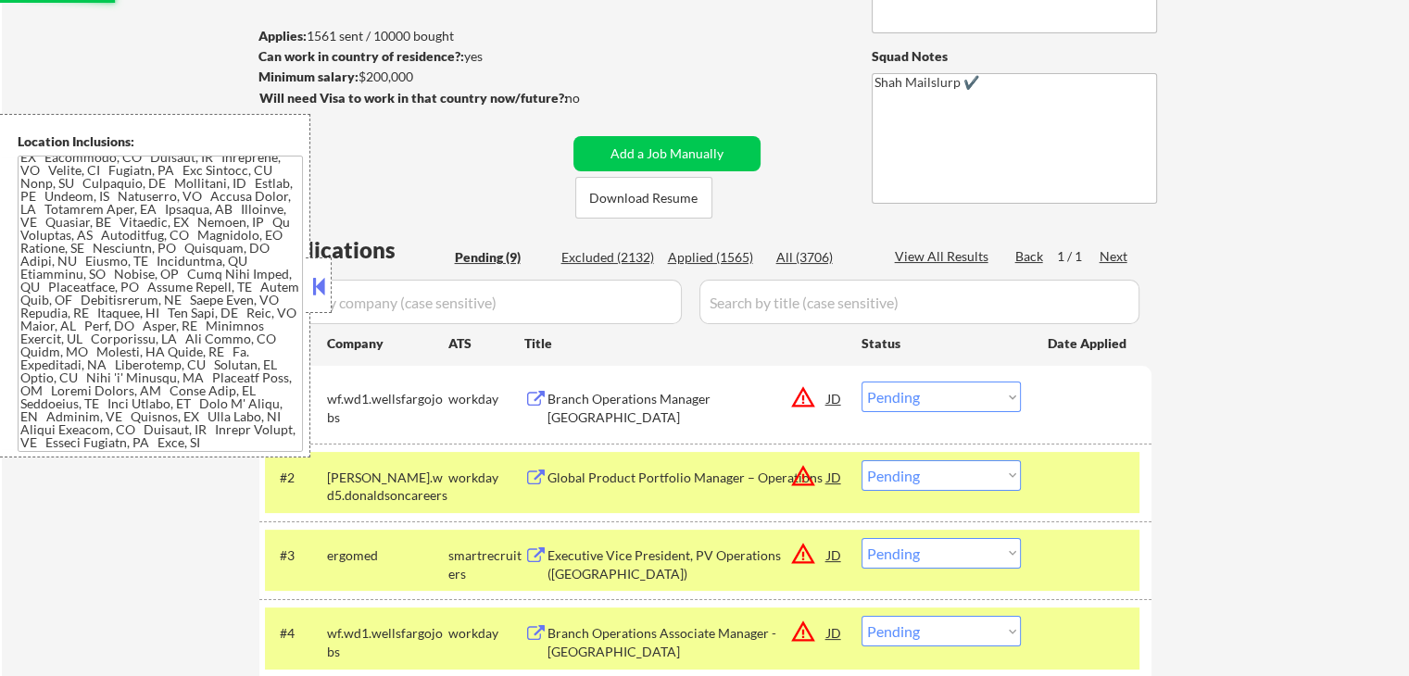
scroll to position [278, 0]
